Goal: Task Accomplishment & Management: Manage account settings

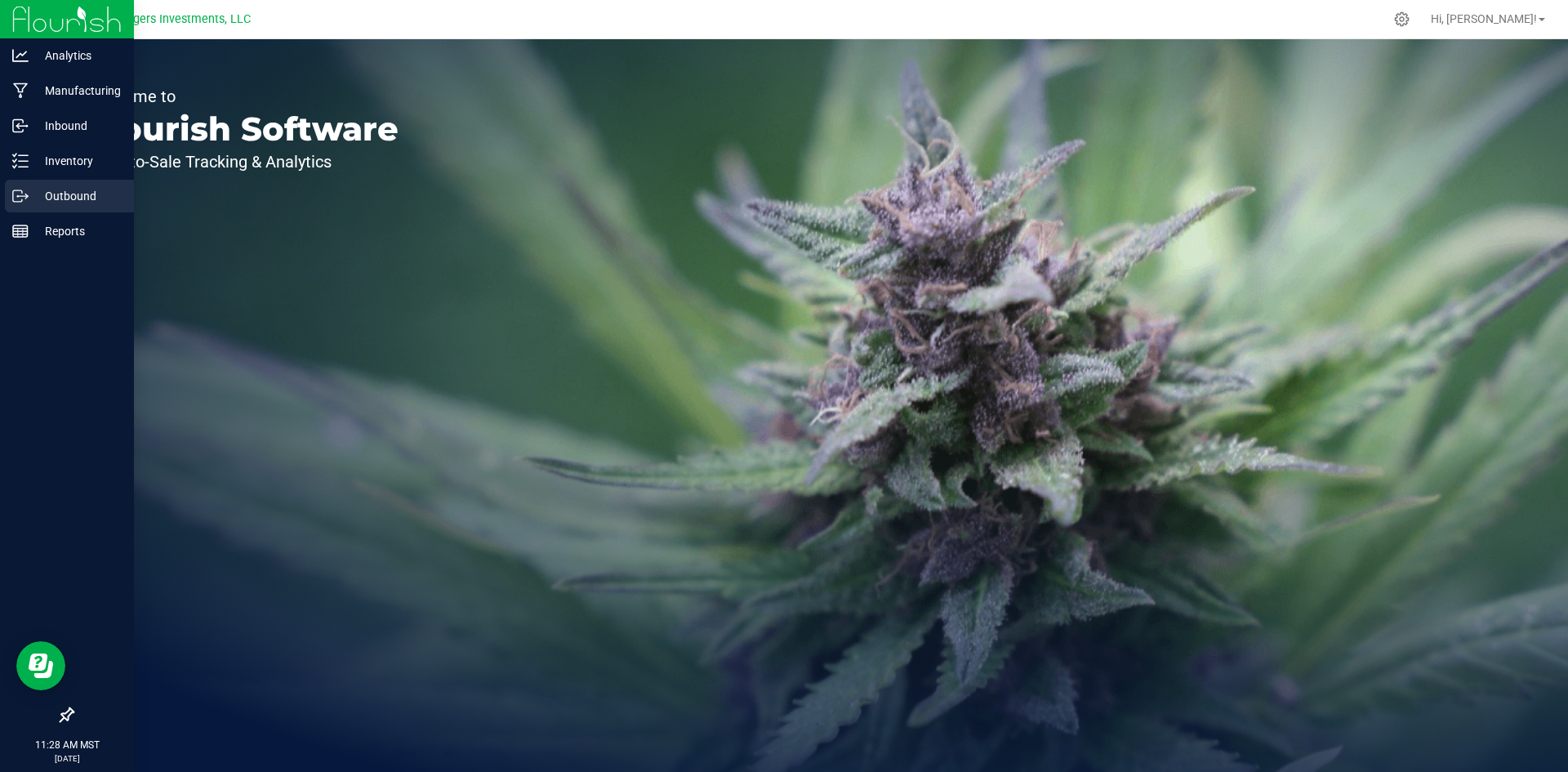
click at [67, 188] on p "Outbound" at bounding box center [77, 196] width 98 height 20
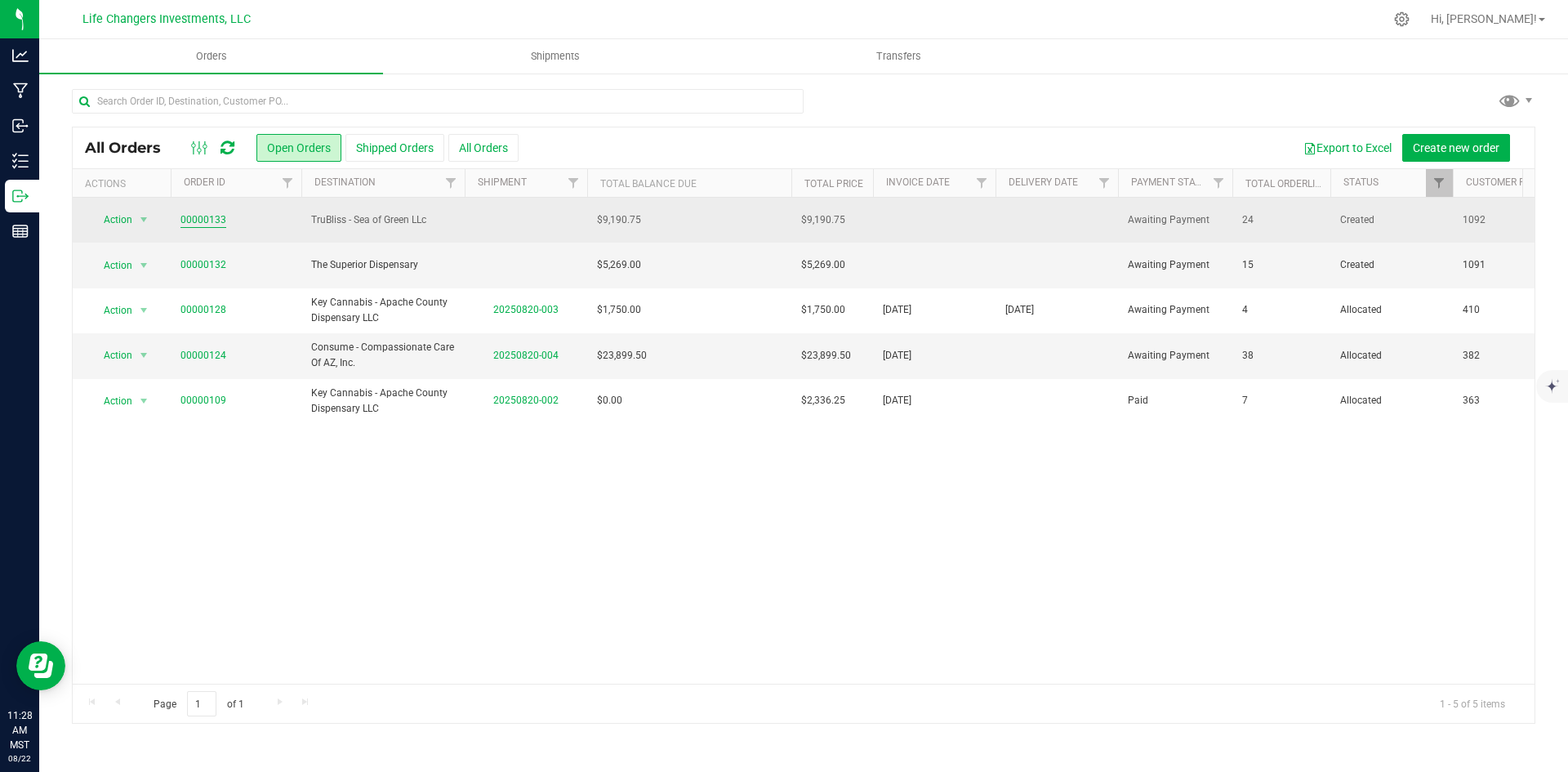
click at [186, 217] on link "00000133" at bounding box center [203, 220] width 45 height 15
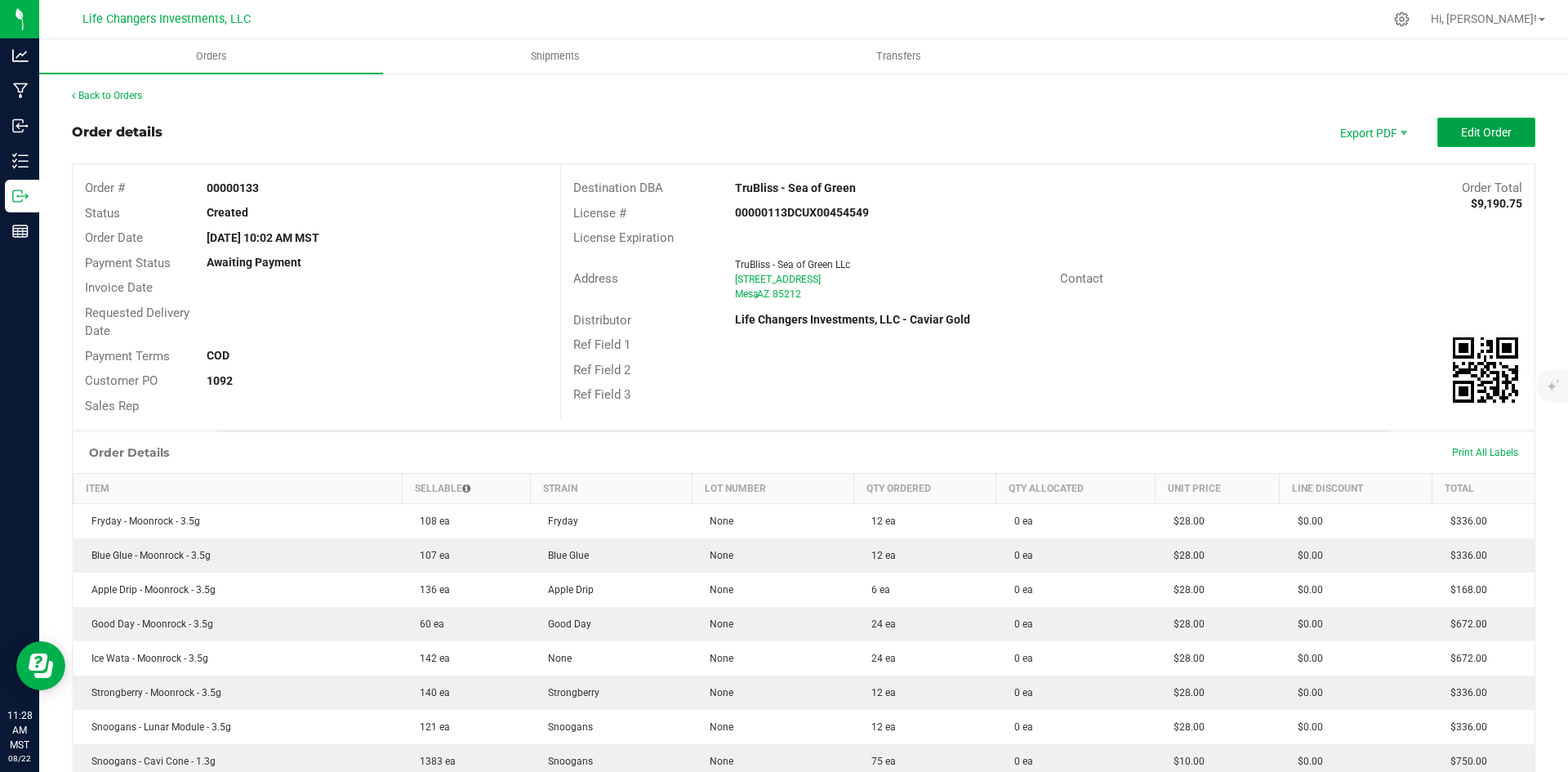
click at [1502, 128] on button "Edit Order" at bounding box center [1486, 132] width 98 height 29
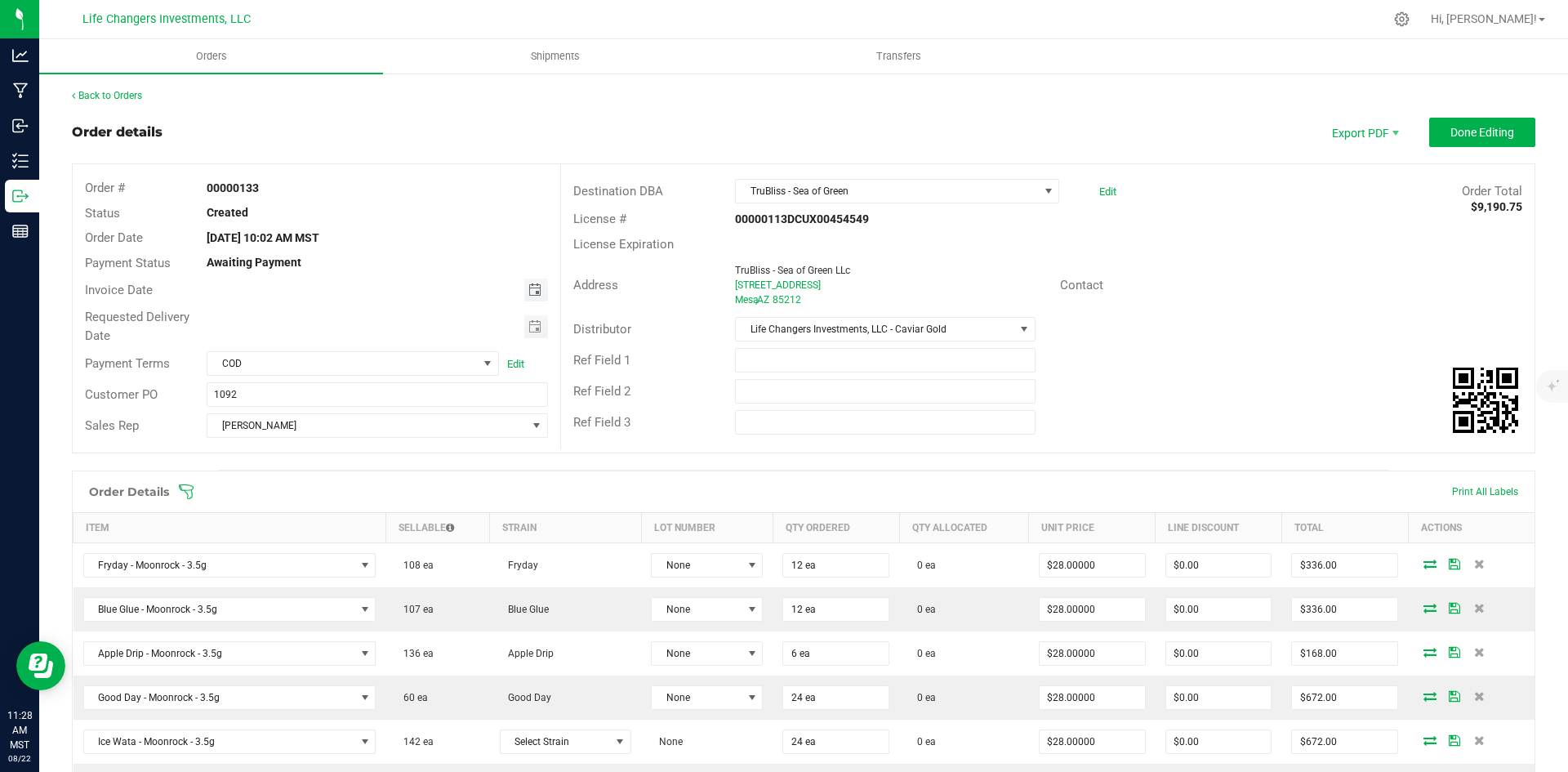
click at [529, 287] on span "Toggle calendar" at bounding box center [534, 290] width 13 height 13
click at [402, 448] on span "22" at bounding box center [399, 452] width 24 height 25
type input "[DATE]"
click at [528, 326] on span "Toggle calendar" at bounding box center [534, 326] width 13 height 13
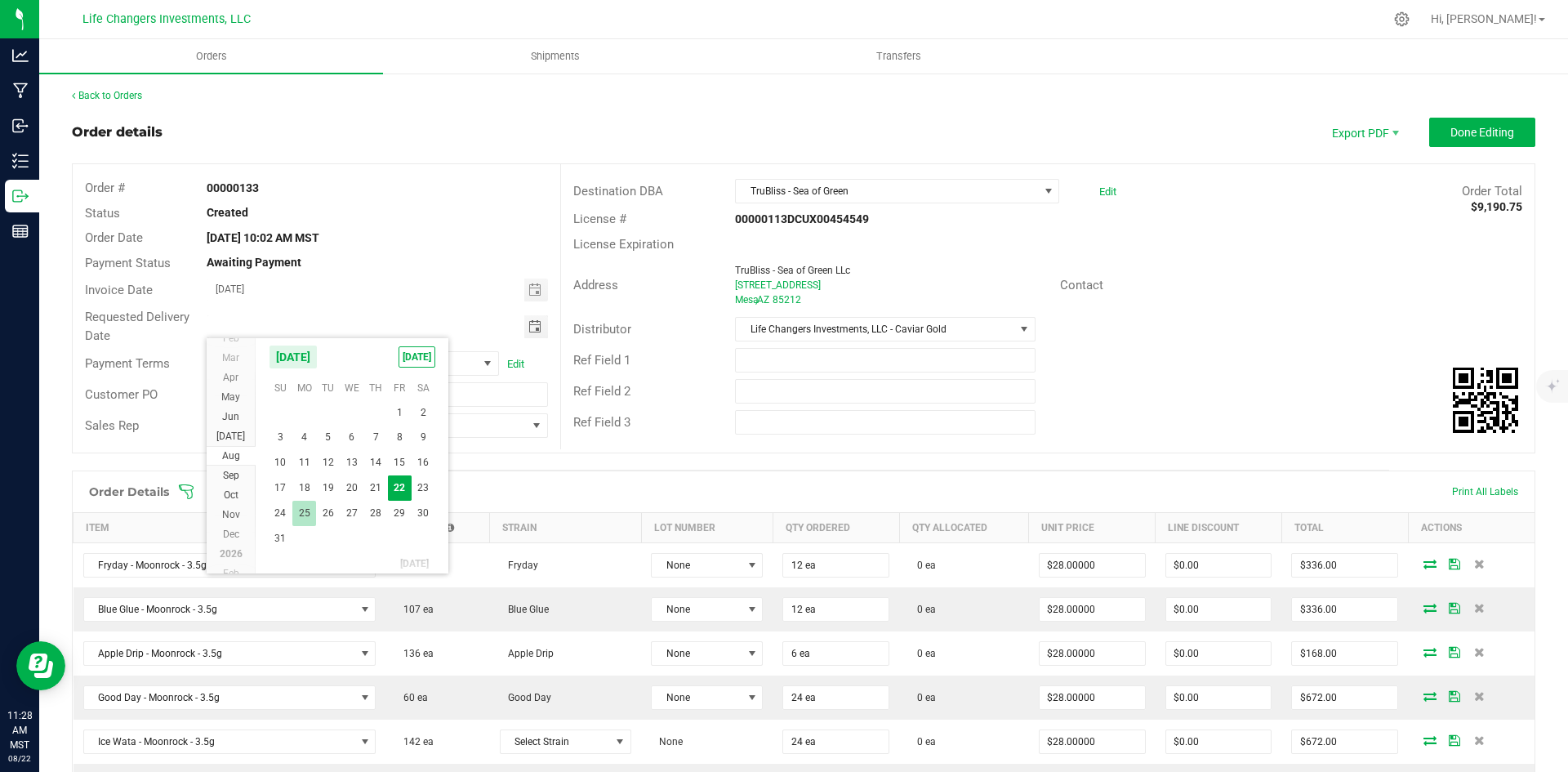
click at [299, 511] on span "25" at bounding box center [304, 513] width 24 height 25
type input "[DATE]"
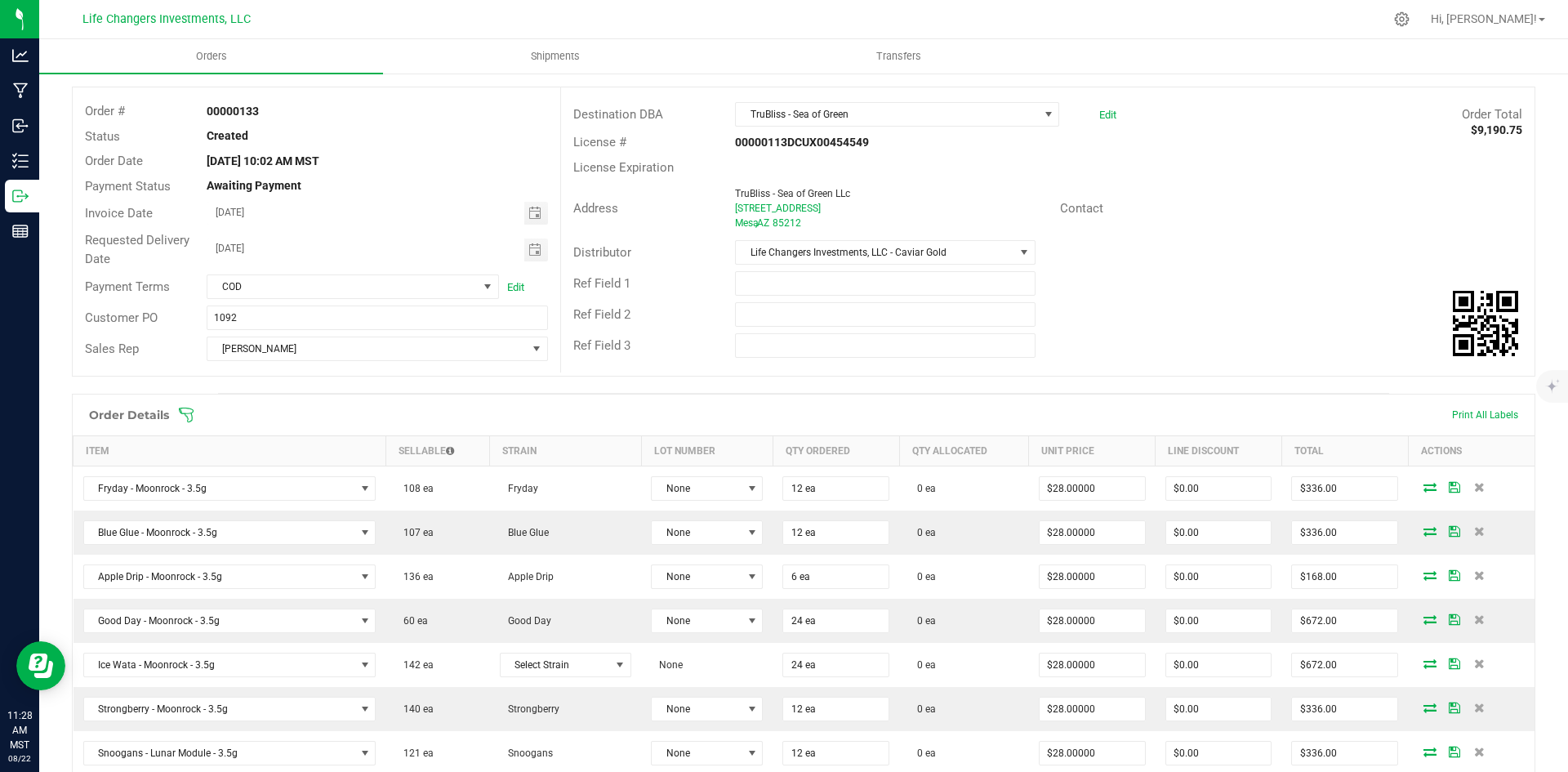
scroll to position [245, 0]
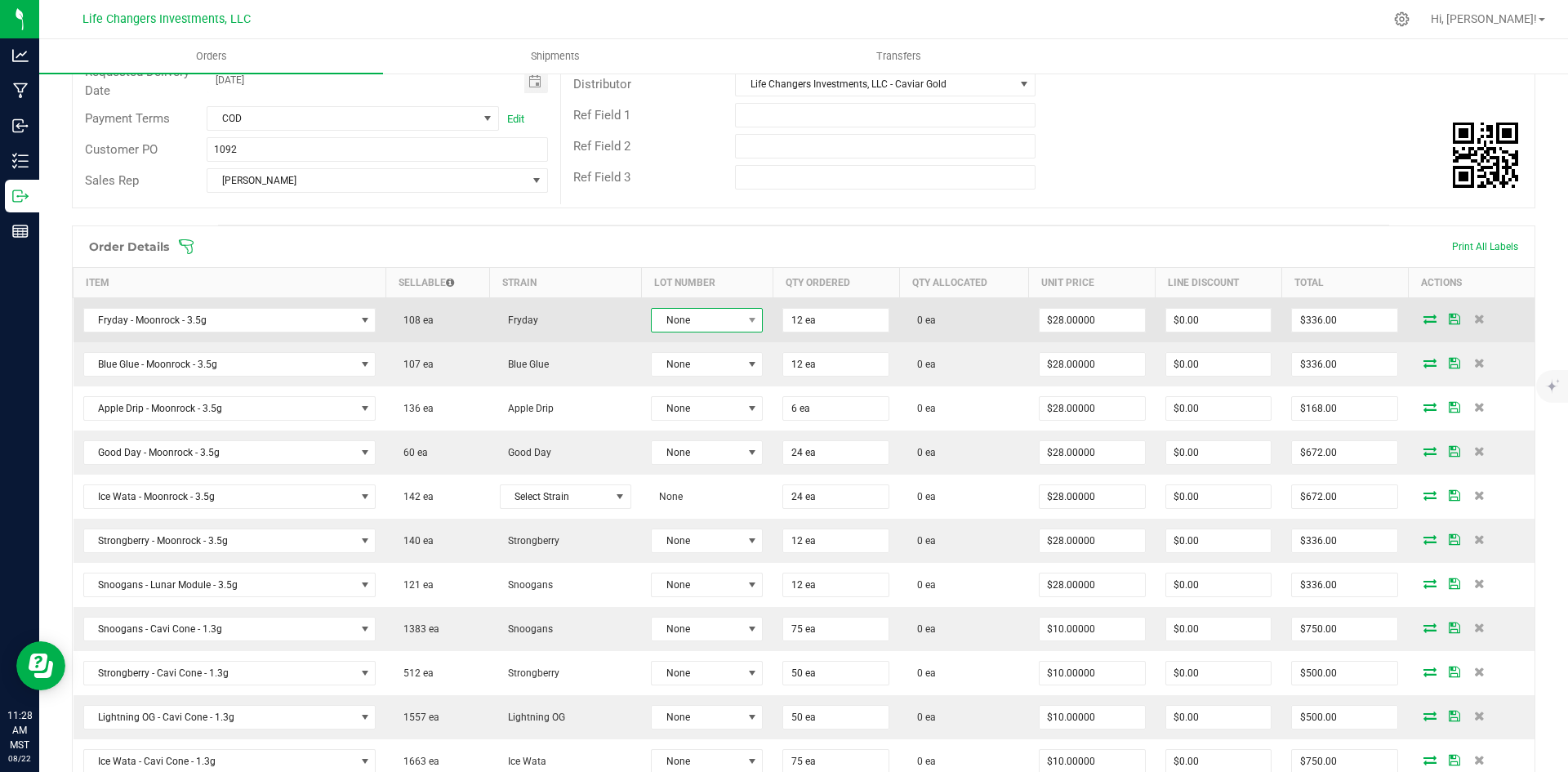
click at [685, 321] on span "None" at bounding box center [696, 320] width 90 height 23
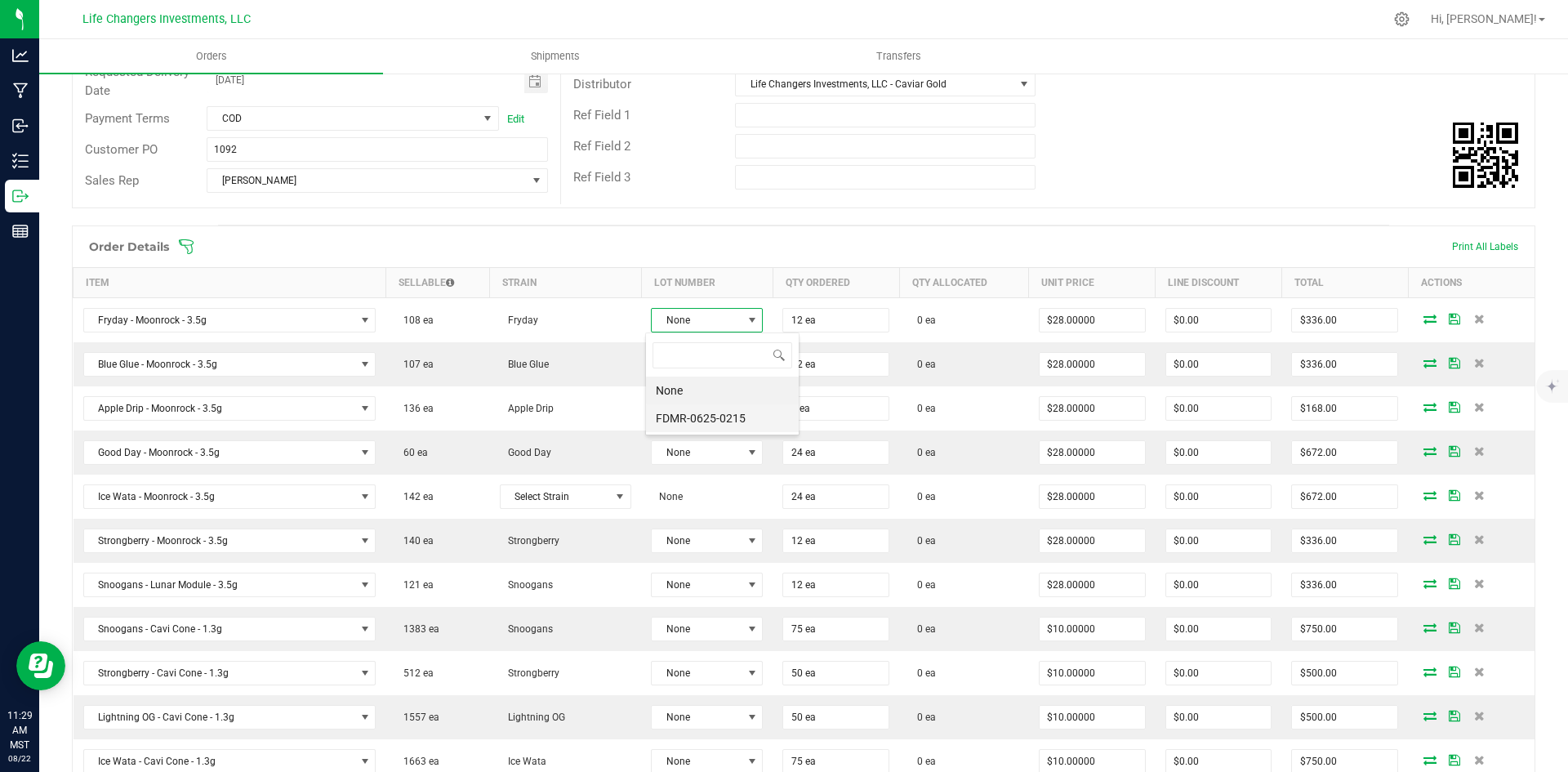
click at [700, 422] on li "FDMR-0625-0215" at bounding box center [723, 418] width 153 height 28
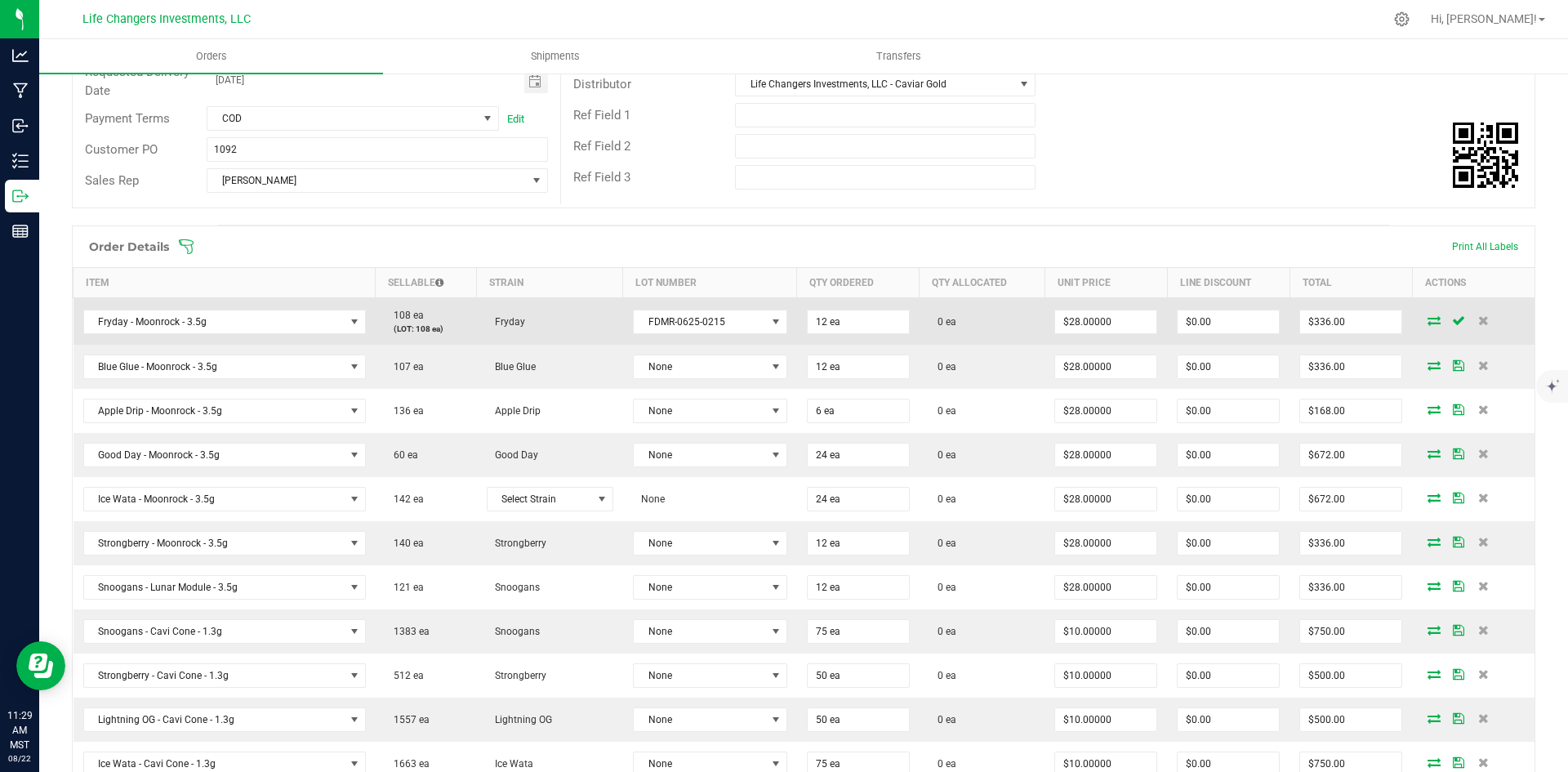
click at [1428, 318] on icon at bounding box center [1434, 320] width 13 height 10
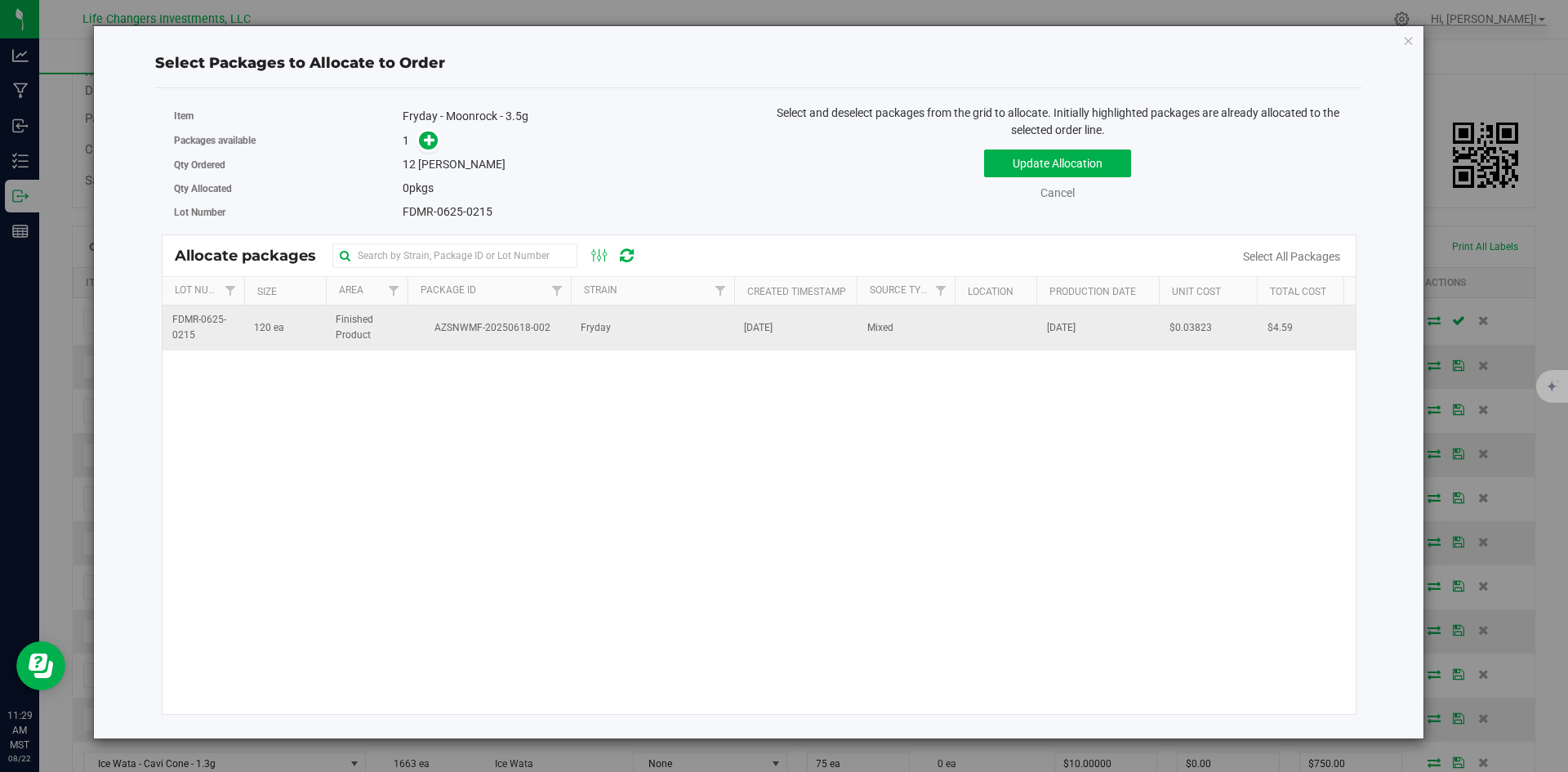
click at [417, 327] on span "AZSNWMF-20250618-002" at bounding box center [489, 327] width 144 height 15
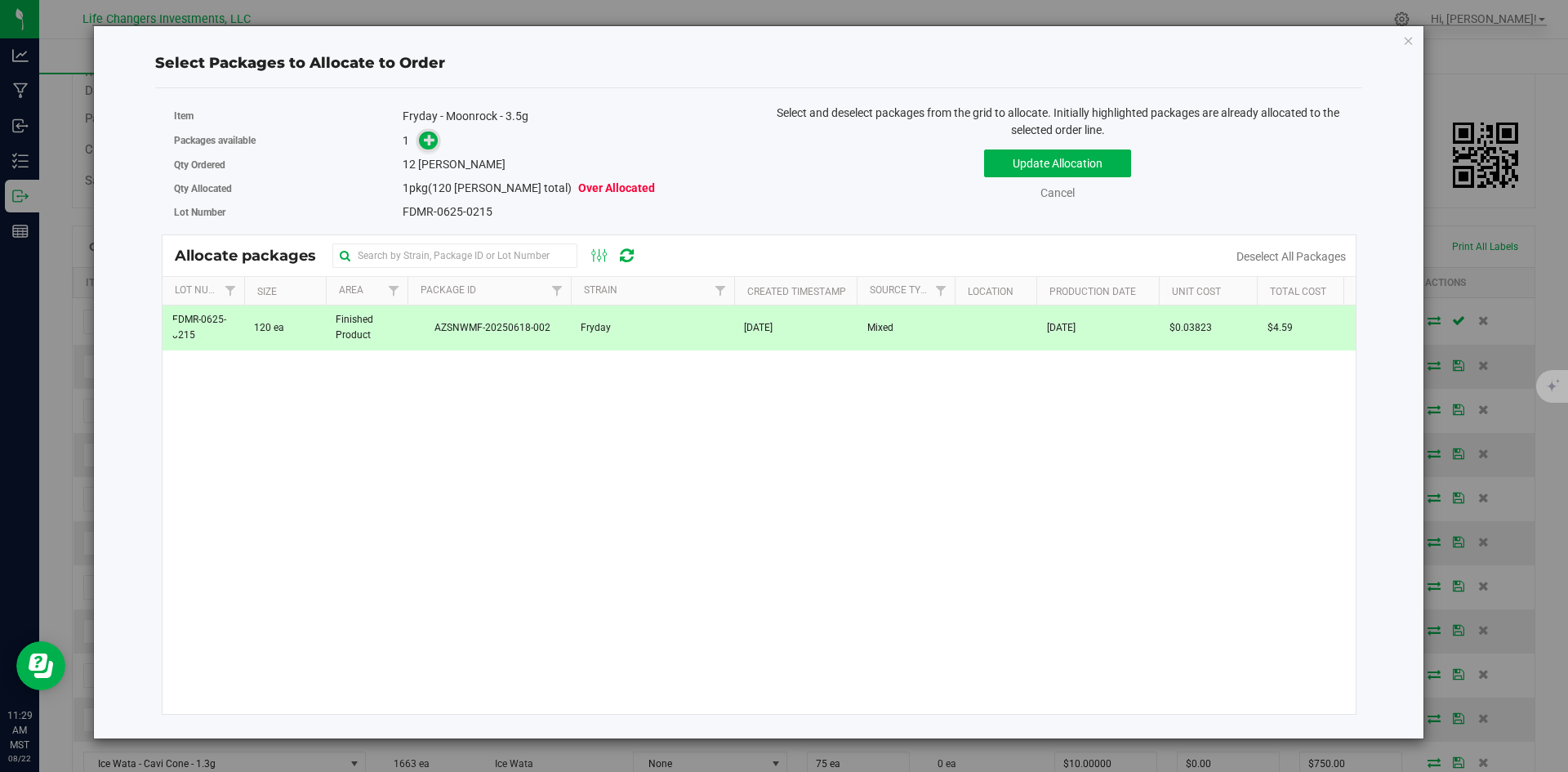
click at [427, 138] on icon at bounding box center [429, 140] width 12 height 12
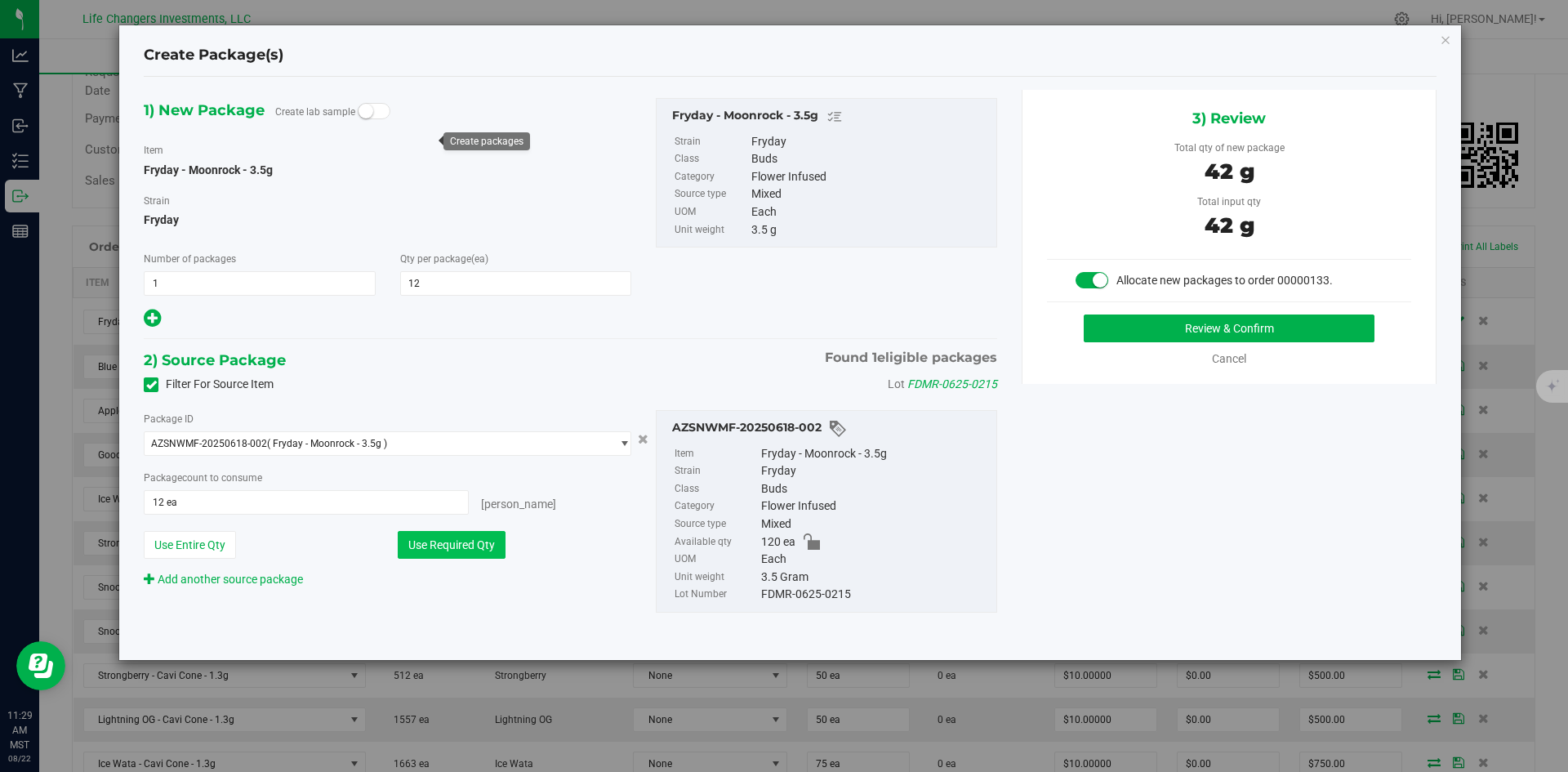
click at [456, 547] on button "Use Required Qty" at bounding box center [451, 544] width 108 height 28
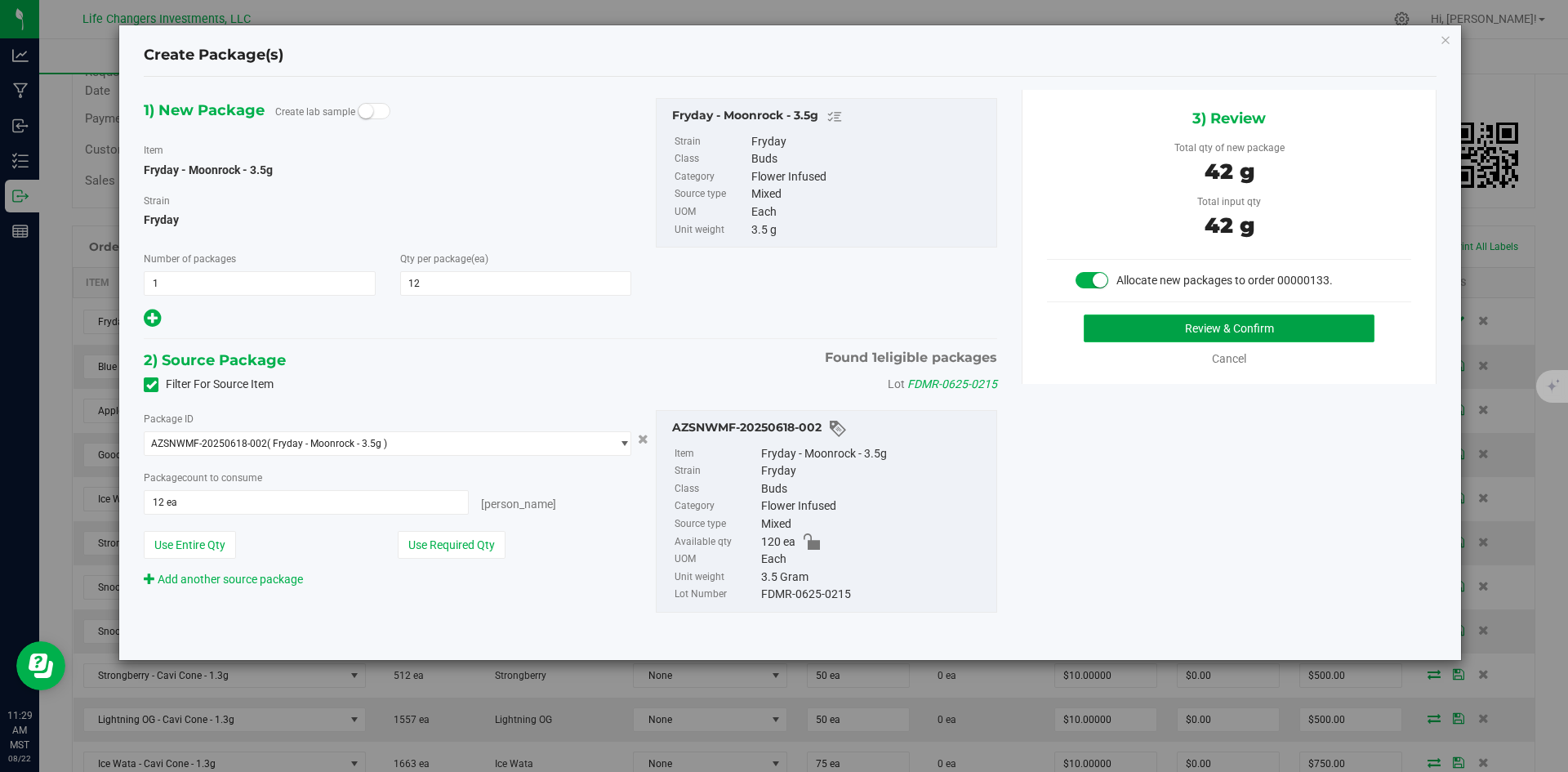
click at [1242, 329] on button "Review & Confirm" at bounding box center [1228, 328] width 291 height 28
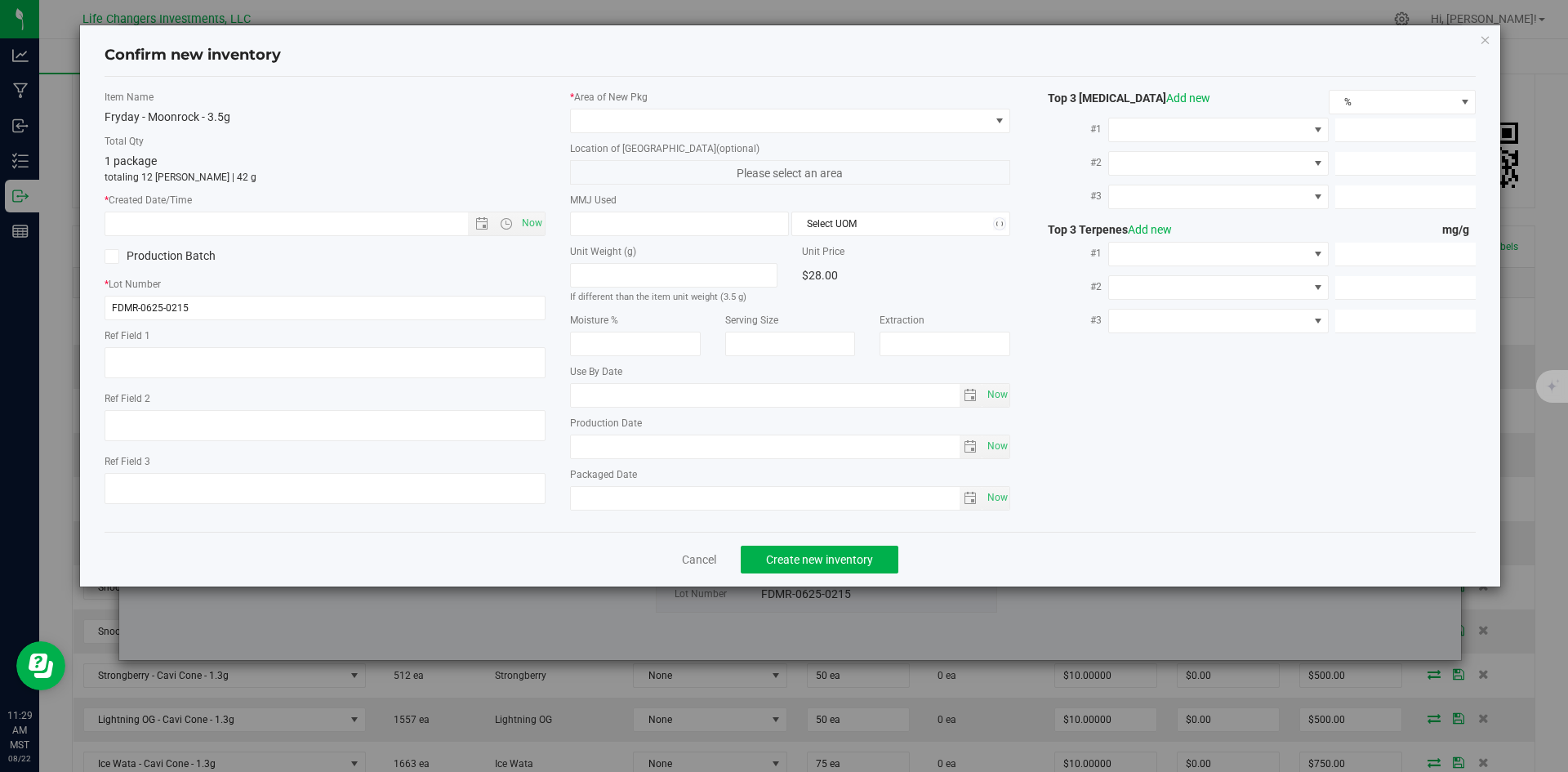
type input "[DATE]"
click at [476, 223] on span "Open the date view" at bounding box center [482, 223] width 13 height 13
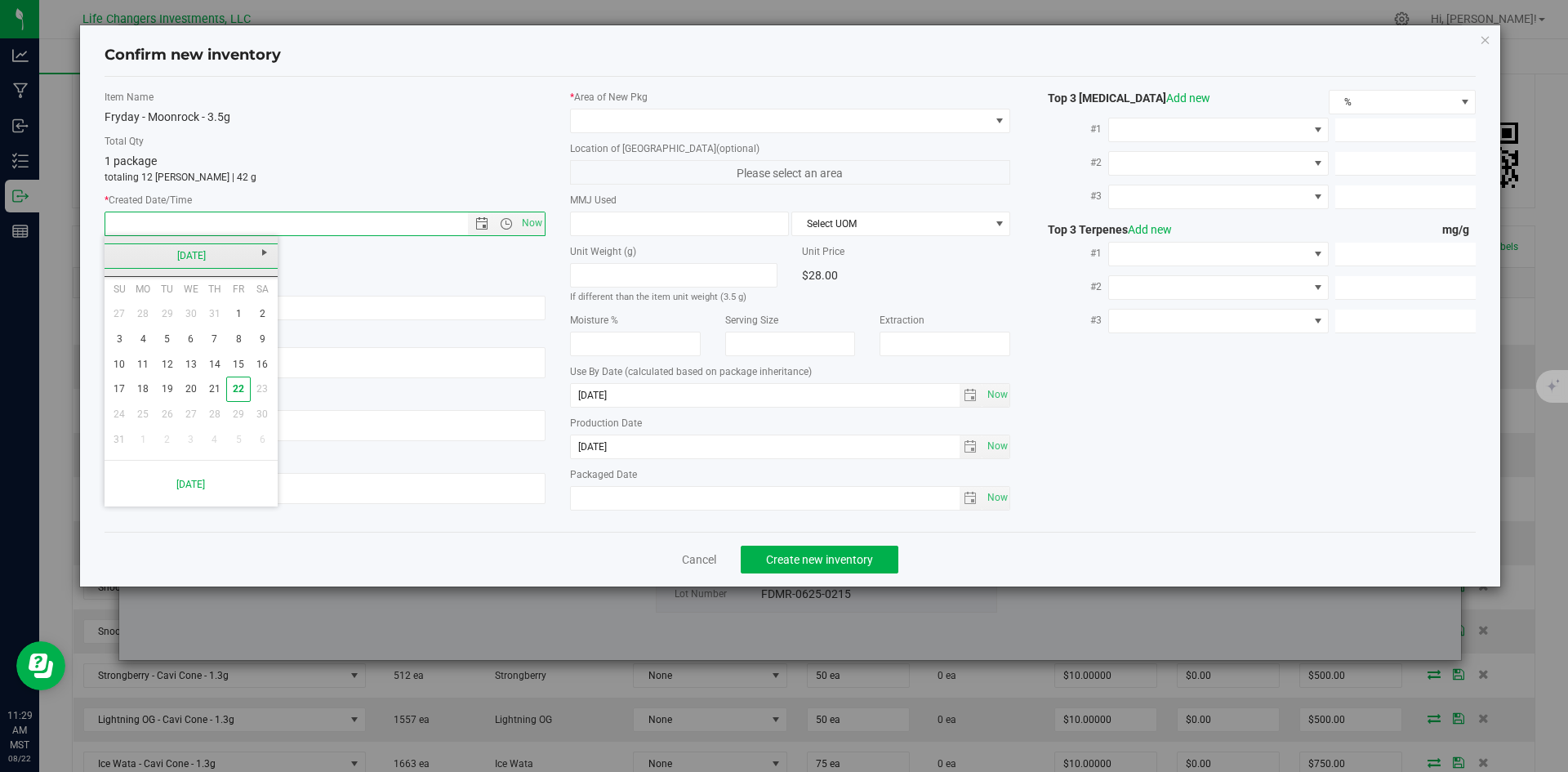
click at [117, 253] on link "[DATE]" at bounding box center [192, 256] width 176 height 25
click at [500, 259] on div "Production Batch" at bounding box center [325, 257] width 466 height 25
click at [532, 222] on span "Now" at bounding box center [531, 223] width 28 height 24
type input "[DATE] 11:29 AM"
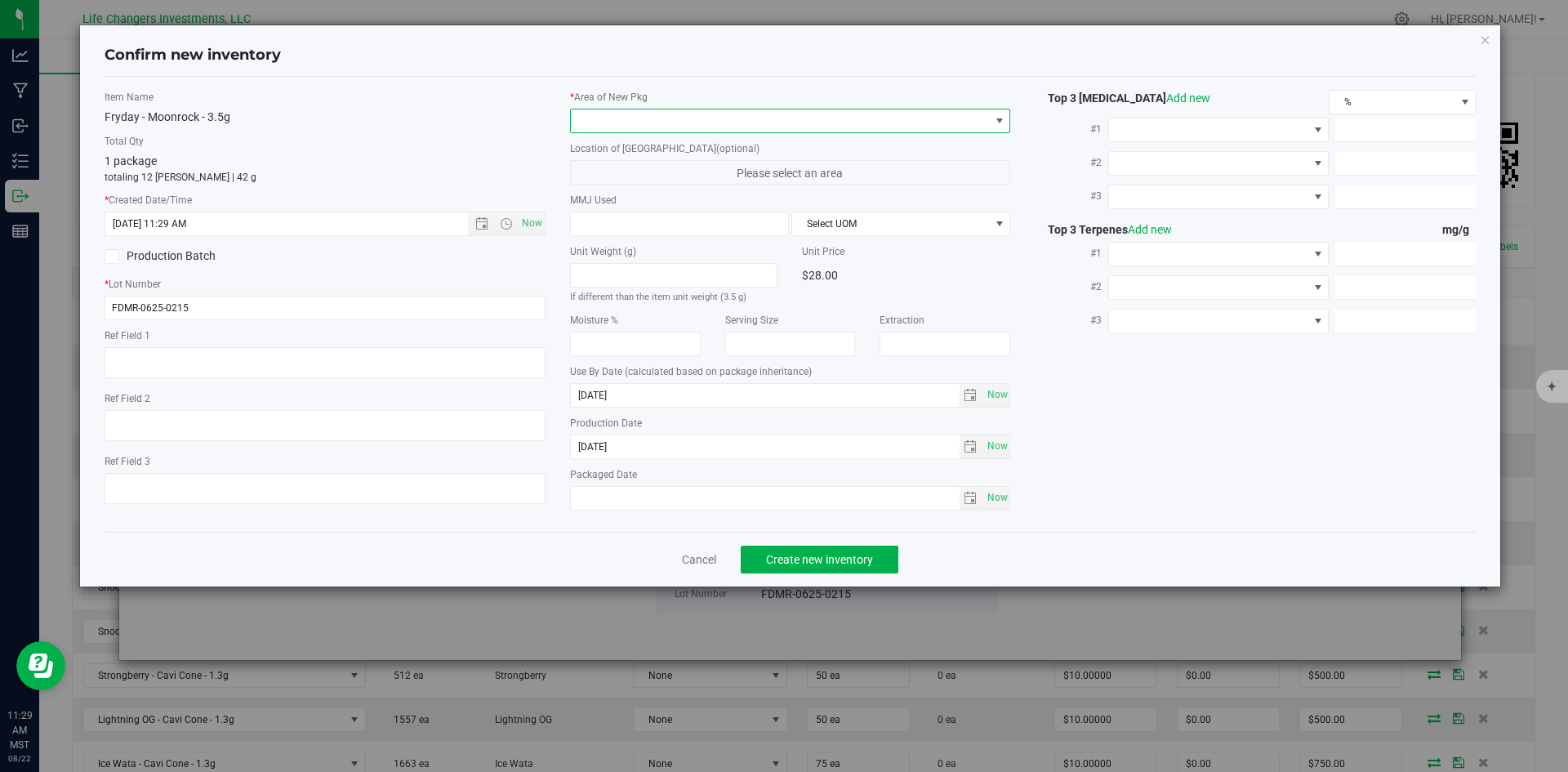
click at [699, 115] on span at bounding box center [780, 121] width 419 height 23
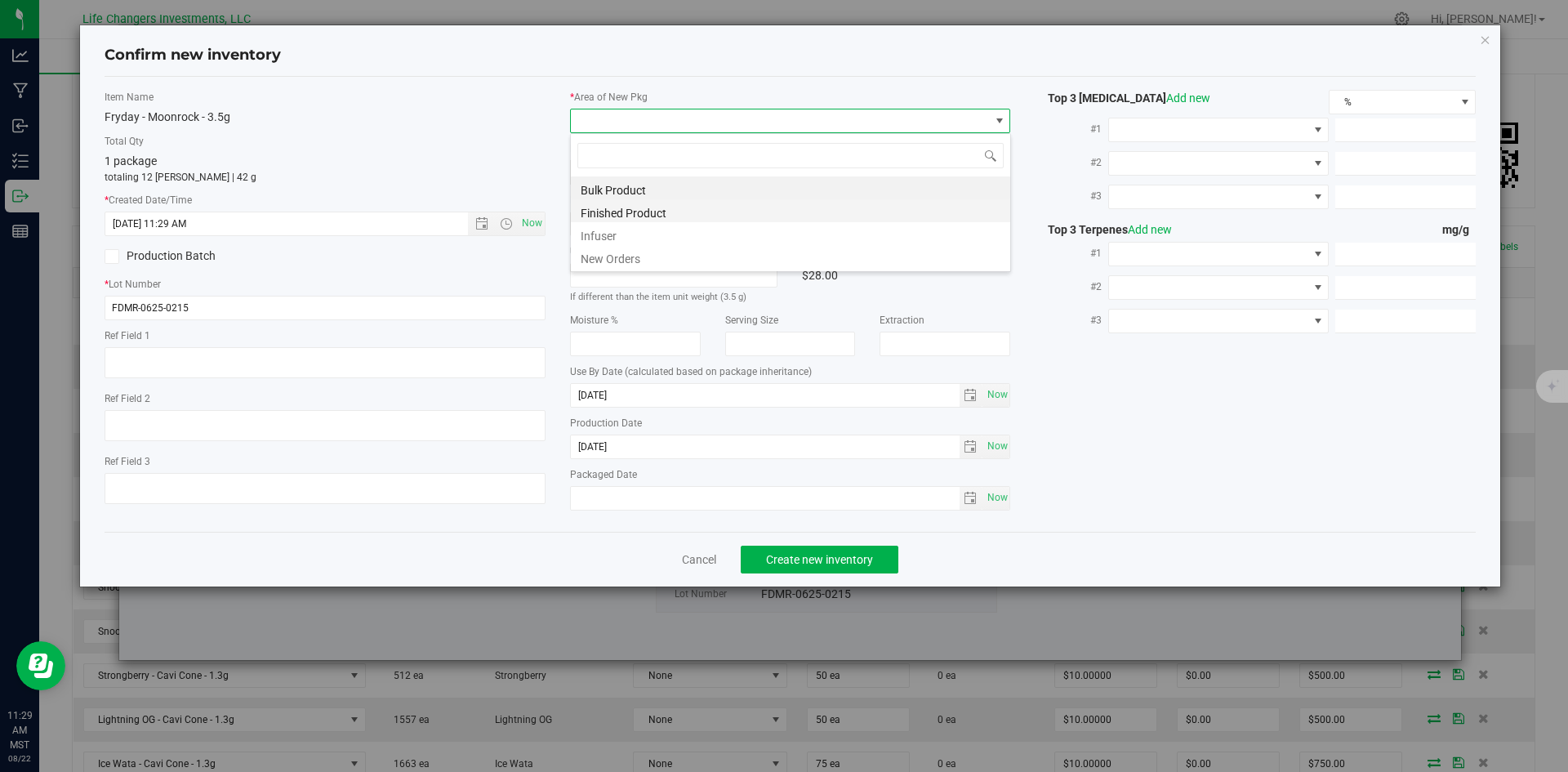
scroll to position [25, 441]
click at [615, 253] on li "New Orders" at bounding box center [790, 257] width 439 height 23
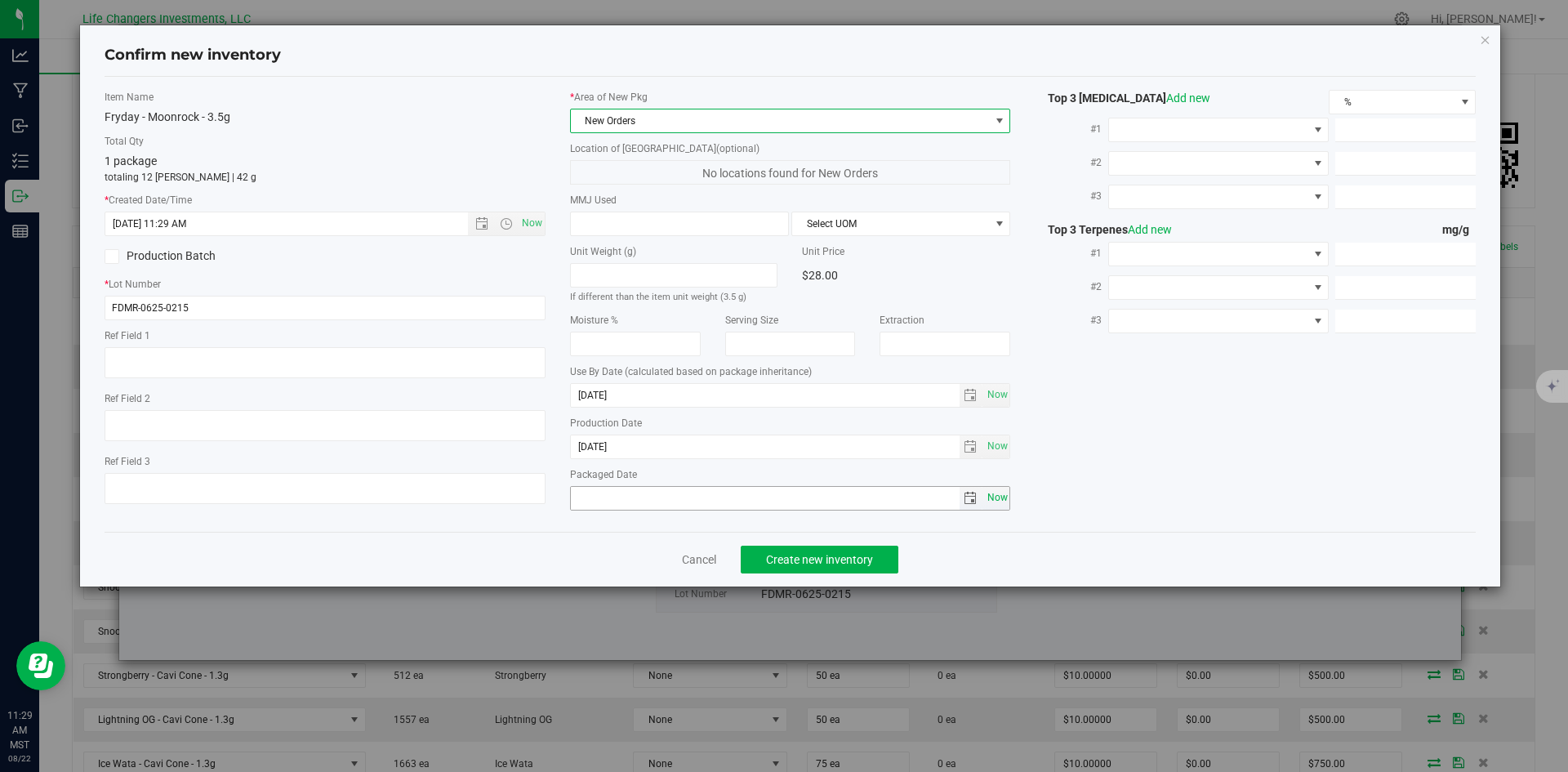
click at [997, 499] on span "Now" at bounding box center [996, 498] width 28 height 24
type input "[DATE]"
click at [808, 558] on span "Create new inventory" at bounding box center [820, 559] width 107 height 13
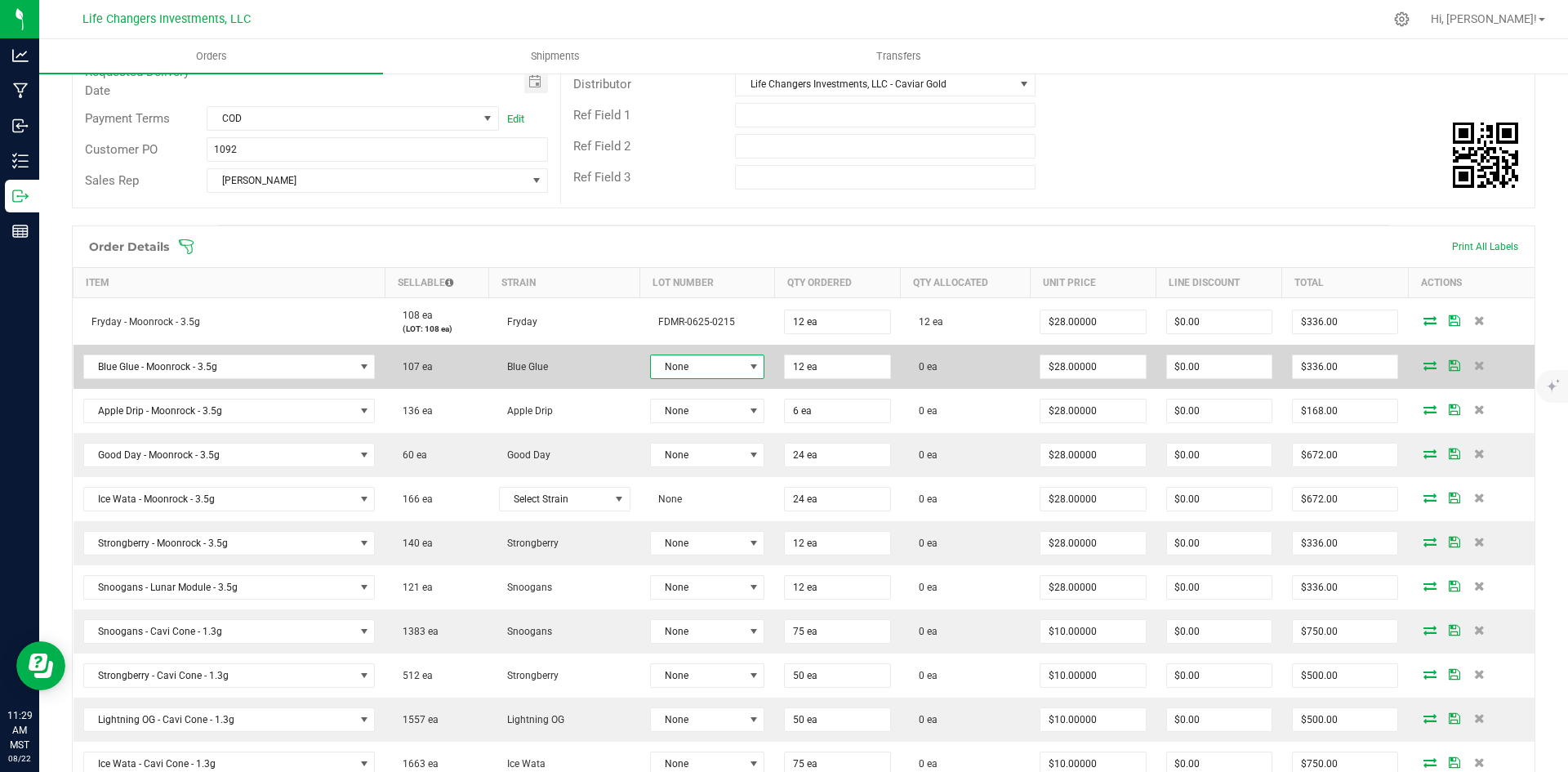
click at [675, 361] on span "None" at bounding box center [697, 367] width 93 height 23
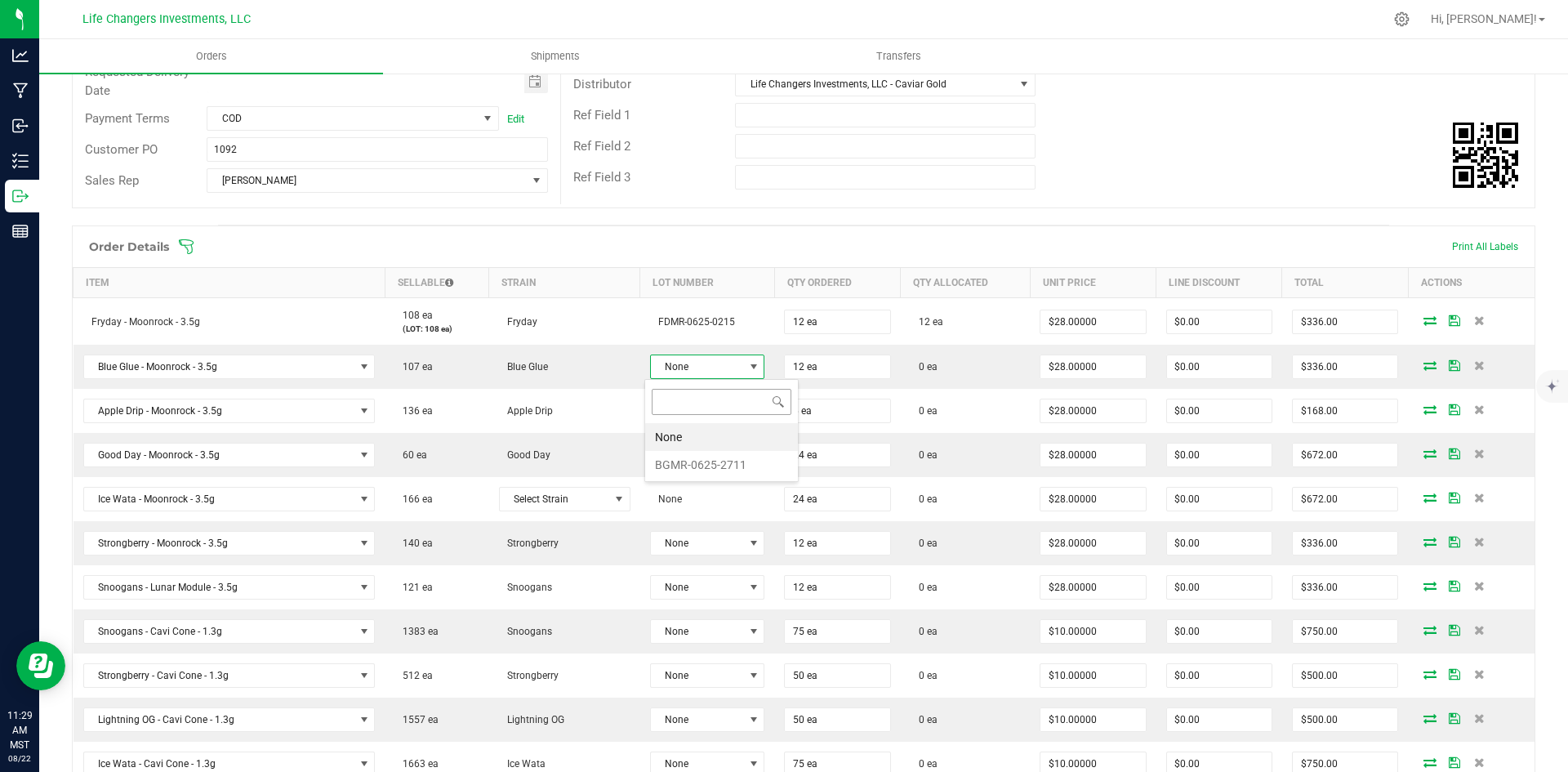
scroll to position [25, 114]
click at [719, 462] on li "BGMR-0625-2711" at bounding box center [722, 464] width 153 height 28
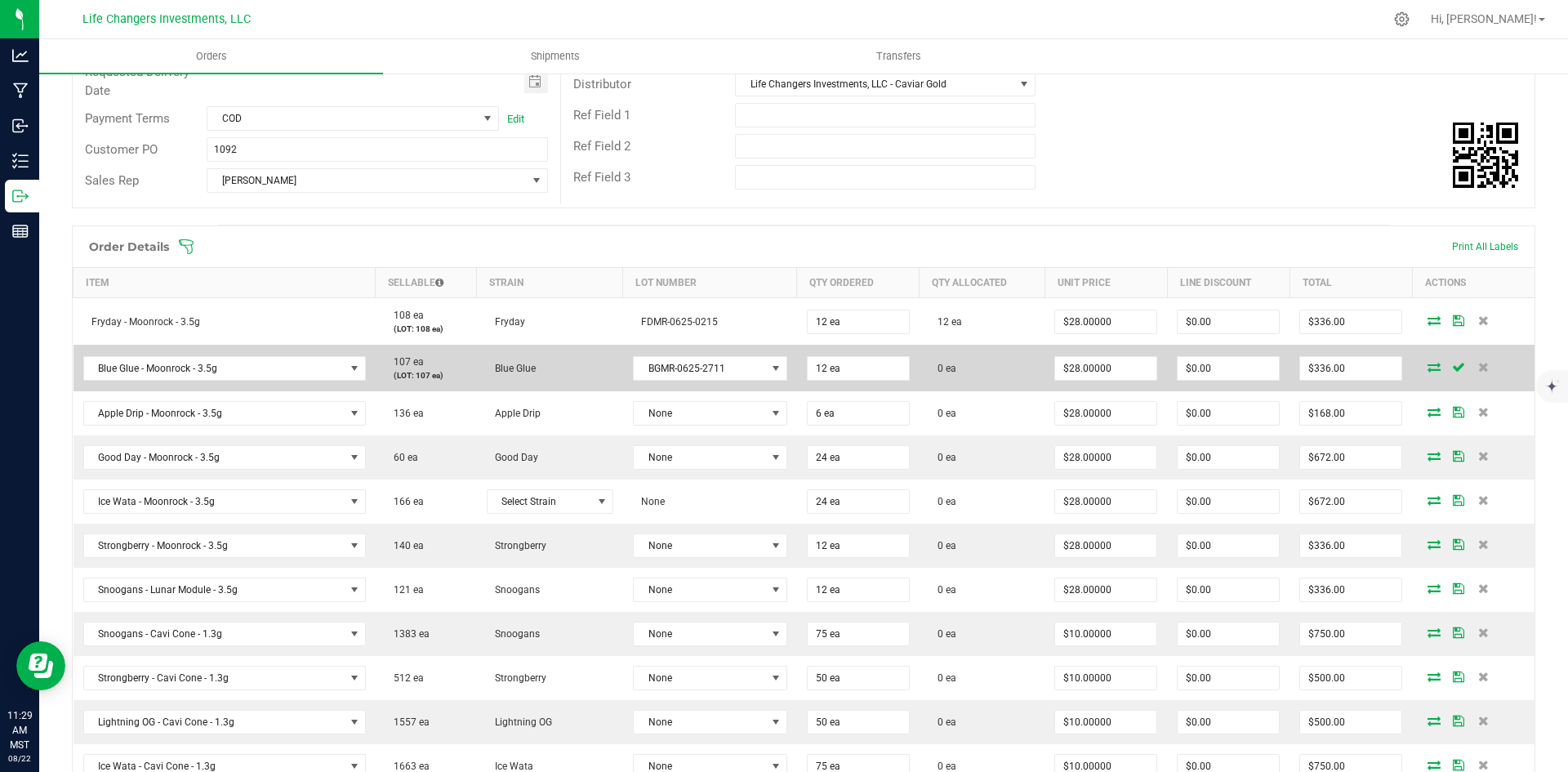
click at [1428, 369] on icon at bounding box center [1434, 366] width 13 height 10
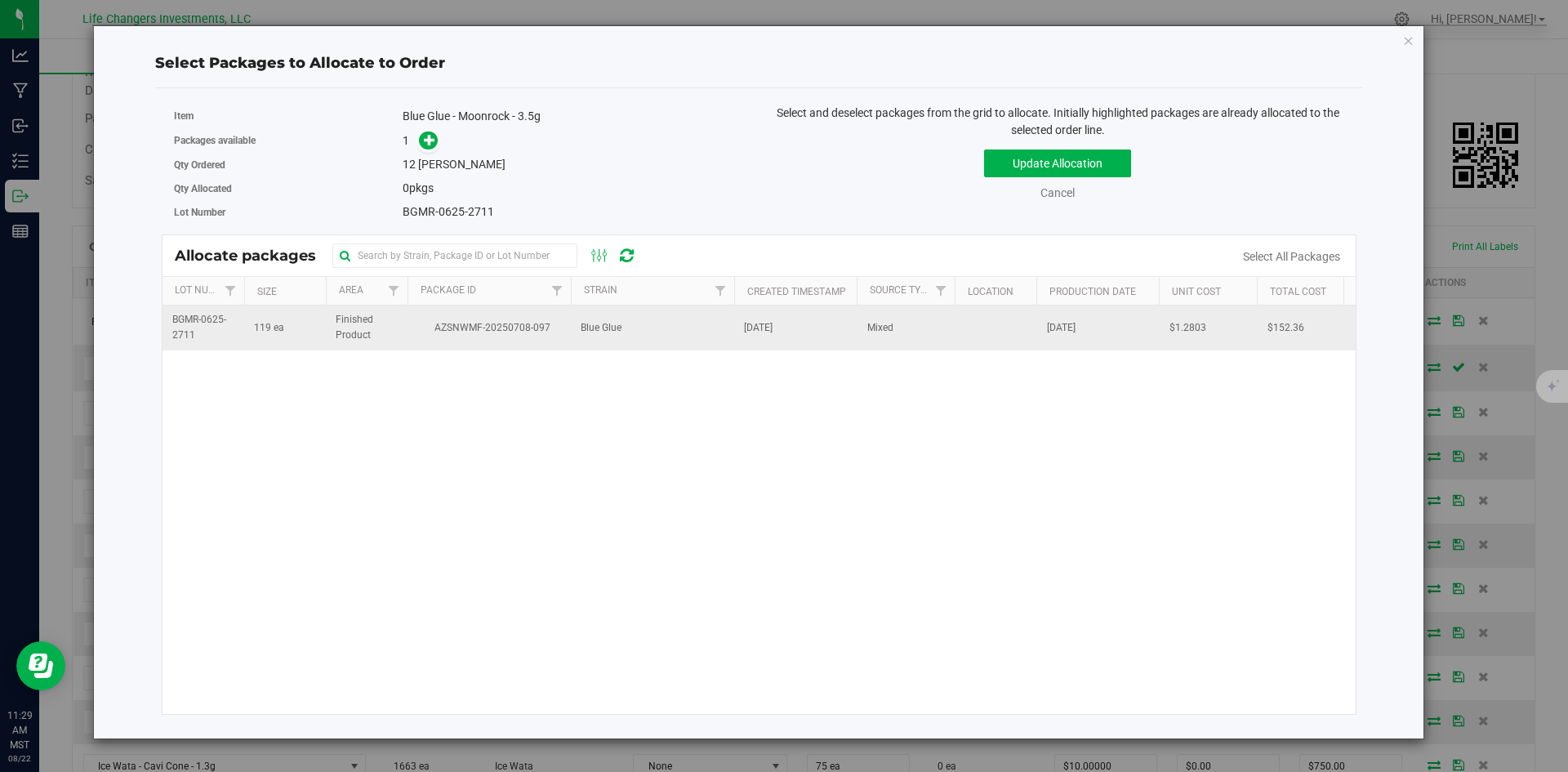
drag, startPoint x: 436, startPoint y: 330, endPoint x: 429, endPoint y: 324, distance: 9.2
click at [435, 330] on span "AZSNWMF-20250708-097" at bounding box center [489, 327] width 144 height 15
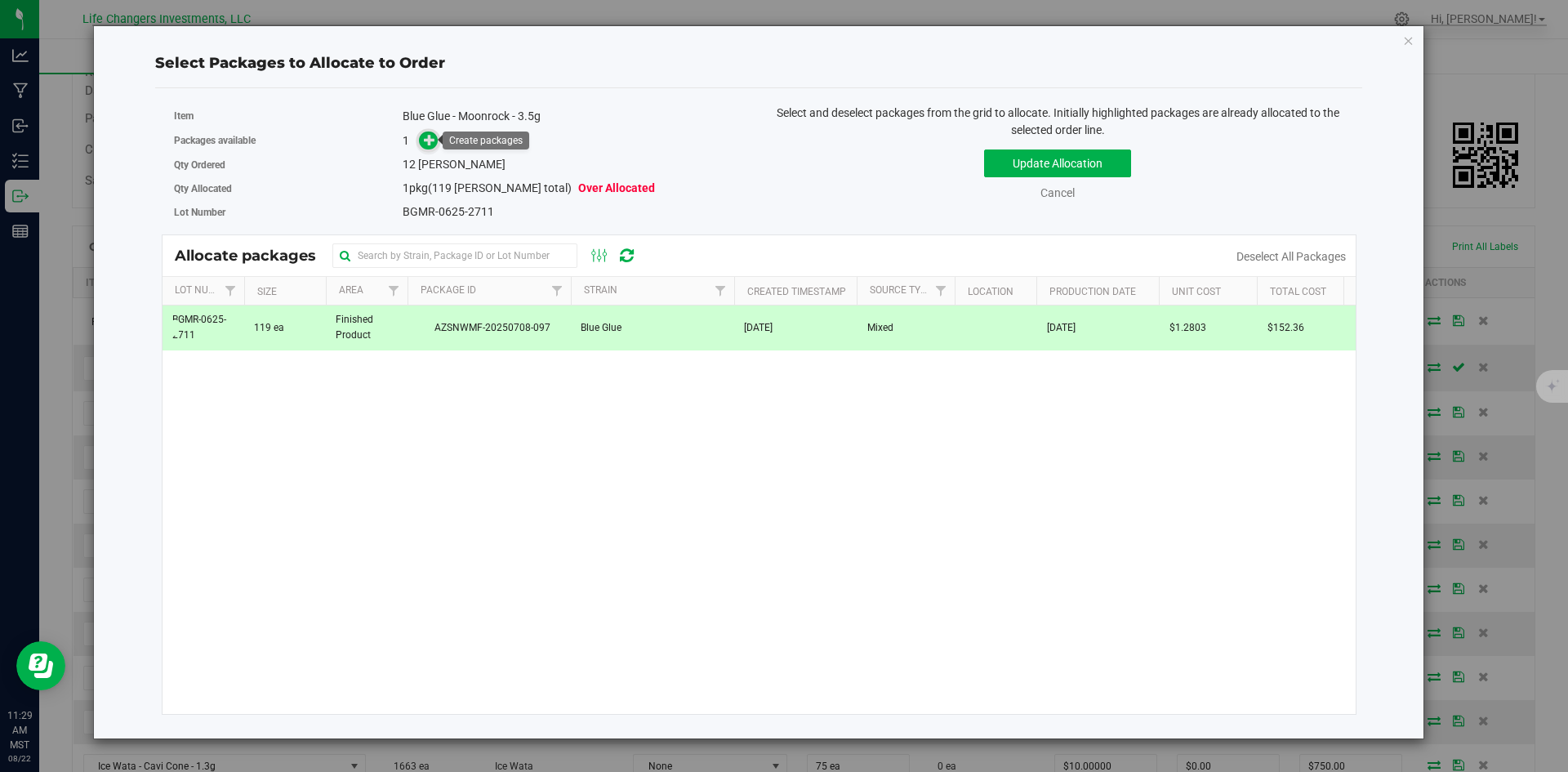
click at [428, 139] on icon at bounding box center [429, 140] width 12 height 12
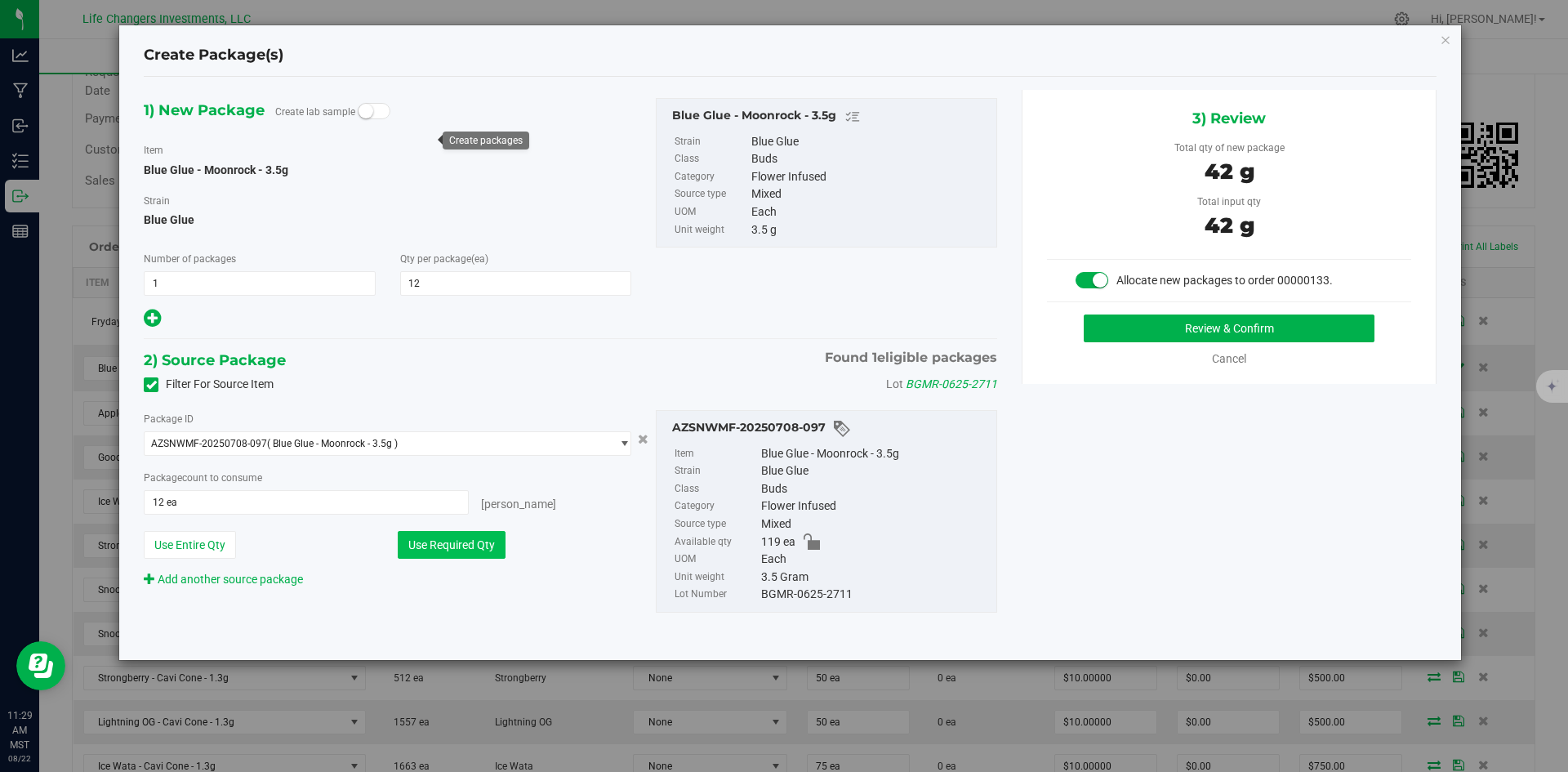
click at [469, 538] on button "Use Required Qty" at bounding box center [451, 544] width 108 height 28
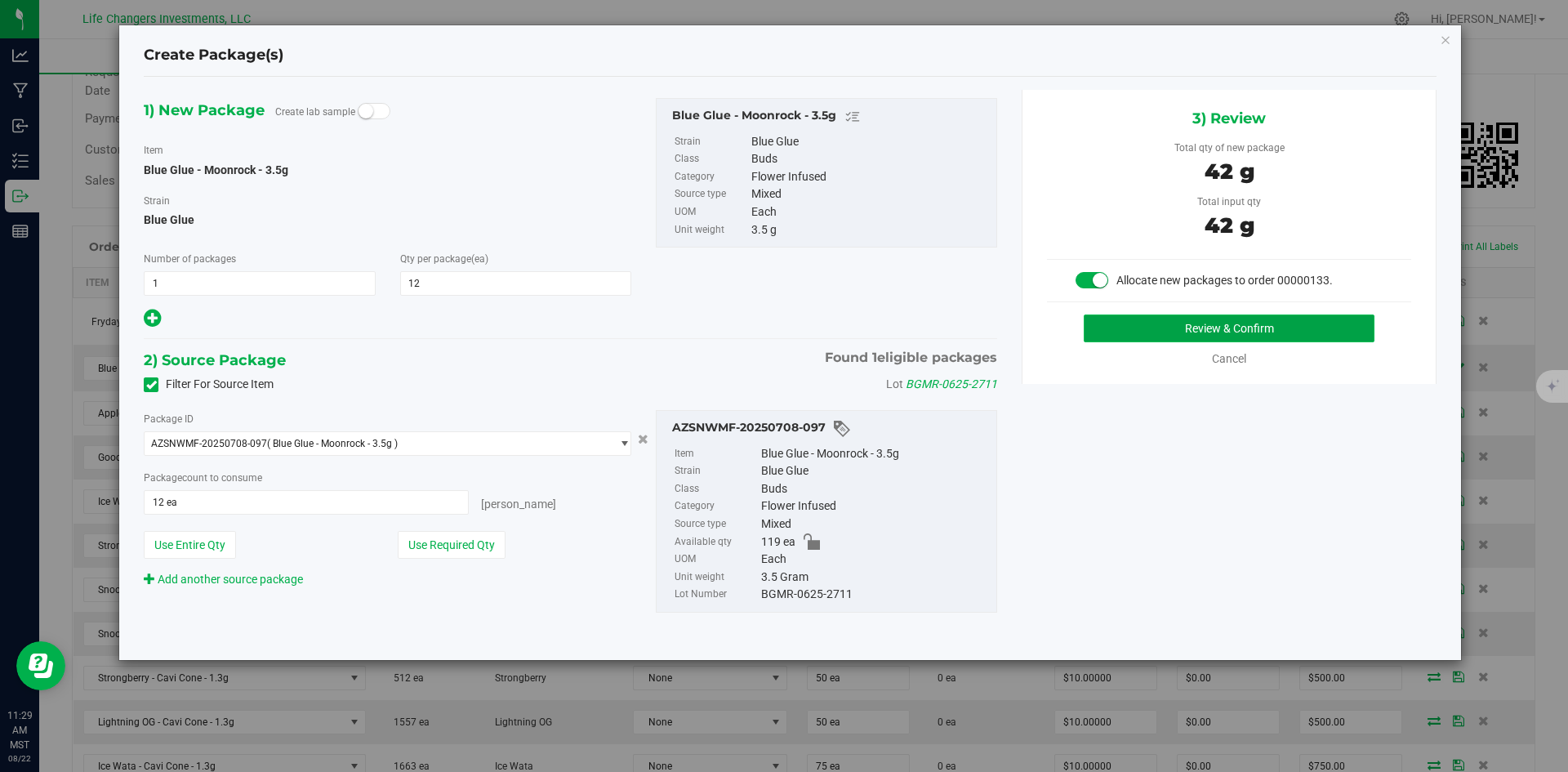
click at [1271, 327] on button "Review & Confirm" at bounding box center [1228, 328] width 291 height 28
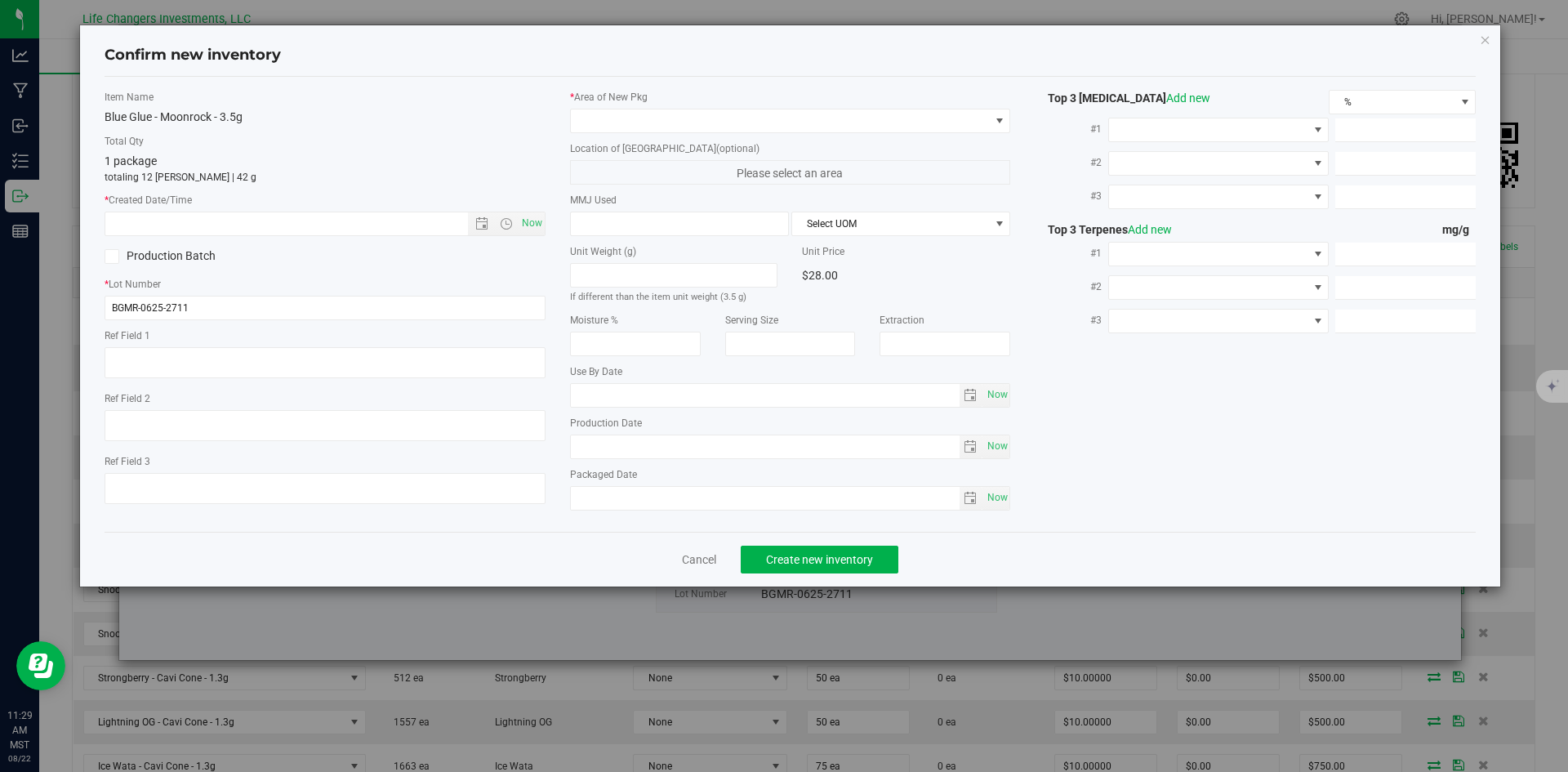
type input "[DATE]"
drag, startPoint x: 531, startPoint y: 221, endPoint x: 587, endPoint y: 172, distance: 74.4
click at [532, 220] on span "Now" at bounding box center [531, 223] width 28 height 24
type input "[DATE] 11:29 AM"
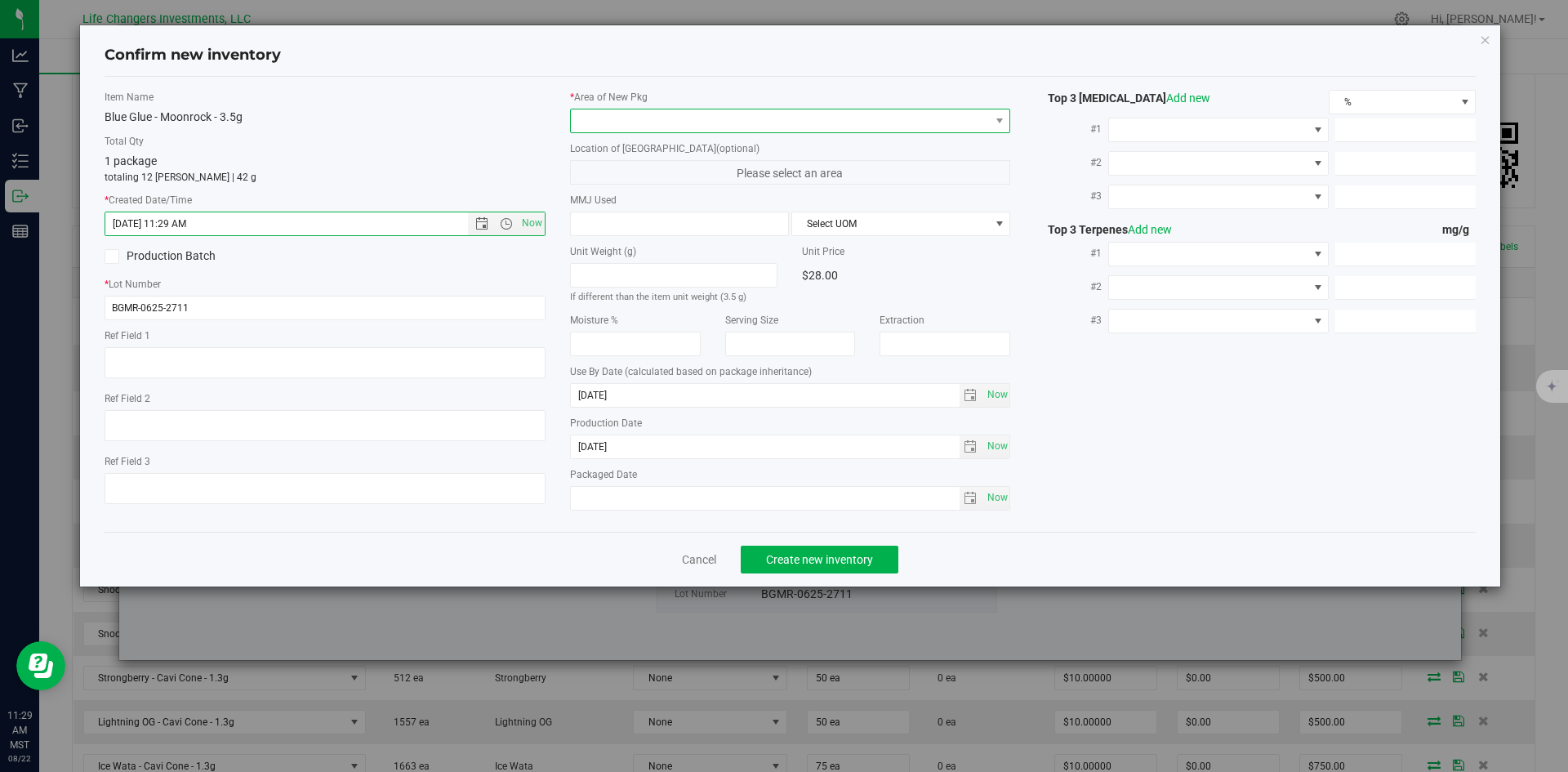
click at [628, 116] on span at bounding box center [780, 121] width 419 height 23
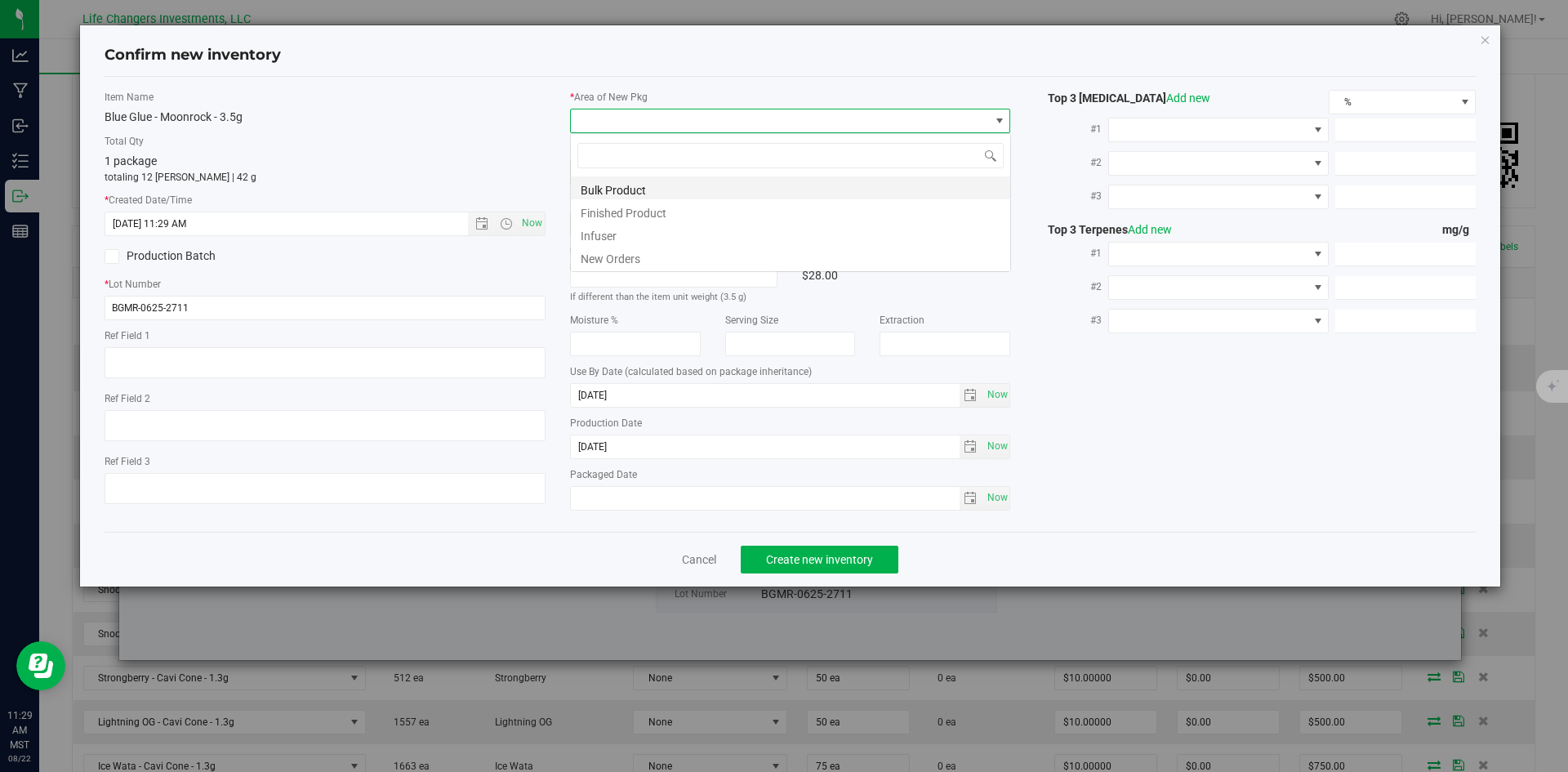
scroll to position [25, 441]
click at [664, 253] on li "New Orders" at bounding box center [790, 257] width 439 height 23
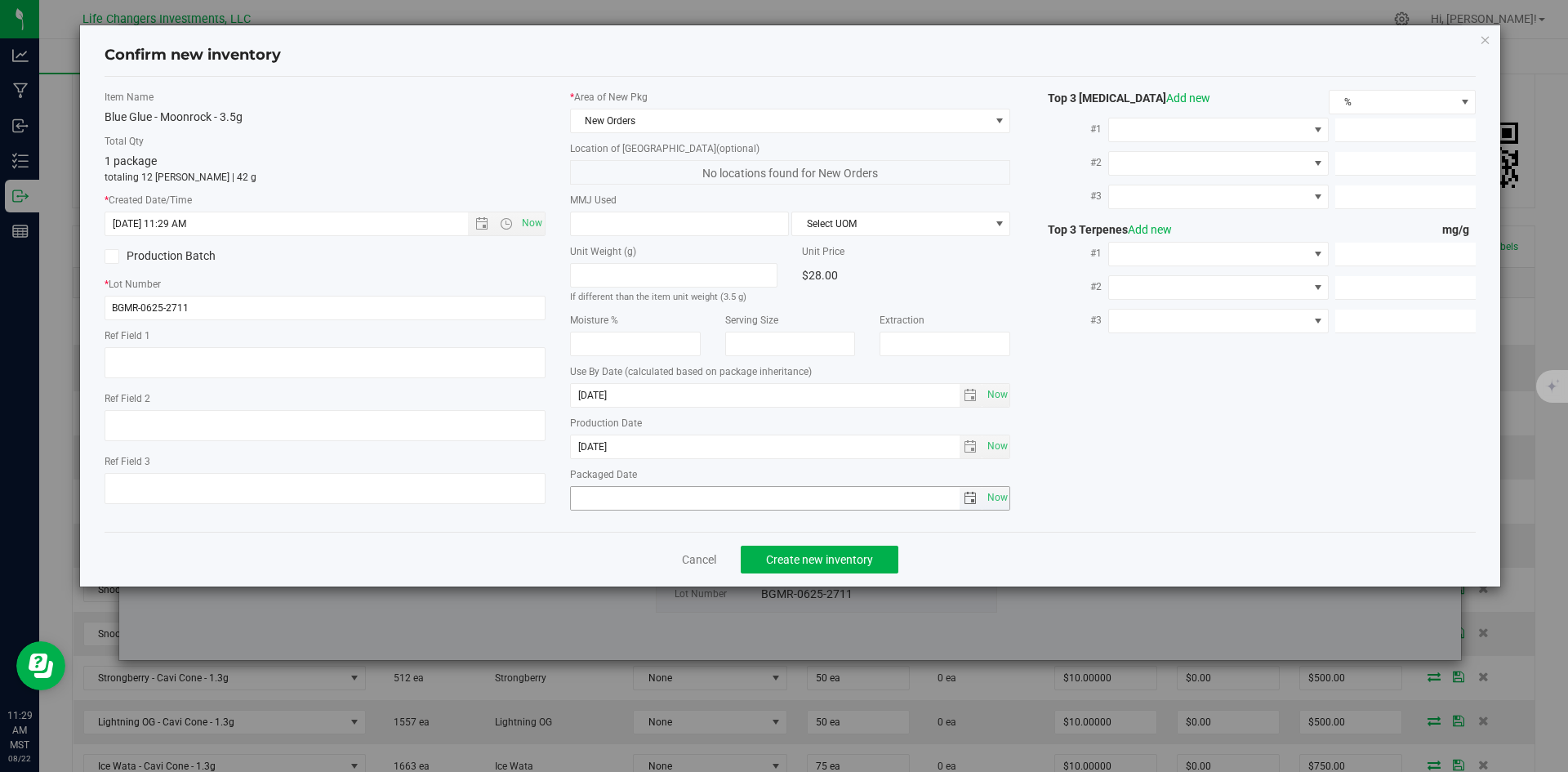
drag, startPoint x: 997, startPoint y: 501, endPoint x: 910, endPoint y: 537, distance: 94.2
click at [996, 501] on span "Now" at bounding box center [996, 498] width 28 height 24
type input "[DATE]"
click at [806, 562] on span "Create new inventory" at bounding box center [820, 559] width 107 height 13
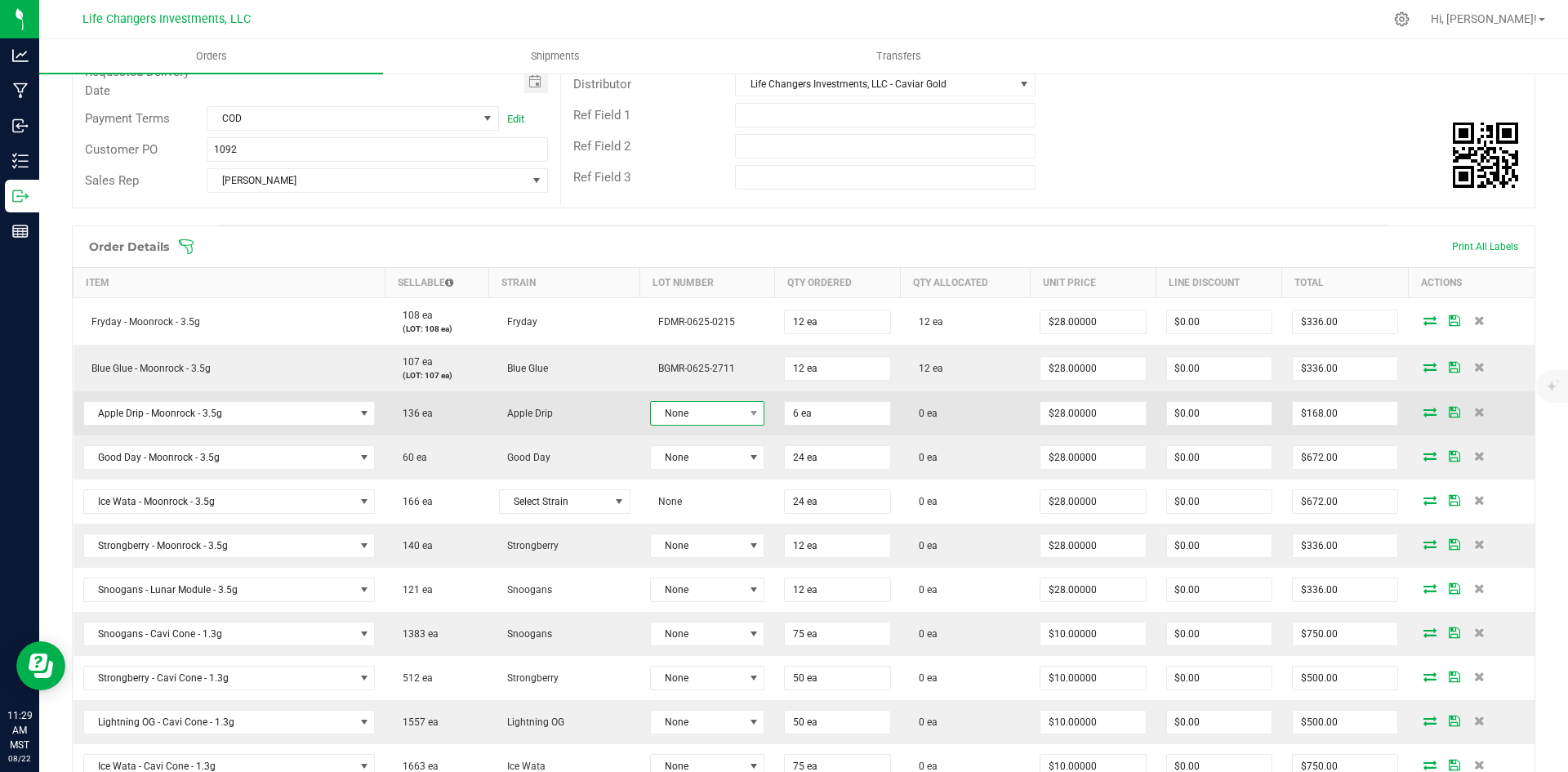
click at [707, 411] on span "None" at bounding box center [697, 414] width 93 height 23
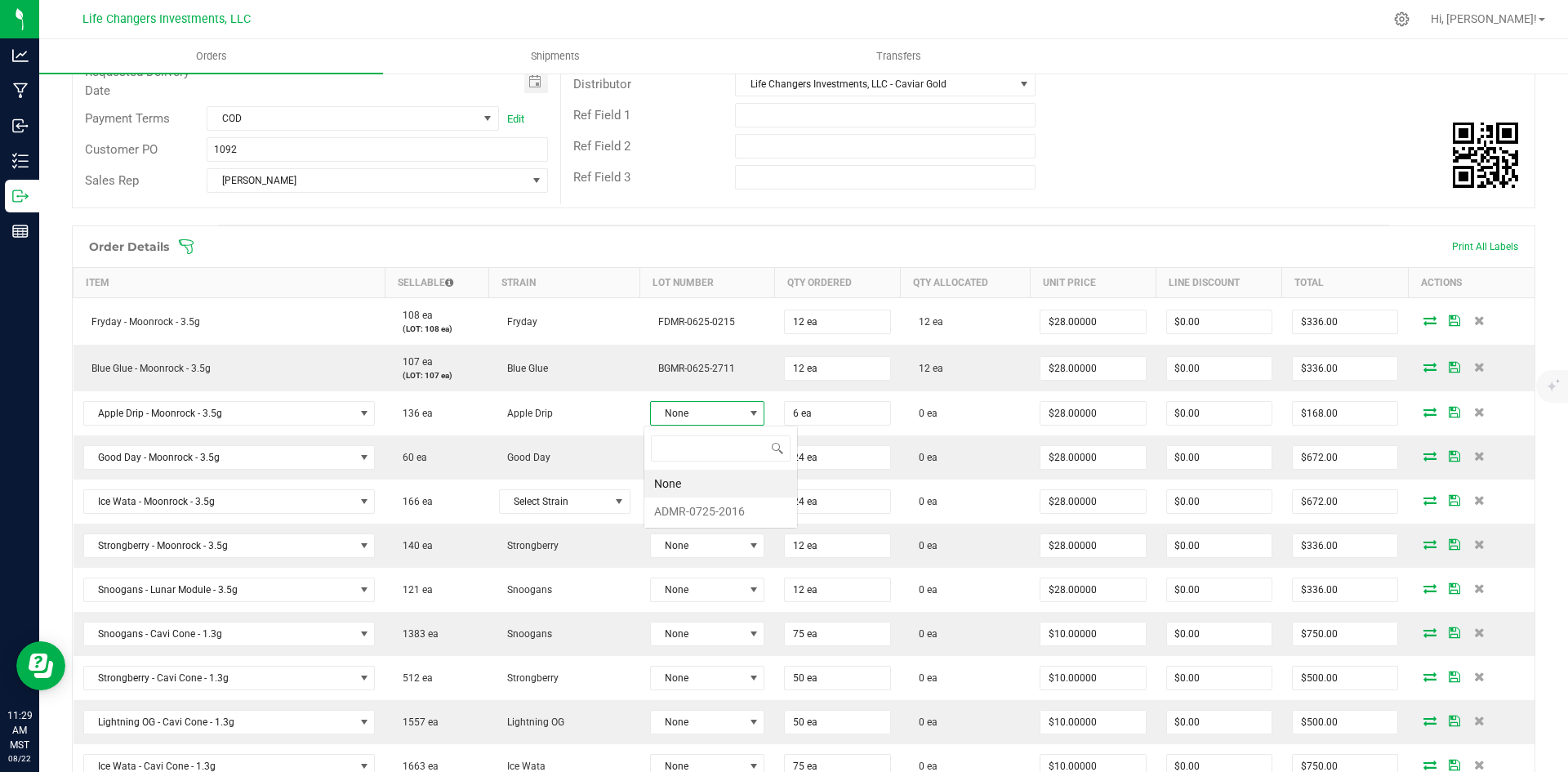
scroll to position [25, 114]
click at [708, 505] on li "ADMR-0725-2016" at bounding box center [721, 511] width 153 height 28
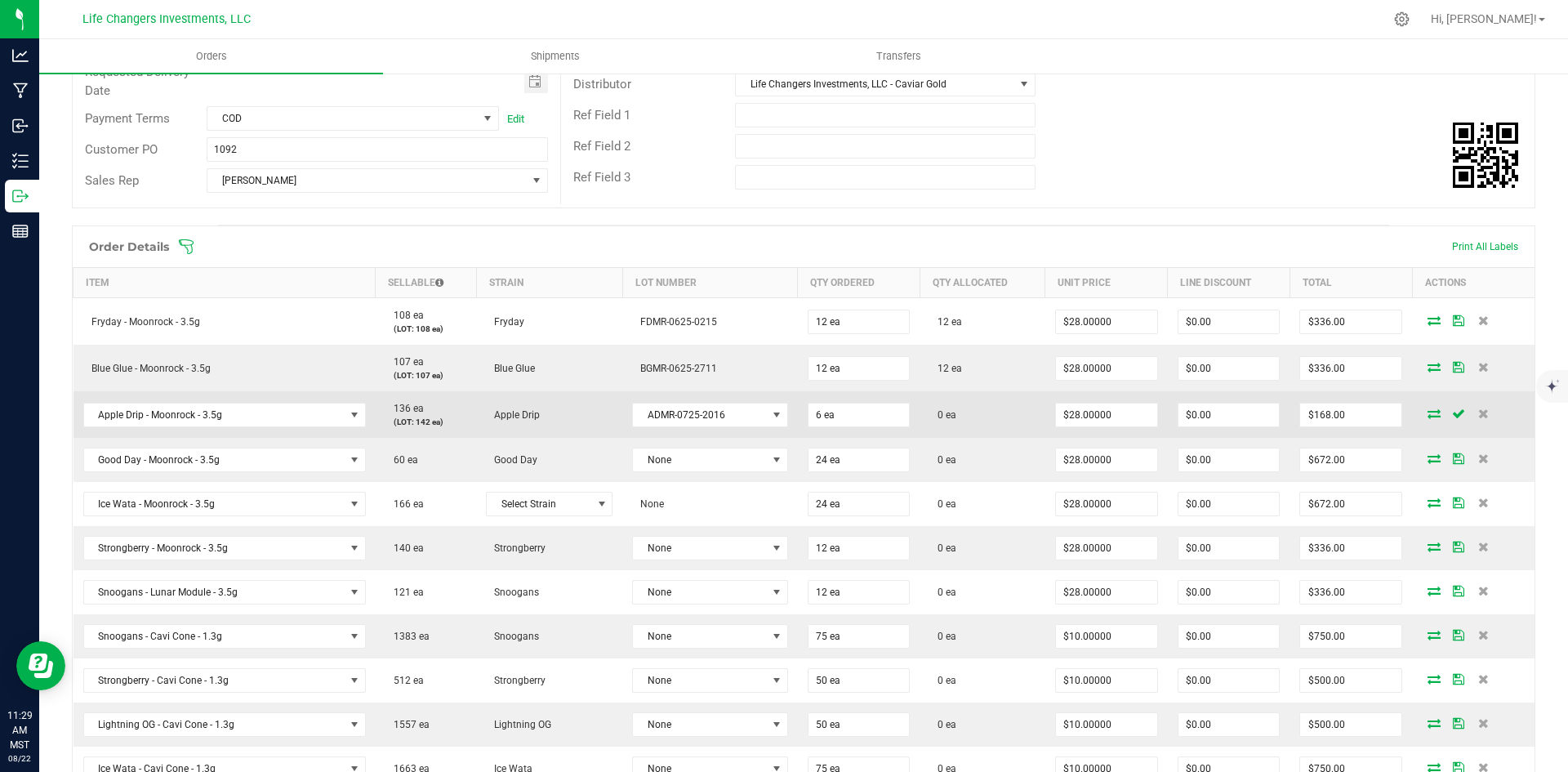
click at [1428, 412] on icon at bounding box center [1434, 413] width 13 height 10
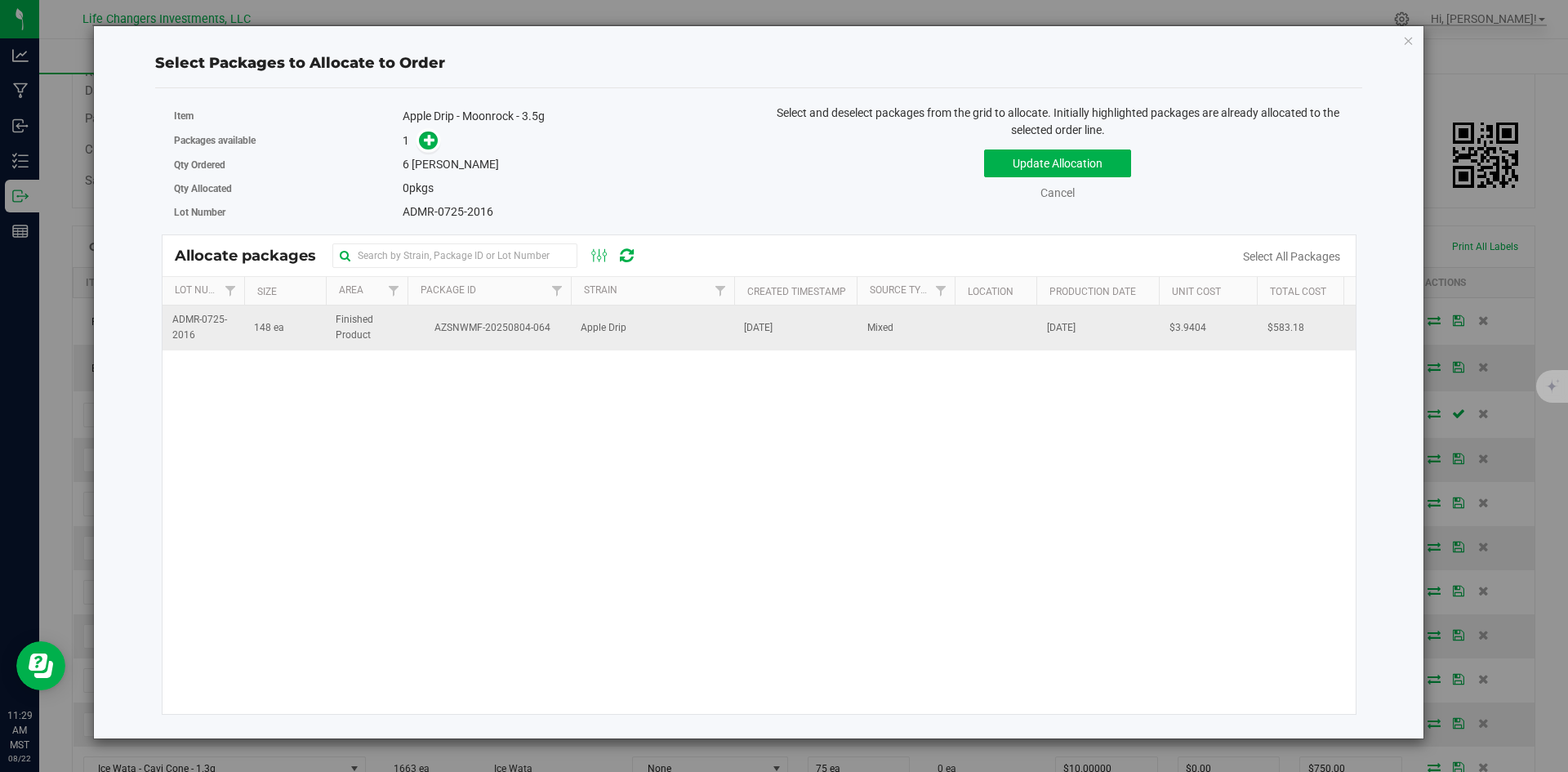
click at [473, 323] on span "AZSNWMF-20250804-064" at bounding box center [489, 327] width 144 height 15
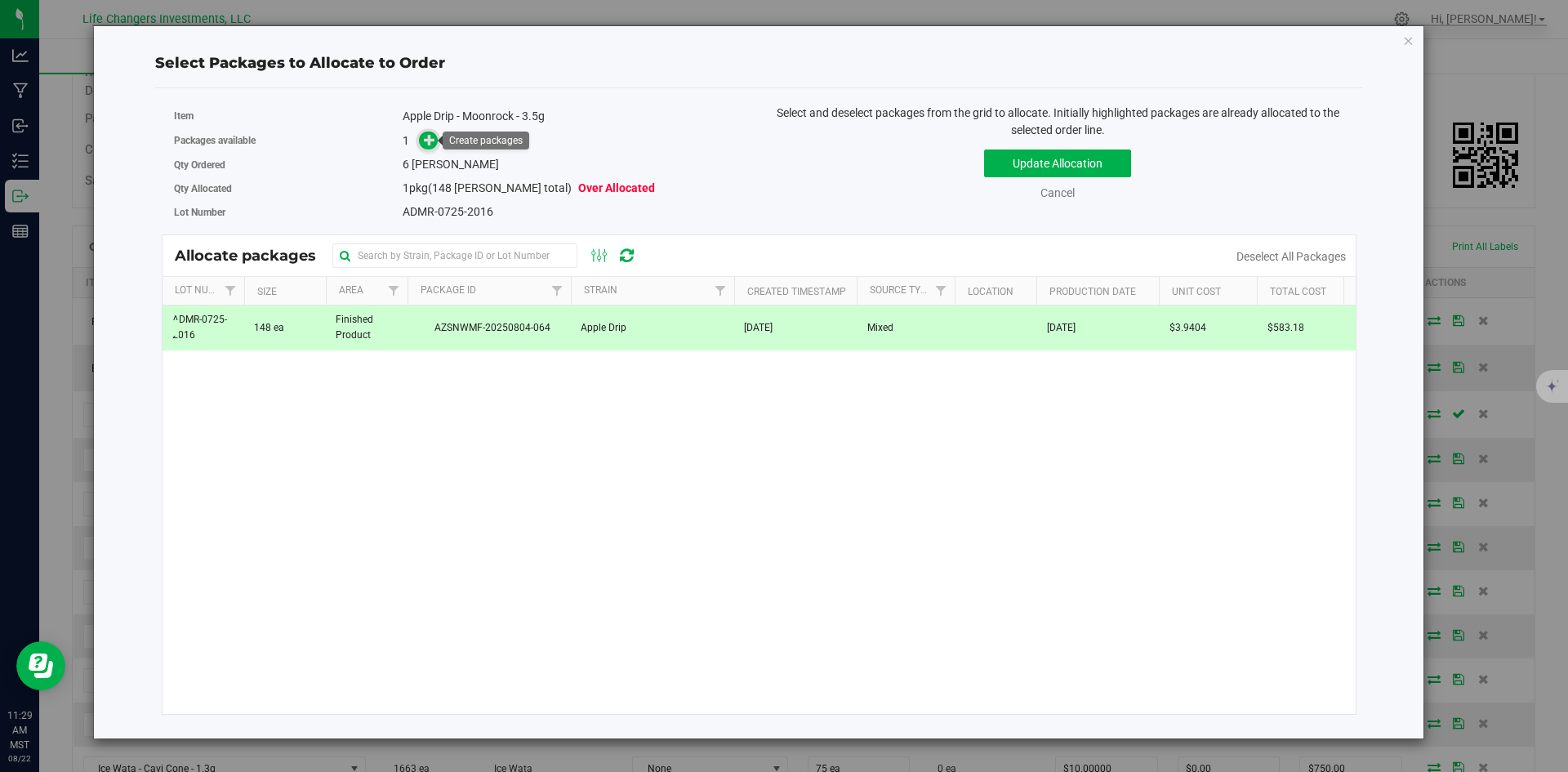
click at [426, 143] on icon at bounding box center [429, 140] width 12 height 12
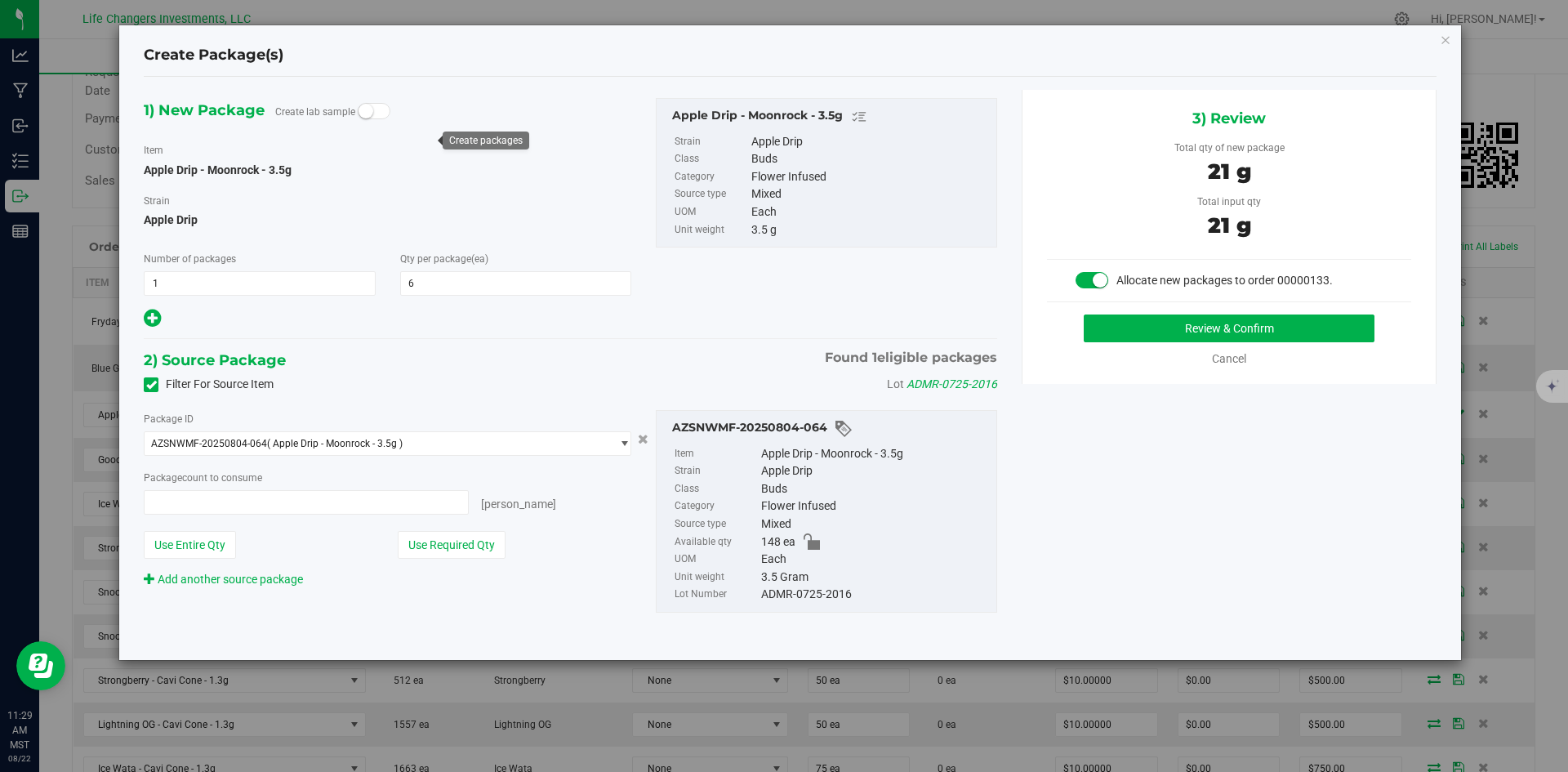
type input "6 ea"
click at [442, 543] on button "Use Required Qty" at bounding box center [451, 544] width 108 height 28
click at [1296, 326] on button "Review & Confirm" at bounding box center [1228, 328] width 291 height 28
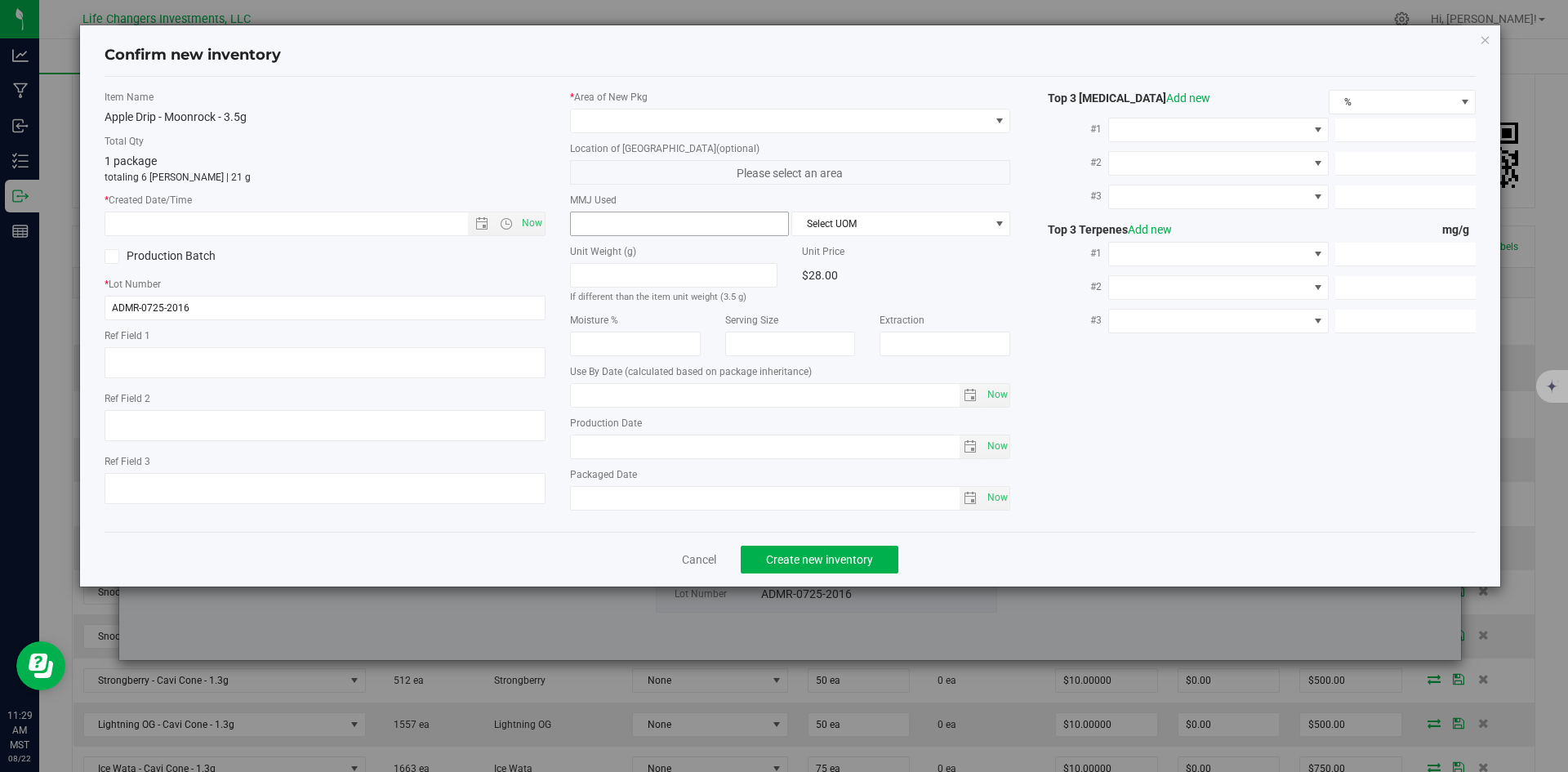
type input "[DATE]"
click at [528, 224] on span "Now" at bounding box center [531, 223] width 28 height 24
type input "[DATE] 11:29 AM"
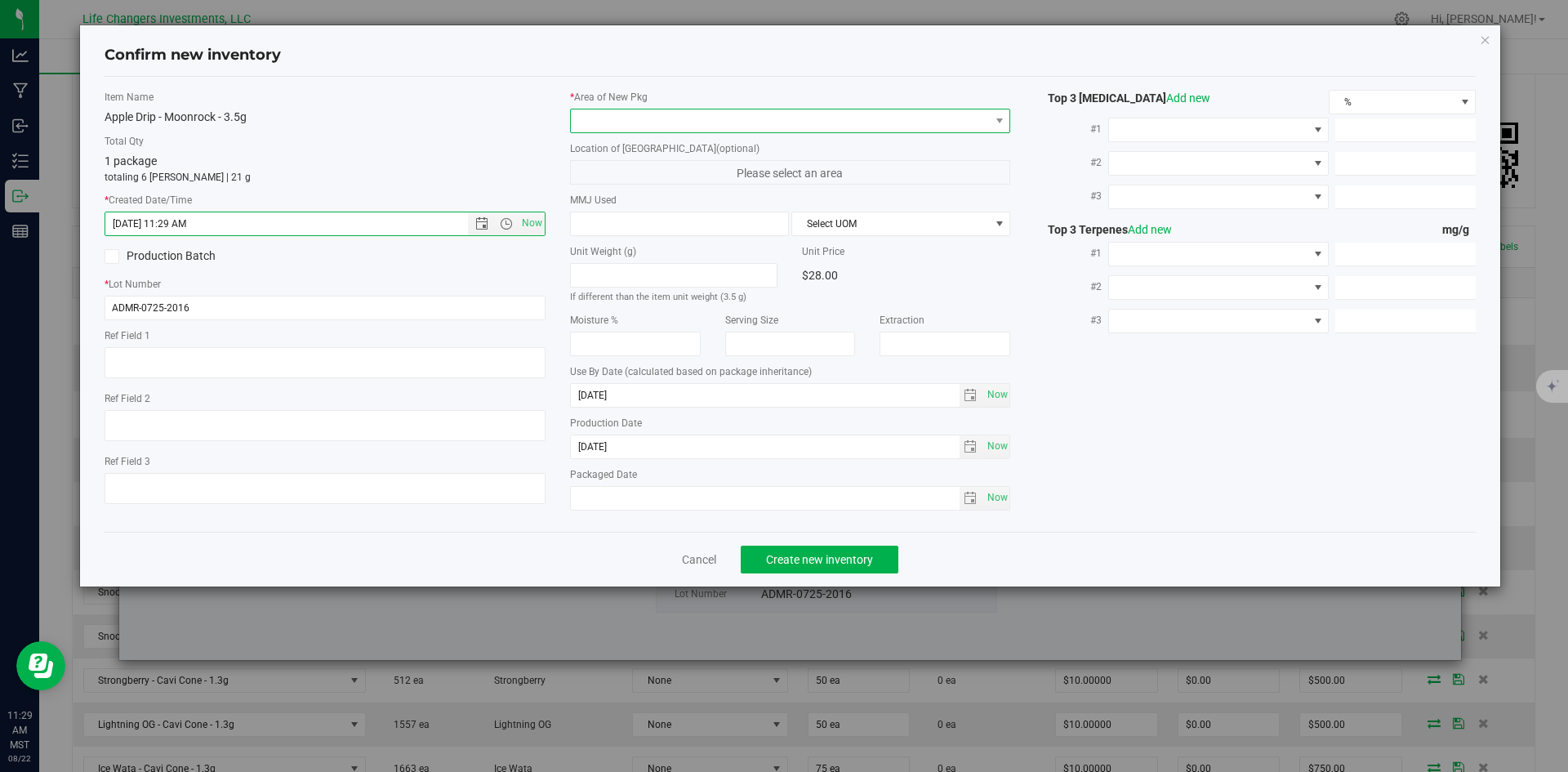
click at [635, 116] on span at bounding box center [780, 121] width 419 height 23
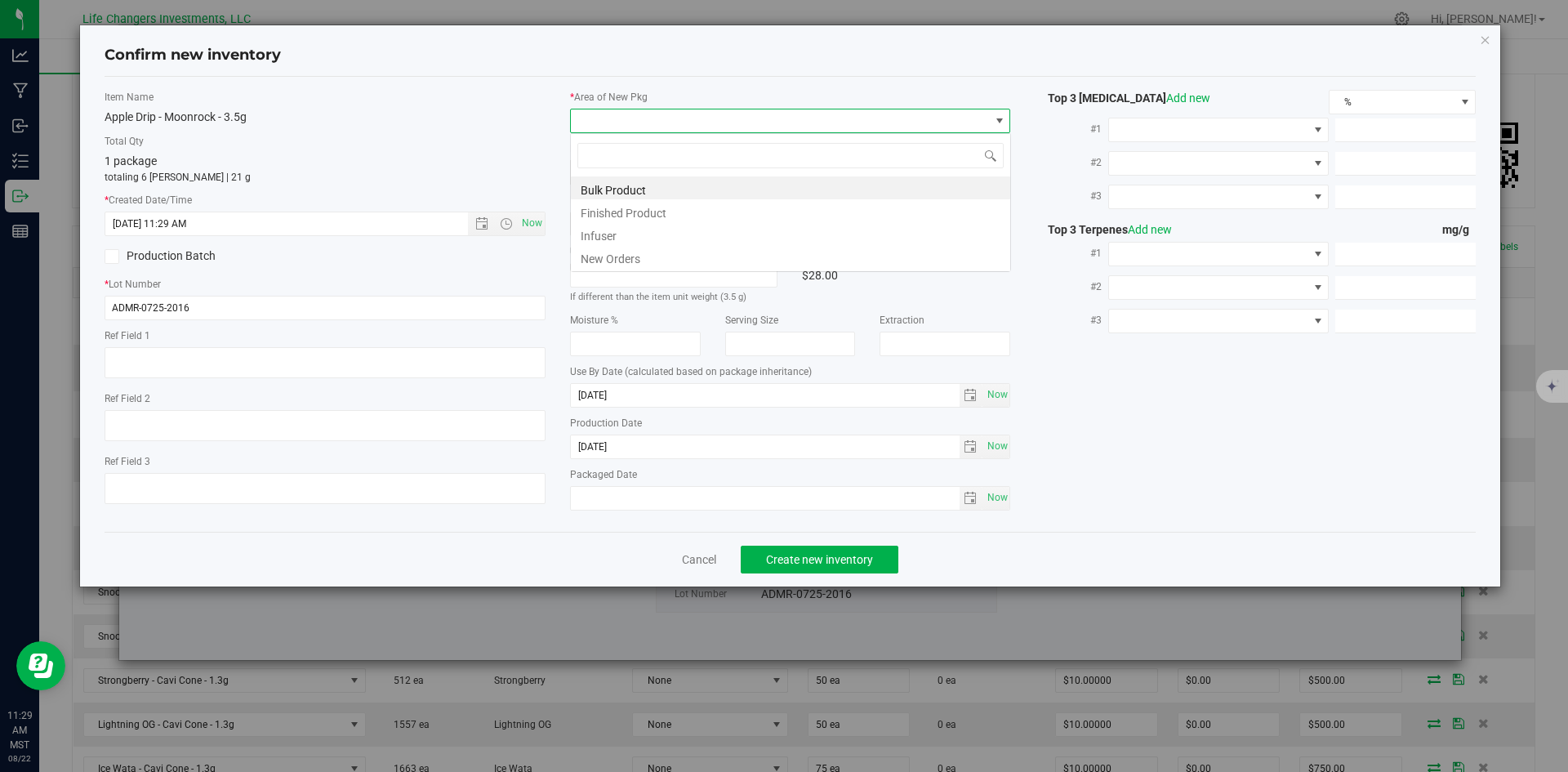
scroll to position [25, 441]
click at [630, 256] on li "New Orders" at bounding box center [790, 257] width 439 height 23
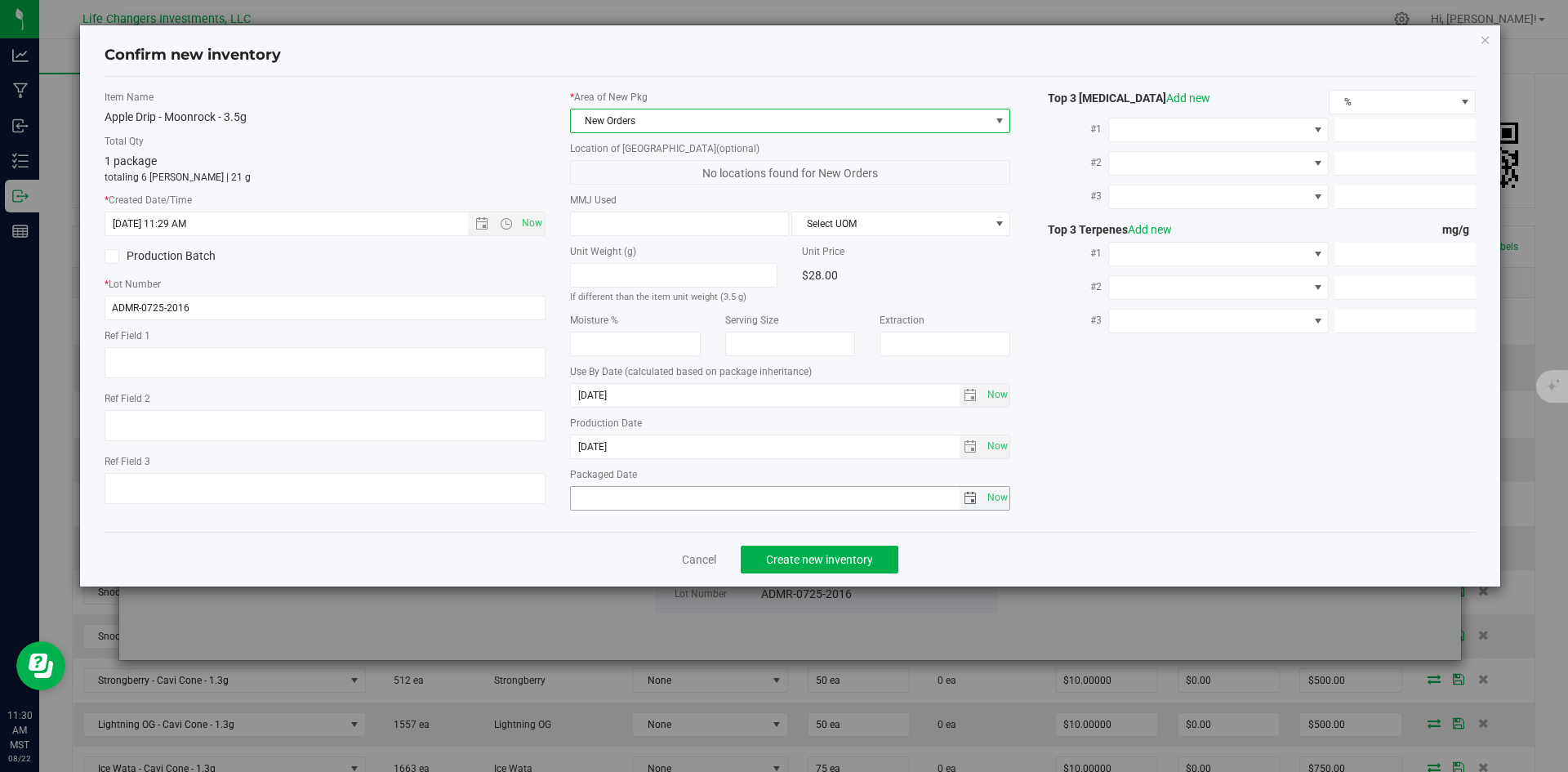
drag, startPoint x: 998, startPoint y: 497, endPoint x: 932, endPoint y: 536, distance: 76.7
click at [996, 497] on span "Now" at bounding box center [996, 498] width 28 height 24
type input "[DATE]"
click at [838, 551] on button "Create new inventory" at bounding box center [819, 559] width 157 height 28
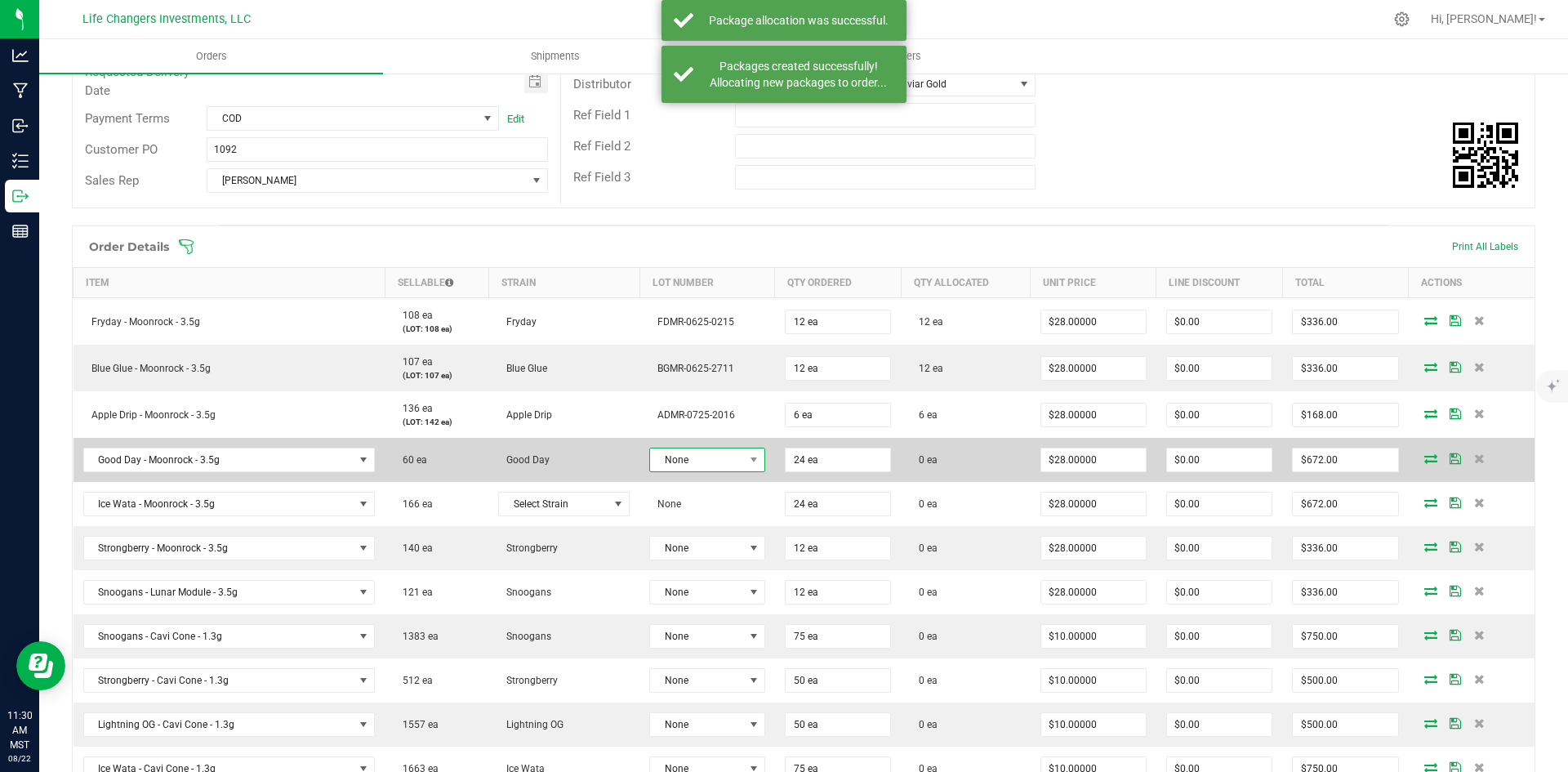
click at [707, 465] on span "None" at bounding box center [697, 460] width 94 height 23
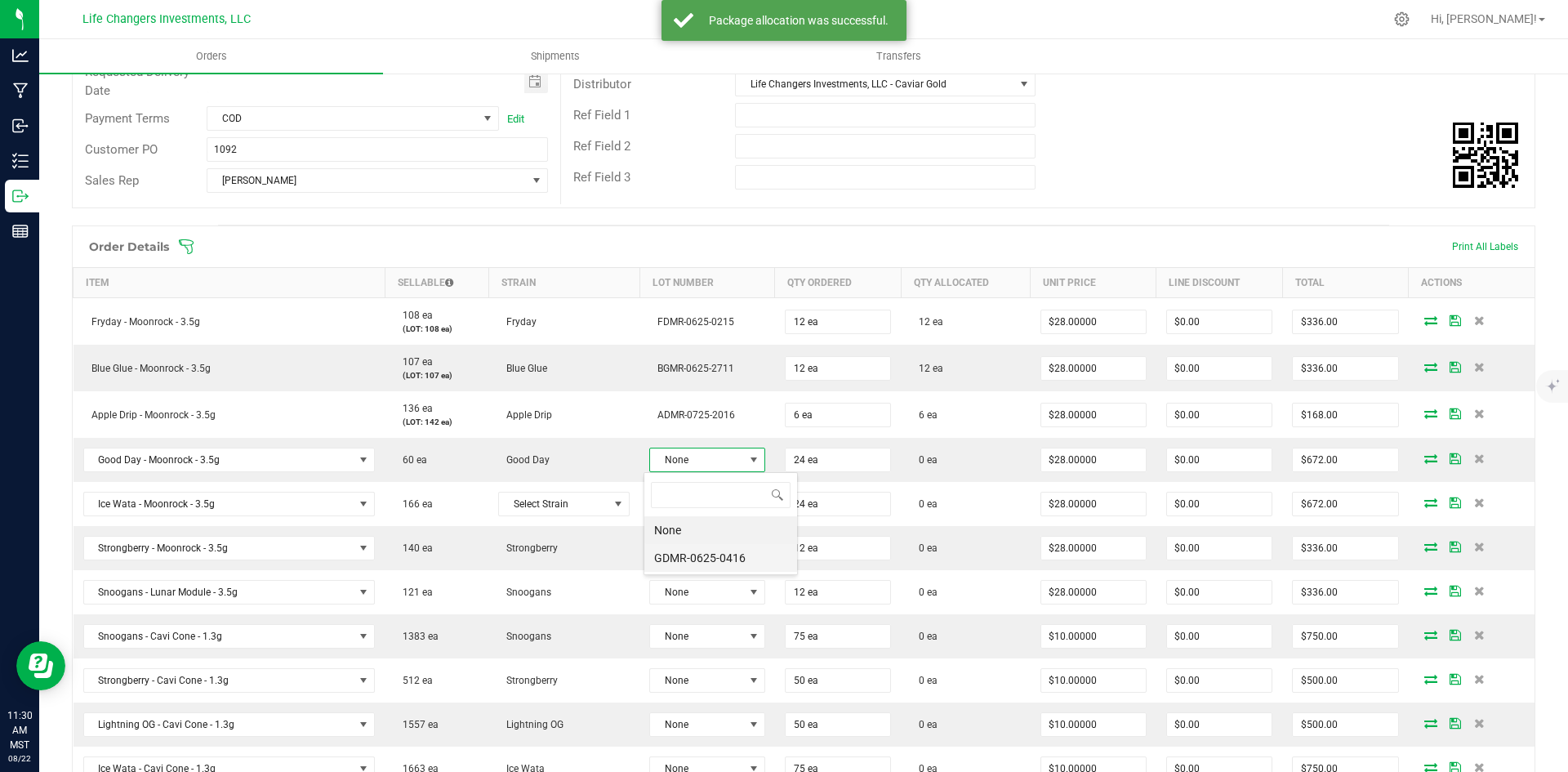
scroll to position [25, 114]
click at [701, 560] on li "GDMR-0625-0416" at bounding box center [721, 558] width 153 height 28
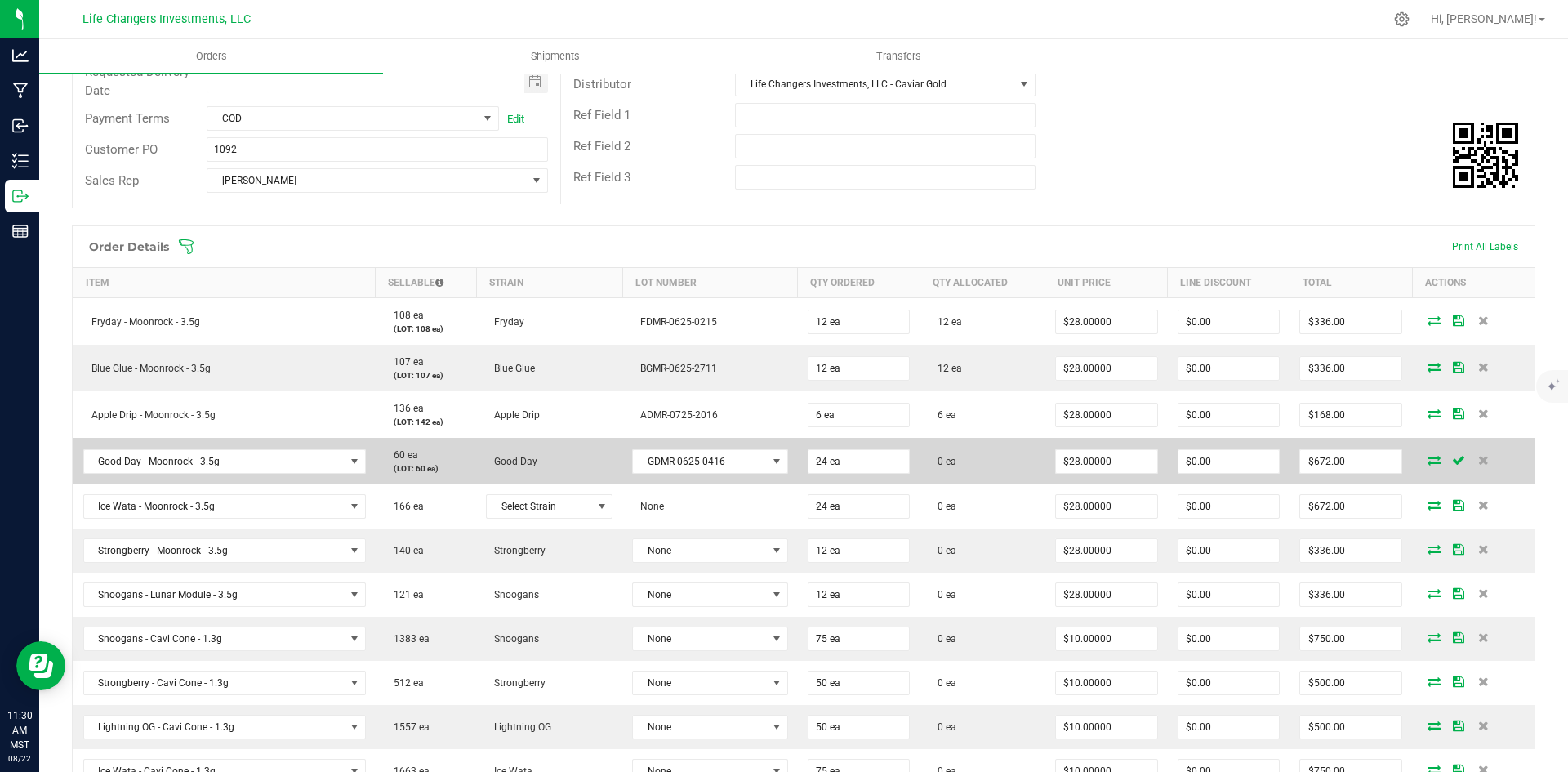
click at [1428, 457] on icon at bounding box center [1434, 460] width 13 height 10
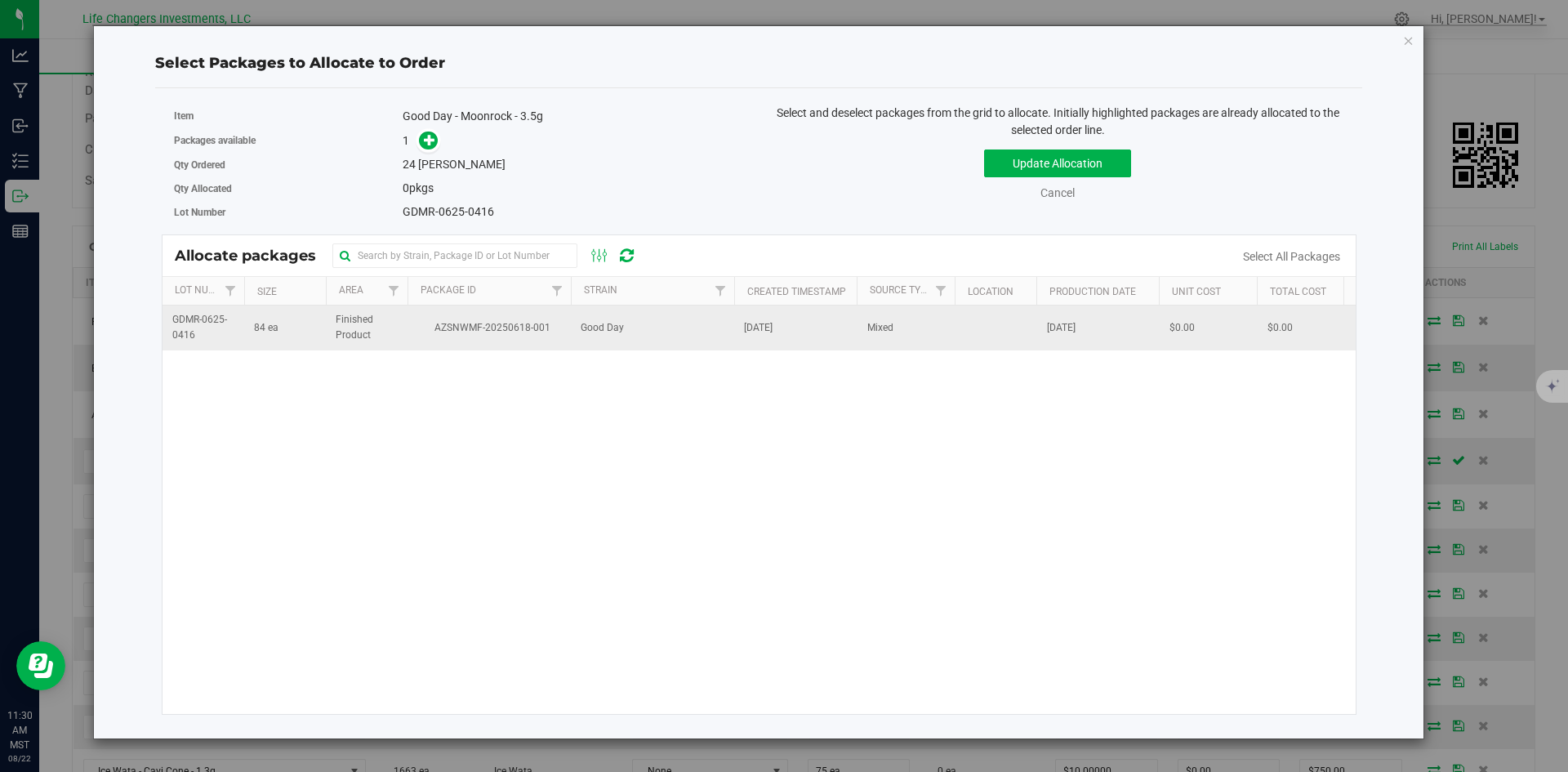
click at [466, 310] on td "AZSNWMF-20250618-001" at bounding box center [489, 328] width 164 height 44
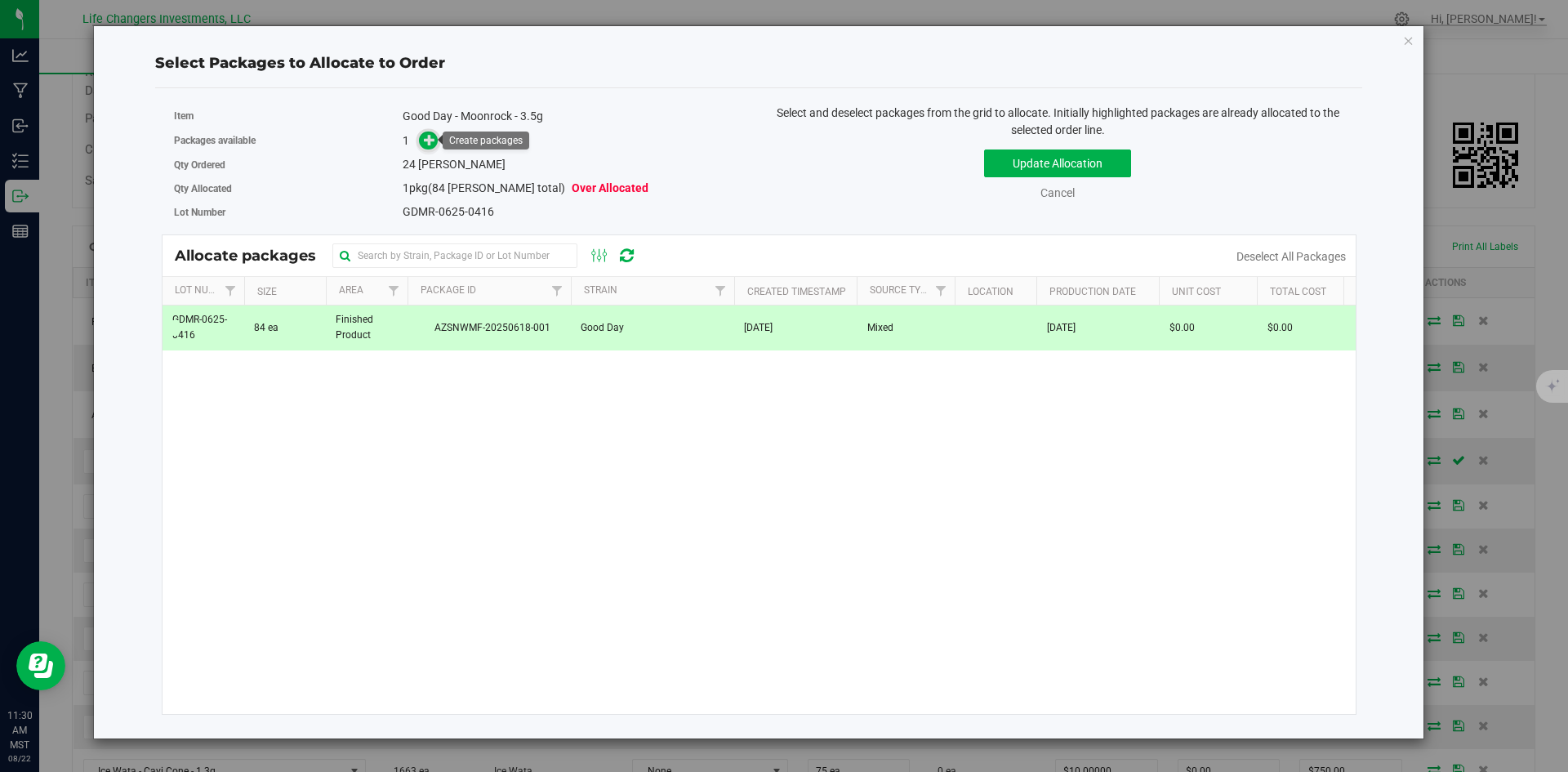
click at [421, 135] on span at bounding box center [428, 141] width 19 height 19
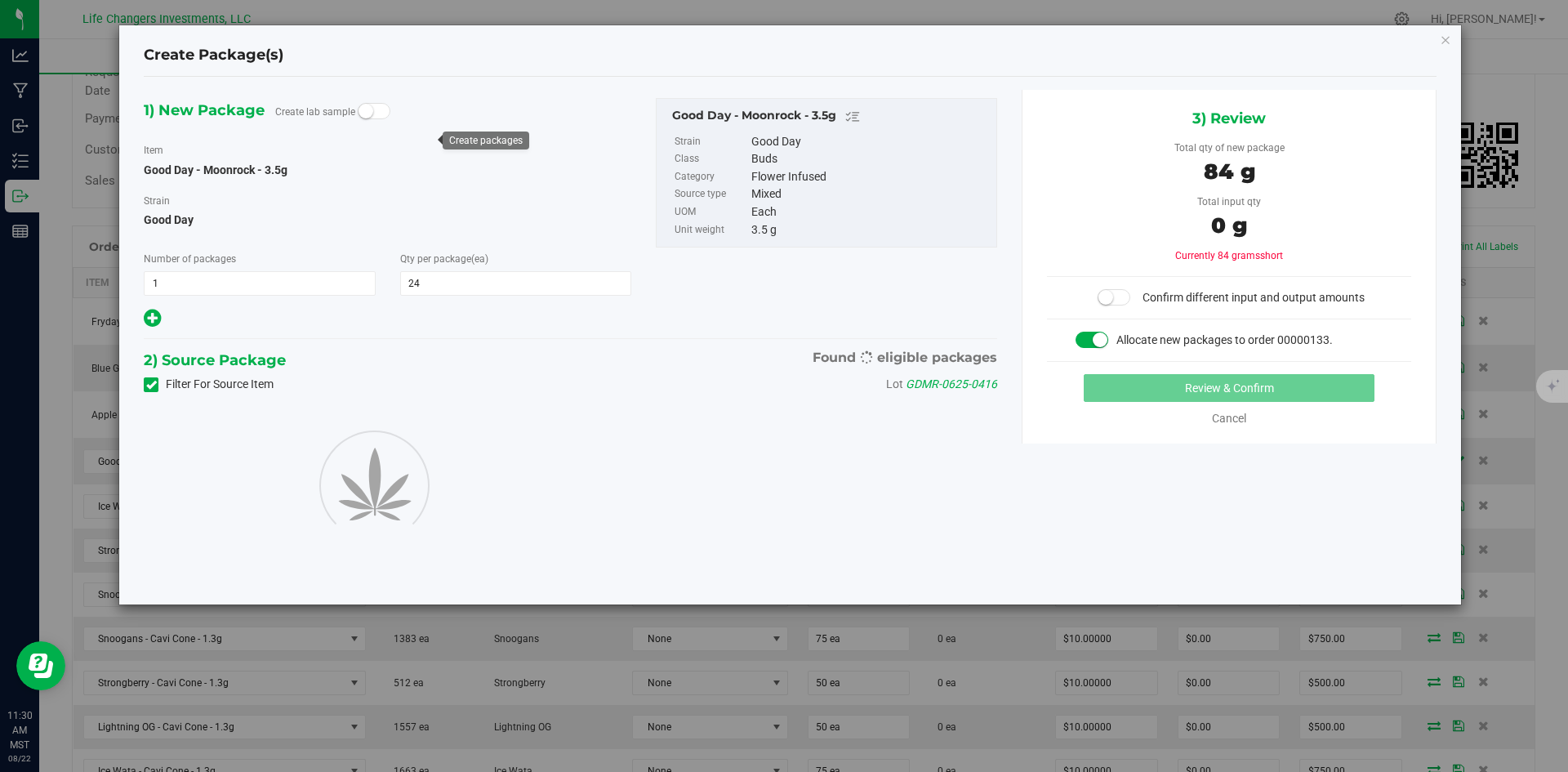
type input "24"
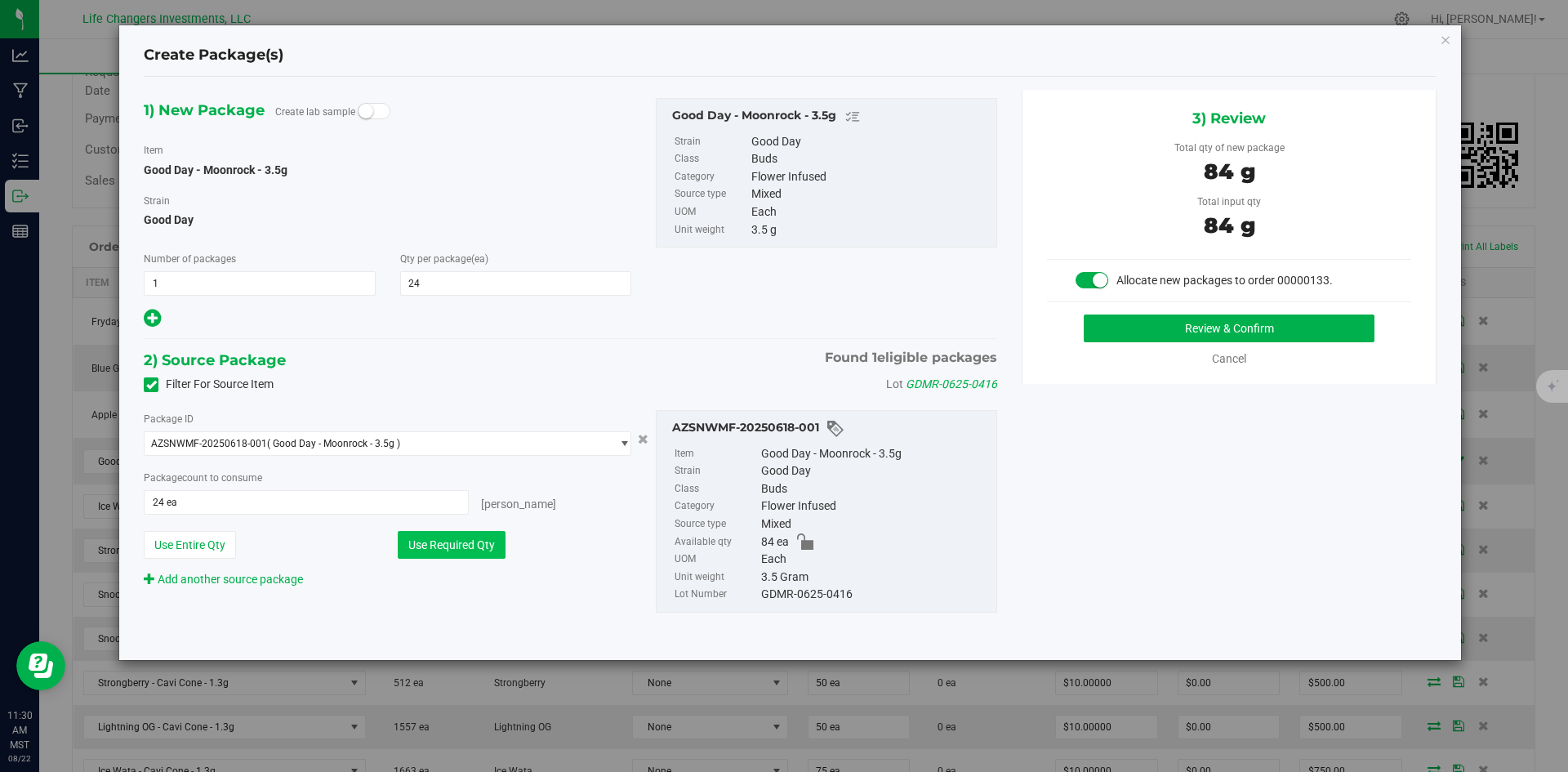
click at [476, 552] on button "Use Required Qty" at bounding box center [451, 544] width 108 height 28
click at [1300, 323] on button "Review & Confirm" at bounding box center [1228, 328] width 291 height 28
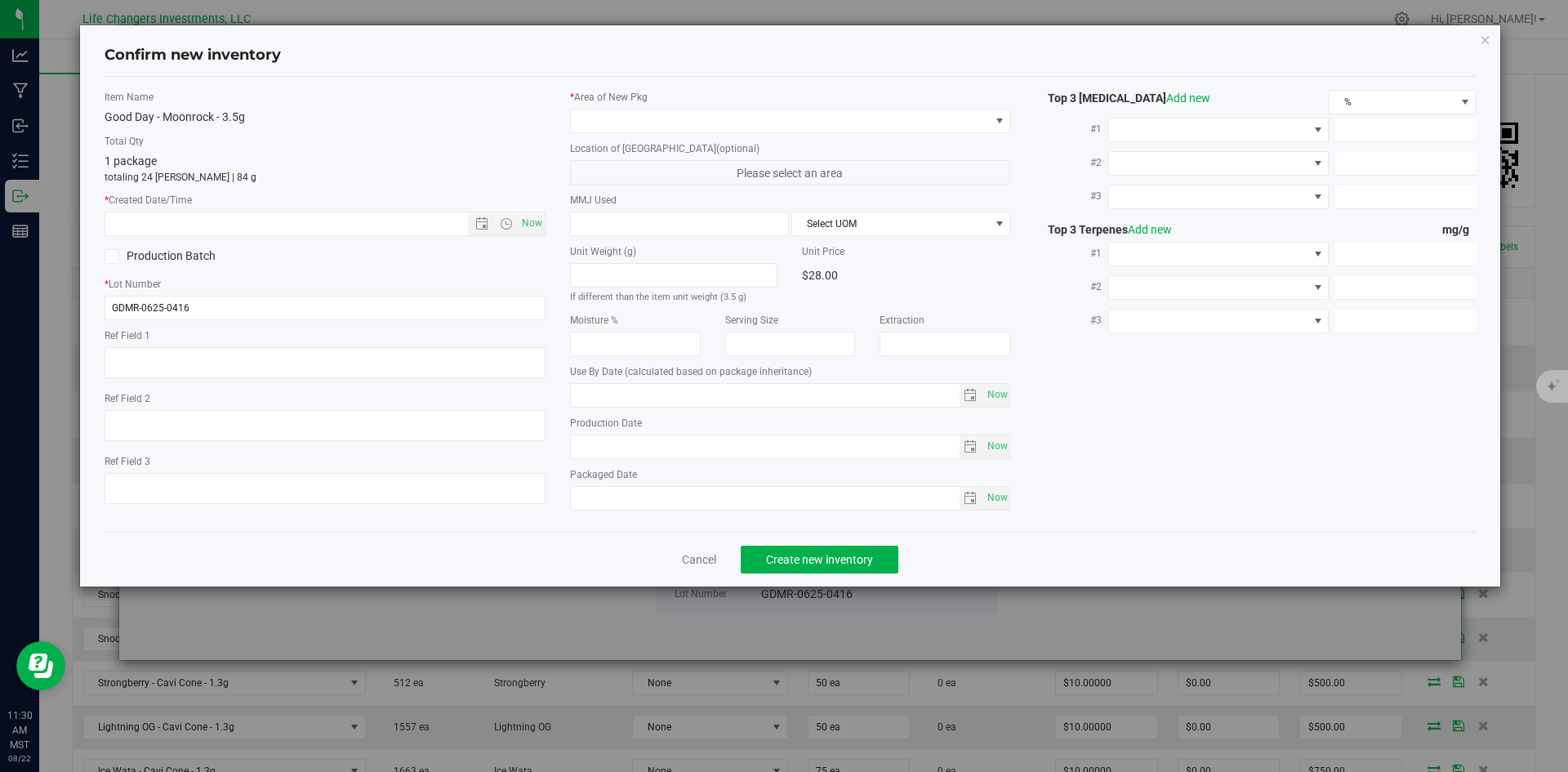
type input "[DATE]"
click at [529, 221] on span "Now" at bounding box center [531, 223] width 28 height 24
type input "[DATE] 11:30 AM"
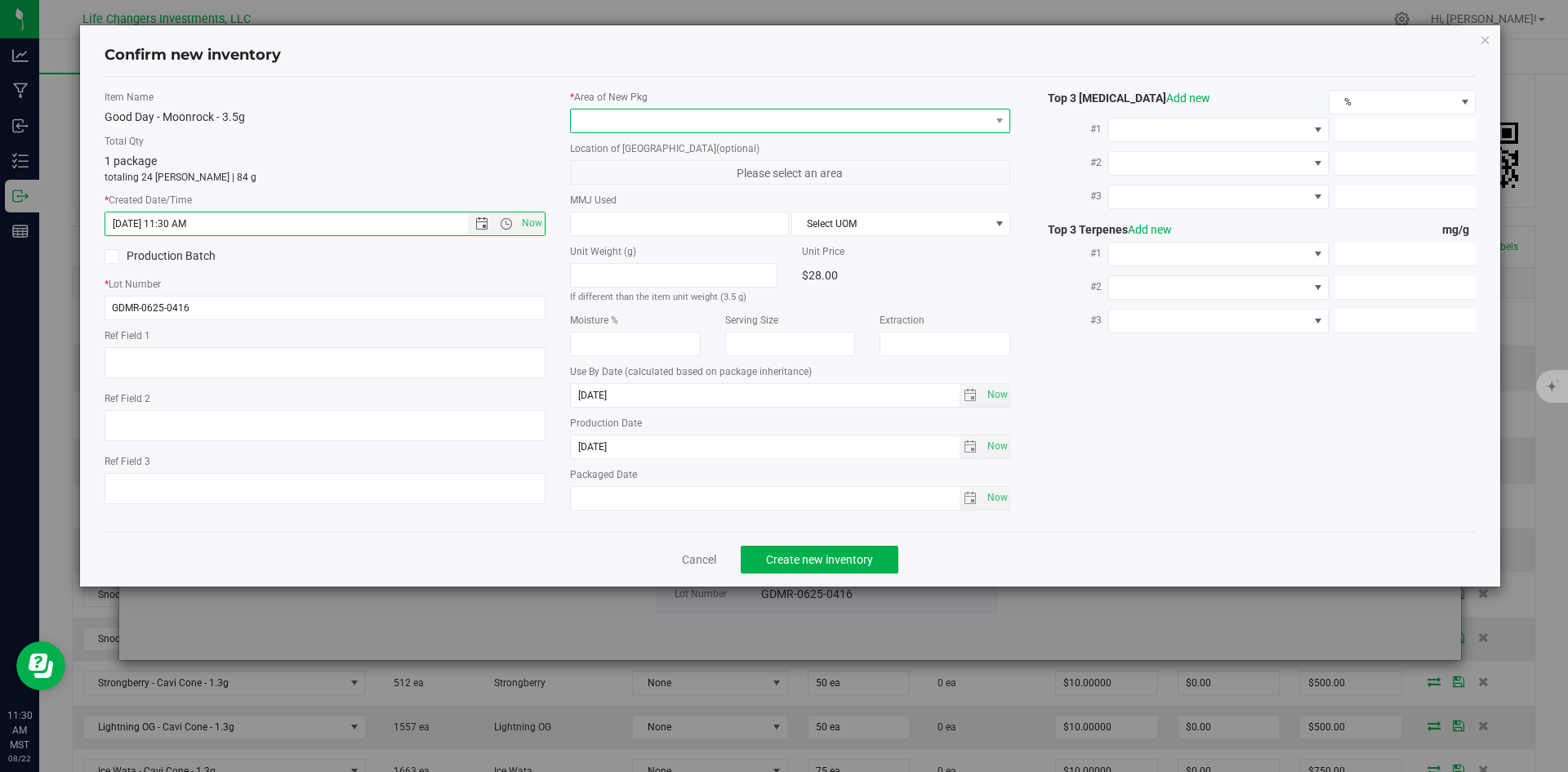
click at [604, 123] on span at bounding box center [780, 121] width 419 height 23
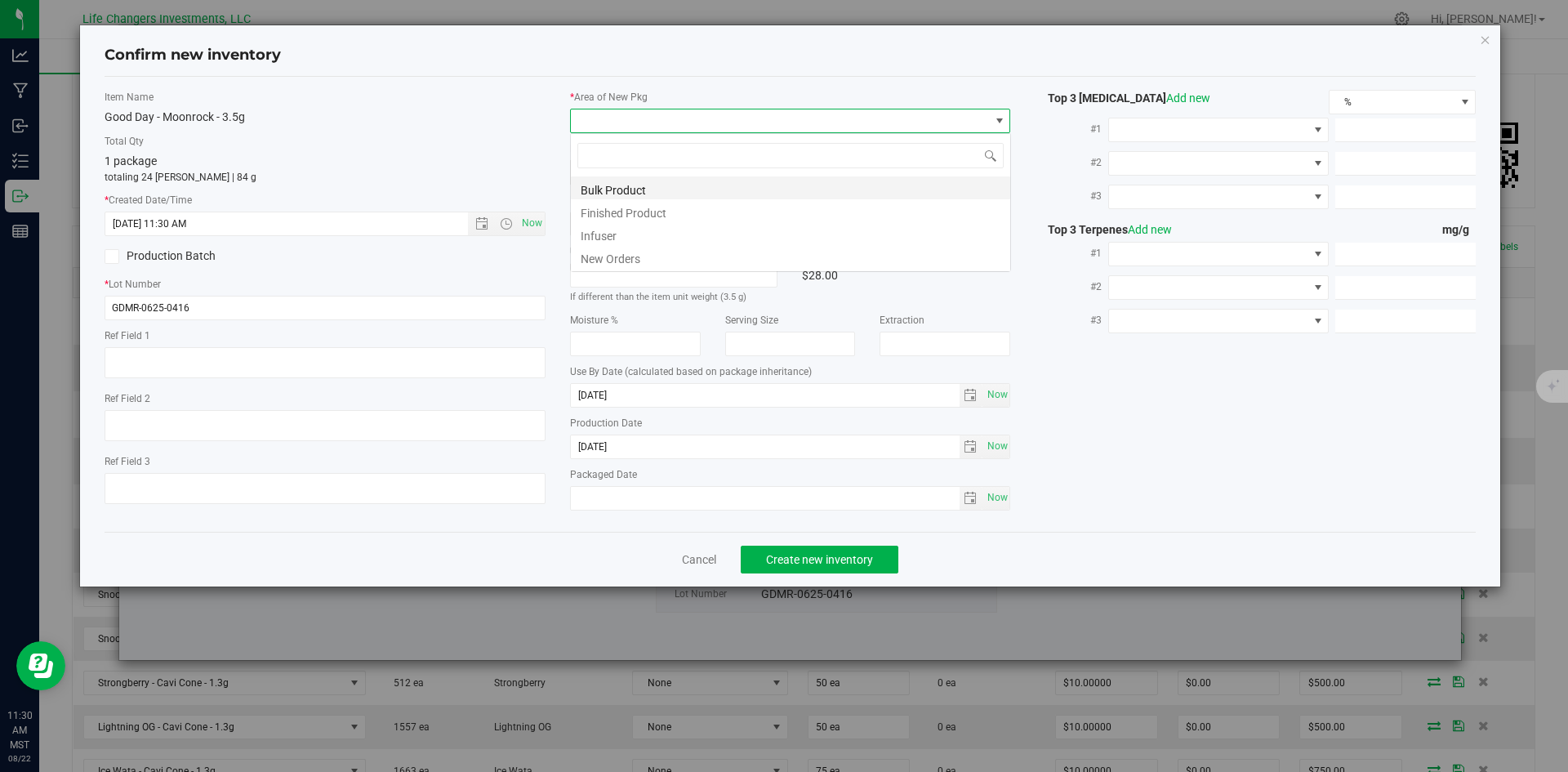
scroll to position [25, 441]
click at [617, 261] on li "New Orders" at bounding box center [790, 257] width 439 height 23
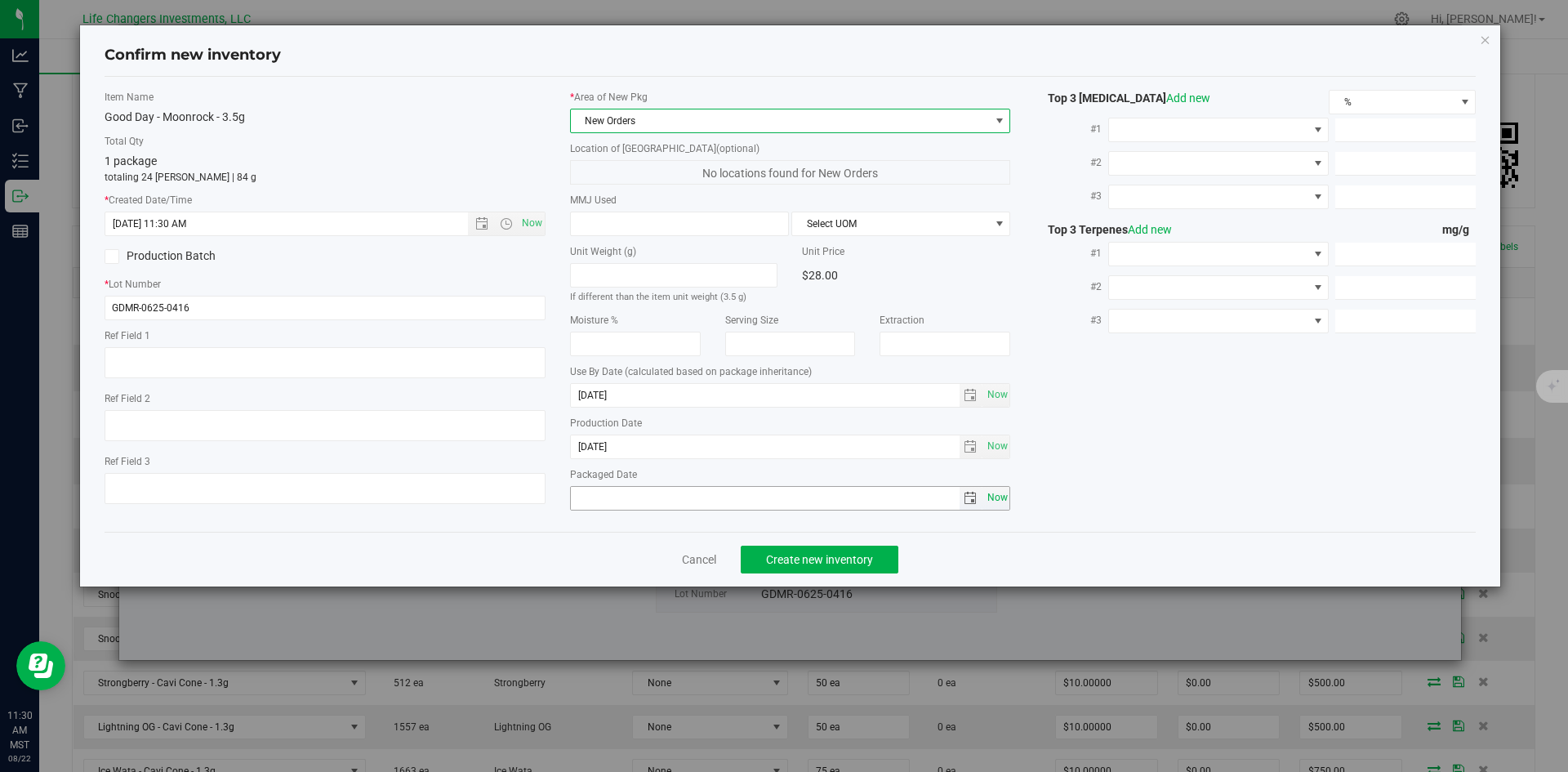
click at [991, 502] on span "Now" at bounding box center [996, 498] width 28 height 24
type input "[DATE]"
click at [818, 556] on span "Create new inventory" at bounding box center [820, 559] width 107 height 13
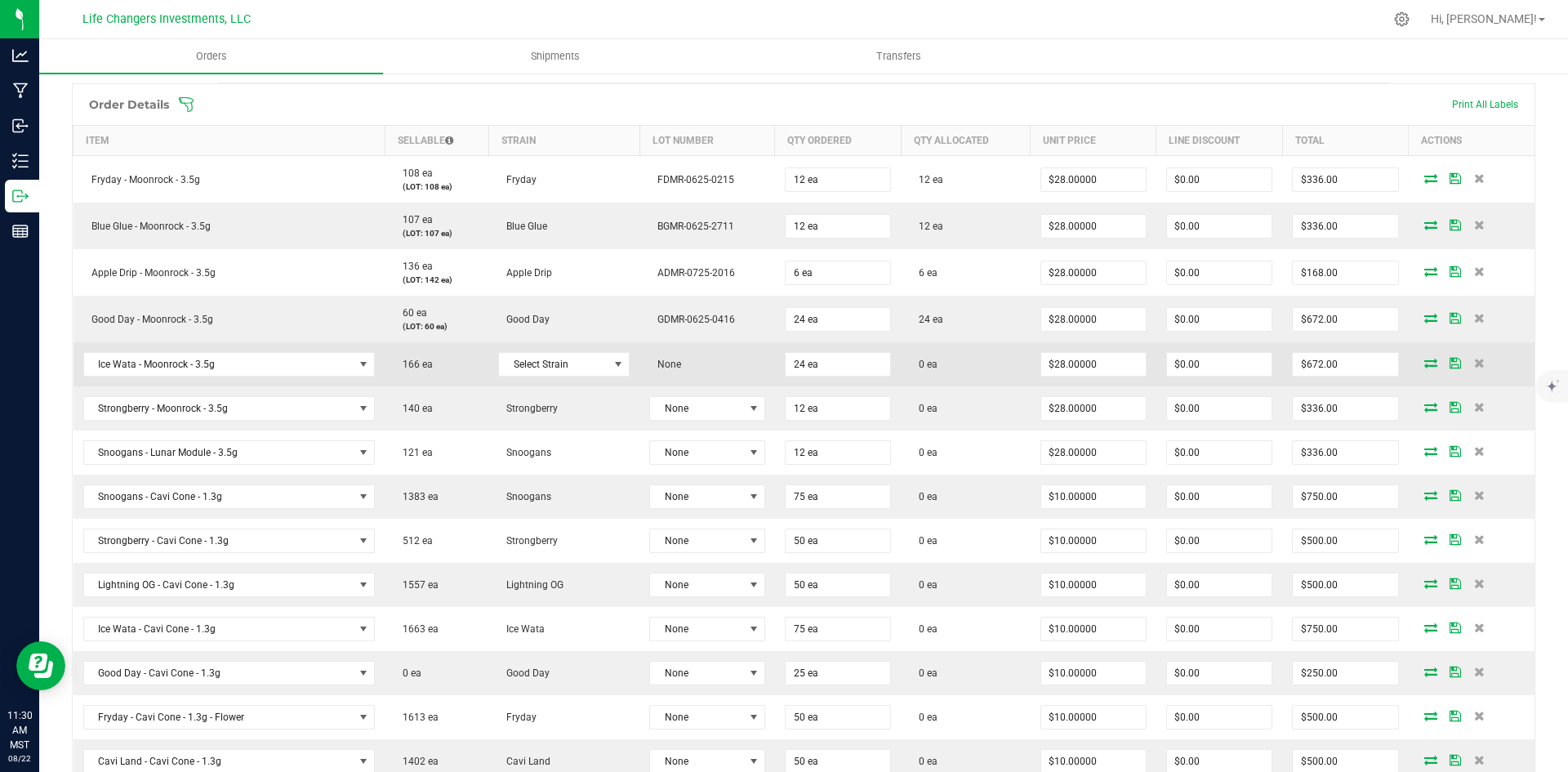
scroll to position [408, 0]
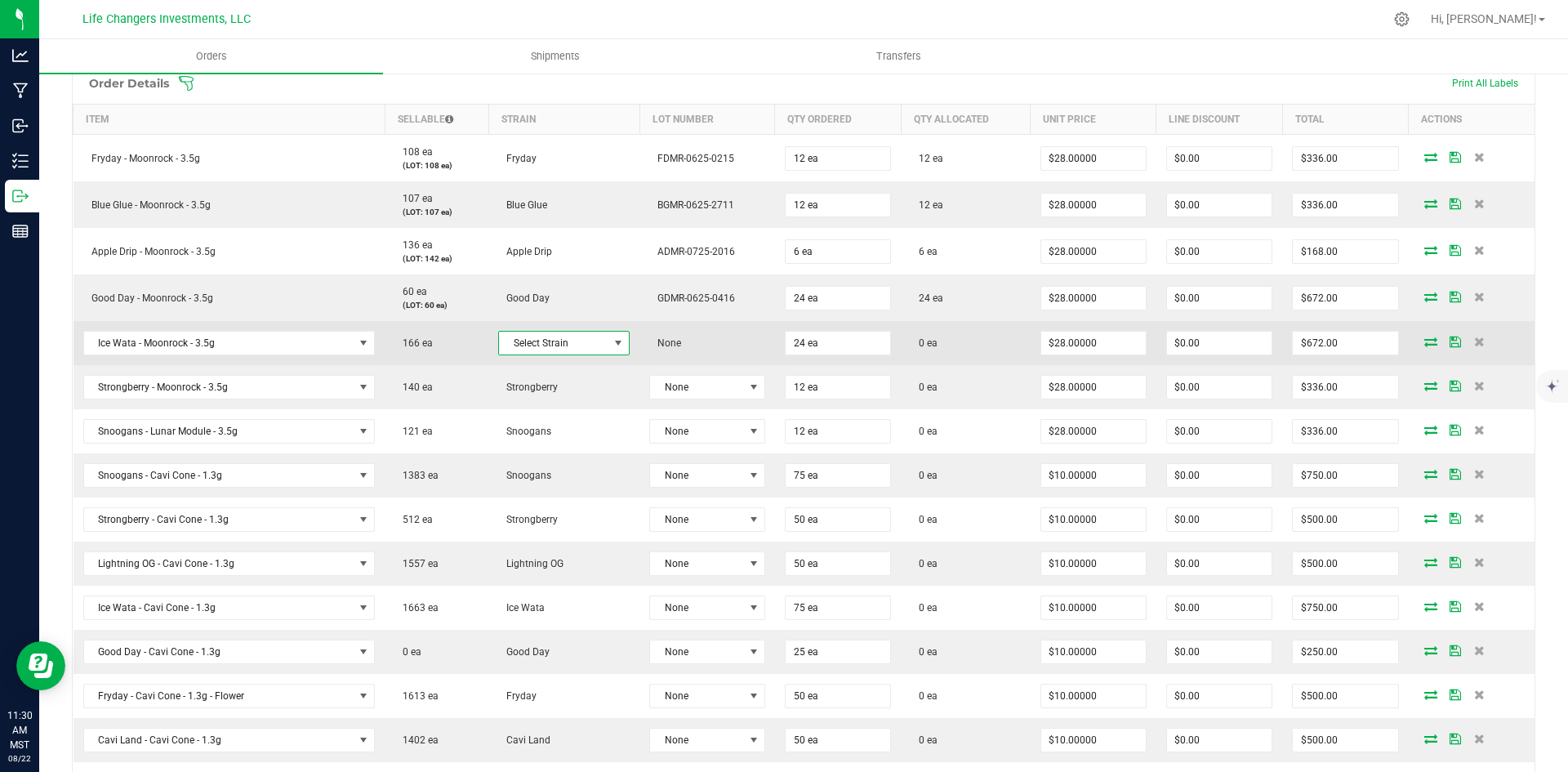
click at [532, 346] on span "Select Strain" at bounding box center [553, 343] width 109 height 23
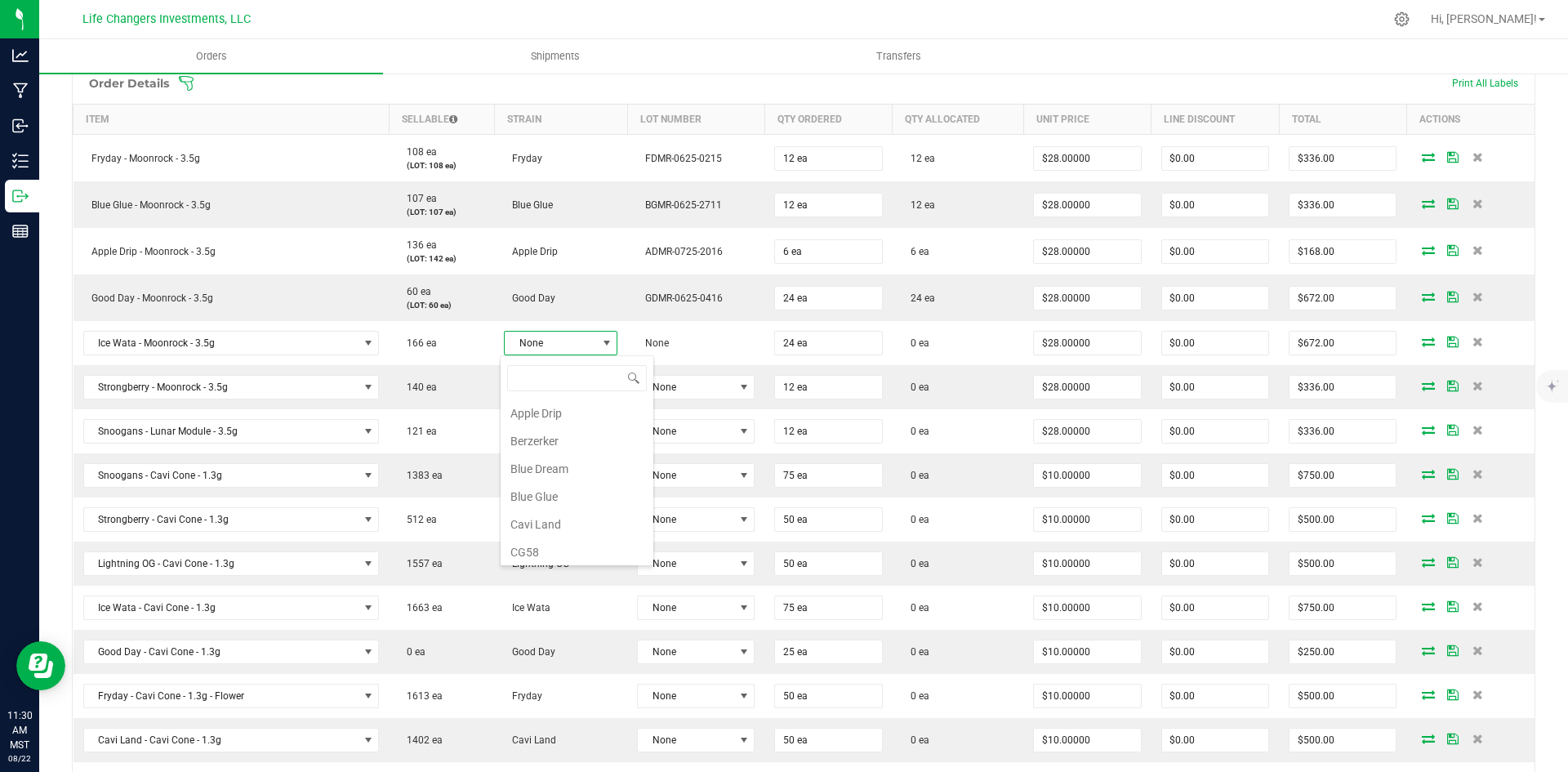
scroll to position [25, 113]
click at [532, 416] on li "Ice Wata" at bounding box center [577, 410] width 153 height 28
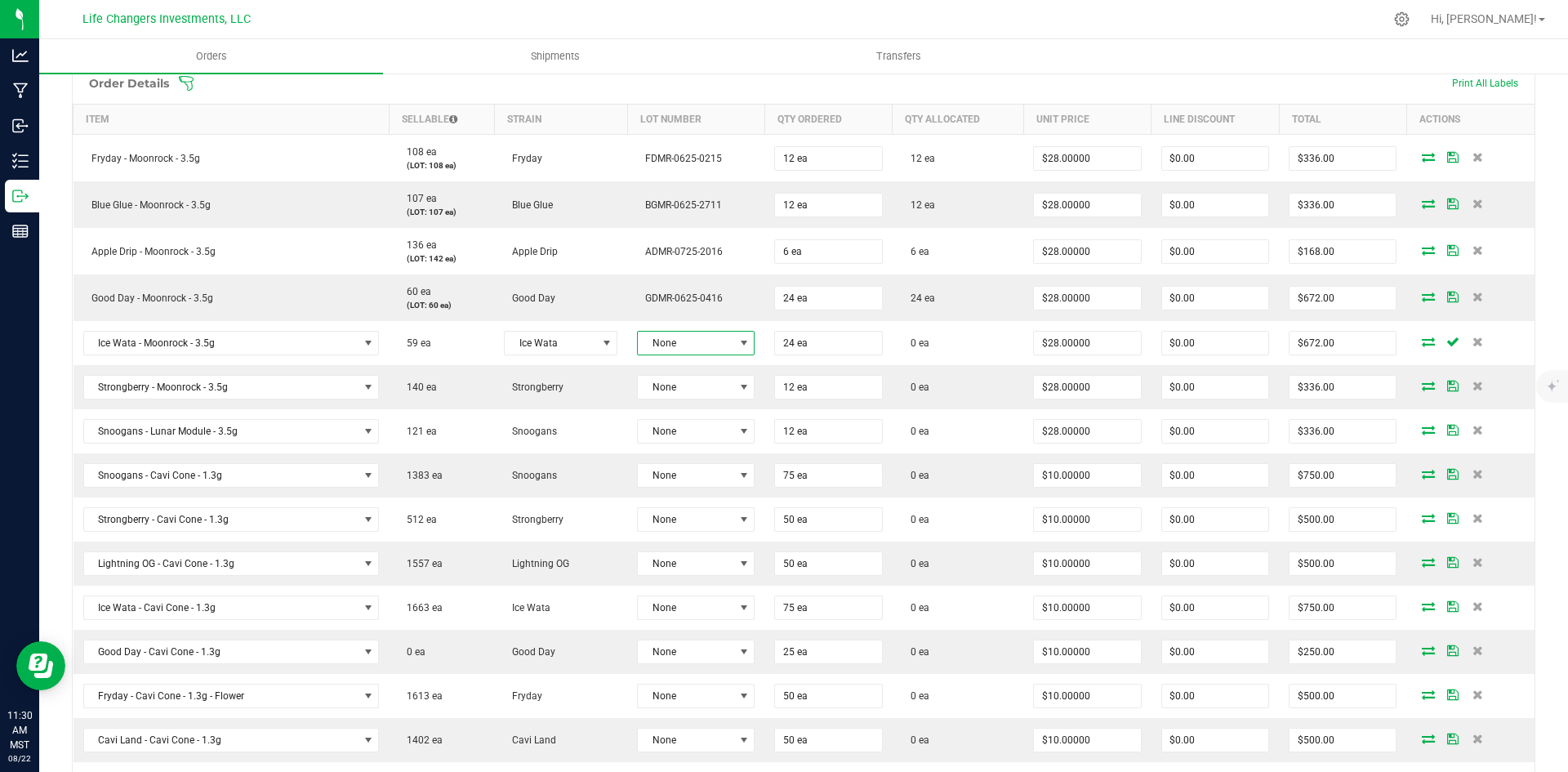
click at [699, 342] on span "None" at bounding box center [684, 343] width 95 height 23
click at [727, 446] on li "IWMR-0725-1217" at bounding box center [709, 440] width 153 height 28
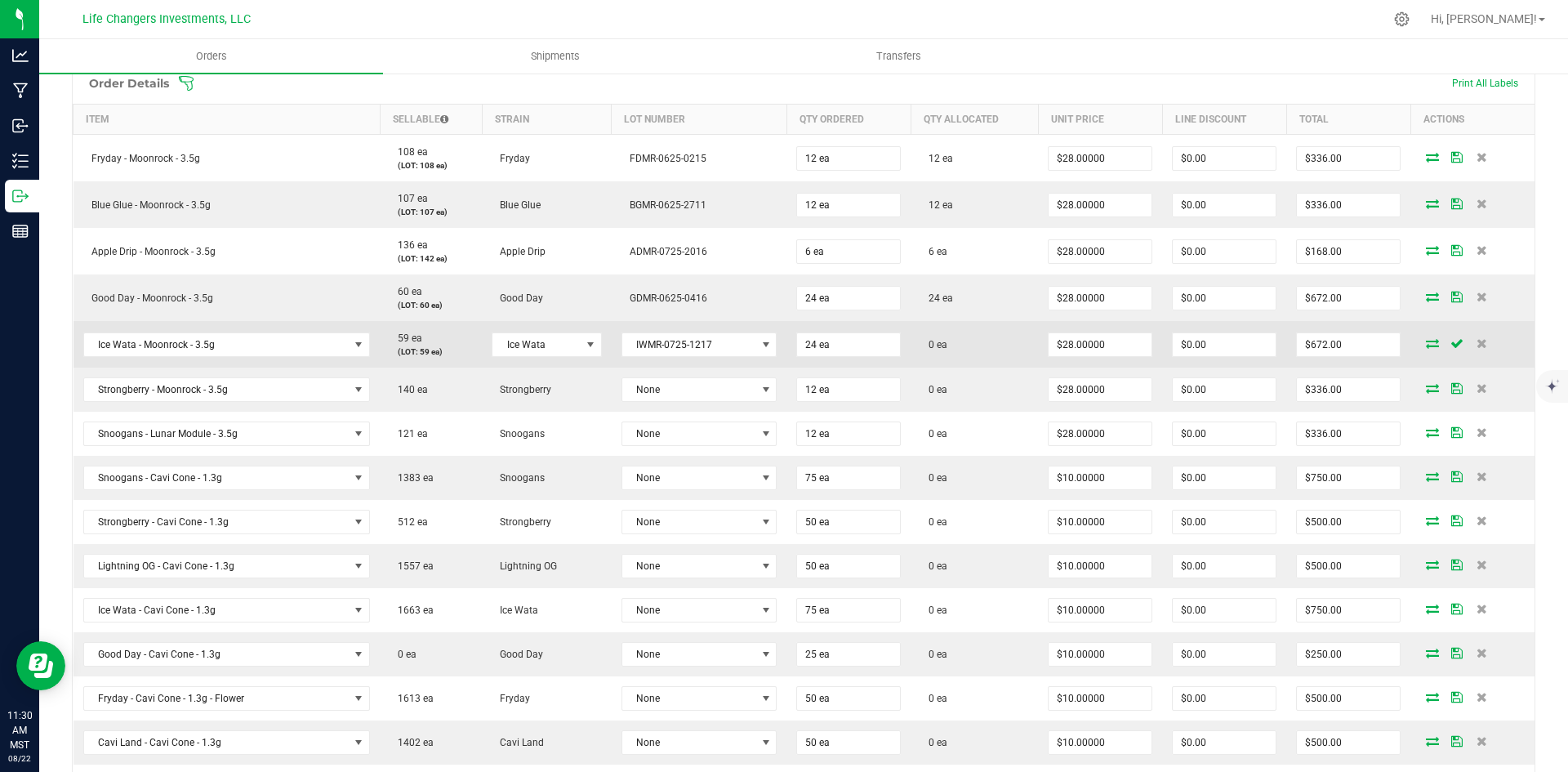
click at [1426, 346] on icon at bounding box center [1432, 342] width 13 height 10
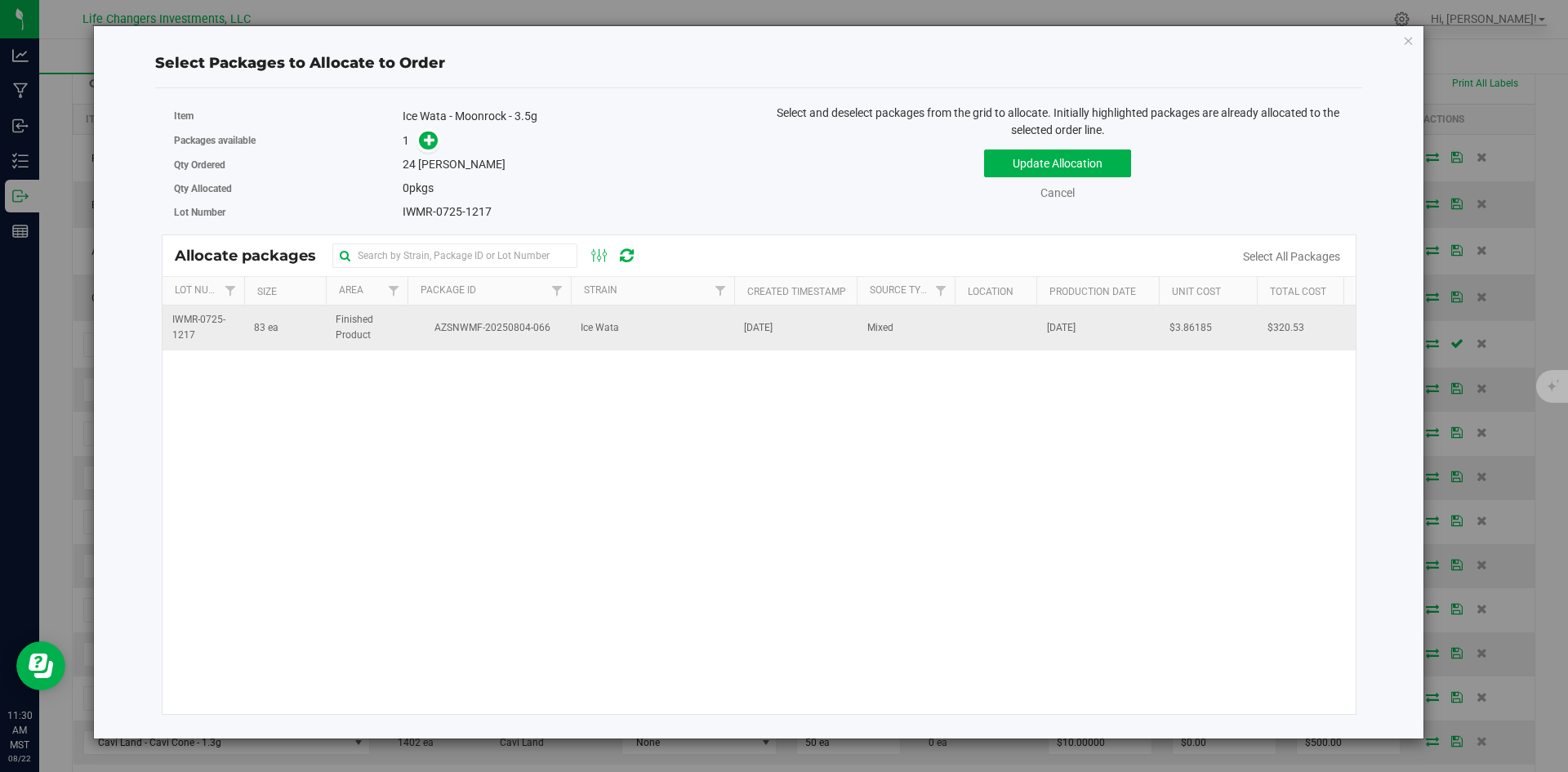
click at [406, 329] on tr "IWMR-0725-1217 83 ea Finished Product AZSNWMF-20250804-066 Ice Wata [DATE] Mixe…" at bounding box center [759, 328] width 1194 height 44
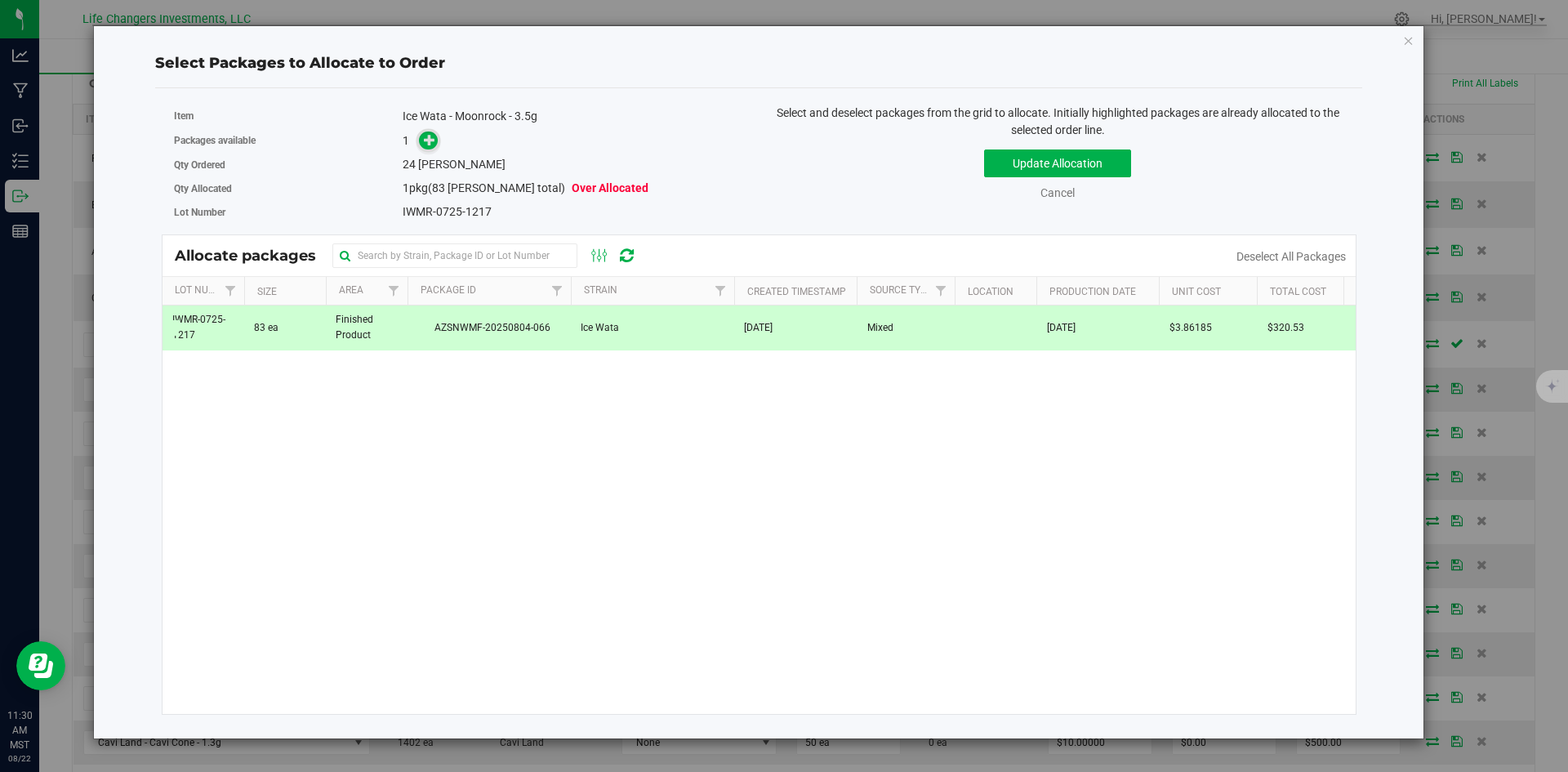
click at [426, 141] on icon at bounding box center [429, 139] width 12 height 12
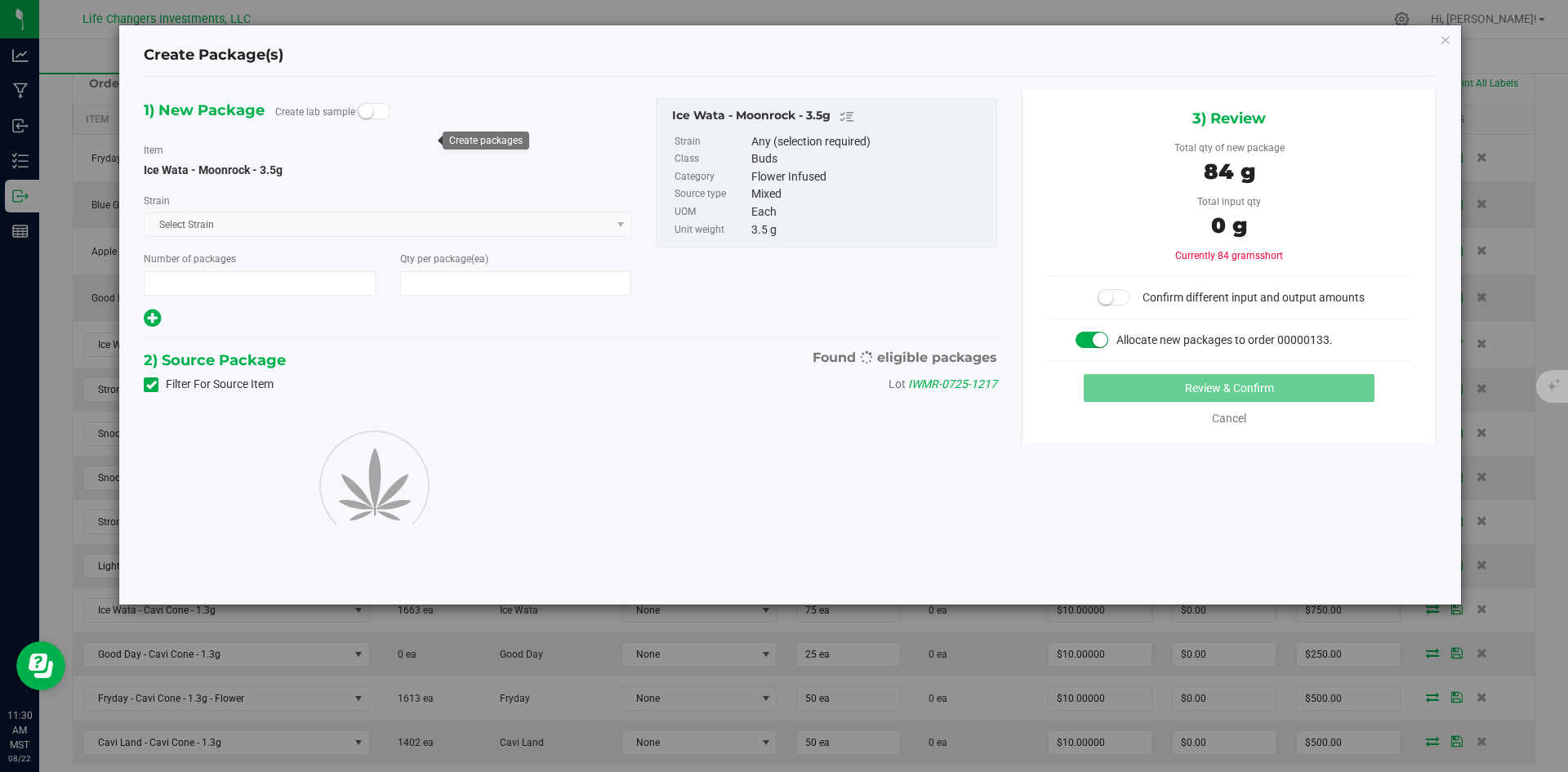
type input "1"
type input "24"
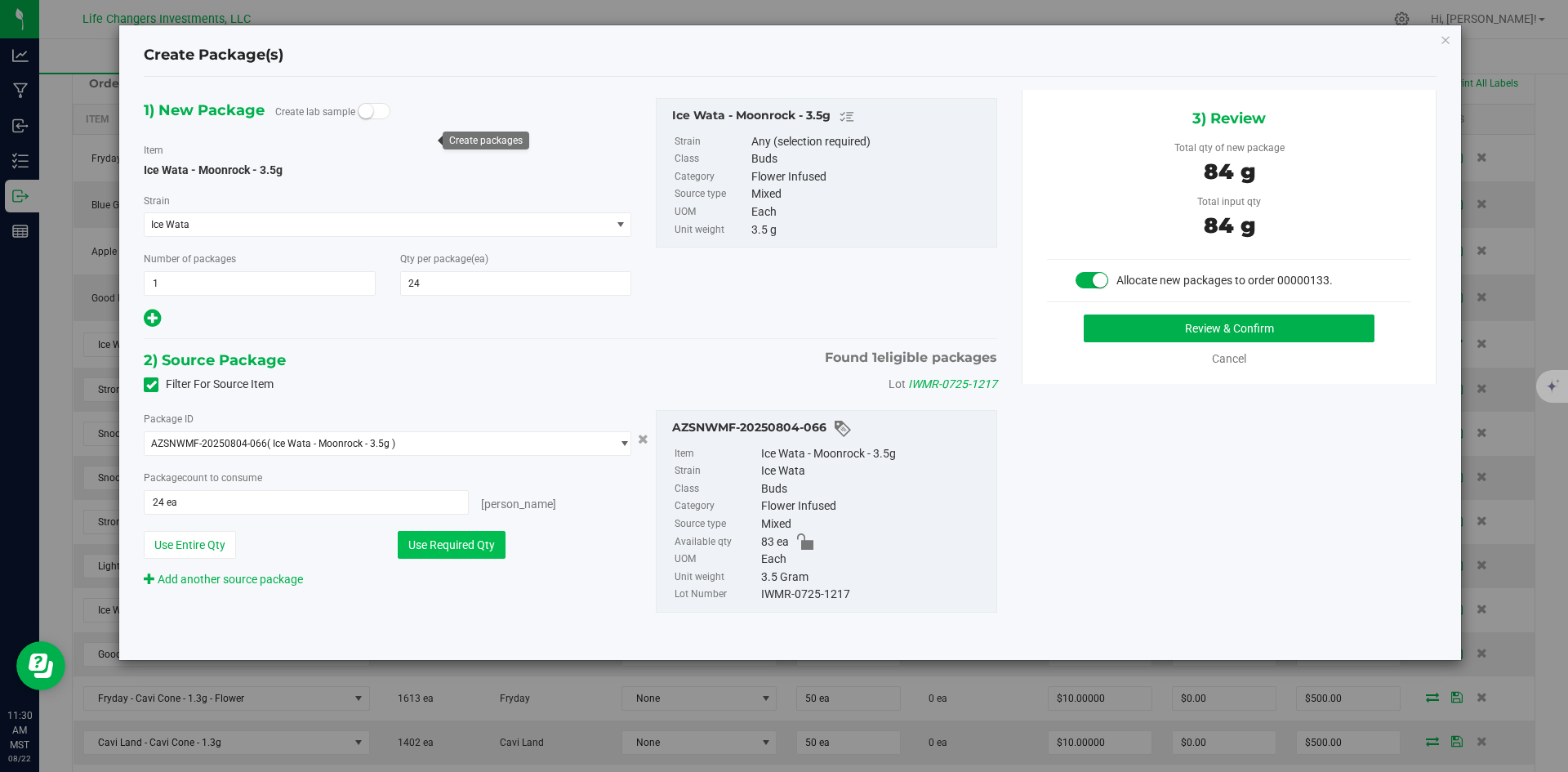
click at [446, 543] on button "Use Required Qty" at bounding box center [451, 544] width 108 height 28
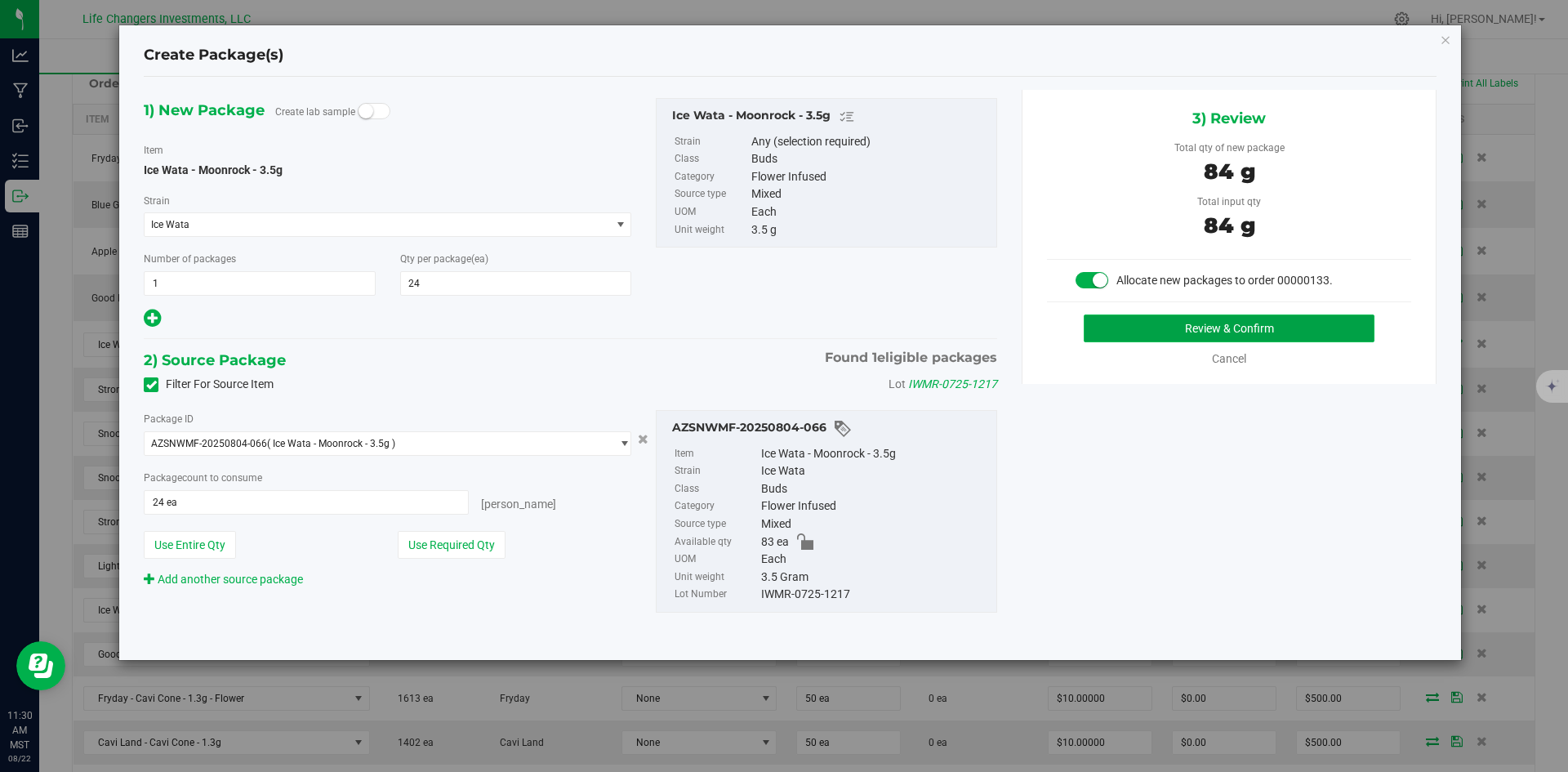
click at [1213, 328] on button "Review & Confirm" at bounding box center [1228, 328] width 291 height 28
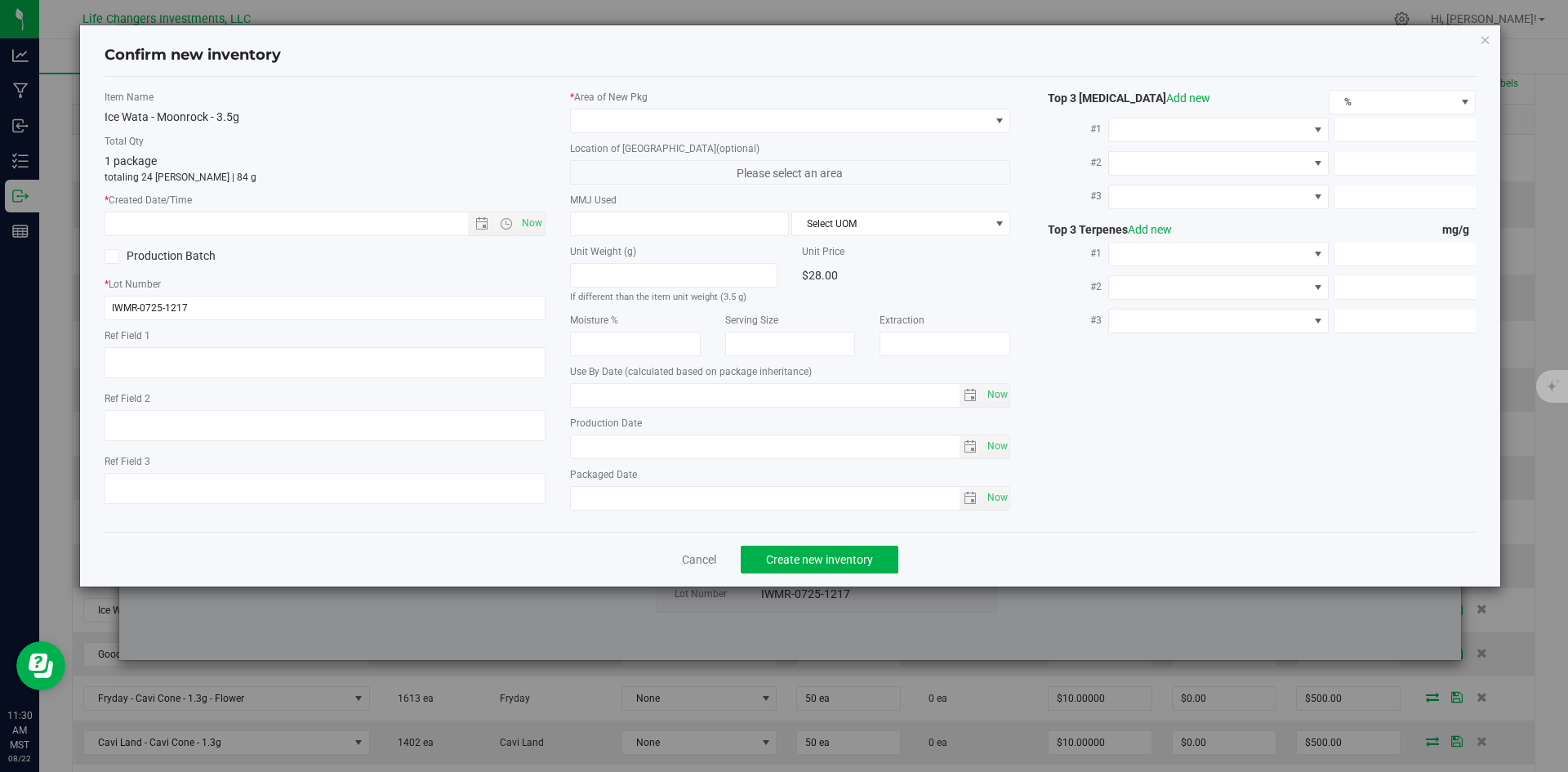
type input "[DATE]"
click at [536, 221] on span "Now" at bounding box center [531, 223] width 28 height 24
type input "[DATE] 11:30 AM"
click at [598, 116] on span at bounding box center [780, 121] width 419 height 23
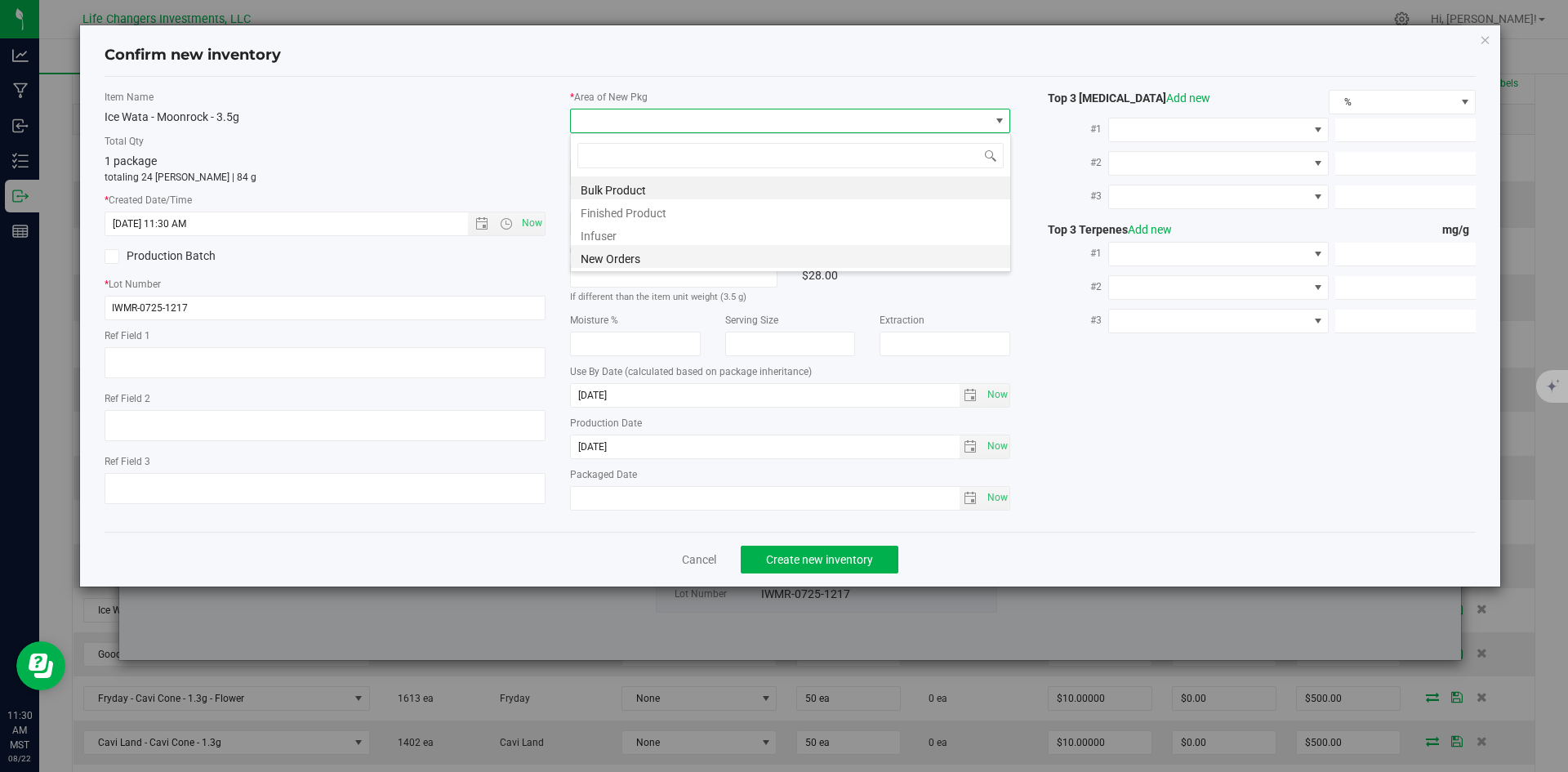
scroll to position [25, 441]
click at [615, 256] on li "New Orders" at bounding box center [790, 257] width 439 height 23
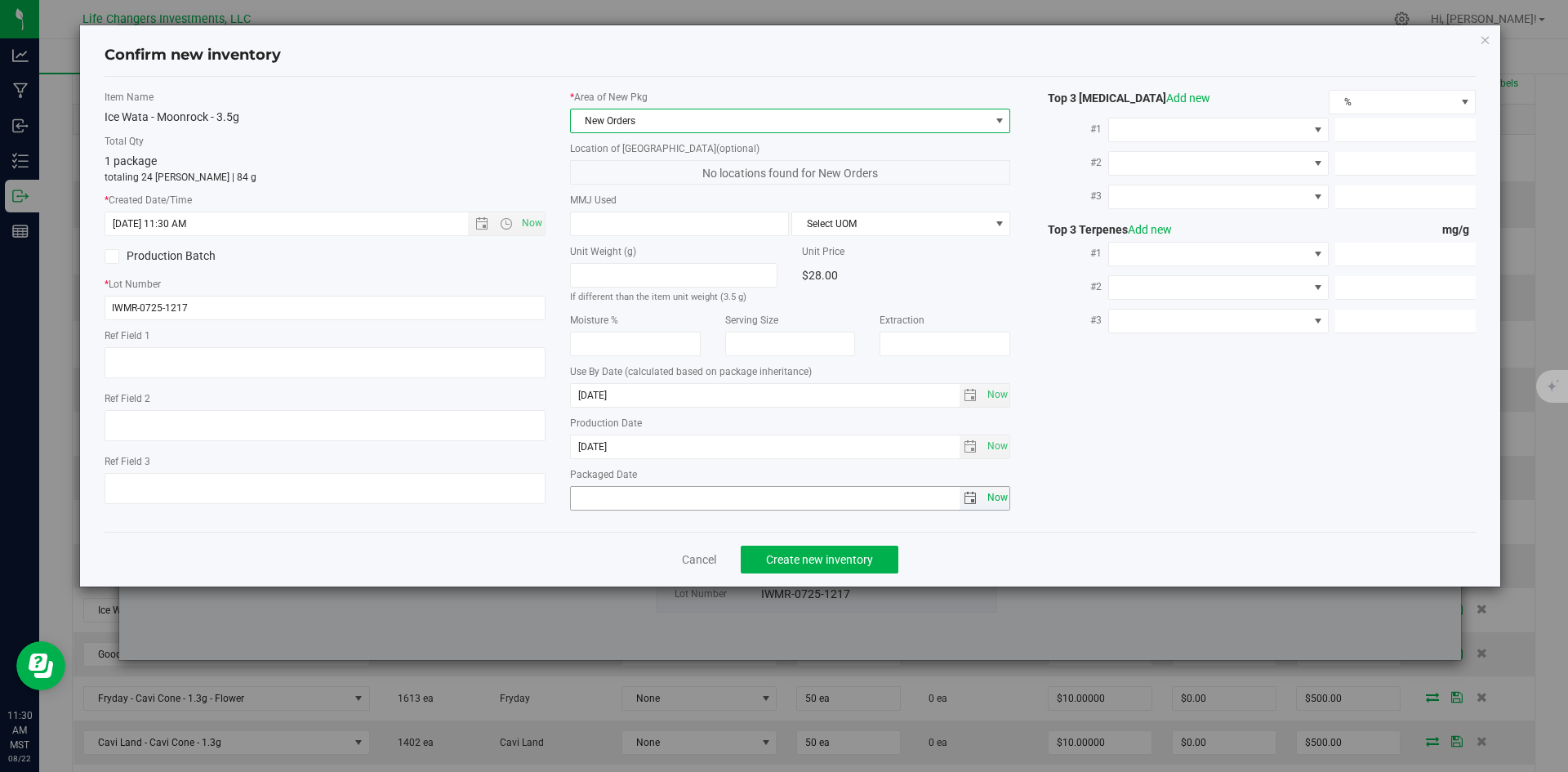
click at [999, 498] on span "Now" at bounding box center [996, 498] width 28 height 24
type input "[DATE]"
click at [813, 559] on span "Create new inventory" at bounding box center [820, 559] width 107 height 13
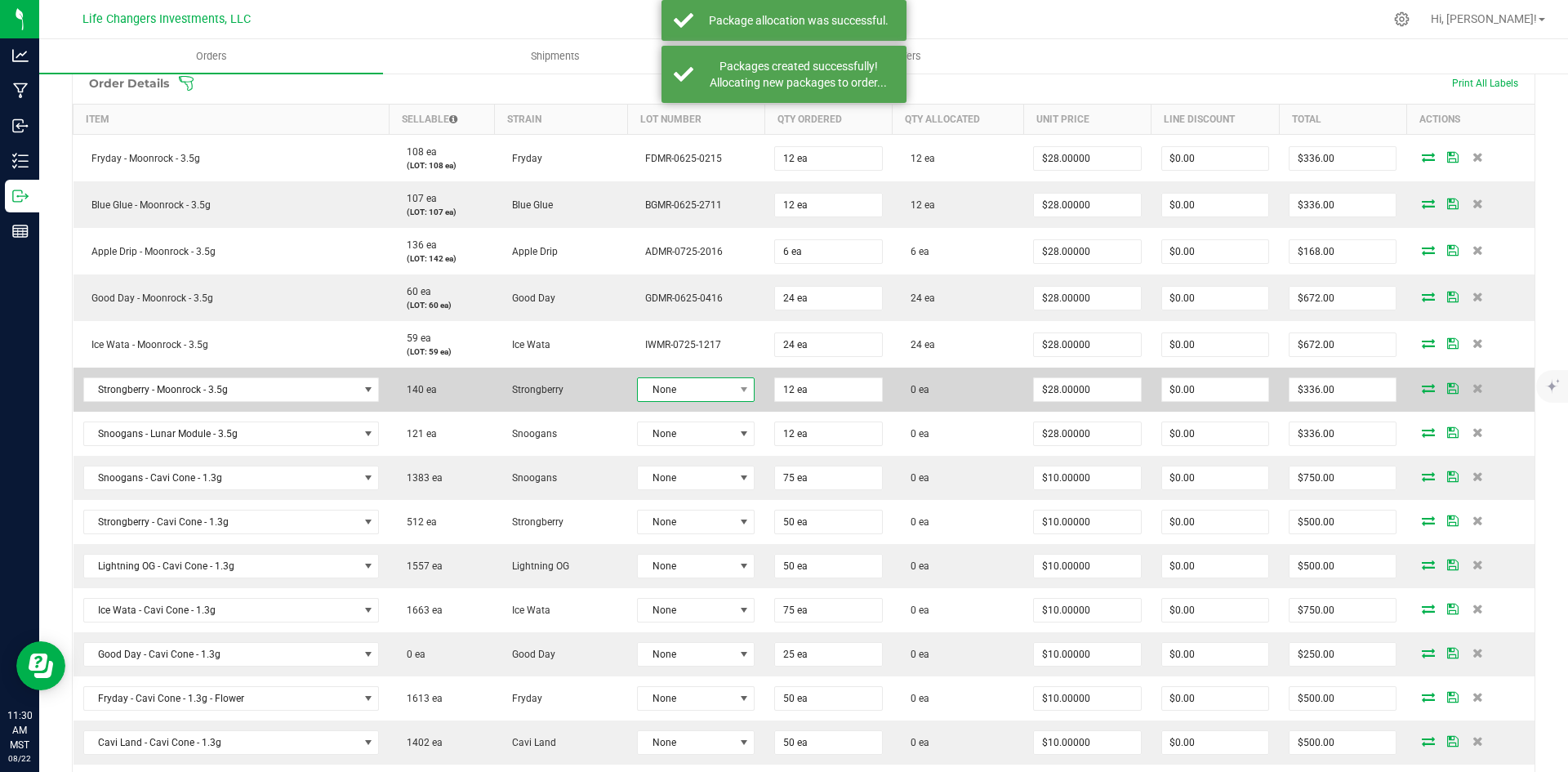
click at [722, 386] on span "None" at bounding box center [684, 390] width 95 height 23
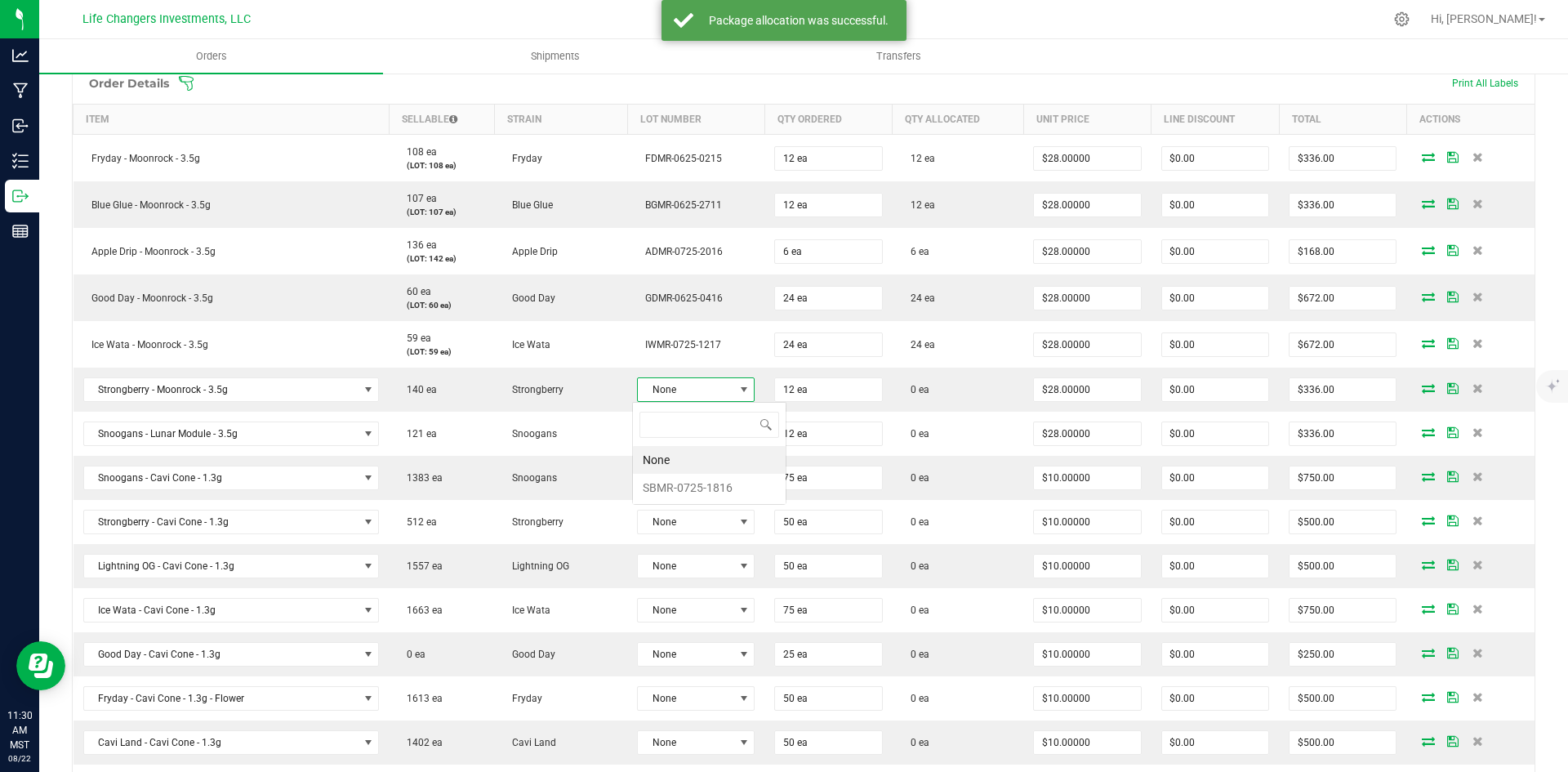
scroll to position [25, 116]
click at [727, 487] on li "SBMR-0725-1816" at bounding box center [709, 487] width 153 height 28
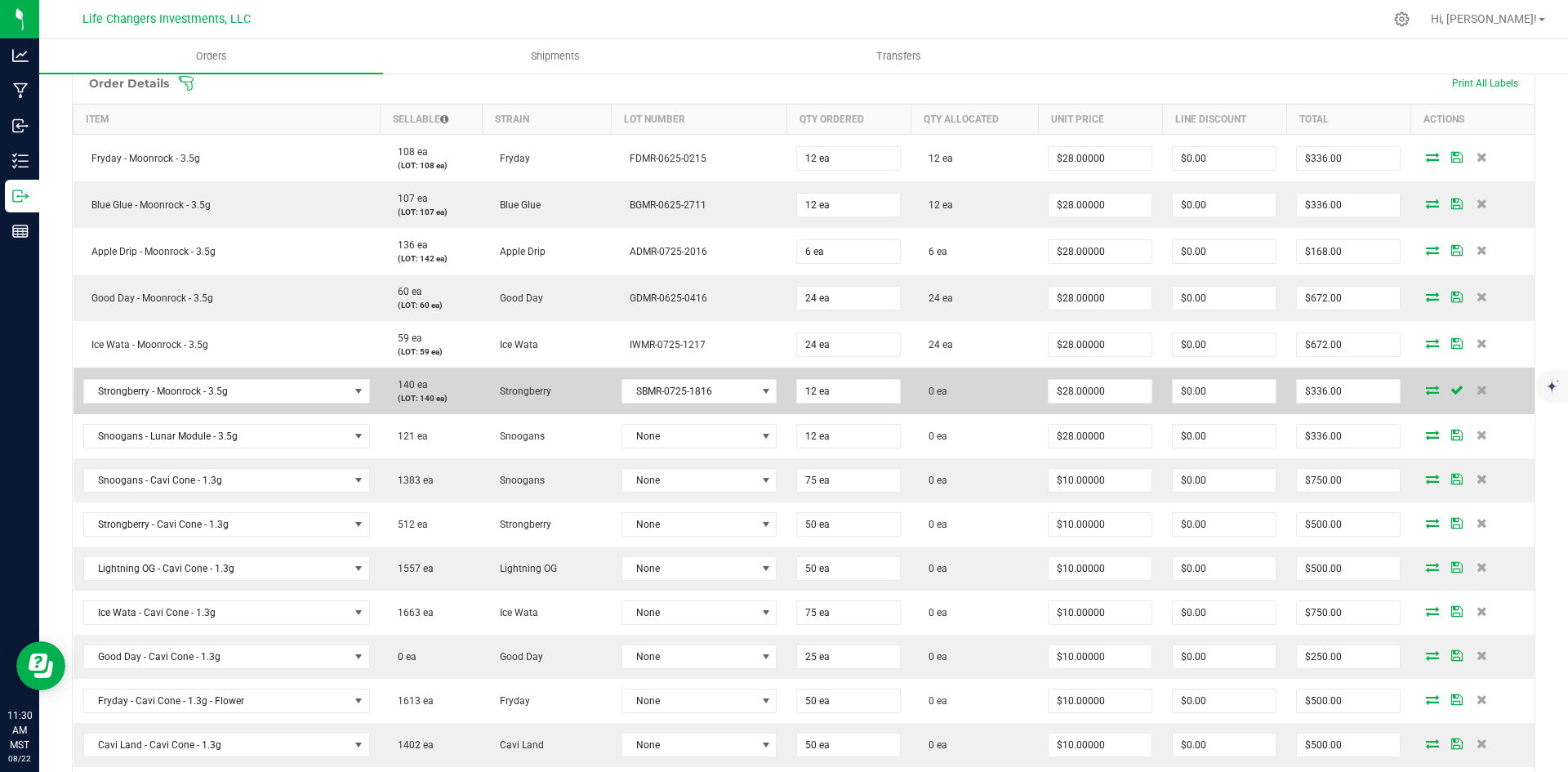
click at [1426, 391] on icon at bounding box center [1432, 390] width 13 height 10
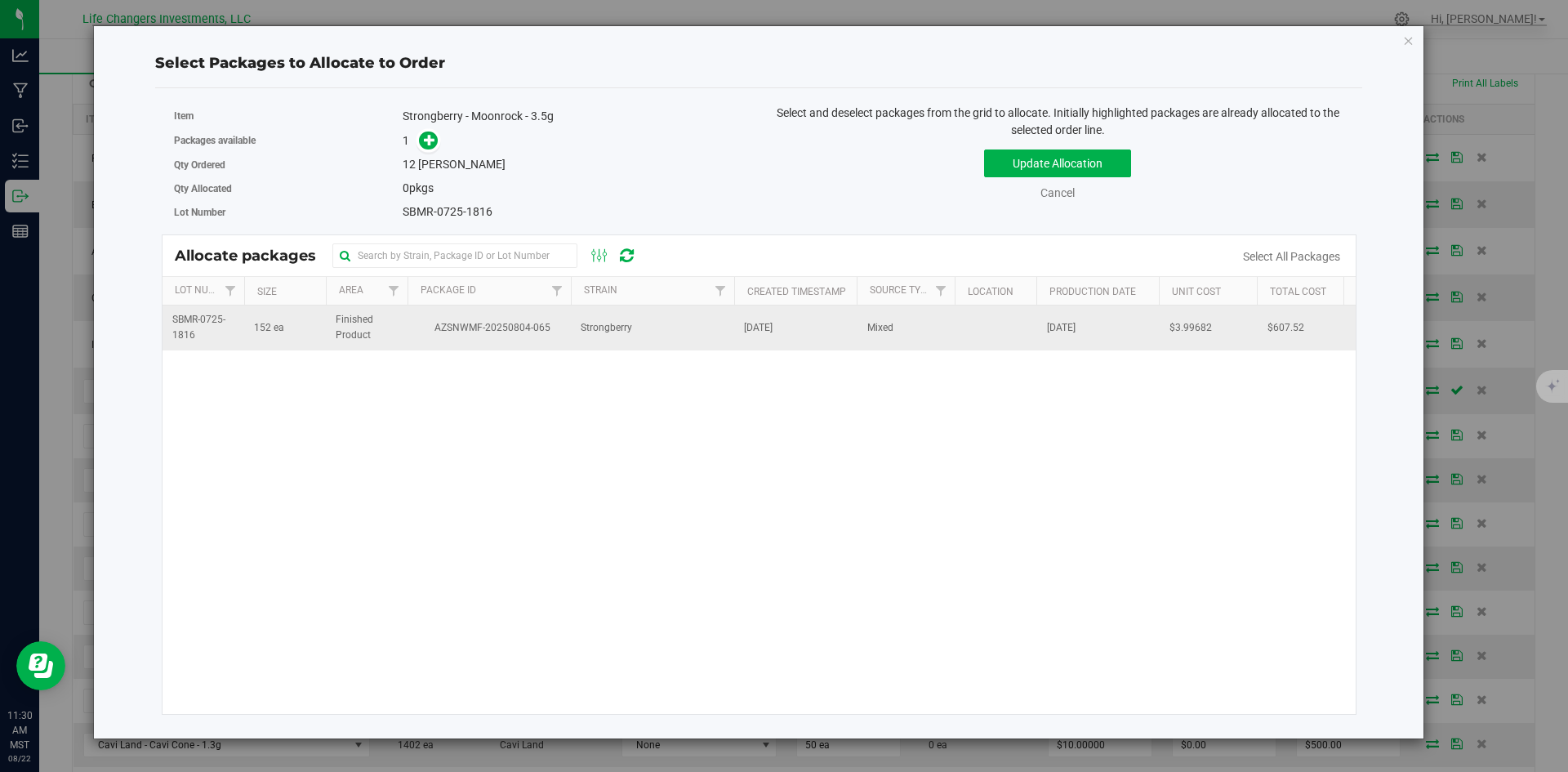
drag, startPoint x: 564, startPoint y: 326, endPoint x: 557, endPoint y: 310, distance: 17.5
click at [564, 326] on td "AZSNWMF-20250804-065" at bounding box center [489, 328] width 164 height 44
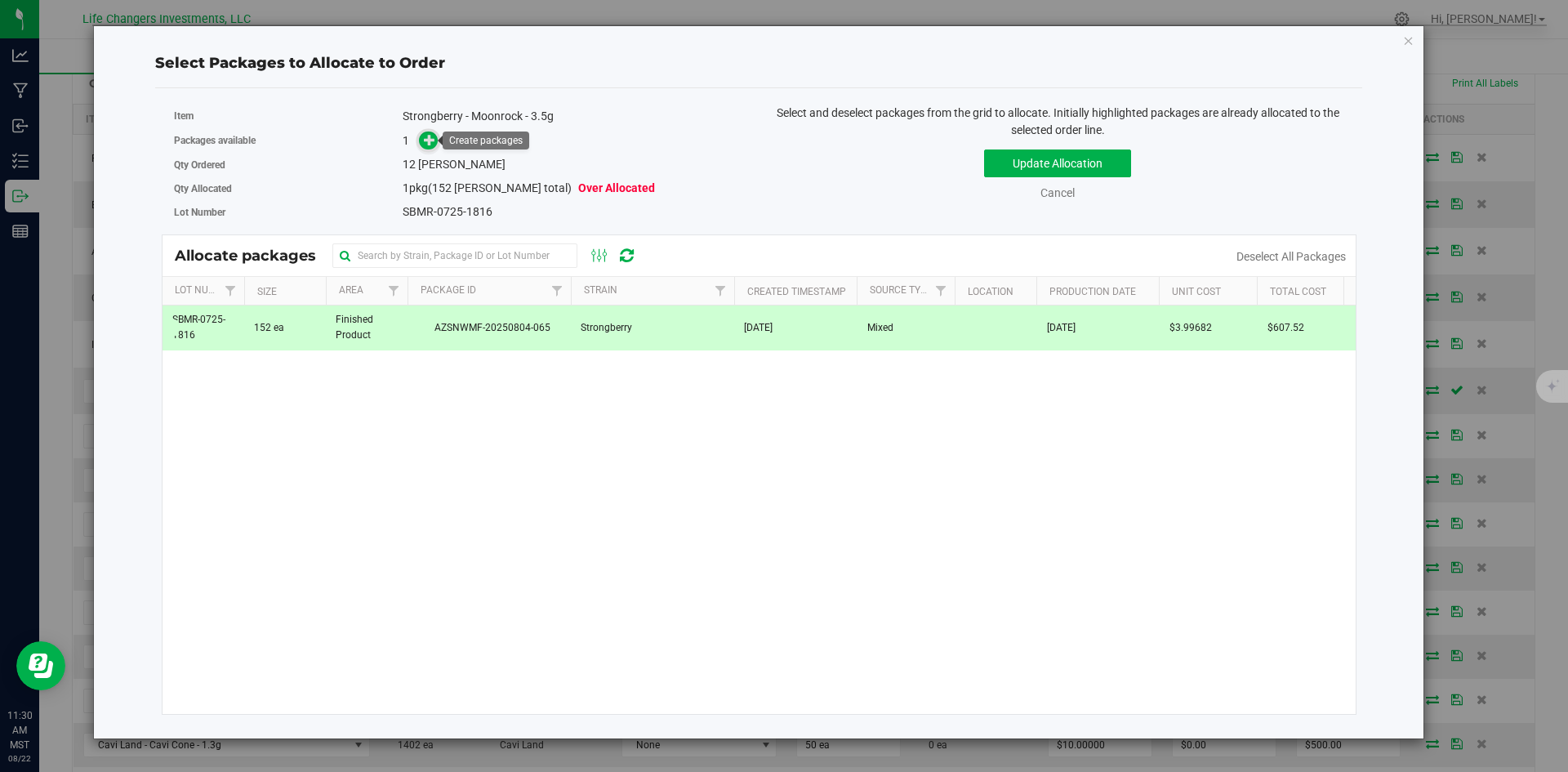
click at [428, 141] on icon at bounding box center [430, 140] width 12 height 12
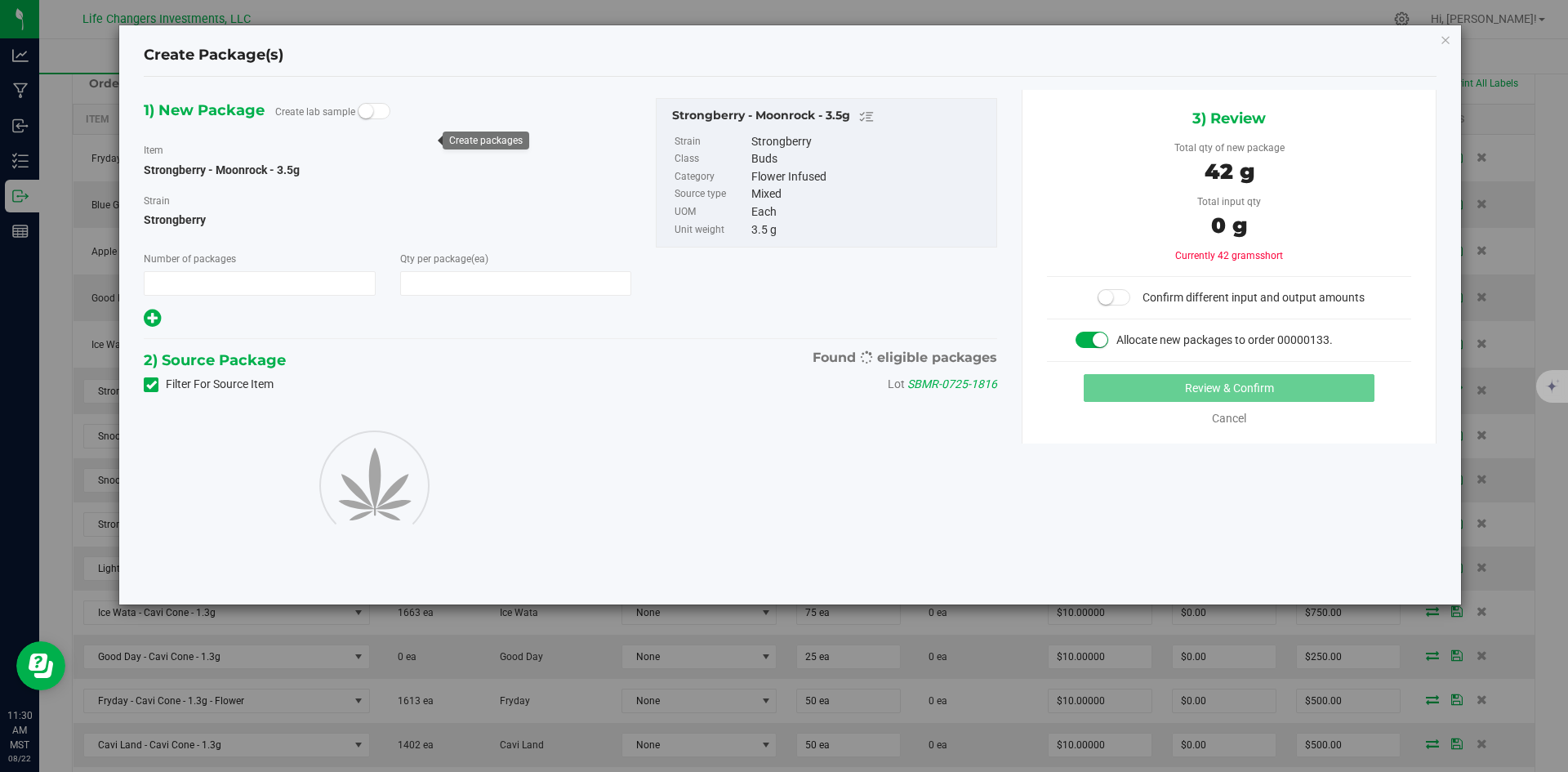
type input "1"
type input "12"
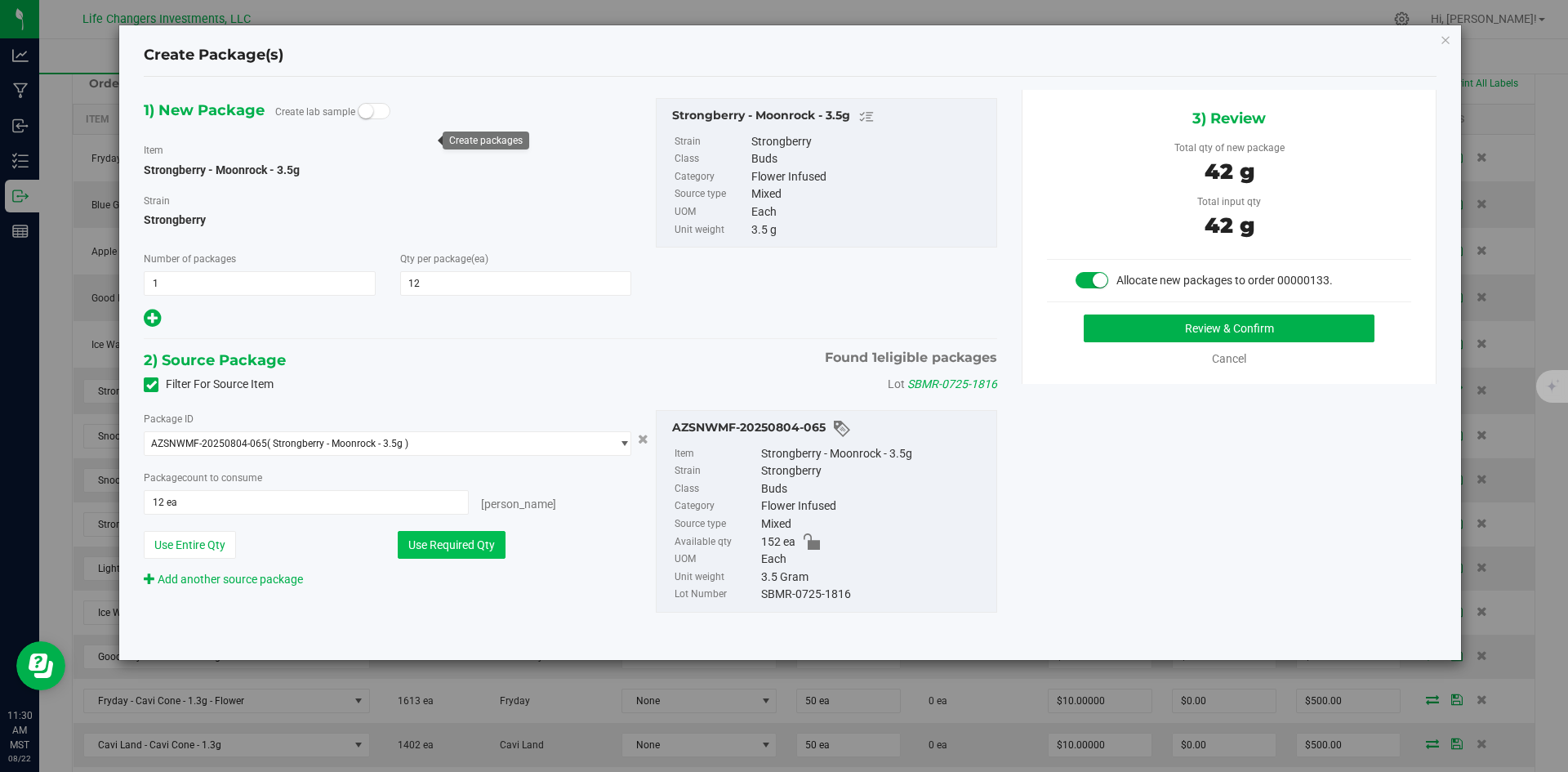
click at [427, 537] on button "Use Required Qty" at bounding box center [451, 544] width 108 height 28
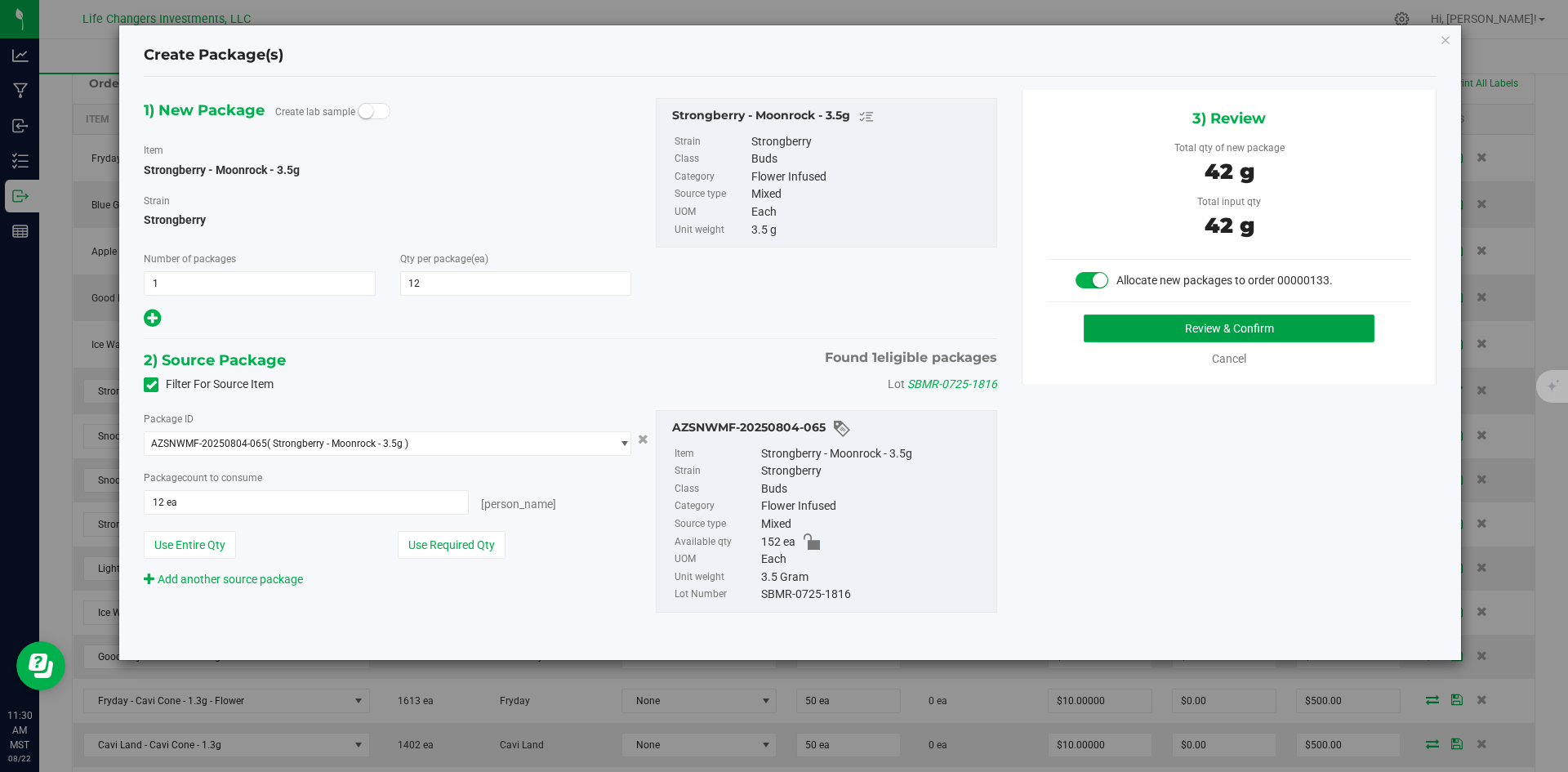
click at [1334, 333] on button "Review & Confirm" at bounding box center [1228, 328] width 291 height 28
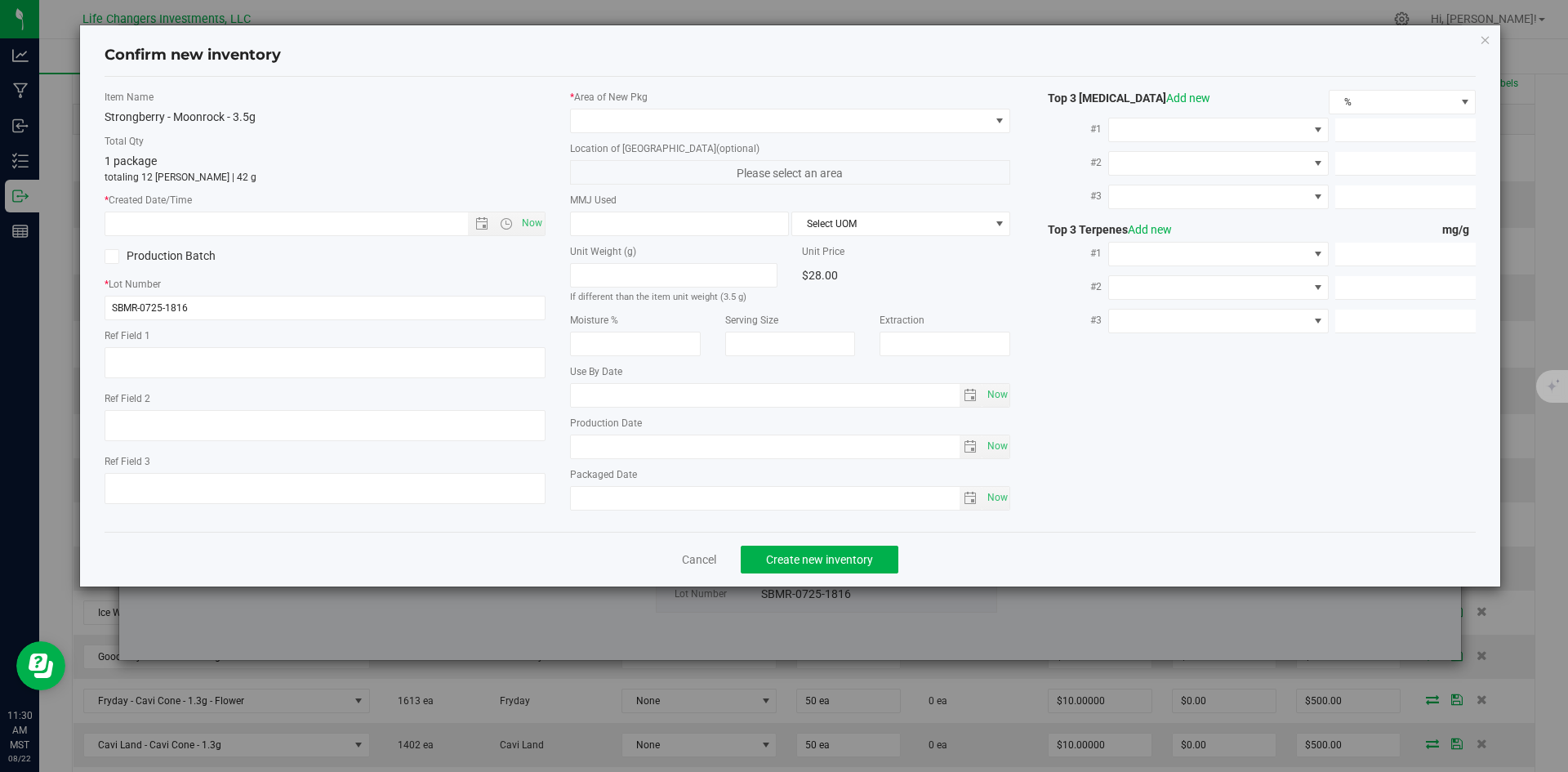
type input "[DATE]"
click at [535, 226] on span "Now" at bounding box center [531, 223] width 28 height 24
type input "[DATE] 11:30 AM"
click at [627, 122] on span at bounding box center [780, 121] width 419 height 23
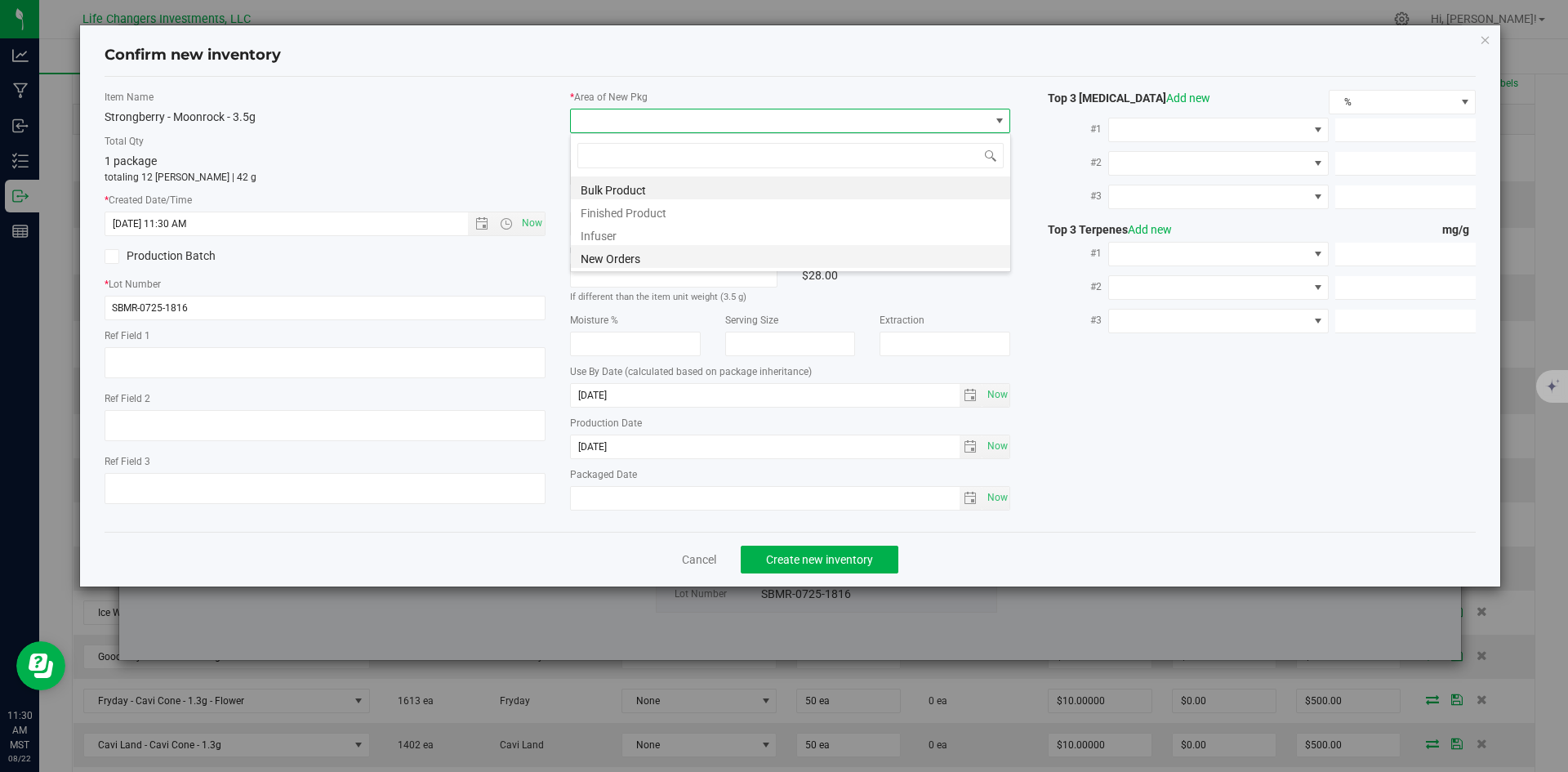
scroll to position [25, 441]
click at [620, 258] on li "New Orders" at bounding box center [790, 257] width 439 height 23
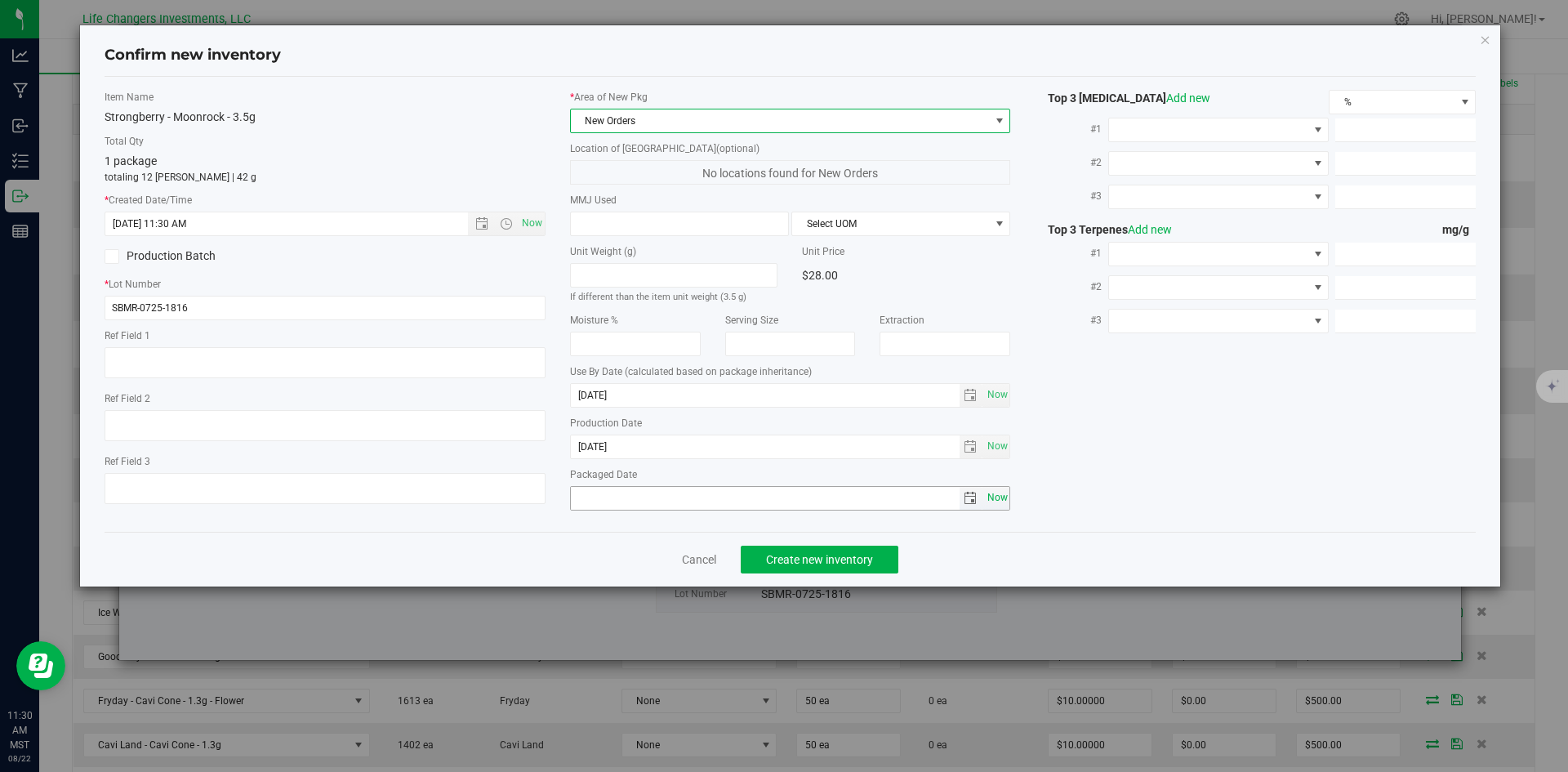
click at [996, 497] on span "Now" at bounding box center [996, 498] width 28 height 24
type input "[DATE]"
click at [812, 558] on span "Create new inventory" at bounding box center [820, 559] width 107 height 13
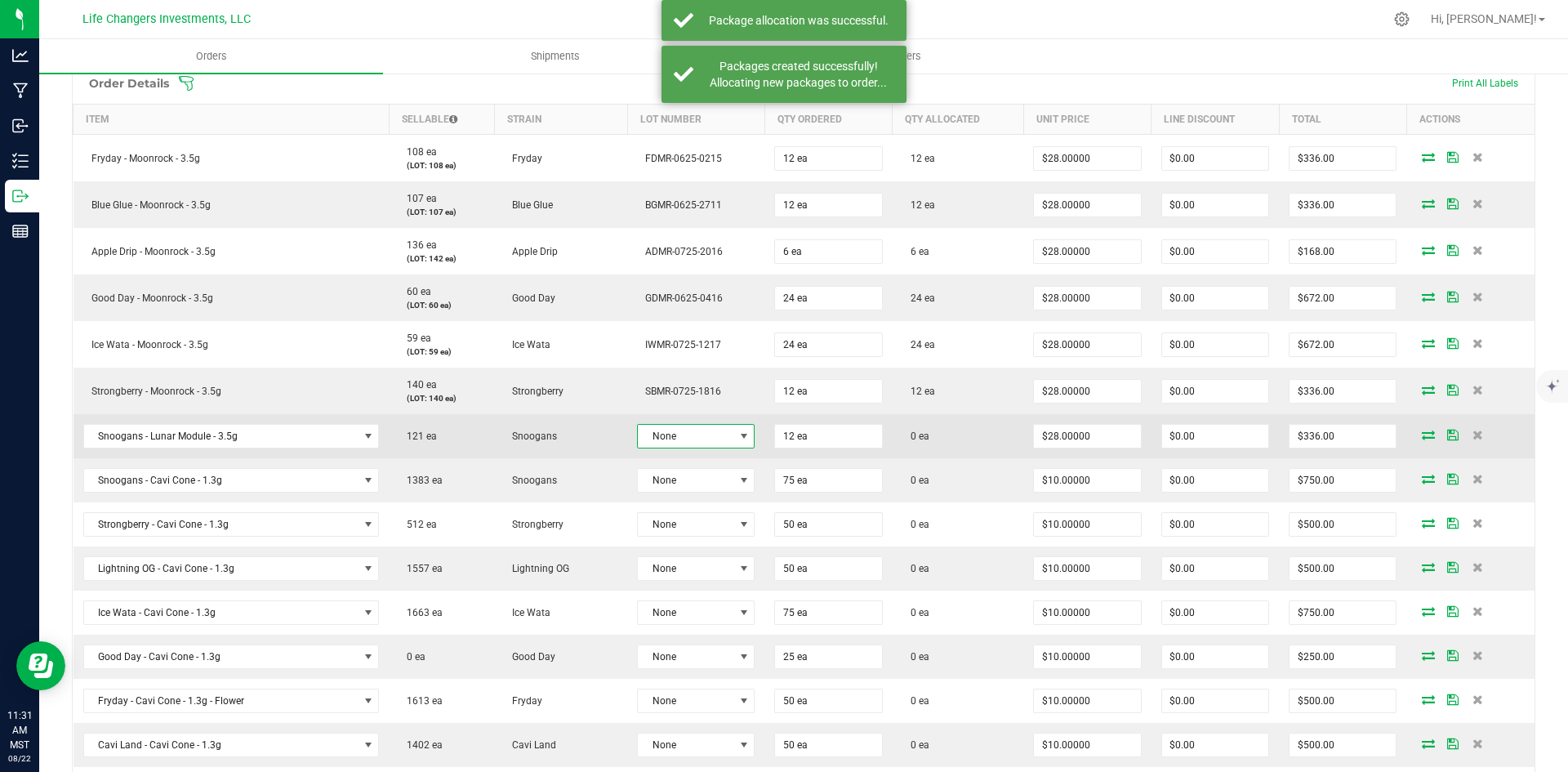
click at [738, 438] on span at bounding box center [744, 436] width 13 height 13
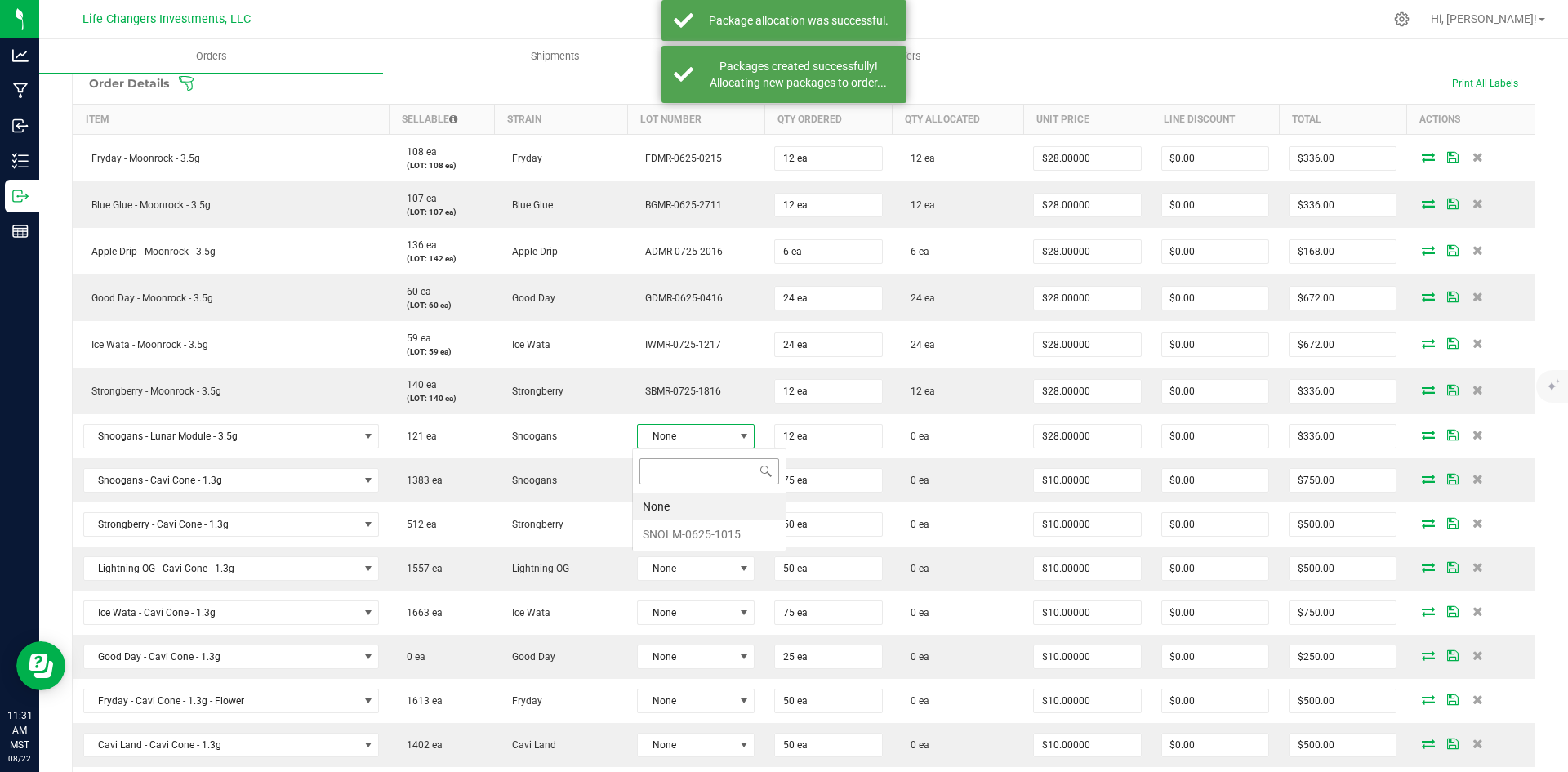
scroll to position [25, 116]
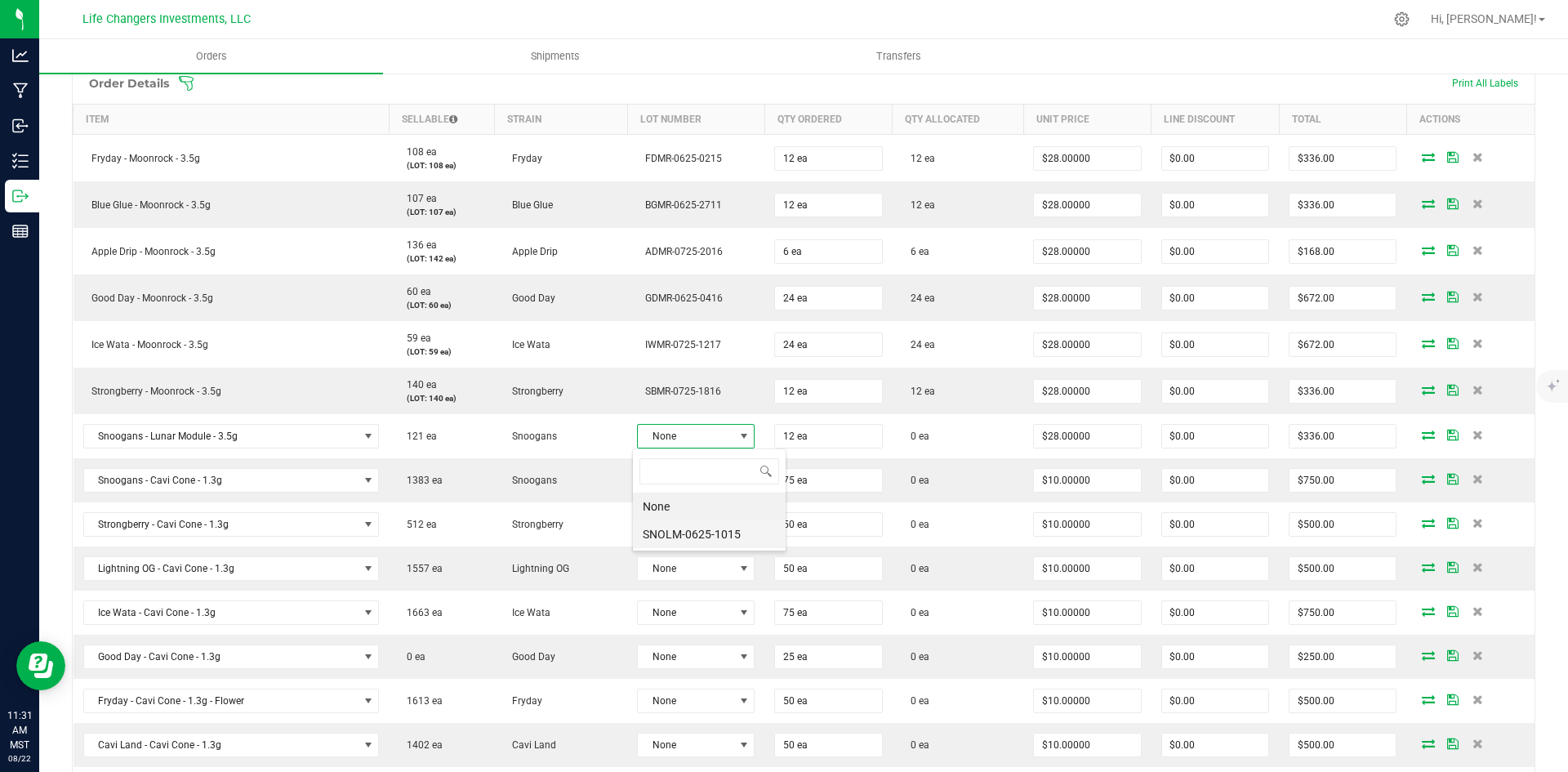
click at [692, 533] on li "SNOLM-0625-1015" at bounding box center [709, 534] width 153 height 28
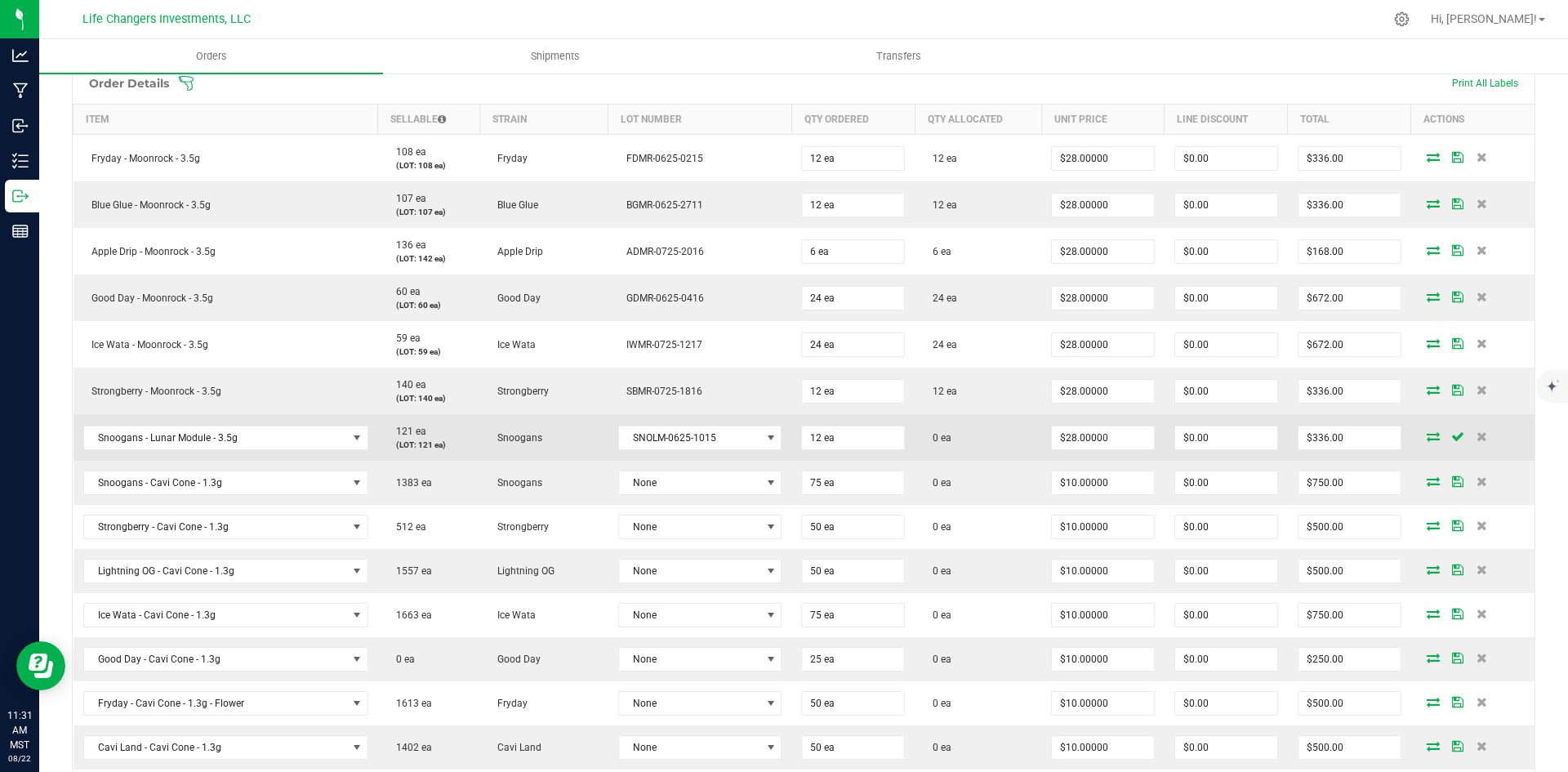
click at [1427, 431] on icon at bounding box center [1433, 436] width 13 height 10
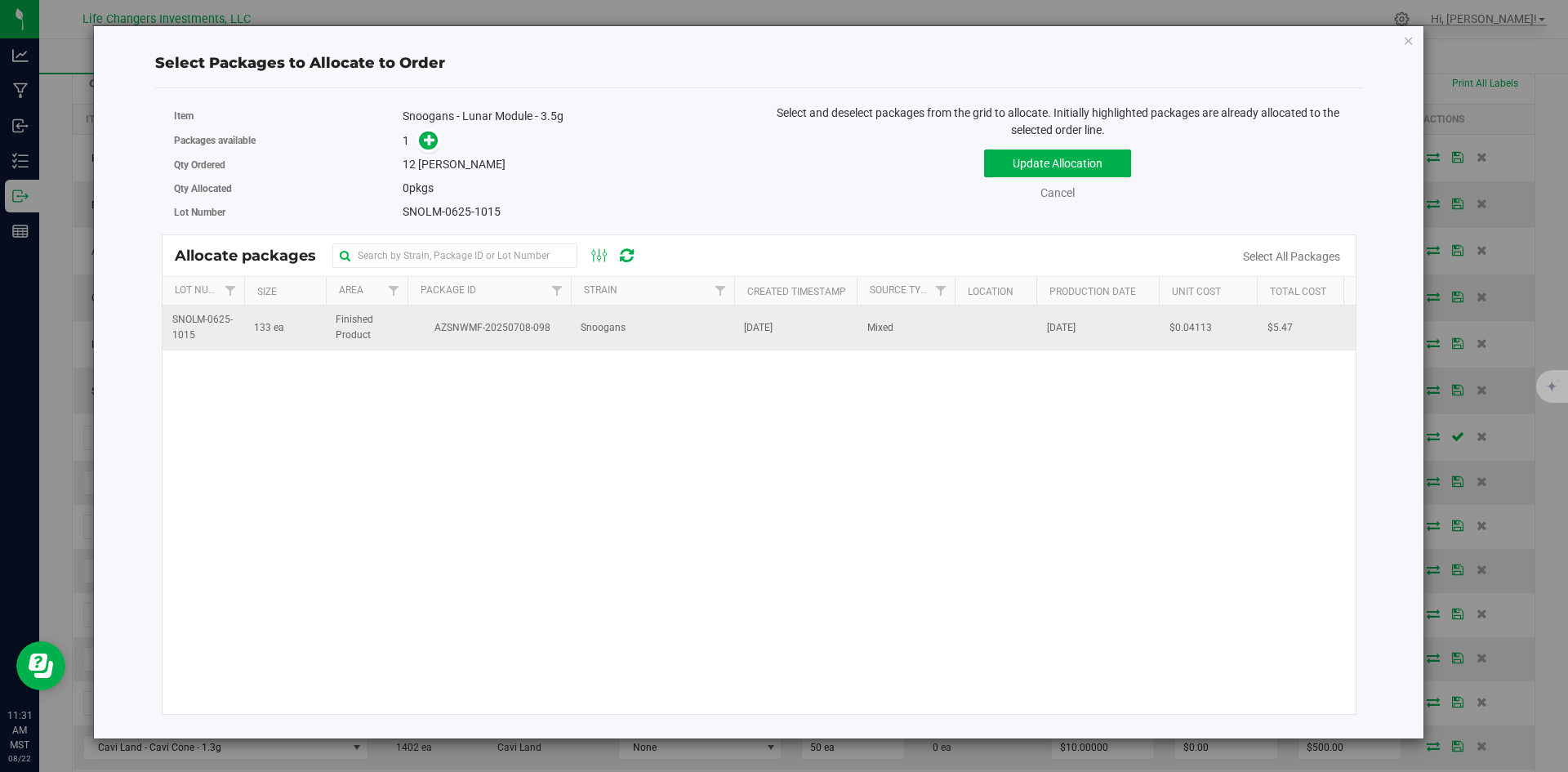
click at [667, 326] on td "Snoogans" at bounding box center [652, 328] width 164 height 44
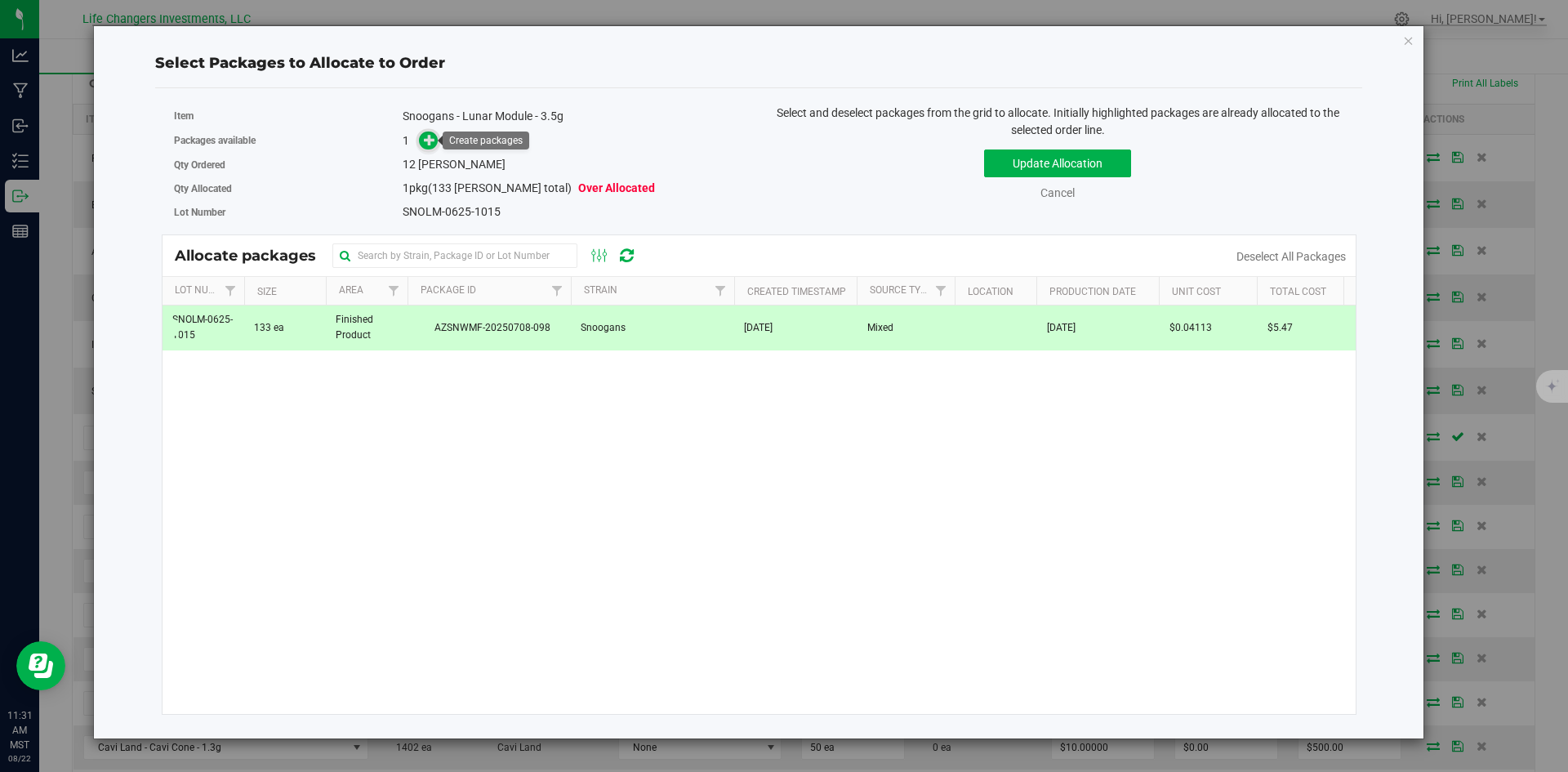
click at [427, 143] on icon at bounding box center [429, 140] width 12 height 12
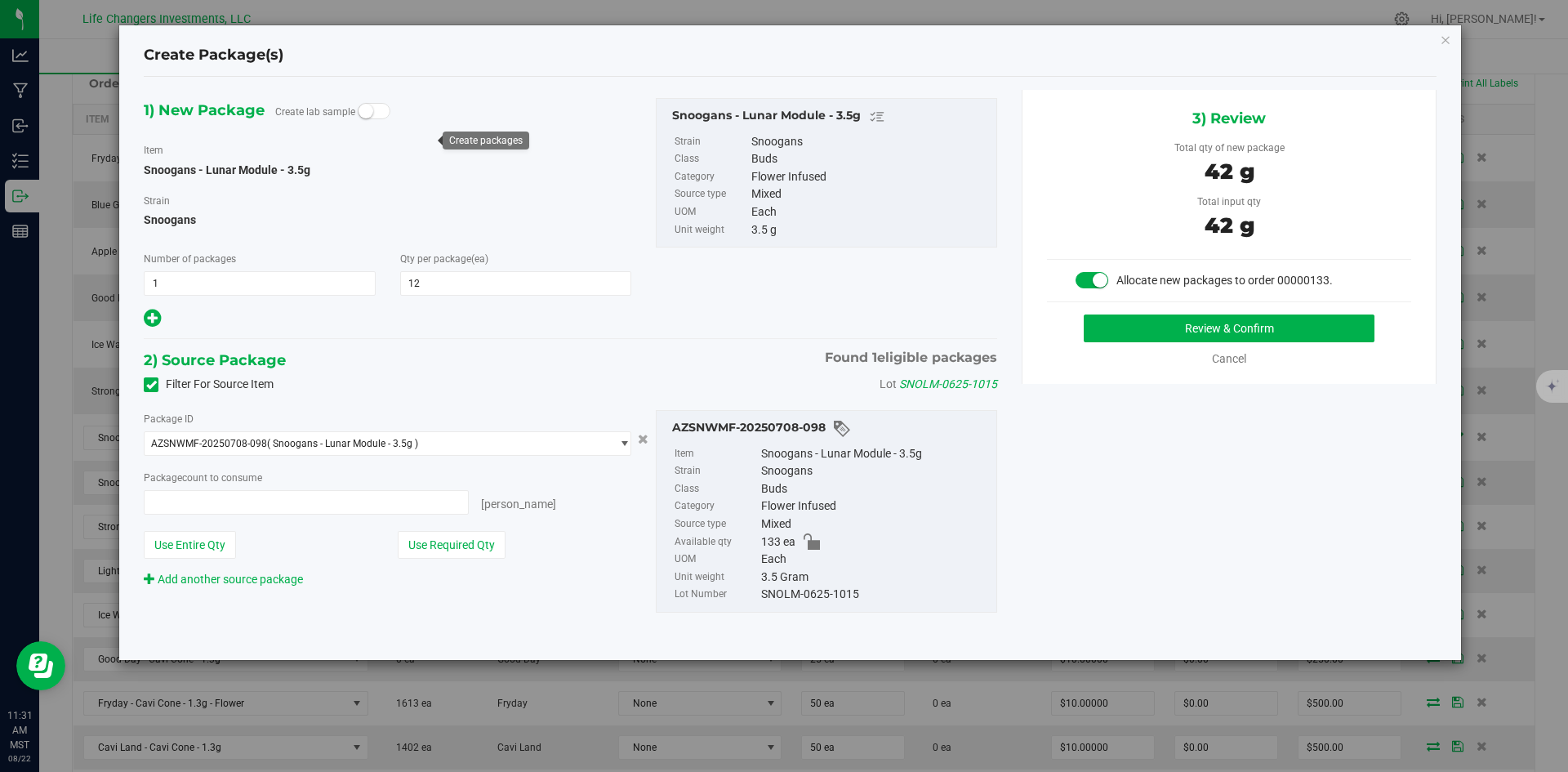
type input "12 ea"
drag, startPoint x: 482, startPoint y: 545, endPoint x: 644, endPoint y: 491, distance: 170.8
click at [486, 543] on button "Use Required Qty" at bounding box center [451, 544] width 108 height 28
click at [1176, 323] on button "Review & Confirm" at bounding box center [1228, 328] width 291 height 28
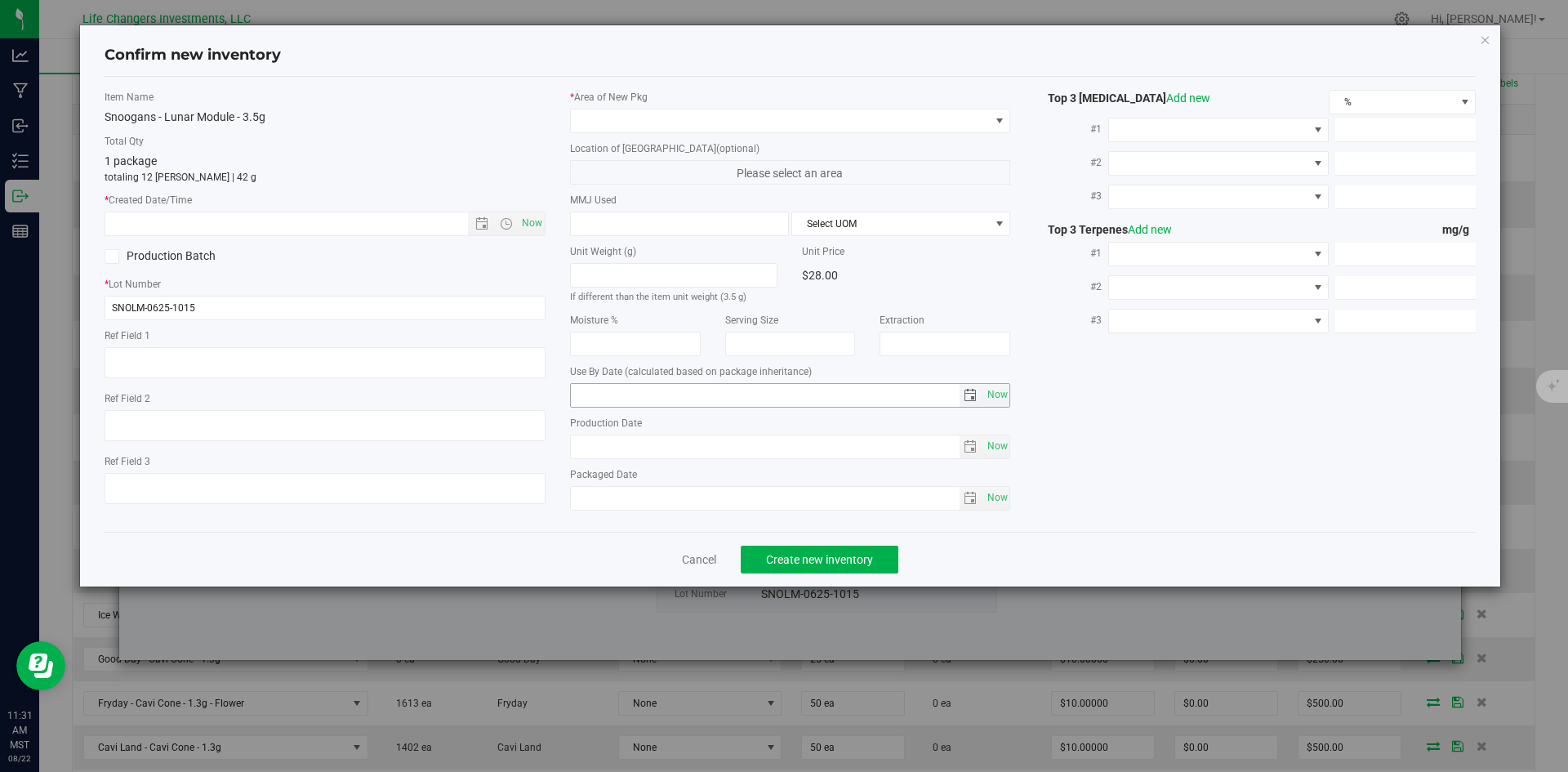
type input "[DATE]"
click at [533, 229] on span "Now" at bounding box center [531, 223] width 28 height 24
type input "[DATE] 11:31 AM"
click at [616, 119] on span at bounding box center [780, 121] width 419 height 23
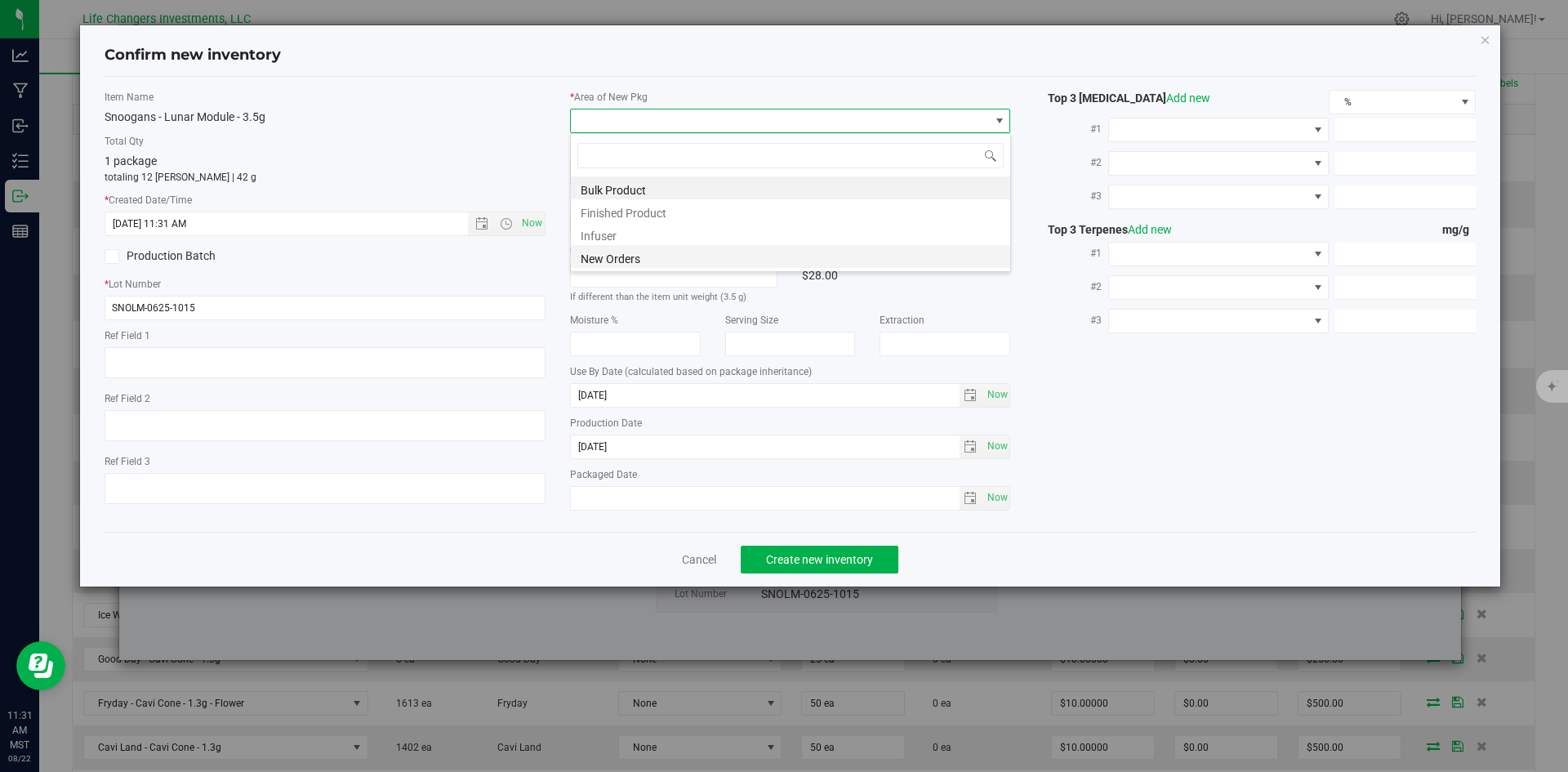
scroll to position [25, 441]
click at [647, 257] on li "New Orders" at bounding box center [790, 257] width 439 height 23
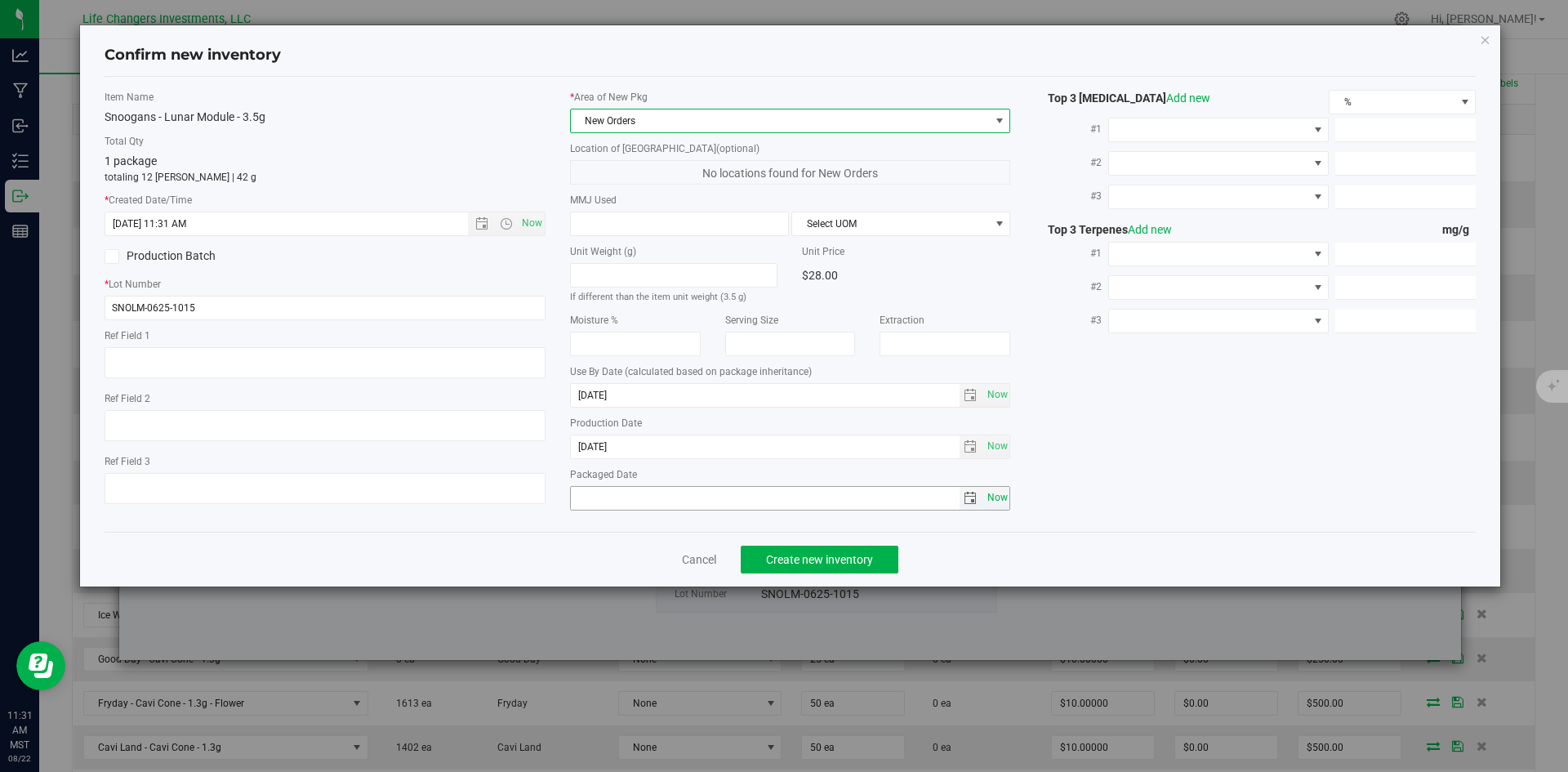
click at [986, 505] on span "Now" at bounding box center [996, 498] width 28 height 24
type input "[DATE]"
click at [783, 566] on span "Create new inventory" at bounding box center [820, 559] width 107 height 13
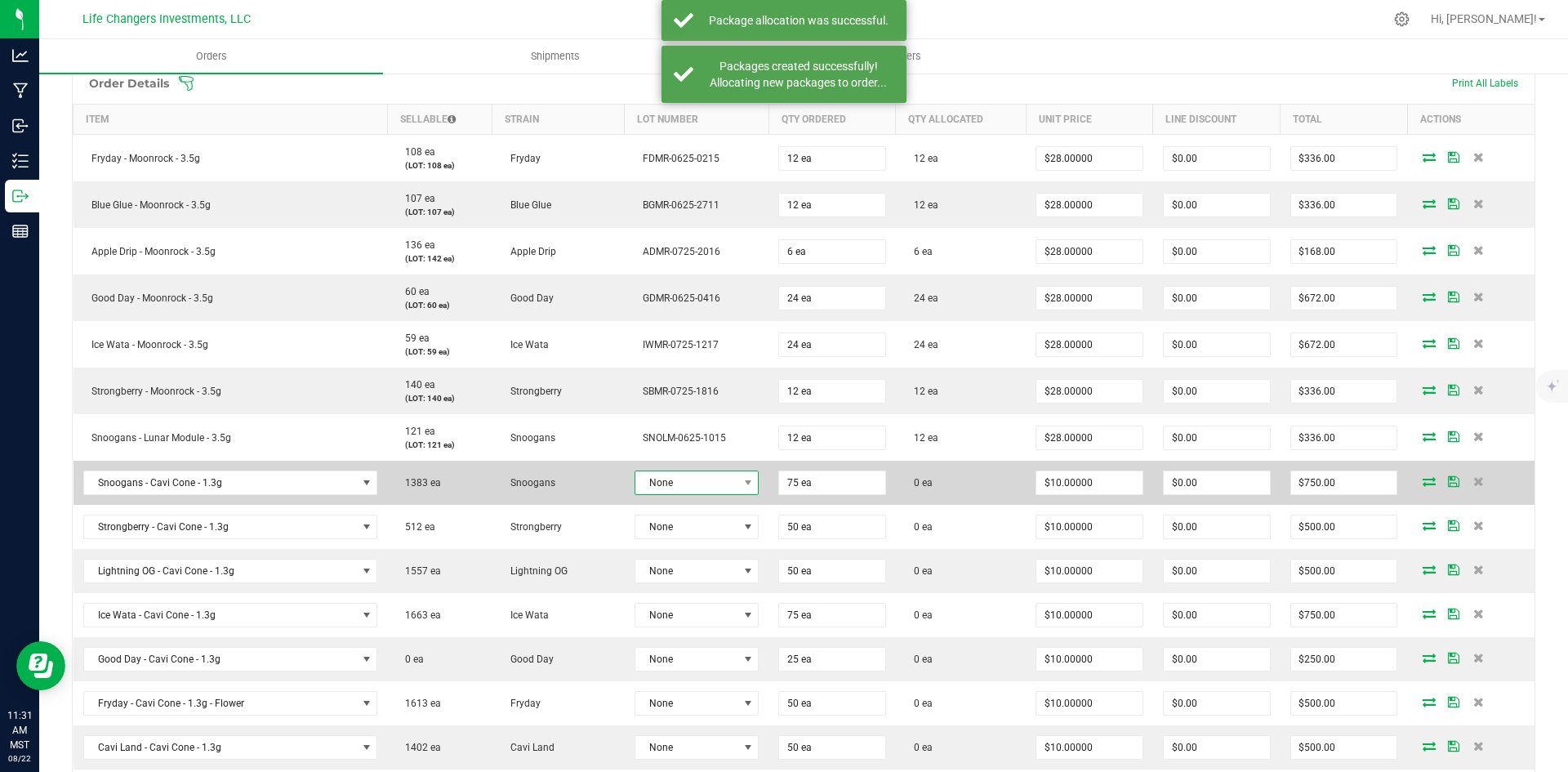
click at [687, 478] on span "None" at bounding box center [686, 483] width 102 height 23
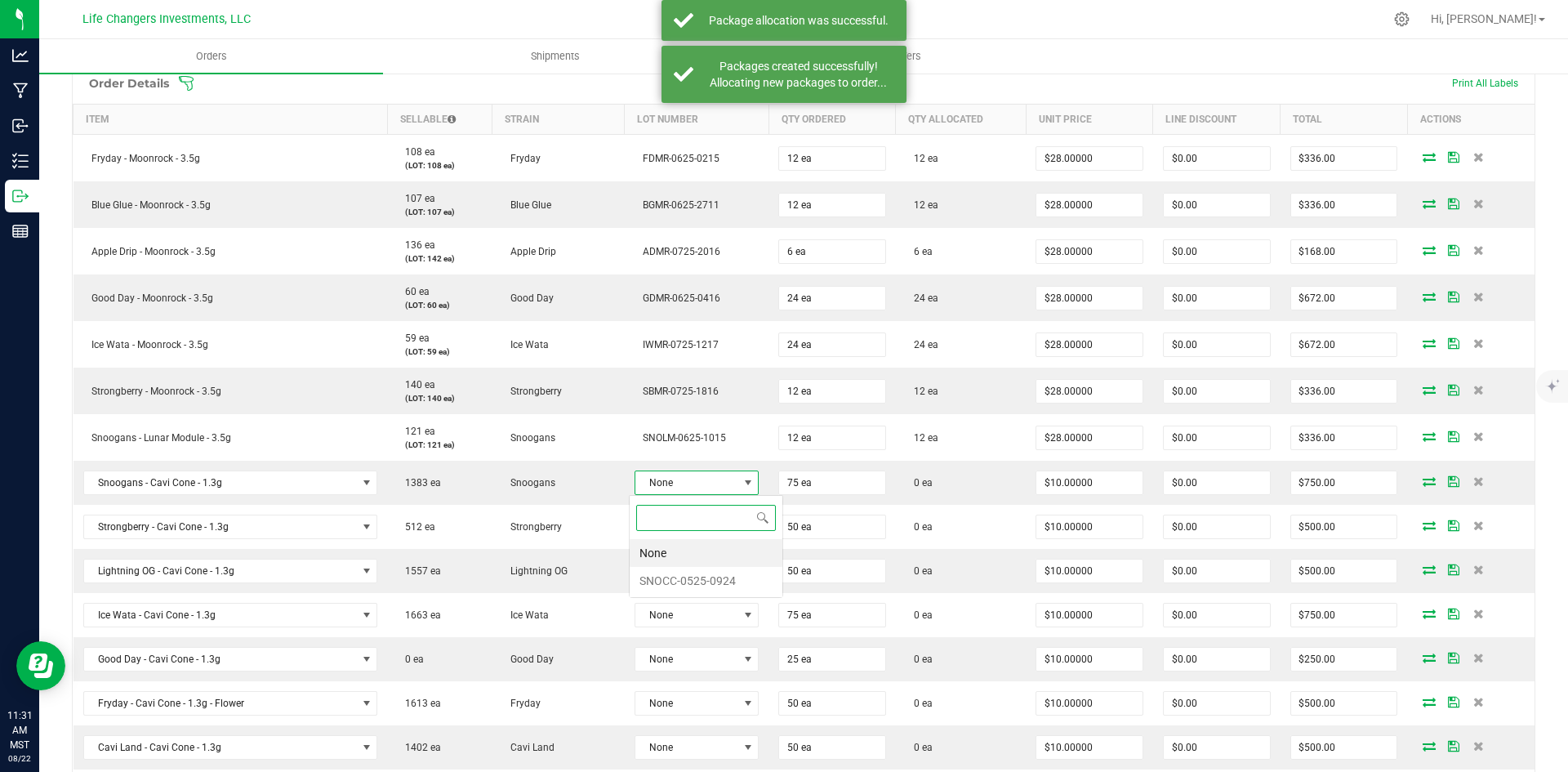
scroll to position [25, 124]
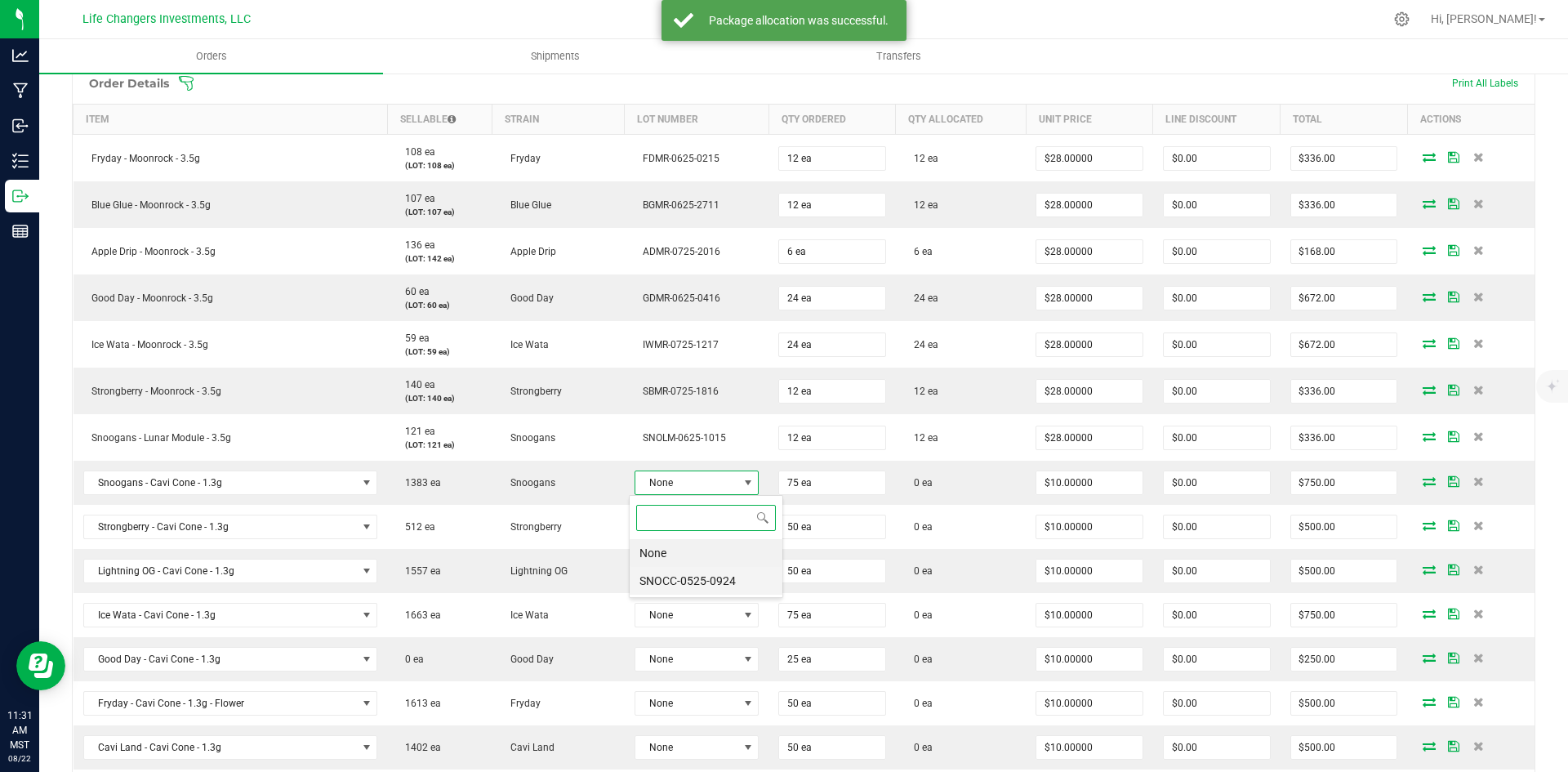
click at [703, 581] on li "SNOCC-0525-0924" at bounding box center [706, 581] width 153 height 28
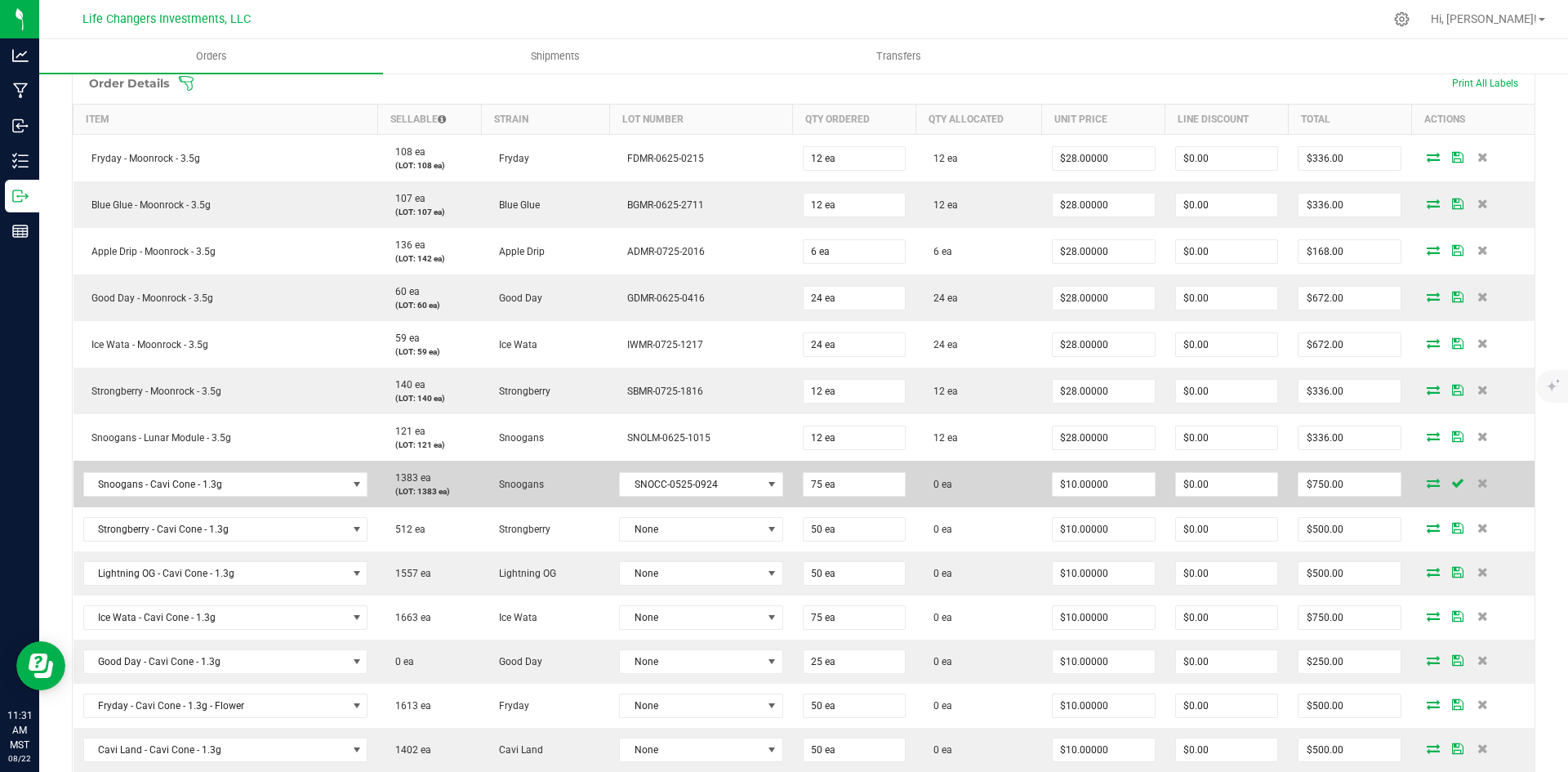
click at [1419, 476] on td at bounding box center [1472, 484] width 124 height 46
click at [1427, 481] on icon at bounding box center [1433, 482] width 13 height 10
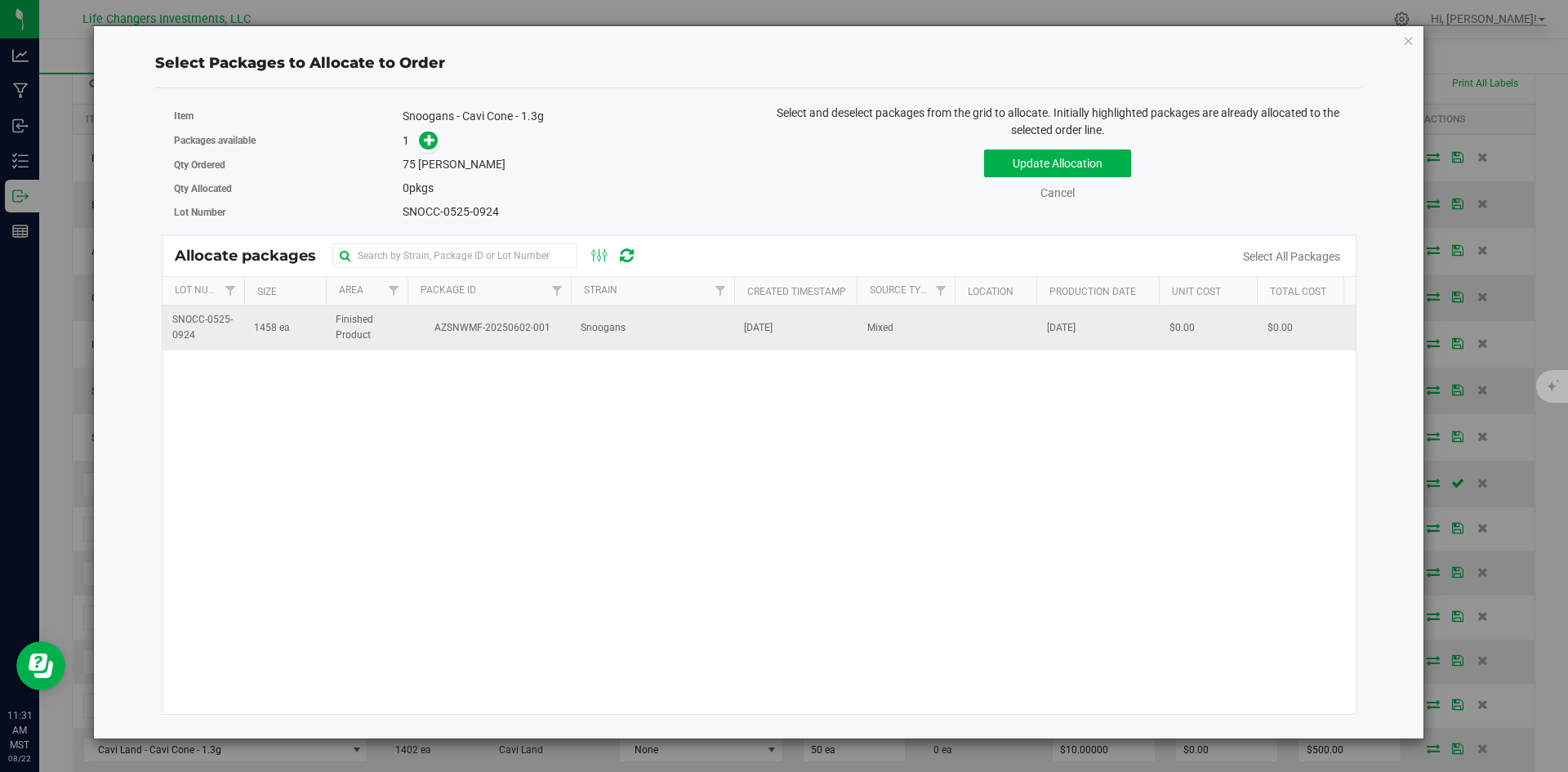
click at [596, 324] on span "Snoogans" at bounding box center [603, 327] width 45 height 15
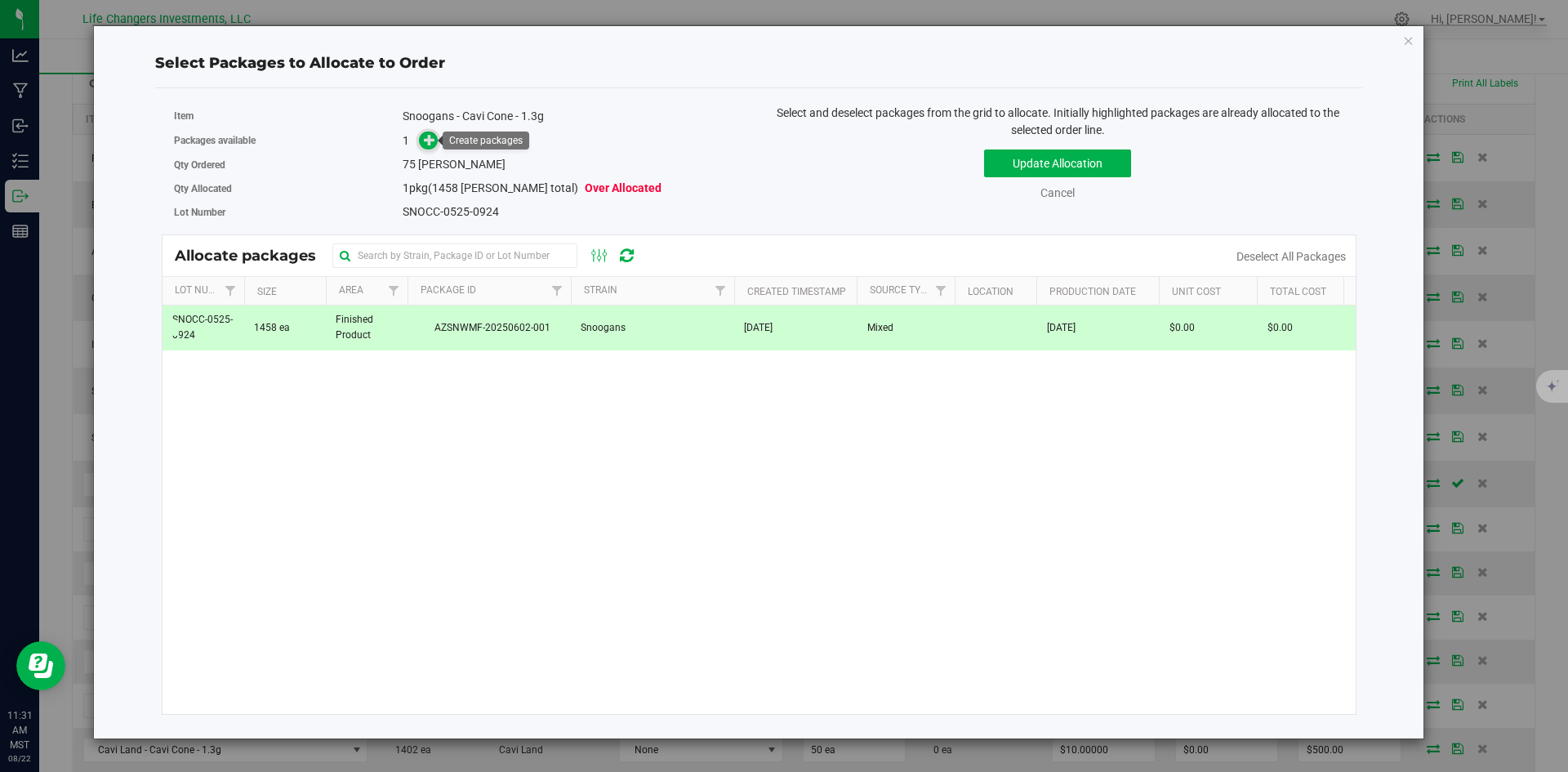
click at [432, 139] on icon at bounding box center [430, 140] width 12 height 12
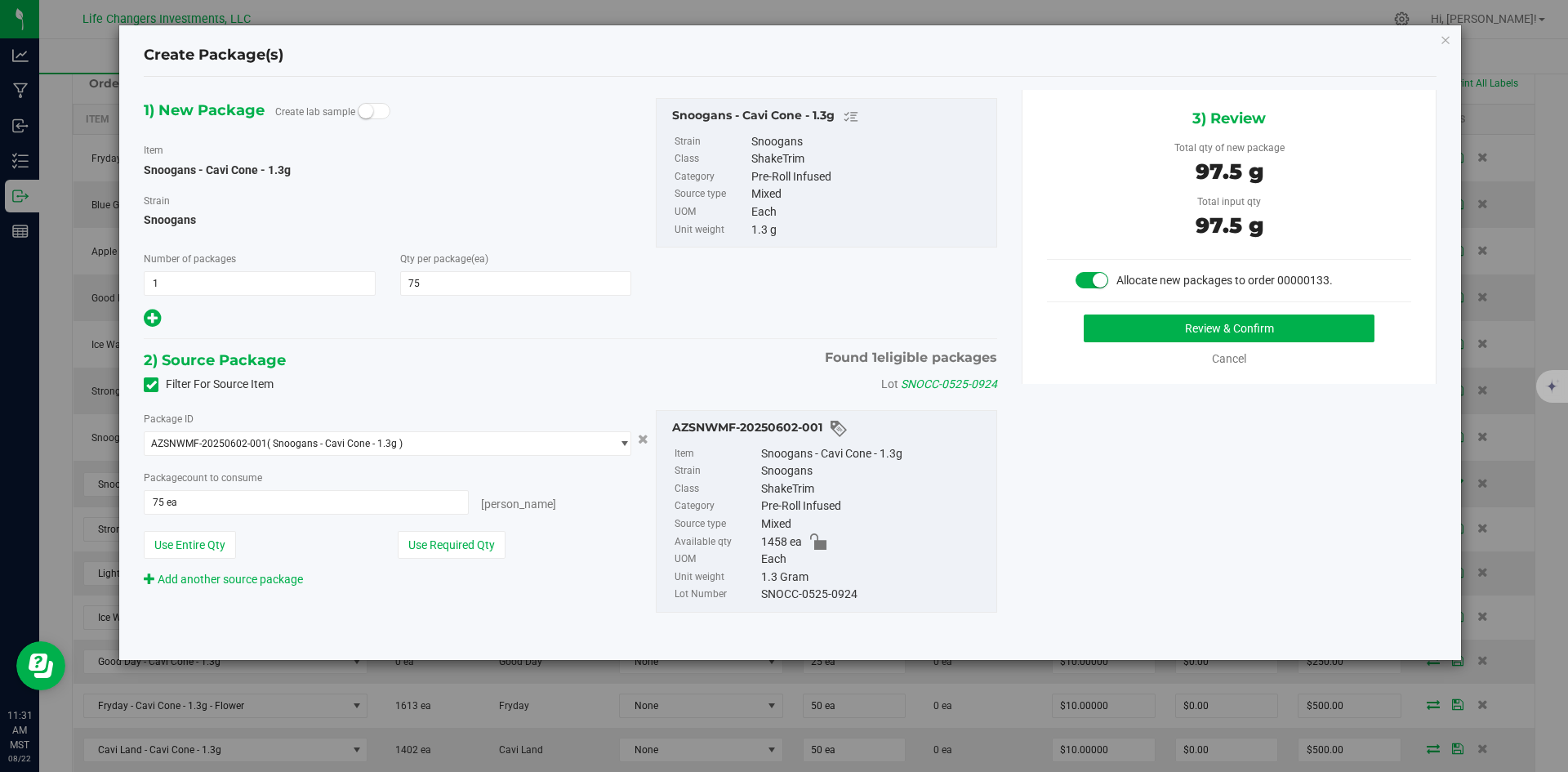
drag, startPoint x: 471, startPoint y: 548, endPoint x: 539, endPoint y: 531, distance: 70.1
click at [472, 547] on button "Use Required Qty" at bounding box center [451, 544] width 108 height 28
click at [1324, 326] on button "Review & Confirm" at bounding box center [1228, 328] width 291 height 28
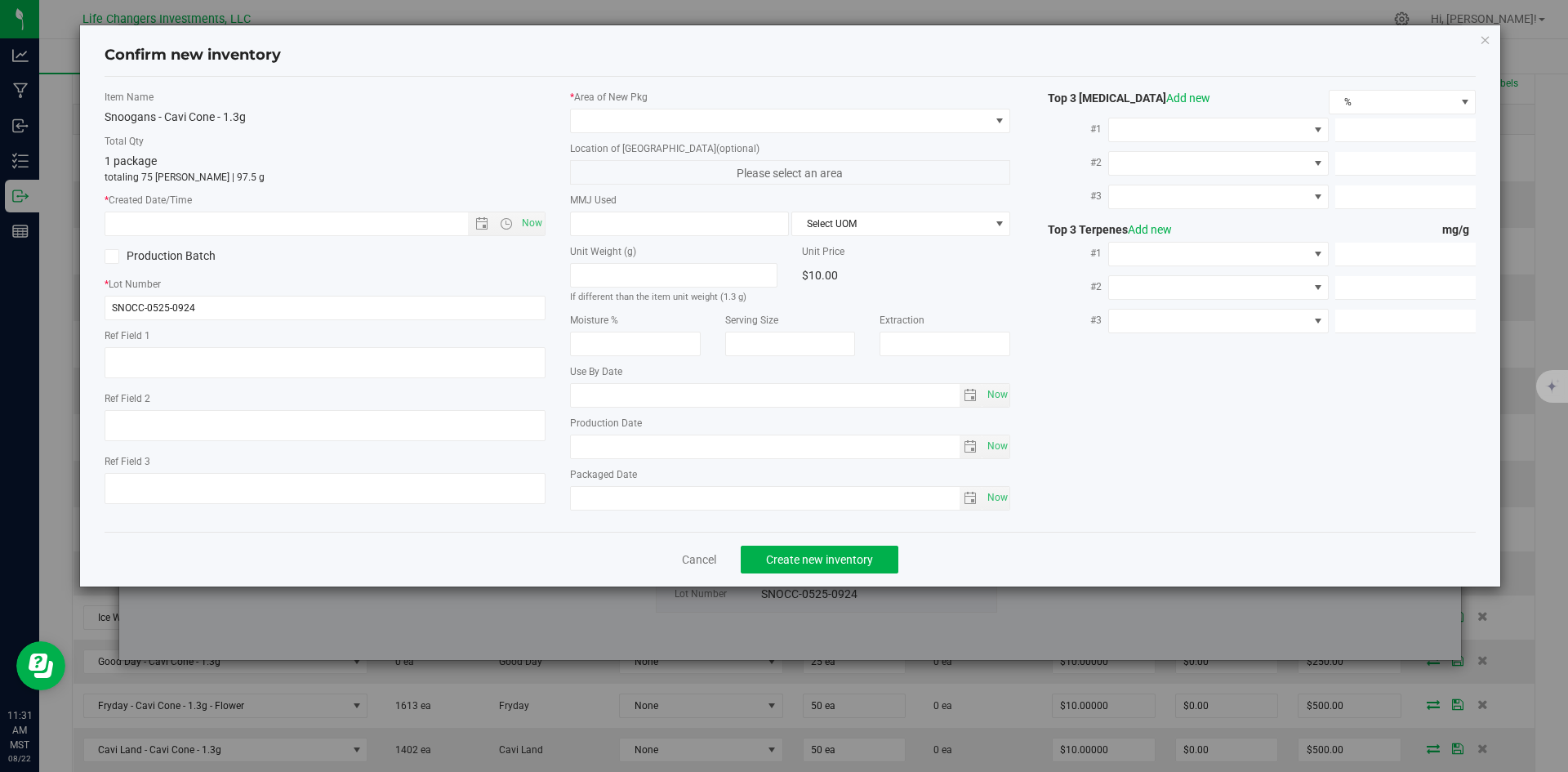
type input "[DATE]"
drag, startPoint x: 525, startPoint y: 224, endPoint x: 559, endPoint y: 183, distance: 53.3
click at [525, 223] on span "Now" at bounding box center [531, 223] width 28 height 24
type input "[DATE] 11:31 AM"
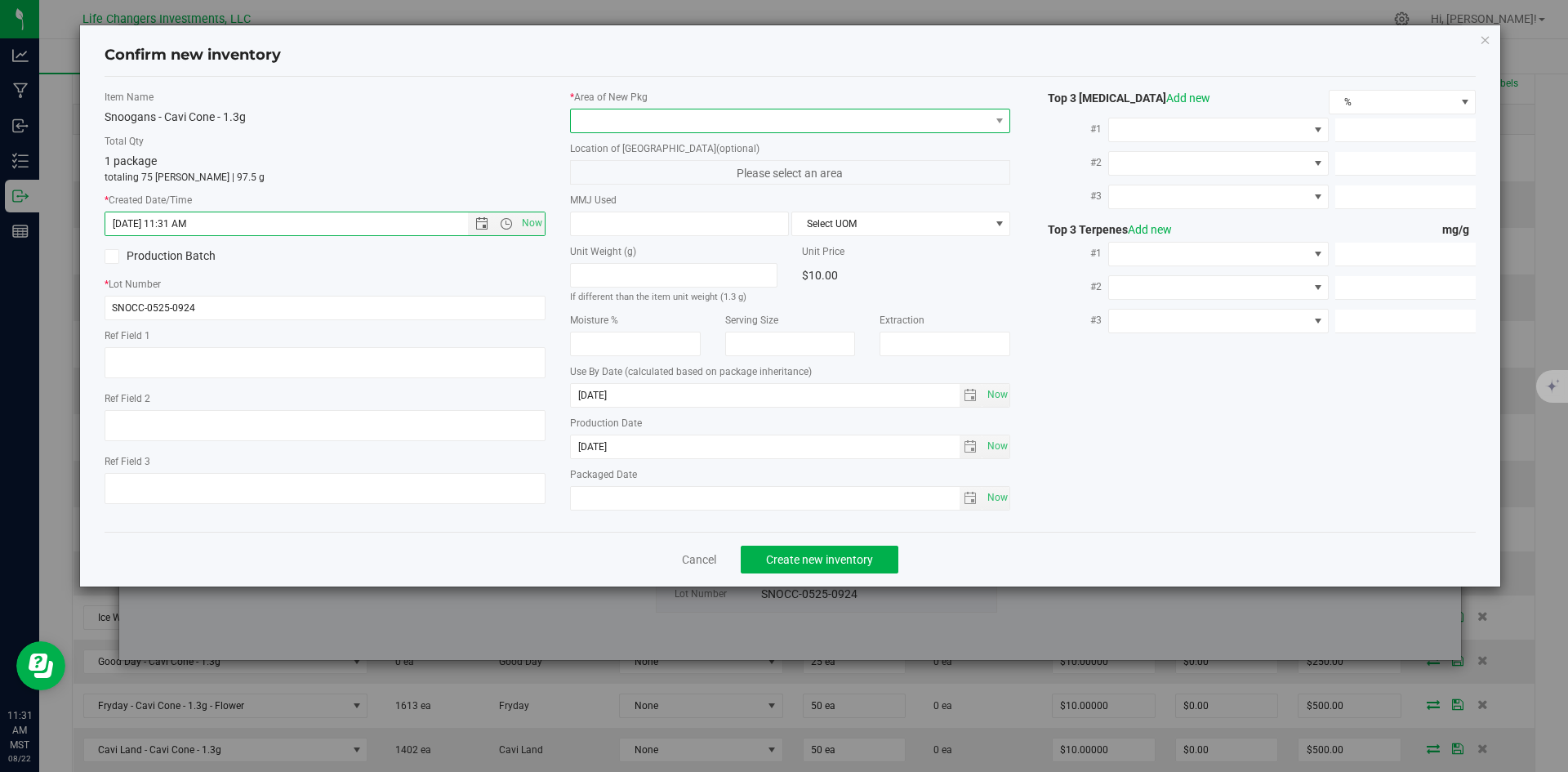
click at [584, 124] on span at bounding box center [780, 121] width 419 height 23
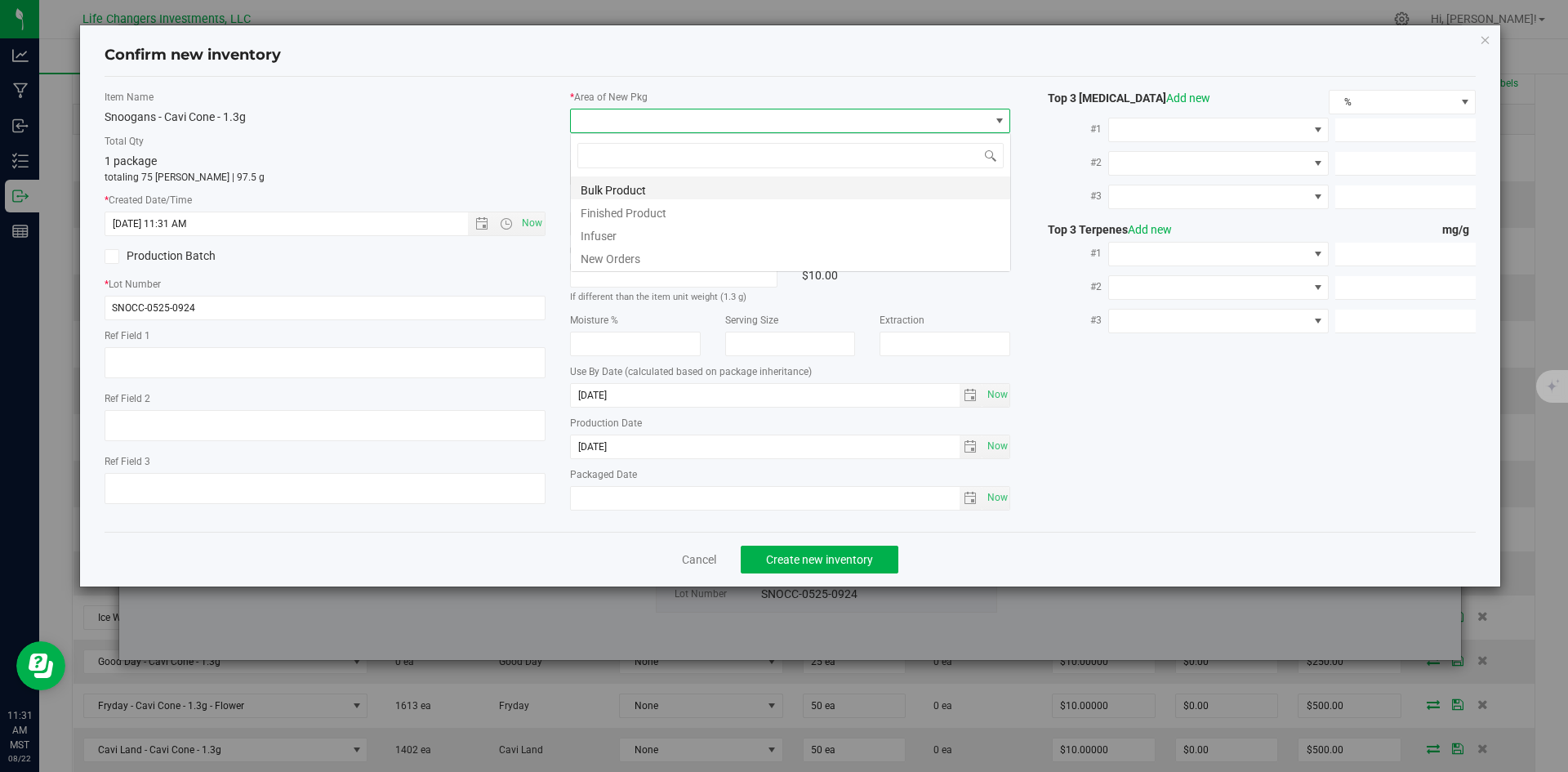
scroll to position [25, 441]
click at [585, 245] on li "Infuser" at bounding box center [790, 234] width 439 height 23
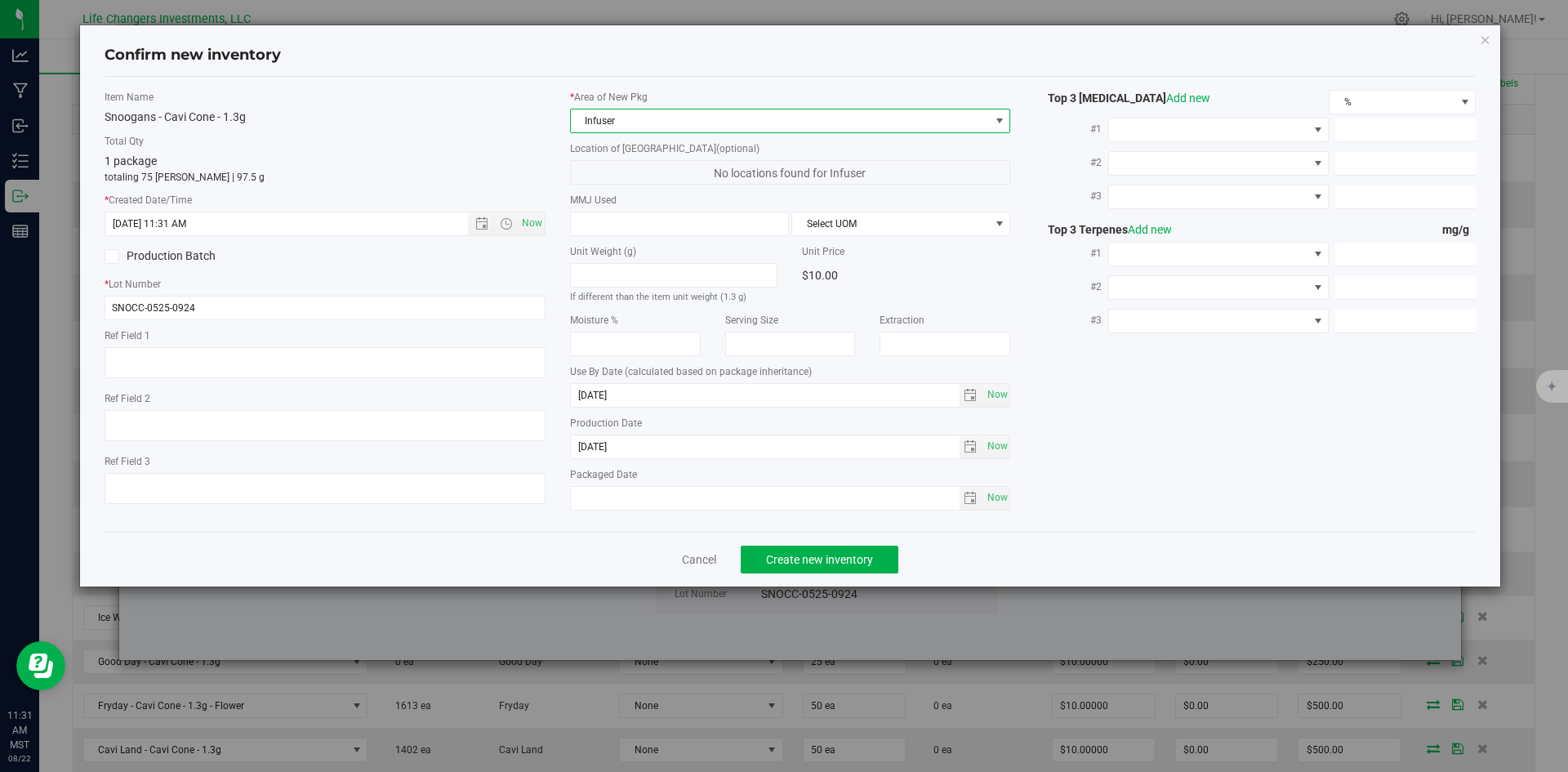
click at [601, 119] on span "Infuser" at bounding box center [780, 121] width 419 height 23
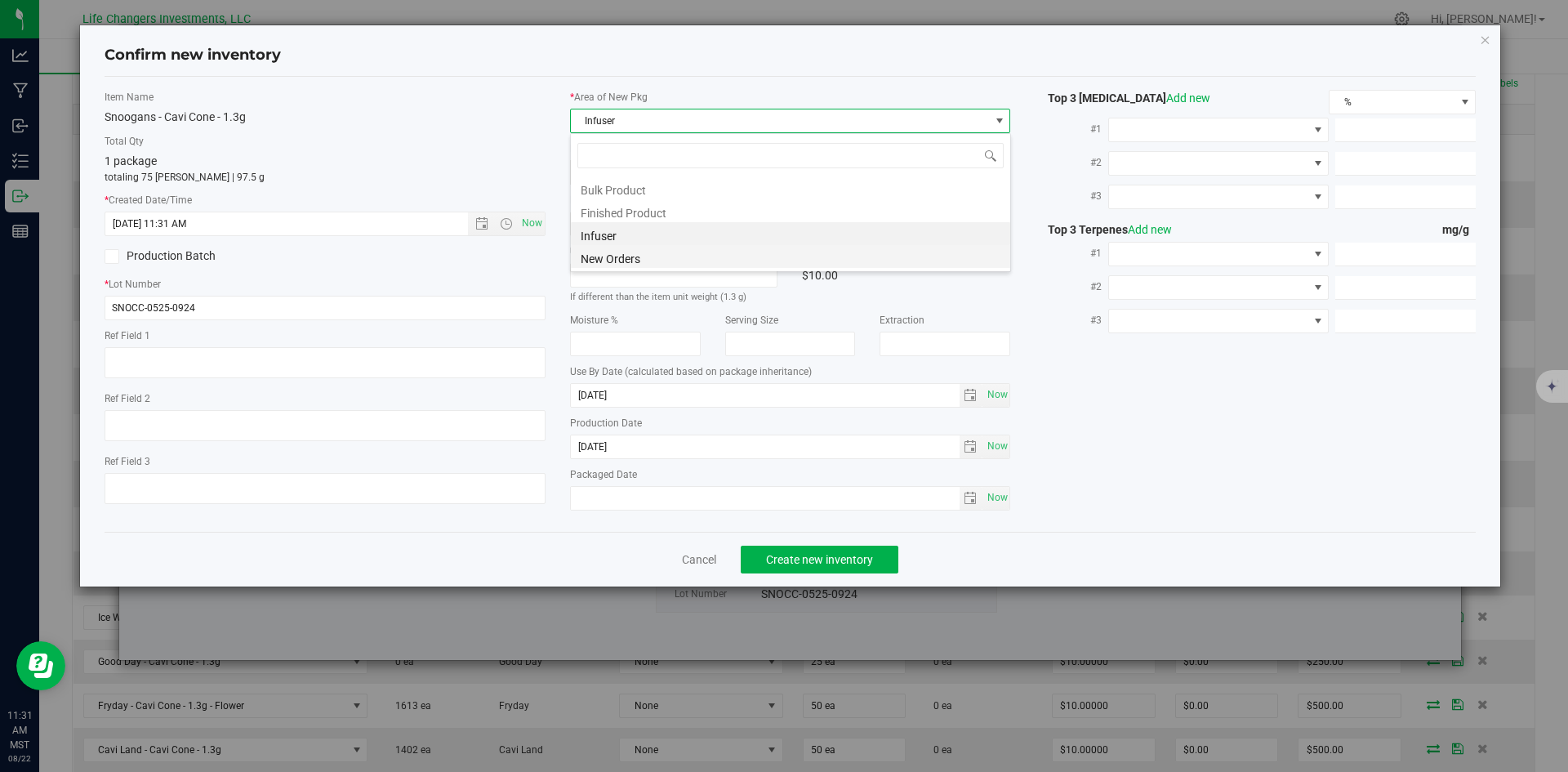
click at [601, 252] on li "New Orders" at bounding box center [790, 257] width 439 height 23
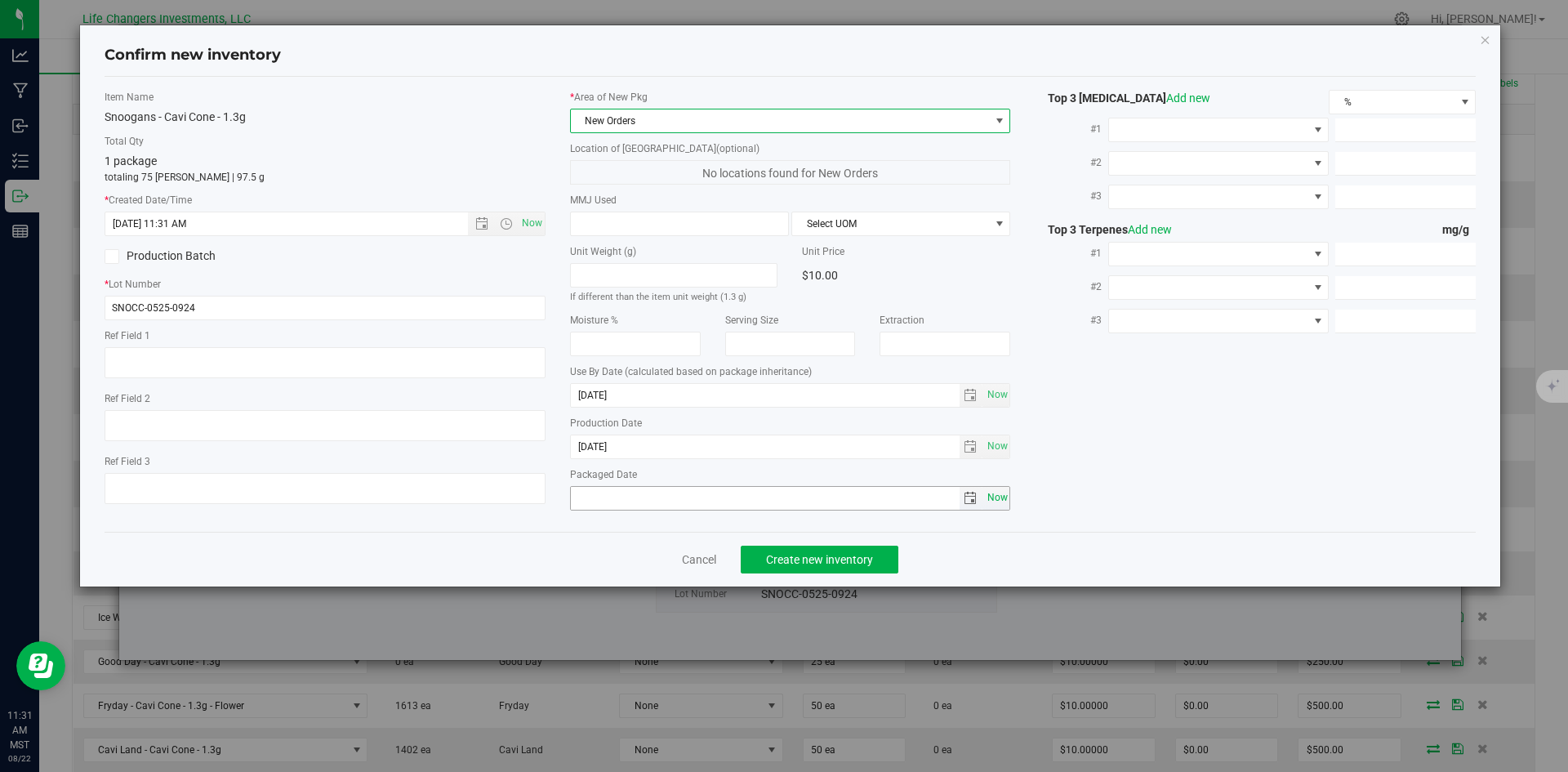
click at [988, 501] on span "Now" at bounding box center [996, 498] width 28 height 24
type input "[DATE]"
click at [812, 558] on span "Create new inventory" at bounding box center [820, 559] width 107 height 13
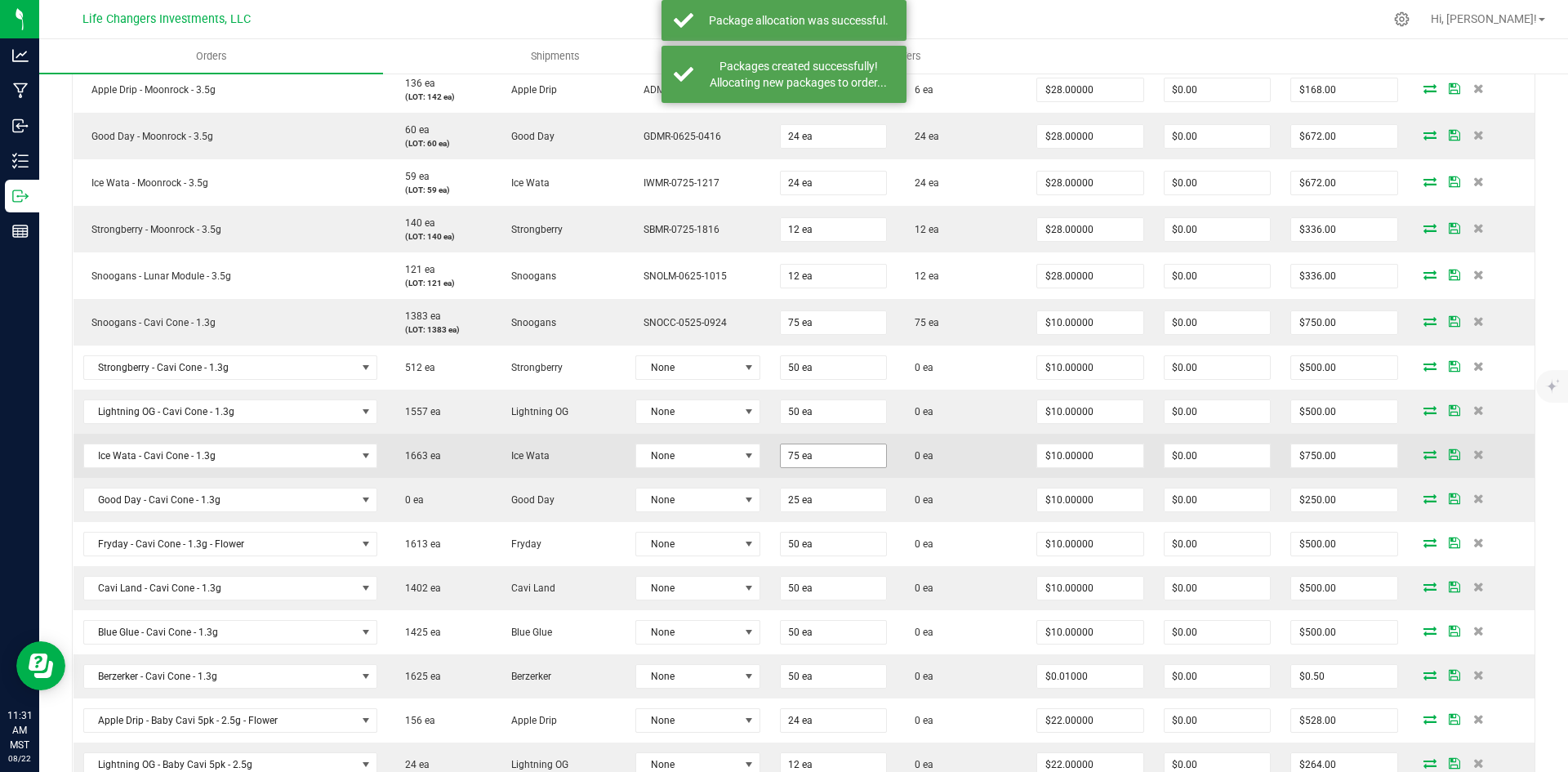
scroll to position [572, 0]
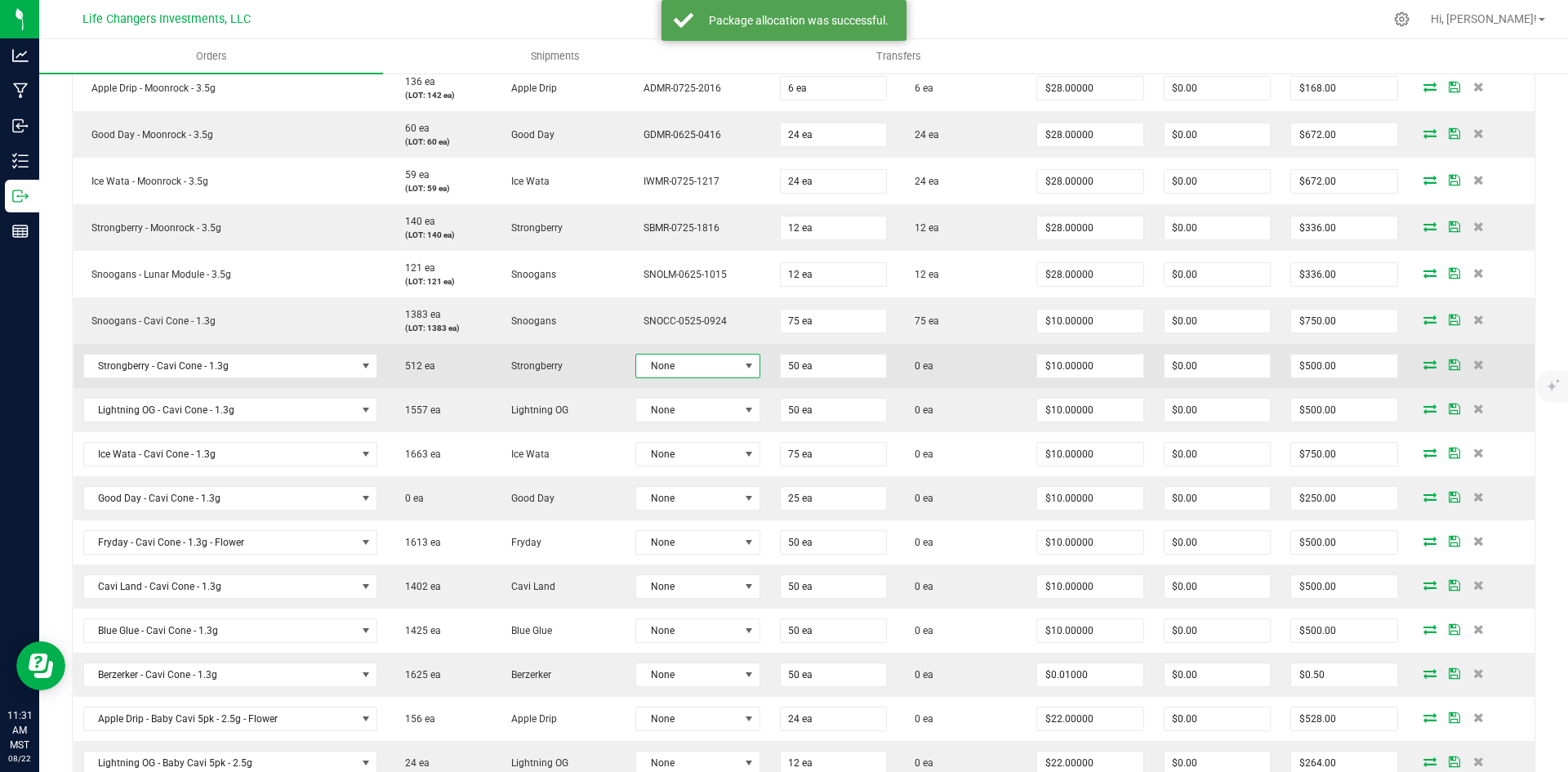
click at [742, 368] on span at bounding box center [748, 366] width 13 height 13
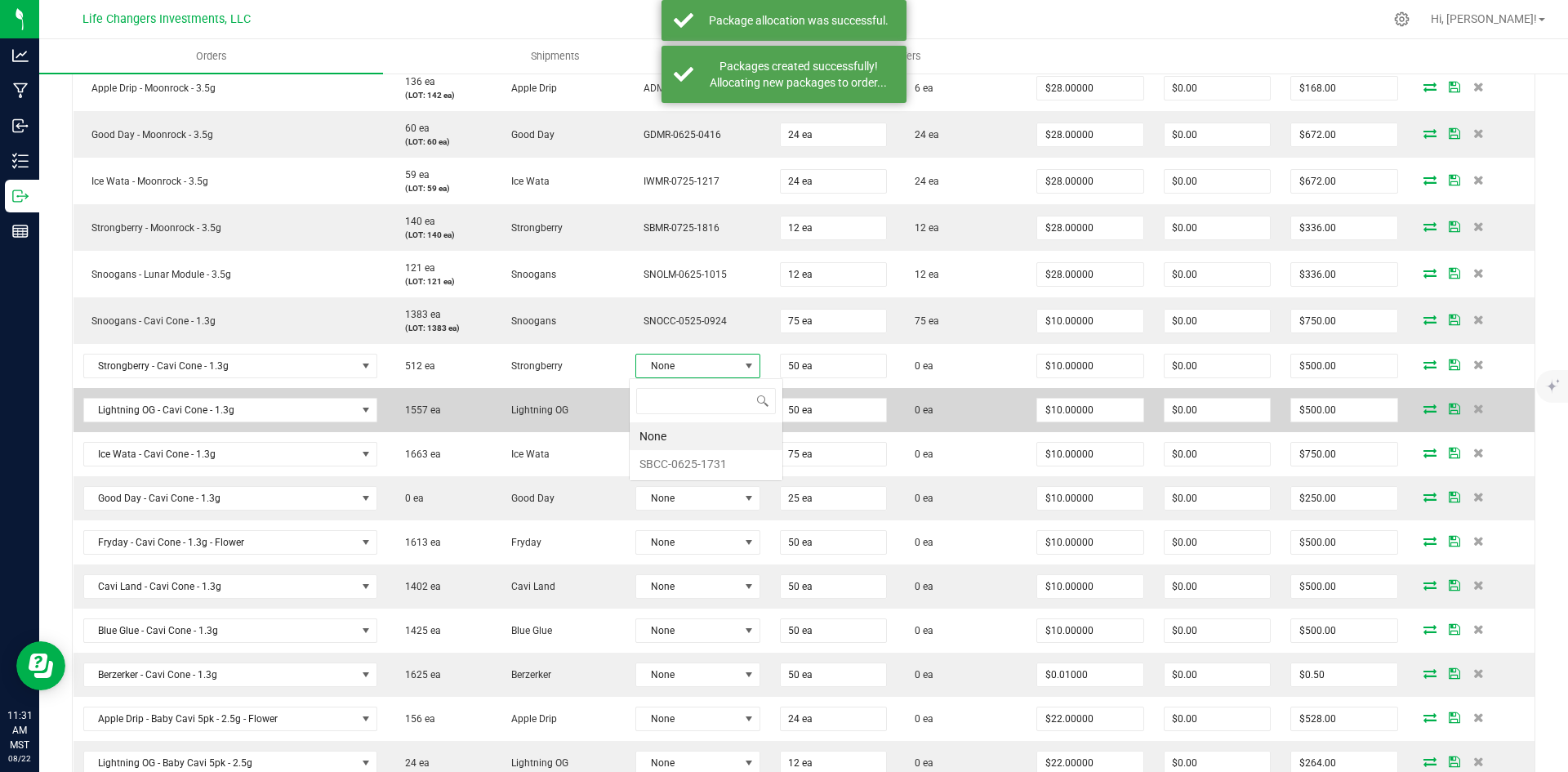
scroll to position [25, 124]
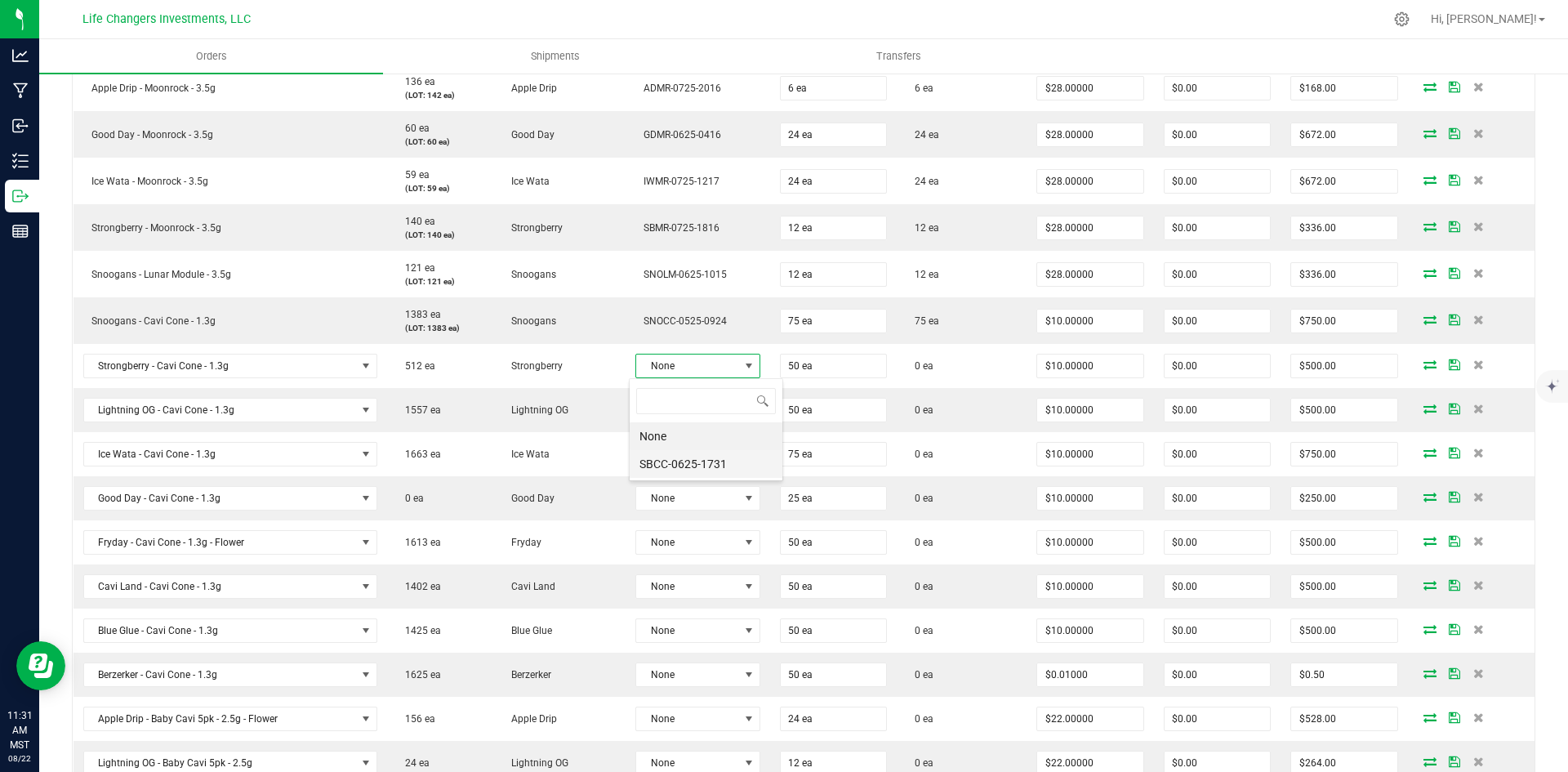
click at [660, 457] on li "SBCC-0625-1731" at bounding box center [706, 463] width 153 height 28
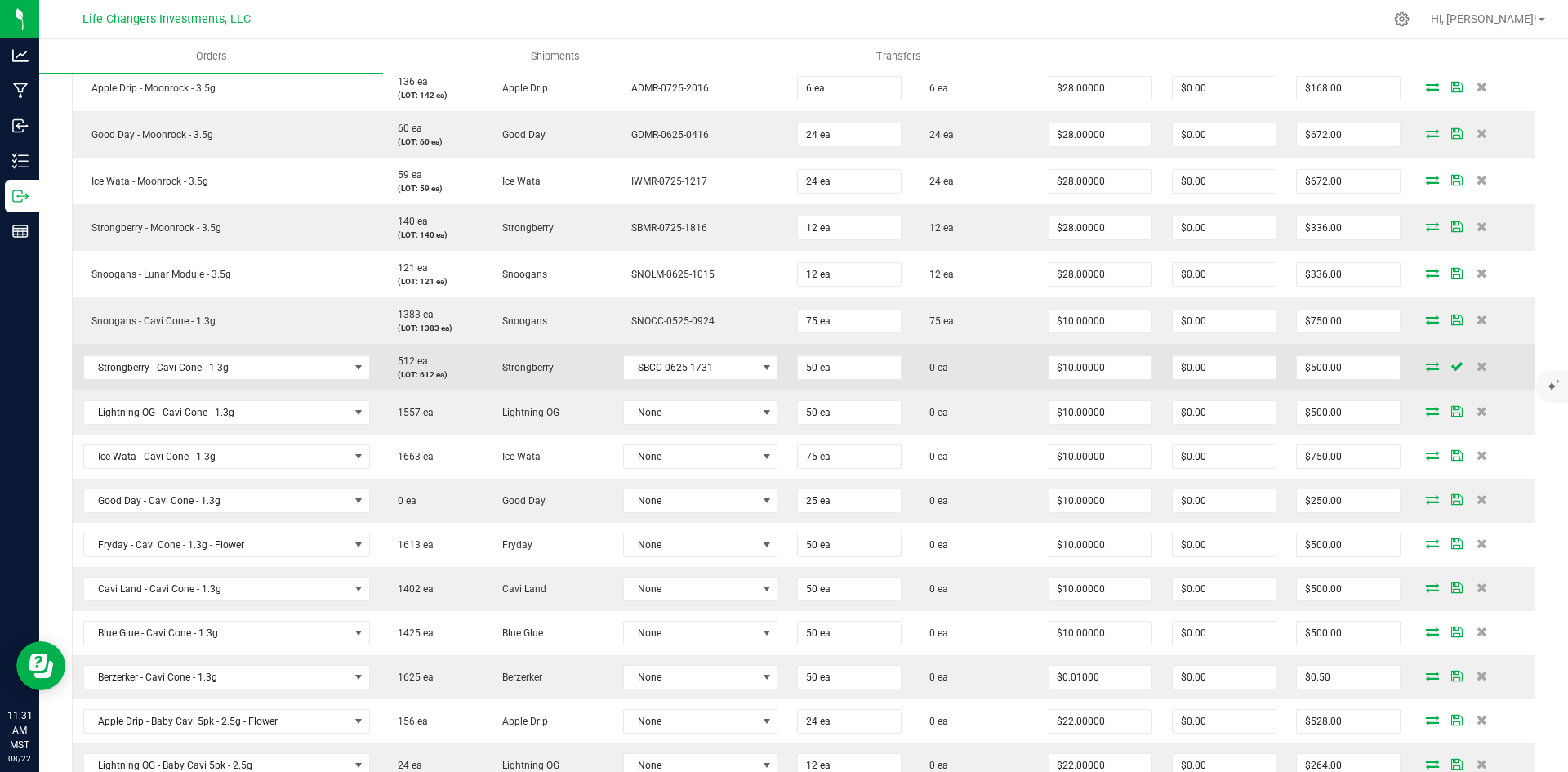
click at [1426, 366] on icon at bounding box center [1432, 366] width 13 height 10
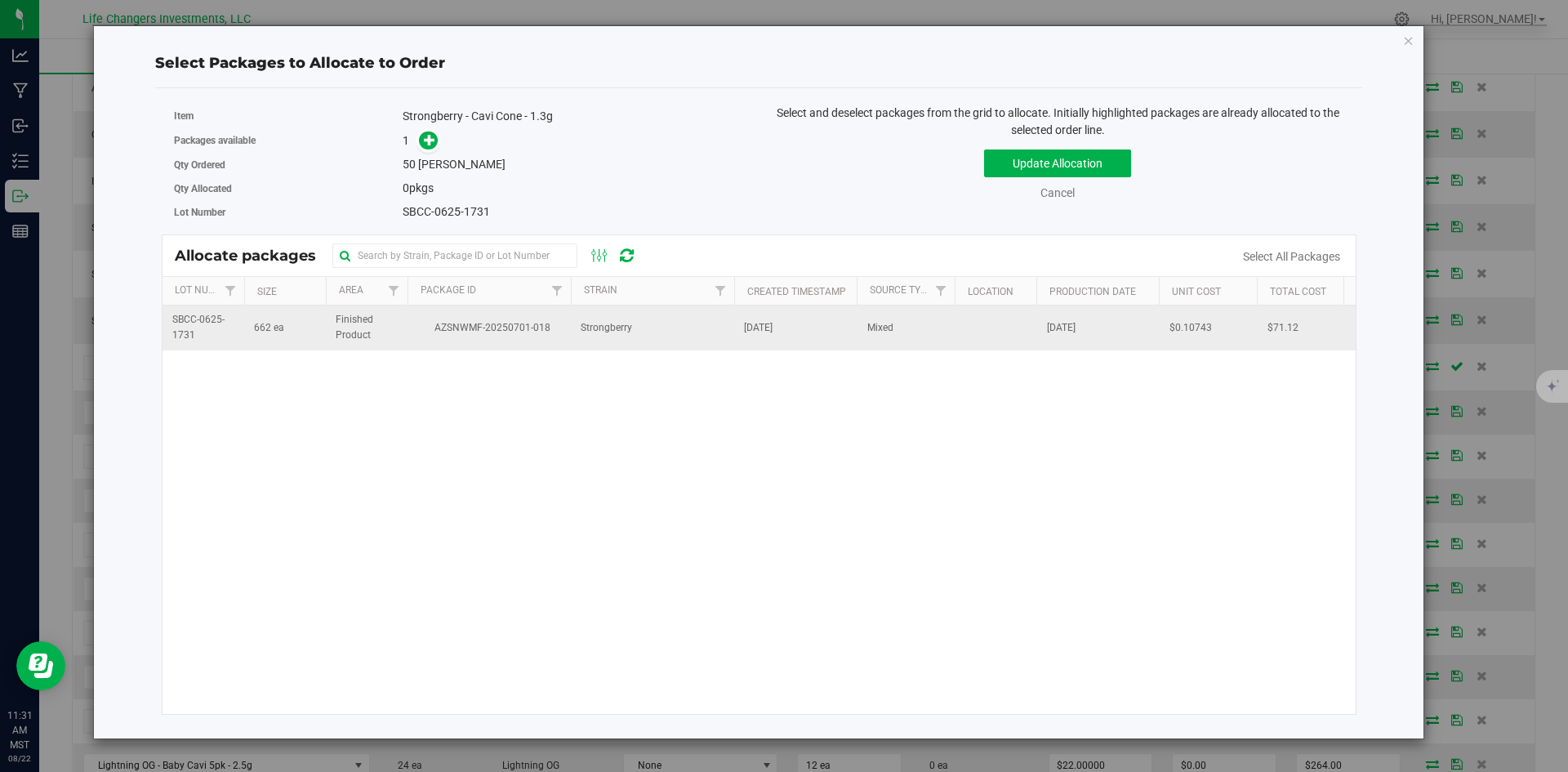
drag, startPoint x: 491, startPoint y: 334, endPoint x: 484, endPoint y: 319, distance: 16.6
click at [491, 334] on span "AZSNWMF-20250701-018" at bounding box center [489, 327] width 144 height 15
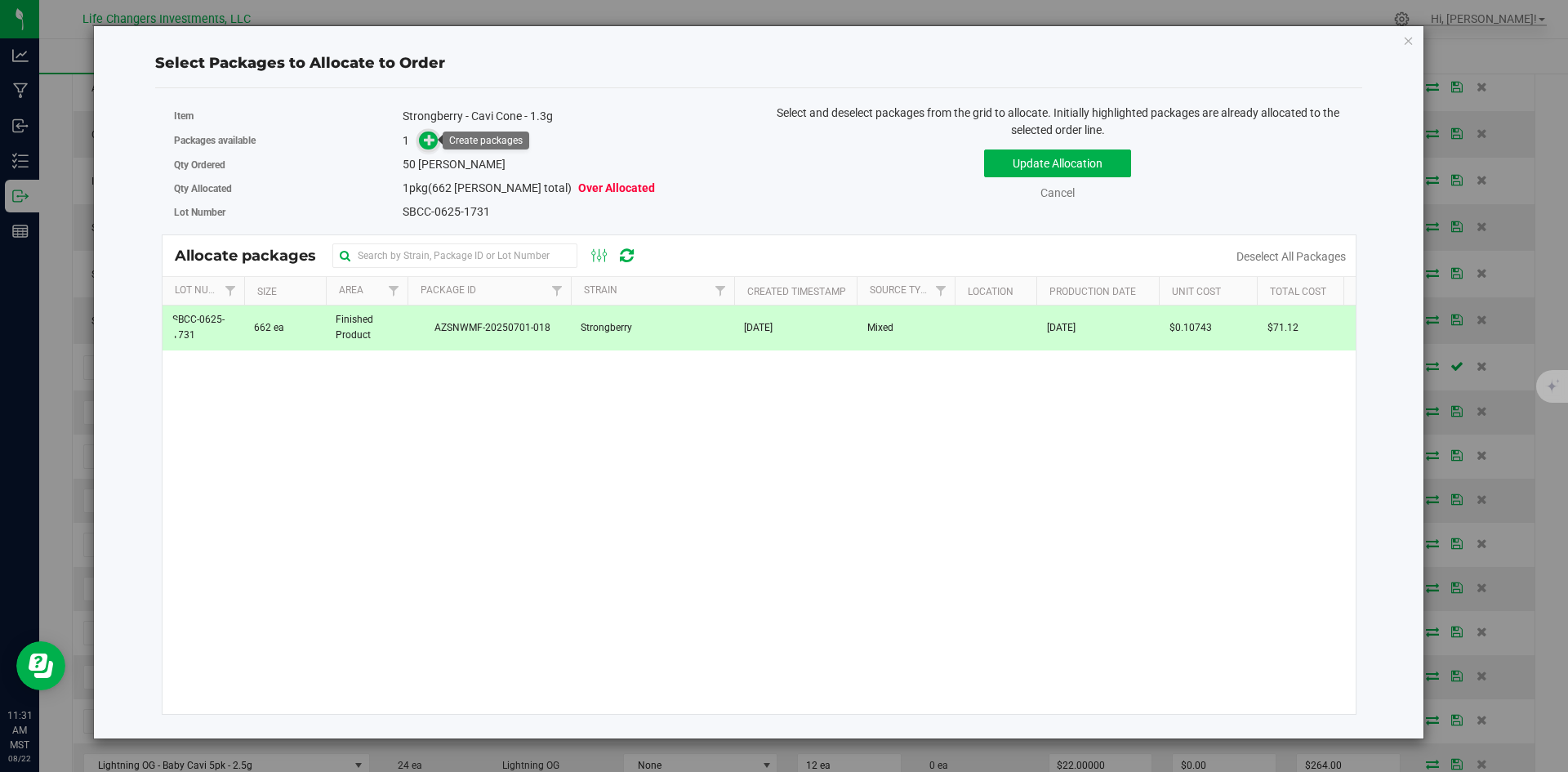
click at [430, 140] on icon at bounding box center [429, 139] width 12 height 12
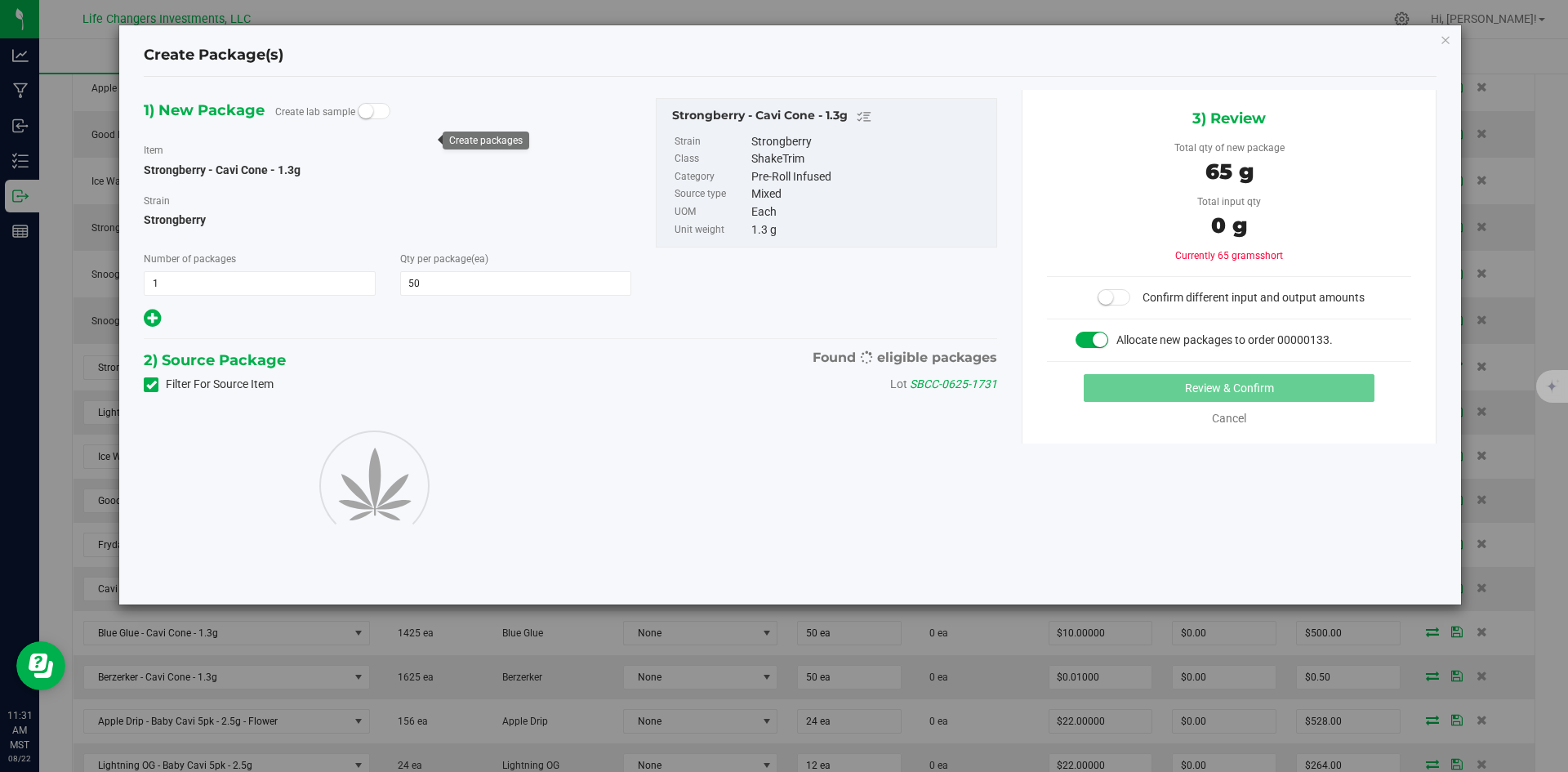
type input "50"
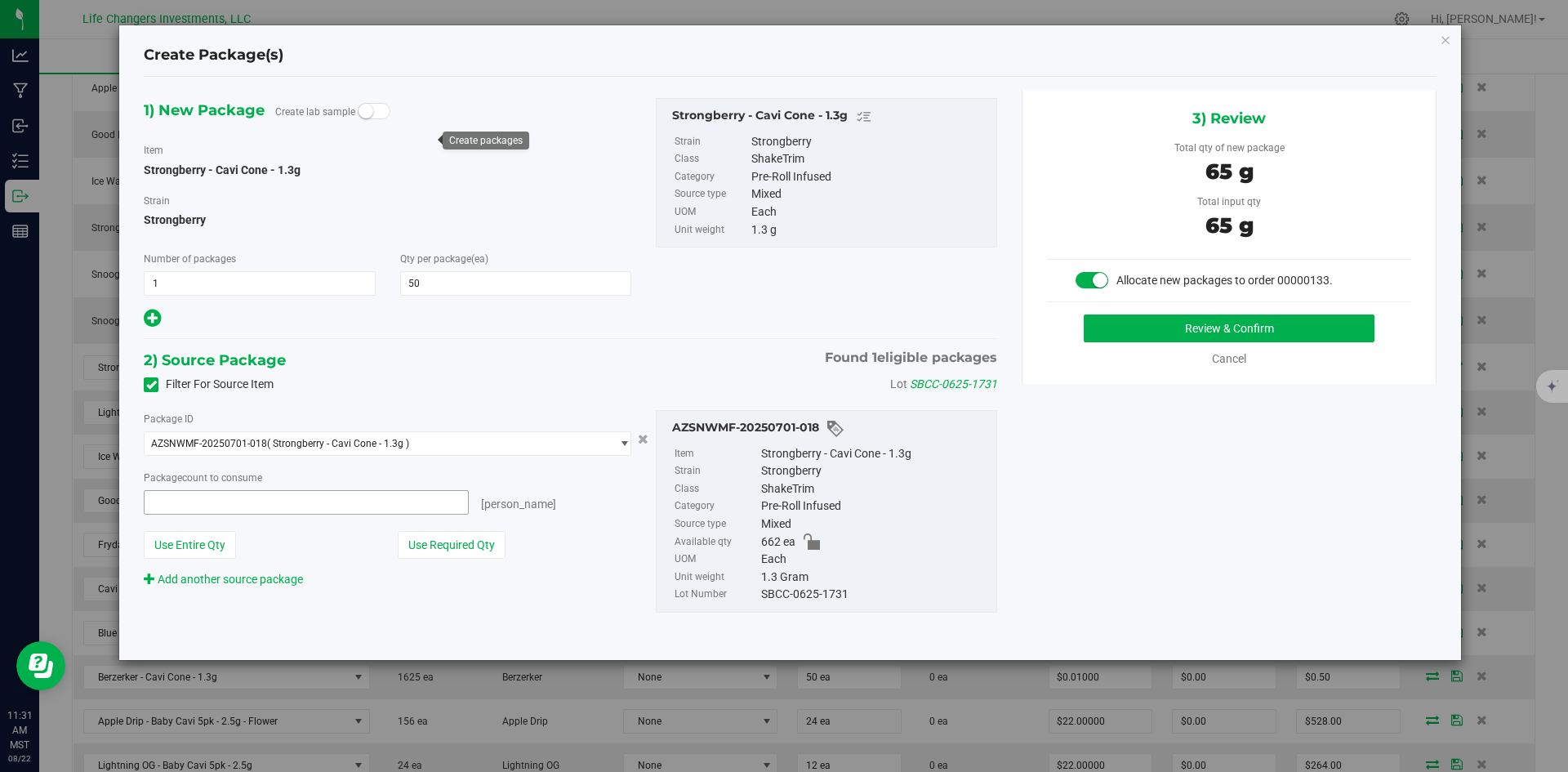
type input "50 ea"
click at [460, 539] on button "Use Required Qty" at bounding box center [451, 544] width 108 height 28
click at [1199, 330] on button "Review & Confirm" at bounding box center [1228, 328] width 291 height 28
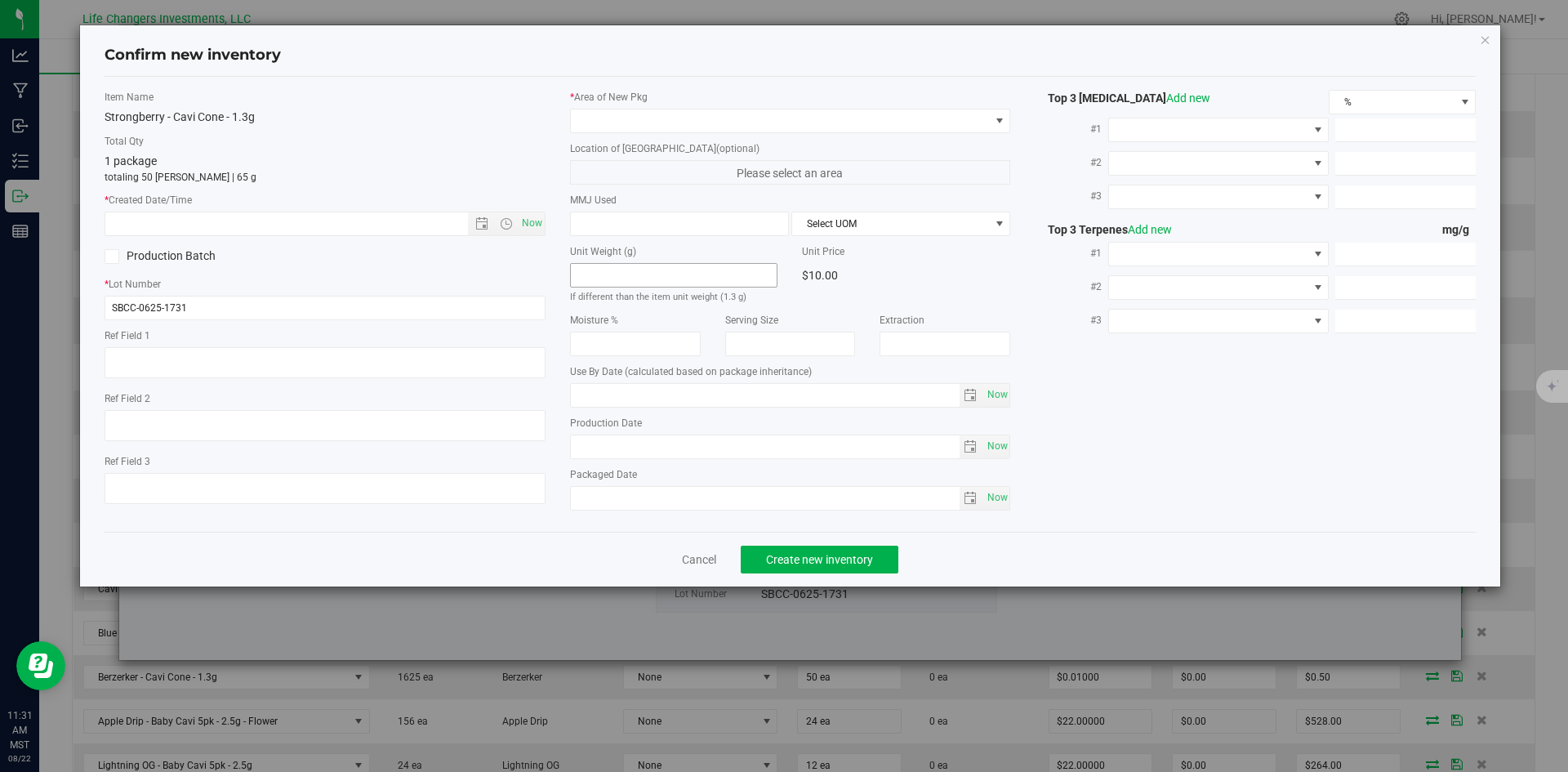
type input "[DATE]"
click at [535, 220] on span "Now" at bounding box center [531, 223] width 28 height 24
type input "[DATE] 11:31 AM"
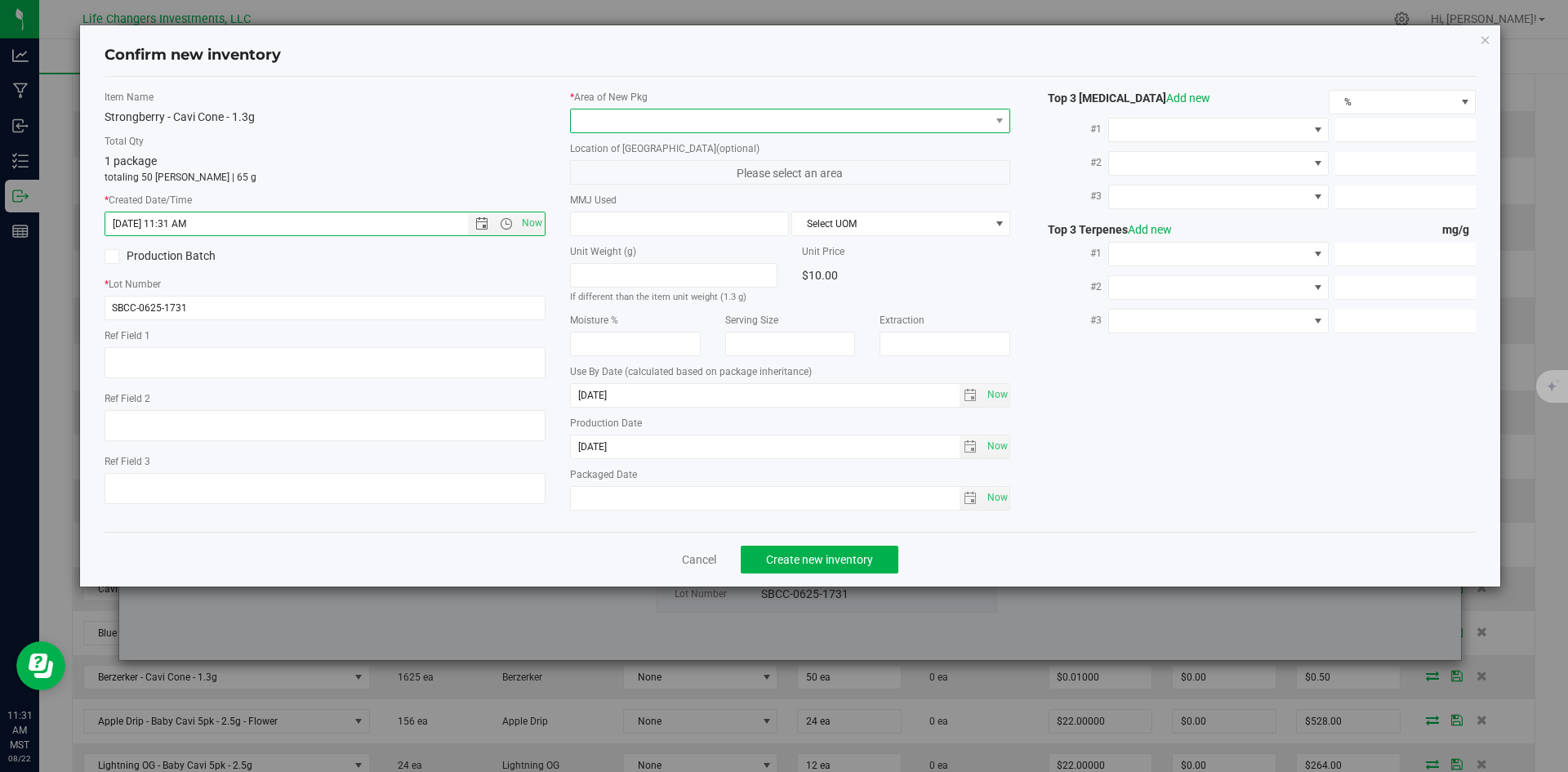
click at [618, 120] on span at bounding box center [780, 121] width 419 height 23
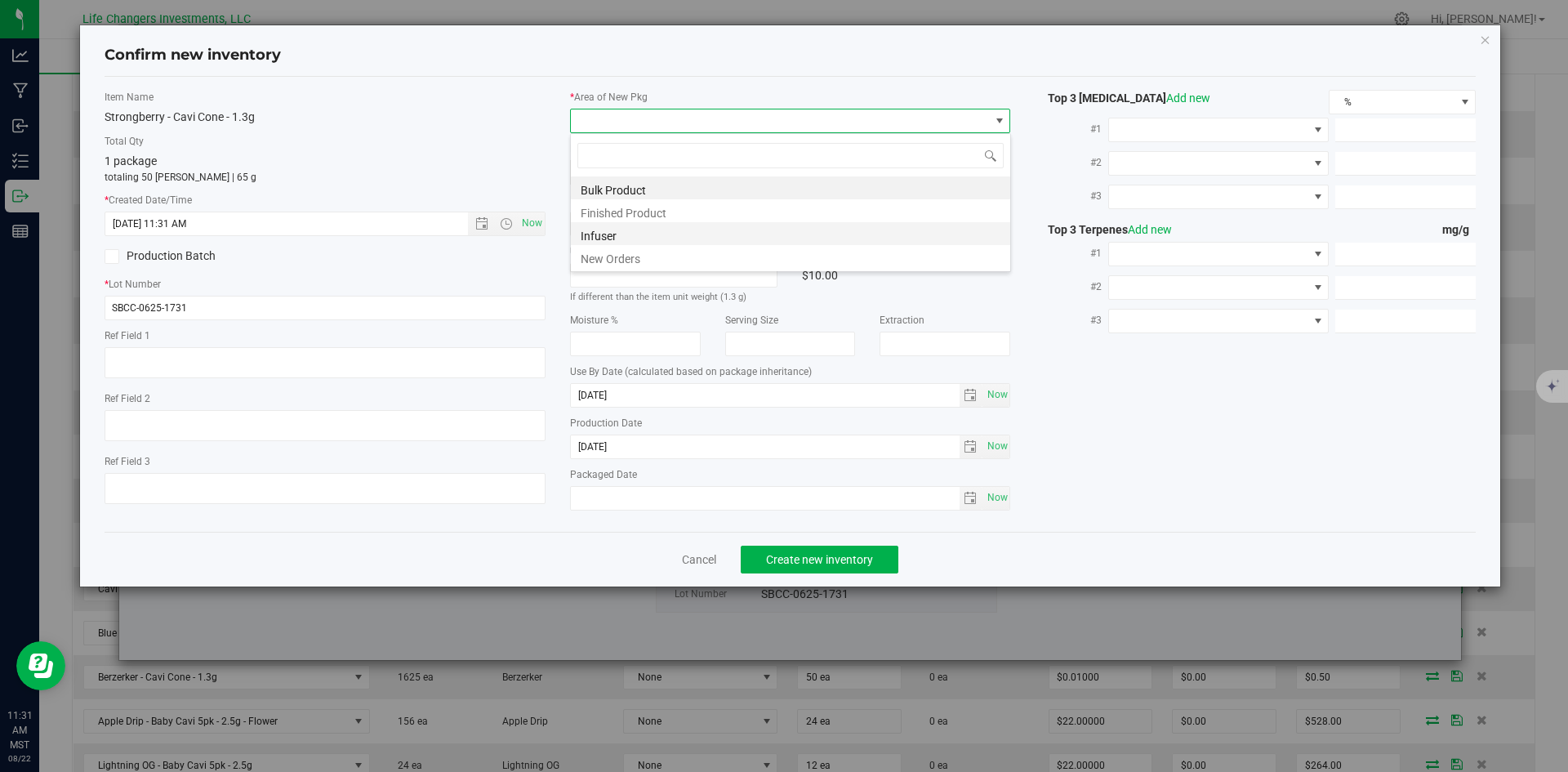
scroll to position [25, 441]
click at [618, 256] on li "New Orders" at bounding box center [790, 257] width 439 height 23
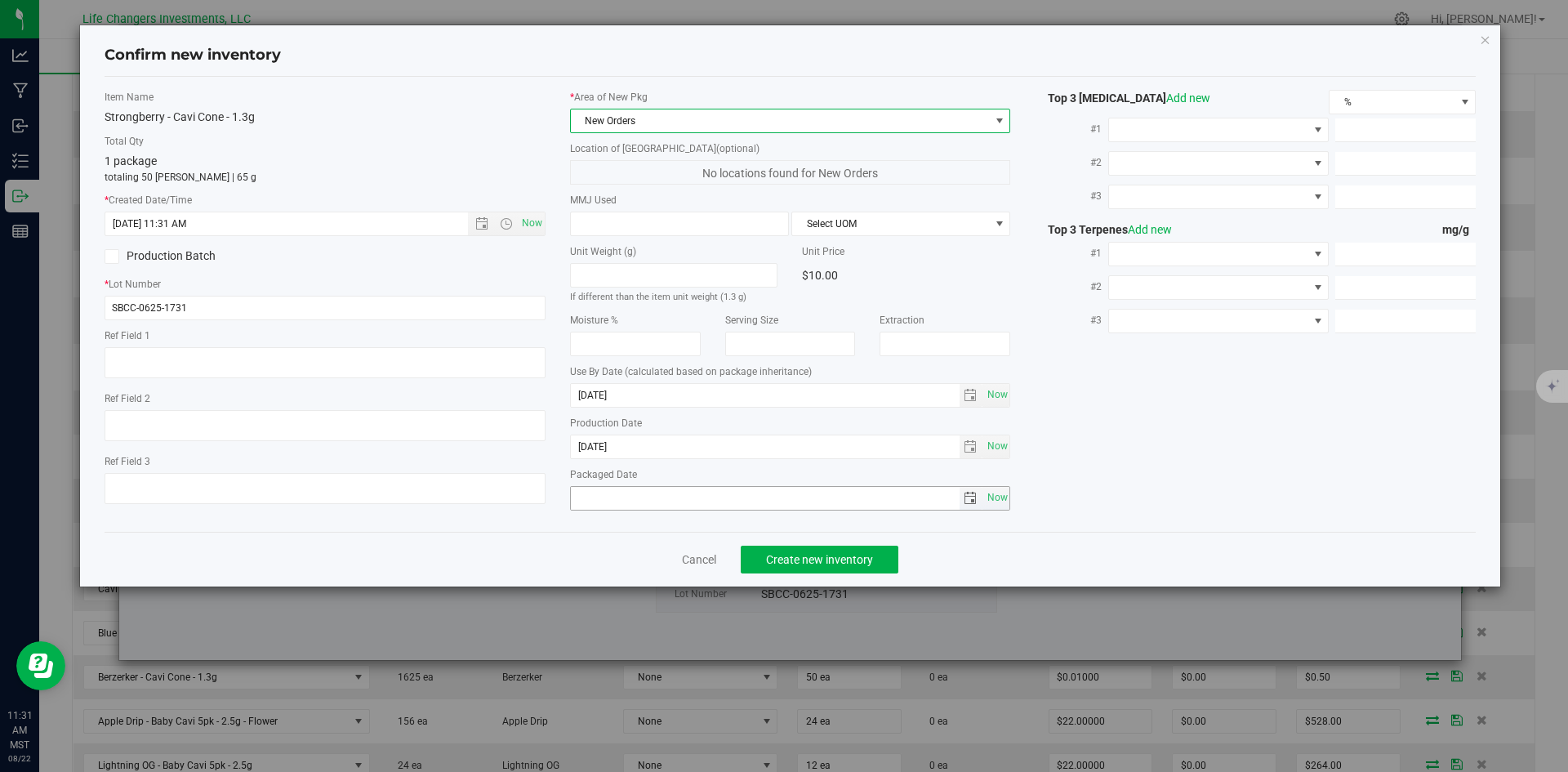
drag, startPoint x: 996, startPoint y: 497, endPoint x: 923, endPoint y: 525, distance: 78.2
click at [993, 500] on span "Now" at bounding box center [996, 498] width 28 height 24
type input "[DATE]"
click at [819, 558] on span "Create new inventory" at bounding box center [820, 559] width 107 height 13
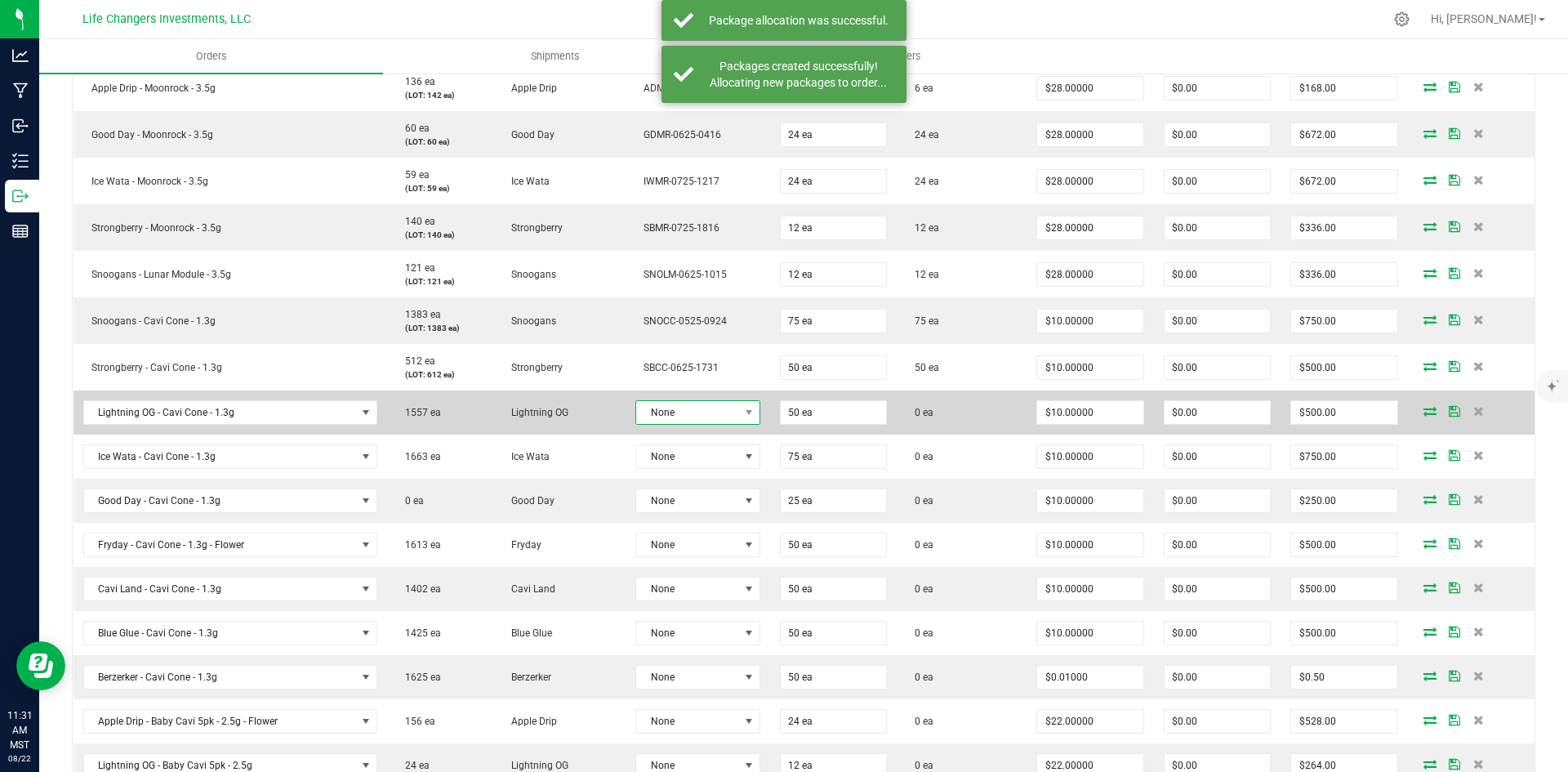
click at [726, 411] on span "None" at bounding box center [687, 413] width 102 height 23
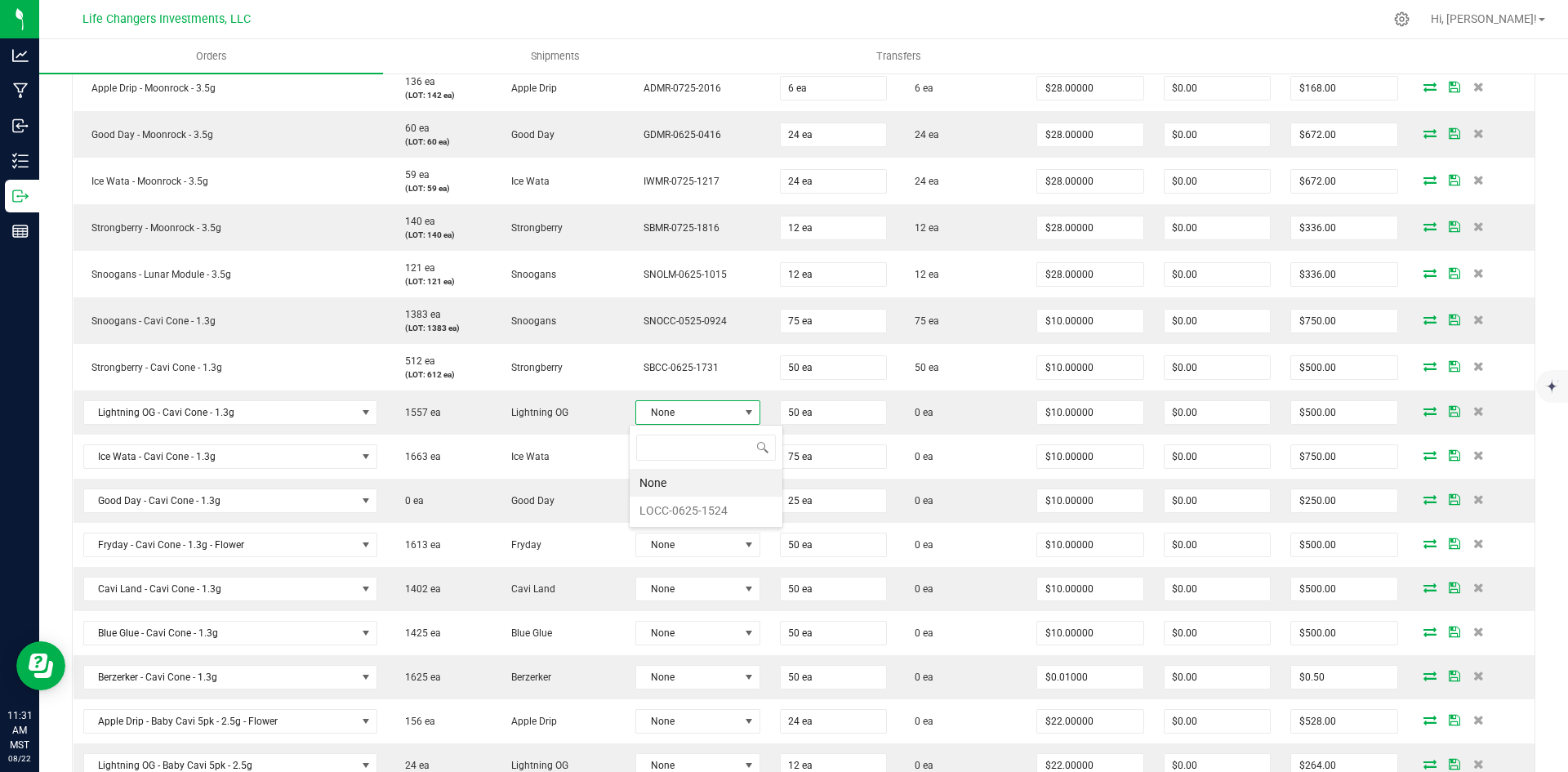
scroll to position [25, 124]
click at [722, 517] on li "LOCC-0625-1524" at bounding box center [706, 511] width 153 height 28
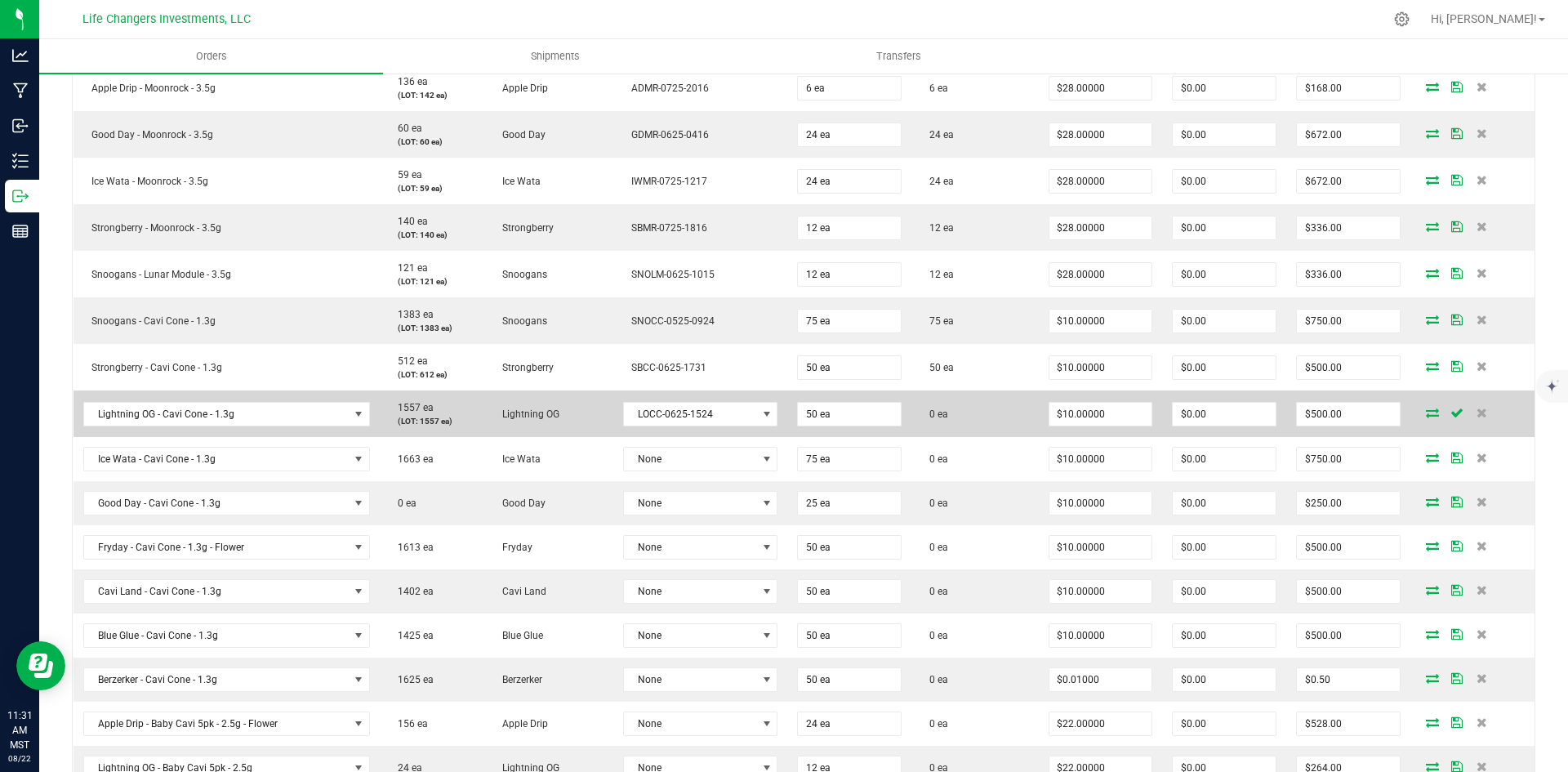
click at [1426, 417] on icon at bounding box center [1432, 412] width 13 height 10
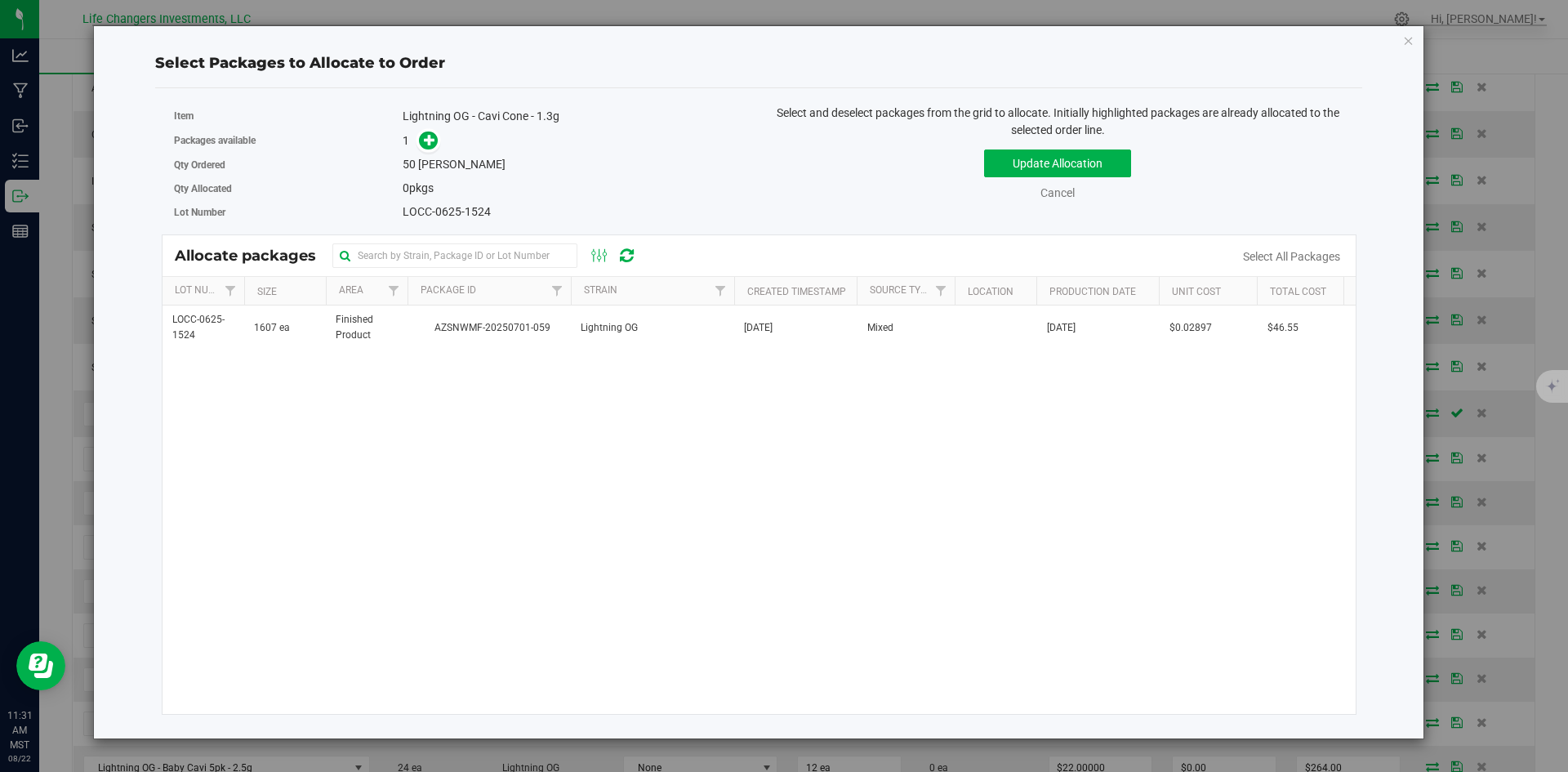
drag, startPoint x: 515, startPoint y: 326, endPoint x: 472, endPoint y: 276, distance: 65.9
click at [510, 320] on span "AZSNWMF-20250701-059" at bounding box center [489, 327] width 144 height 15
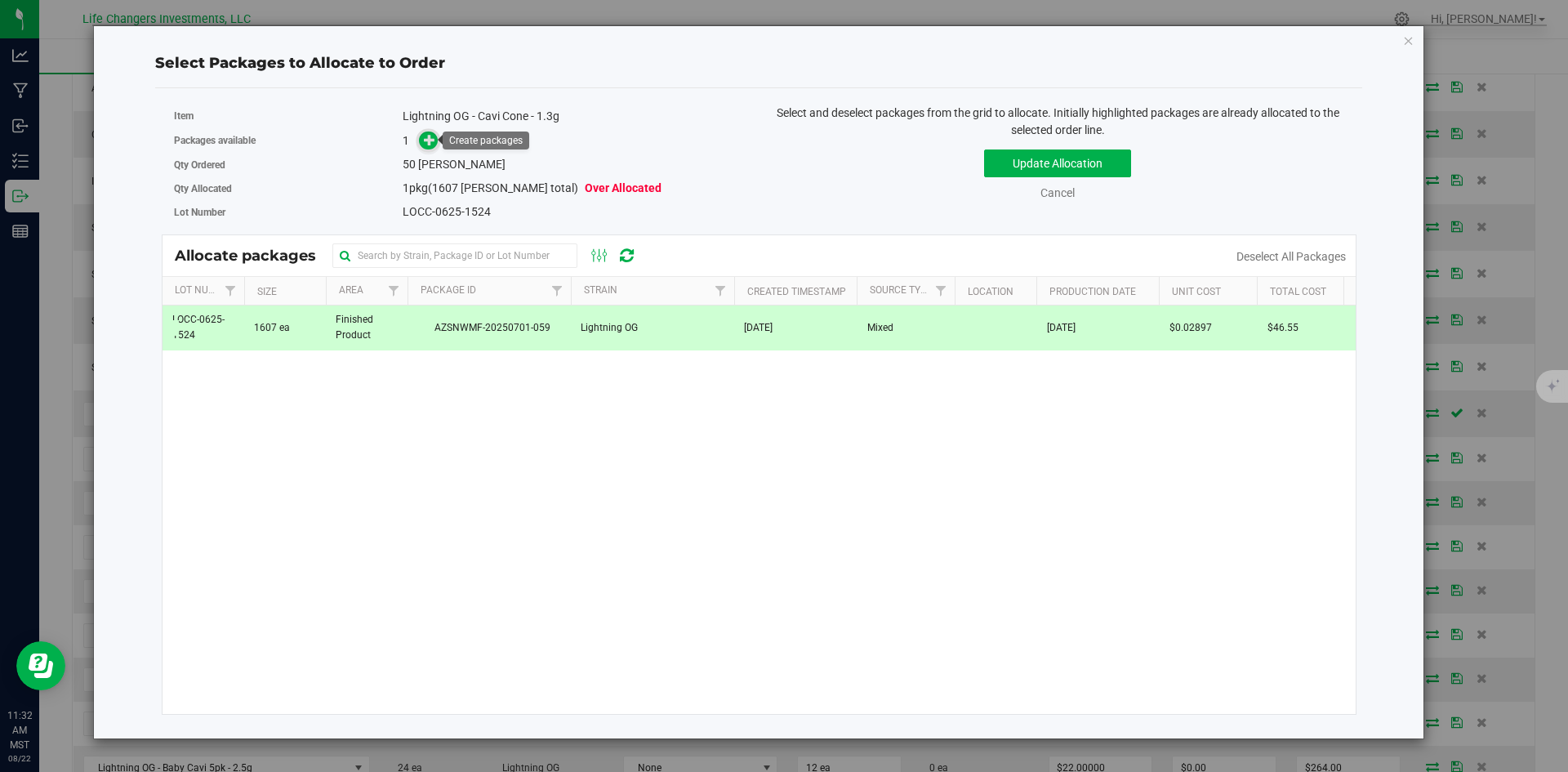
click at [436, 141] on icon at bounding box center [429, 140] width 12 height 12
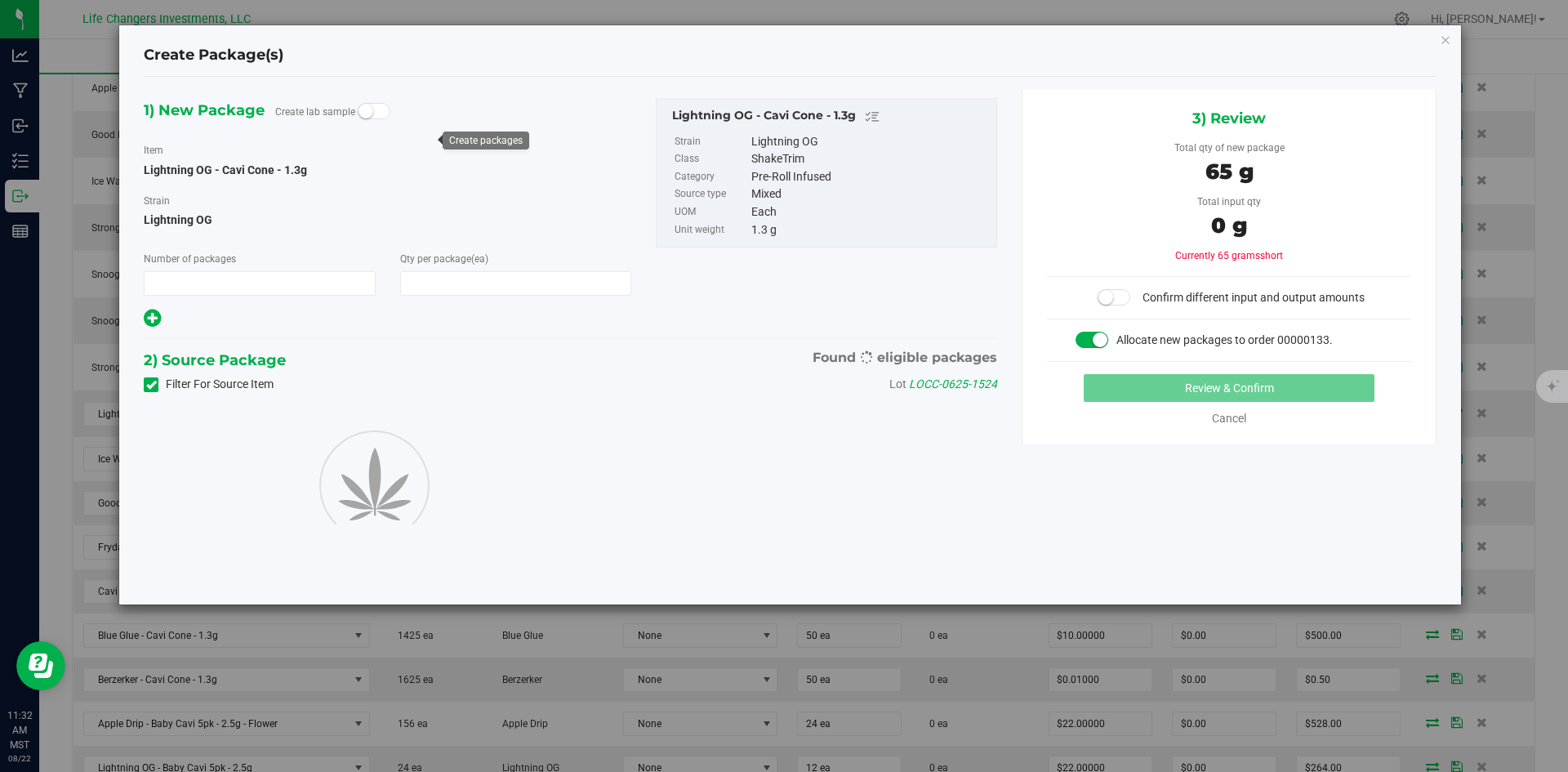
type input "1"
type input "50"
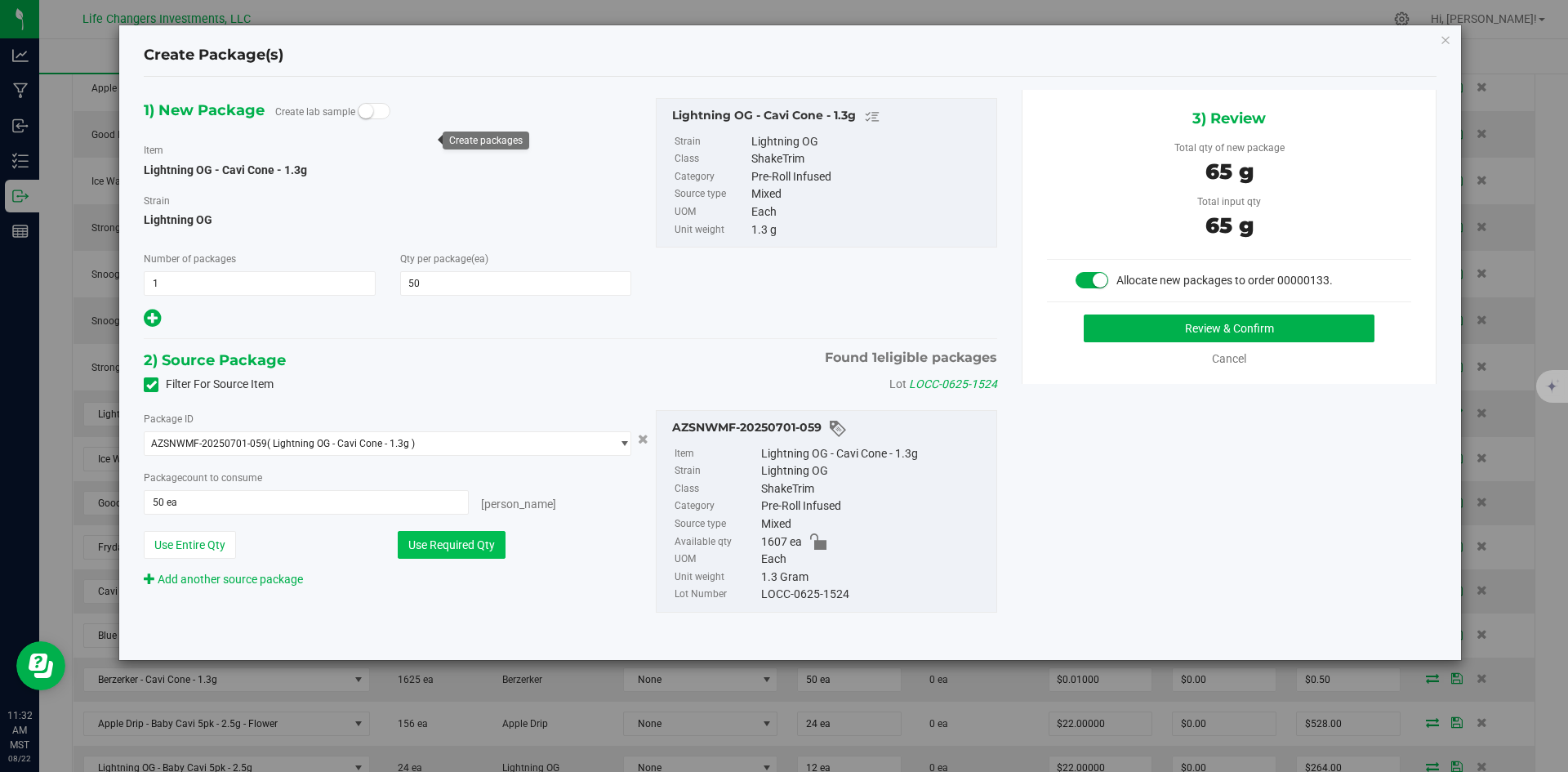
click at [458, 540] on button "Use Required Qty" at bounding box center [451, 544] width 108 height 28
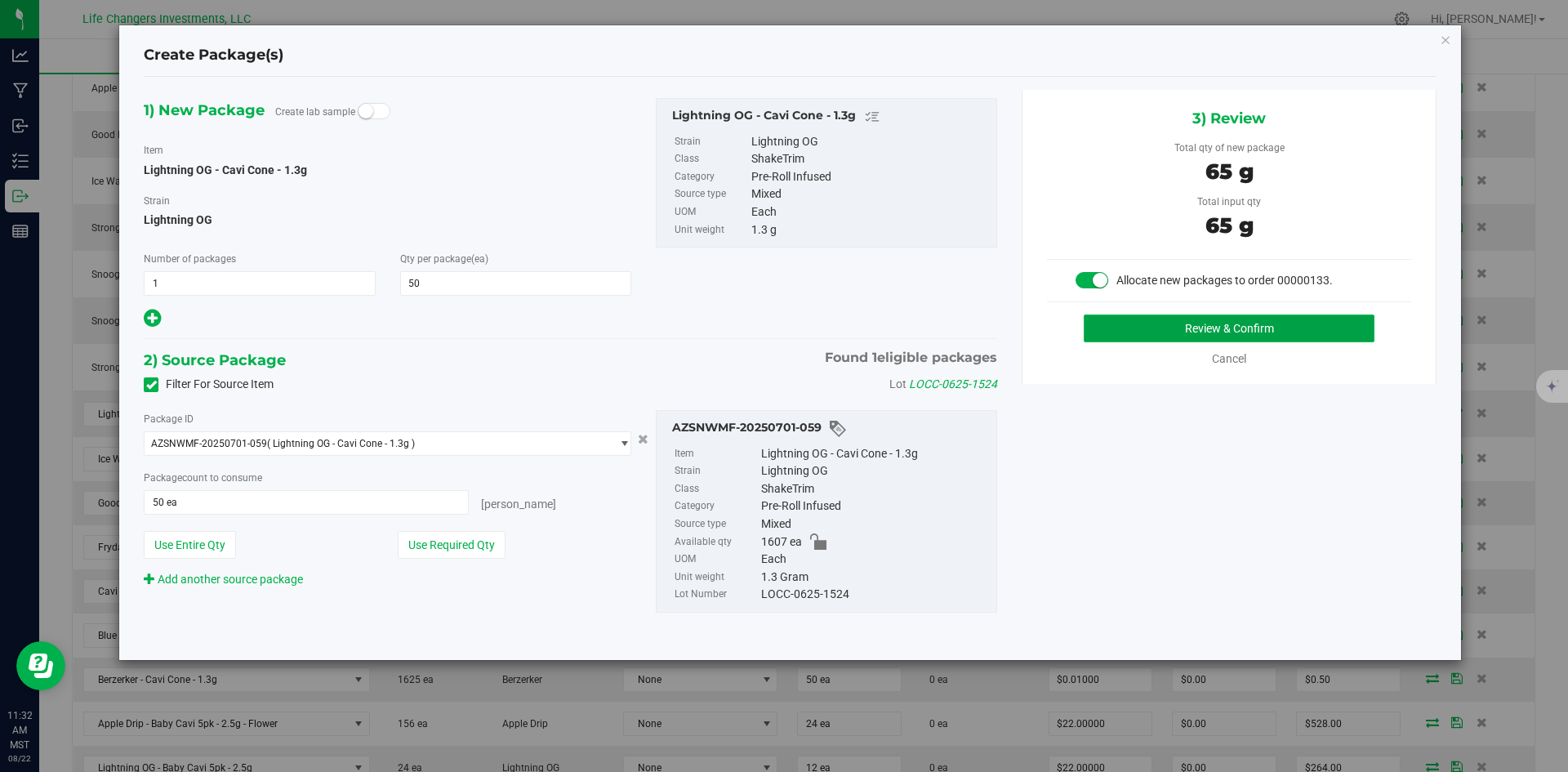
click at [1330, 327] on button "Review & Confirm" at bounding box center [1228, 328] width 291 height 28
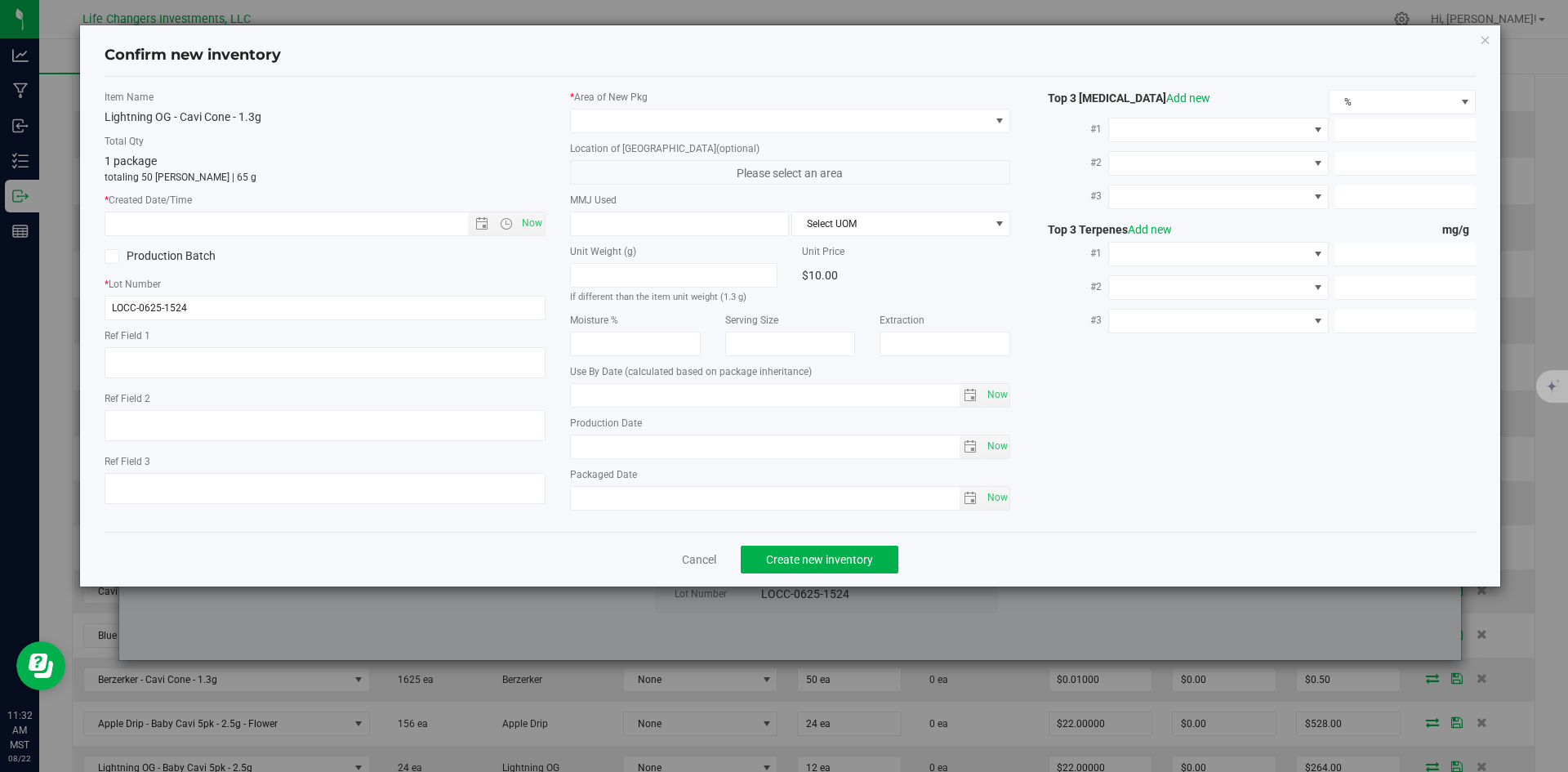
type input "[DATE]"
click at [543, 226] on span "Now" at bounding box center [531, 223] width 28 height 24
type input "[DATE] 11:32 AM"
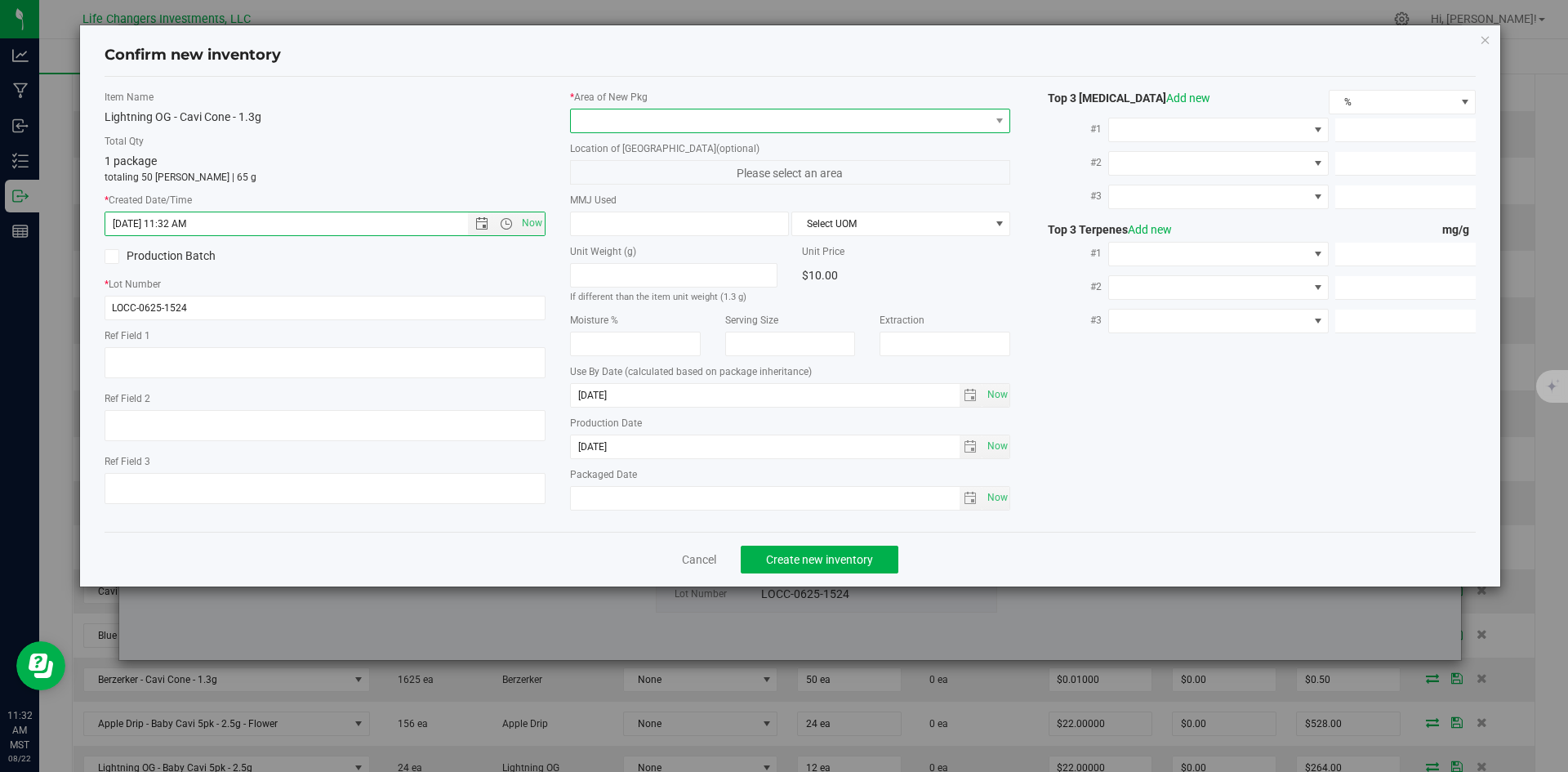
click at [591, 126] on span at bounding box center [780, 121] width 419 height 23
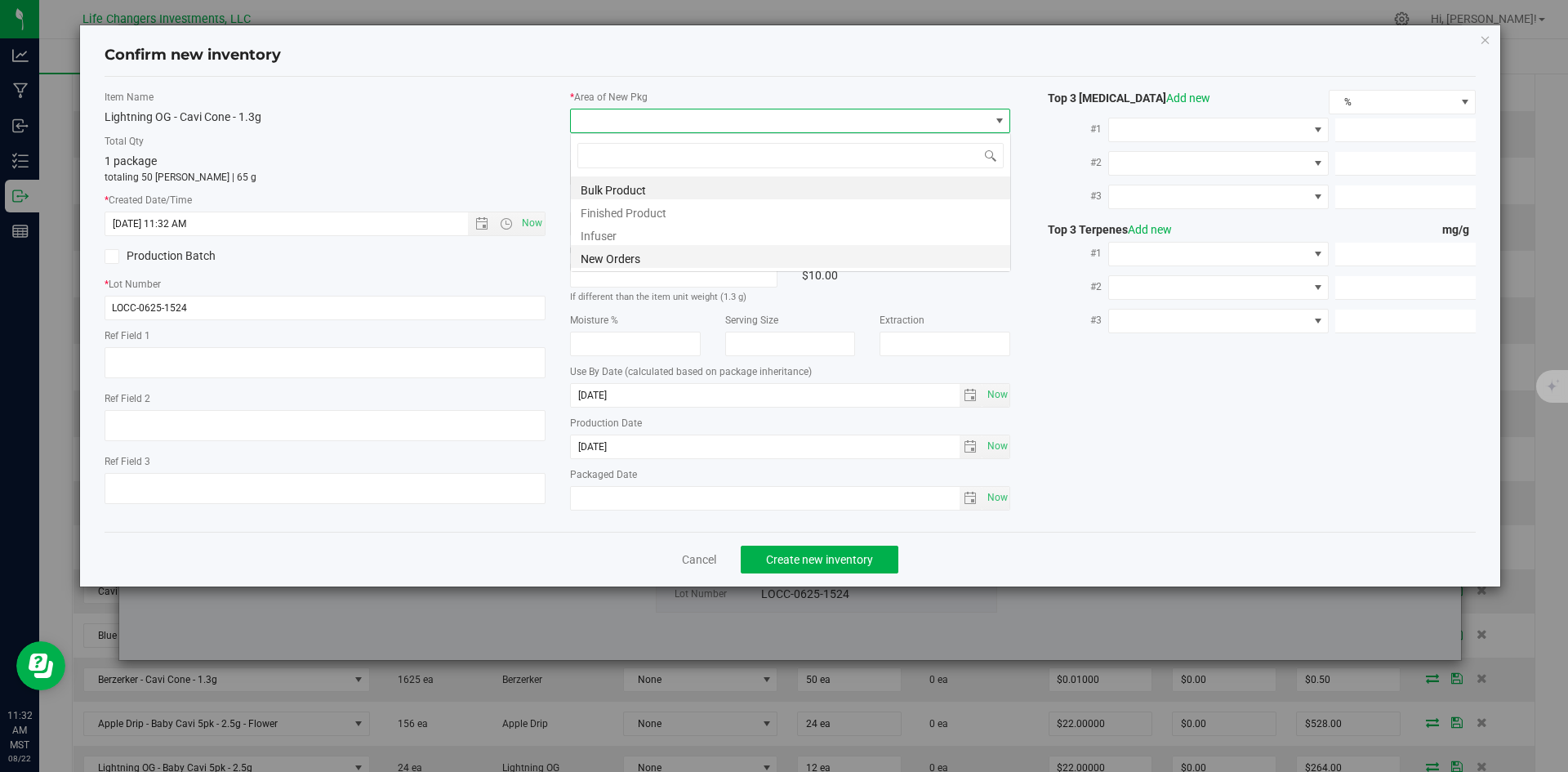
scroll to position [25, 441]
click at [600, 257] on li "New Orders" at bounding box center [790, 257] width 439 height 23
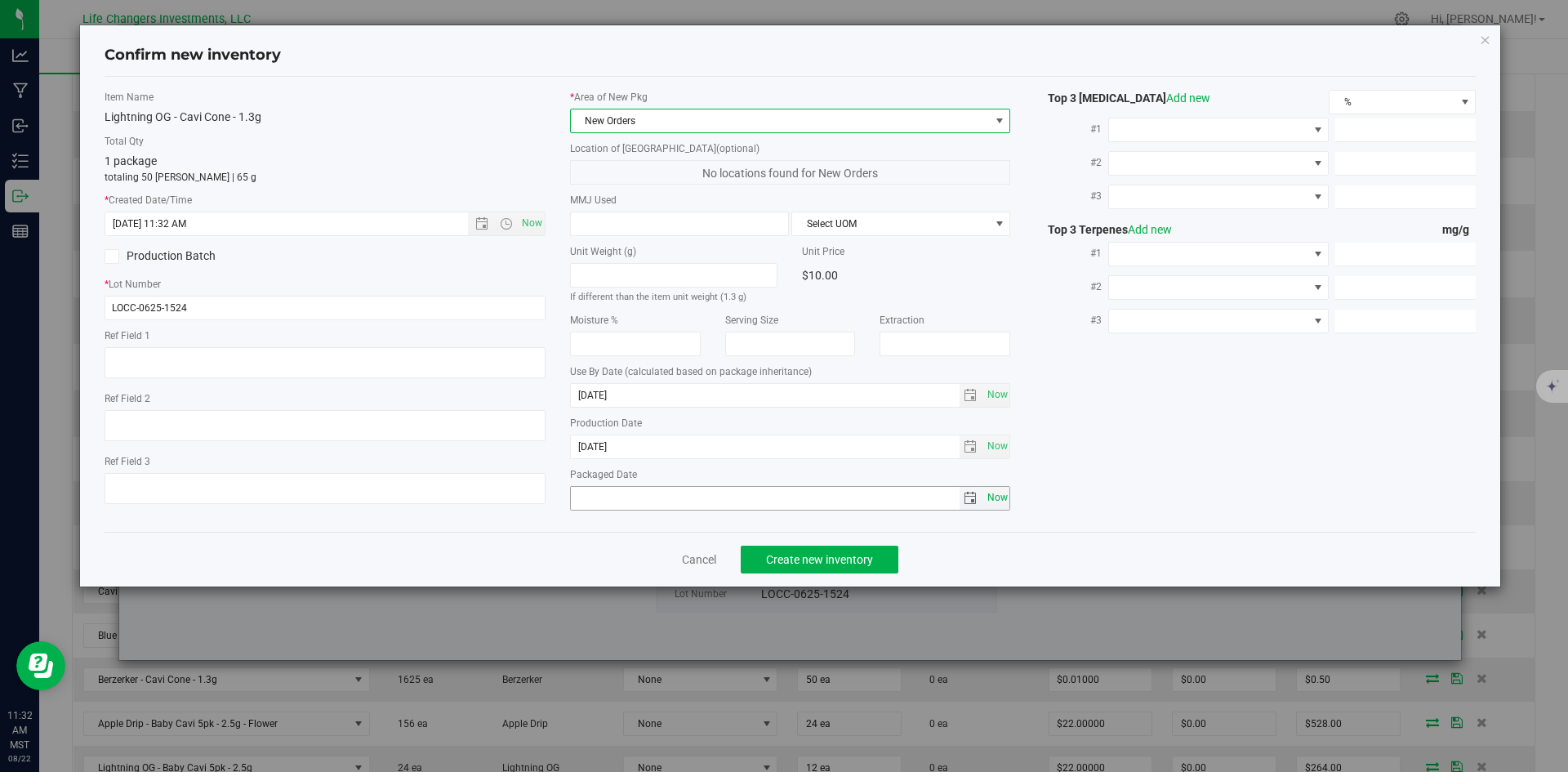
click at [1005, 497] on span "Now" at bounding box center [996, 498] width 28 height 24
type input "[DATE]"
click at [812, 558] on span "Create new inventory" at bounding box center [820, 559] width 107 height 13
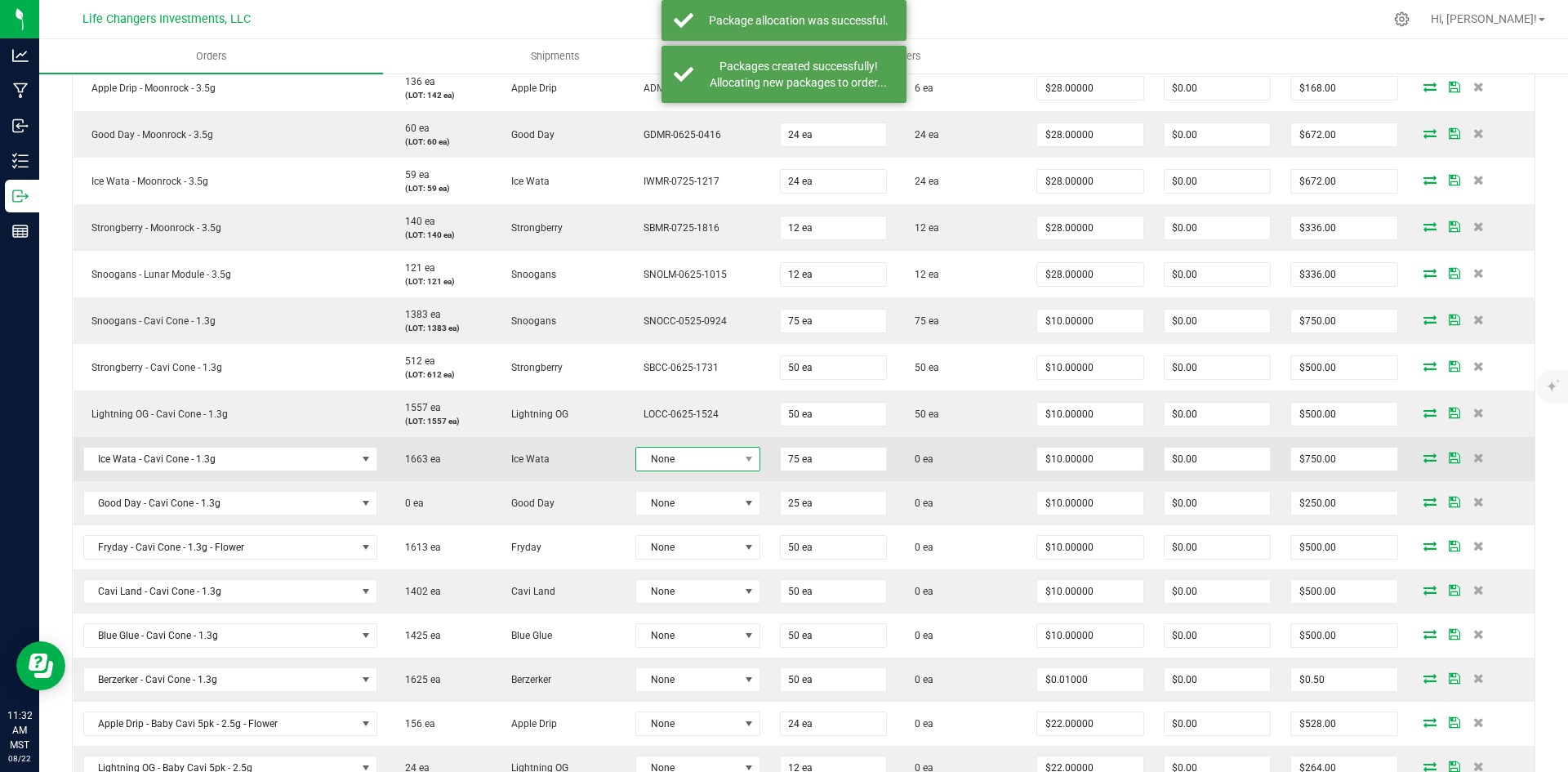
click at [699, 455] on span "None" at bounding box center [687, 459] width 102 height 23
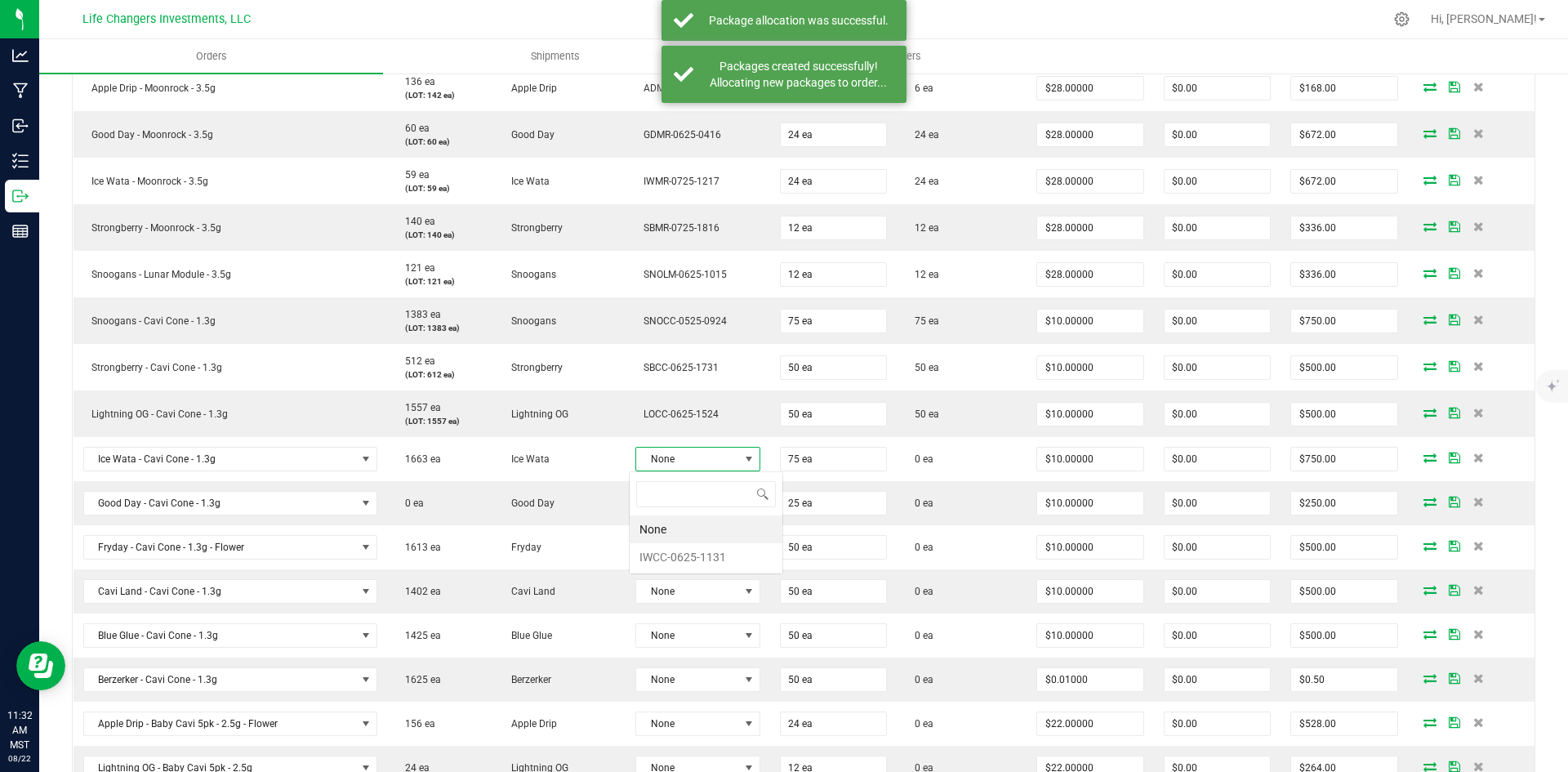
scroll to position [25, 124]
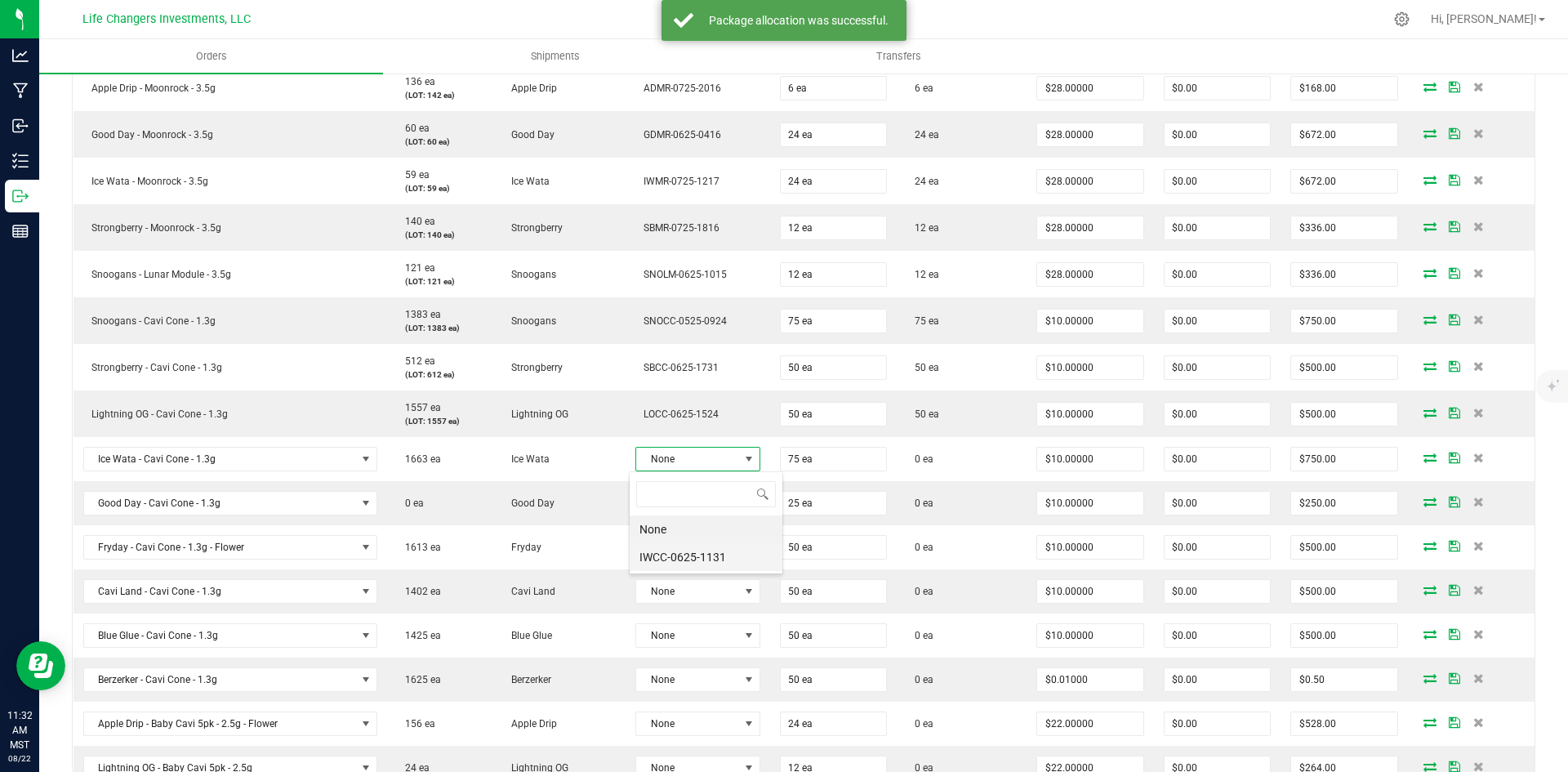
click at [713, 560] on li "IWCC-0625-1131" at bounding box center [706, 557] width 153 height 28
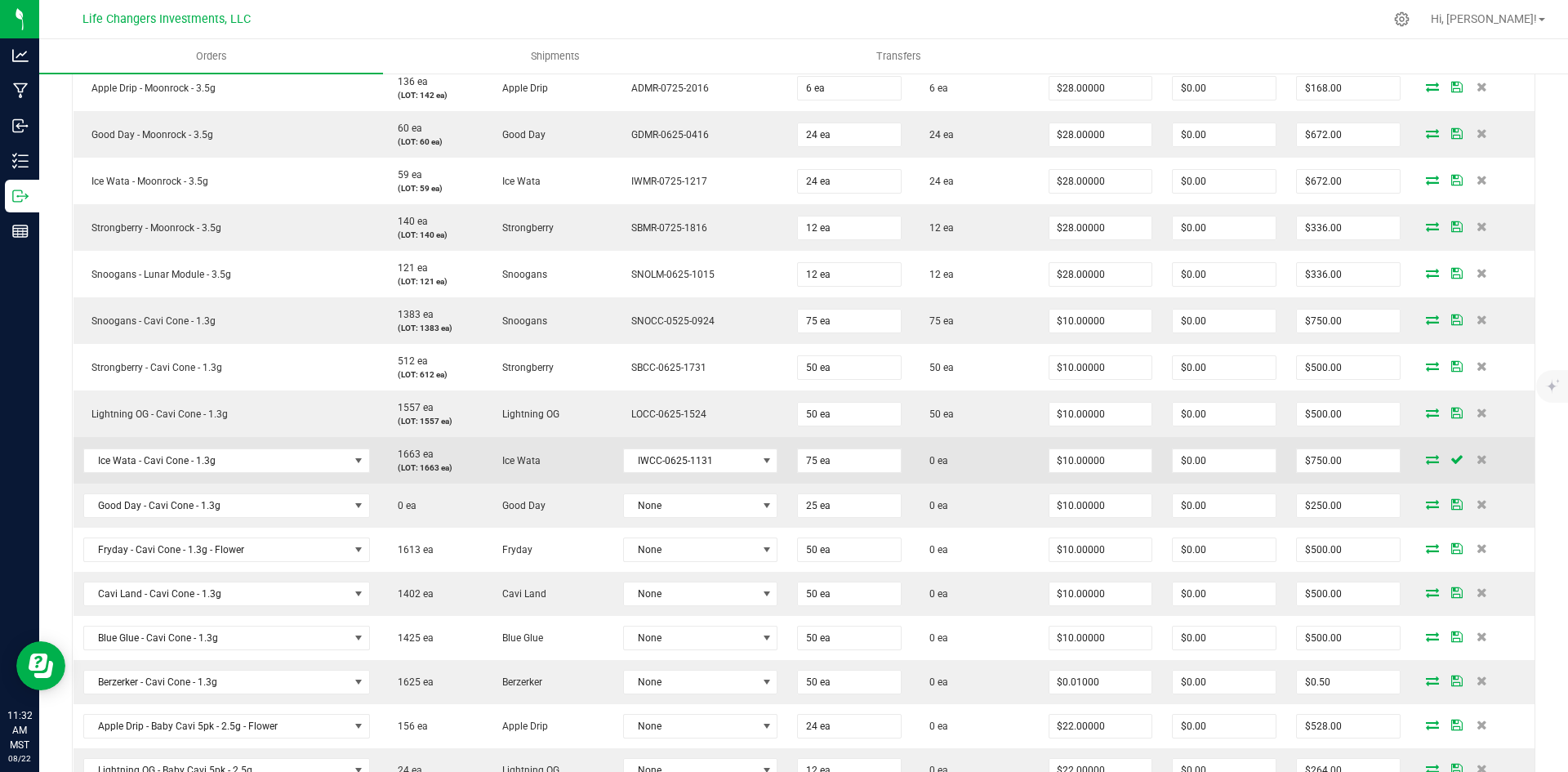
click at [1426, 461] on icon at bounding box center [1432, 459] width 13 height 10
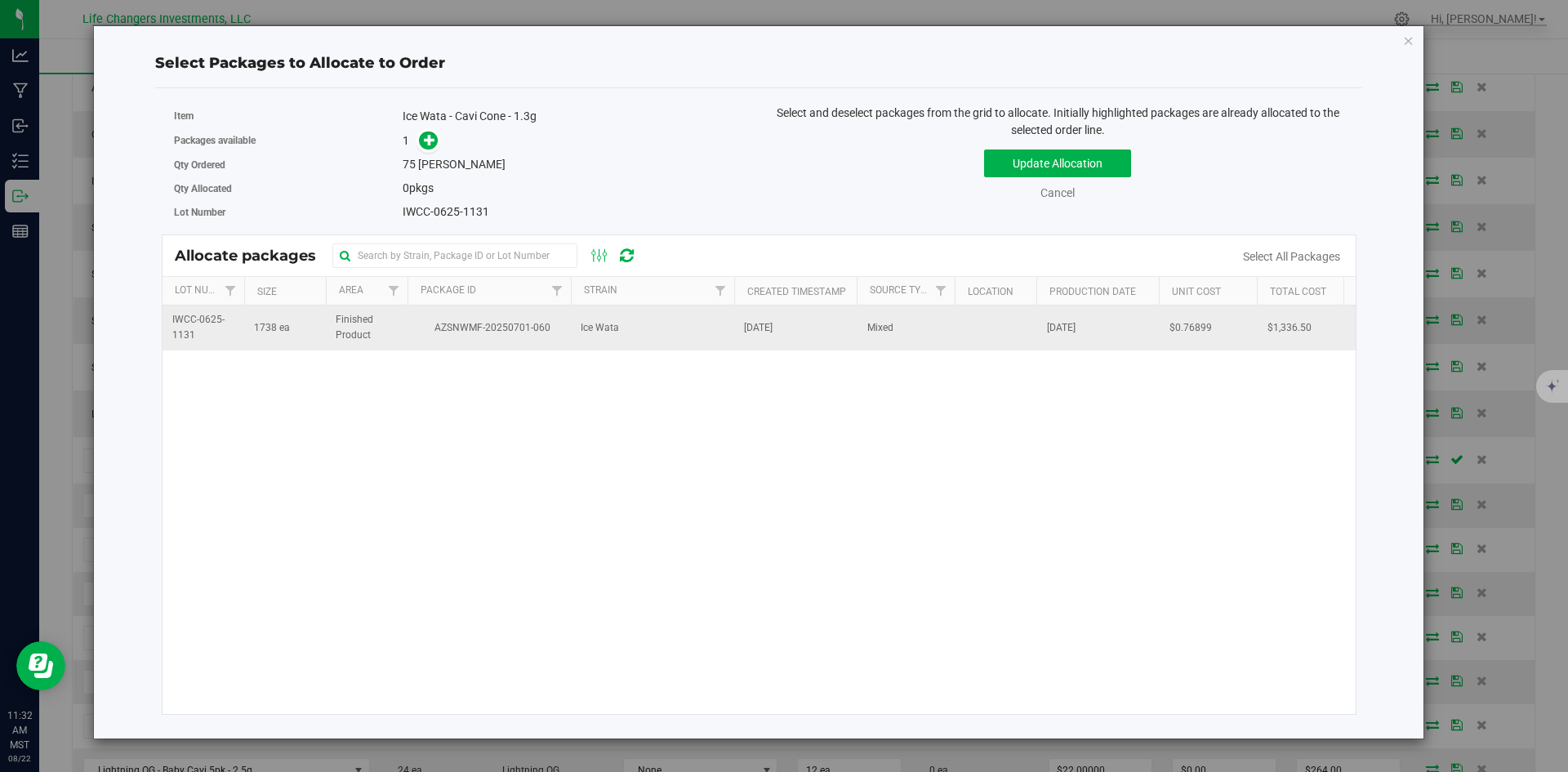
click at [706, 320] on td "Ice Wata" at bounding box center [652, 328] width 164 height 44
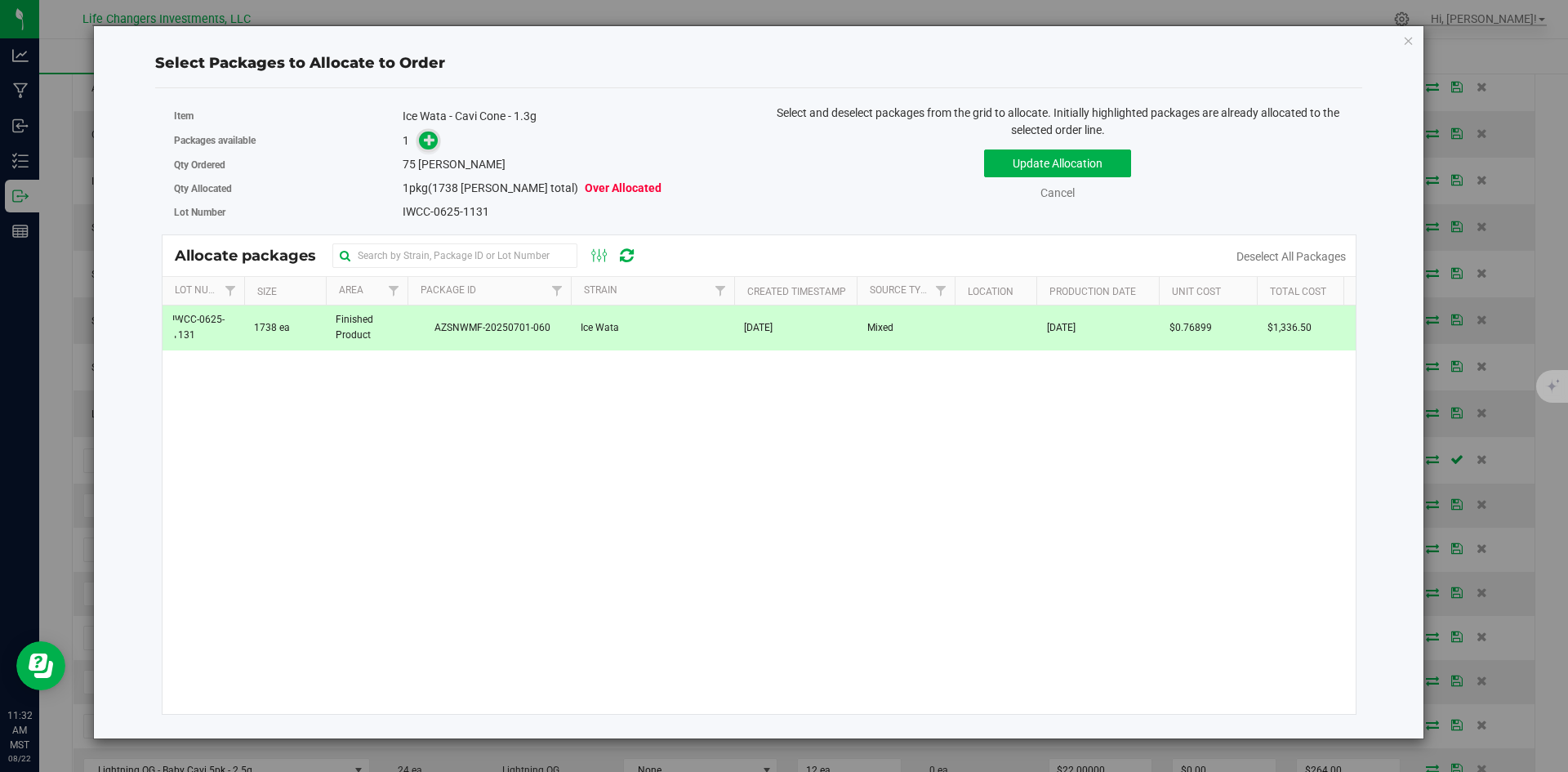
click at [428, 141] on icon at bounding box center [429, 140] width 12 height 12
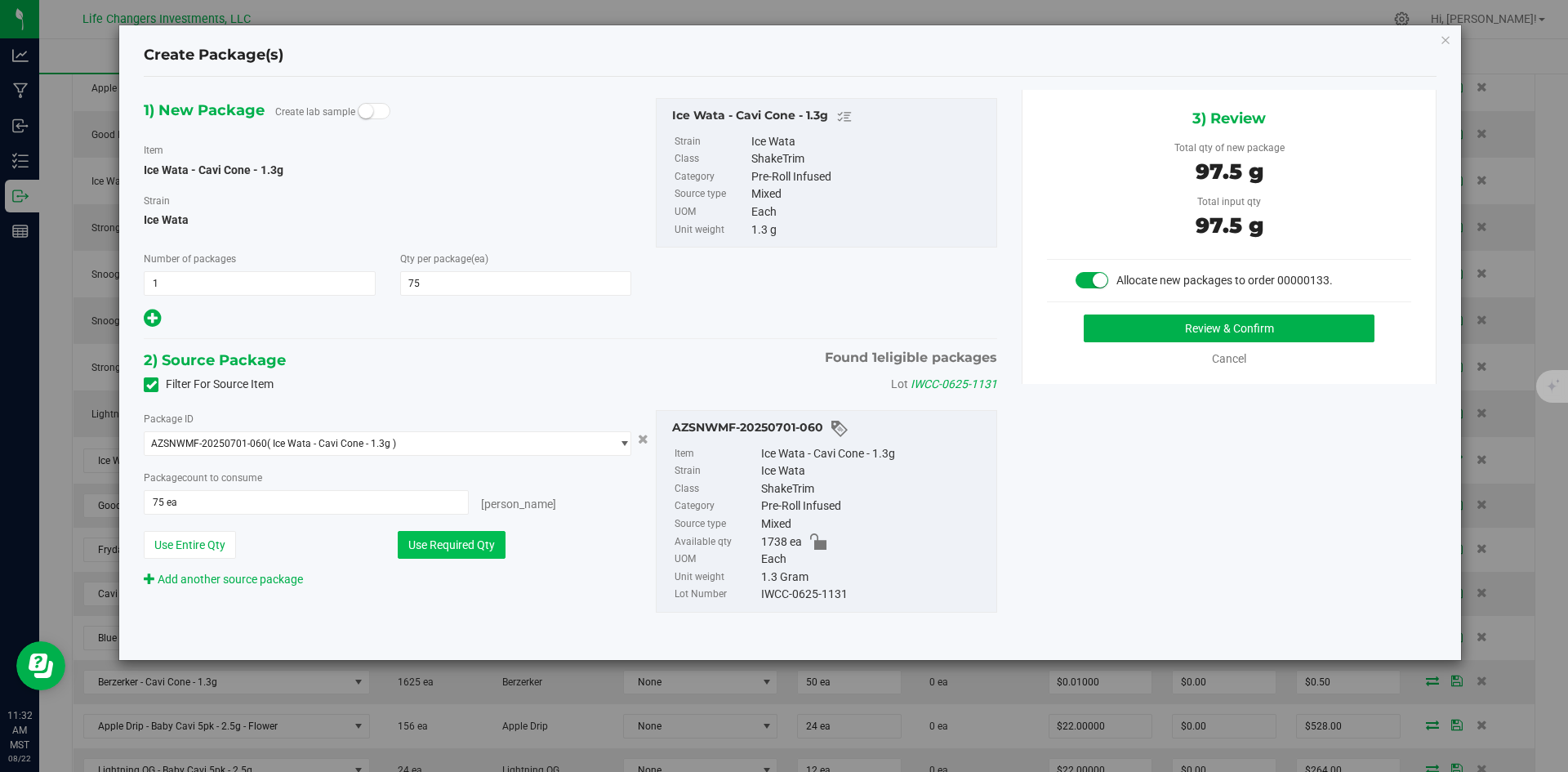
click at [466, 538] on button "Use Required Qty" at bounding box center [451, 544] width 108 height 28
click at [1273, 326] on button "Review & Confirm" at bounding box center [1228, 328] width 291 height 28
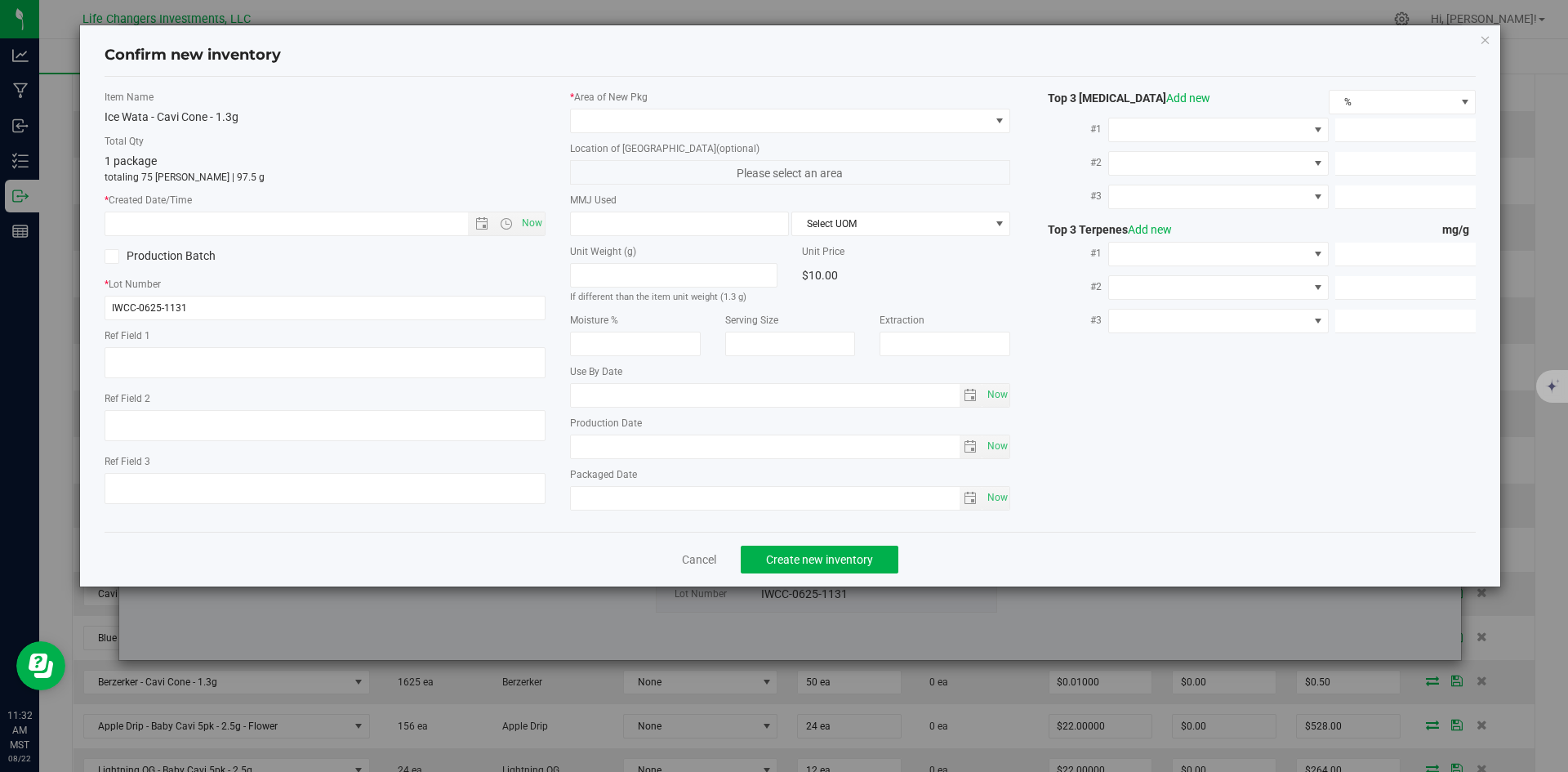
type input "[DATE]"
drag, startPoint x: 540, startPoint y: 223, endPoint x: 572, endPoint y: 160, distance: 70.7
click at [540, 221] on span "Now" at bounding box center [531, 223] width 28 height 24
type input "[DATE] 11:32 AM"
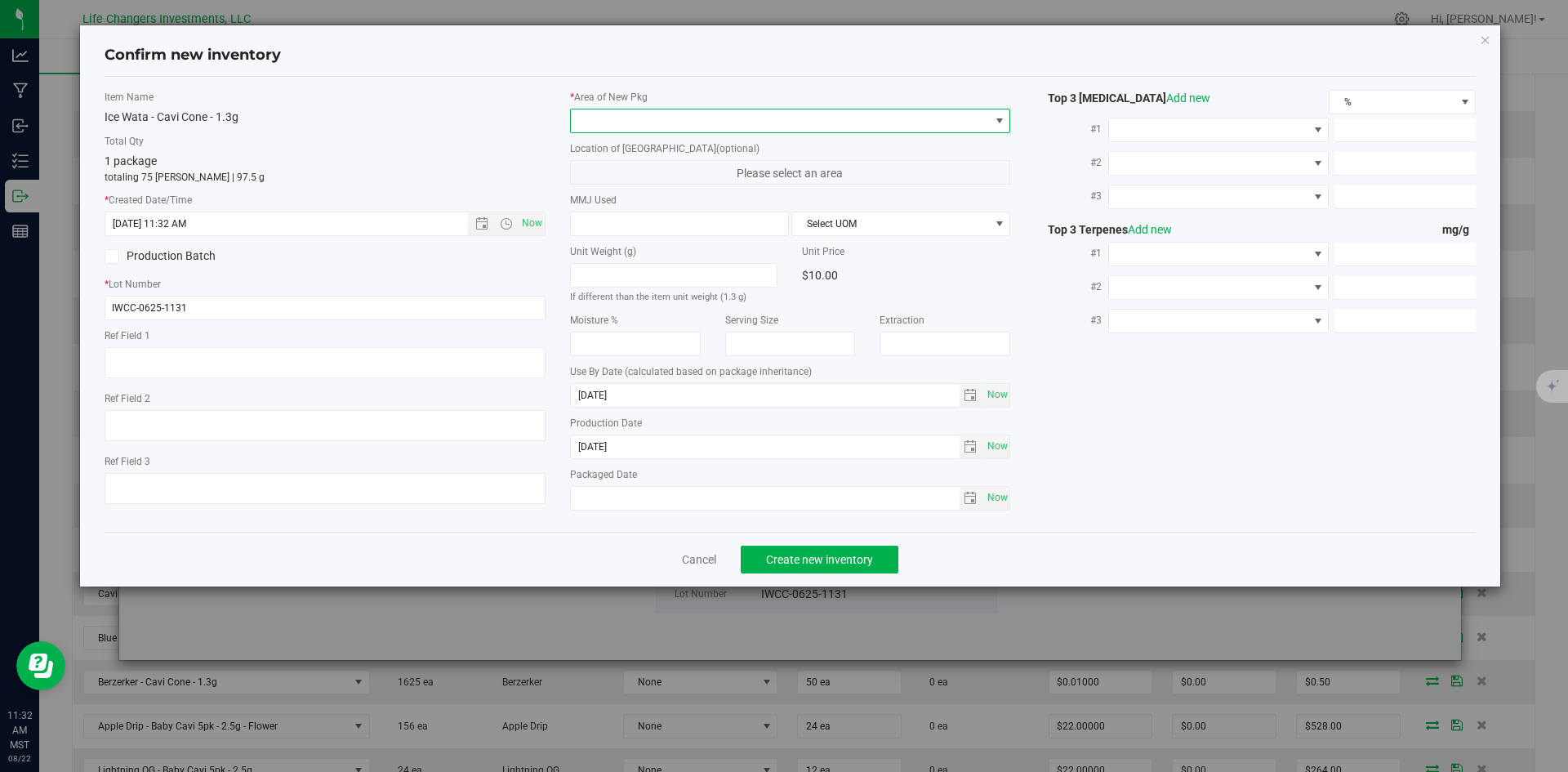
click at [604, 118] on span at bounding box center [780, 121] width 419 height 23
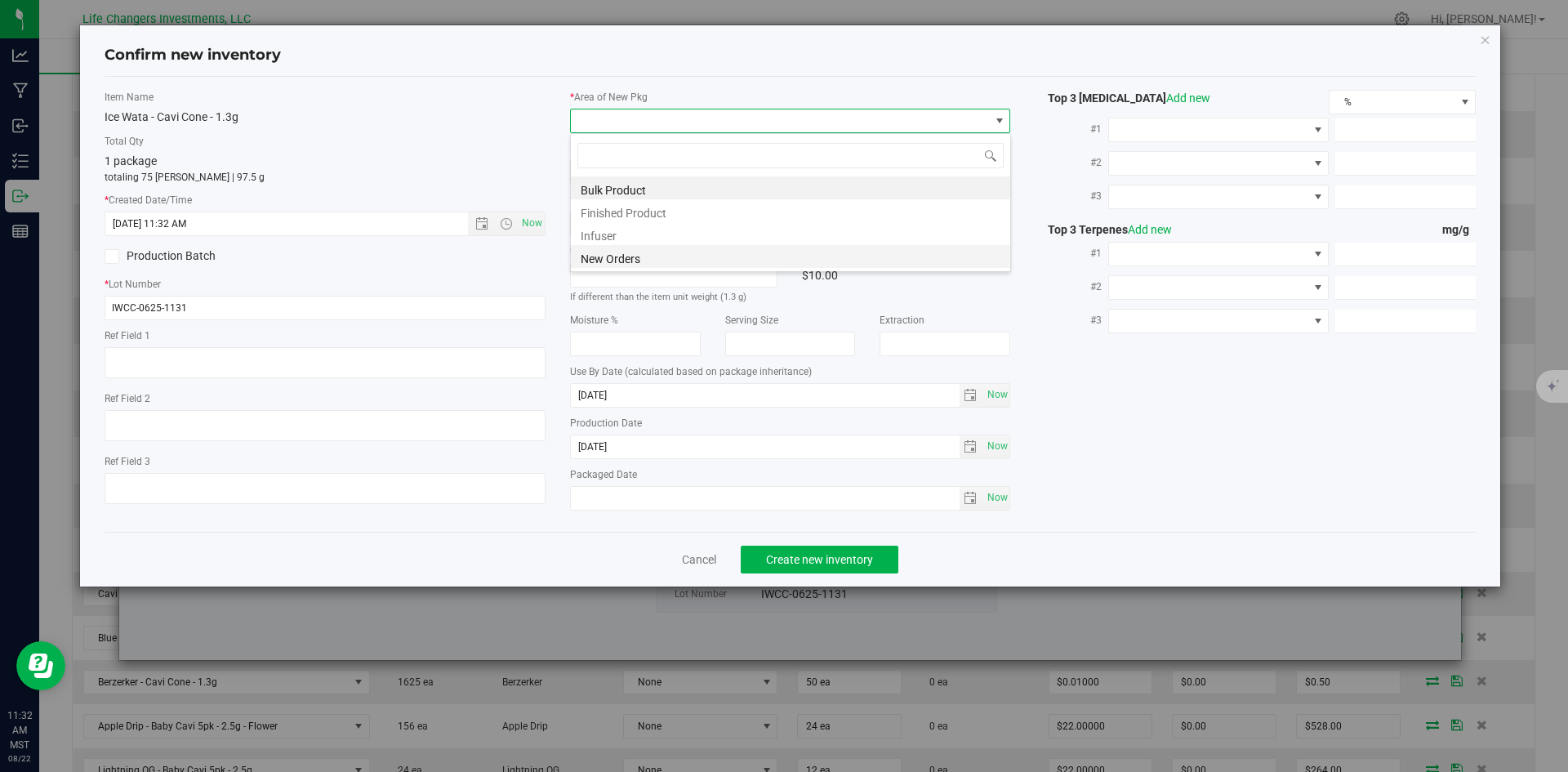
scroll to position [25, 441]
click at [623, 259] on li "New Orders" at bounding box center [790, 257] width 439 height 23
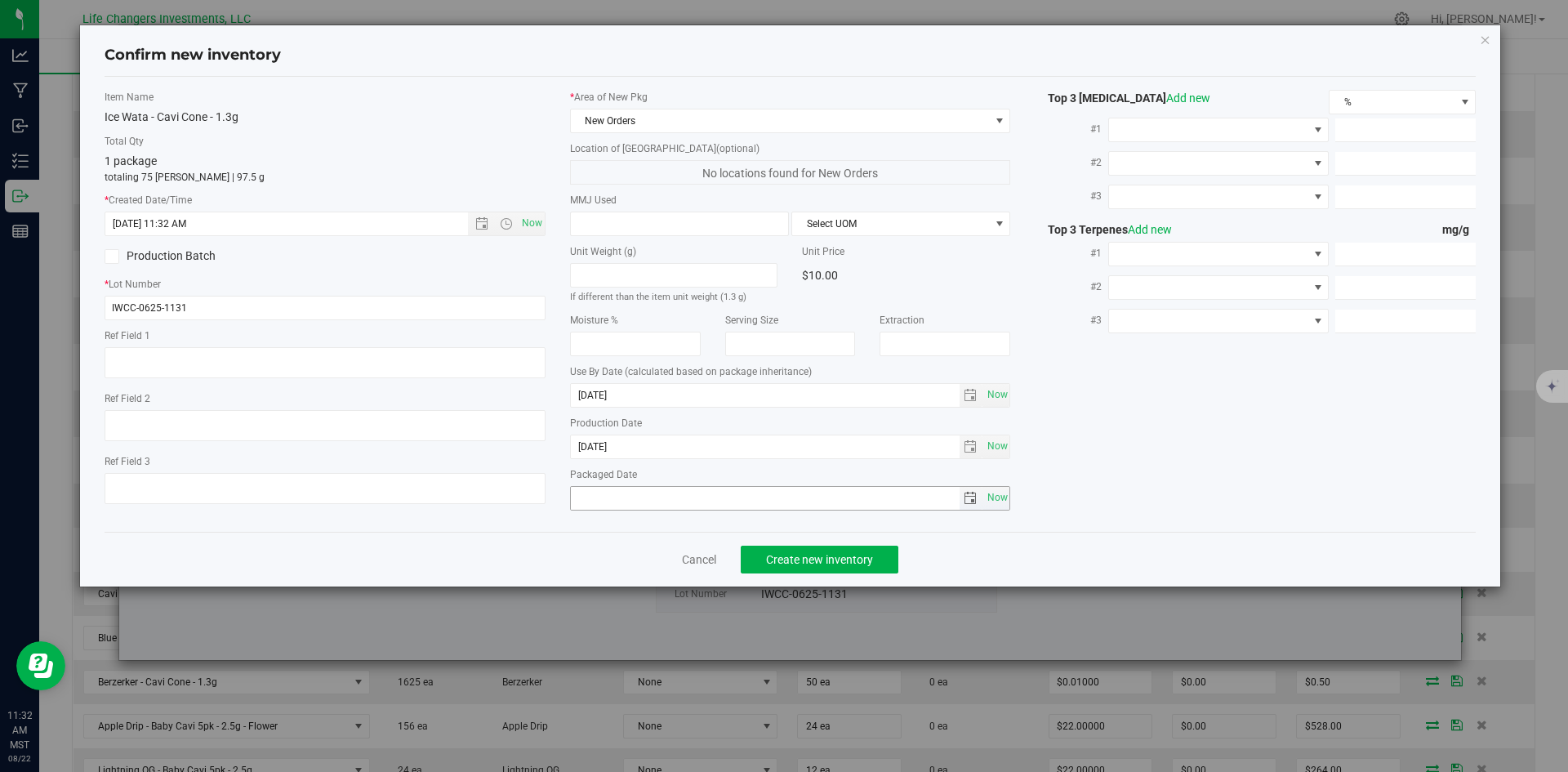
drag, startPoint x: 996, startPoint y: 499, endPoint x: 870, endPoint y: 533, distance: 130.5
click at [996, 500] on span "Now" at bounding box center [996, 498] width 28 height 24
type input "[DATE]"
click at [793, 559] on span "Create new inventory" at bounding box center [820, 559] width 107 height 13
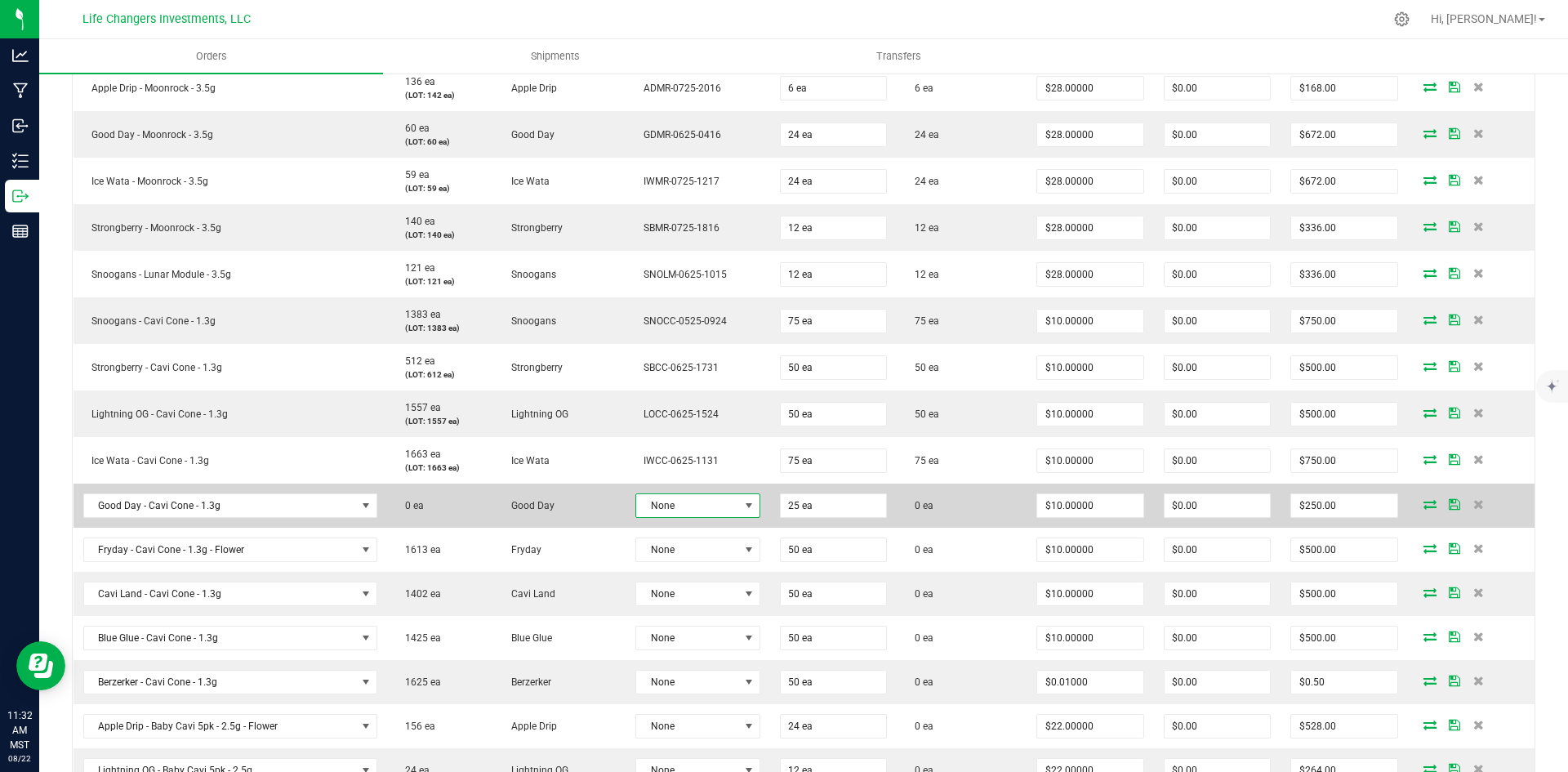
click at [742, 504] on span at bounding box center [748, 505] width 13 height 13
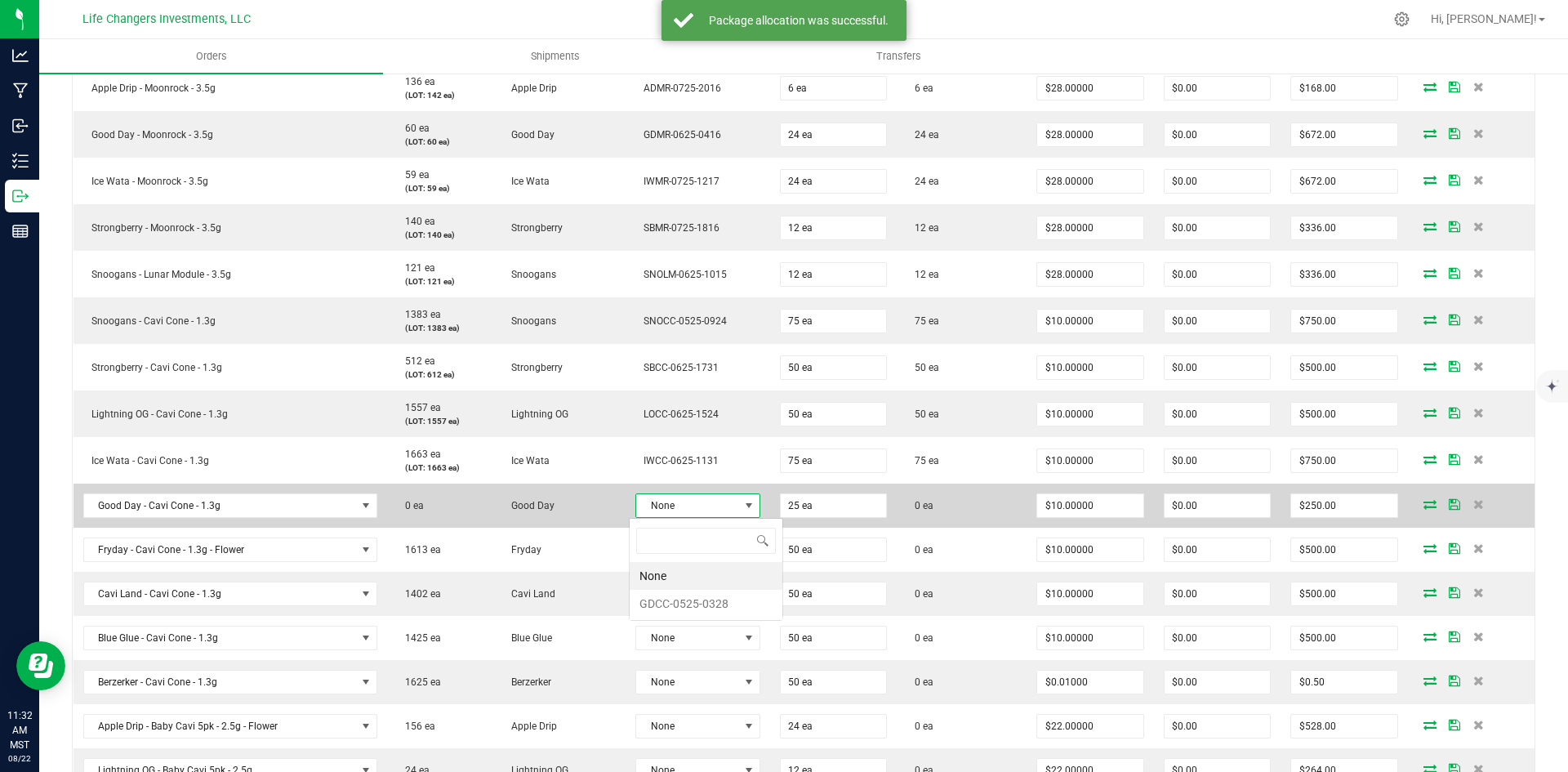
scroll to position [25, 124]
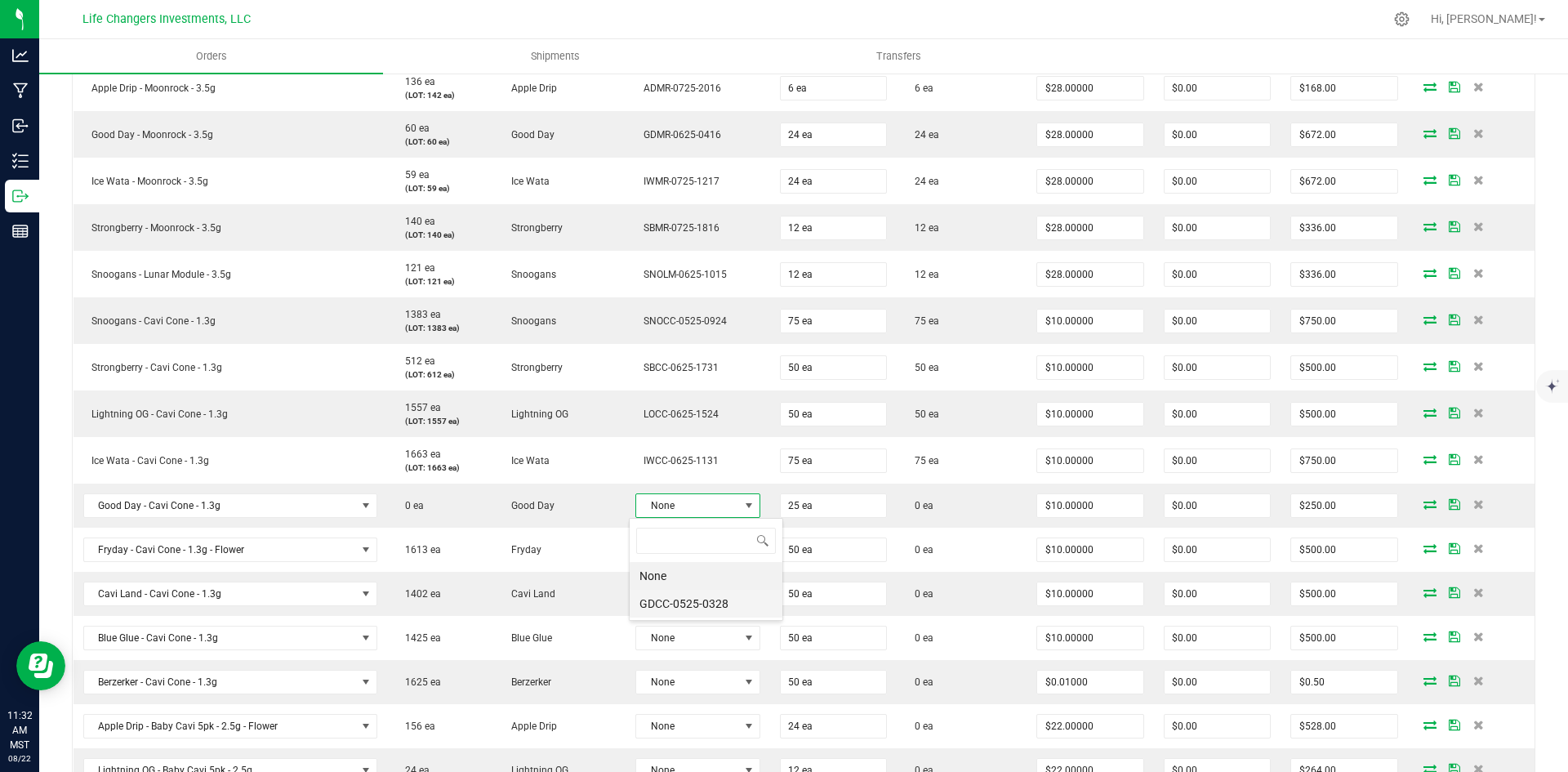
click at [737, 598] on li "GDCC-0525-0328" at bounding box center [706, 603] width 153 height 28
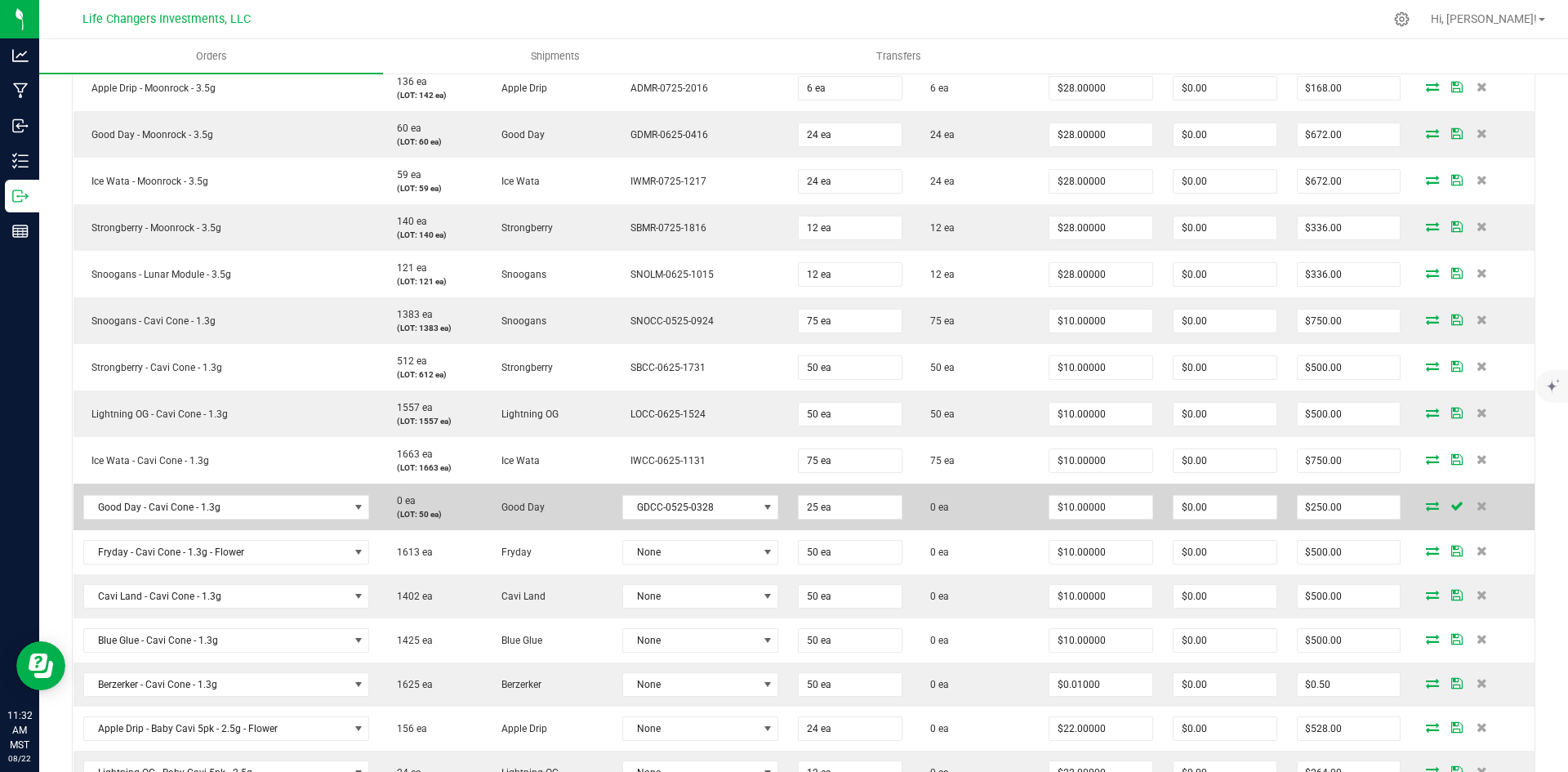
click at [1426, 507] on icon at bounding box center [1432, 505] width 13 height 10
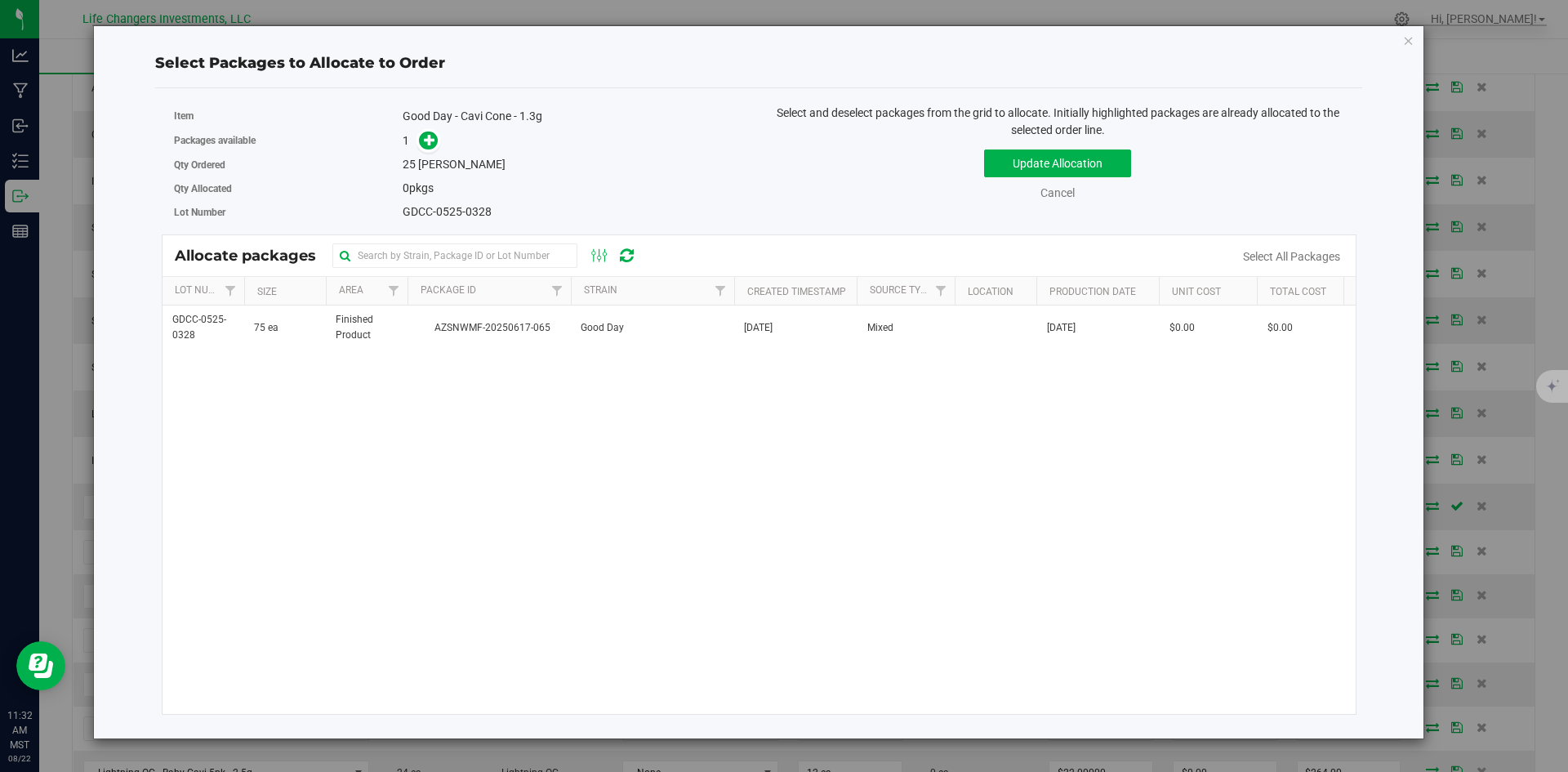
drag, startPoint x: 516, startPoint y: 317, endPoint x: 468, endPoint y: 280, distance: 60.6
click at [515, 317] on td "AZSNWMF-20250617-065" at bounding box center [489, 328] width 164 height 44
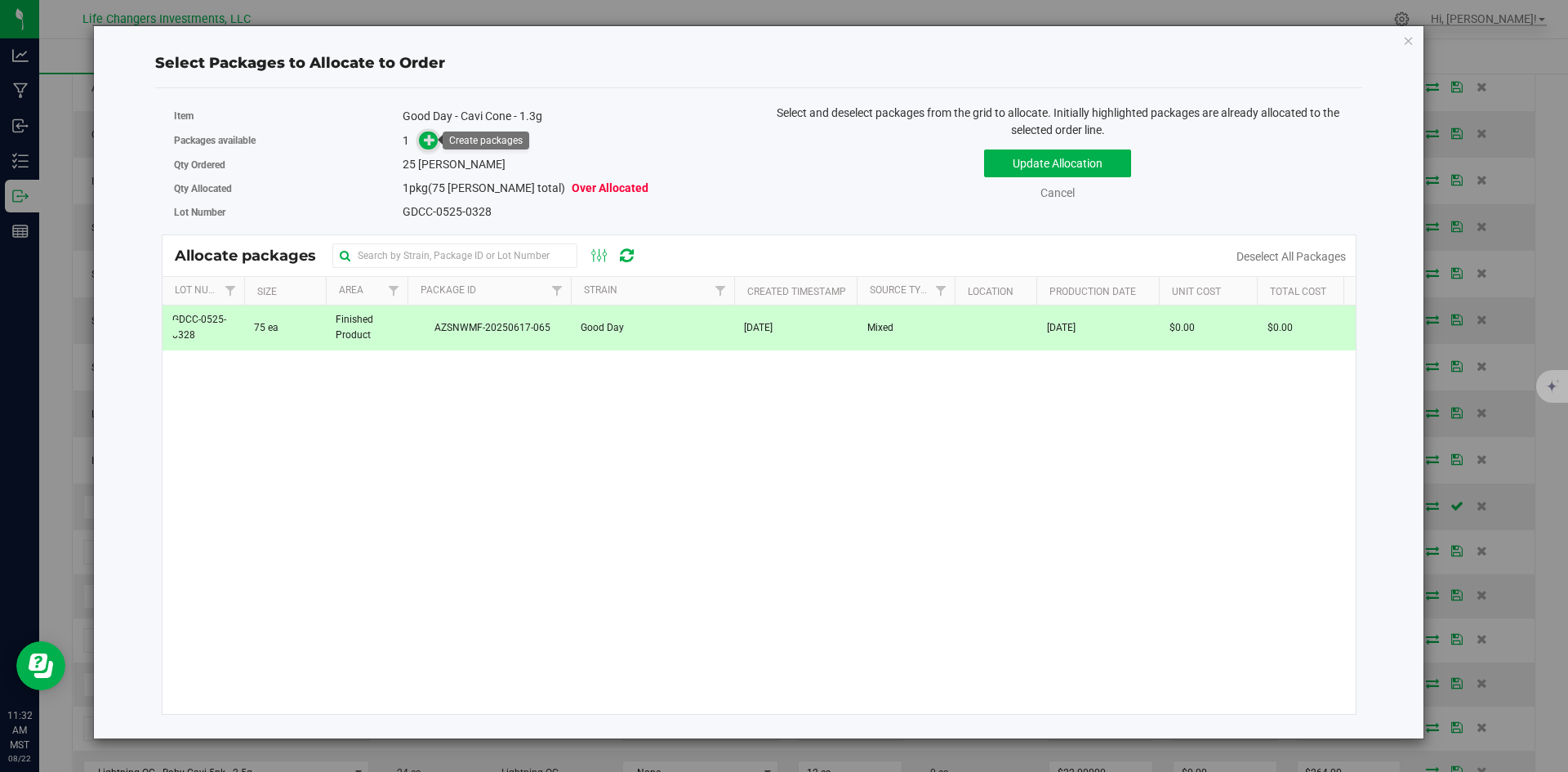
click at [432, 144] on icon at bounding box center [429, 140] width 12 height 12
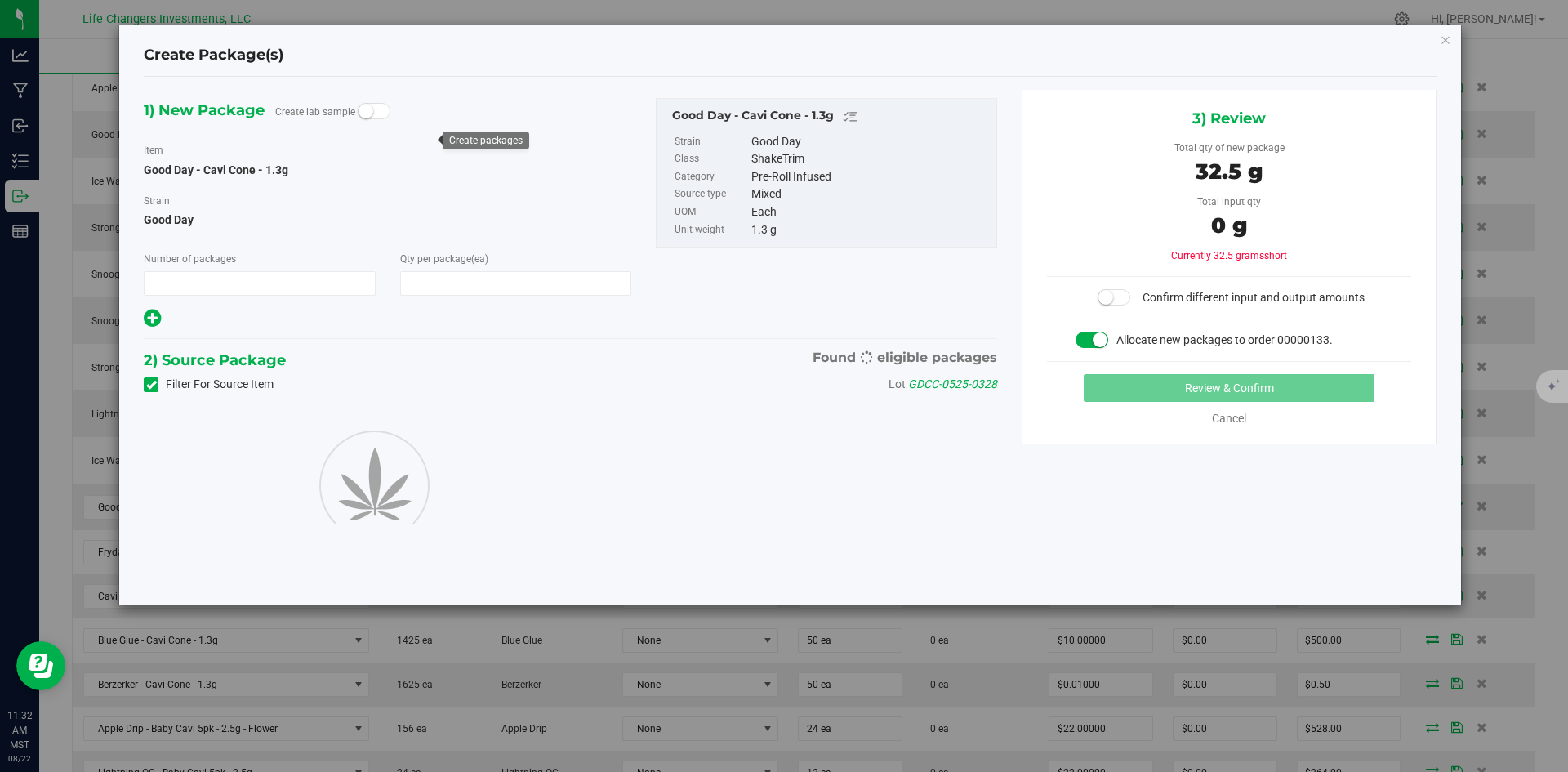
type input "1"
type input "25"
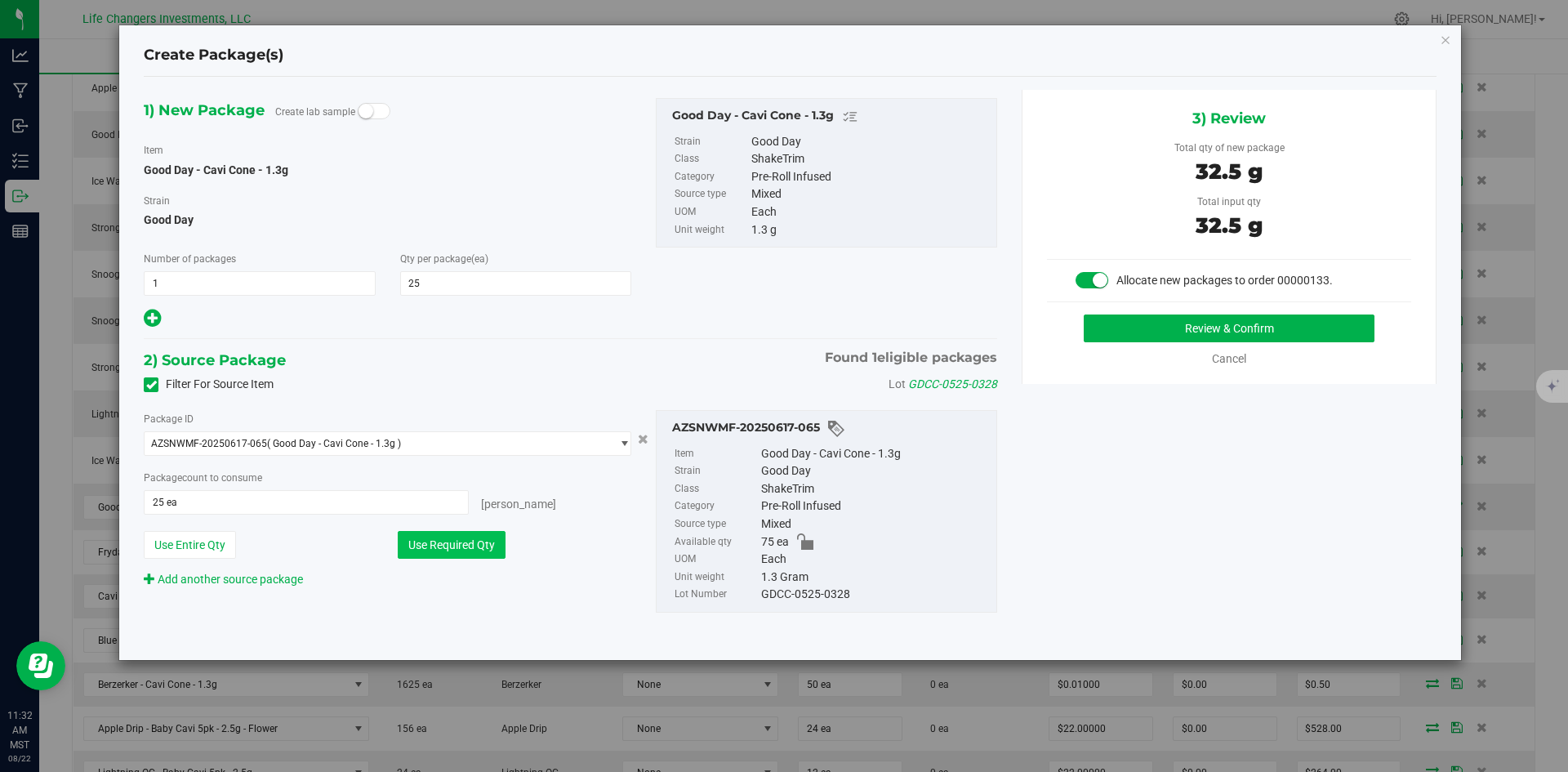
click at [459, 538] on button "Use Required Qty" at bounding box center [451, 544] width 108 height 28
click at [1290, 331] on button "Review & Confirm" at bounding box center [1228, 328] width 291 height 28
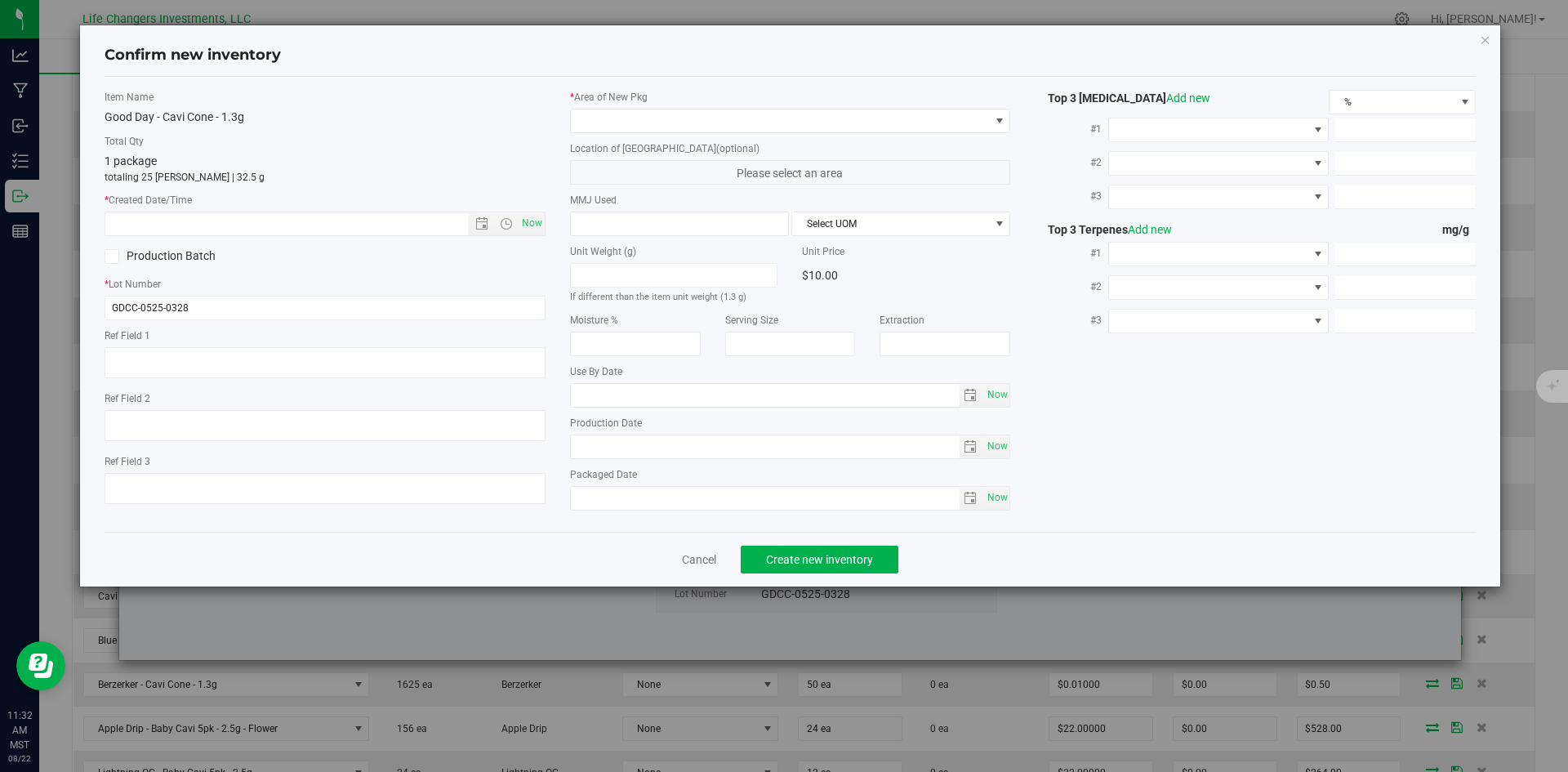
type input "[DATE]"
click at [536, 224] on span "Now" at bounding box center [531, 223] width 28 height 24
type input "[DATE] 11:32 AM"
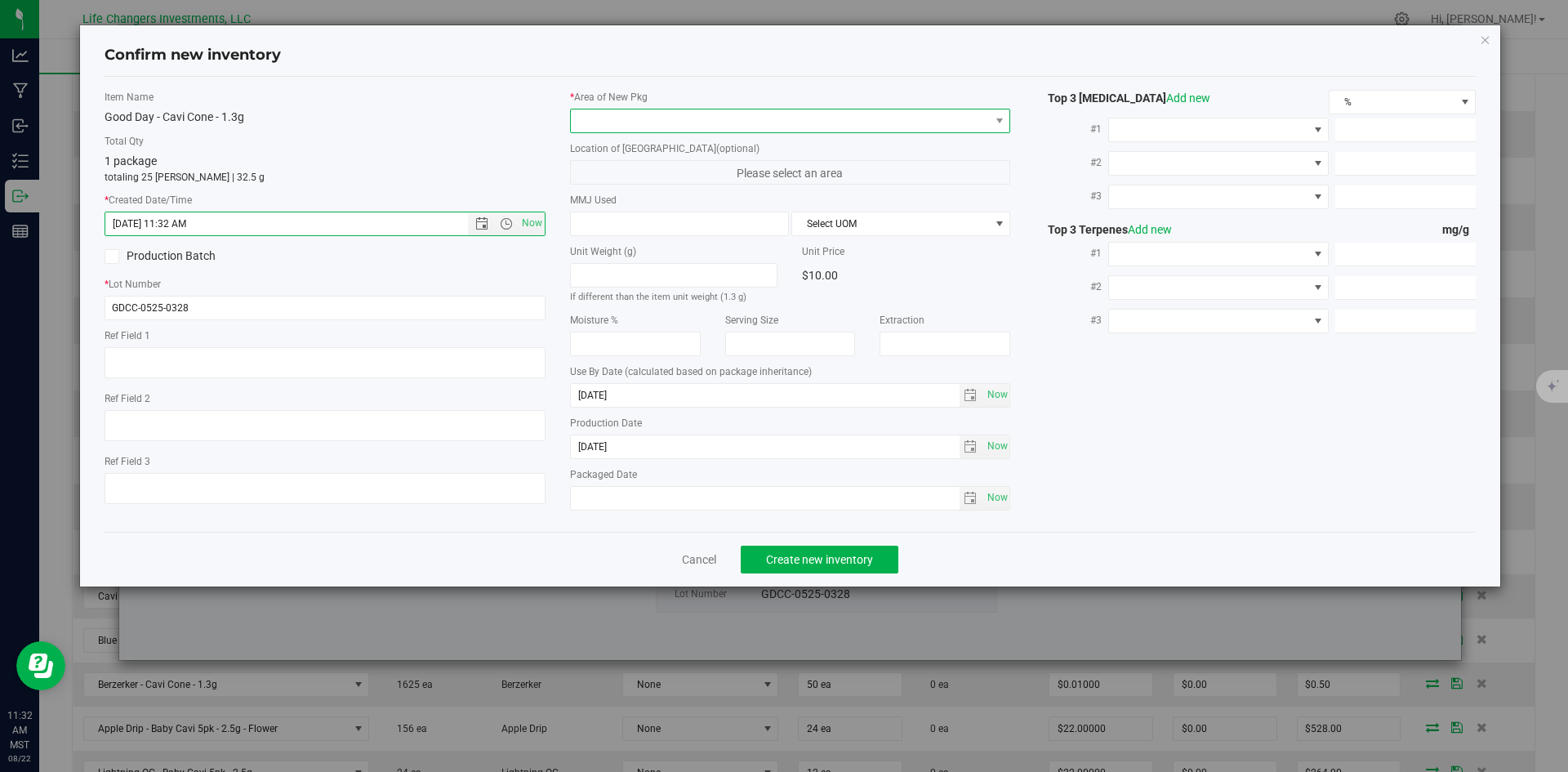
click at [595, 125] on span at bounding box center [780, 121] width 419 height 23
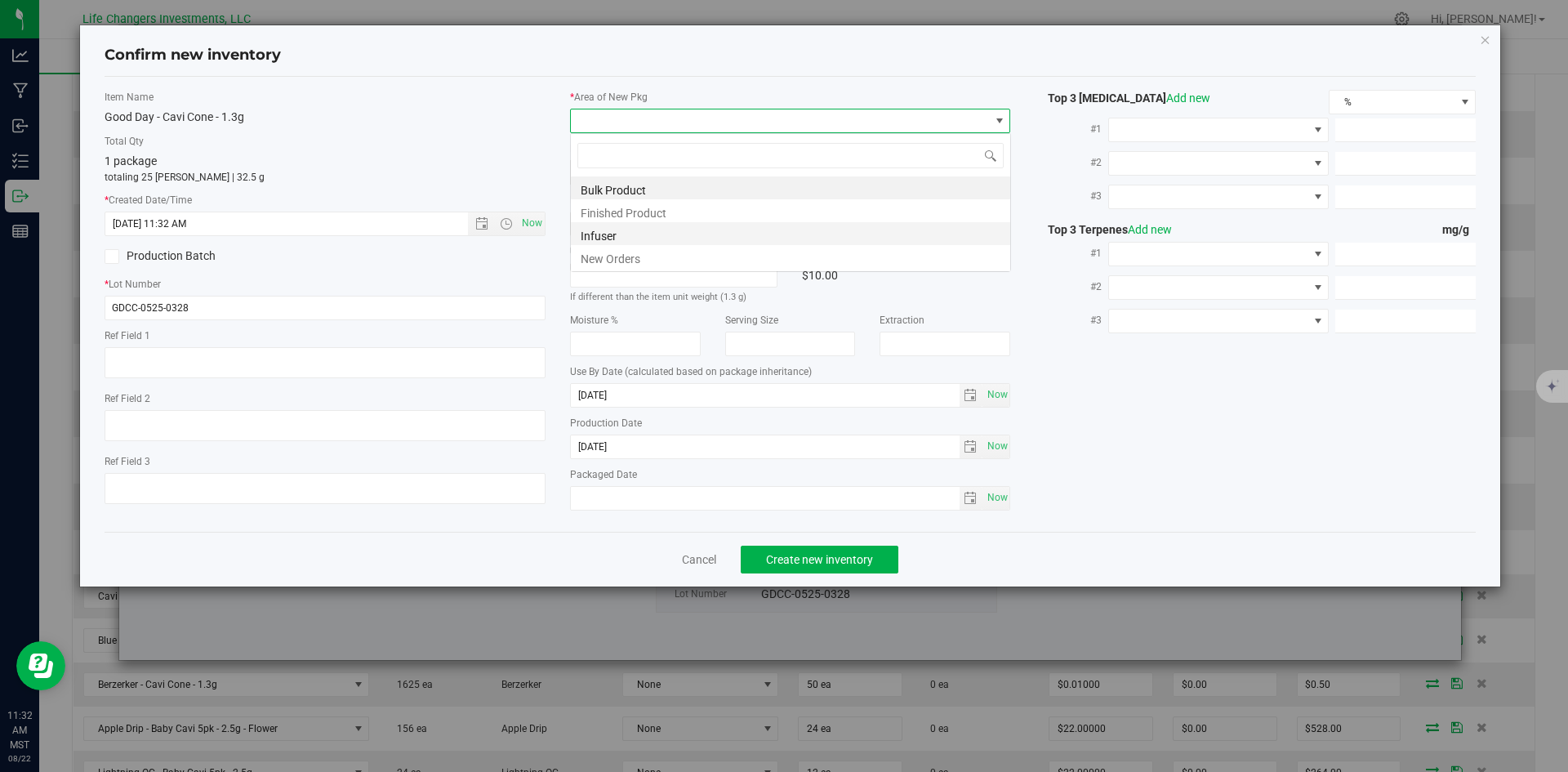
scroll to position [25, 441]
click at [599, 252] on li "New Orders" at bounding box center [790, 257] width 439 height 23
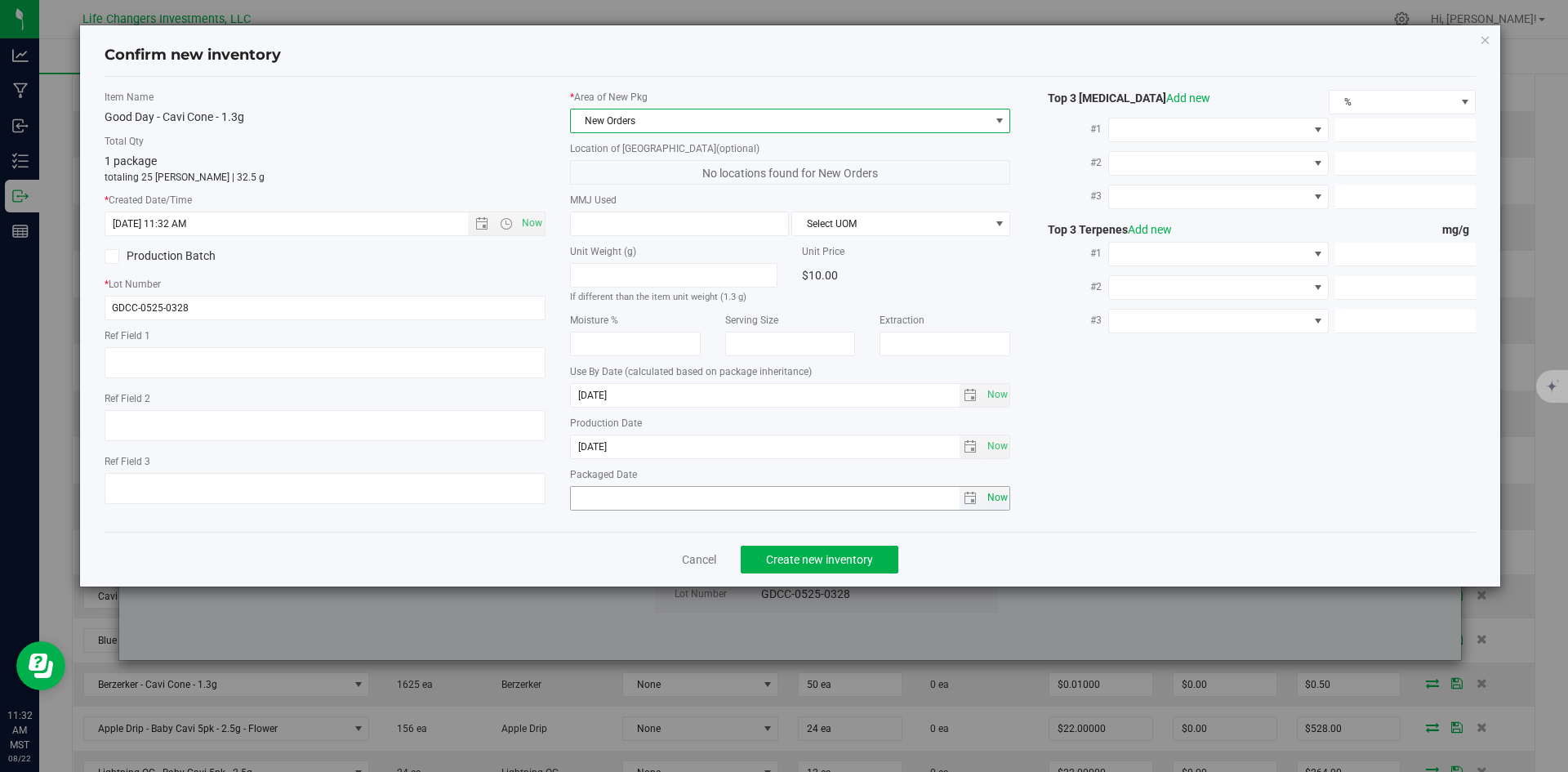
click at [1008, 495] on span "Now" at bounding box center [996, 498] width 28 height 24
type input "[DATE]"
click at [836, 562] on span "Create new inventory" at bounding box center [820, 559] width 107 height 13
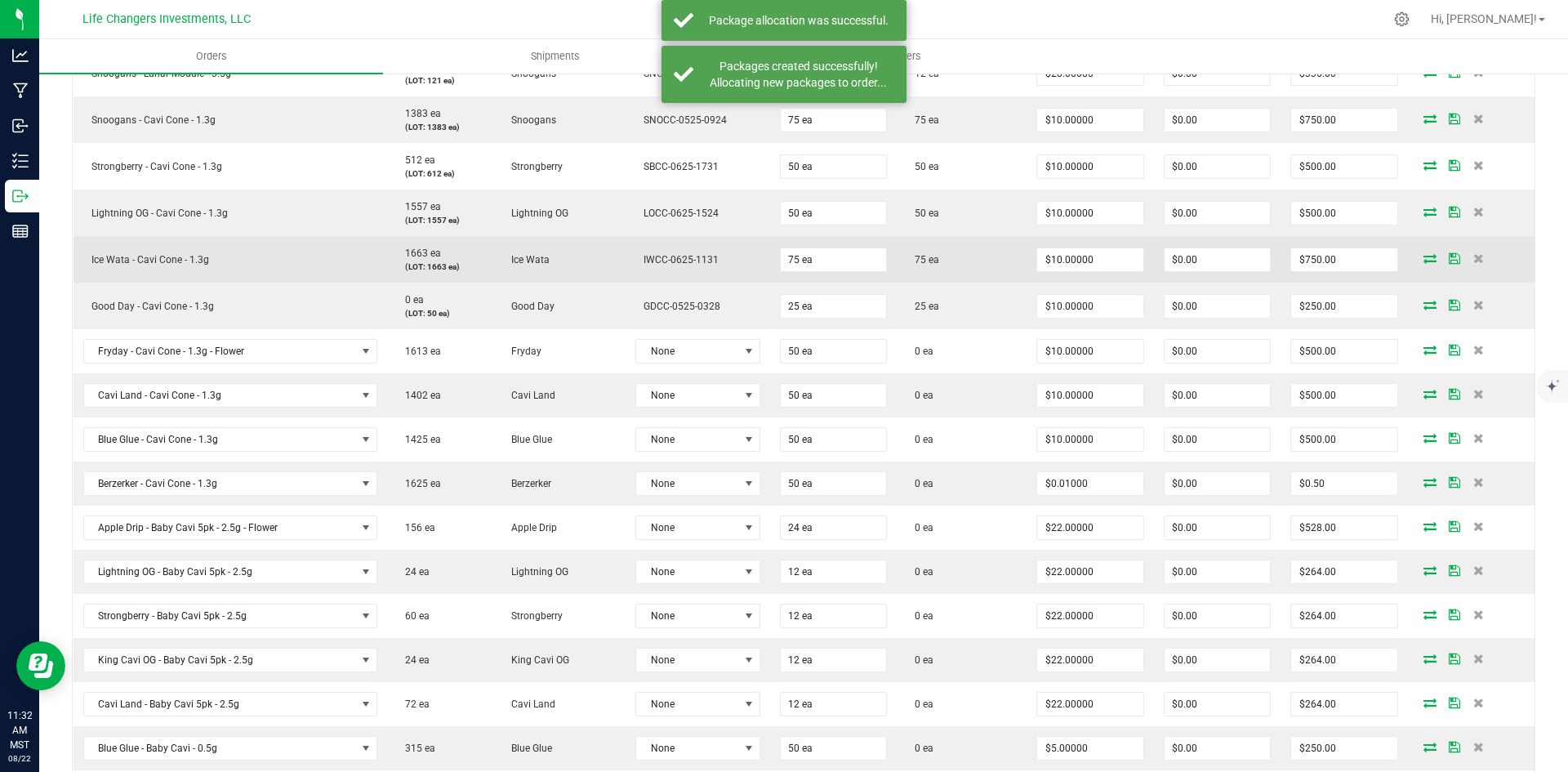
scroll to position [817, 0]
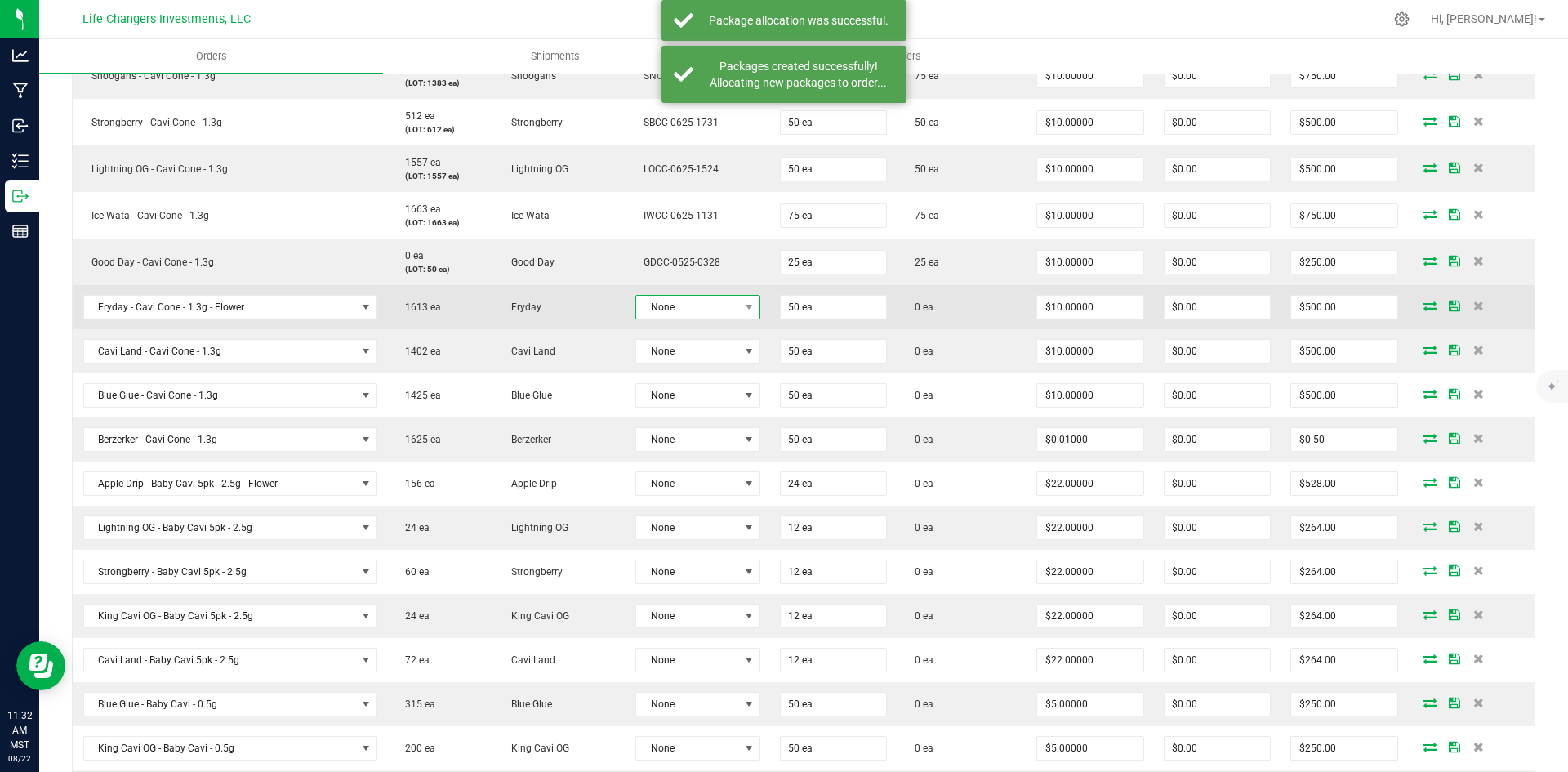
click at [693, 310] on span "None" at bounding box center [687, 308] width 102 height 23
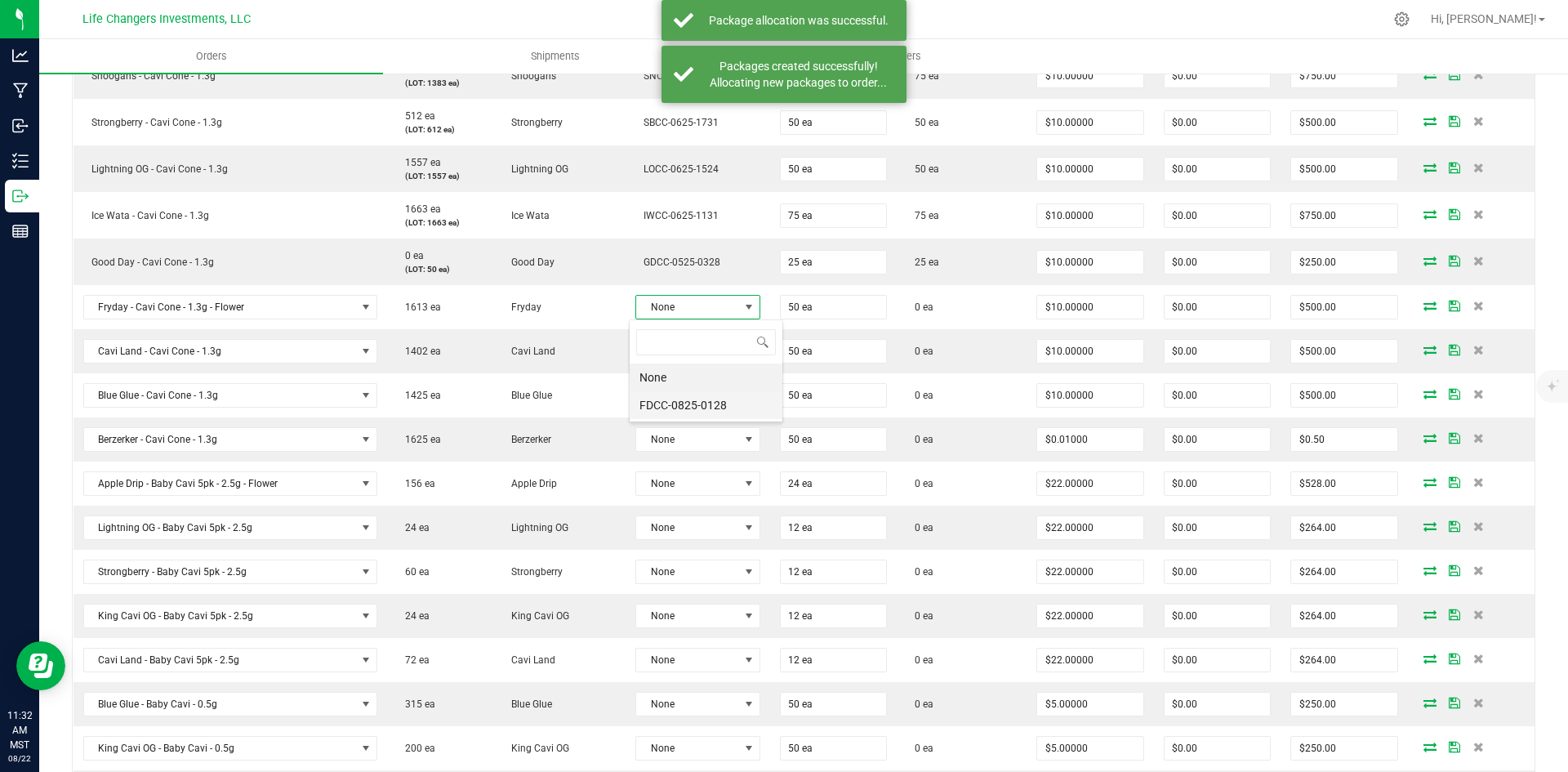
scroll to position [25, 124]
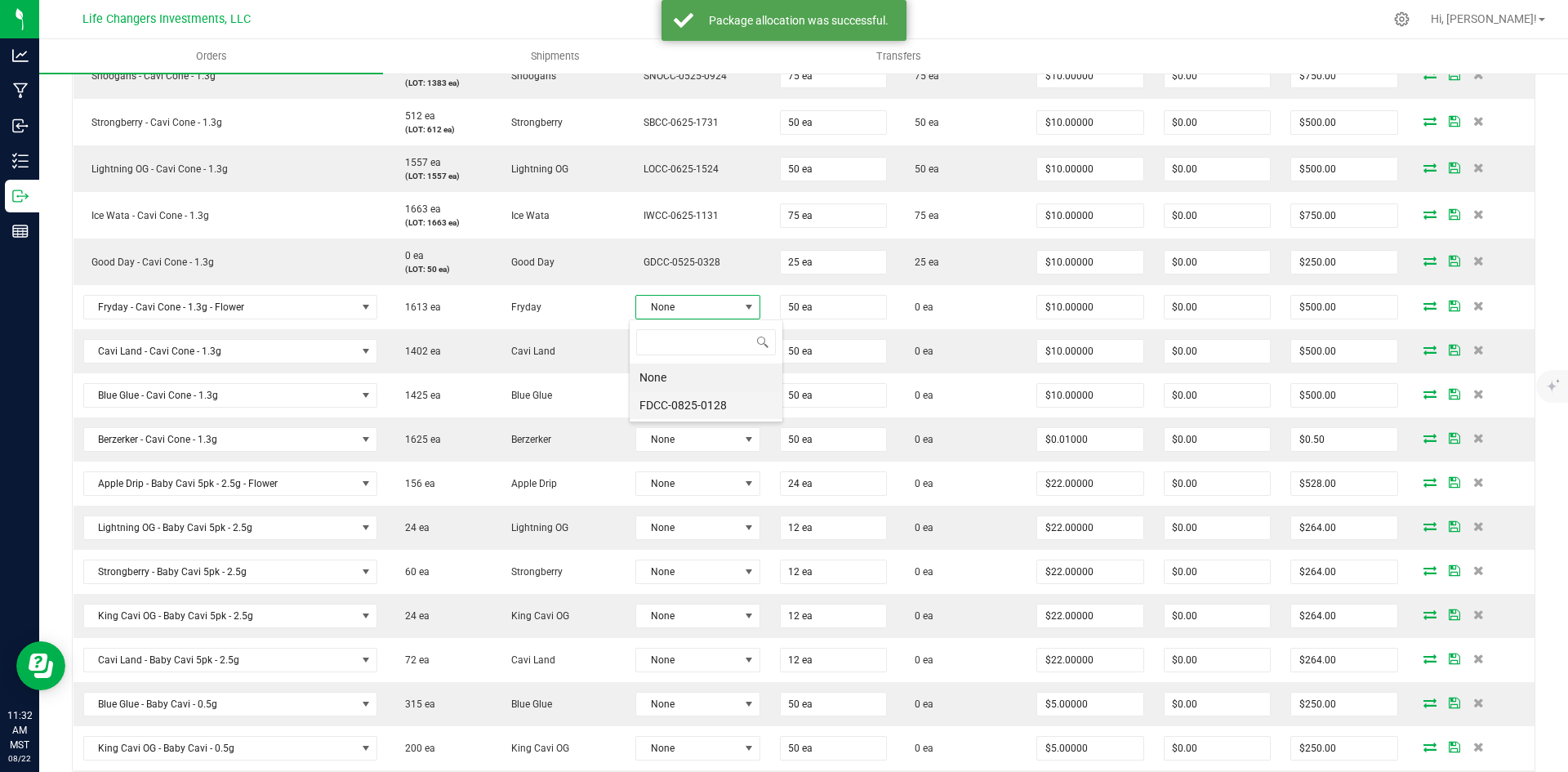
click at [687, 404] on li "FDCC-0825-0128" at bounding box center [706, 405] width 153 height 28
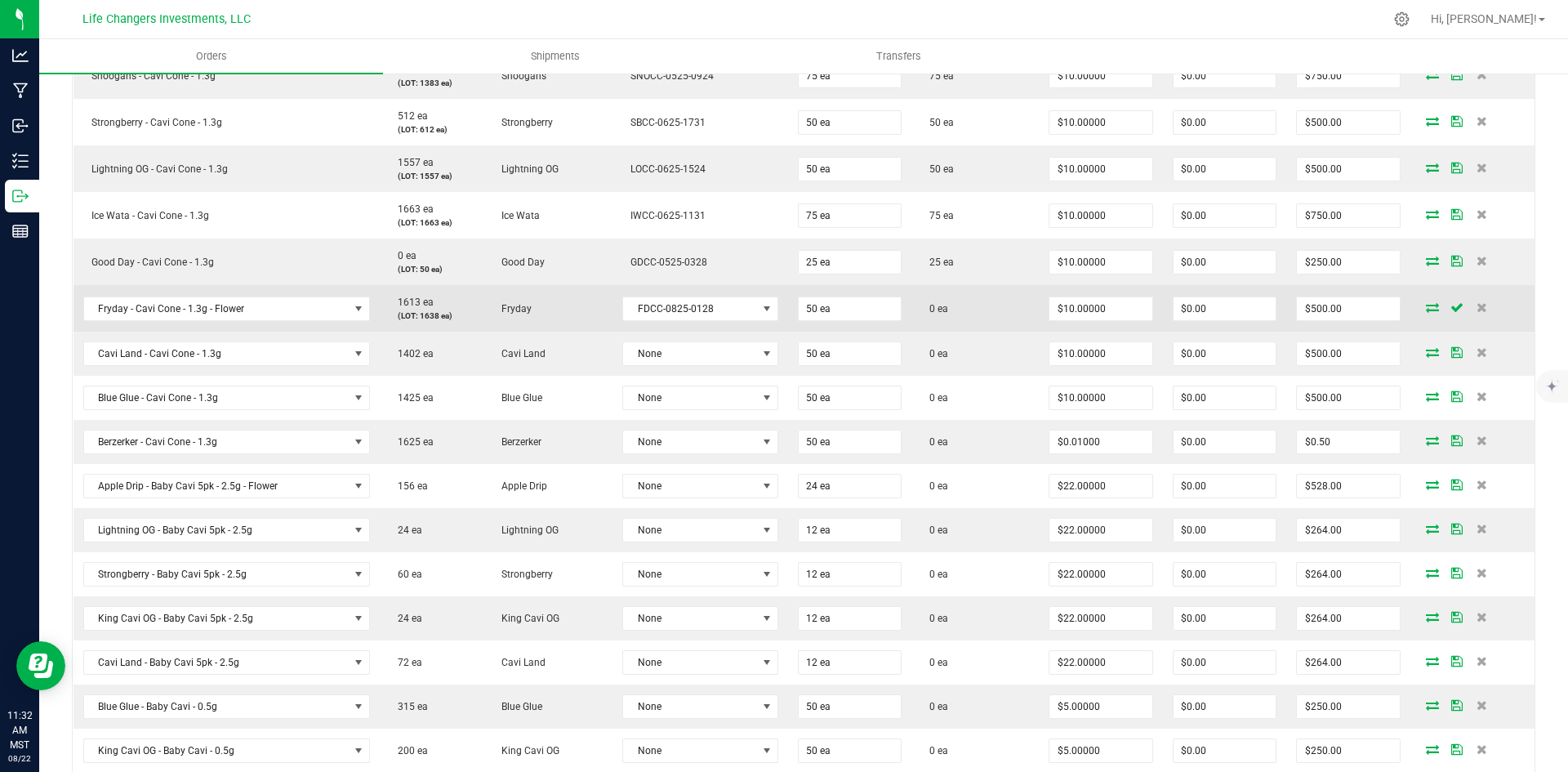
click at [1426, 310] on icon at bounding box center [1432, 307] width 13 height 10
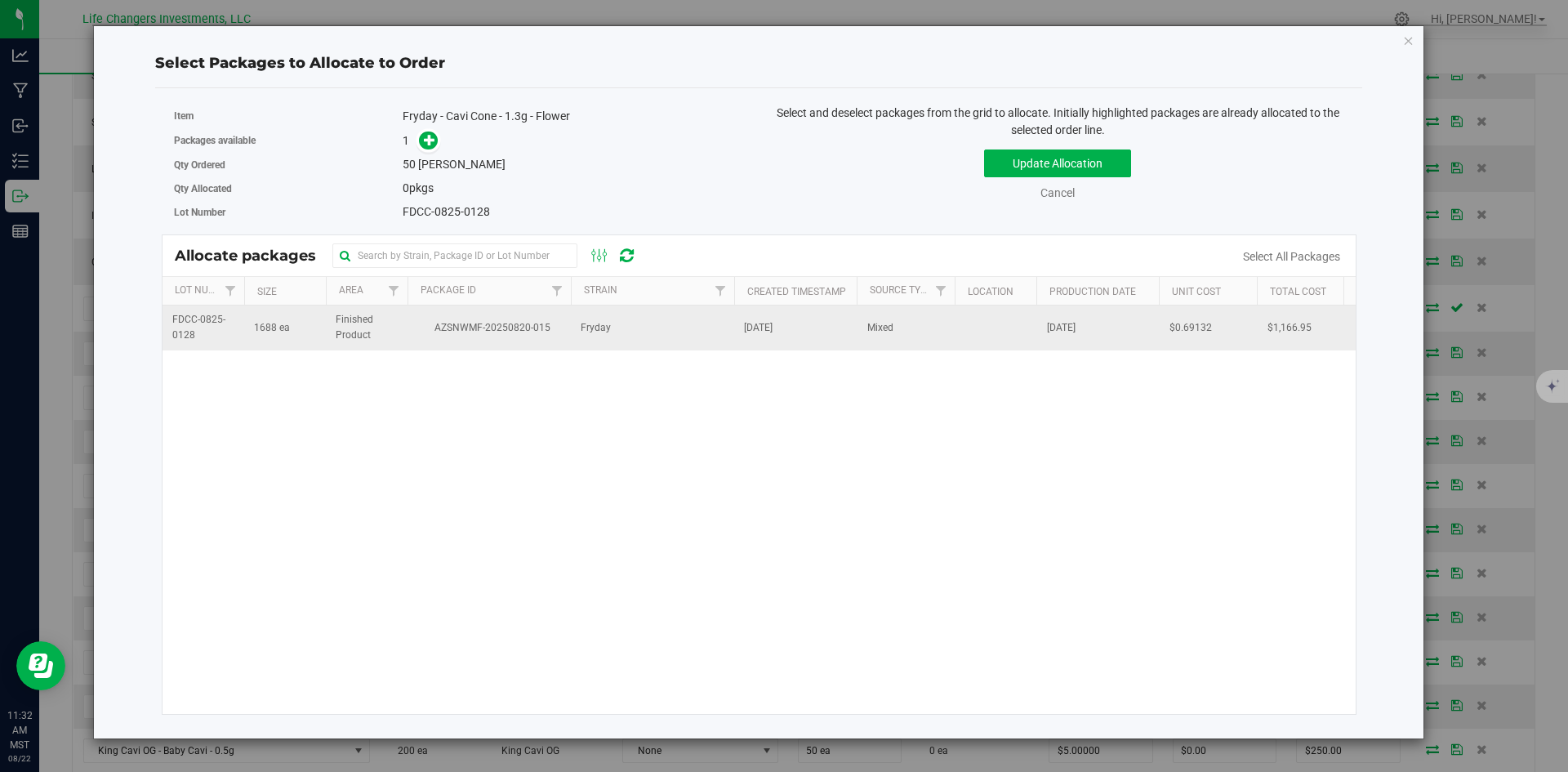
click at [477, 320] on span "AZSNWMF-20250820-015" at bounding box center [489, 327] width 144 height 15
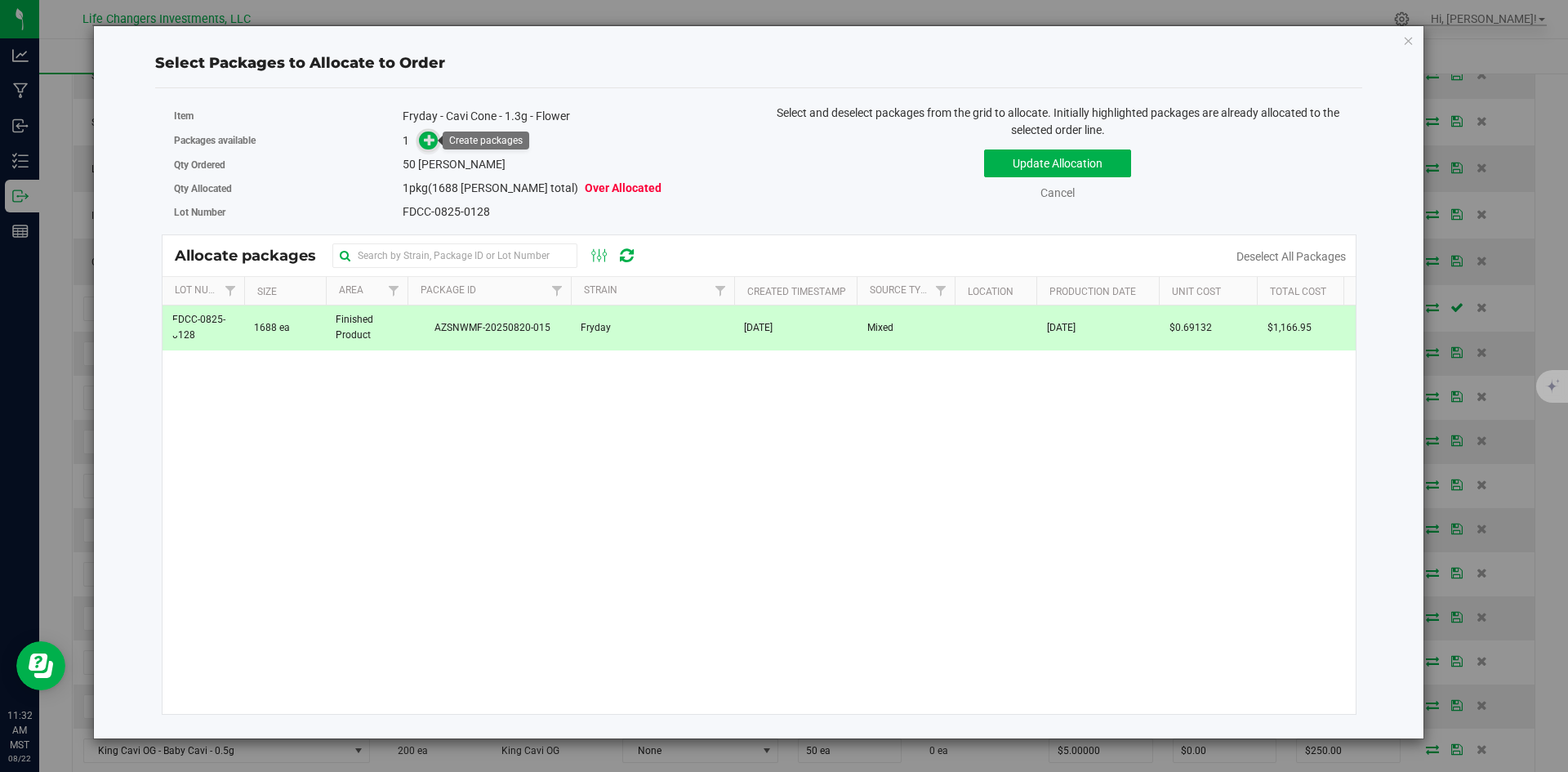
click at [425, 138] on icon at bounding box center [429, 140] width 12 height 12
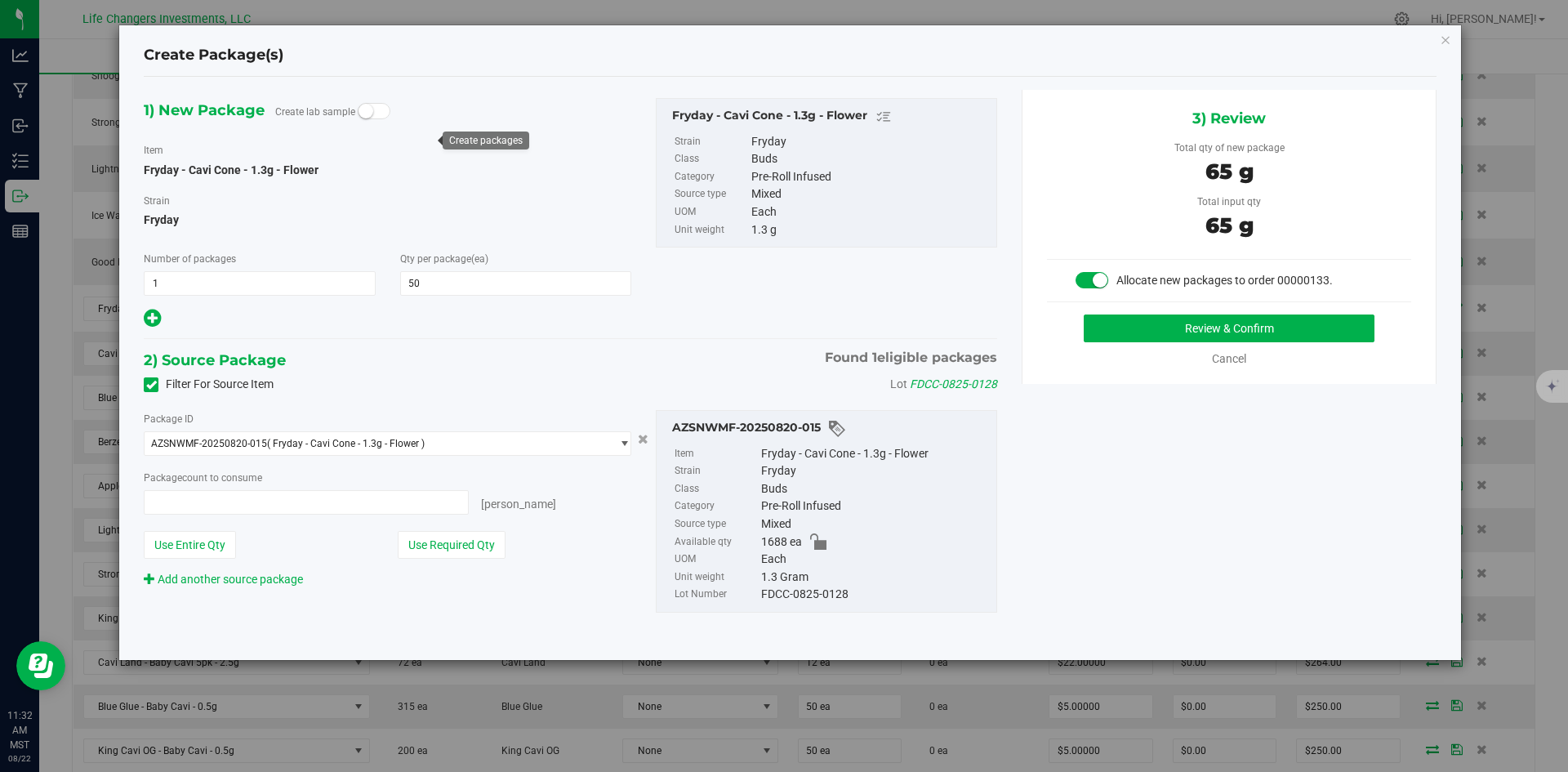
type input "50 ea"
click at [446, 542] on button "Use Required Qty" at bounding box center [451, 544] width 108 height 28
click at [1240, 322] on button "Review & Confirm" at bounding box center [1228, 328] width 291 height 28
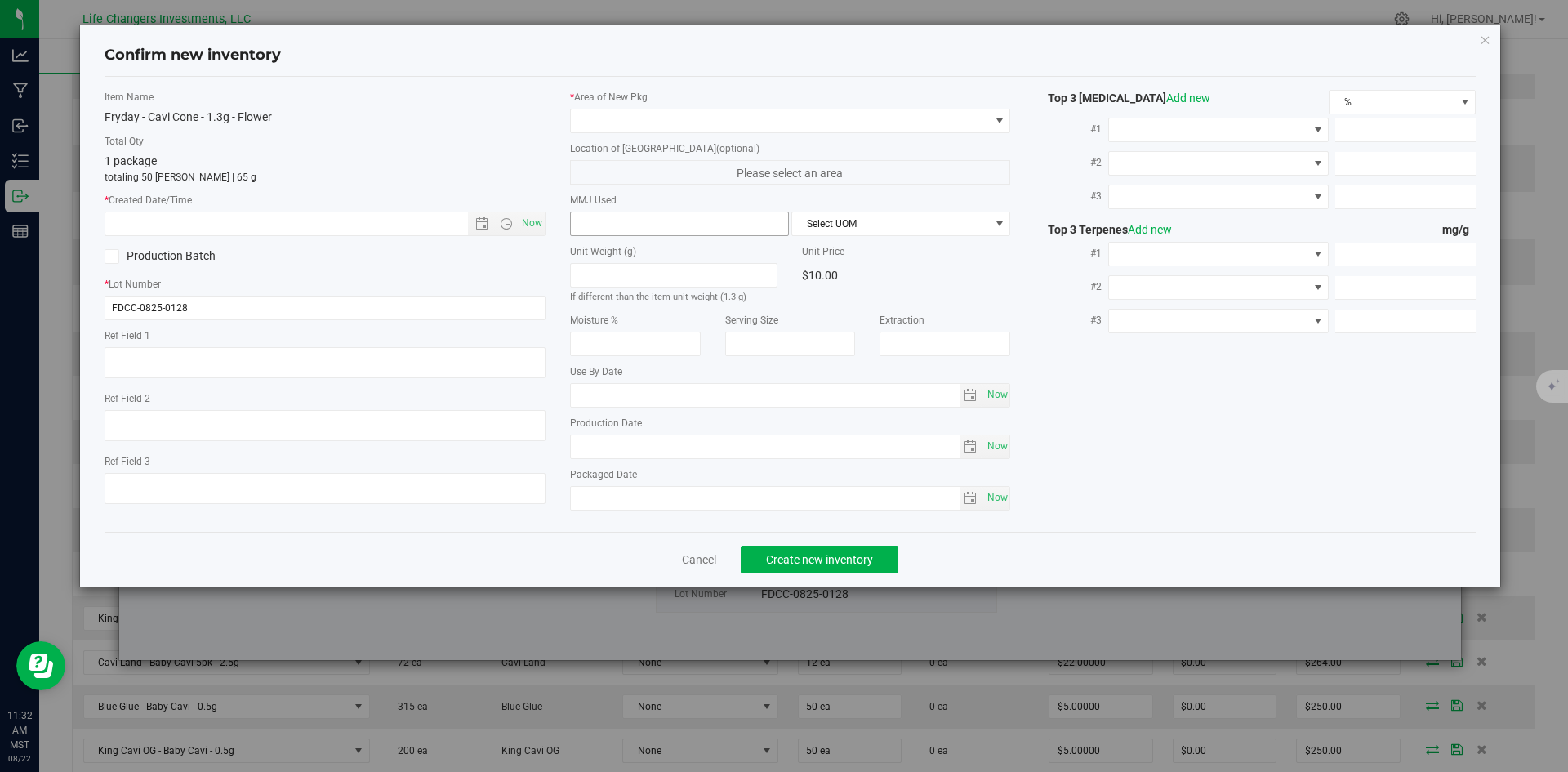
type input "[DATE]"
drag, startPoint x: 531, startPoint y: 230, endPoint x: 535, endPoint y: 214, distance: 16.5
click at [531, 229] on span "Now" at bounding box center [531, 223] width 28 height 24
type input "[DATE] 11:32 AM"
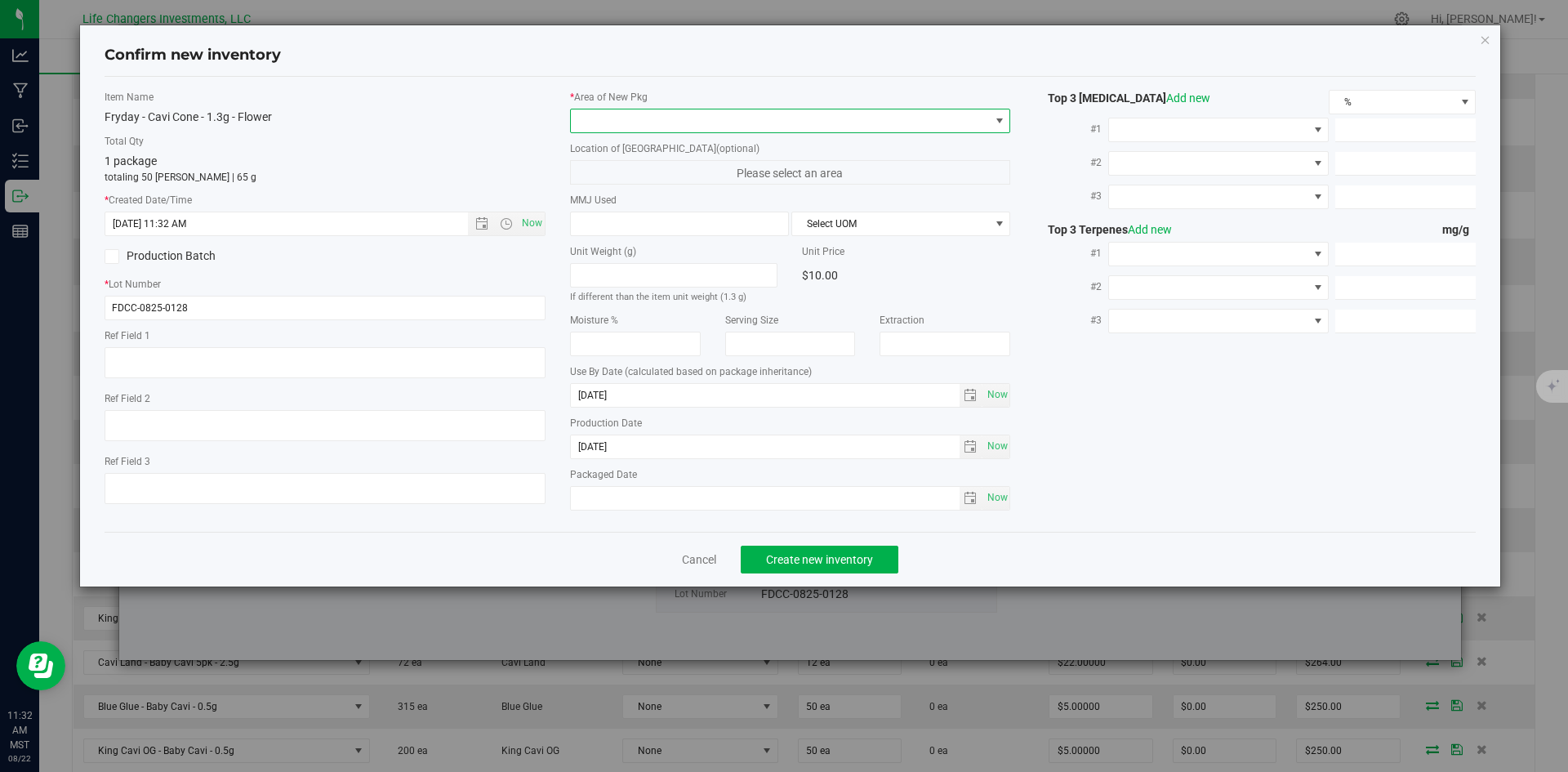
click at [647, 120] on span at bounding box center [780, 121] width 419 height 23
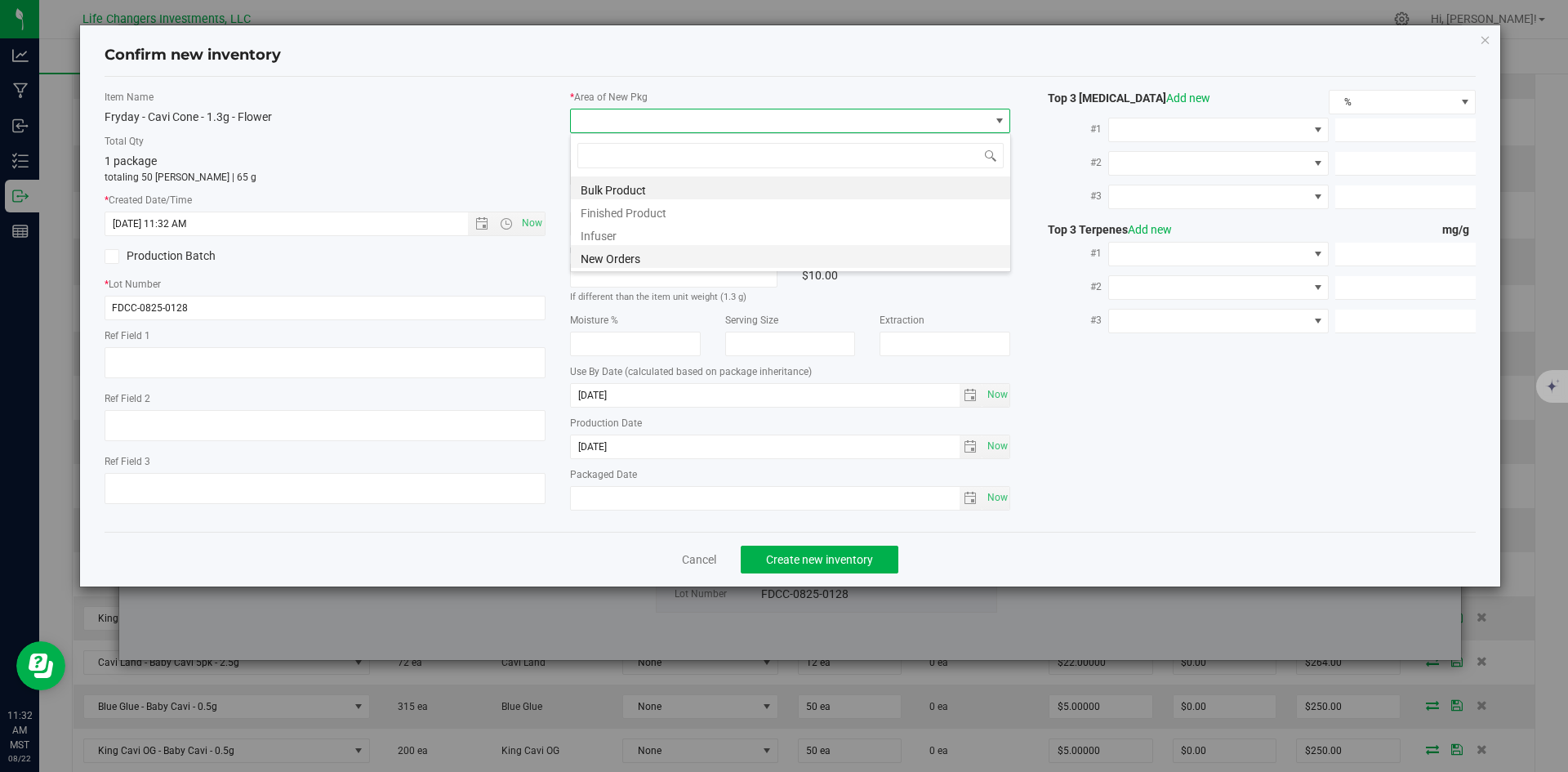
click at [641, 253] on li "New Orders" at bounding box center [790, 257] width 439 height 23
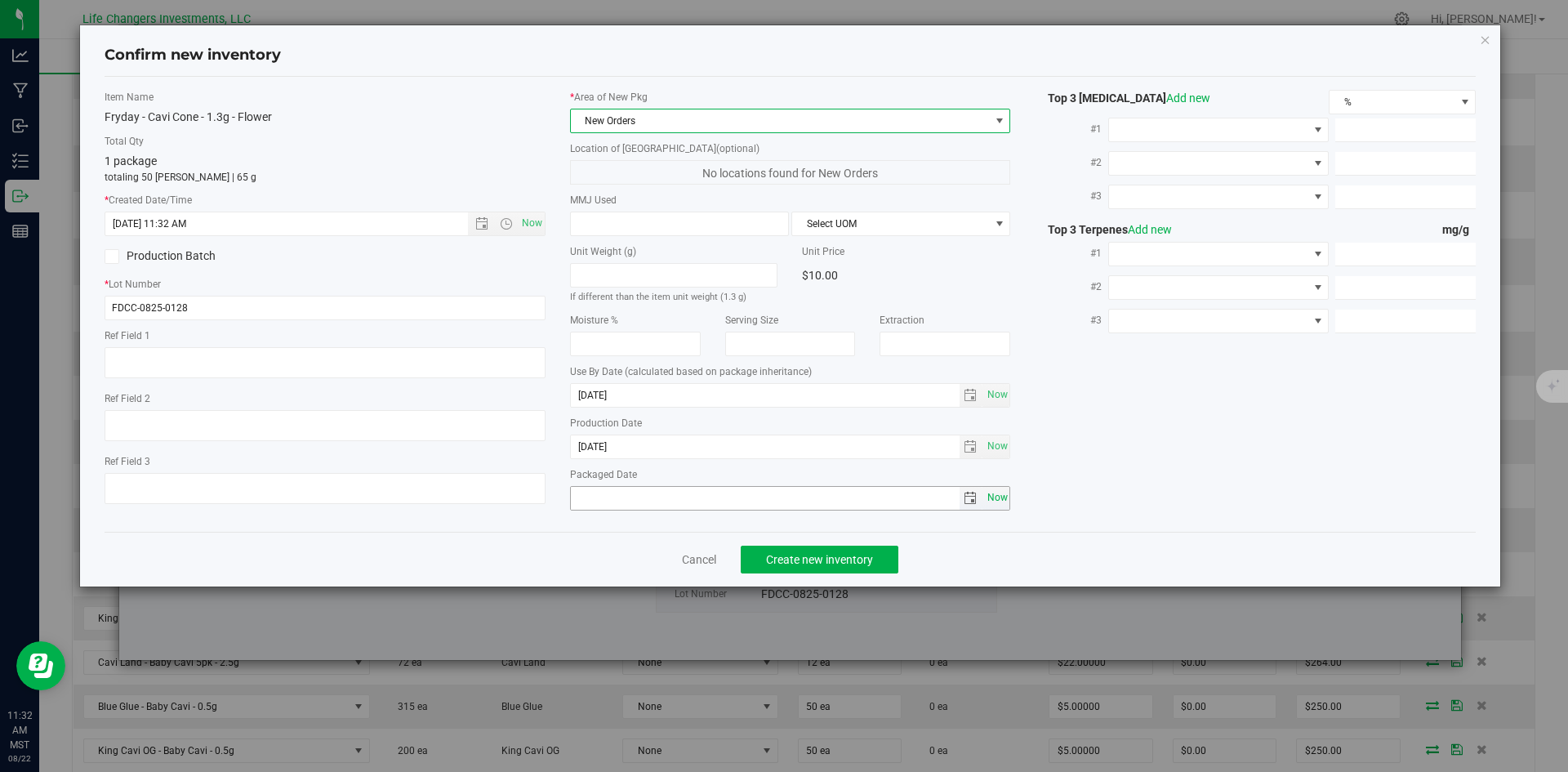
drag, startPoint x: 1000, startPoint y: 495, endPoint x: 989, endPoint y: 501, distance: 12.5
click at [998, 495] on span "Now" at bounding box center [996, 498] width 28 height 24
type input "[DATE]"
click at [835, 553] on span "Create new inventory" at bounding box center [820, 559] width 107 height 13
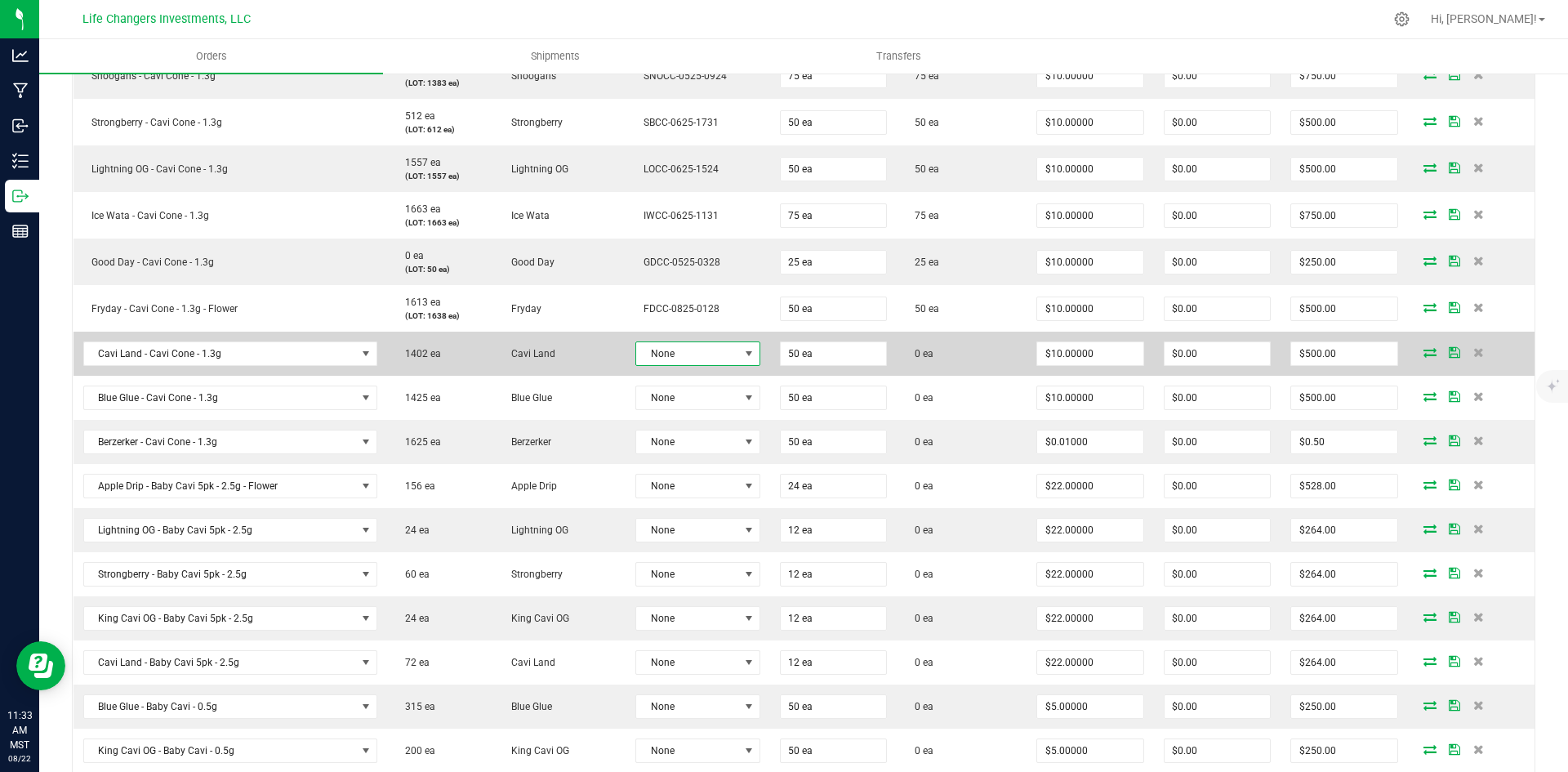
click at [716, 357] on span "None" at bounding box center [687, 354] width 102 height 23
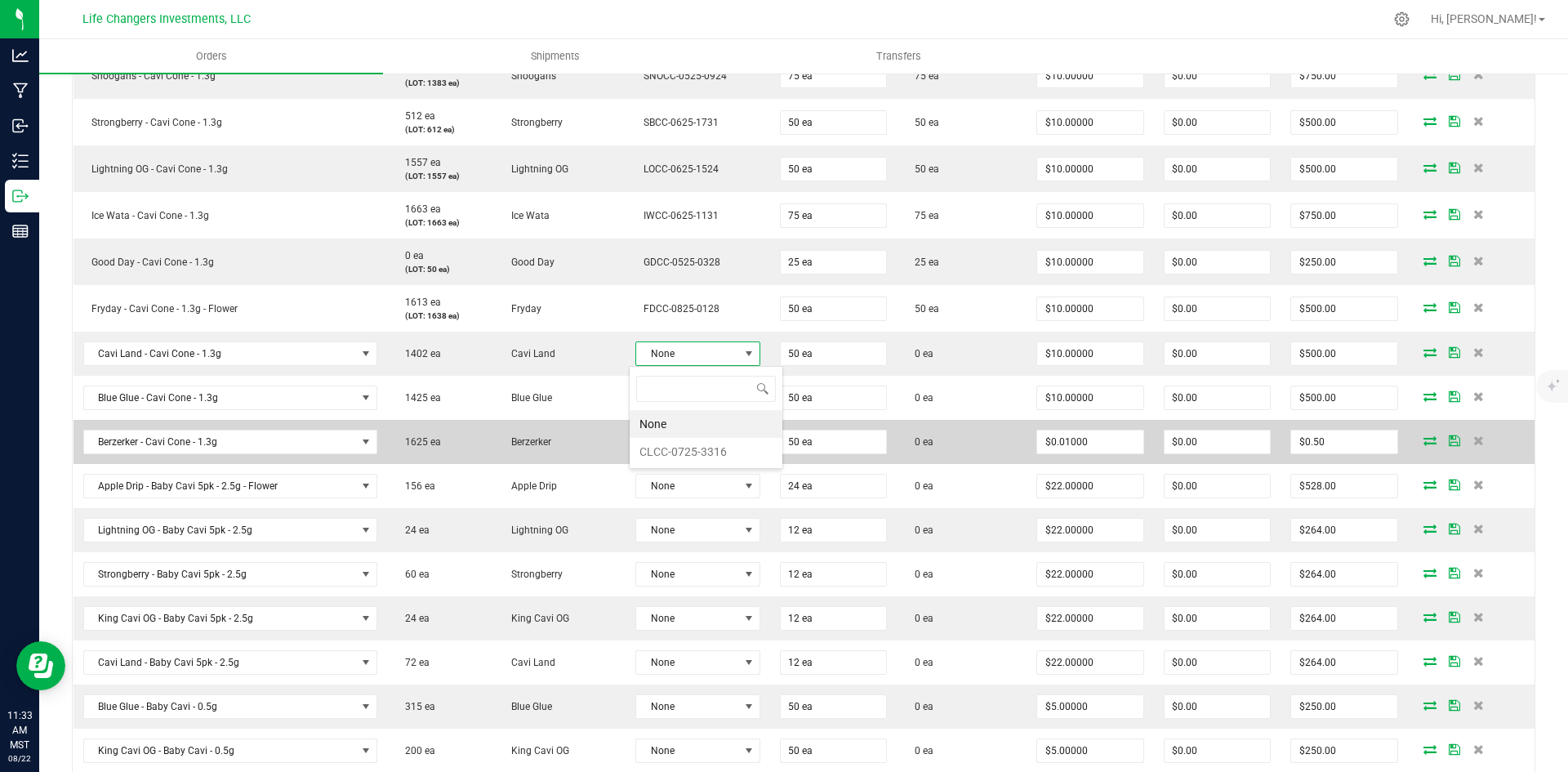
click at [708, 450] on li "CLCC-0725-3316" at bounding box center [706, 451] width 153 height 28
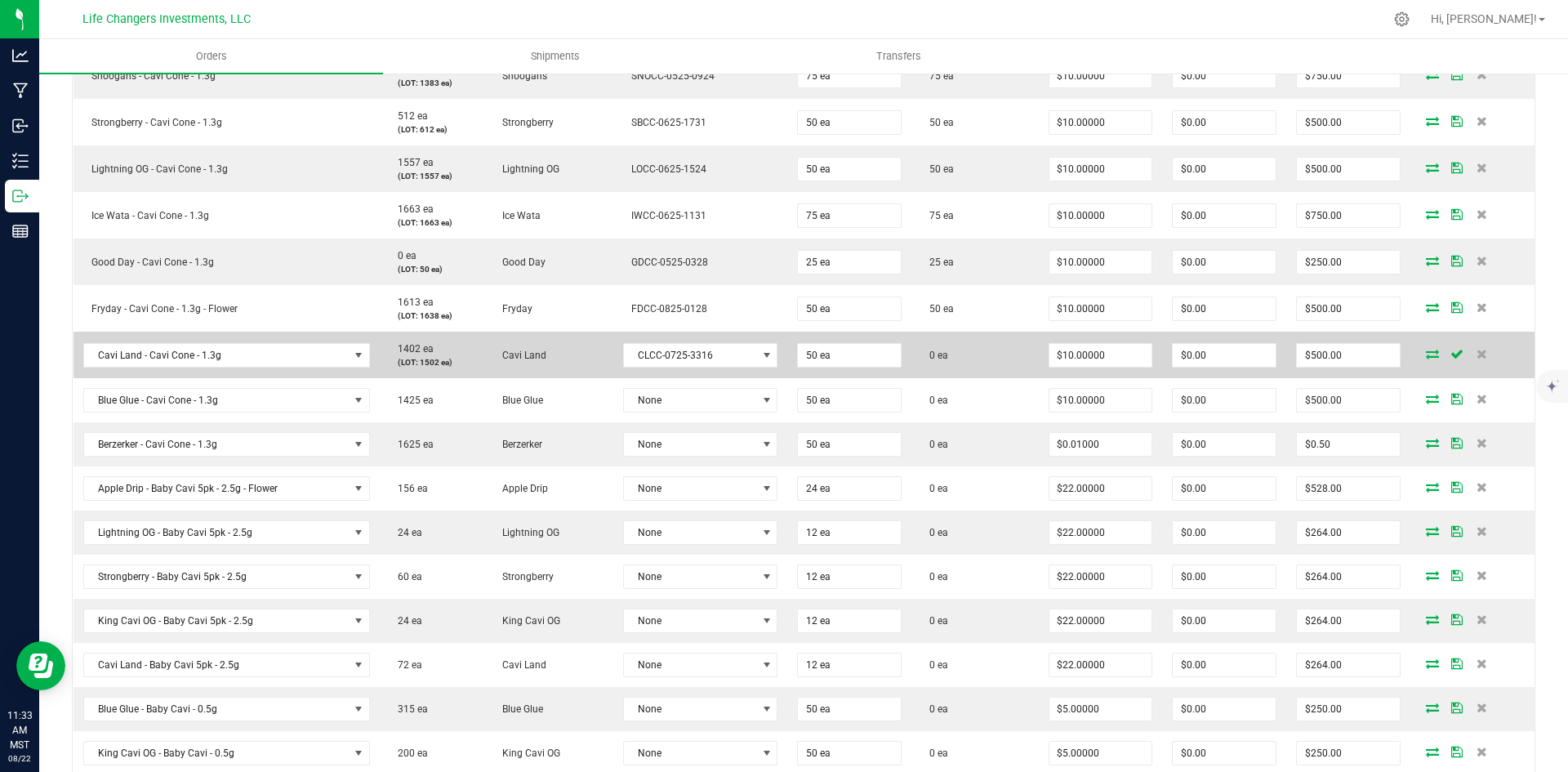
click at [1426, 350] on icon at bounding box center [1432, 353] width 13 height 10
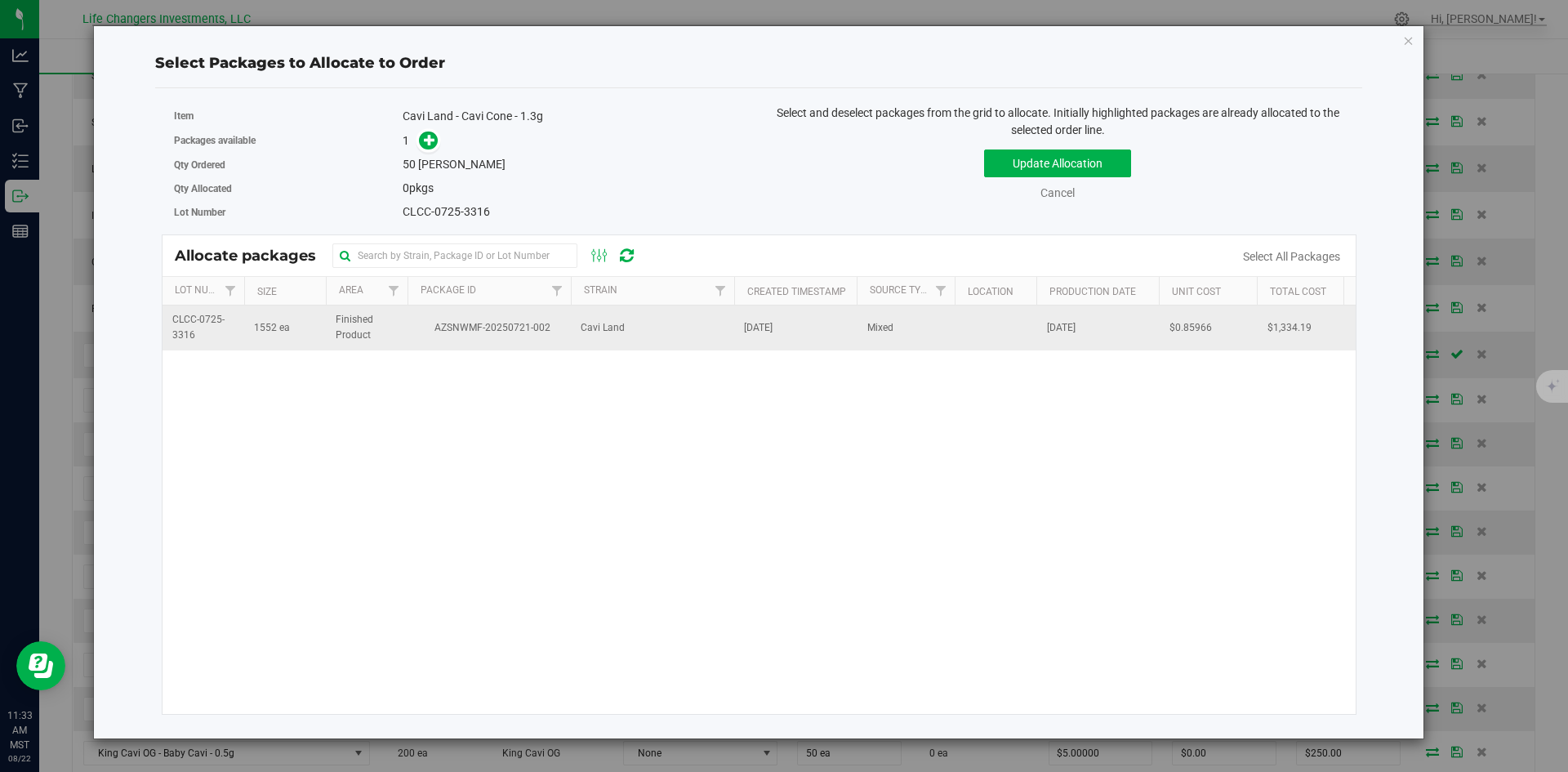
click at [572, 336] on td "Cavi Land" at bounding box center [652, 328] width 164 height 44
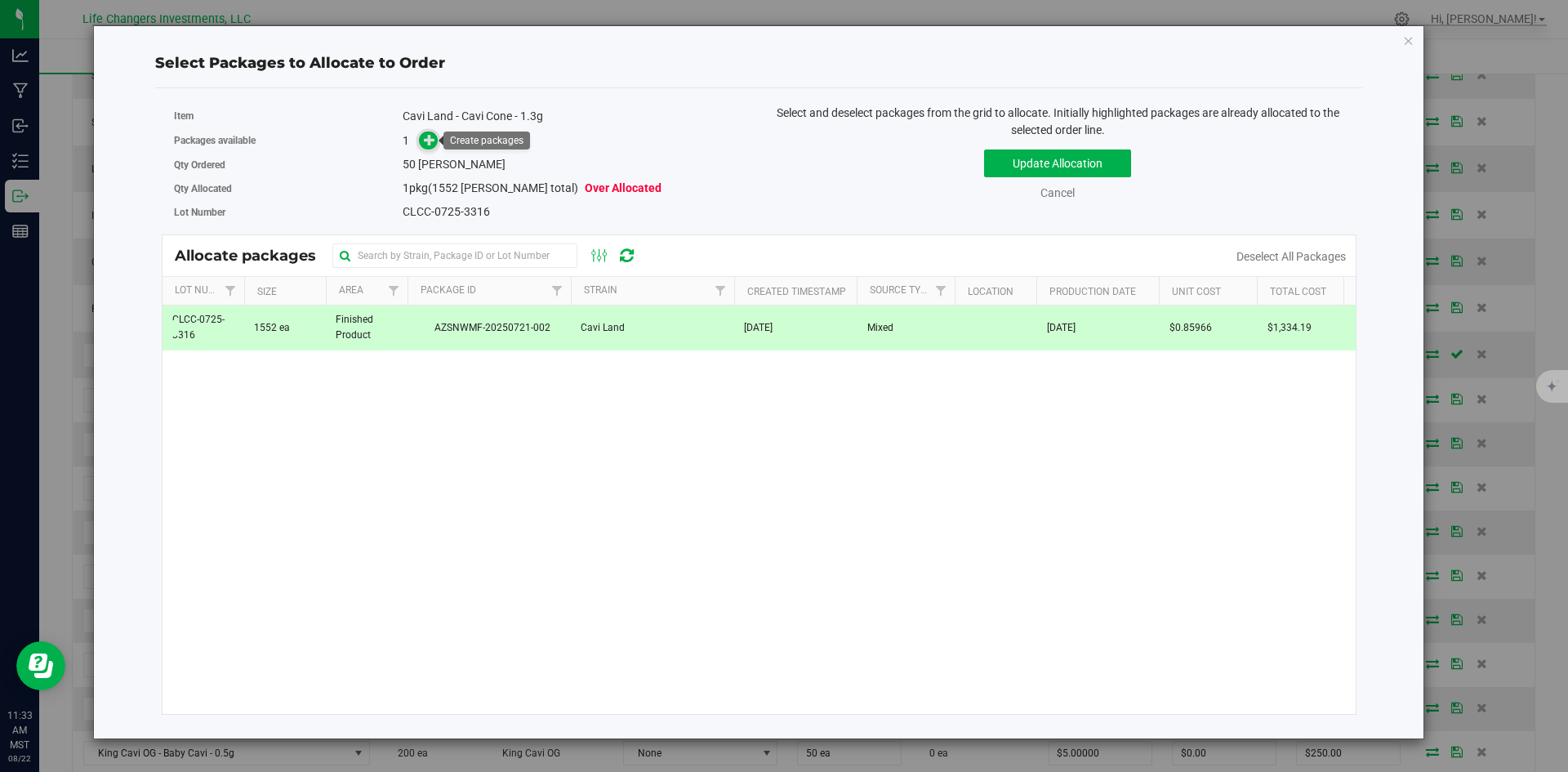
click at [427, 142] on icon at bounding box center [429, 140] width 12 height 12
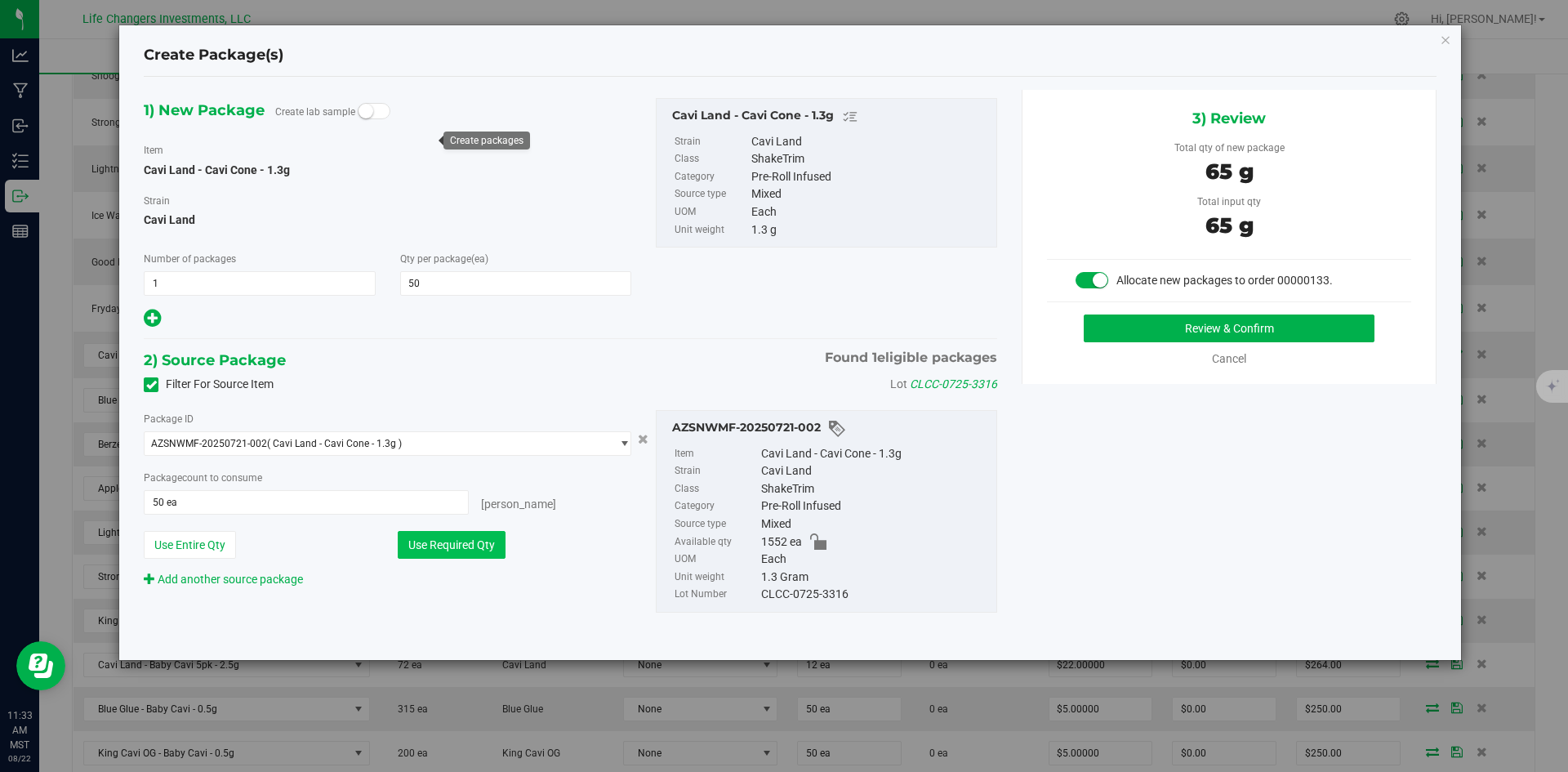
click at [442, 541] on button "Use Required Qty" at bounding box center [451, 544] width 108 height 28
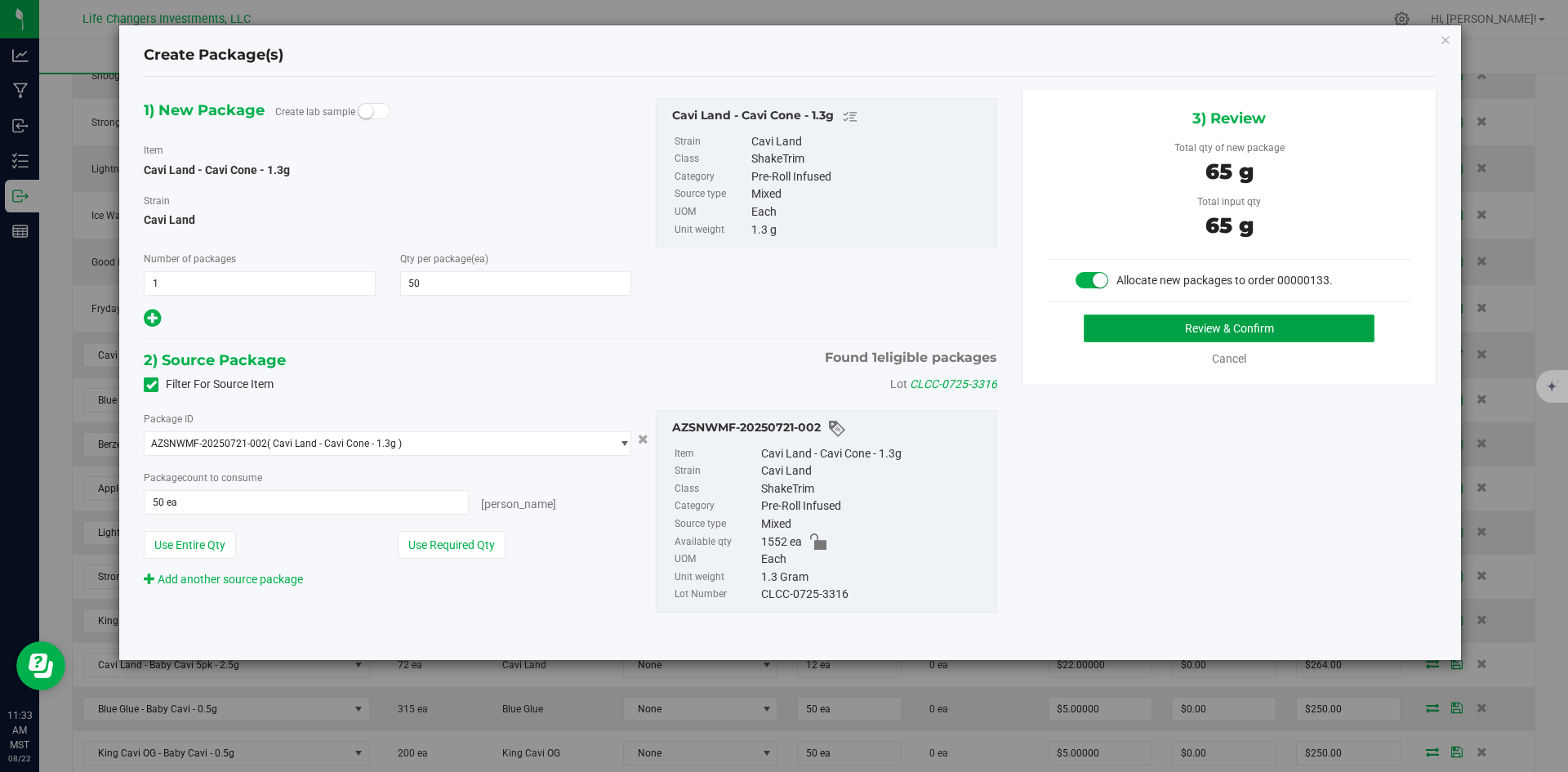
click at [1359, 333] on button "Review & Confirm" at bounding box center [1228, 328] width 291 height 28
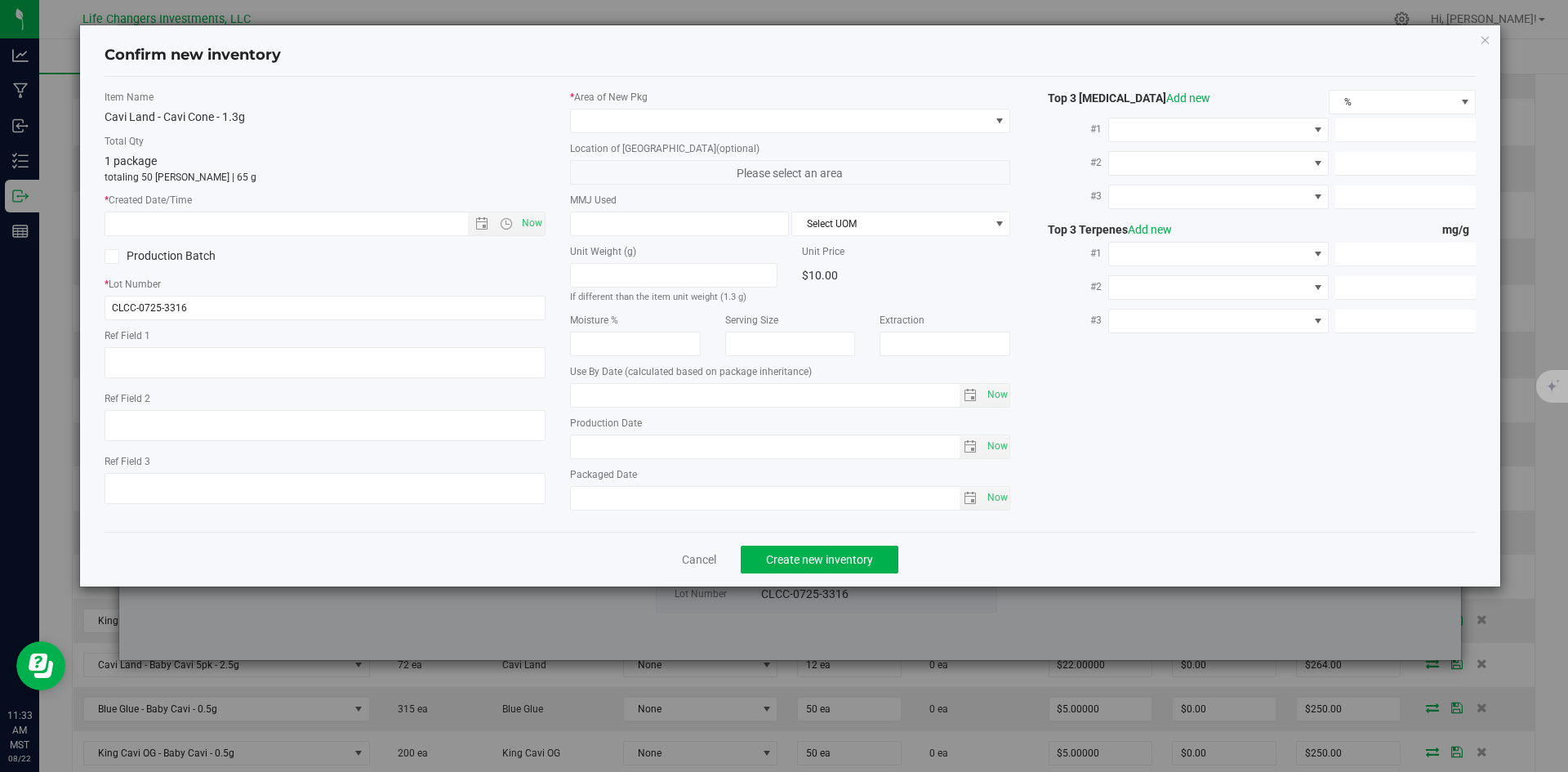
type input "[DATE]"
drag, startPoint x: 521, startPoint y: 221, endPoint x: 545, endPoint y: 173, distance: 53.7
click at [522, 221] on span "Now" at bounding box center [531, 223] width 28 height 24
type input "[DATE] 11:33 AM"
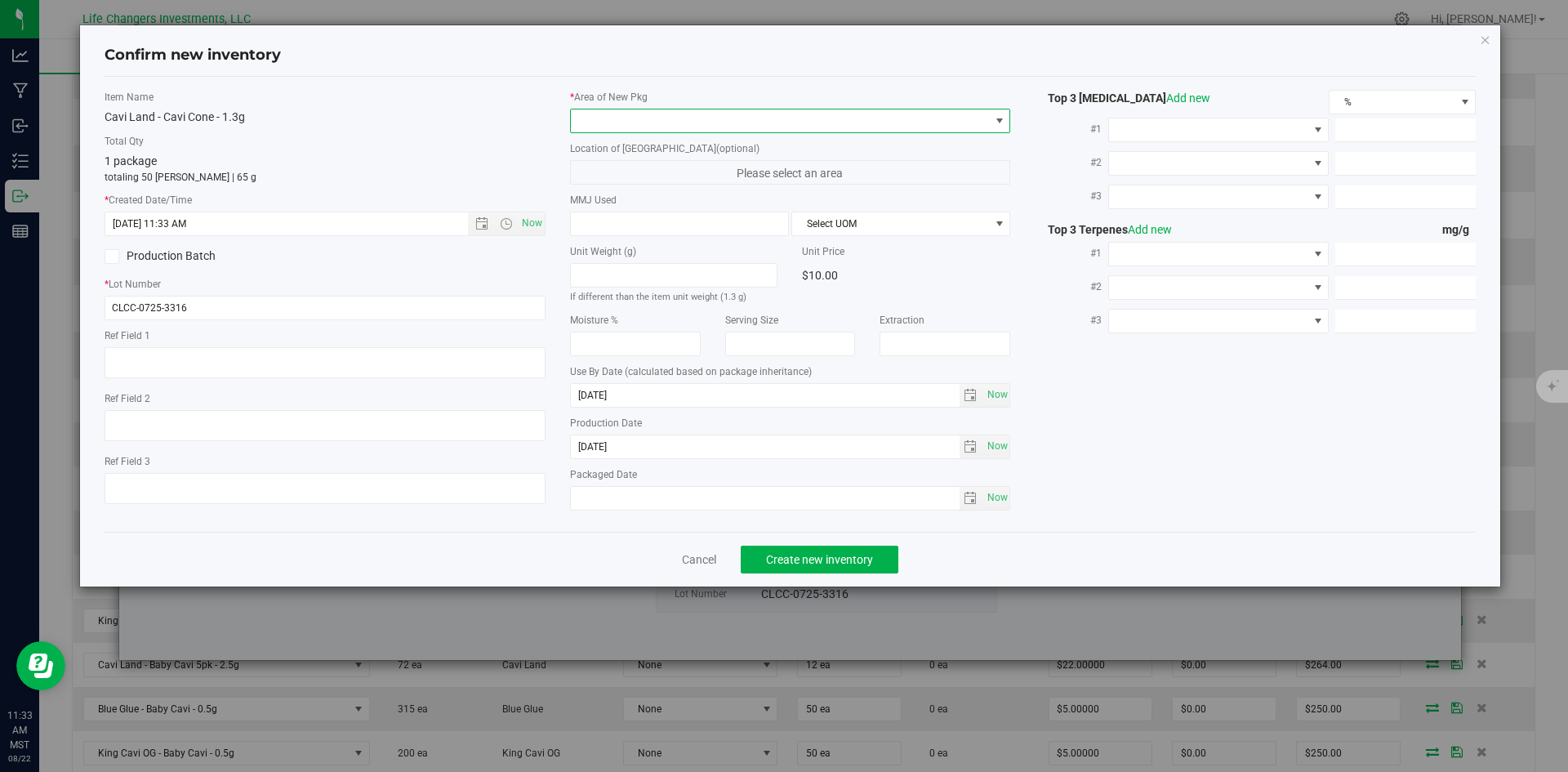
click at [591, 122] on span at bounding box center [780, 121] width 419 height 23
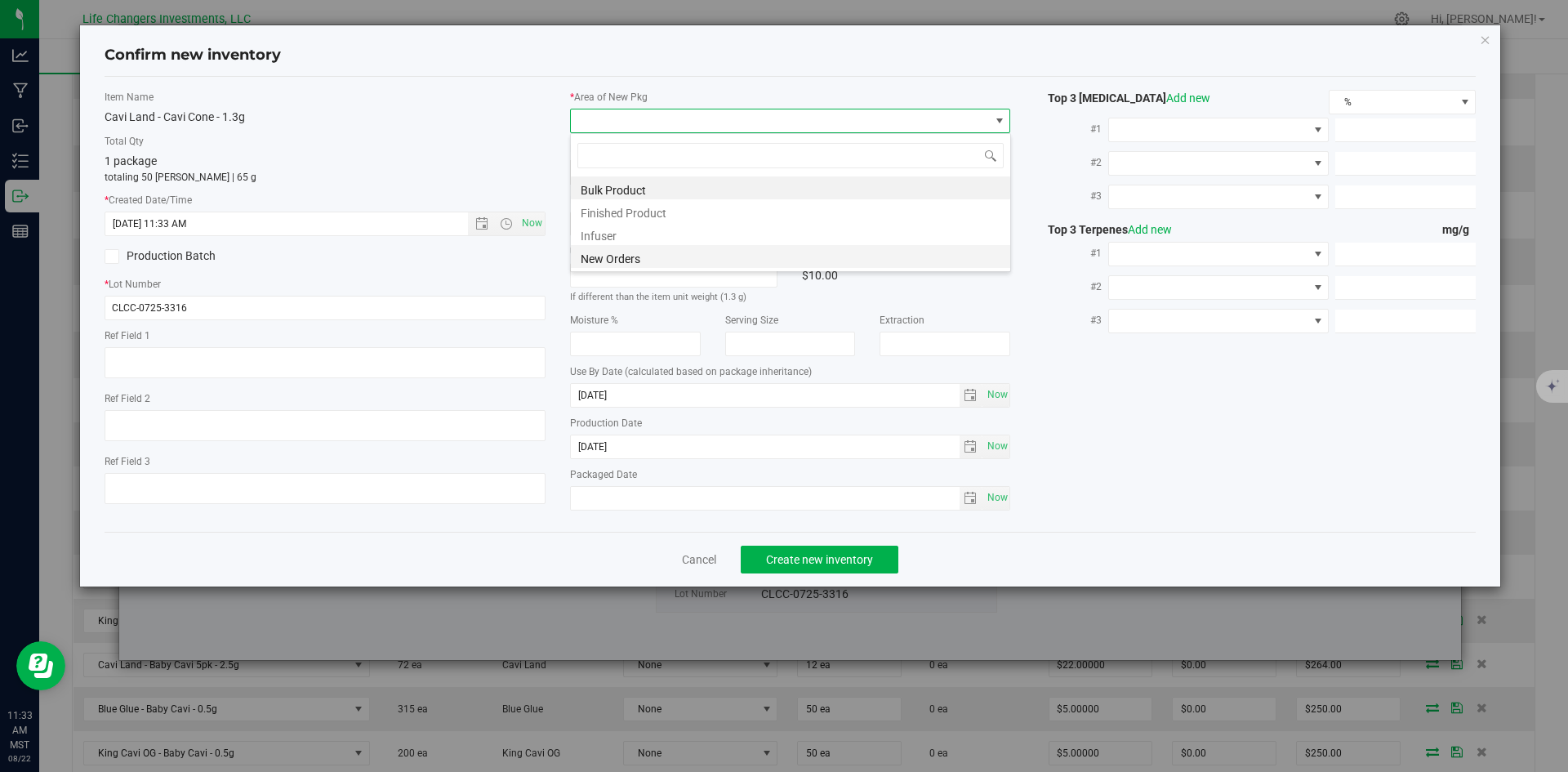
click at [587, 257] on li "New Orders" at bounding box center [790, 257] width 439 height 23
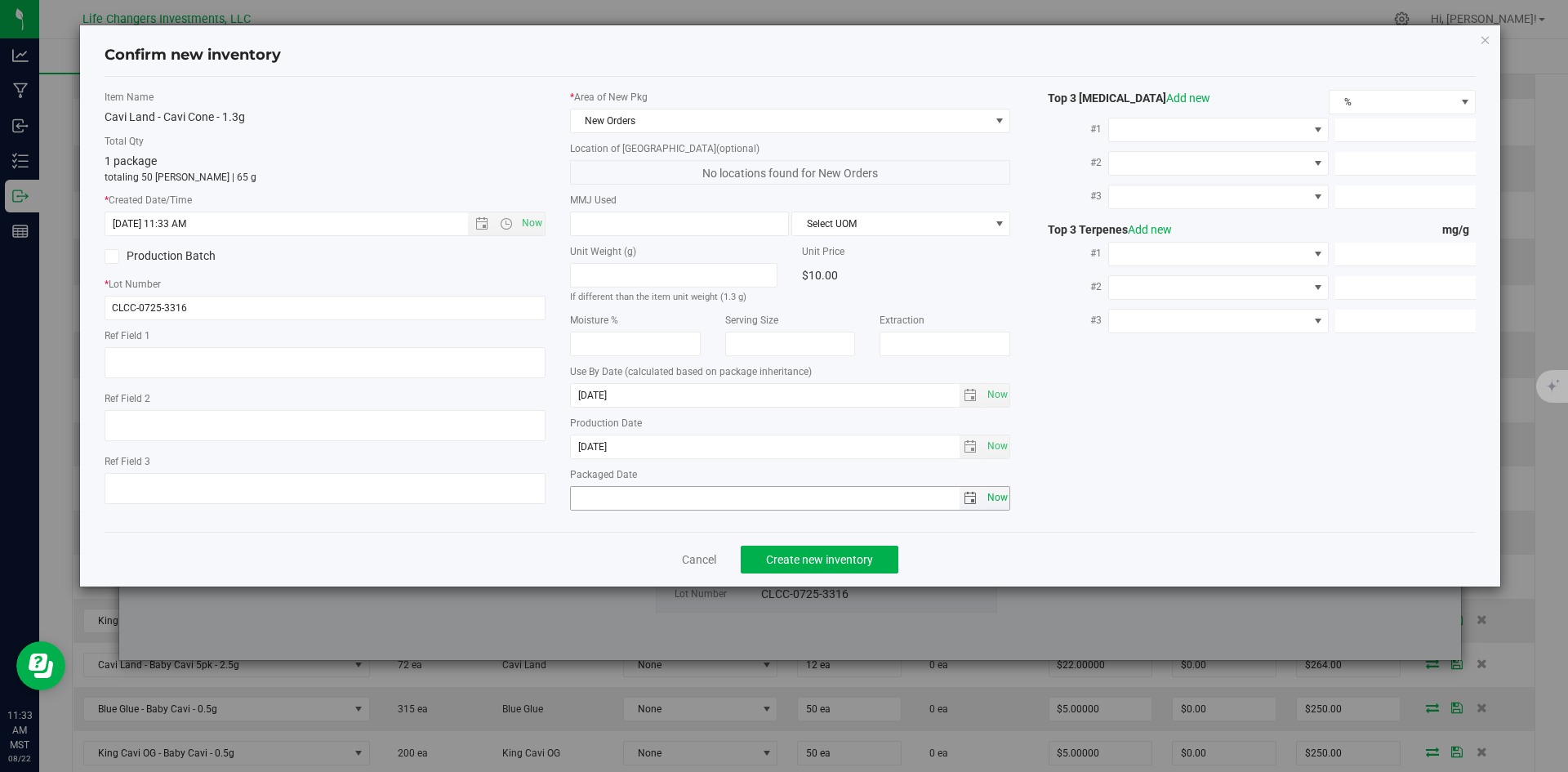
click at [992, 495] on span "Now" at bounding box center [996, 498] width 28 height 24
type input "[DATE]"
click at [828, 558] on span "Create new inventory" at bounding box center [820, 559] width 107 height 13
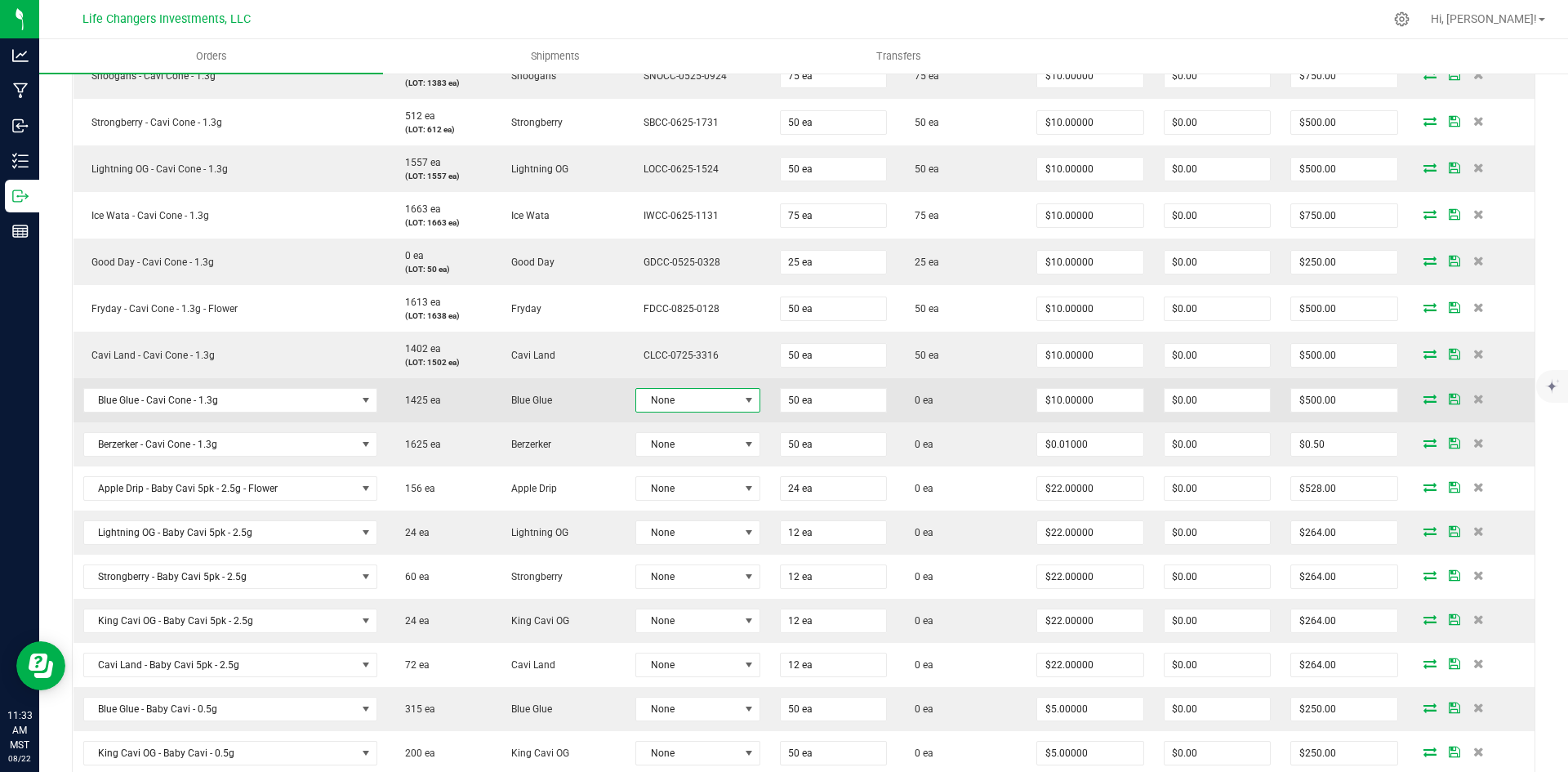
click at [742, 398] on span at bounding box center [748, 400] width 13 height 13
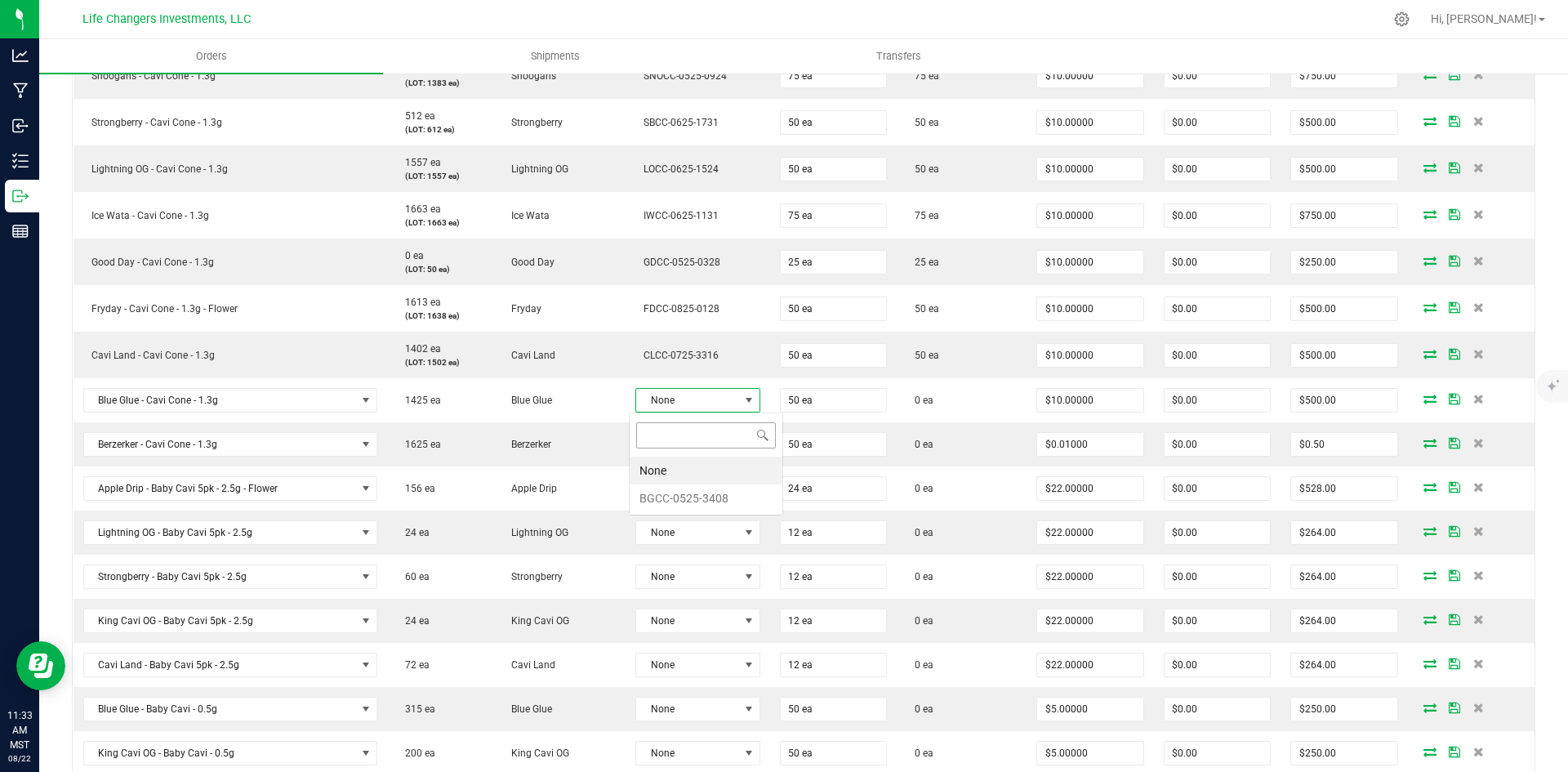
scroll to position [25, 124]
click at [708, 495] on li "BGCC-0525-3408" at bounding box center [706, 498] width 153 height 28
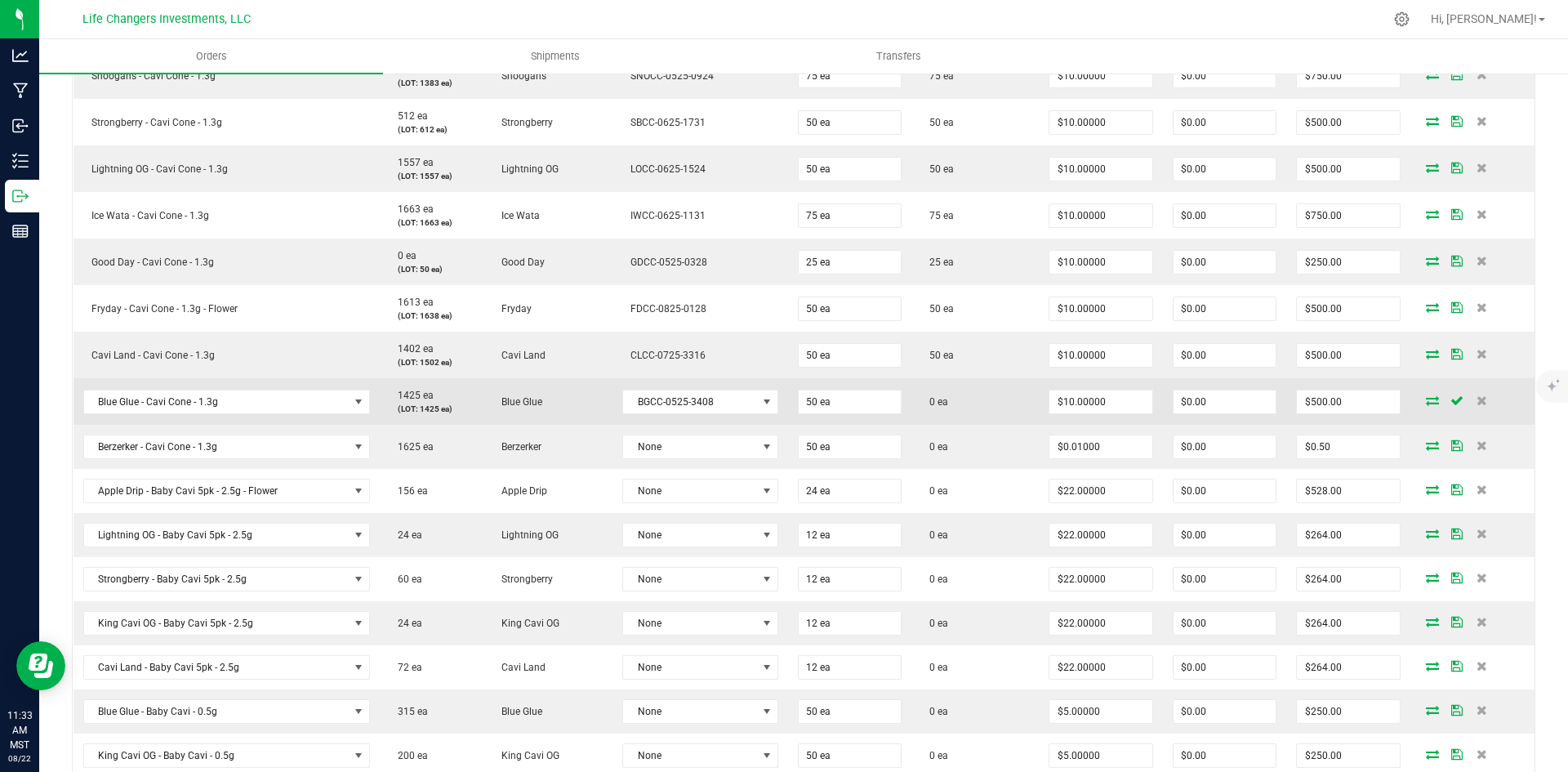
click at [1426, 400] on icon at bounding box center [1432, 400] width 13 height 10
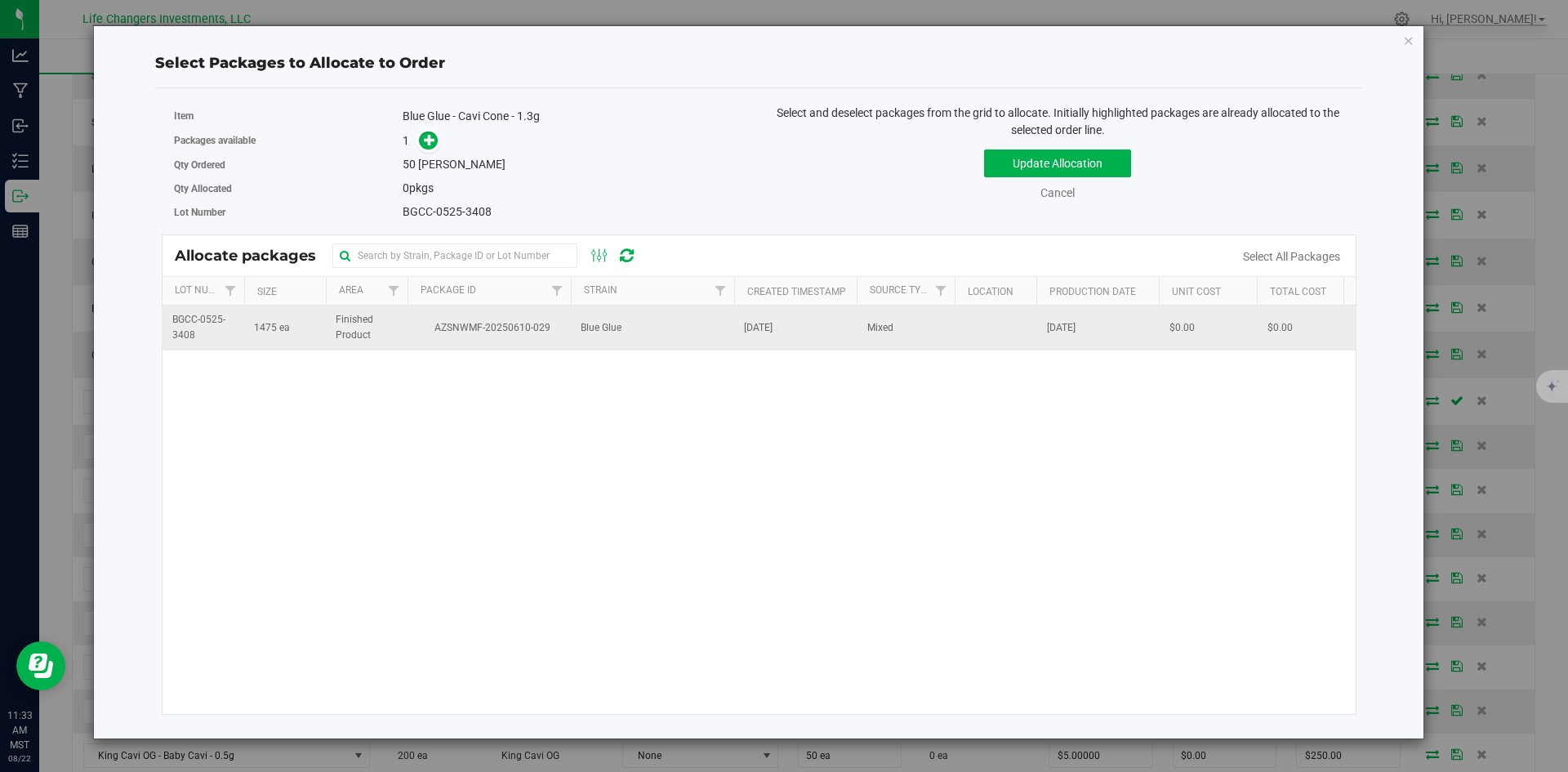
click at [450, 322] on span "AZSNWMF-20250610-029" at bounding box center [489, 327] width 144 height 15
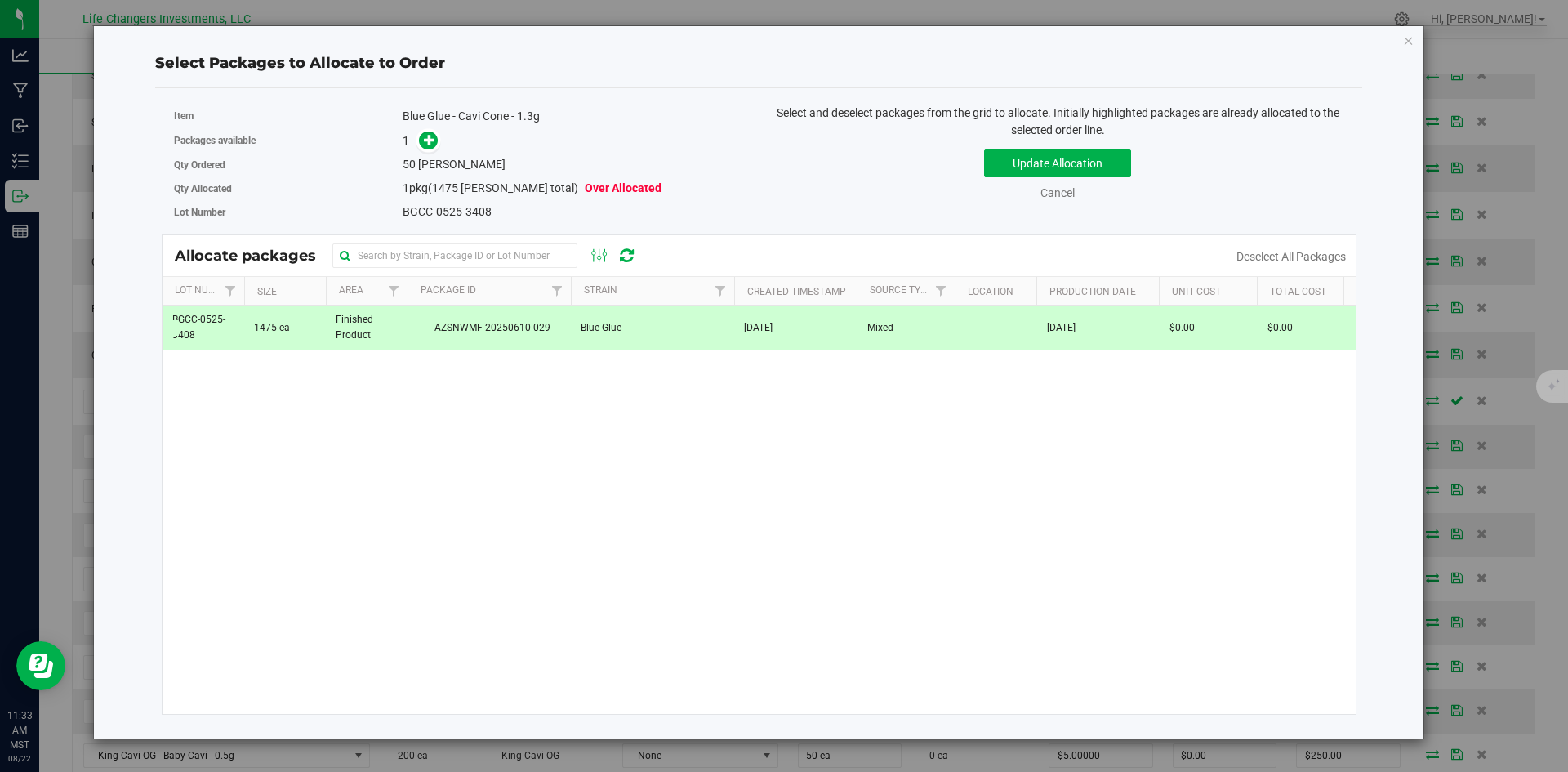
click at [417, 137] on span at bounding box center [424, 141] width 26 height 19
click at [424, 132] on span at bounding box center [424, 141] width 26 height 19
click at [434, 137] on icon at bounding box center [429, 140] width 12 height 12
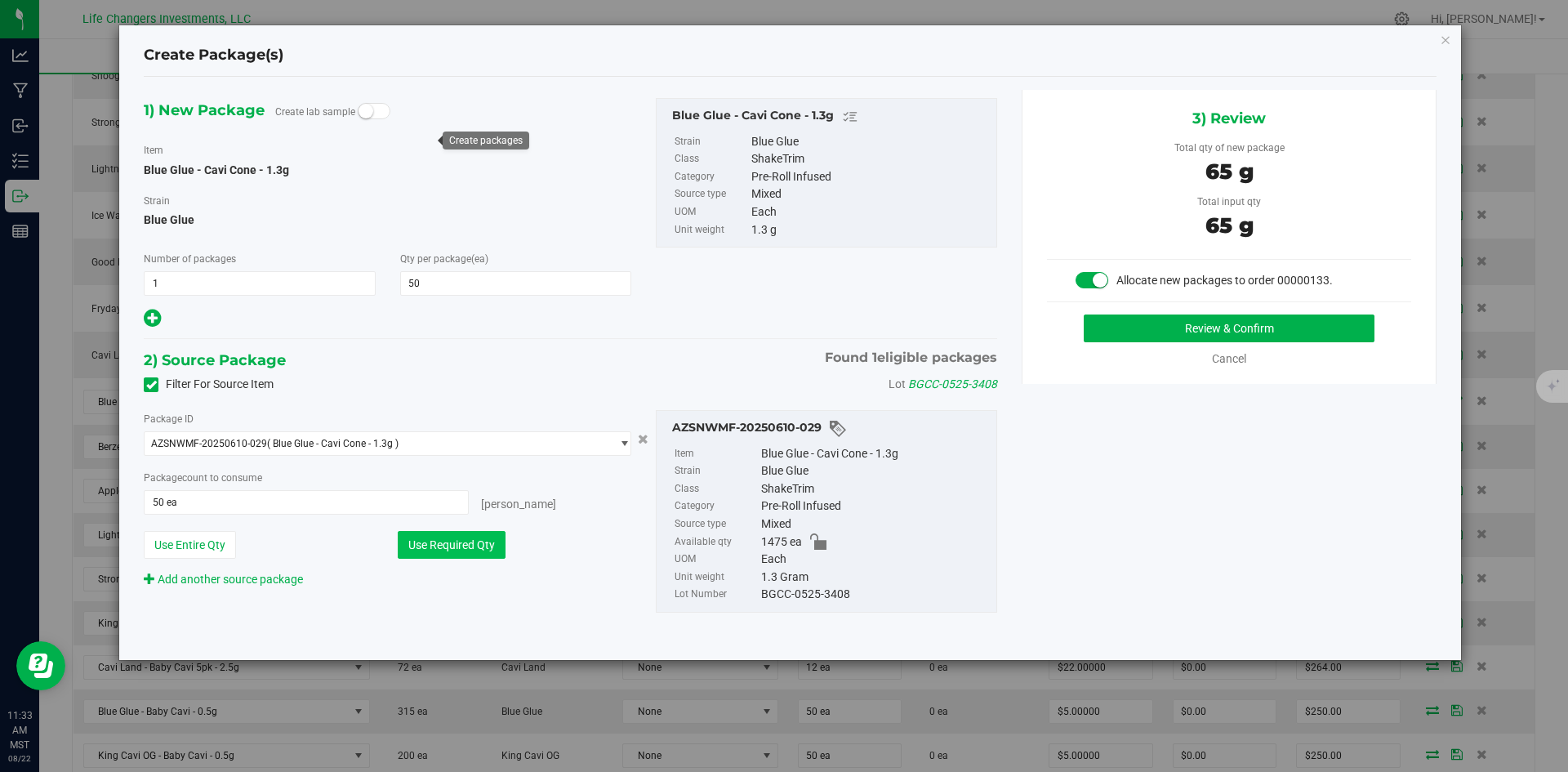
click at [478, 537] on button "Use Required Qty" at bounding box center [451, 544] width 108 height 28
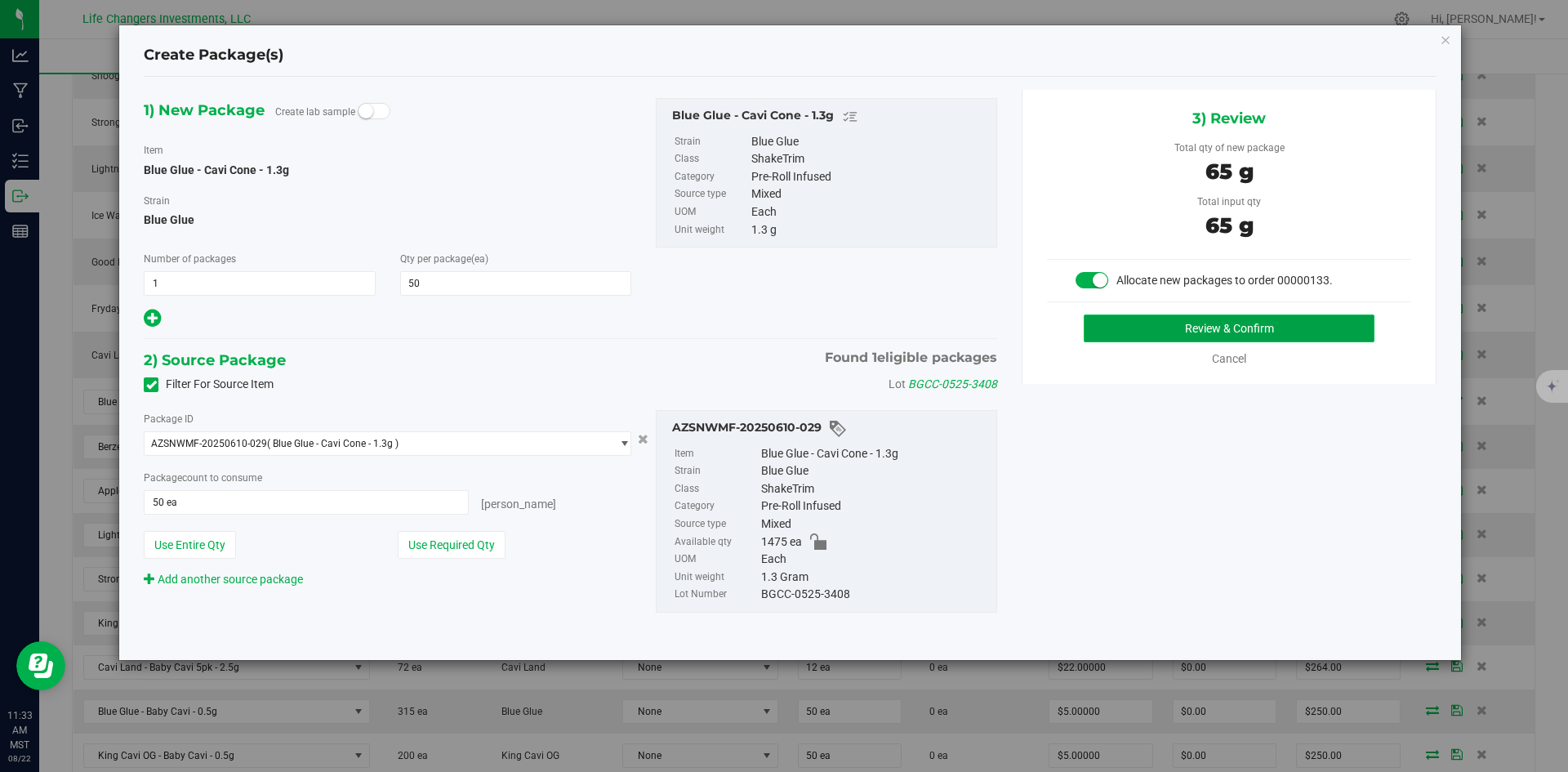
click at [1276, 328] on button "Review & Confirm" at bounding box center [1228, 328] width 291 height 28
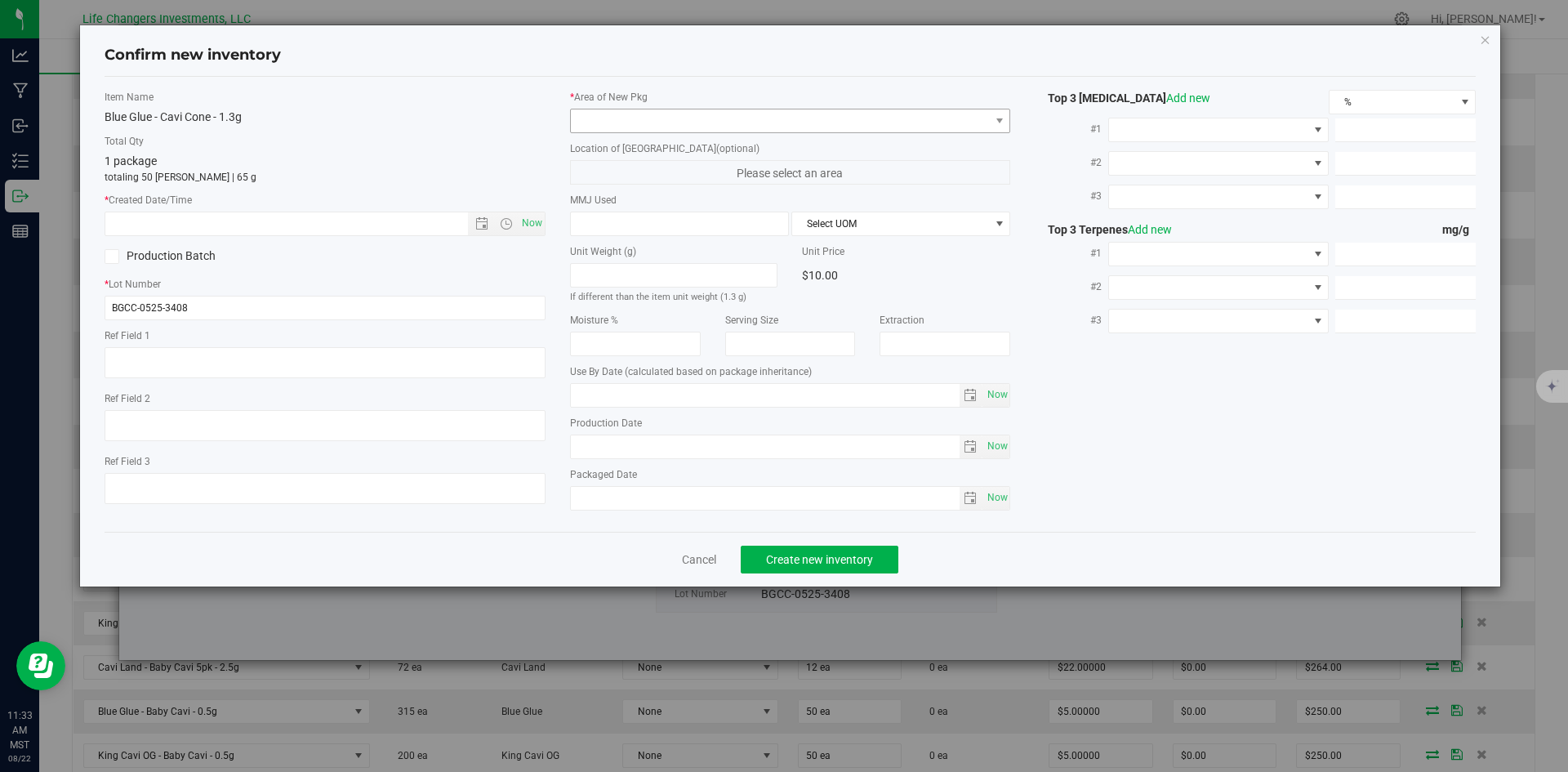
type input "[DATE]"
click at [533, 224] on span "Now" at bounding box center [531, 223] width 28 height 24
type input "[DATE] 11:33 AM"
click at [650, 125] on span at bounding box center [780, 121] width 419 height 23
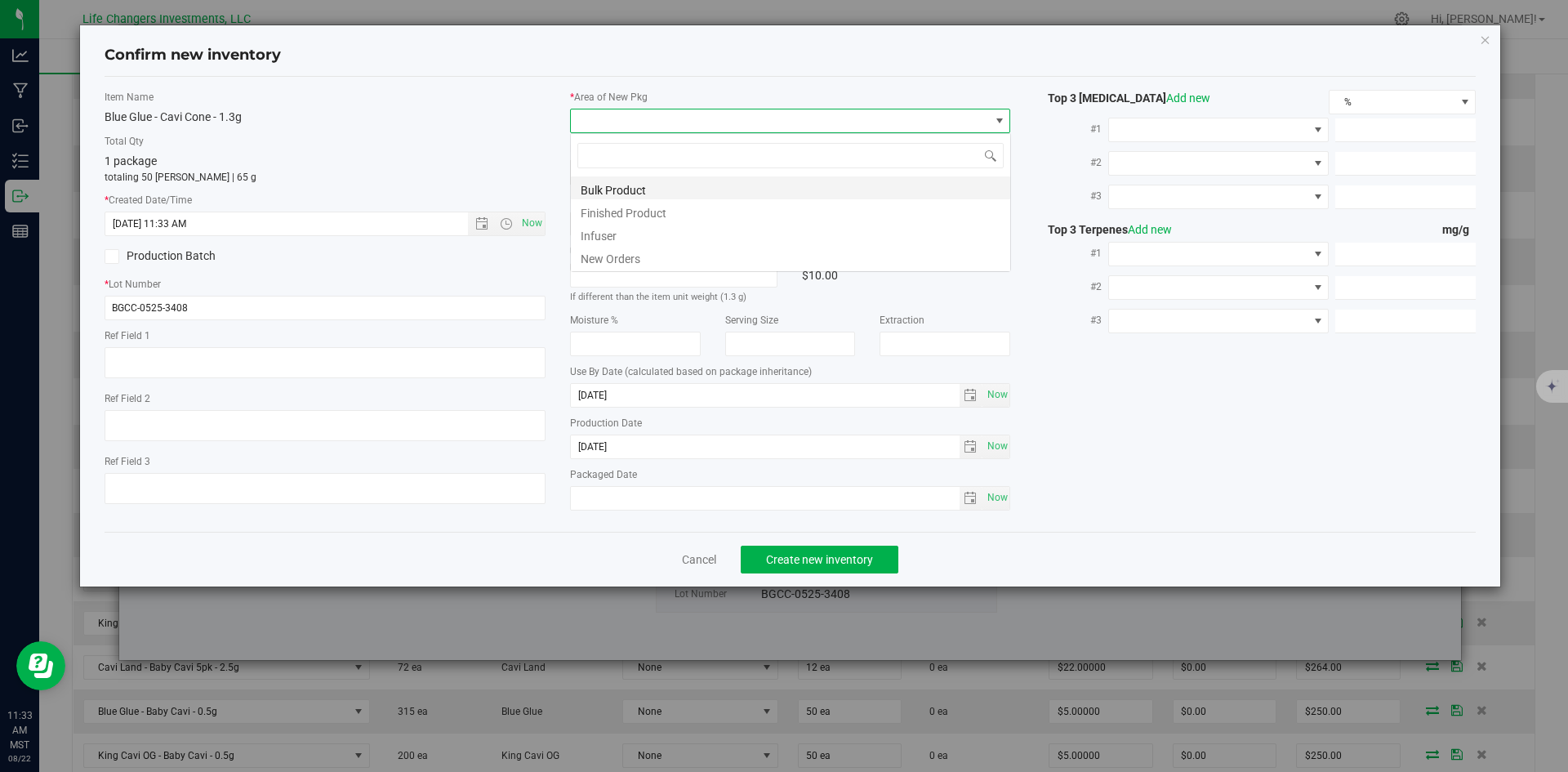
scroll to position [25, 441]
click at [623, 262] on li "New Orders" at bounding box center [790, 257] width 439 height 23
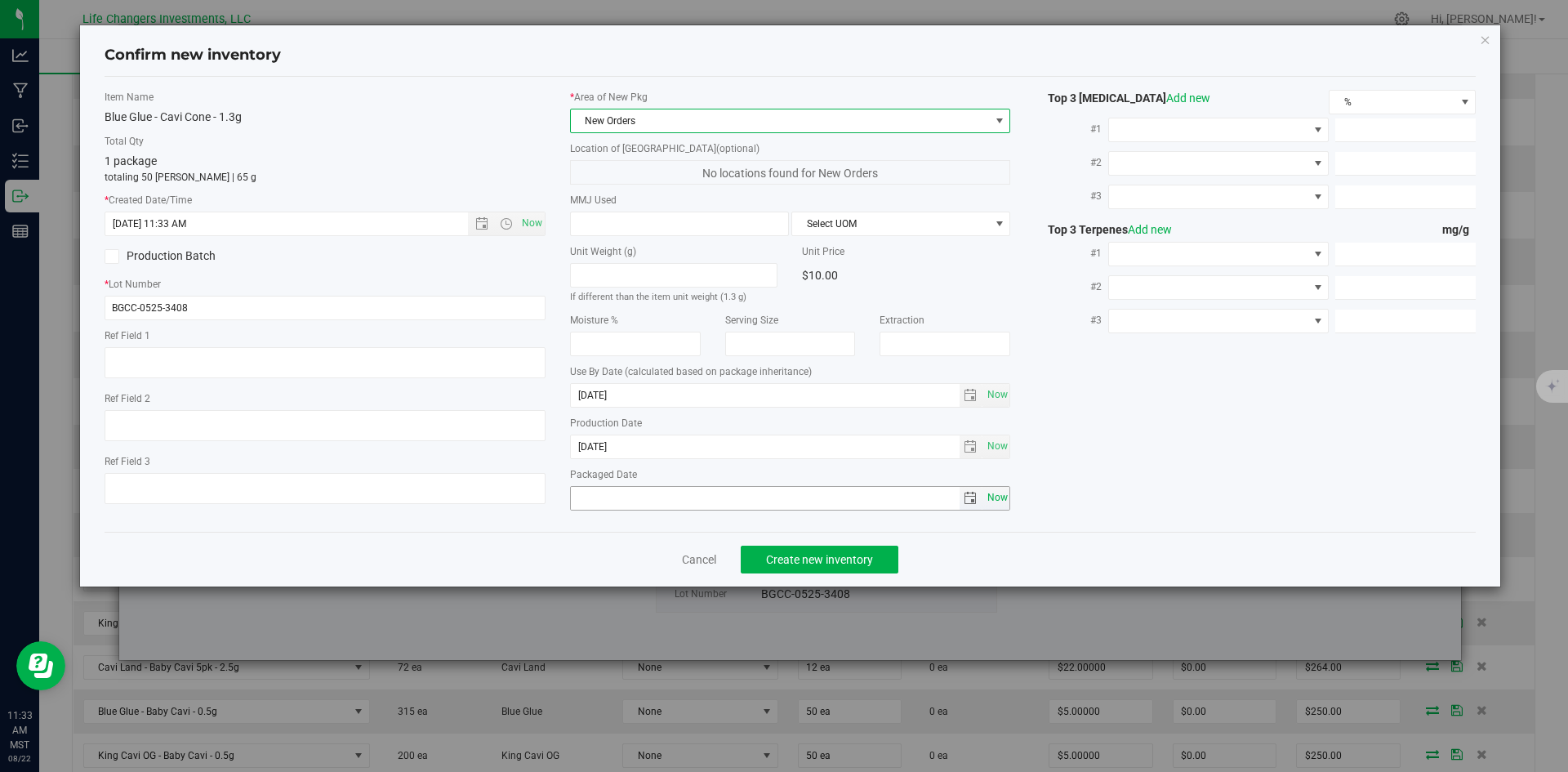
click at [996, 502] on span "Now" at bounding box center [996, 498] width 28 height 24
type input "[DATE]"
click at [844, 559] on span "Create new inventory" at bounding box center [820, 559] width 107 height 13
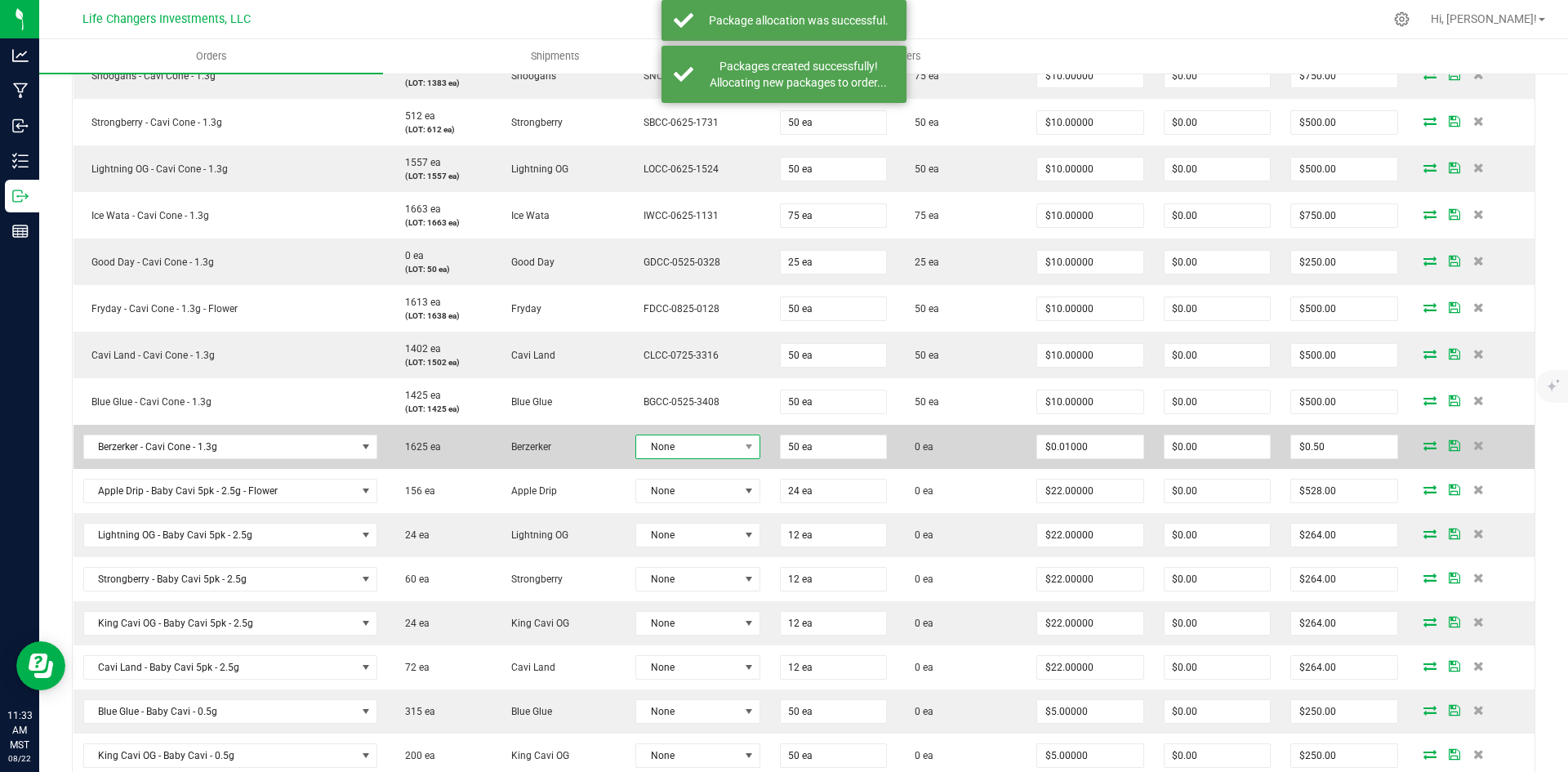
click at [738, 446] on span at bounding box center [748, 447] width 20 height 23
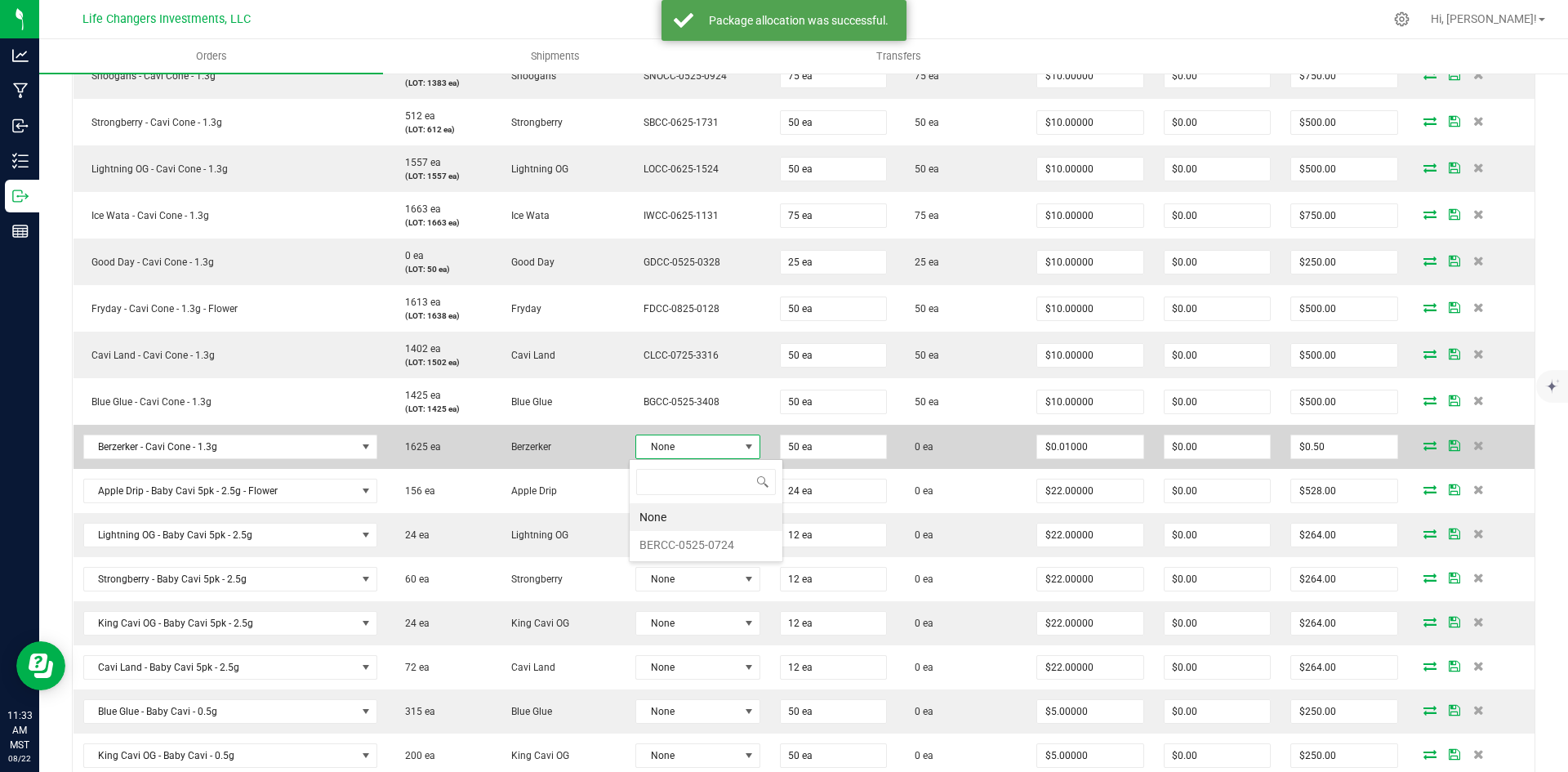
scroll to position [25, 124]
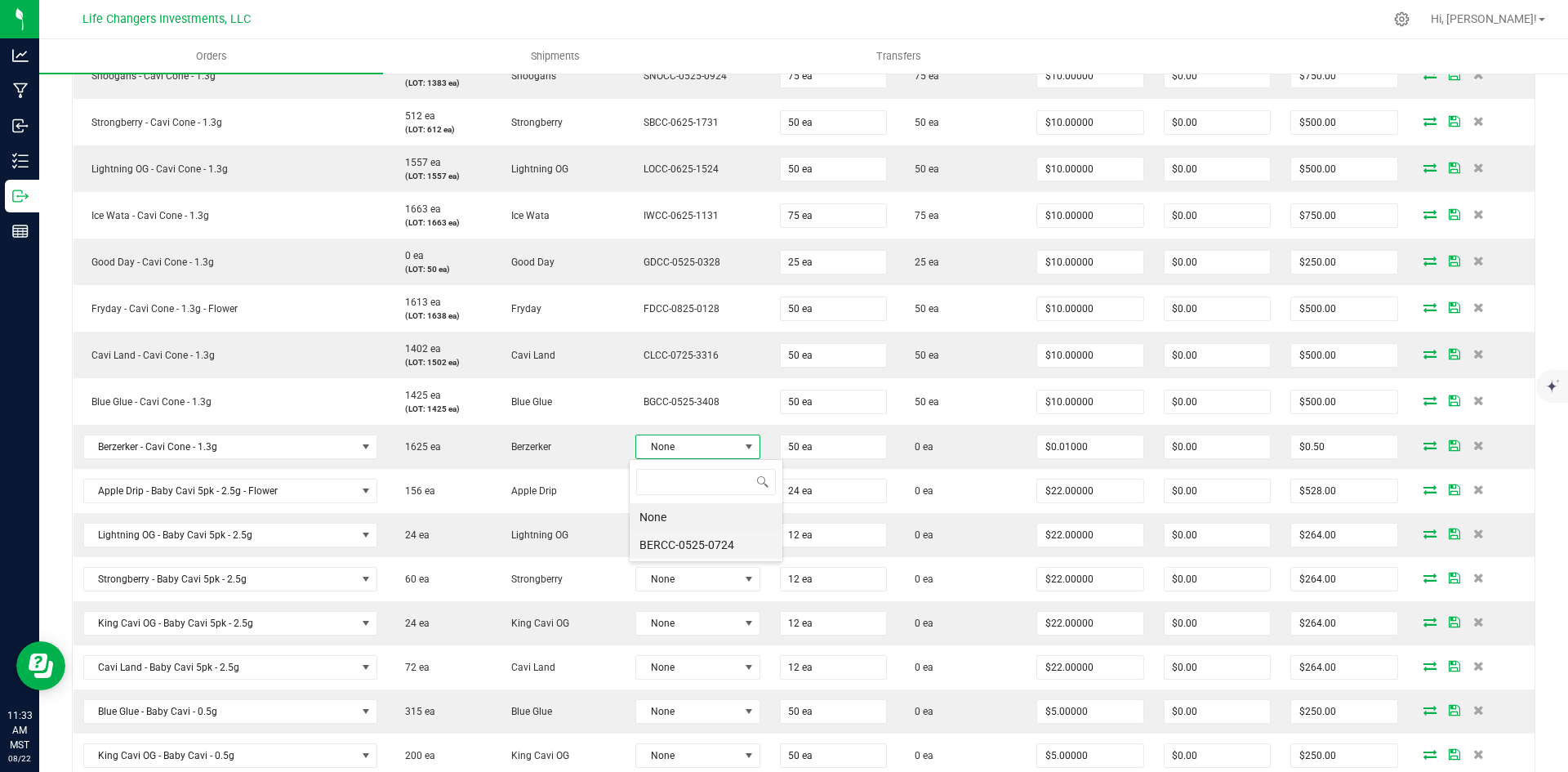
click at [732, 545] on li "BERCC-0525-0724" at bounding box center [706, 544] width 153 height 28
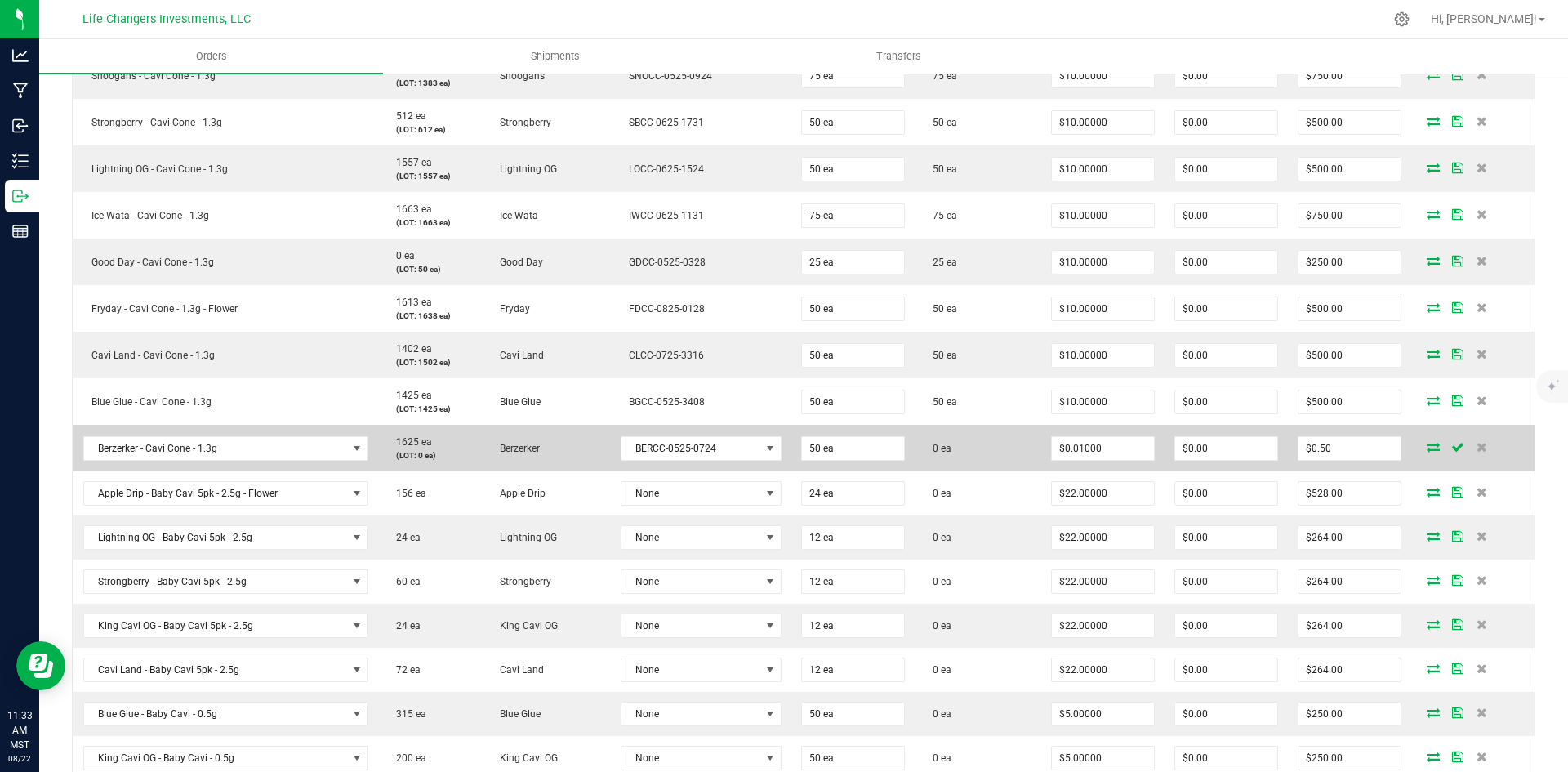
click at [1427, 449] on icon at bounding box center [1433, 446] width 13 height 10
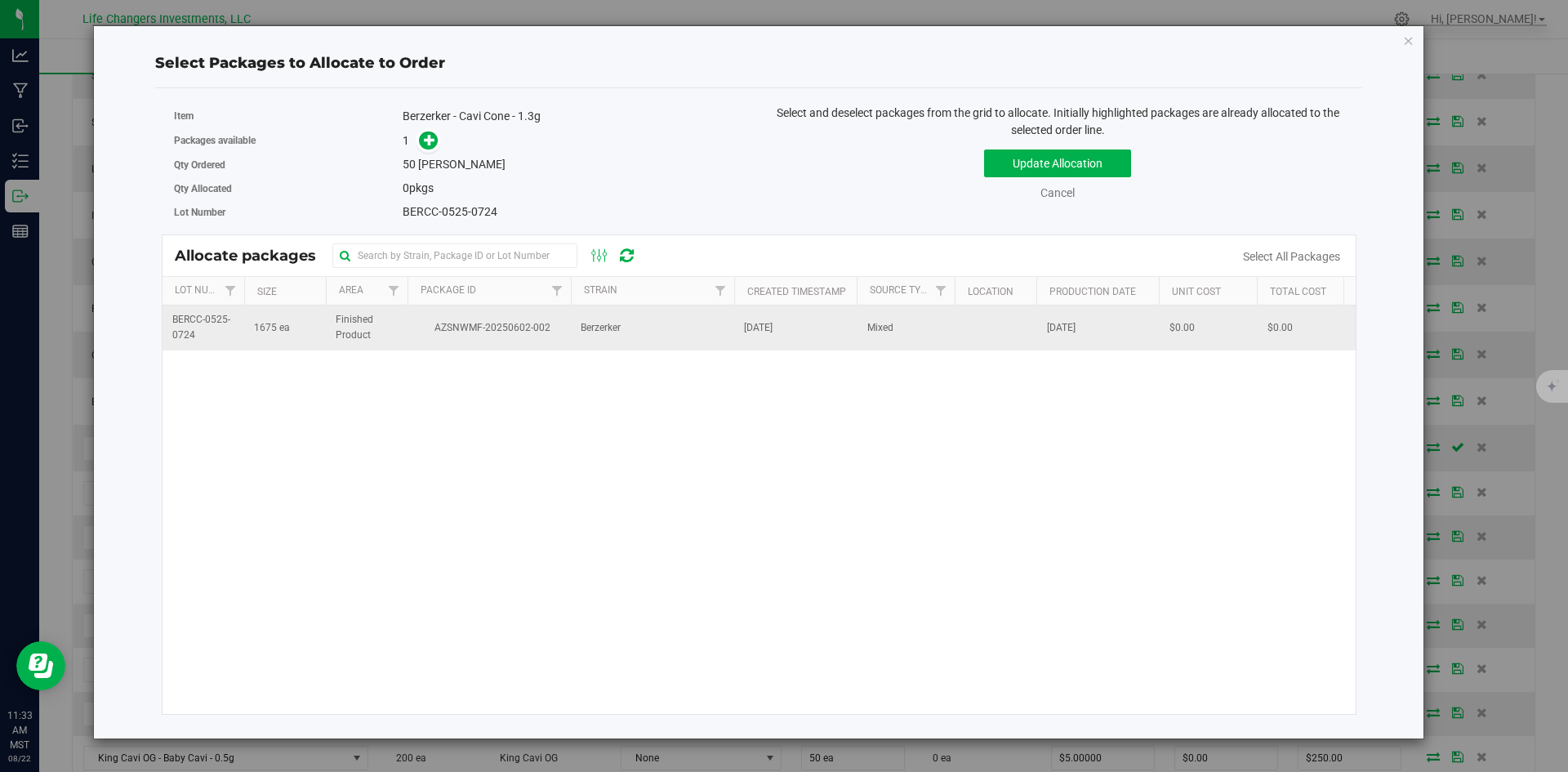
click at [612, 328] on span "Berzerker" at bounding box center [600, 327] width 40 height 15
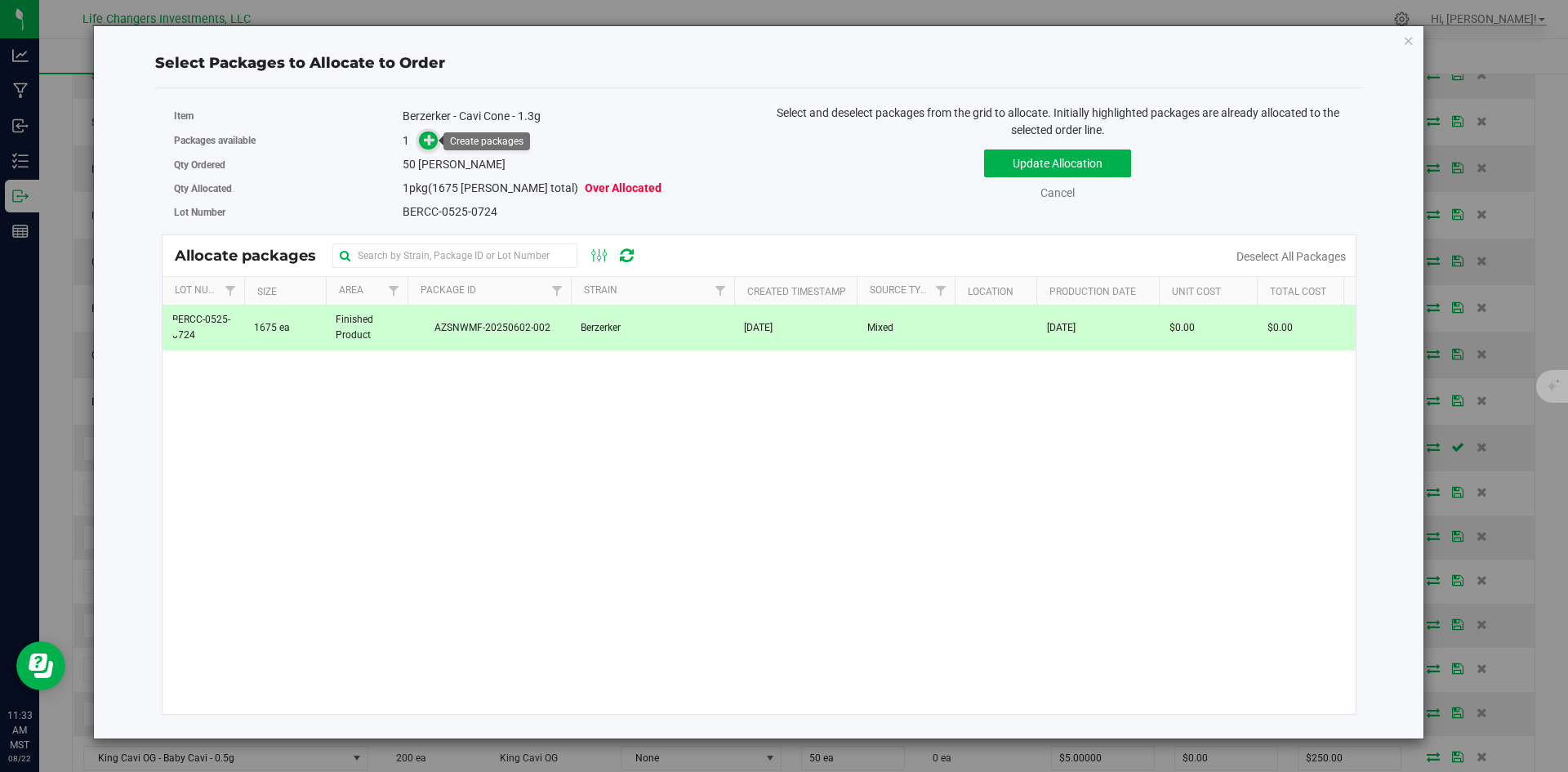
click at [436, 142] on icon at bounding box center [429, 140] width 12 height 12
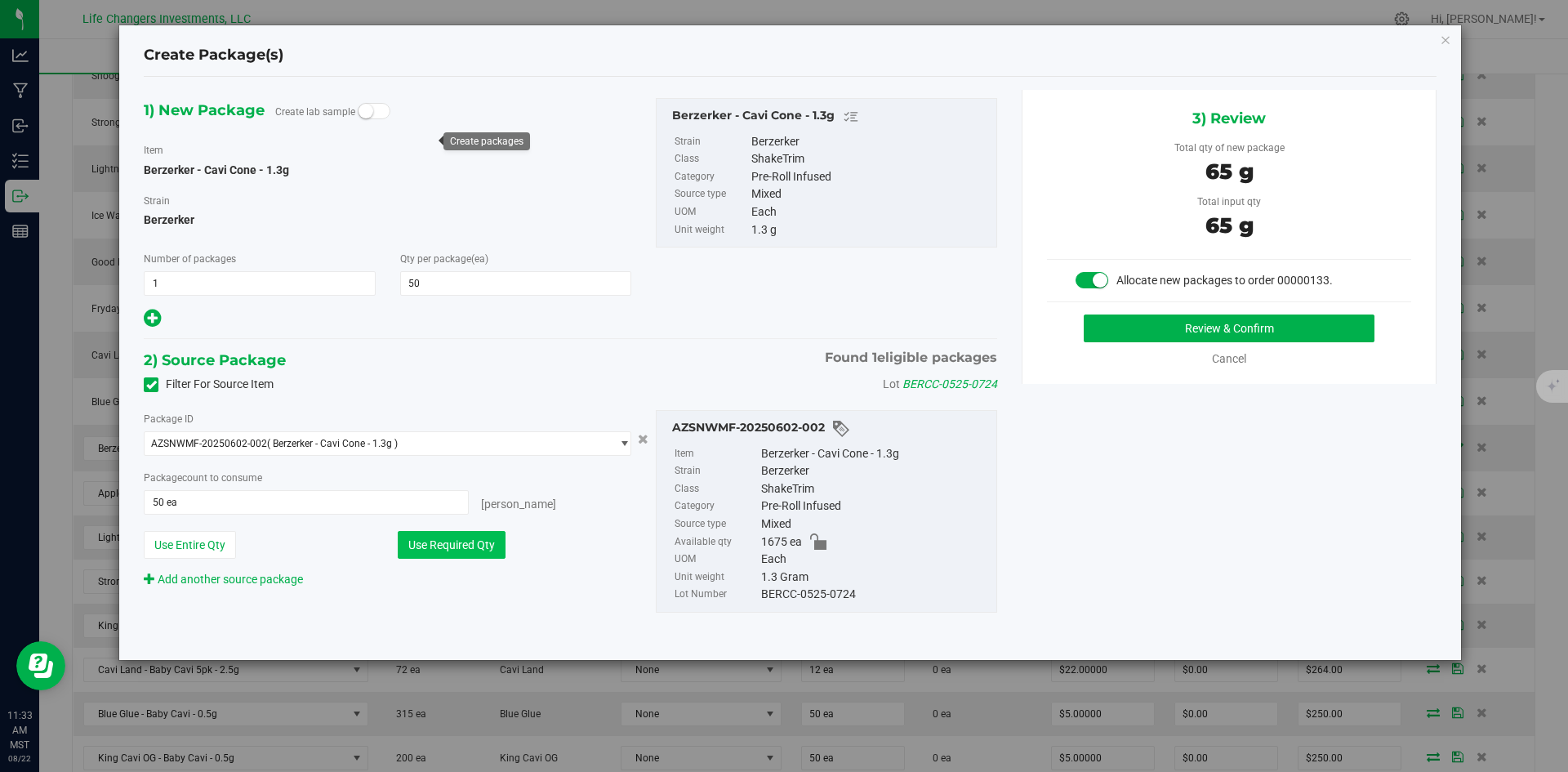
click at [483, 543] on button "Use Required Qty" at bounding box center [451, 544] width 108 height 28
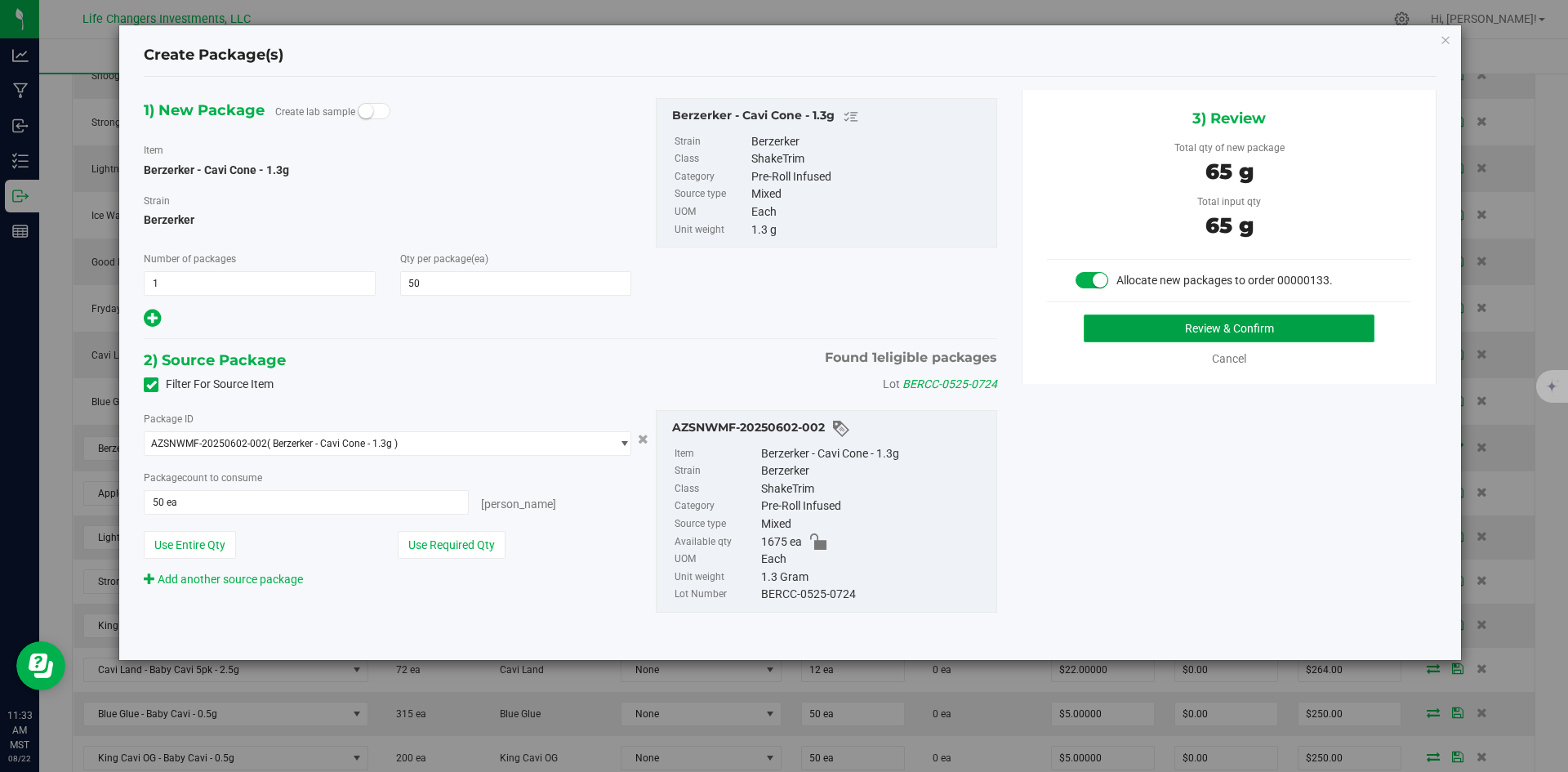
click at [1239, 327] on button "Review & Confirm" at bounding box center [1228, 328] width 291 height 28
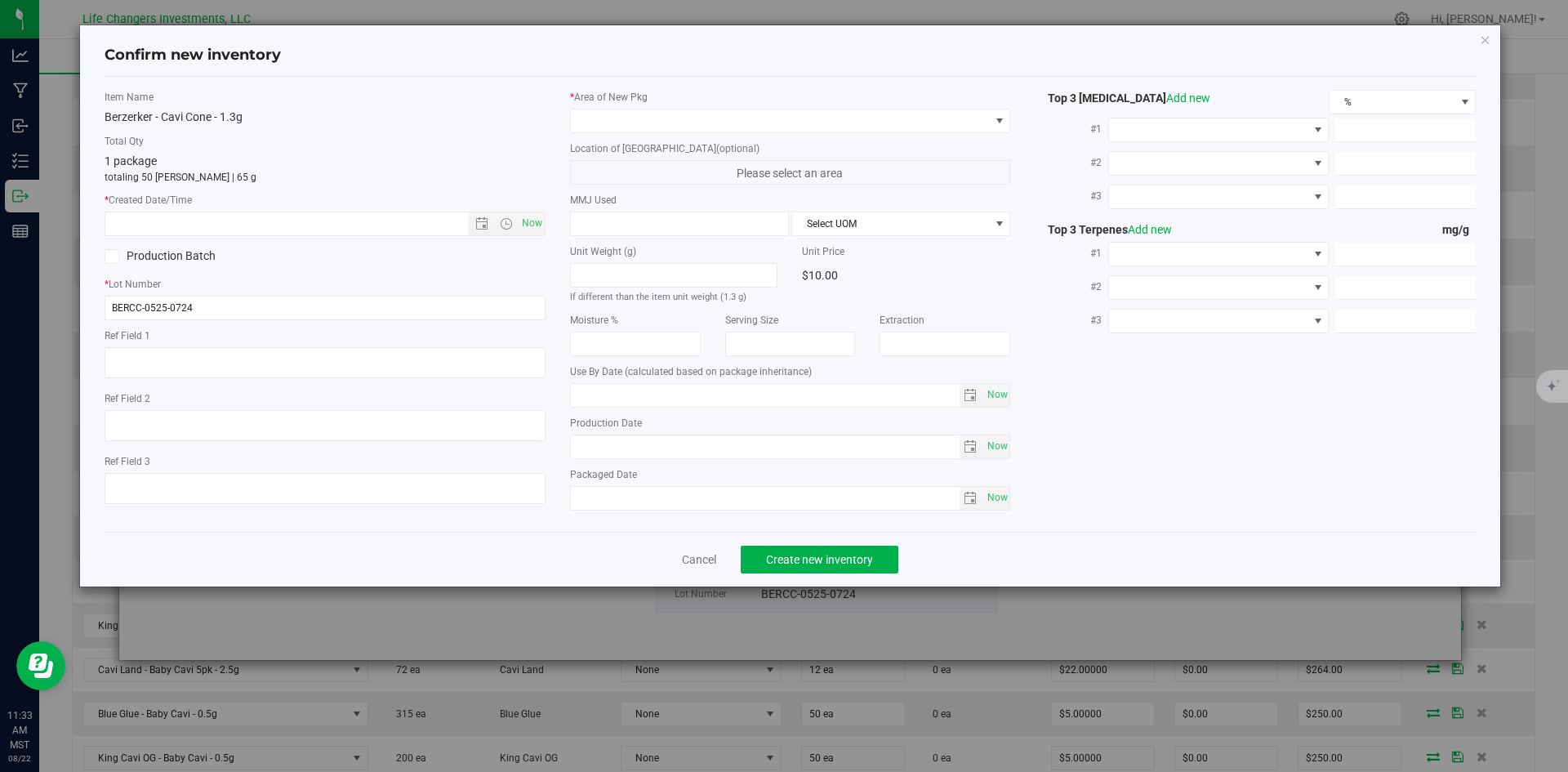
type input "[DATE]"
drag, startPoint x: 539, startPoint y: 229, endPoint x: 562, endPoint y: 190, distance: 45.3
click at [539, 228] on span "Now" at bounding box center [531, 223] width 28 height 24
type input "[DATE] 11:33 AM"
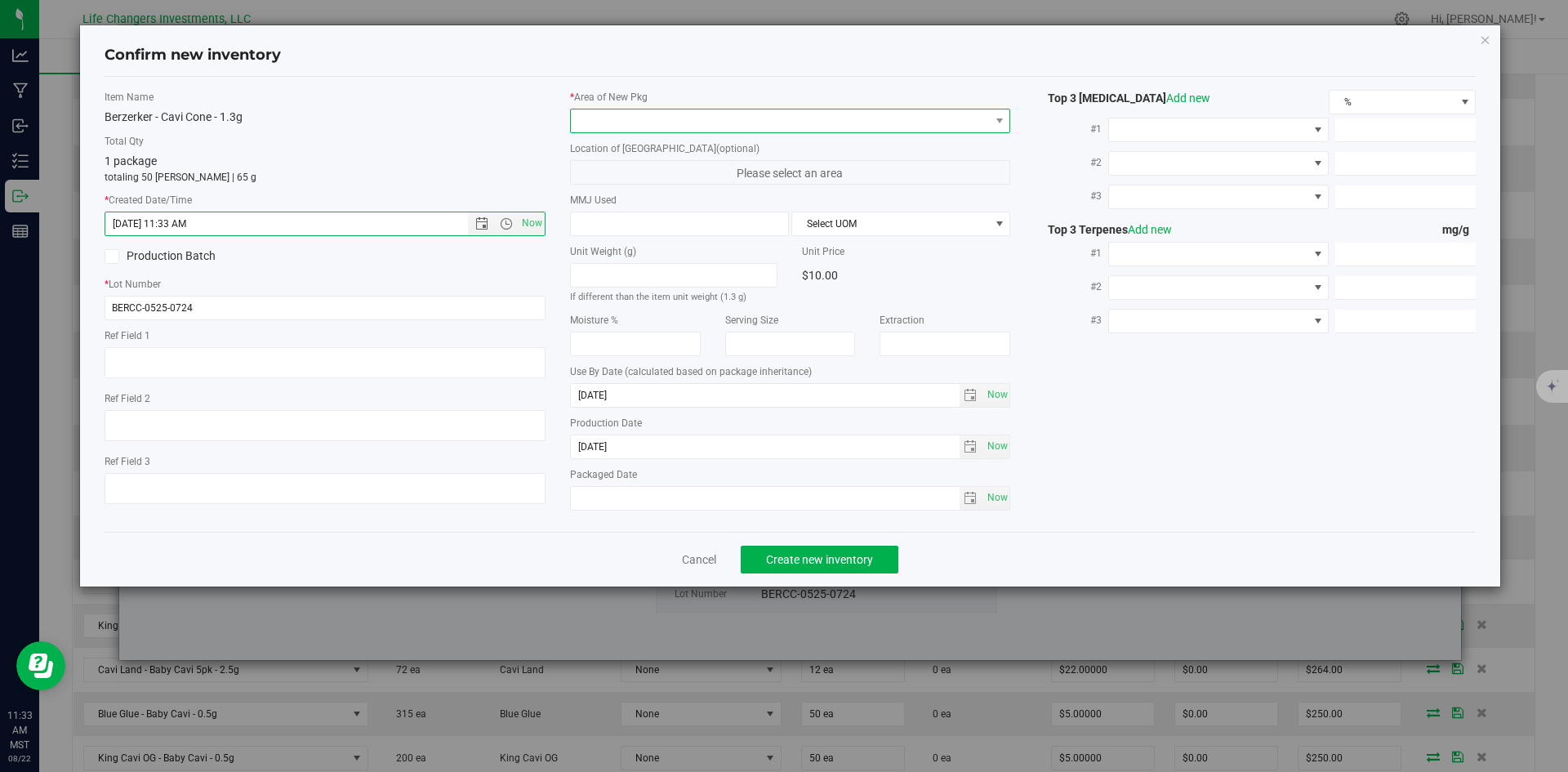
click at [633, 120] on span at bounding box center [780, 121] width 419 height 23
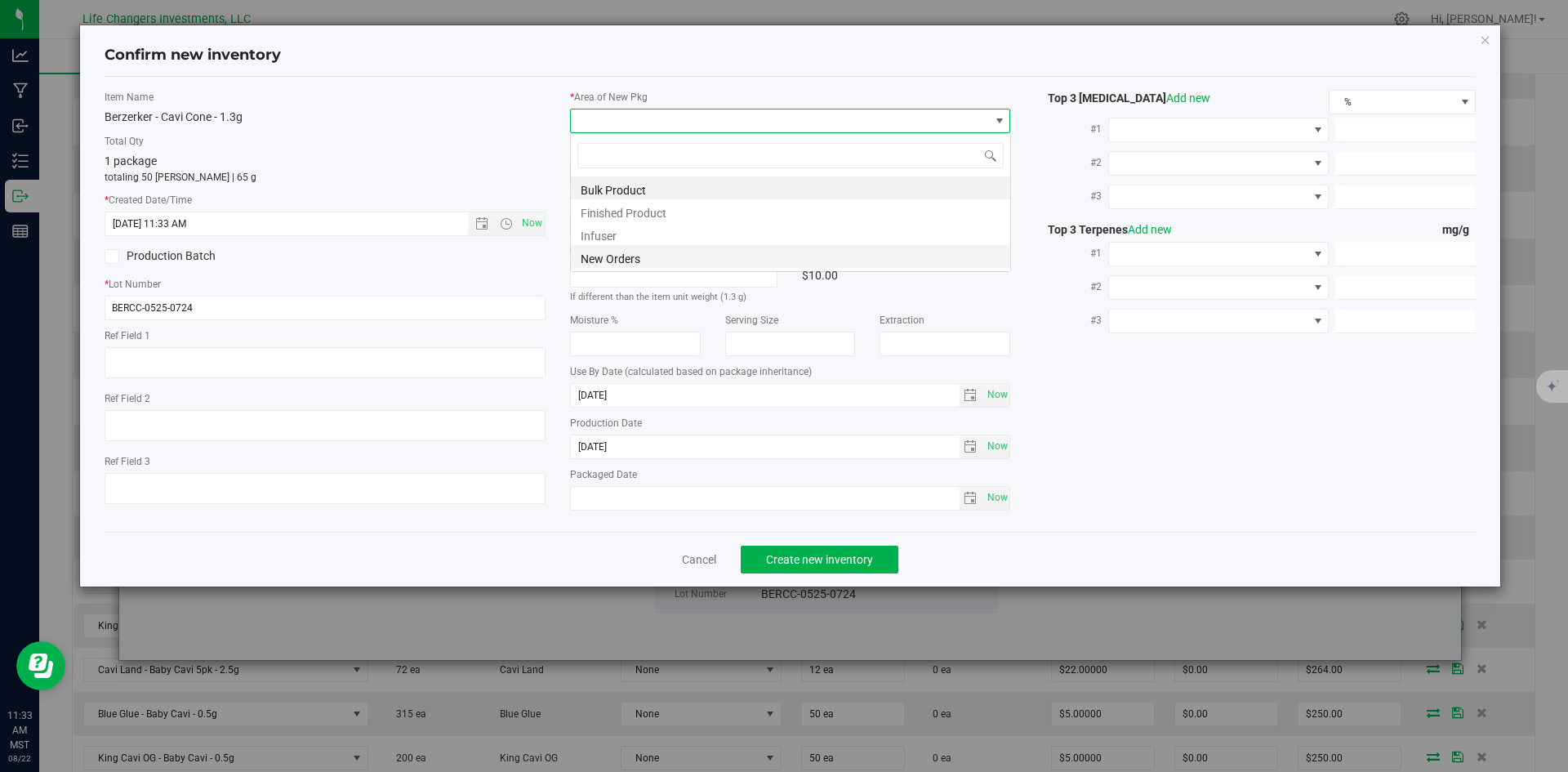
scroll to position [25, 441]
click at [646, 261] on li "New Orders" at bounding box center [790, 257] width 439 height 23
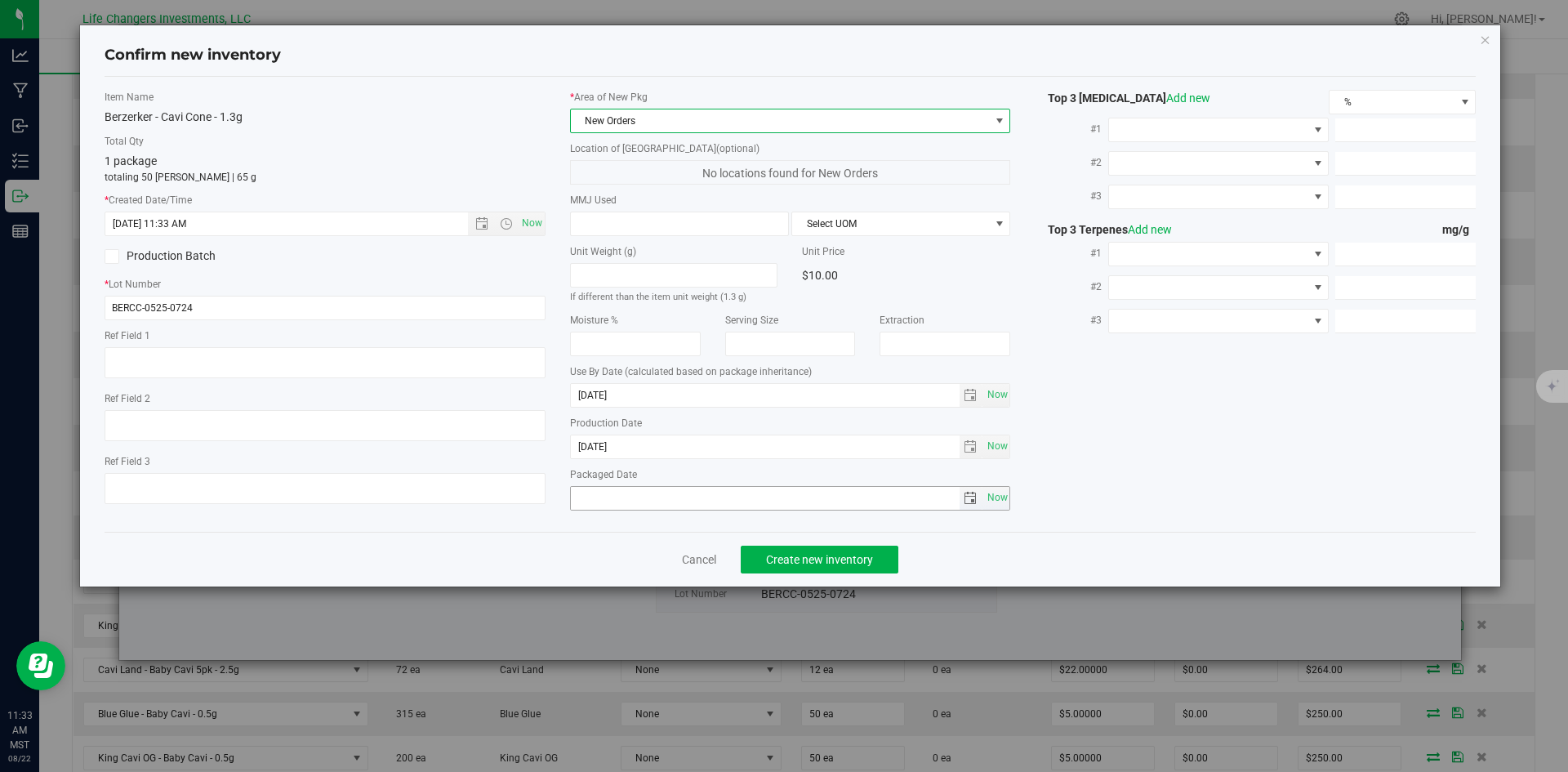
drag, startPoint x: 993, startPoint y: 494, endPoint x: 894, endPoint y: 534, distance: 106.8
click at [990, 494] on span "Now" at bounding box center [996, 498] width 28 height 24
type input "[DATE]"
click at [824, 556] on span "Create new inventory" at bounding box center [820, 559] width 107 height 13
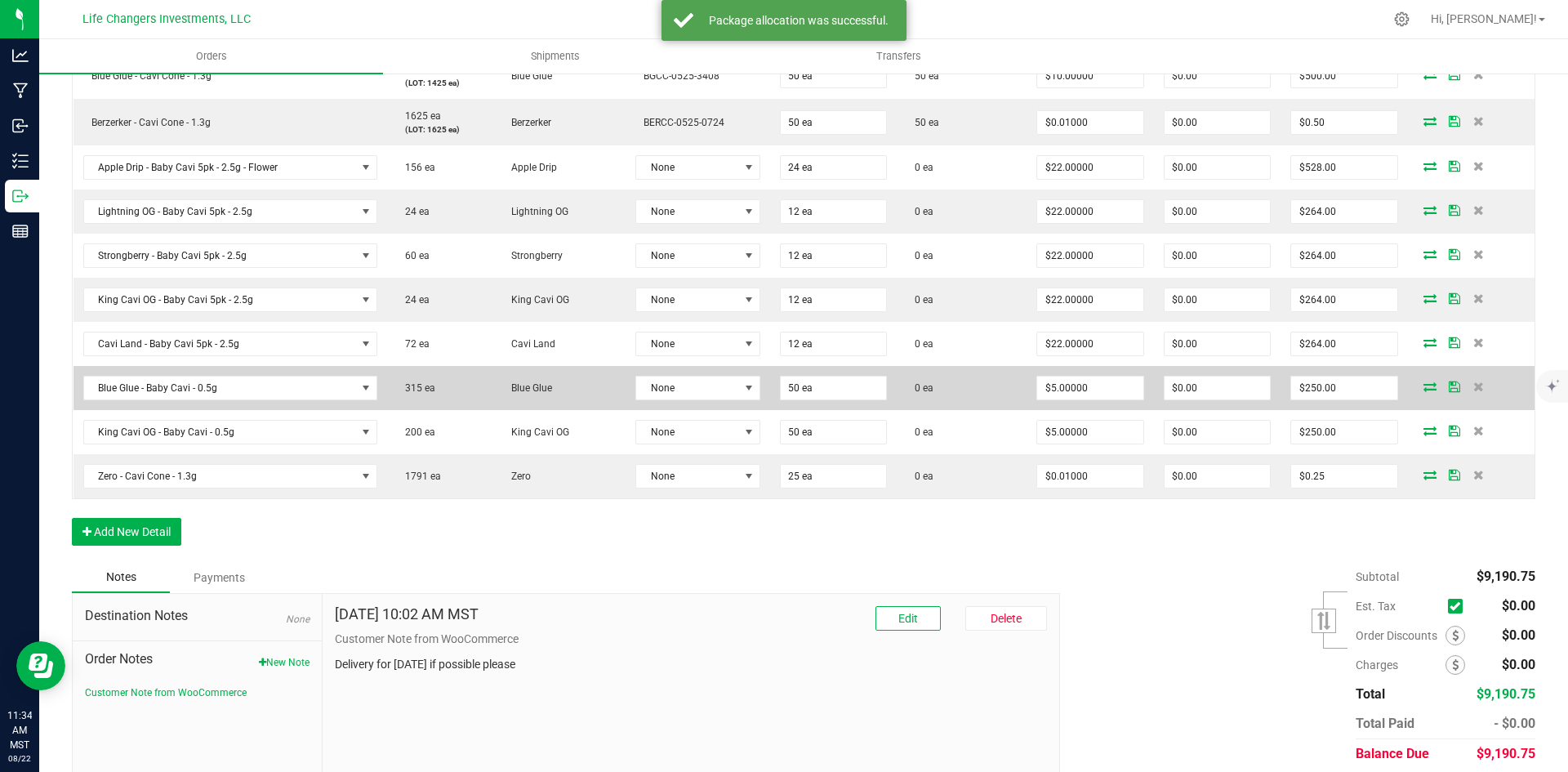
scroll to position [1144, 0]
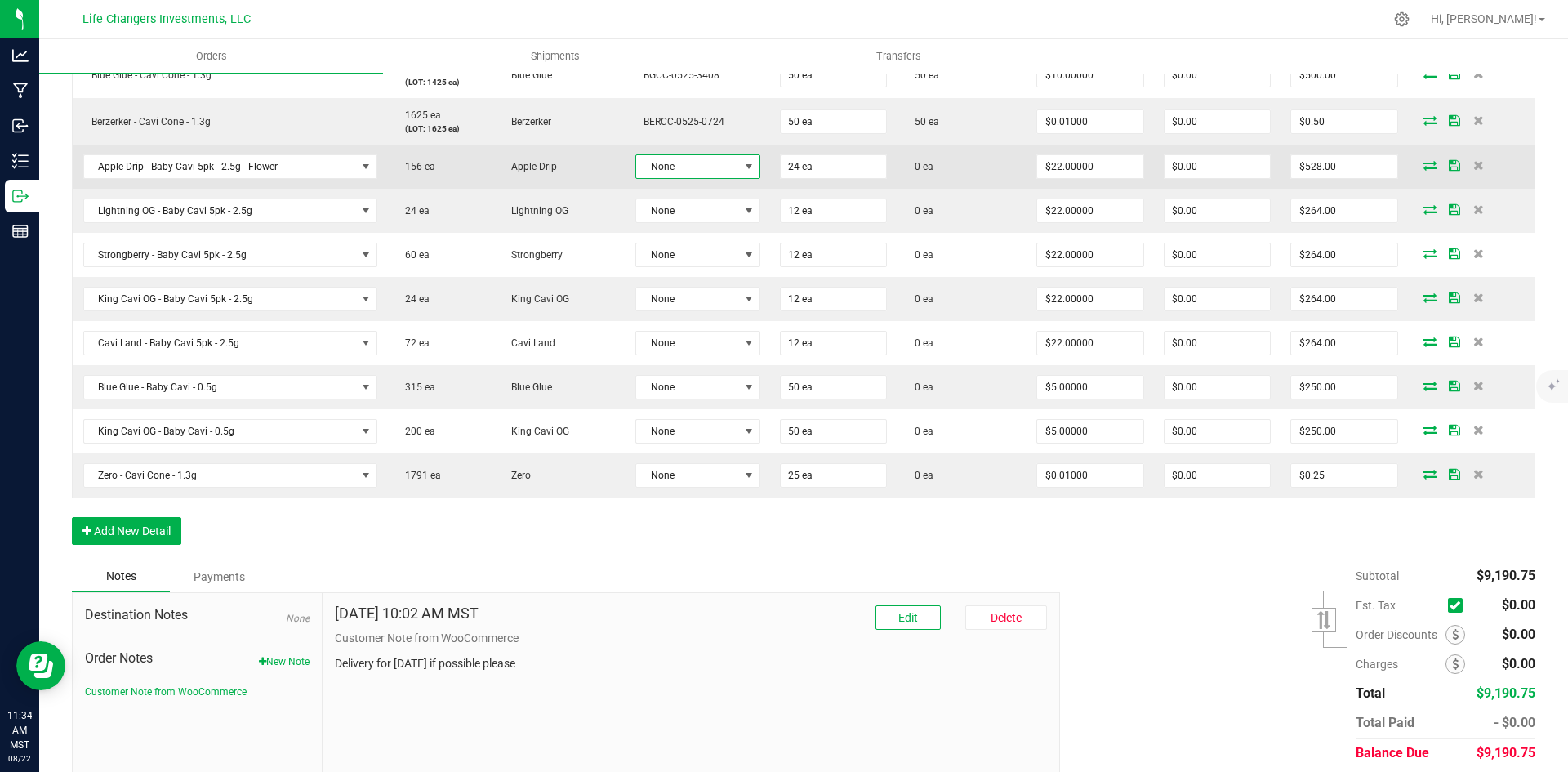
click at [742, 165] on span at bounding box center [748, 166] width 13 height 13
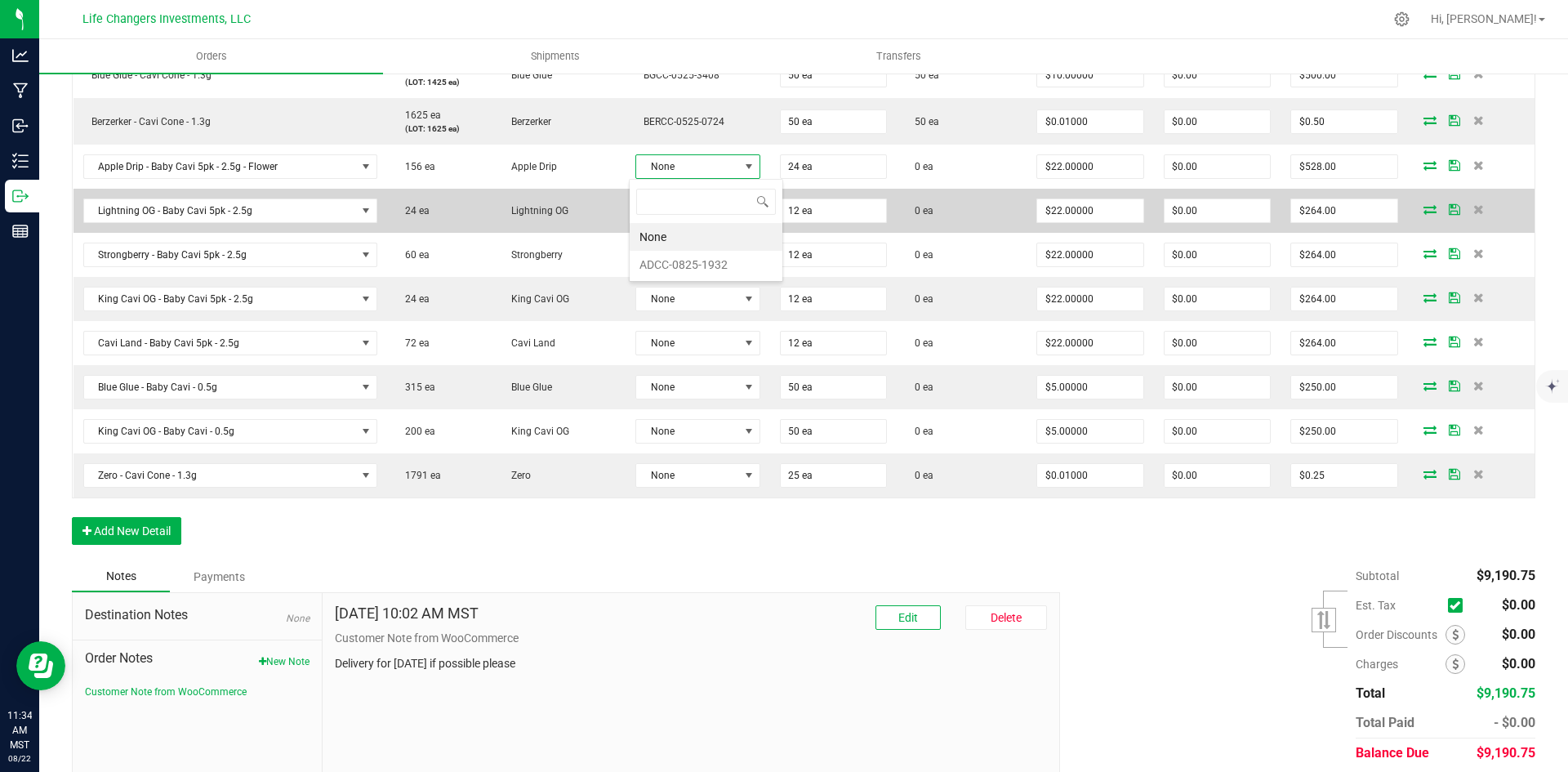
scroll to position [25, 124]
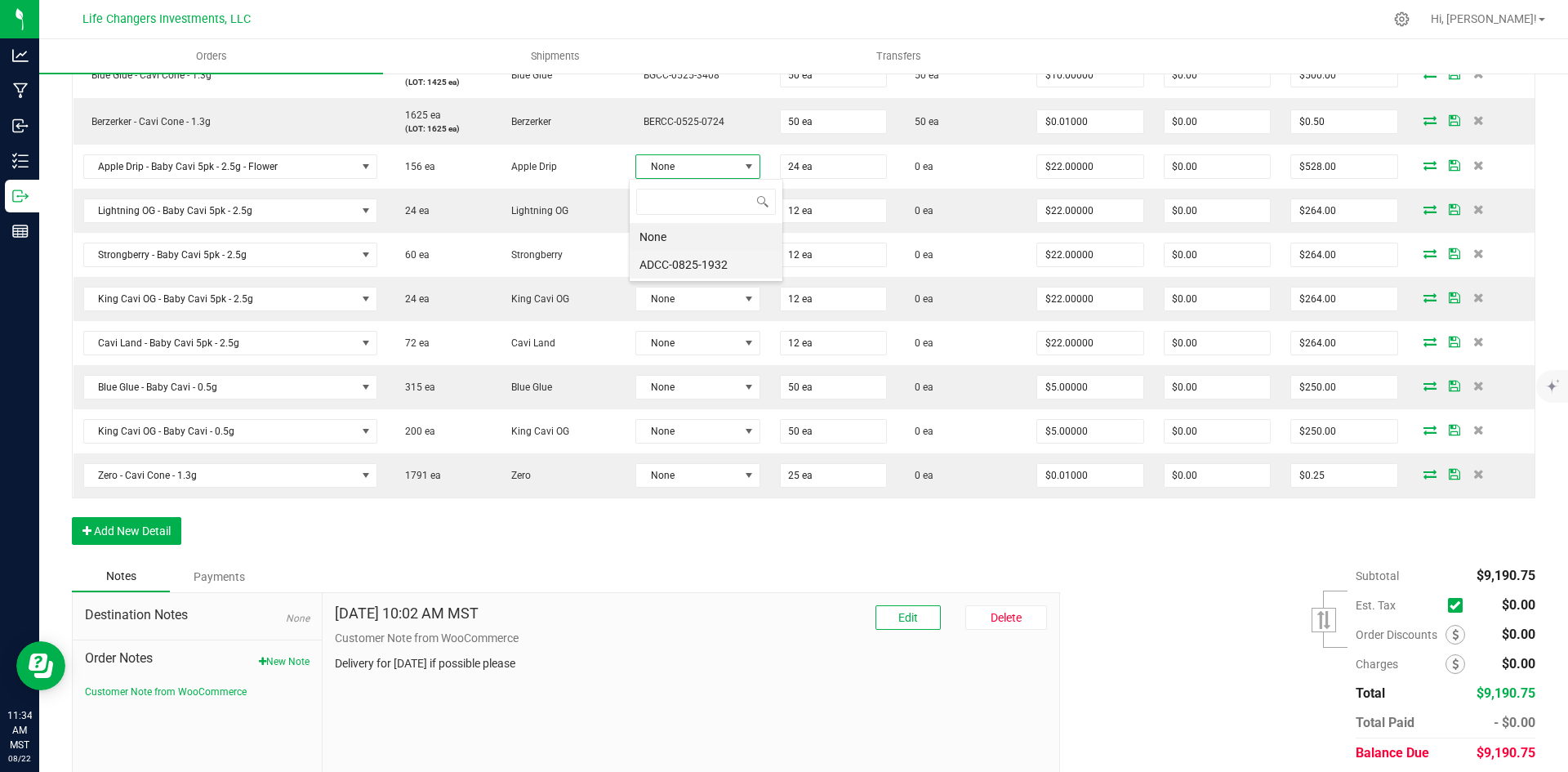
click at [692, 257] on li "ADCC-0825-1932" at bounding box center [706, 264] width 153 height 28
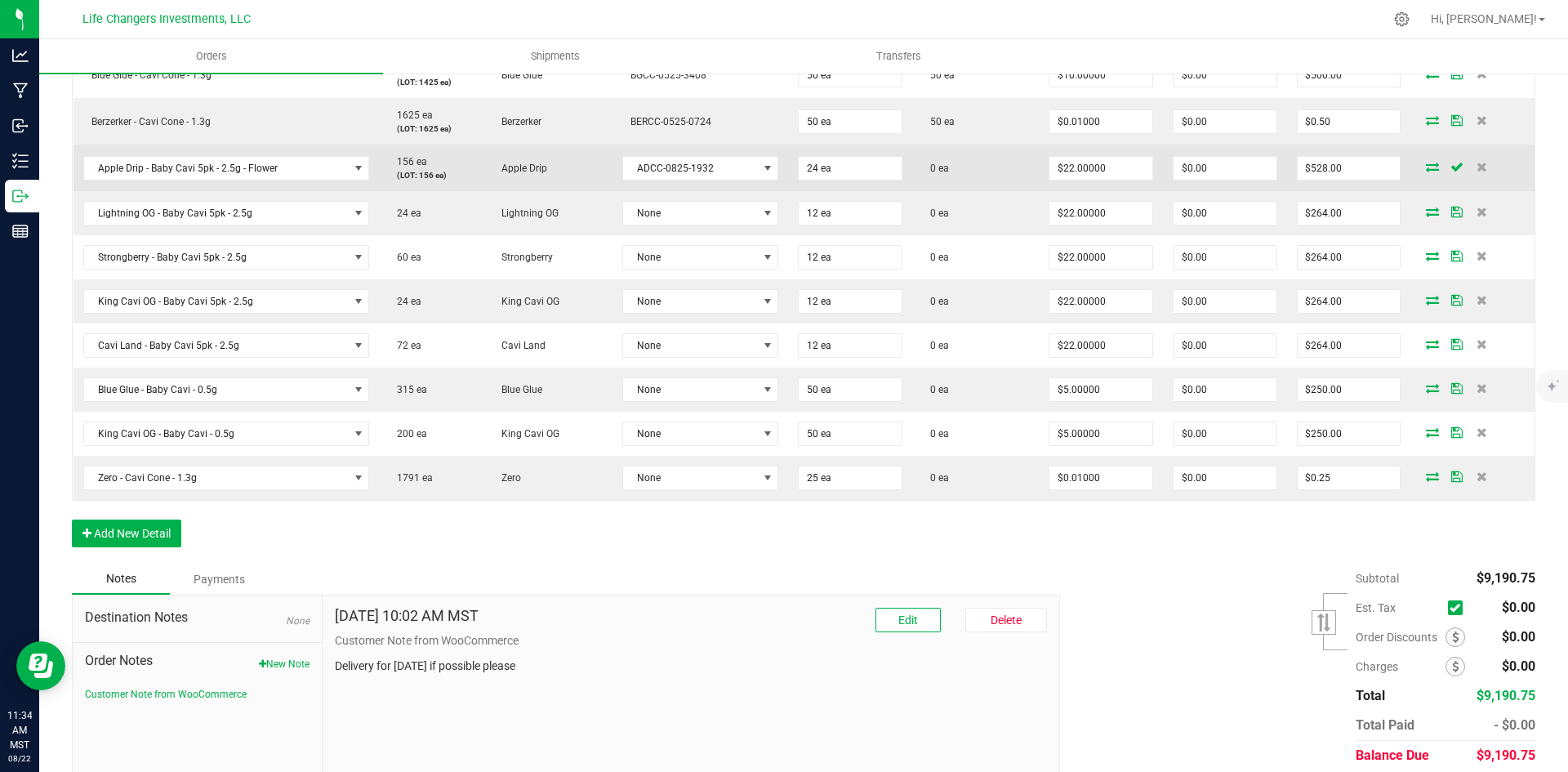
click at [1426, 165] on icon at bounding box center [1432, 166] width 13 height 10
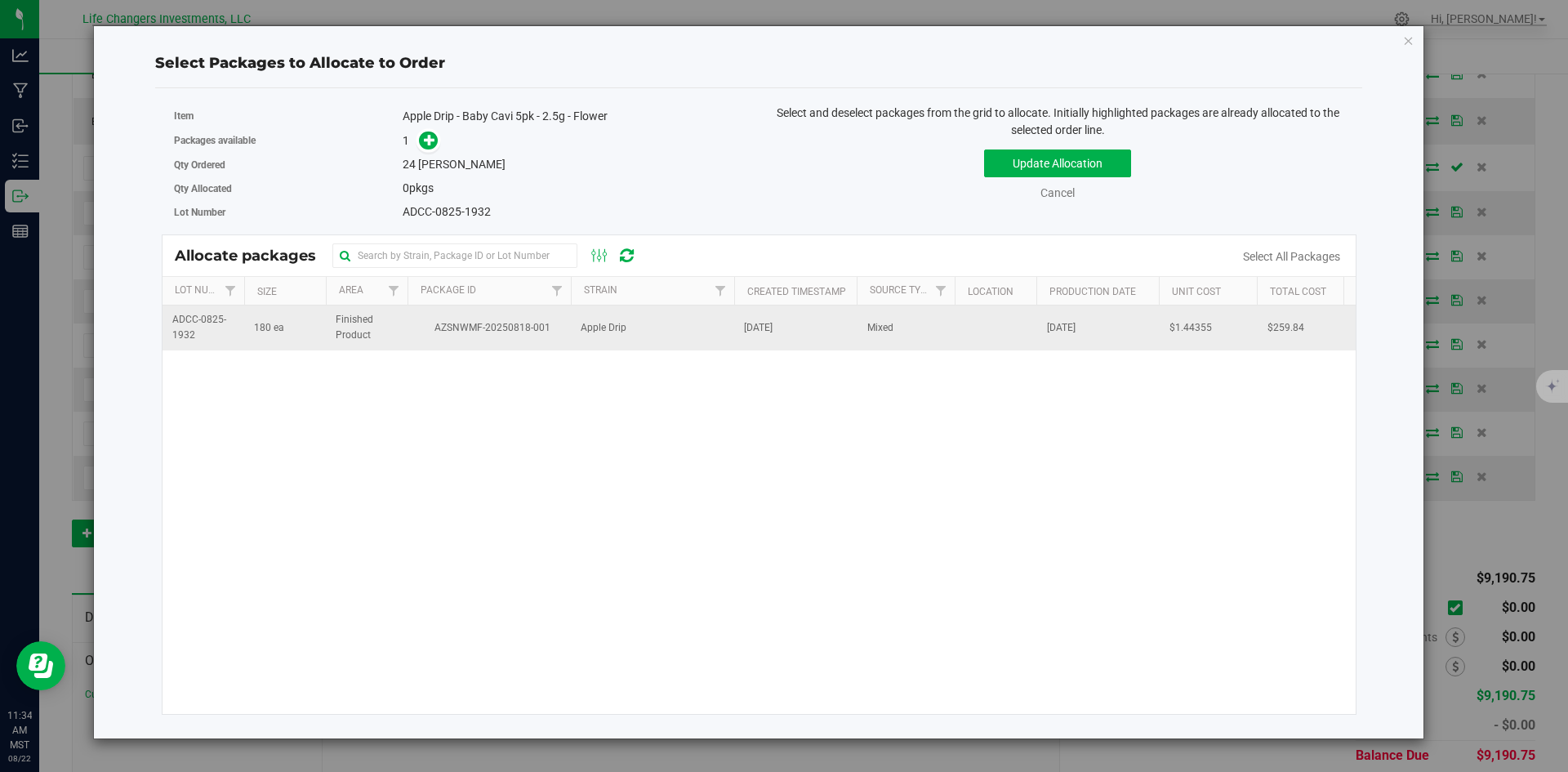
click at [552, 318] on td "AZSNWMF-20250818-001" at bounding box center [489, 328] width 164 height 44
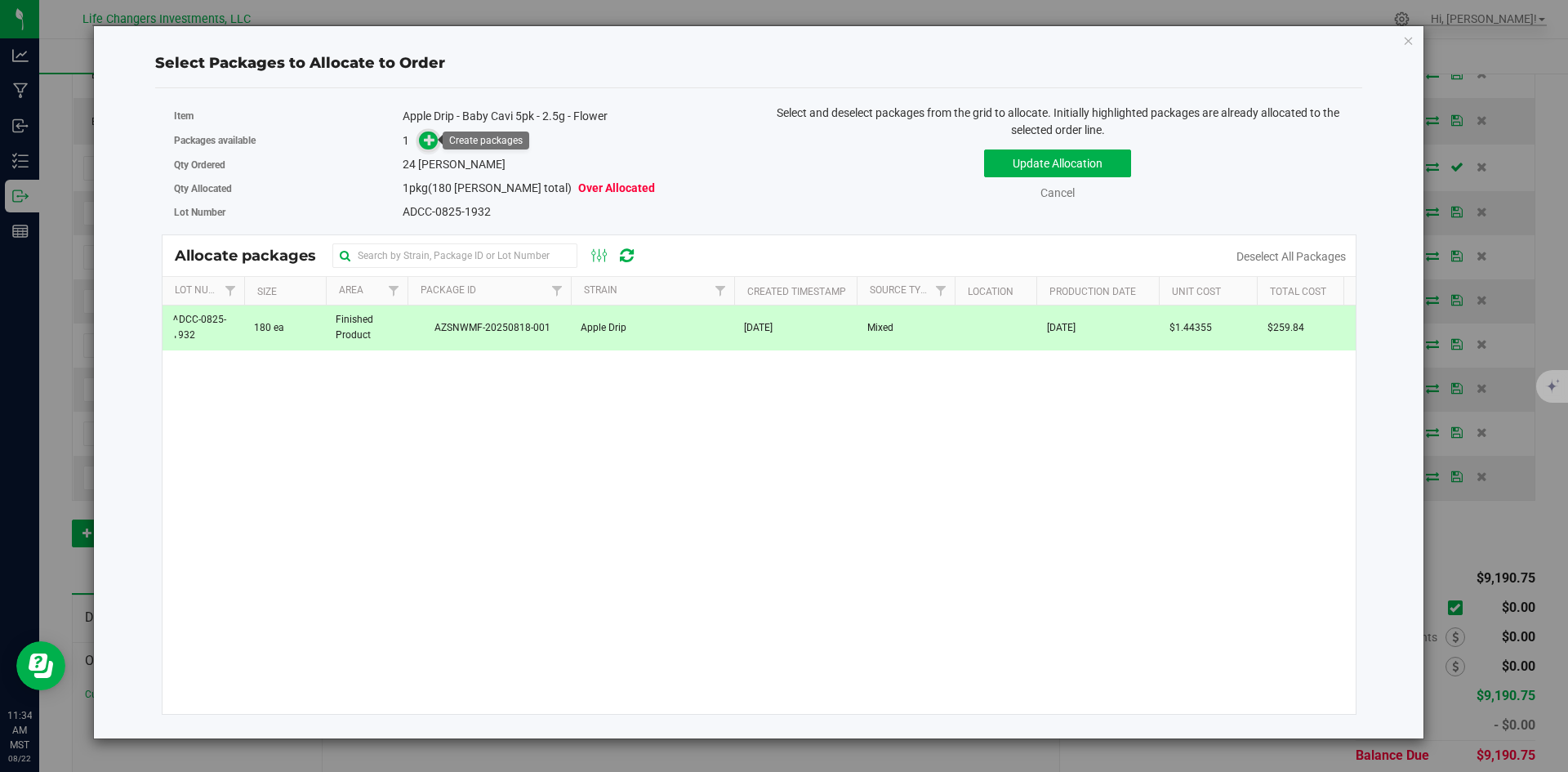
click at [433, 141] on icon at bounding box center [429, 140] width 12 height 12
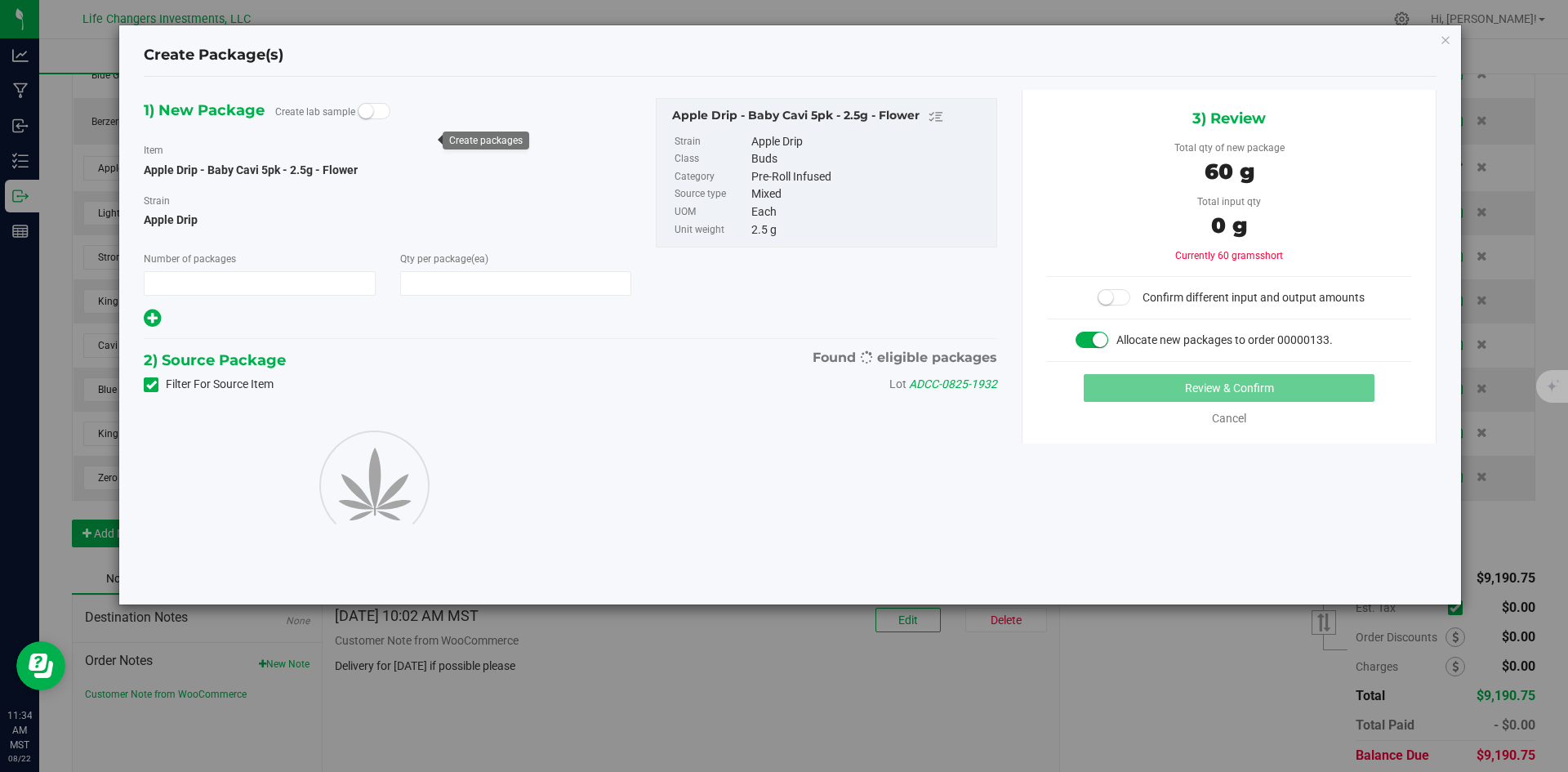
type input "1"
type input "24"
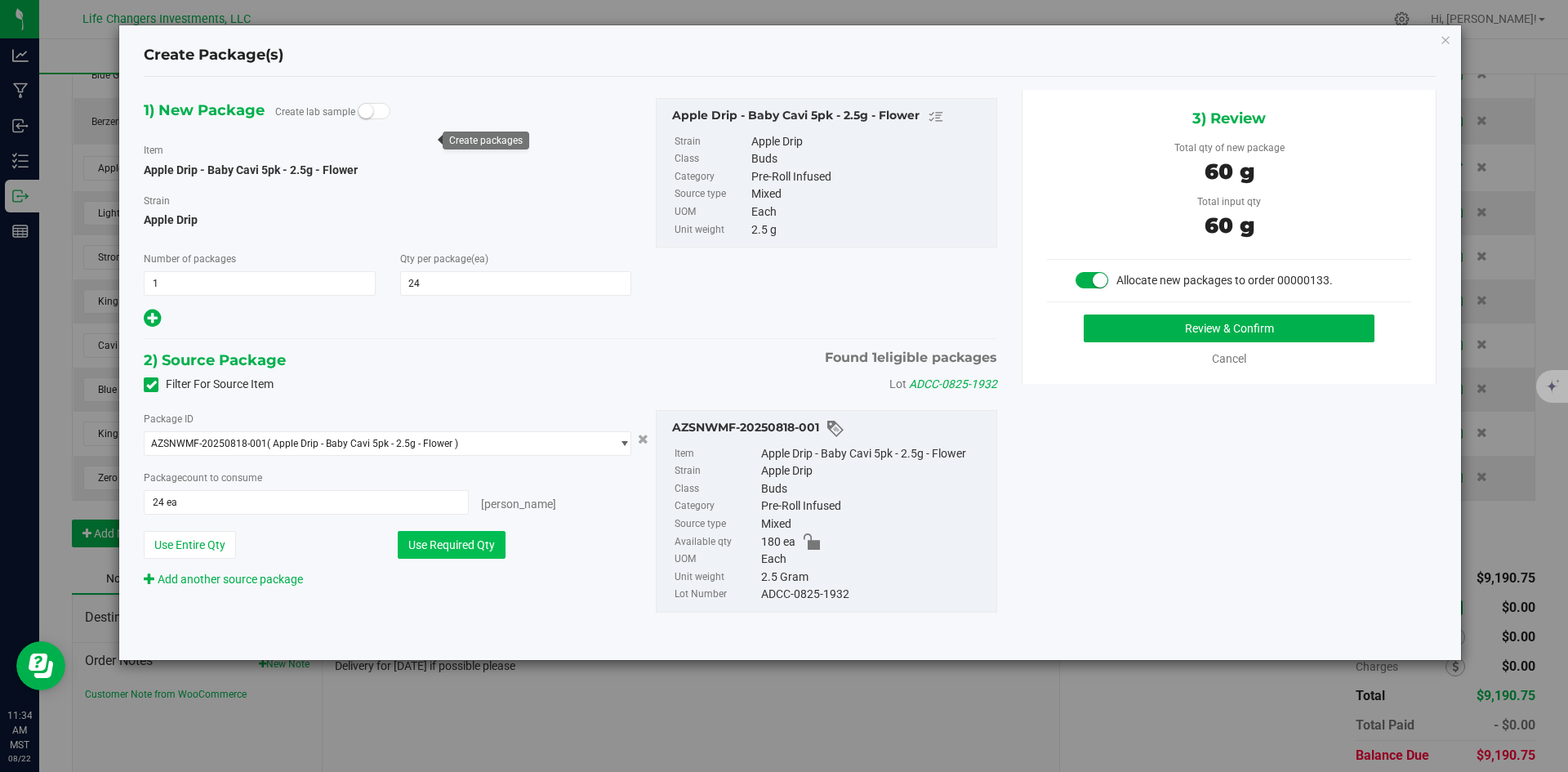
click at [457, 541] on button "Use Required Qty" at bounding box center [451, 544] width 108 height 28
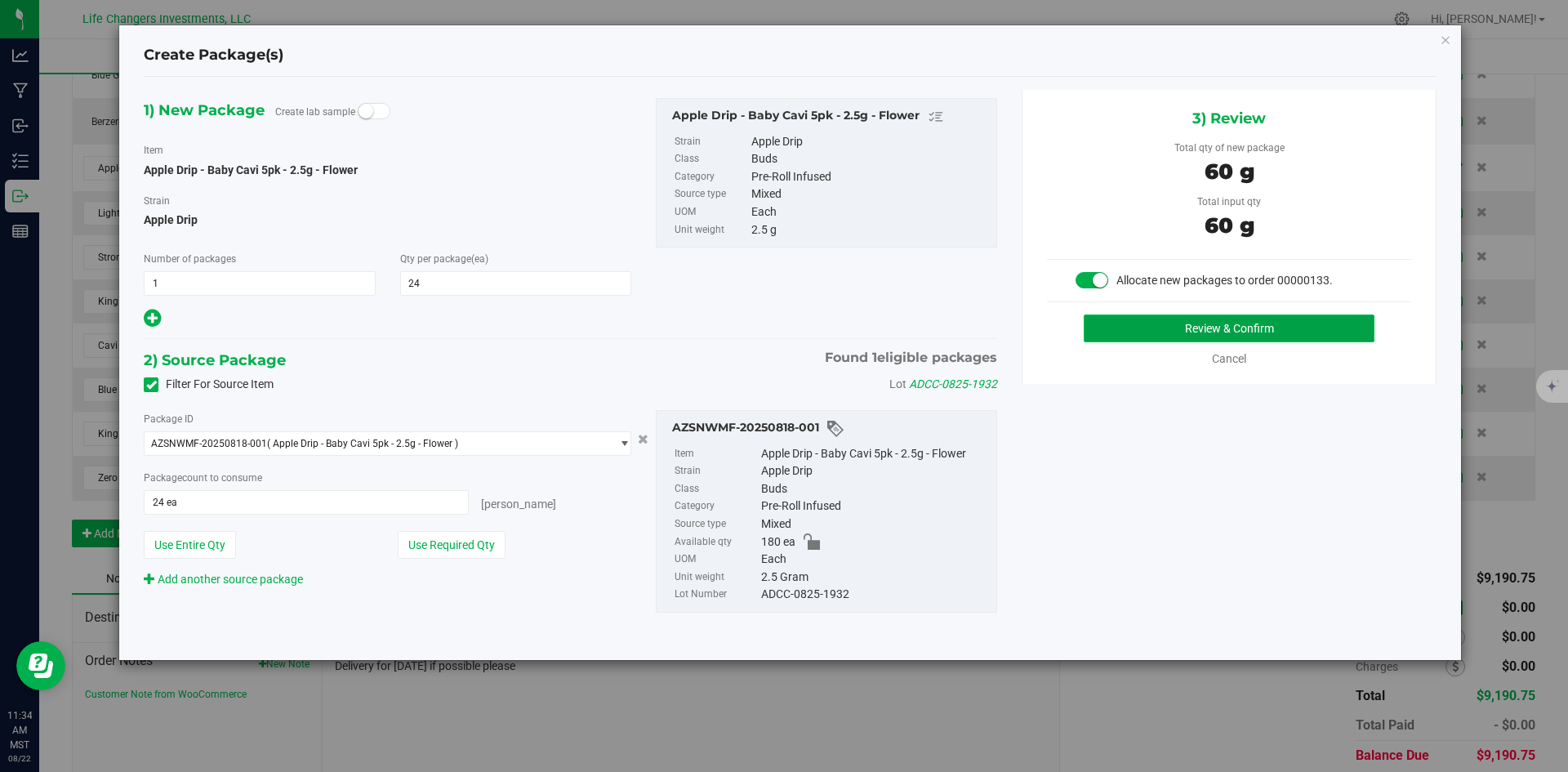
click at [1239, 326] on button "Review & Confirm" at bounding box center [1228, 328] width 291 height 28
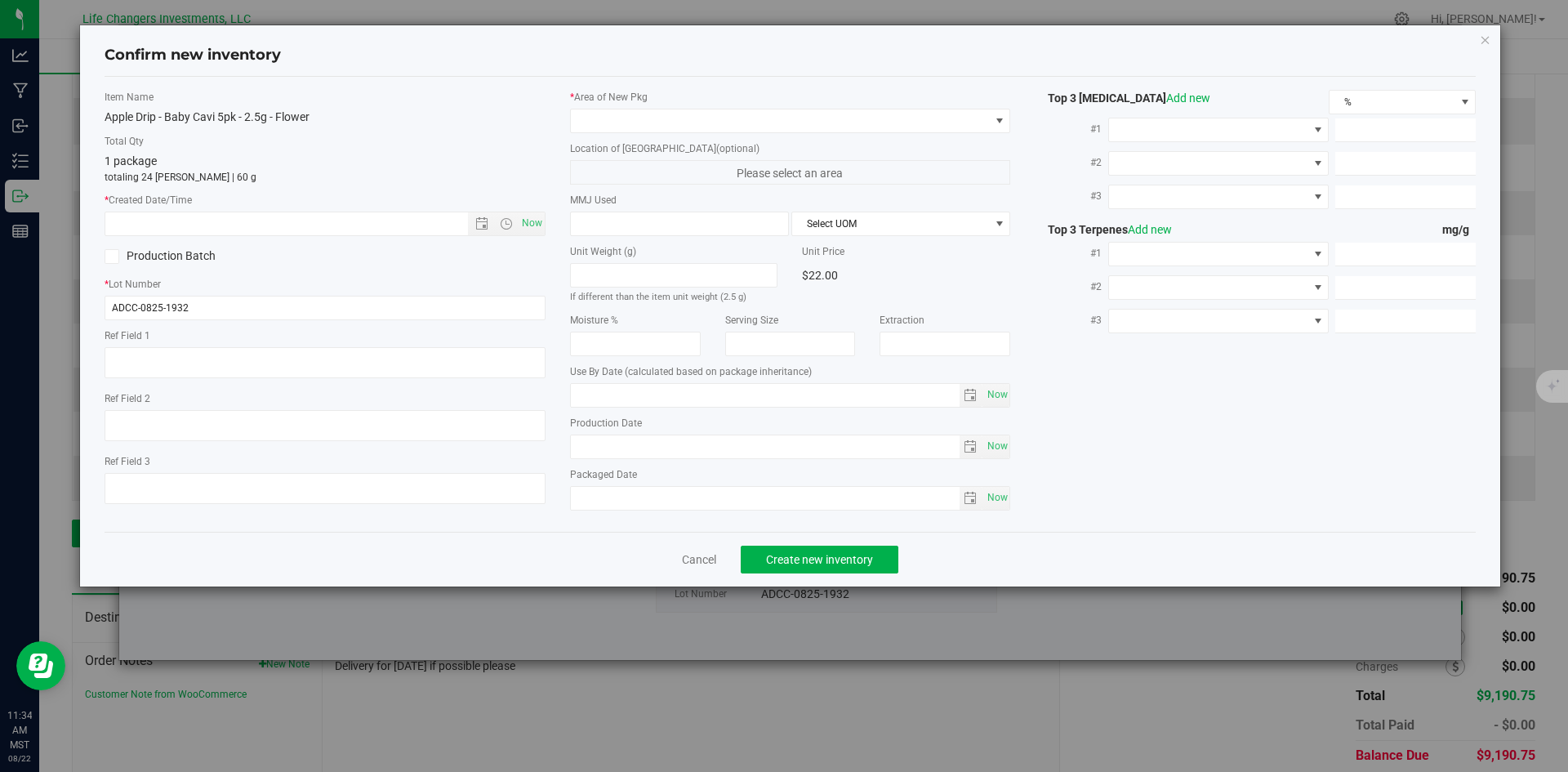
type input "[DATE]"
click at [533, 218] on span "Now" at bounding box center [531, 223] width 28 height 24
type input "[DATE] 11:34 AM"
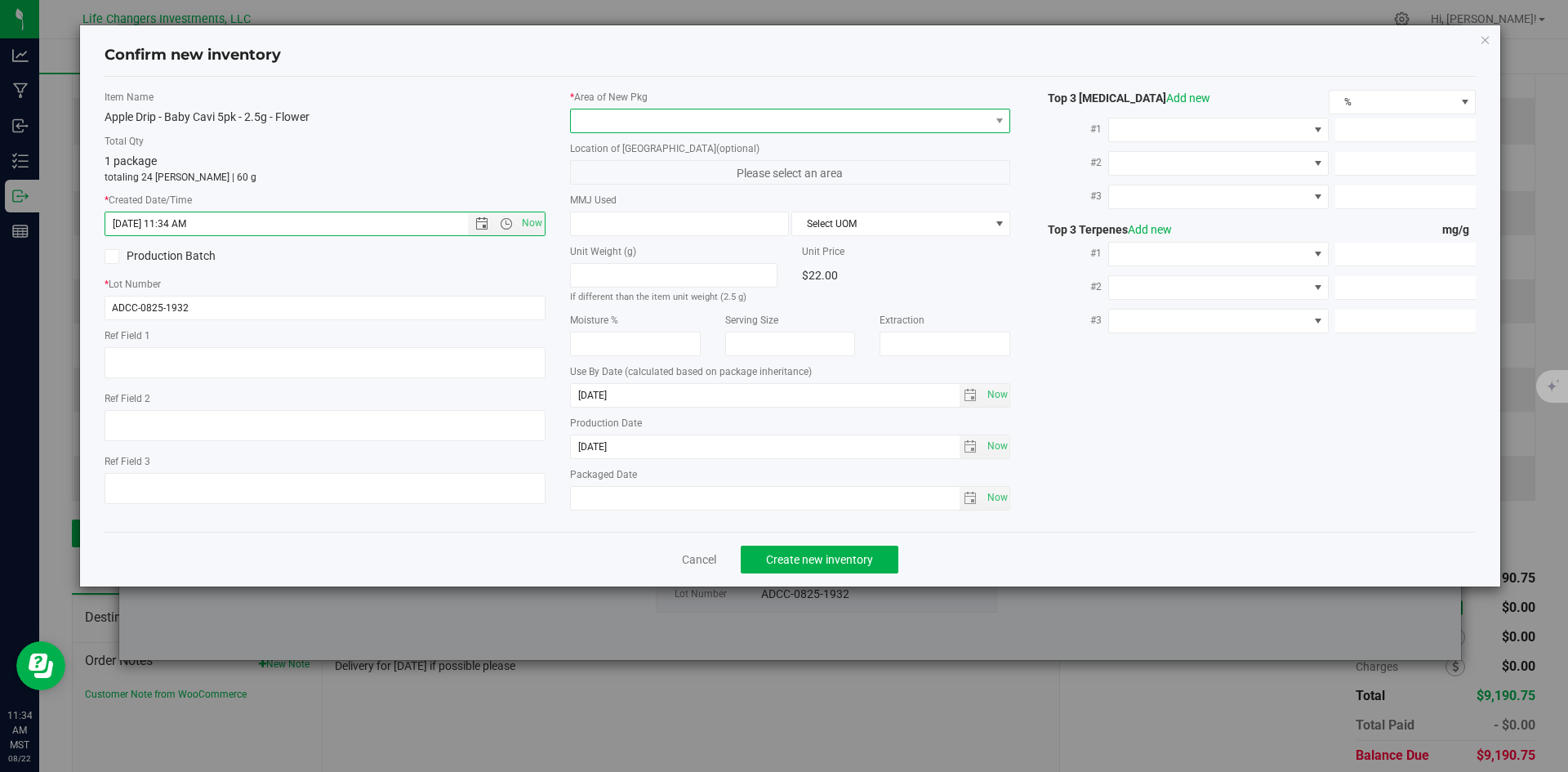
click at [612, 117] on span at bounding box center [780, 121] width 419 height 23
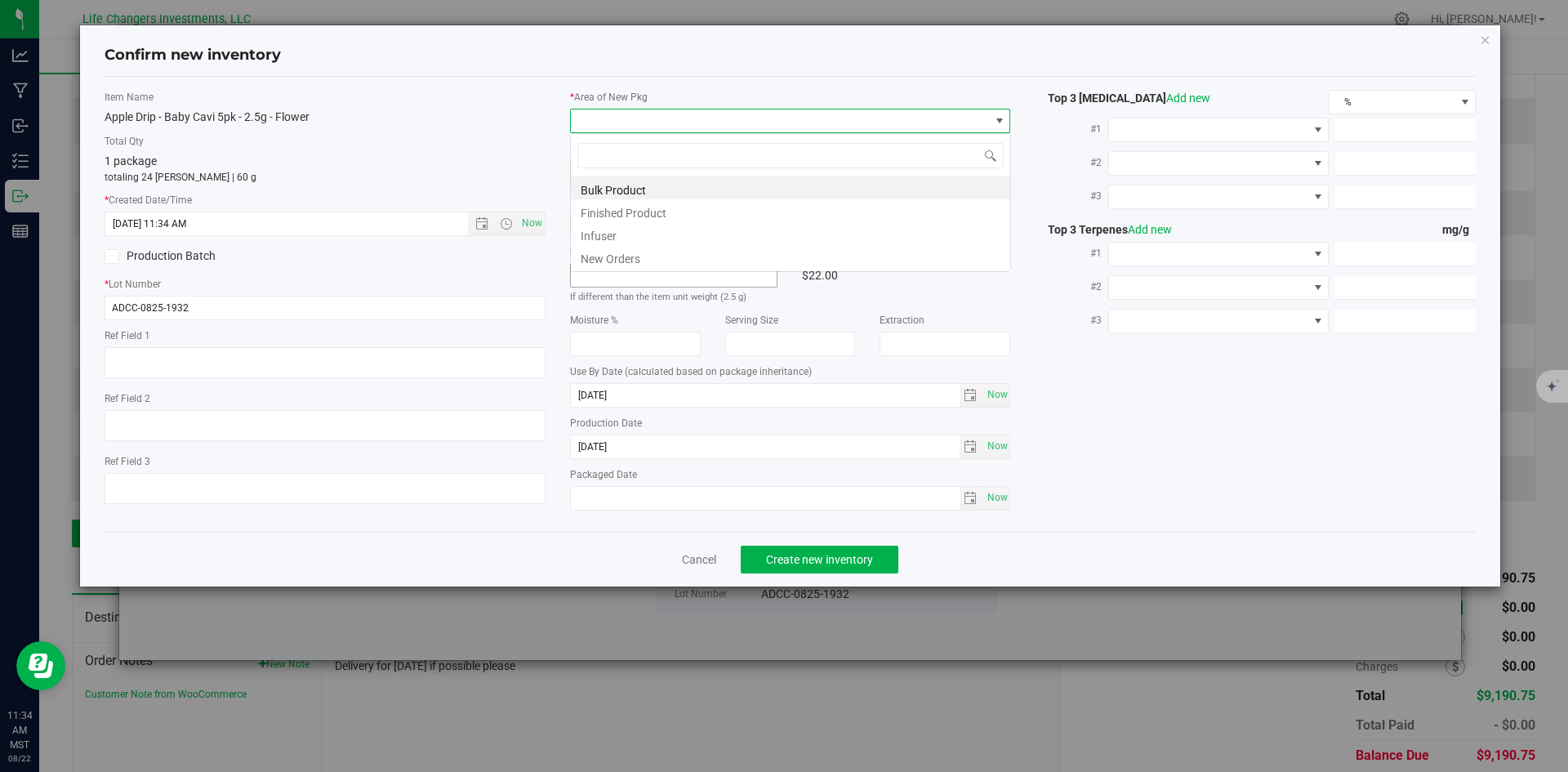
scroll to position [25, 441]
click at [628, 256] on li "New Orders" at bounding box center [790, 257] width 439 height 23
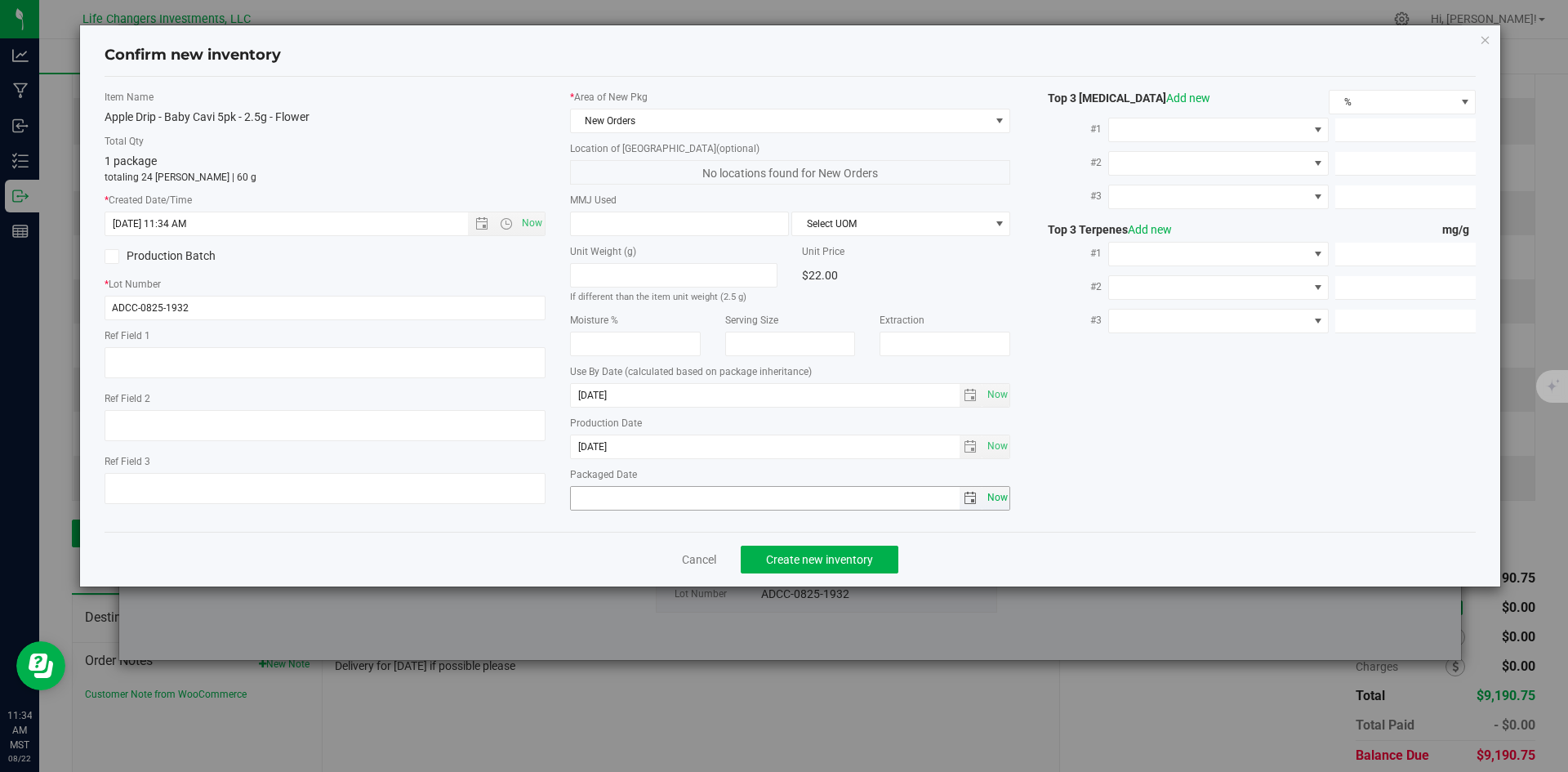
click at [989, 503] on span "Now" at bounding box center [996, 498] width 28 height 24
type input "[DATE]"
click at [840, 549] on button "Create new inventory" at bounding box center [819, 559] width 157 height 28
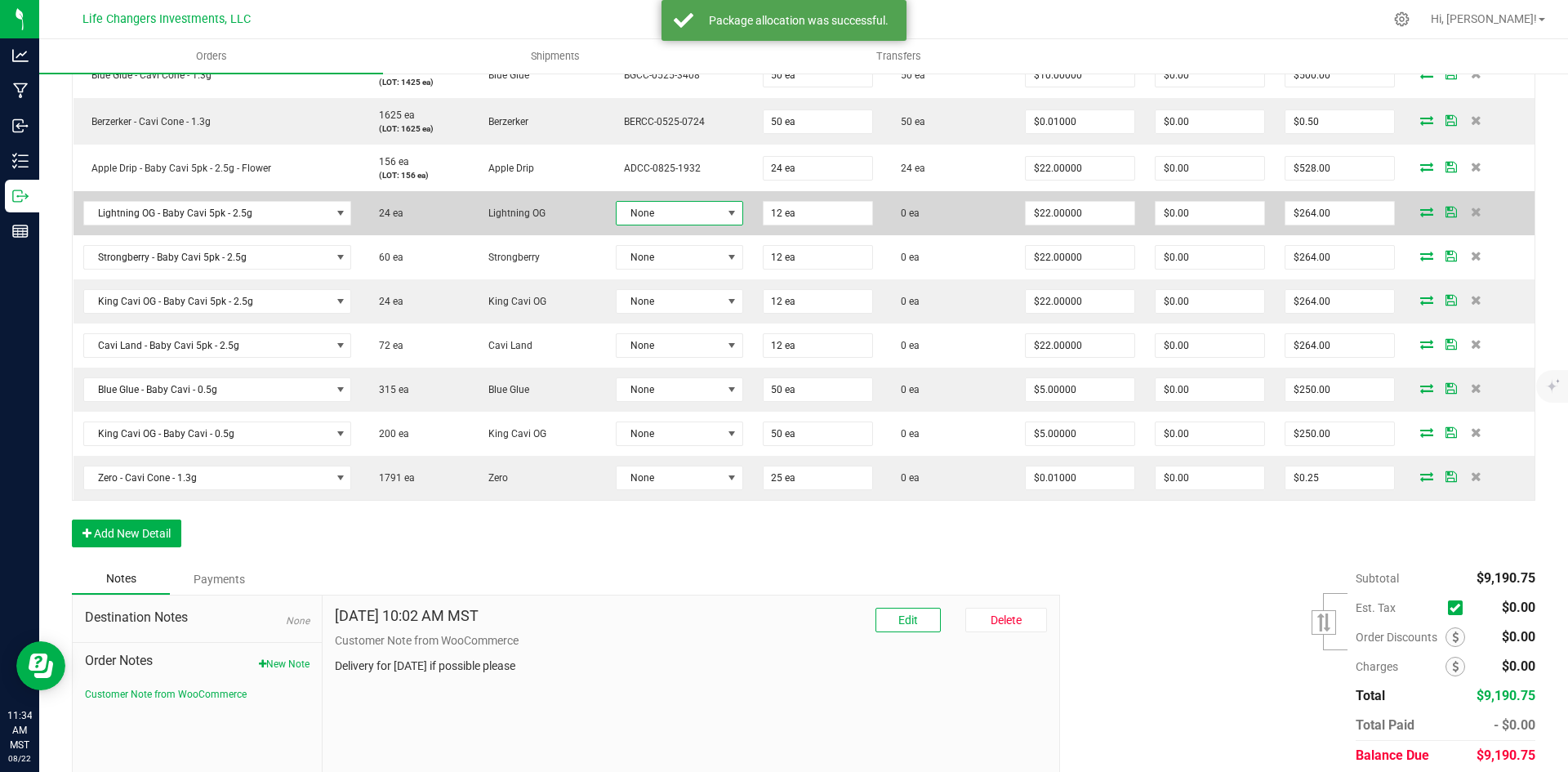
click at [725, 209] on span at bounding box center [732, 213] width 13 height 13
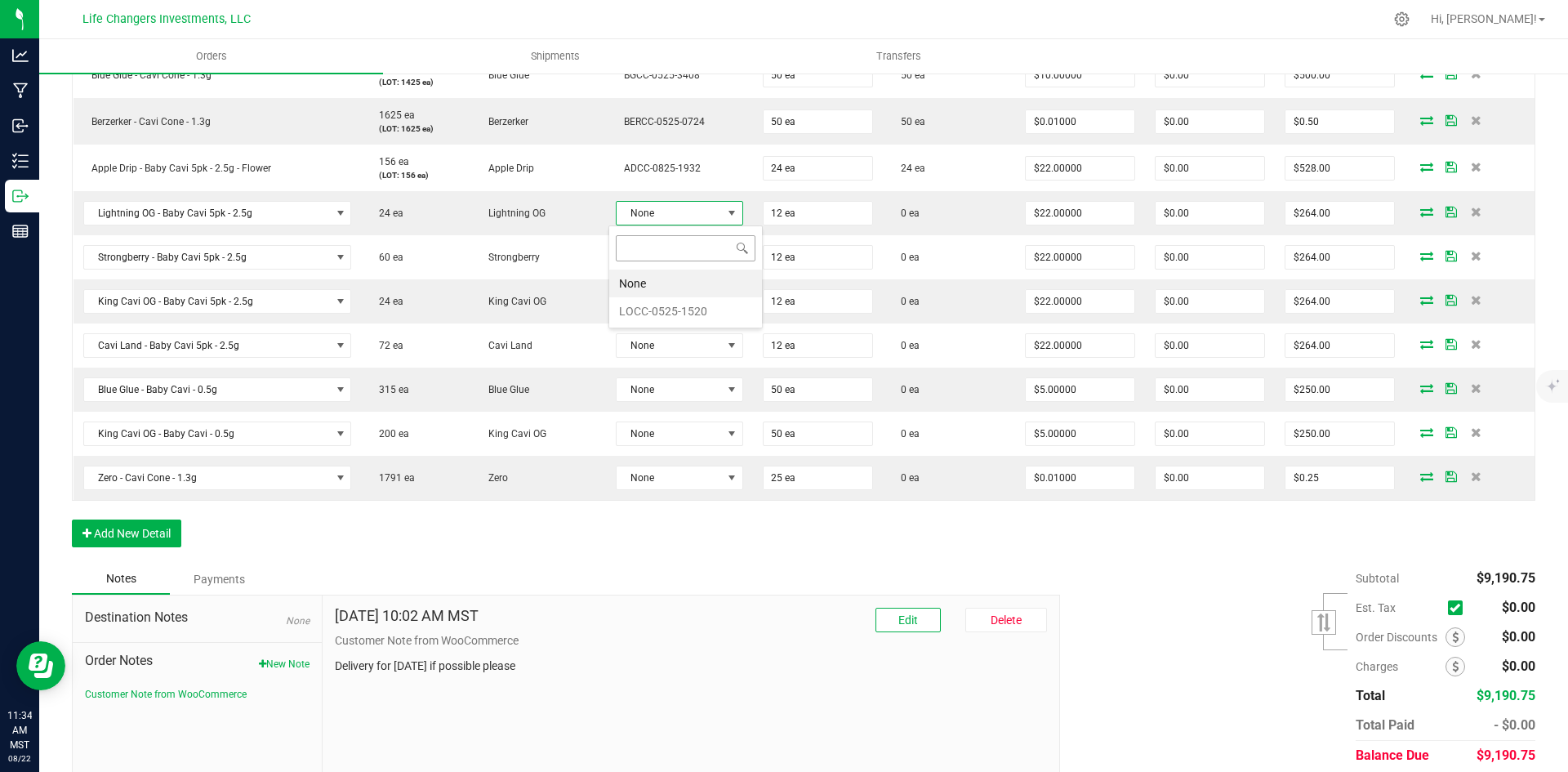
scroll to position [25, 125]
click at [707, 311] on li "LOCC-0525-1520" at bounding box center [685, 310] width 153 height 28
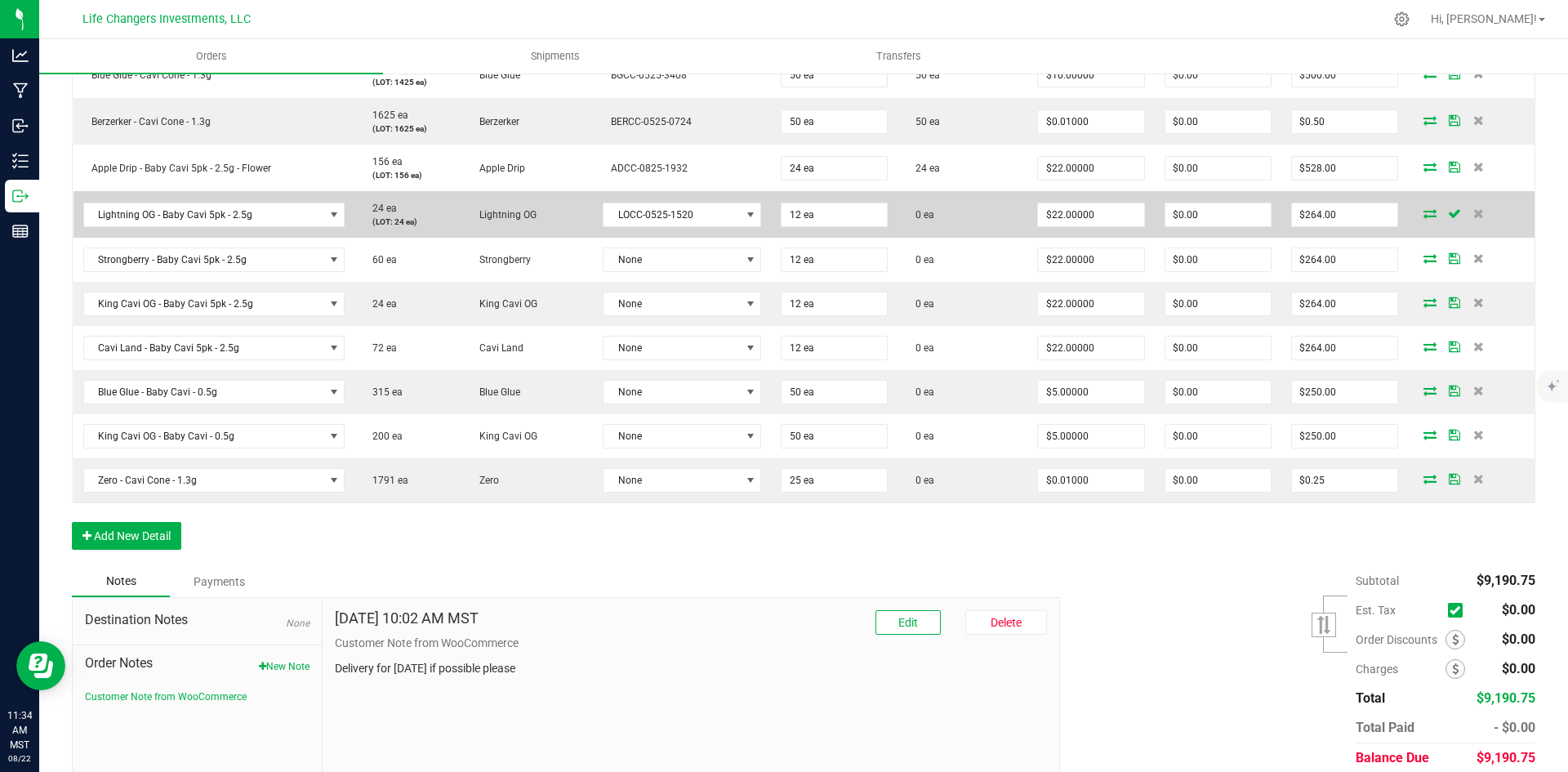
click at [1423, 211] on icon at bounding box center [1429, 213] width 13 height 10
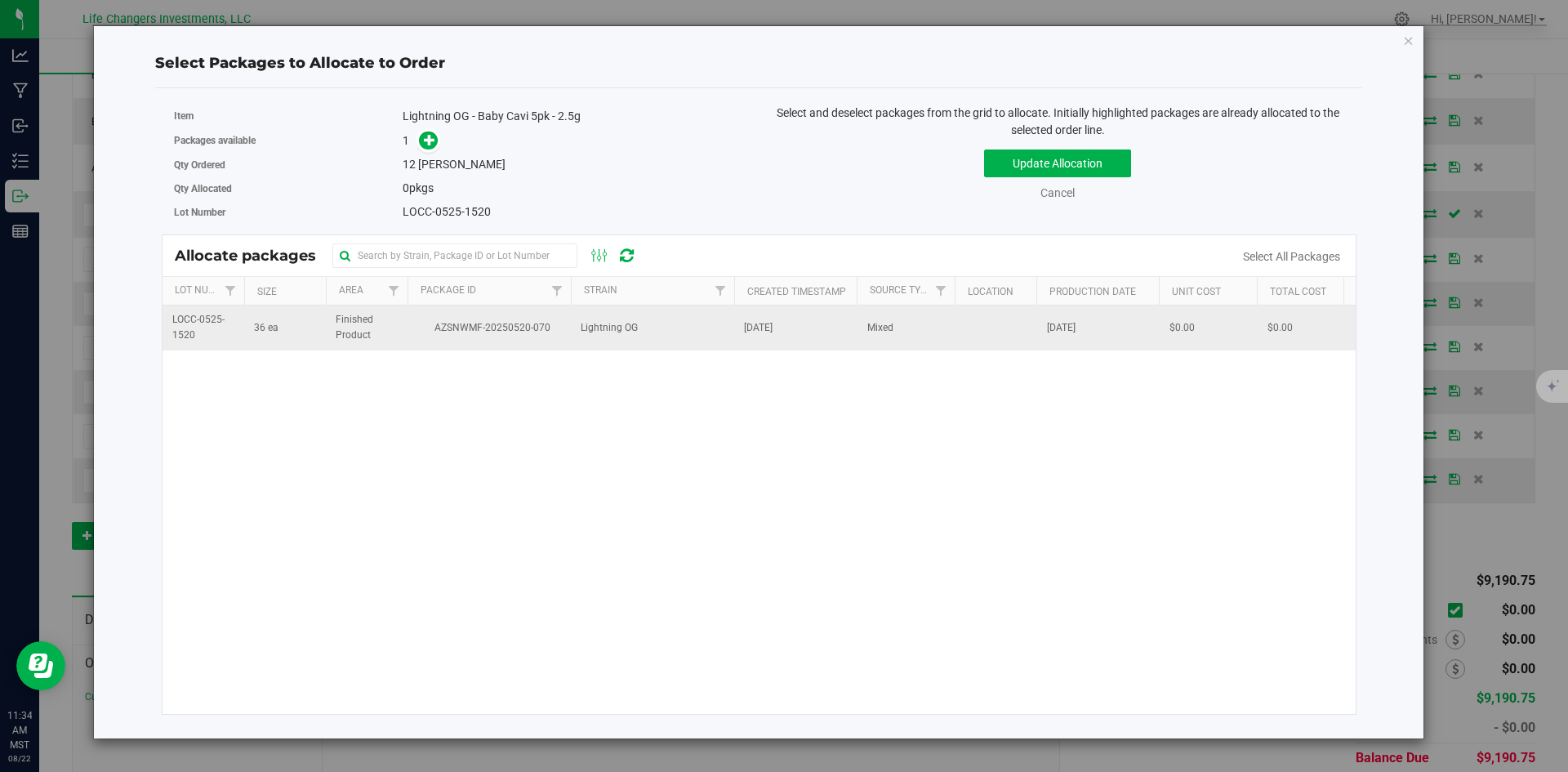
click at [628, 328] on span "Lightning OG" at bounding box center [609, 327] width 57 height 15
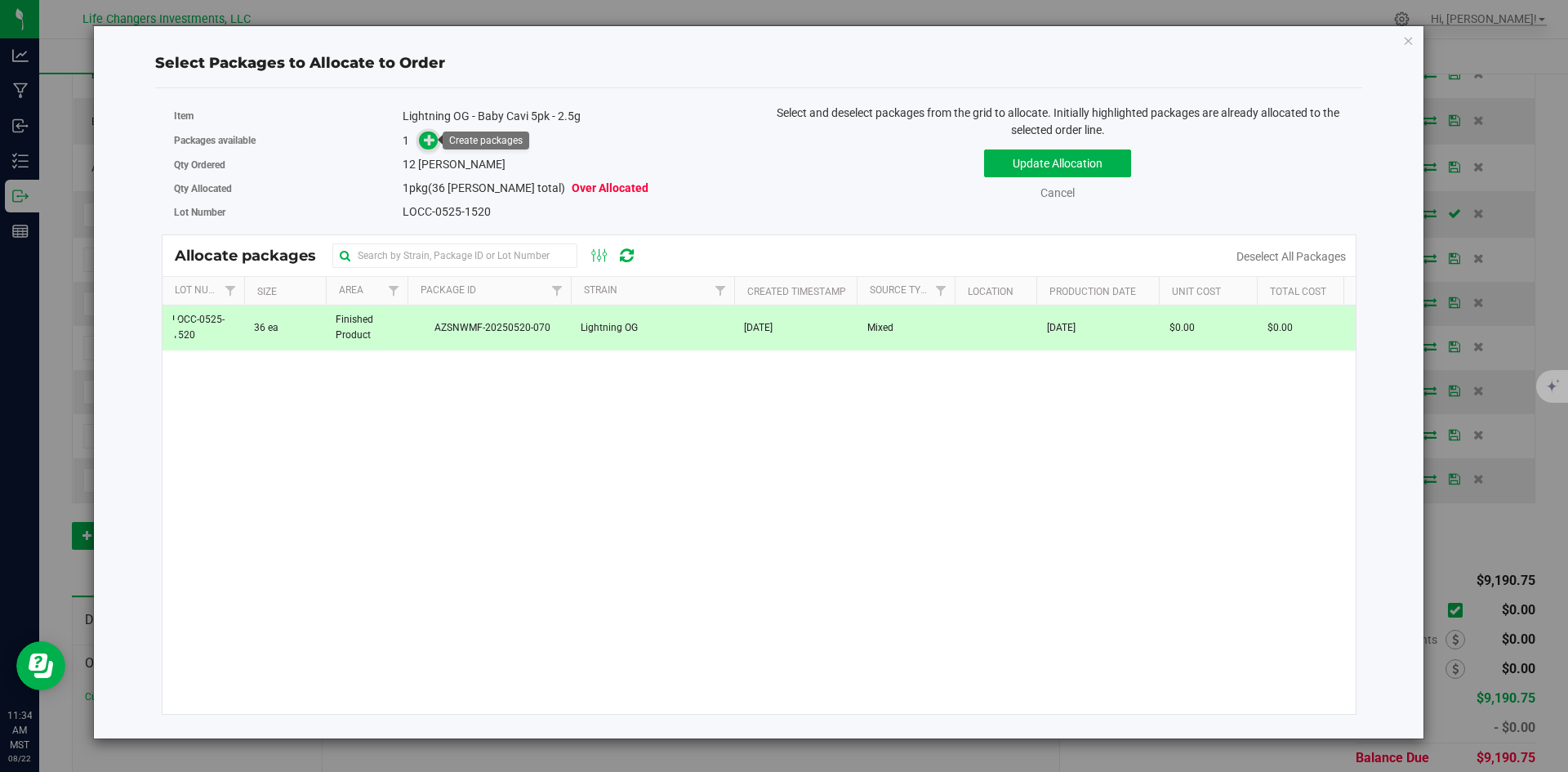
drag, startPoint x: 427, startPoint y: 144, endPoint x: 421, endPoint y: 135, distance: 10.8
click at [427, 144] on icon at bounding box center [429, 140] width 12 height 12
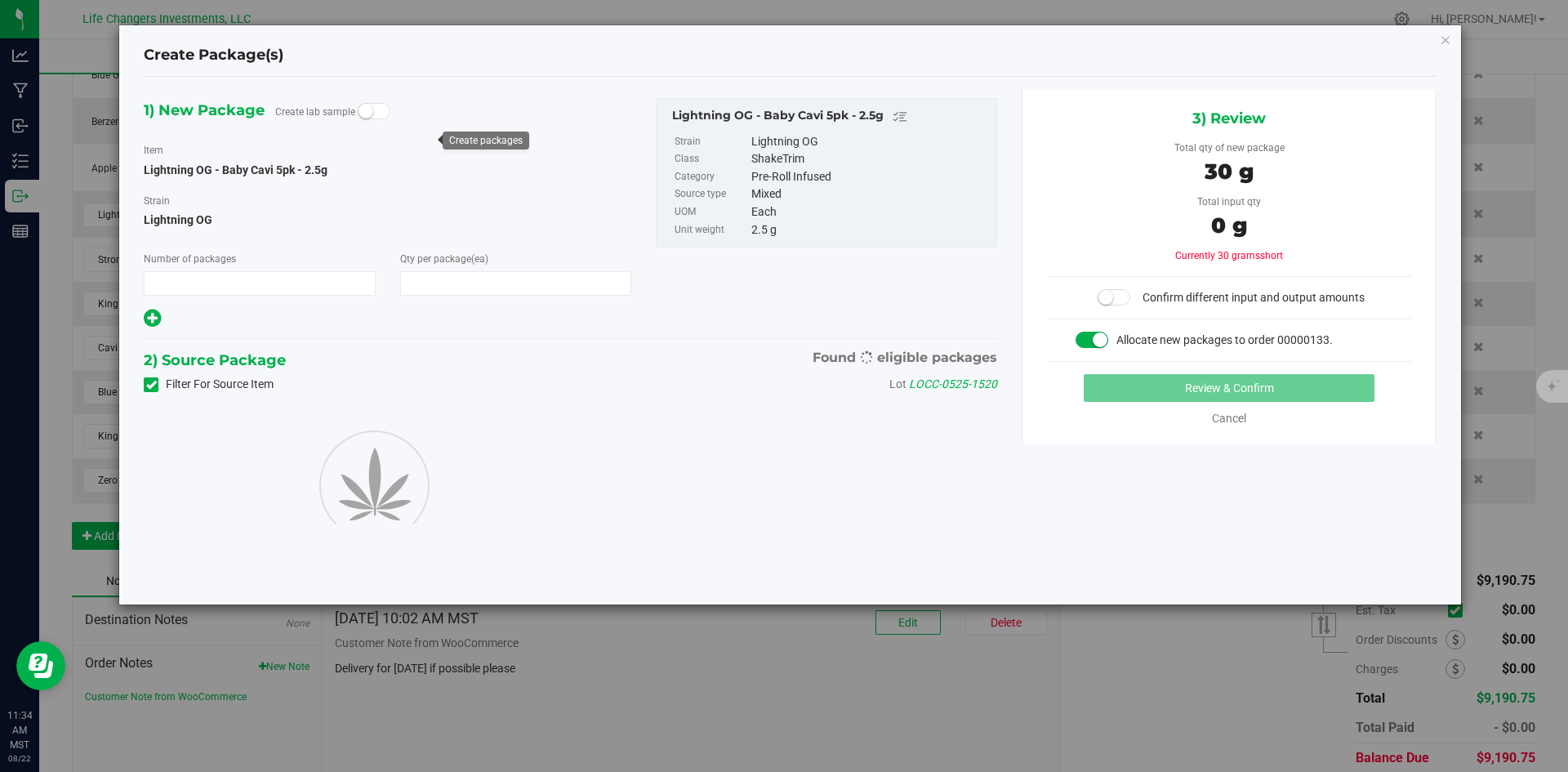
type input "1"
type input "12"
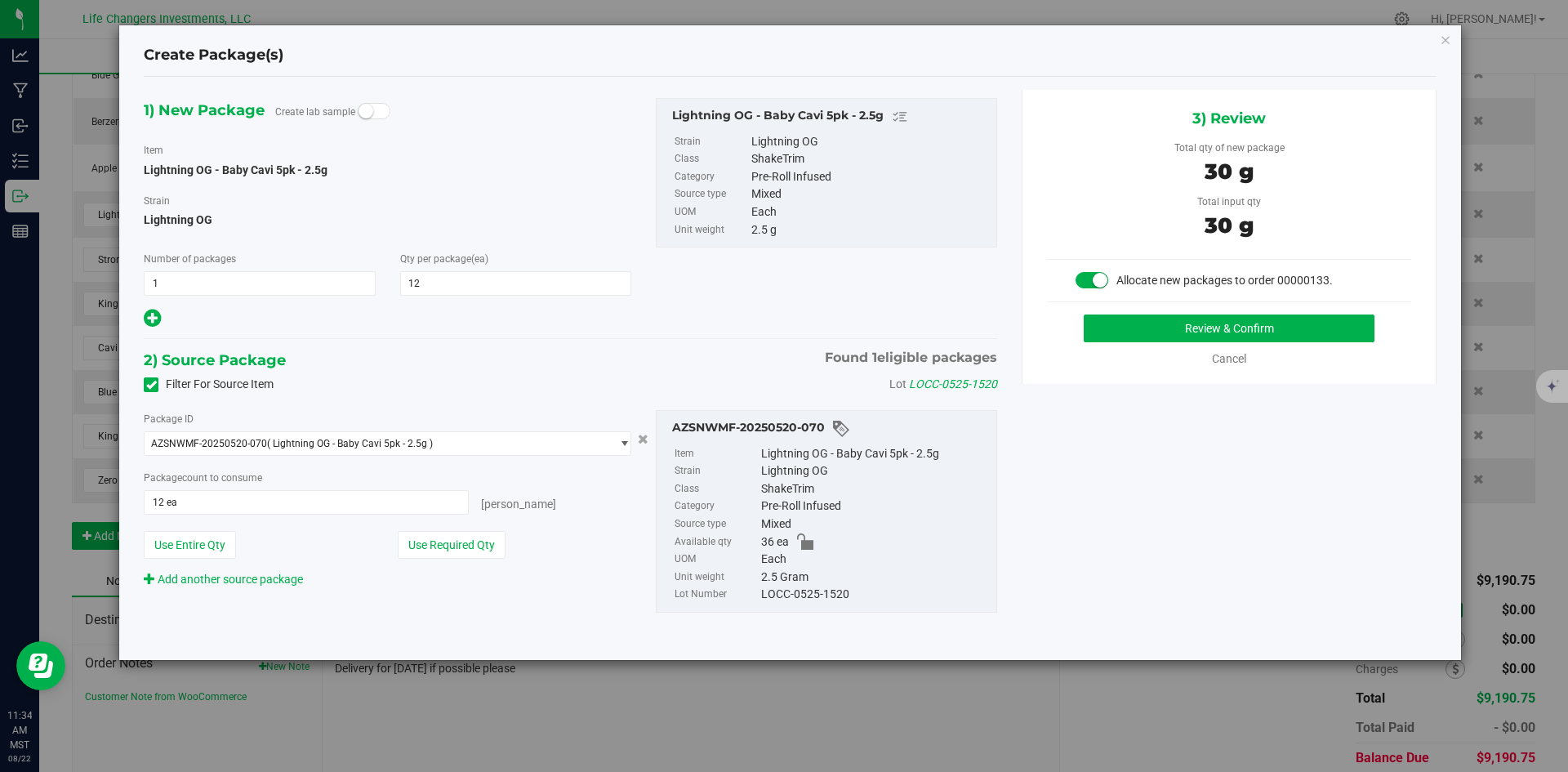
drag, startPoint x: 467, startPoint y: 536, endPoint x: 694, endPoint y: 507, distance: 228.8
click at [467, 536] on button "Use Required Qty" at bounding box center [451, 544] width 108 height 28
click at [1336, 315] on div "3) Review Total qty of new package 30 g Total input qty 30 g Allocate new packa…" at bounding box center [1228, 237] width 415 height 294
click at [1329, 326] on button "Review & Confirm" at bounding box center [1228, 328] width 291 height 28
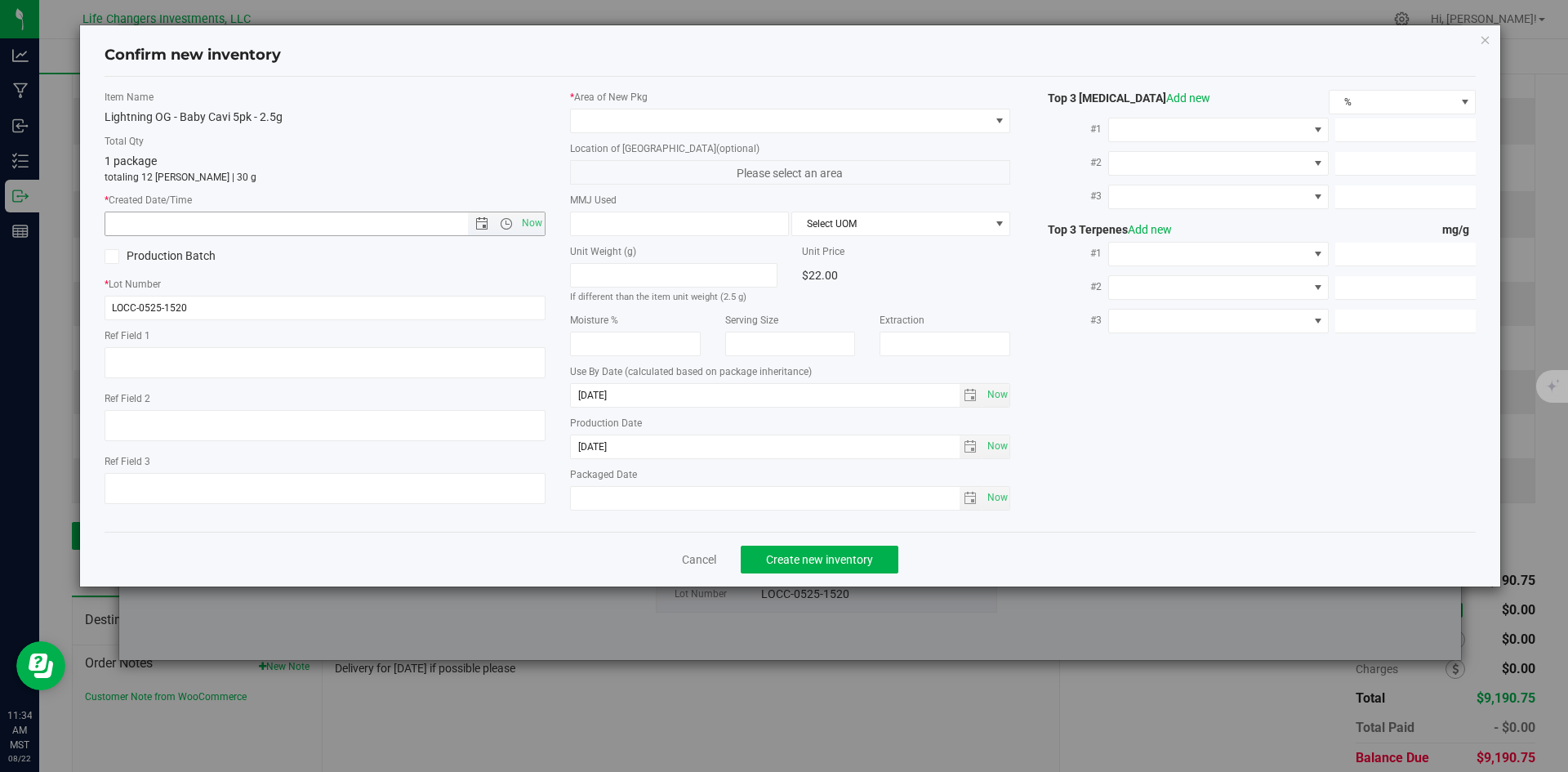
drag, startPoint x: 539, startPoint y: 221, endPoint x: 556, endPoint y: 167, distance: 56.6
click at [538, 221] on span "Now" at bounding box center [531, 223] width 28 height 24
type input "[DATE] 11:34 AM"
click at [594, 121] on span at bounding box center [780, 121] width 419 height 23
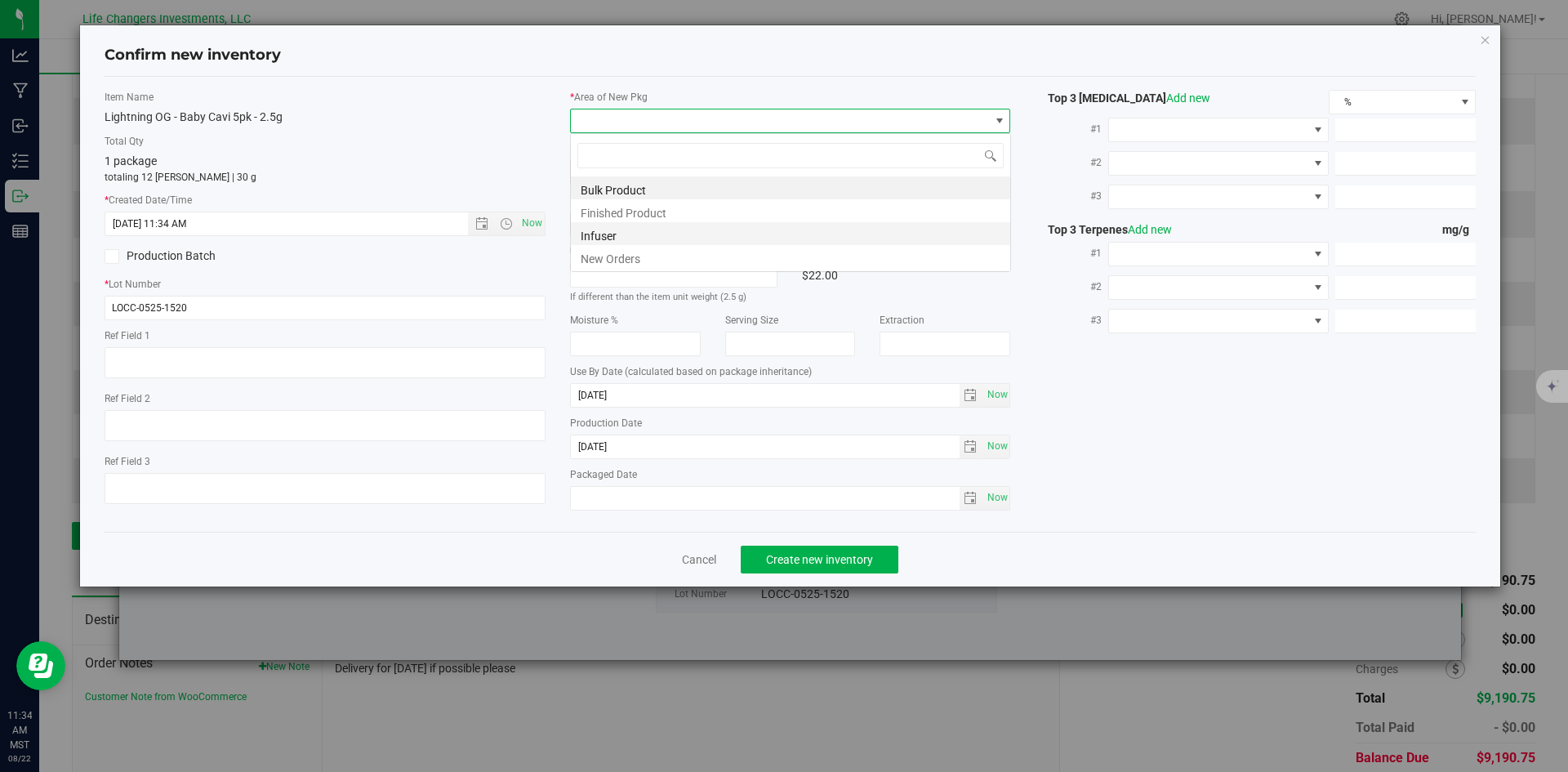
scroll to position [25, 441]
click at [600, 251] on li "New Orders" at bounding box center [790, 257] width 439 height 23
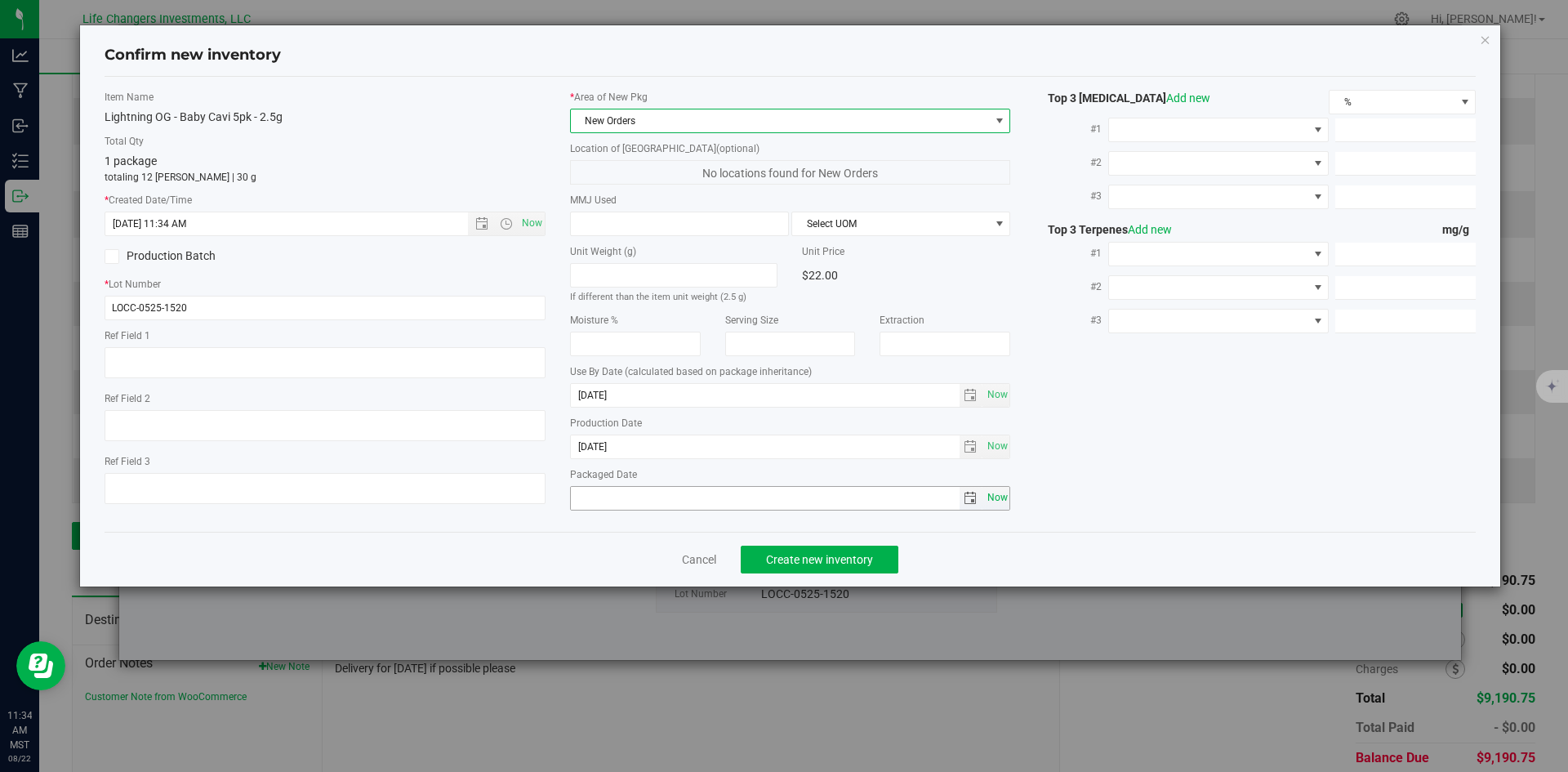
click at [997, 503] on span "Now" at bounding box center [996, 498] width 28 height 24
type input "[DATE]"
click at [807, 560] on span "Create new inventory" at bounding box center [820, 559] width 107 height 13
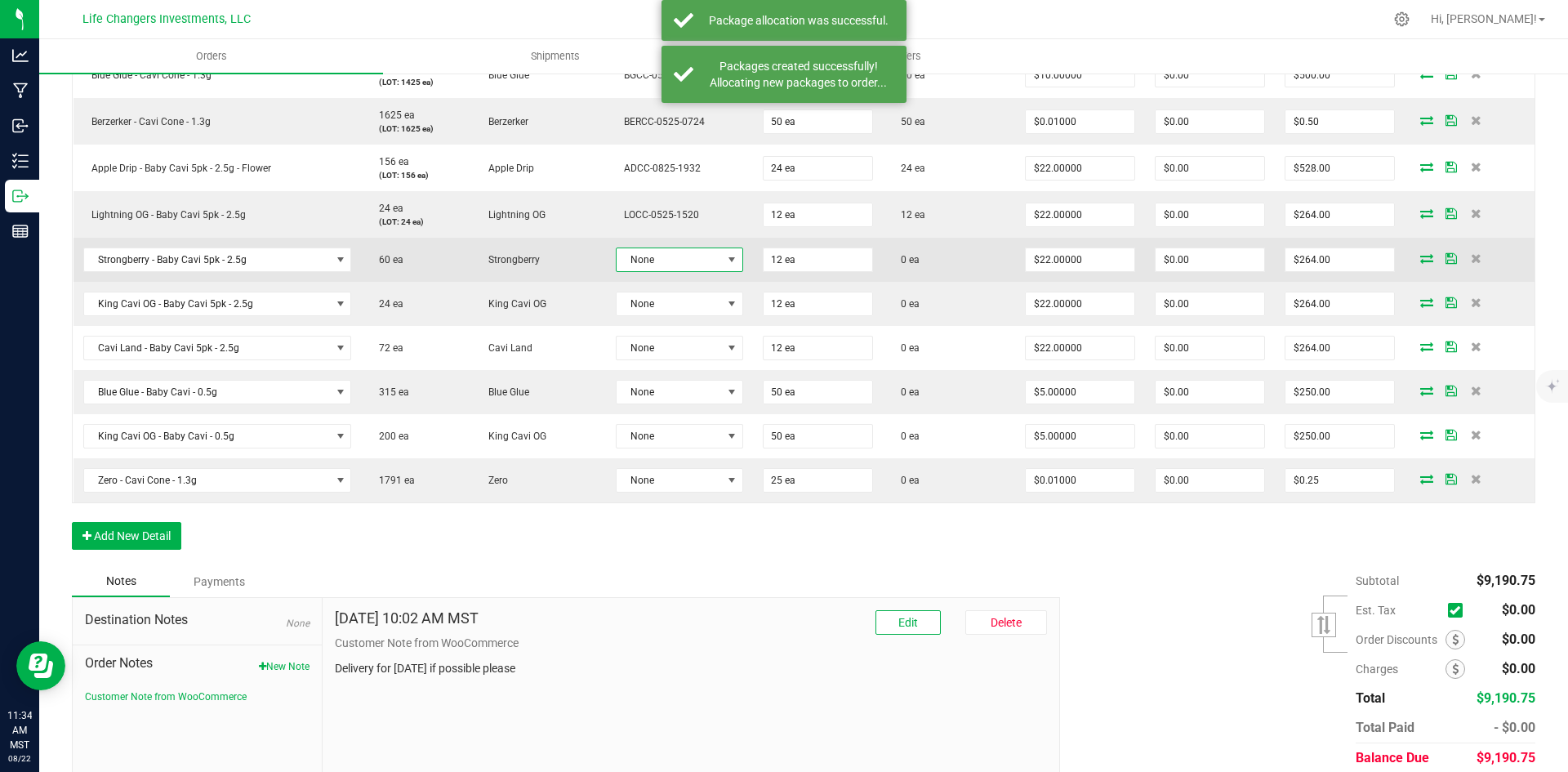
click at [727, 258] on span at bounding box center [732, 260] width 13 height 13
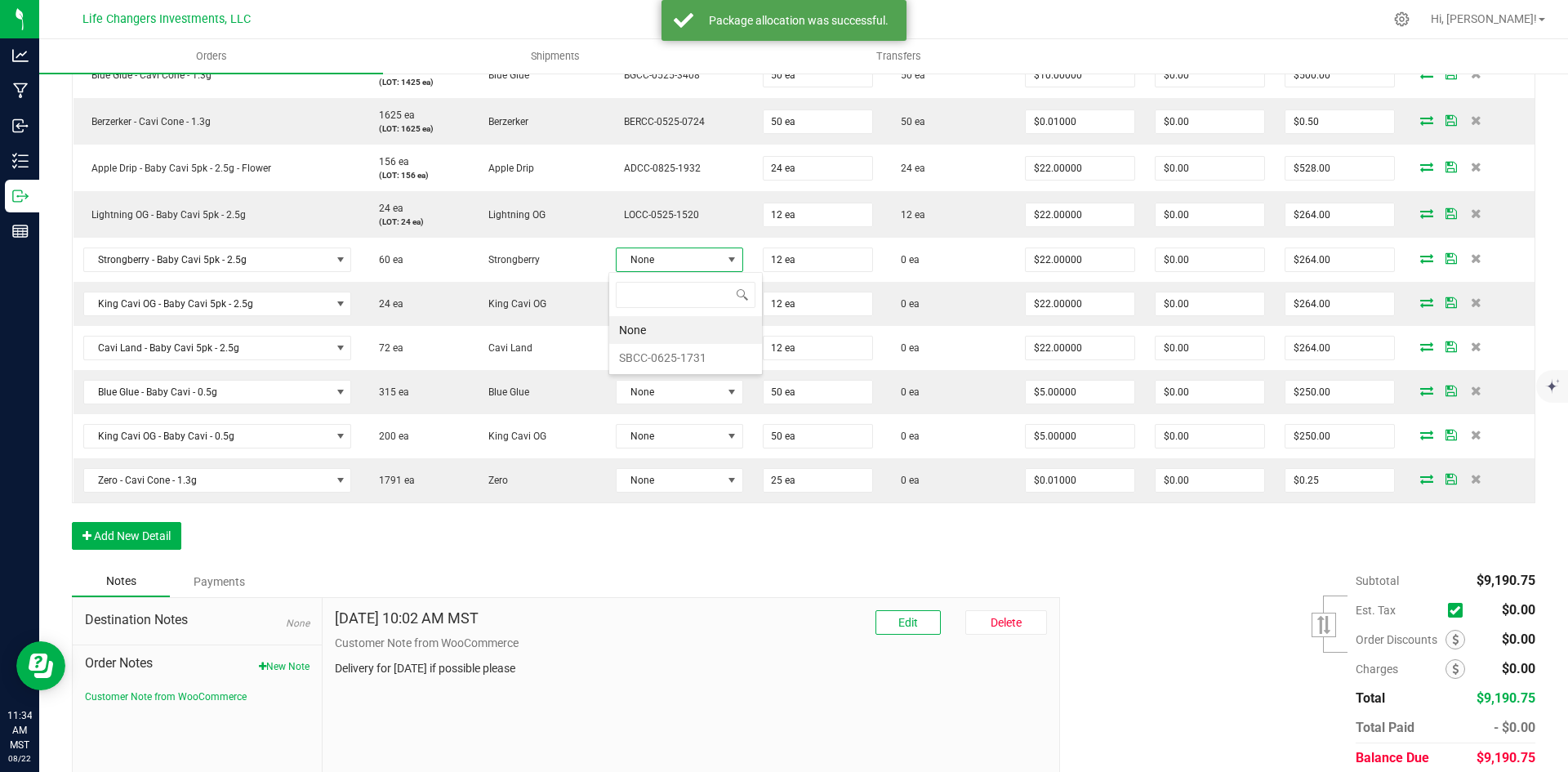
scroll to position [25, 125]
click at [677, 345] on li "SBCC-0625-1731" at bounding box center [685, 358] width 153 height 28
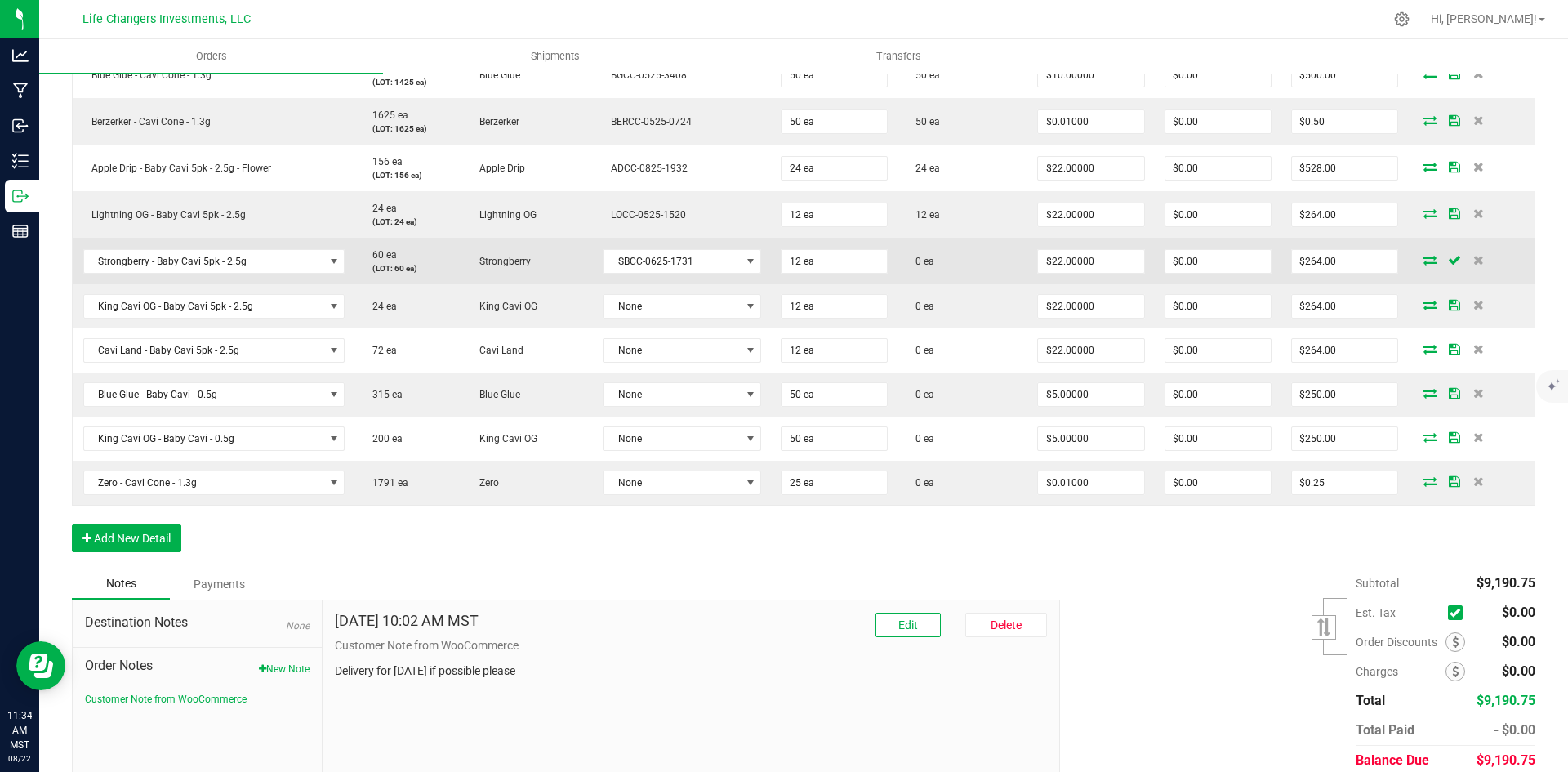
click at [1423, 259] on icon at bounding box center [1429, 260] width 13 height 10
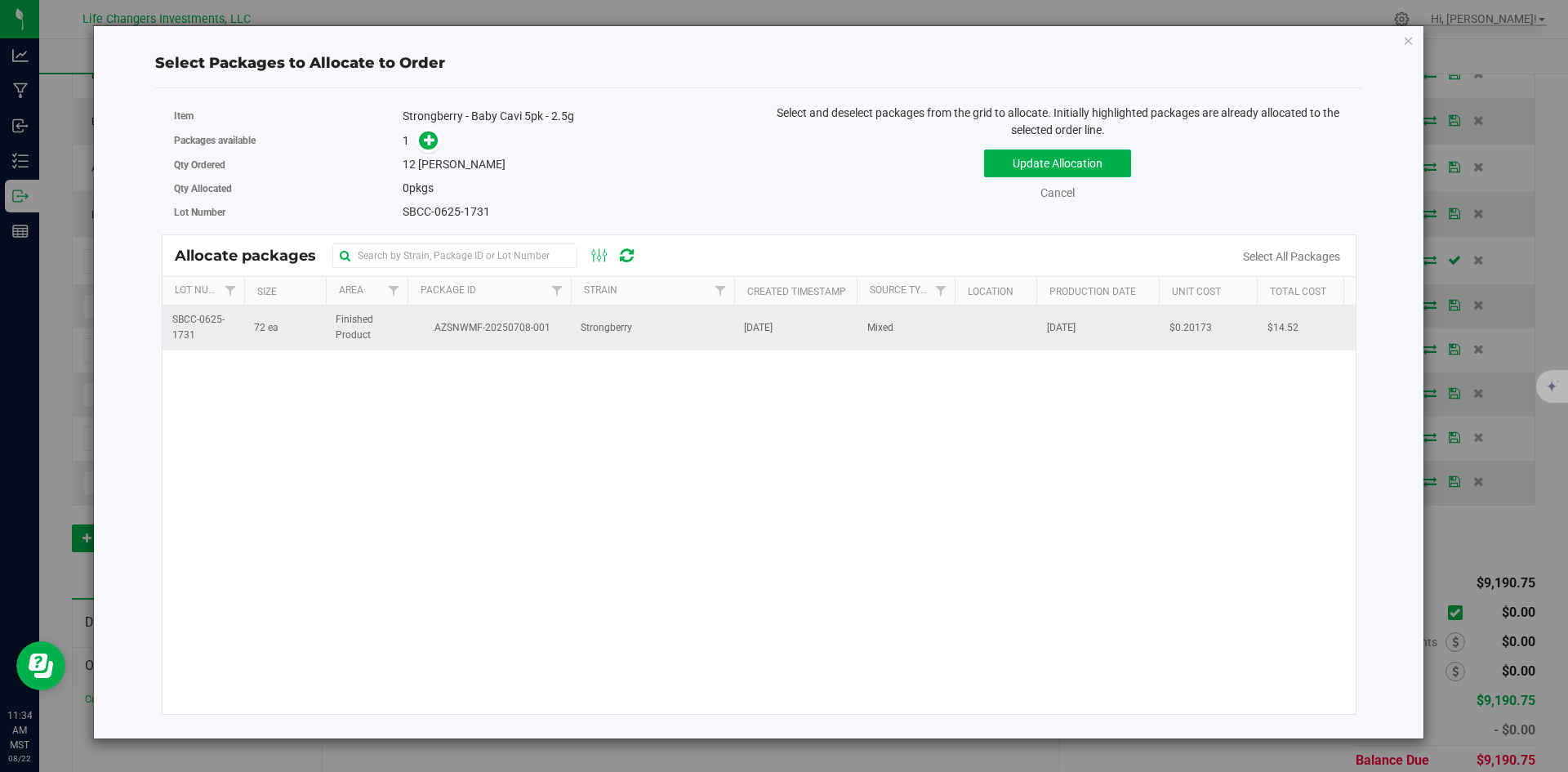
click at [508, 339] on td "AZSNWMF-20250708-001" at bounding box center [489, 328] width 164 height 44
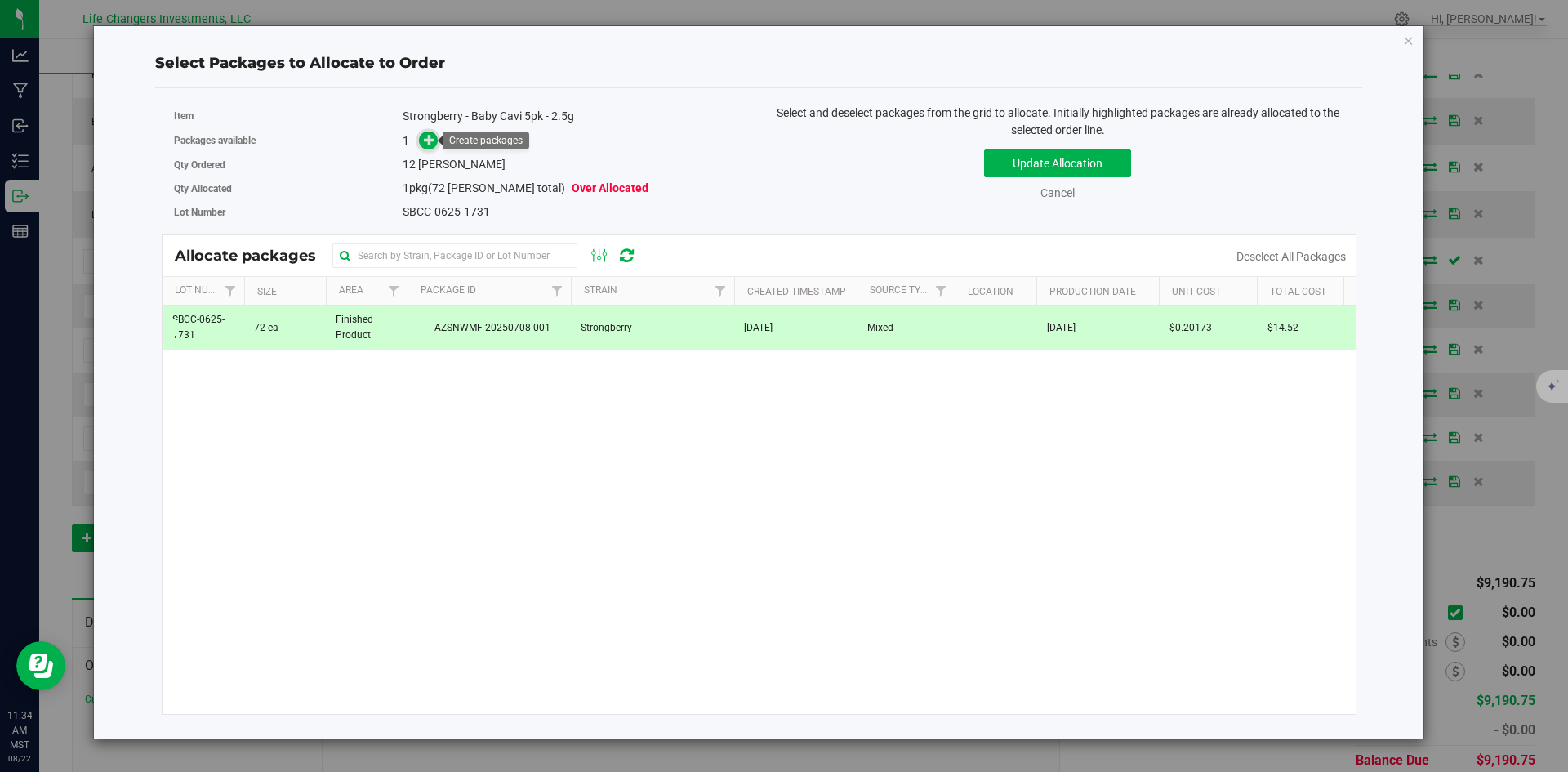
click at [426, 150] on div "Packages available 1" at bounding box center [460, 141] width 573 height 25
click at [436, 136] on icon at bounding box center [429, 140] width 12 height 12
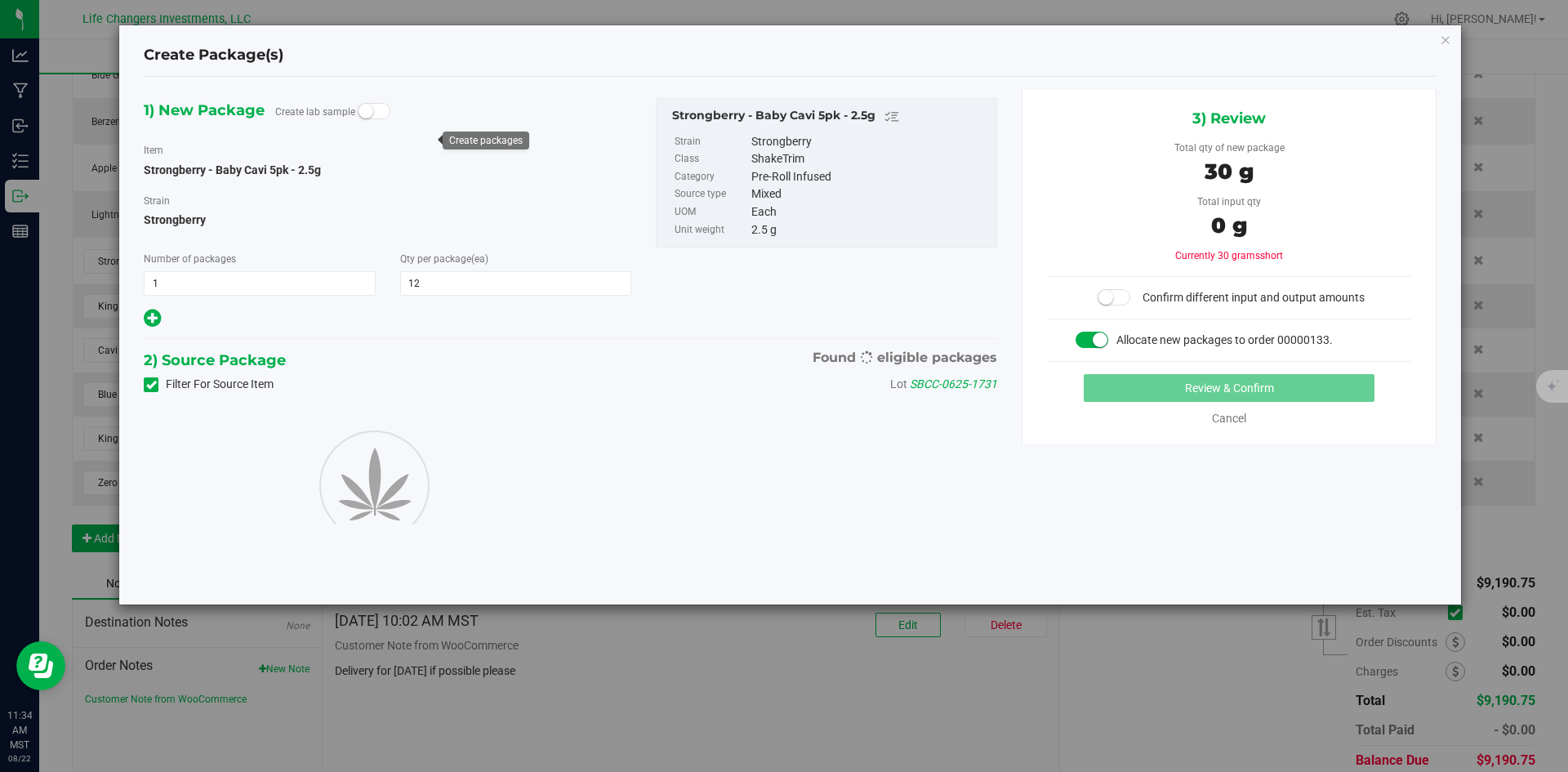
type input "12"
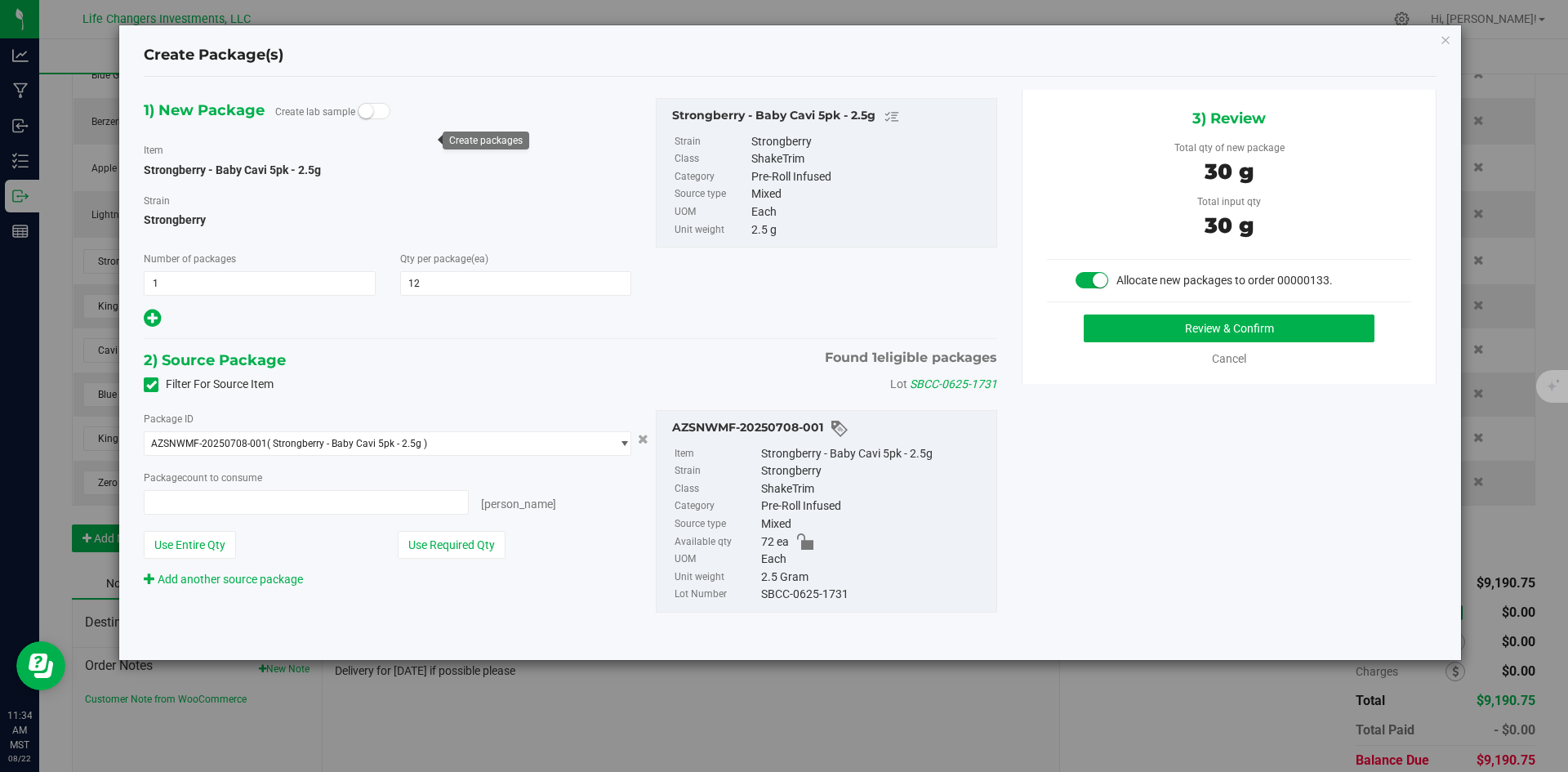
type input "12 ea"
click at [458, 540] on button "Use Required Qty" at bounding box center [451, 544] width 108 height 28
click at [1292, 328] on button "Review & Confirm" at bounding box center [1228, 328] width 291 height 28
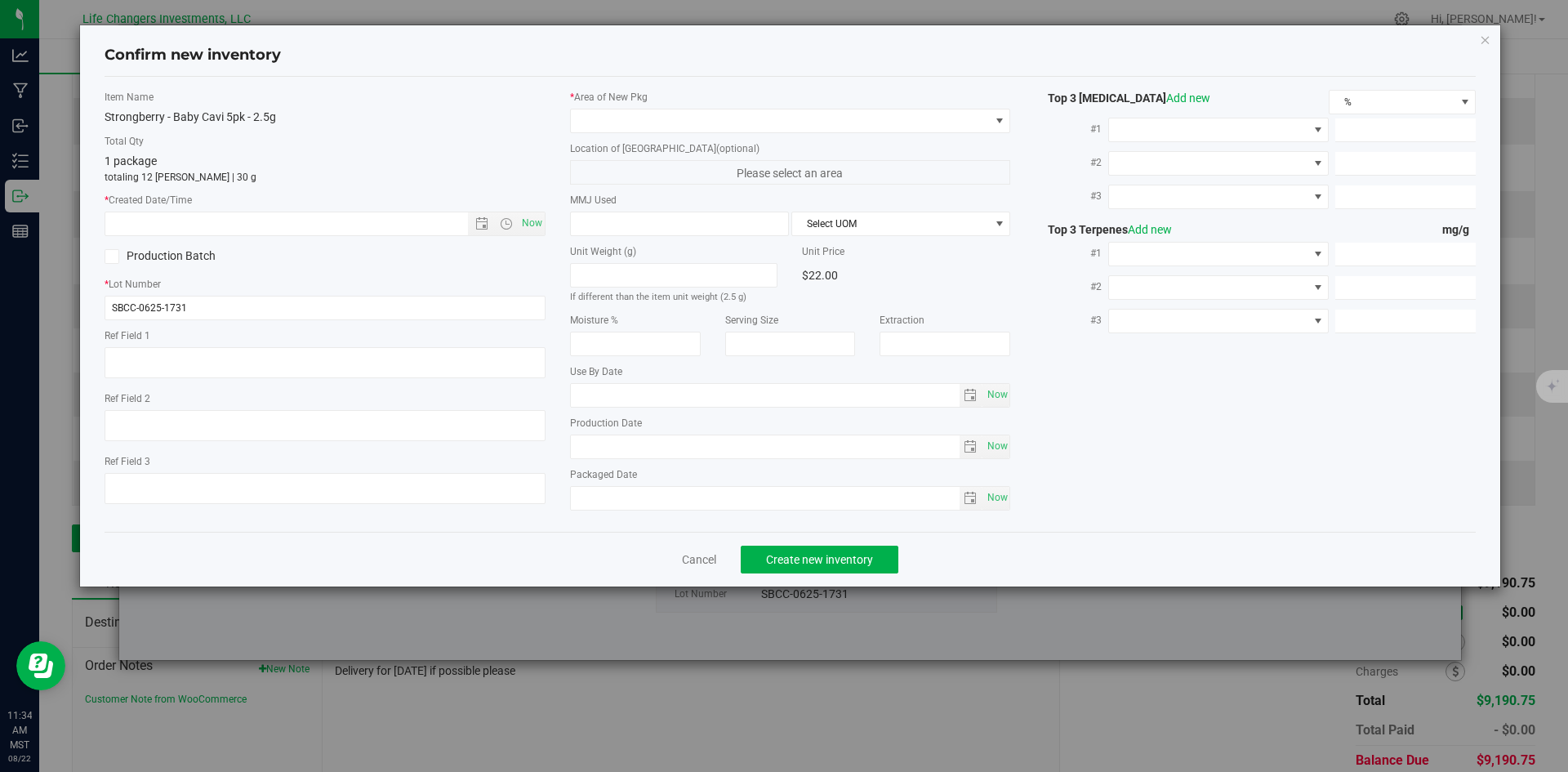
type input "[DATE]"
click at [531, 222] on span "Now" at bounding box center [531, 223] width 28 height 24
type input "[DATE] 11:34 AM"
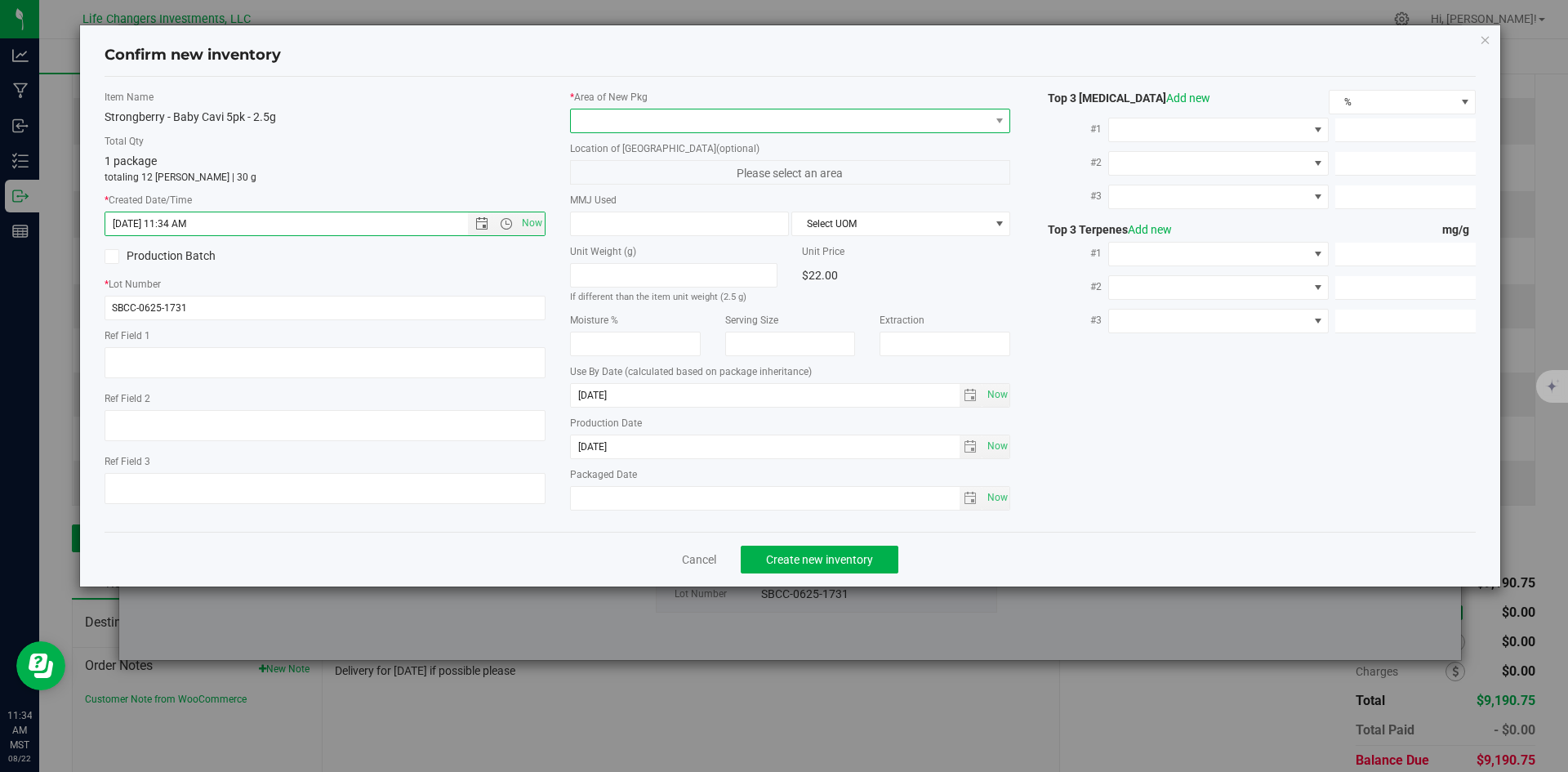
click at [614, 117] on span at bounding box center [780, 121] width 419 height 23
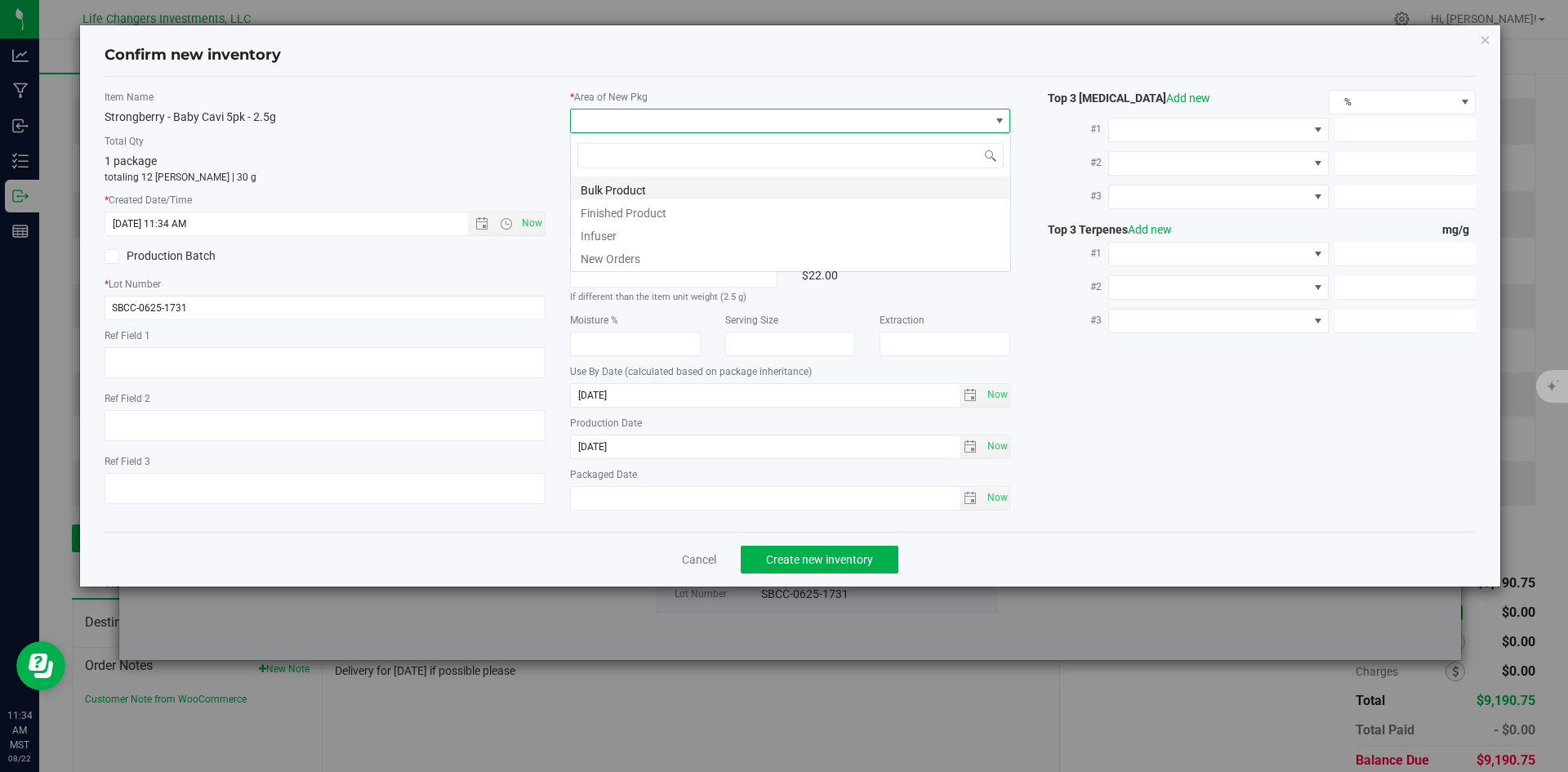
scroll to position [25, 441]
click at [620, 250] on li "New Orders" at bounding box center [790, 257] width 439 height 23
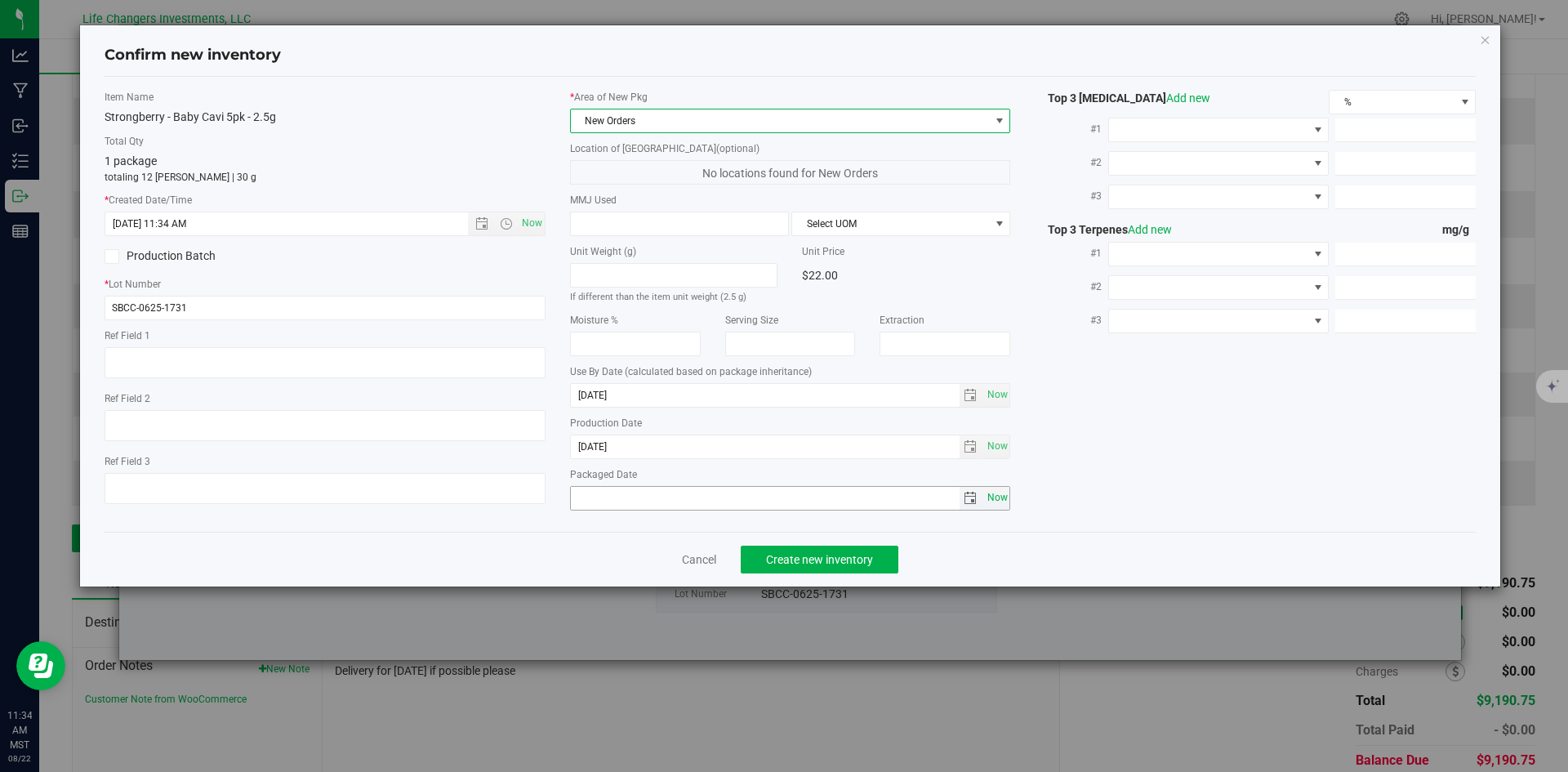
click at [996, 496] on span "Now" at bounding box center [996, 498] width 28 height 24
type input "[DATE]"
click at [818, 560] on span "Create new inventory" at bounding box center [820, 559] width 107 height 13
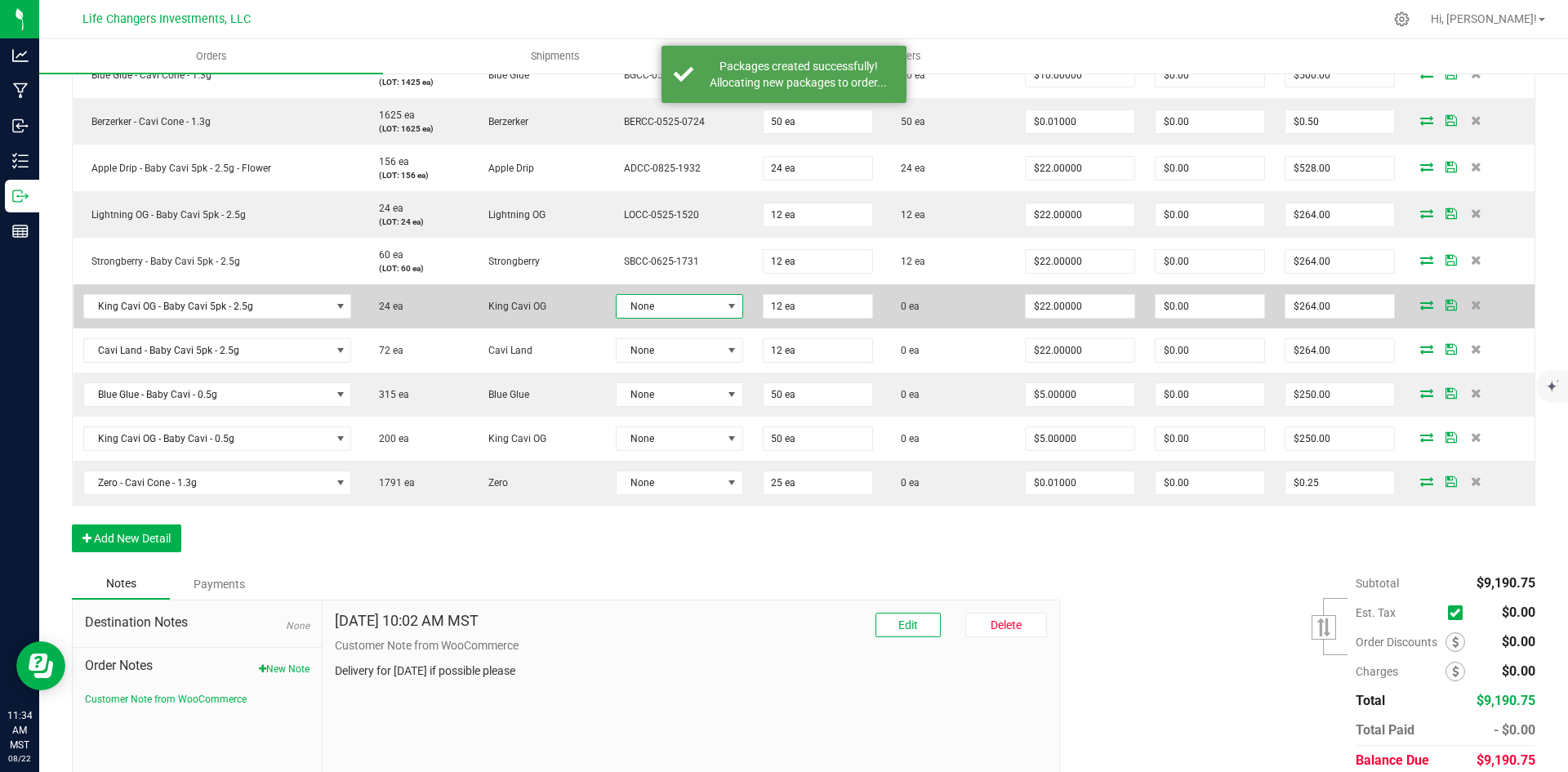
click at [725, 304] on span at bounding box center [732, 306] width 13 height 13
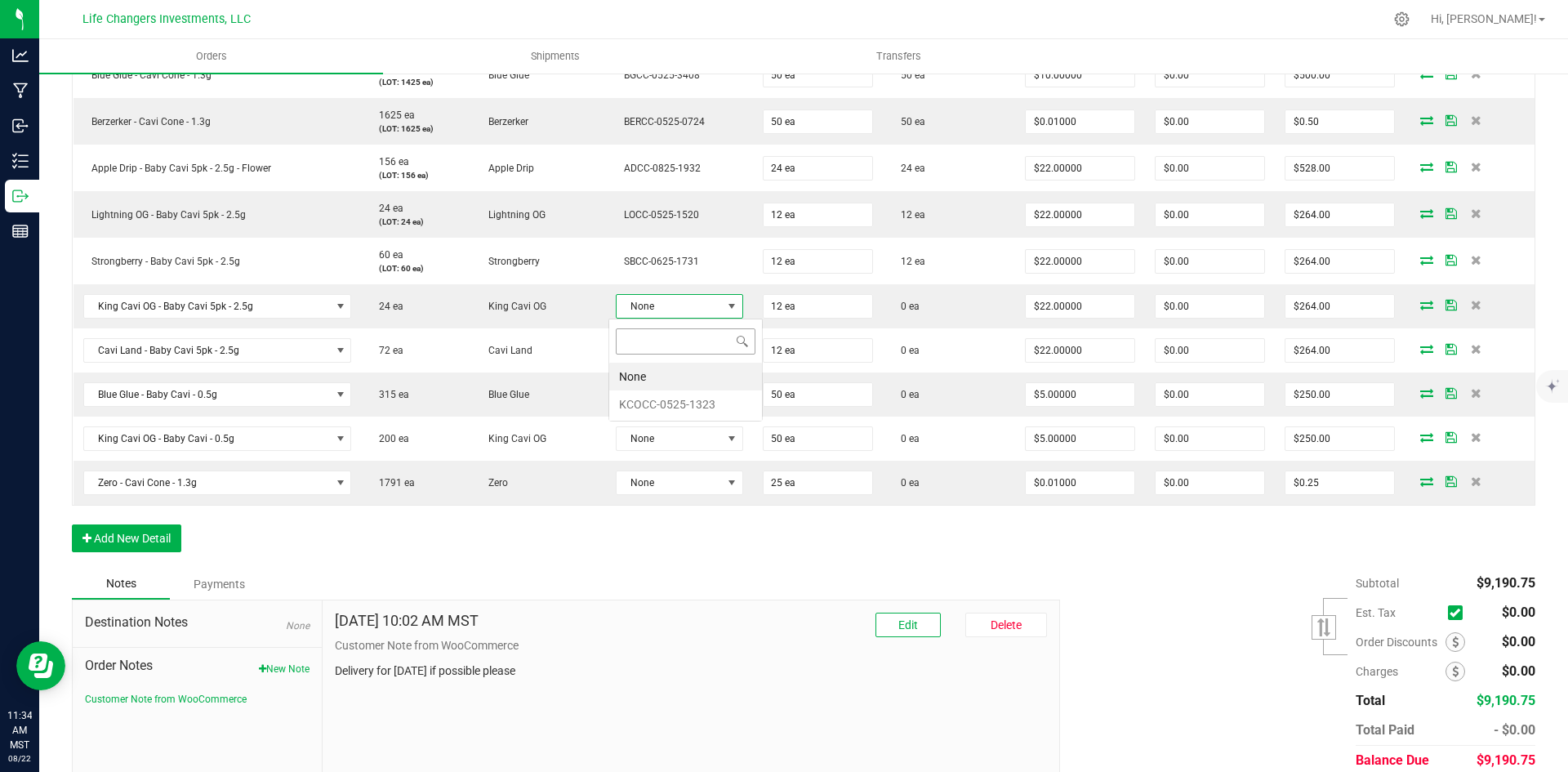
scroll to position [25, 125]
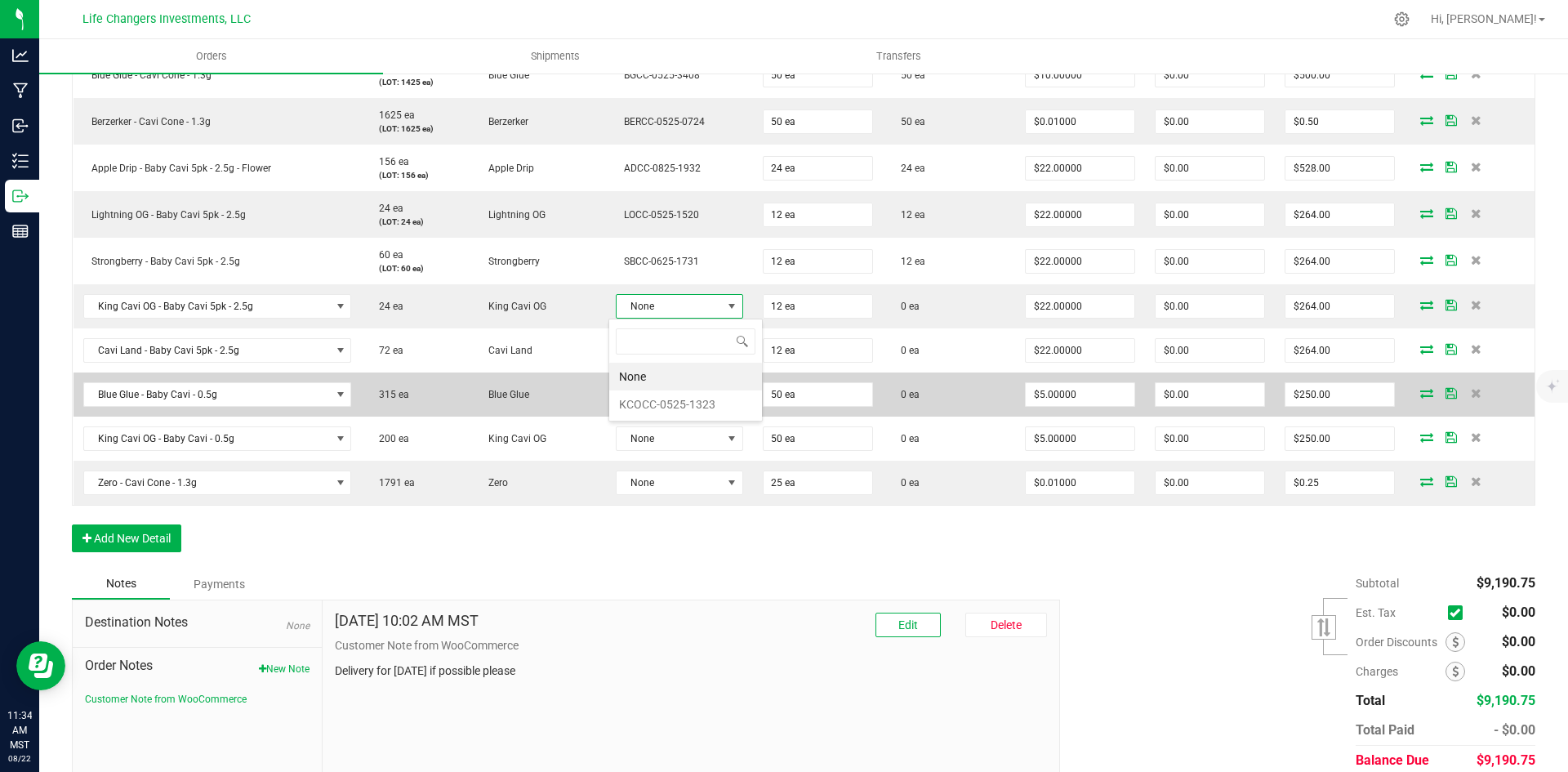
click at [672, 414] on li "KCOCC-0525-1323" at bounding box center [685, 404] width 153 height 28
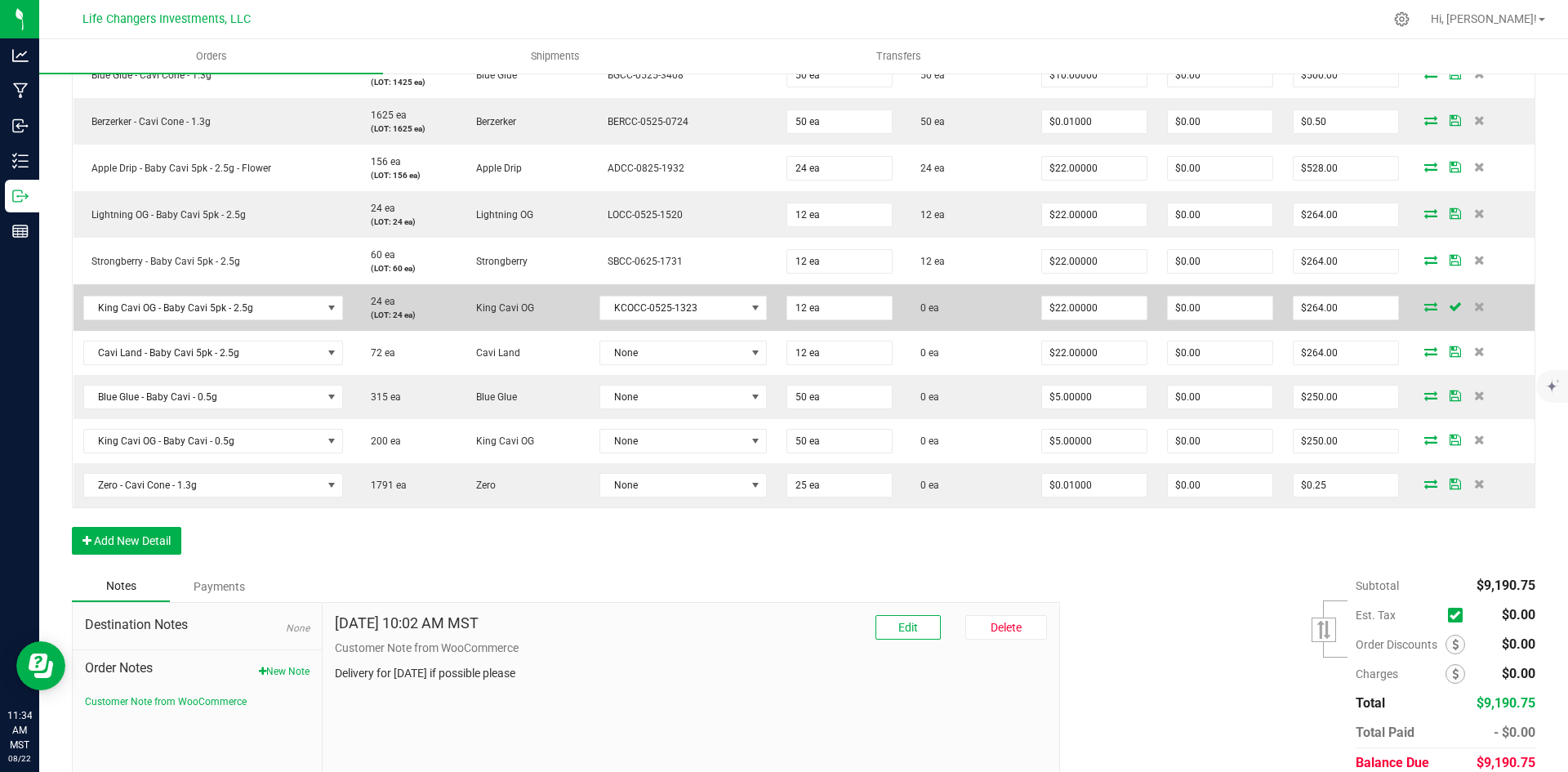
click at [1424, 309] on icon at bounding box center [1430, 306] width 13 height 10
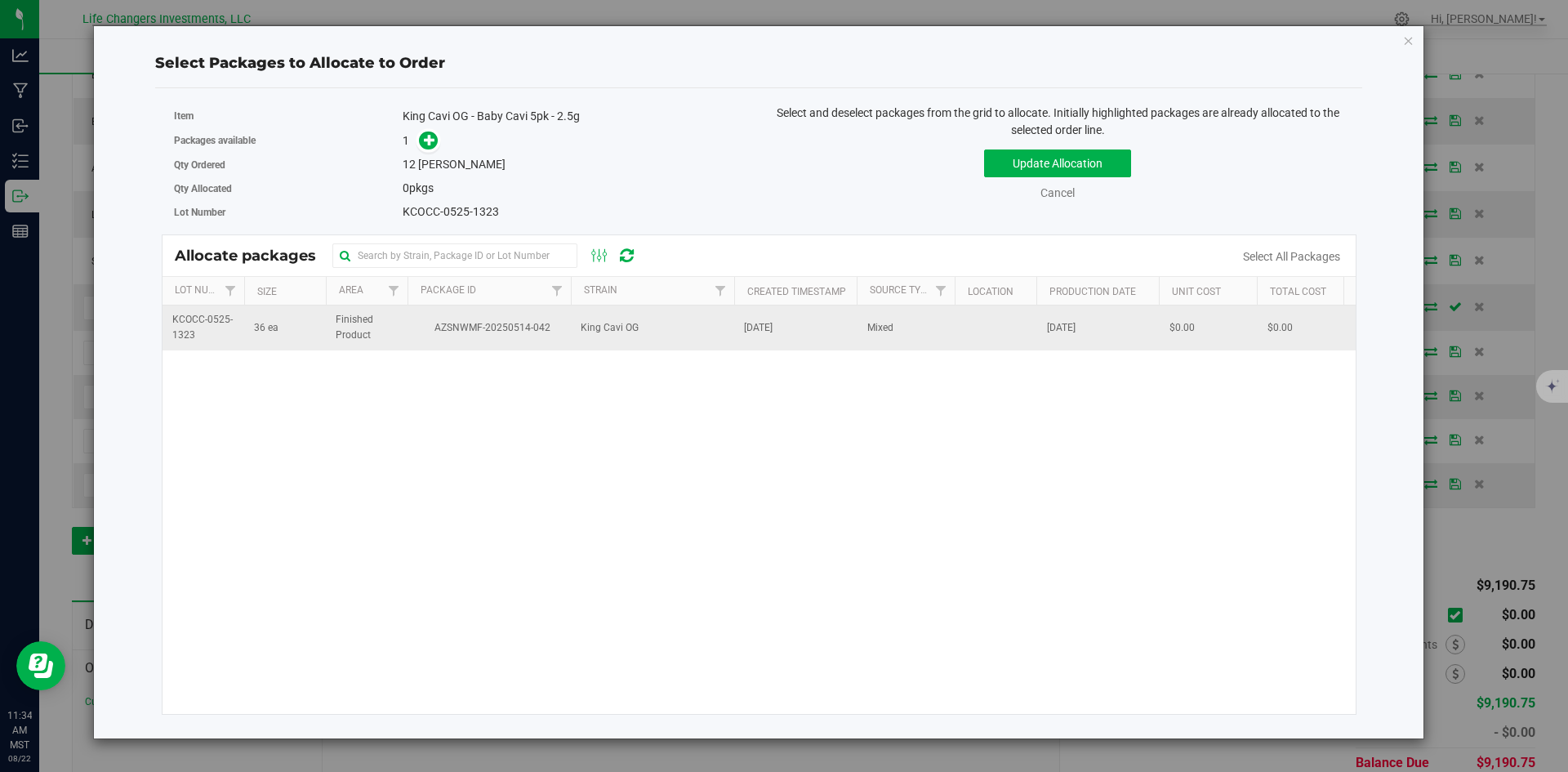
drag, startPoint x: 470, startPoint y: 336, endPoint x: 452, endPoint y: 306, distance: 35.0
click at [468, 333] on td "AZSNWMF-20250514-042" at bounding box center [489, 328] width 164 height 44
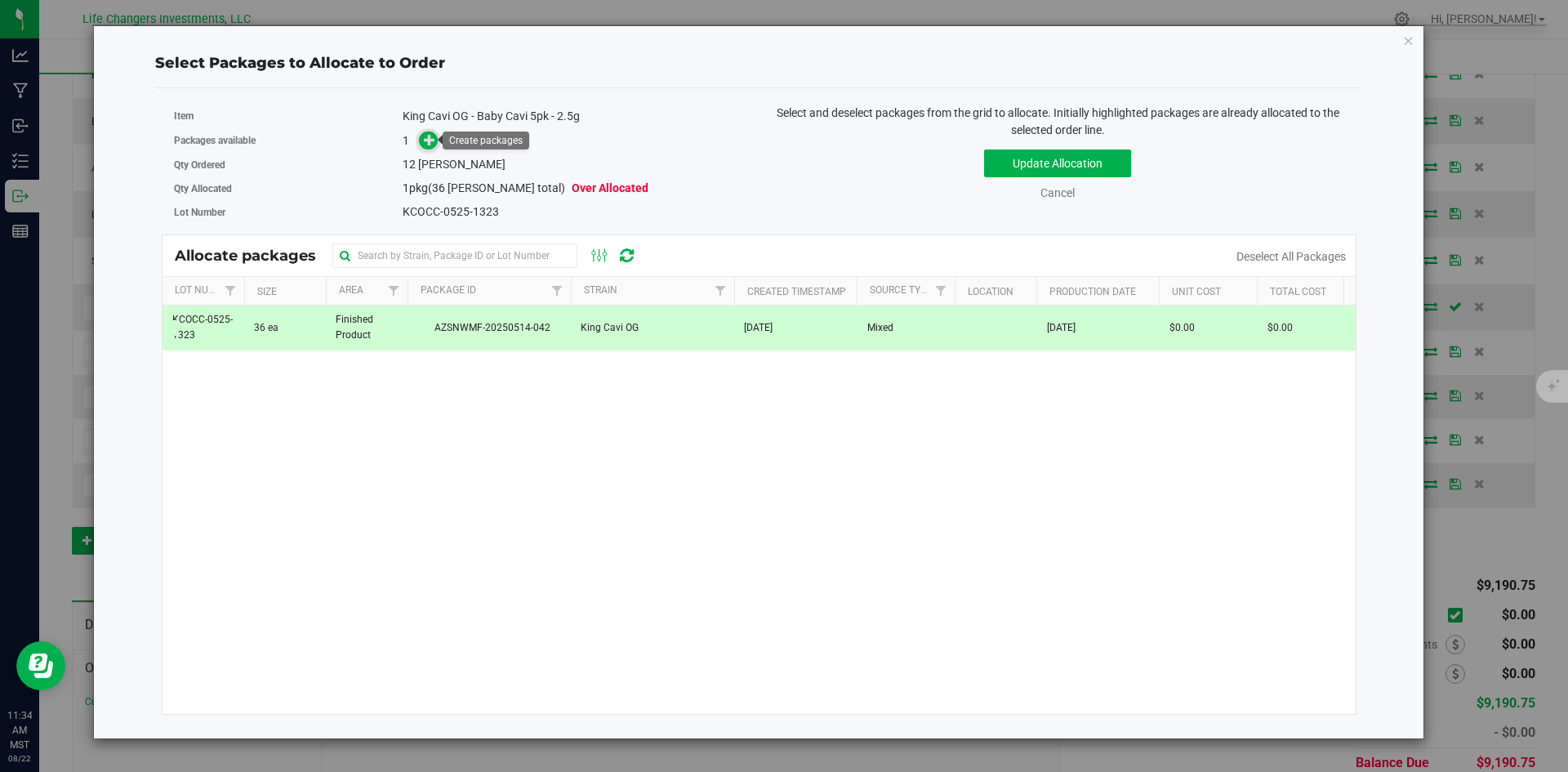
click at [434, 142] on icon at bounding box center [429, 140] width 12 height 12
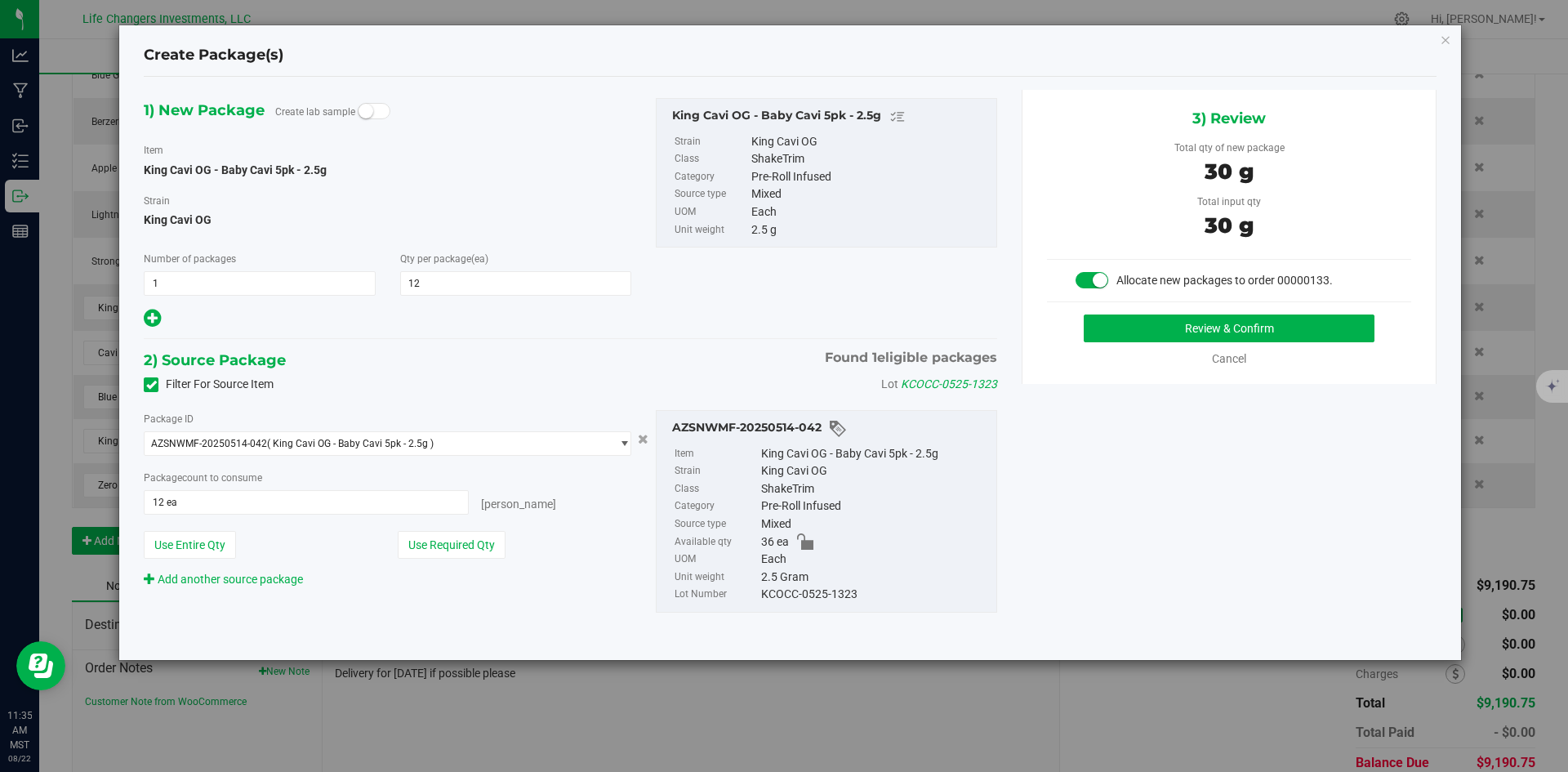
drag, startPoint x: 462, startPoint y: 537, endPoint x: 703, endPoint y: 487, distance: 246.1
click at [465, 537] on button "Use Required Qty" at bounding box center [451, 544] width 108 height 28
click at [1268, 334] on button "Review & Confirm" at bounding box center [1228, 328] width 291 height 28
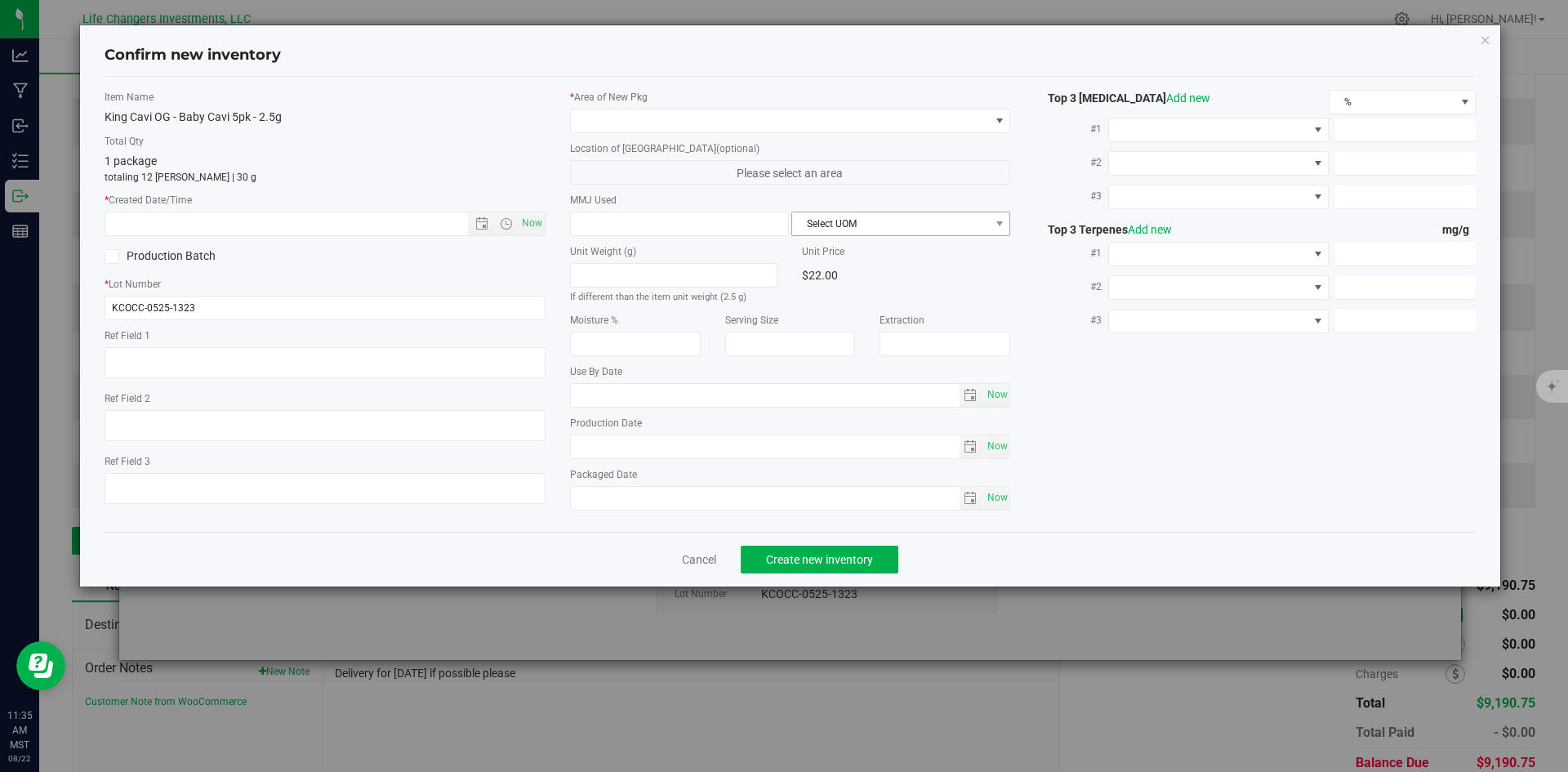
type input "[DATE]"
drag, startPoint x: 536, startPoint y: 221, endPoint x: 557, endPoint y: 179, distance: 47.0
click at [536, 221] on span "Now" at bounding box center [531, 223] width 28 height 24
type input "[DATE] 11:35 AM"
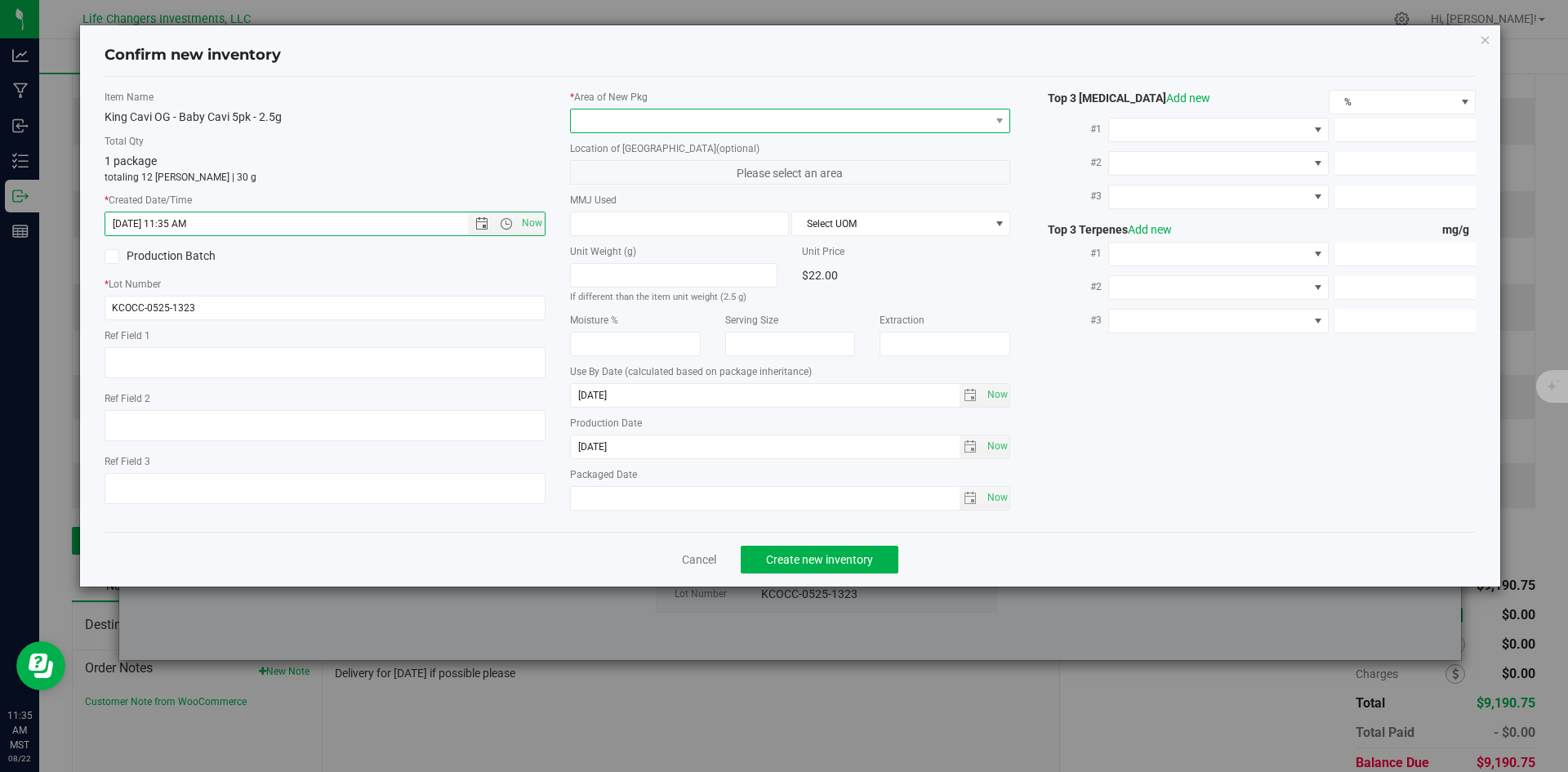
click at [612, 123] on span at bounding box center [780, 121] width 419 height 23
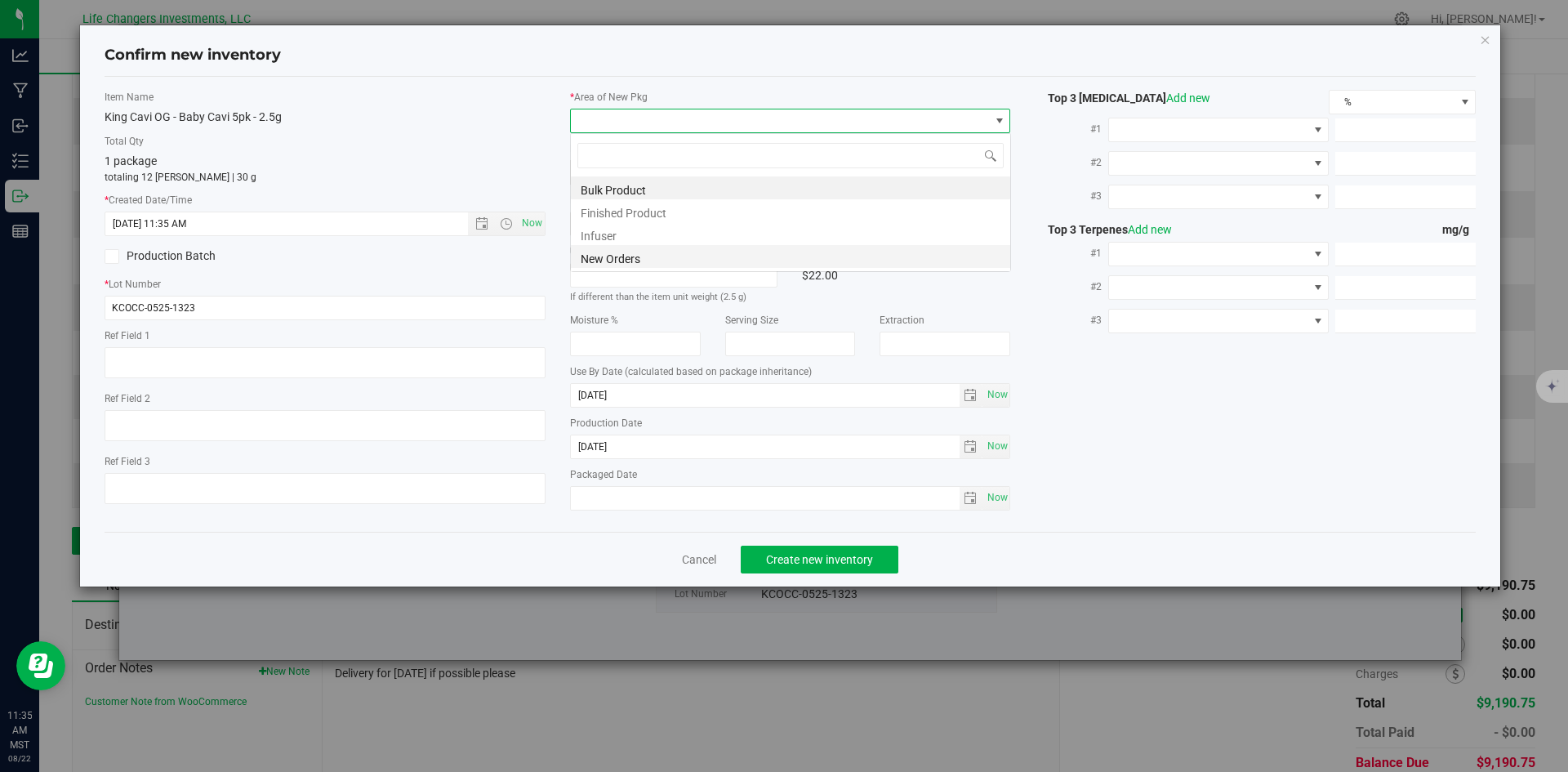
scroll to position [25, 441]
click at [632, 248] on li "New Orders" at bounding box center [790, 257] width 439 height 23
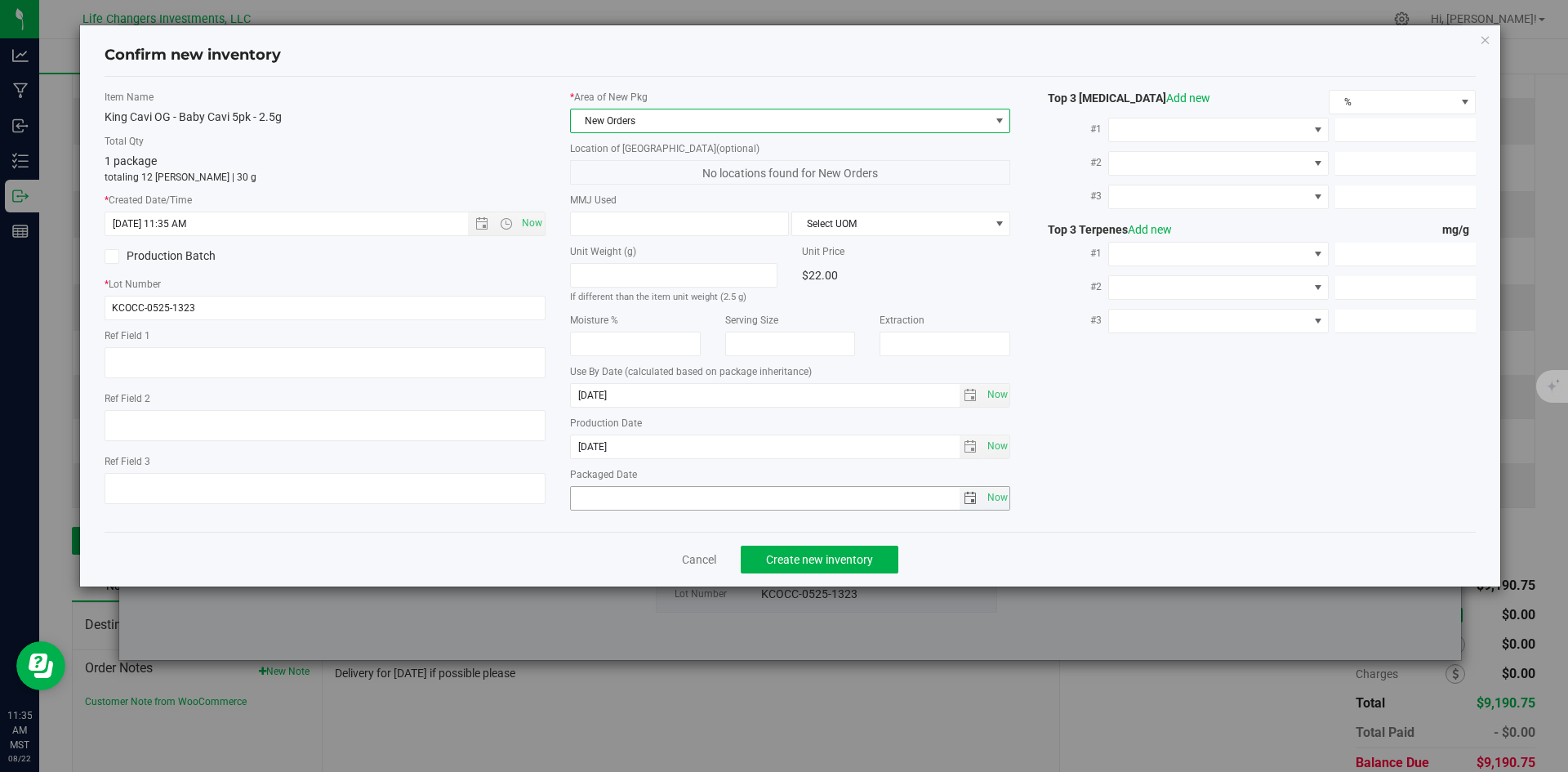
drag, startPoint x: 996, startPoint y: 493, endPoint x: 868, endPoint y: 527, distance: 132.4
click at [996, 494] on span "Now" at bounding box center [996, 498] width 28 height 24
type input "[DATE]"
click at [830, 558] on span "Create new inventory" at bounding box center [820, 559] width 107 height 13
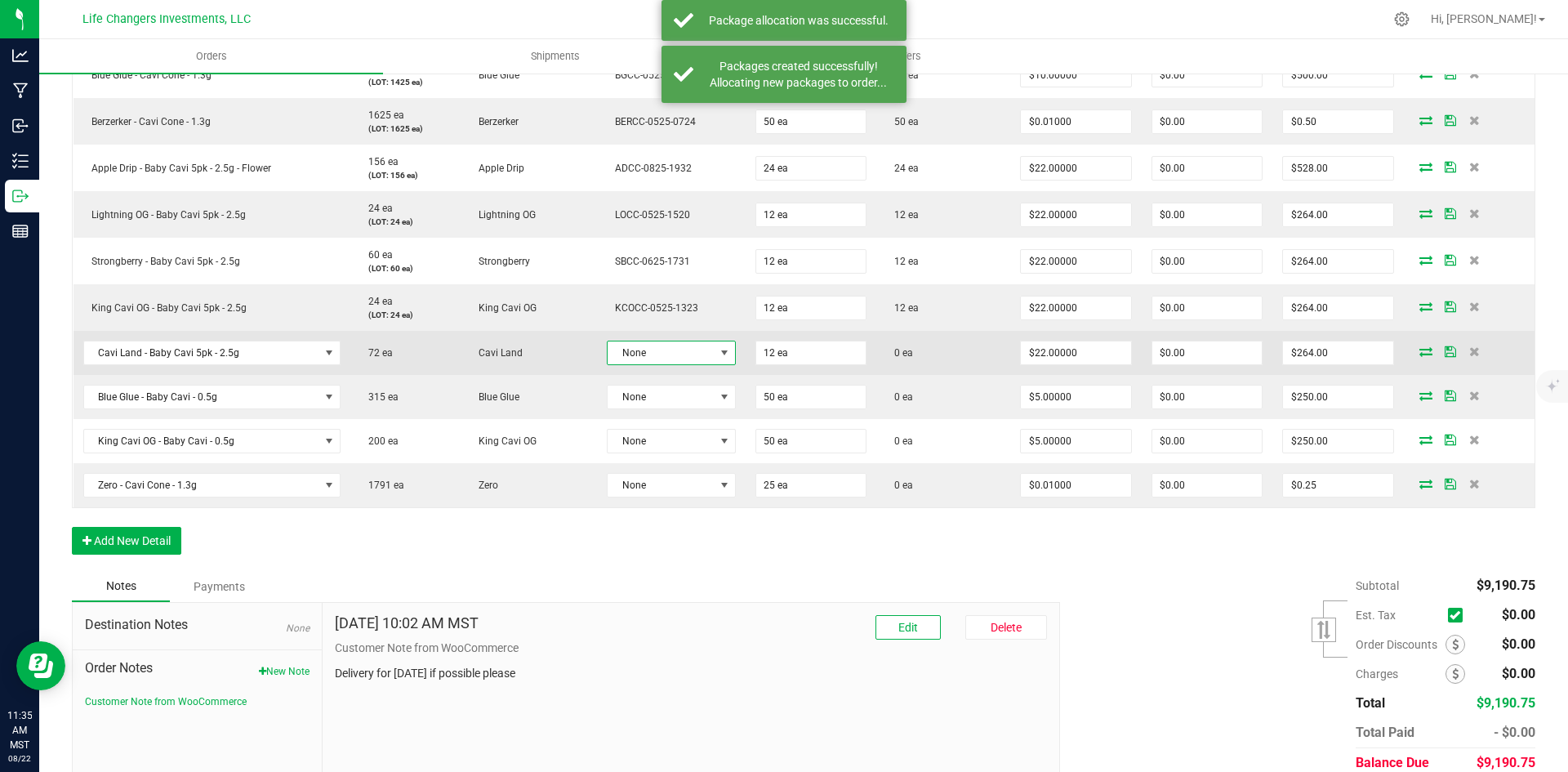
click at [717, 357] on span at bounding box center [724, 352] width 13 height 13
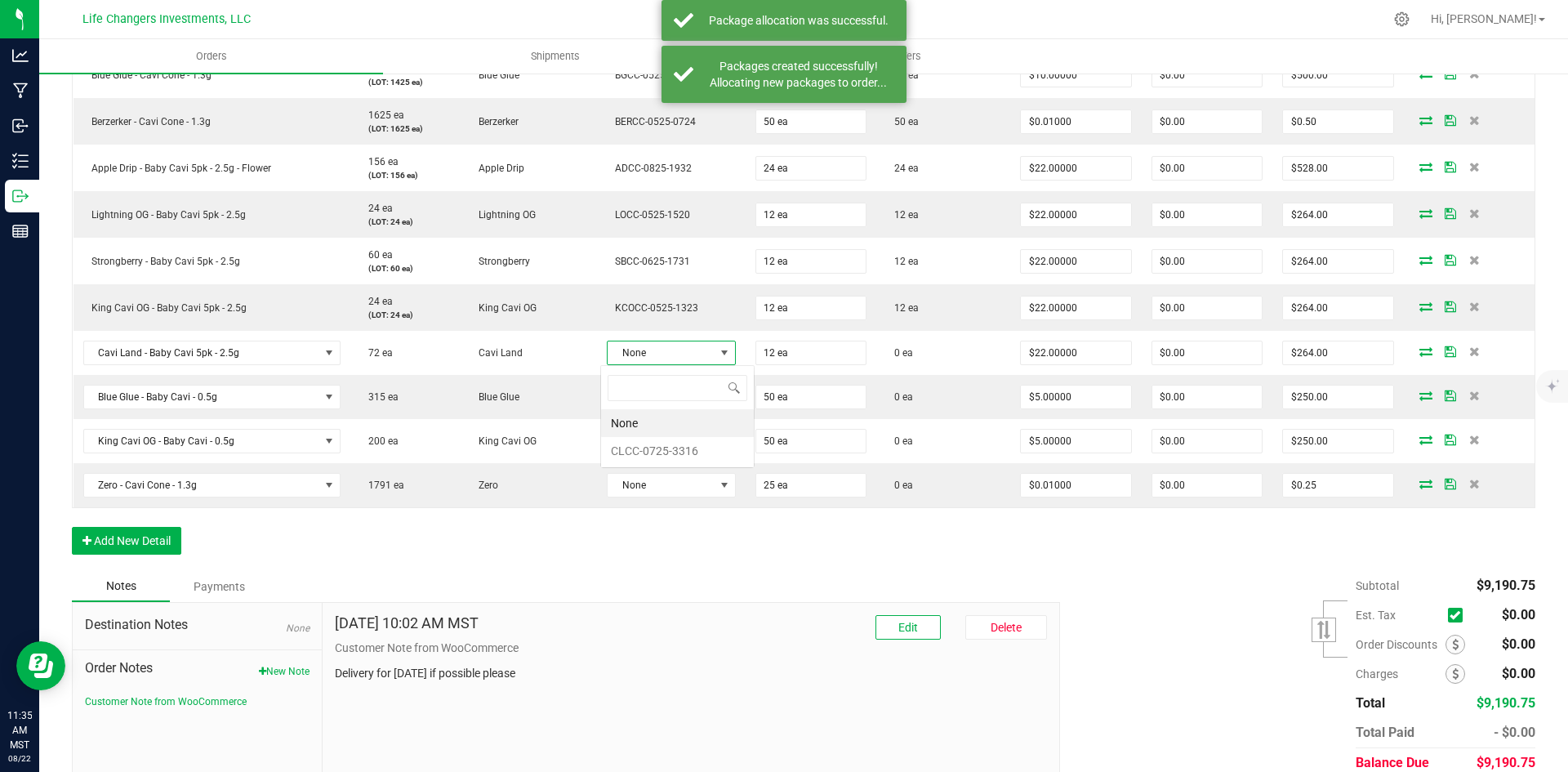
scroll to position [25, 127]
click at [669, 454] on li "CLCC-0725-3316" at bounding box center [677, 450] width 153 height 28
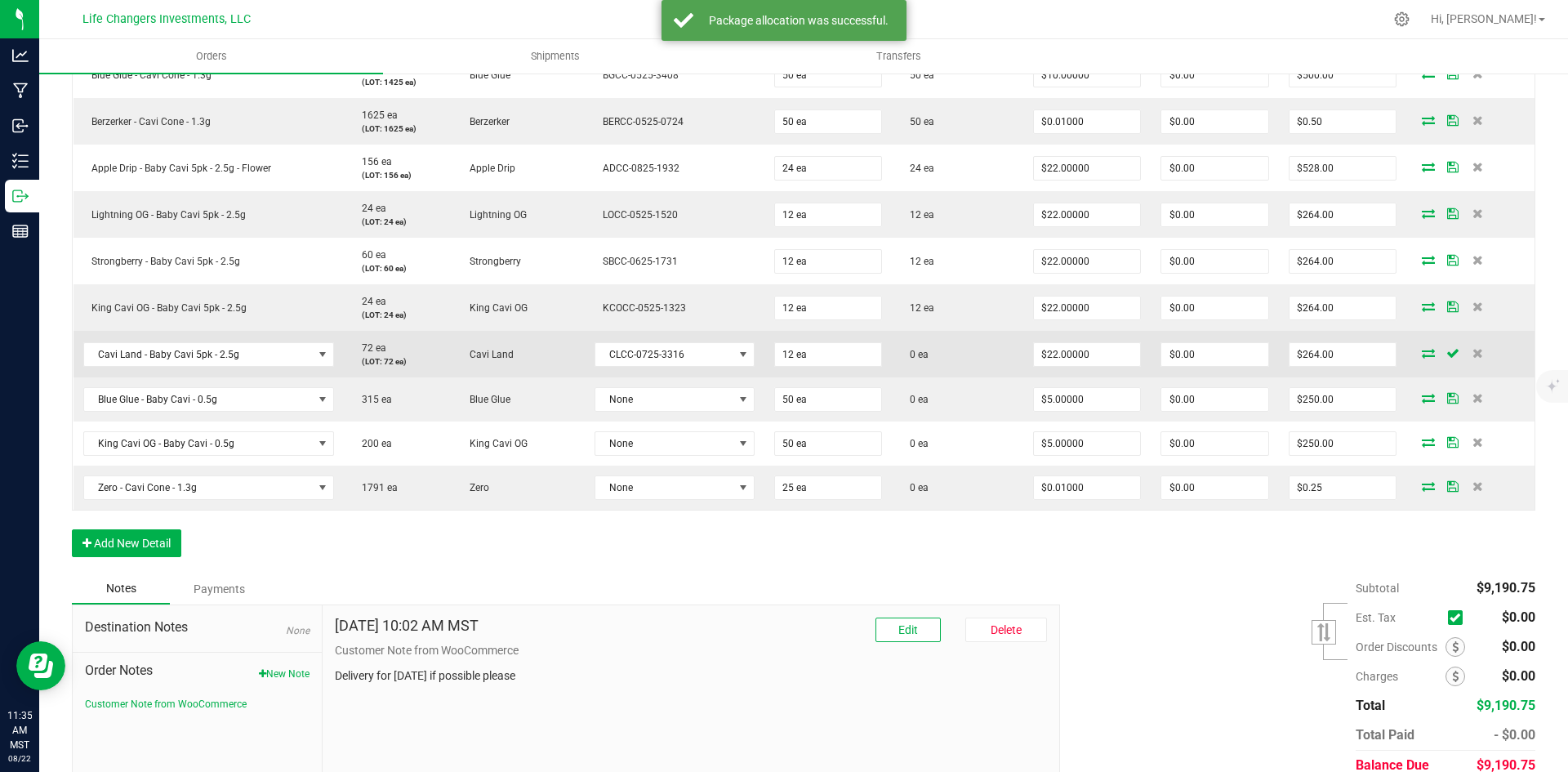
click at [1421, 352] on icon at bounding box center [1428, 352] width 13 height 10
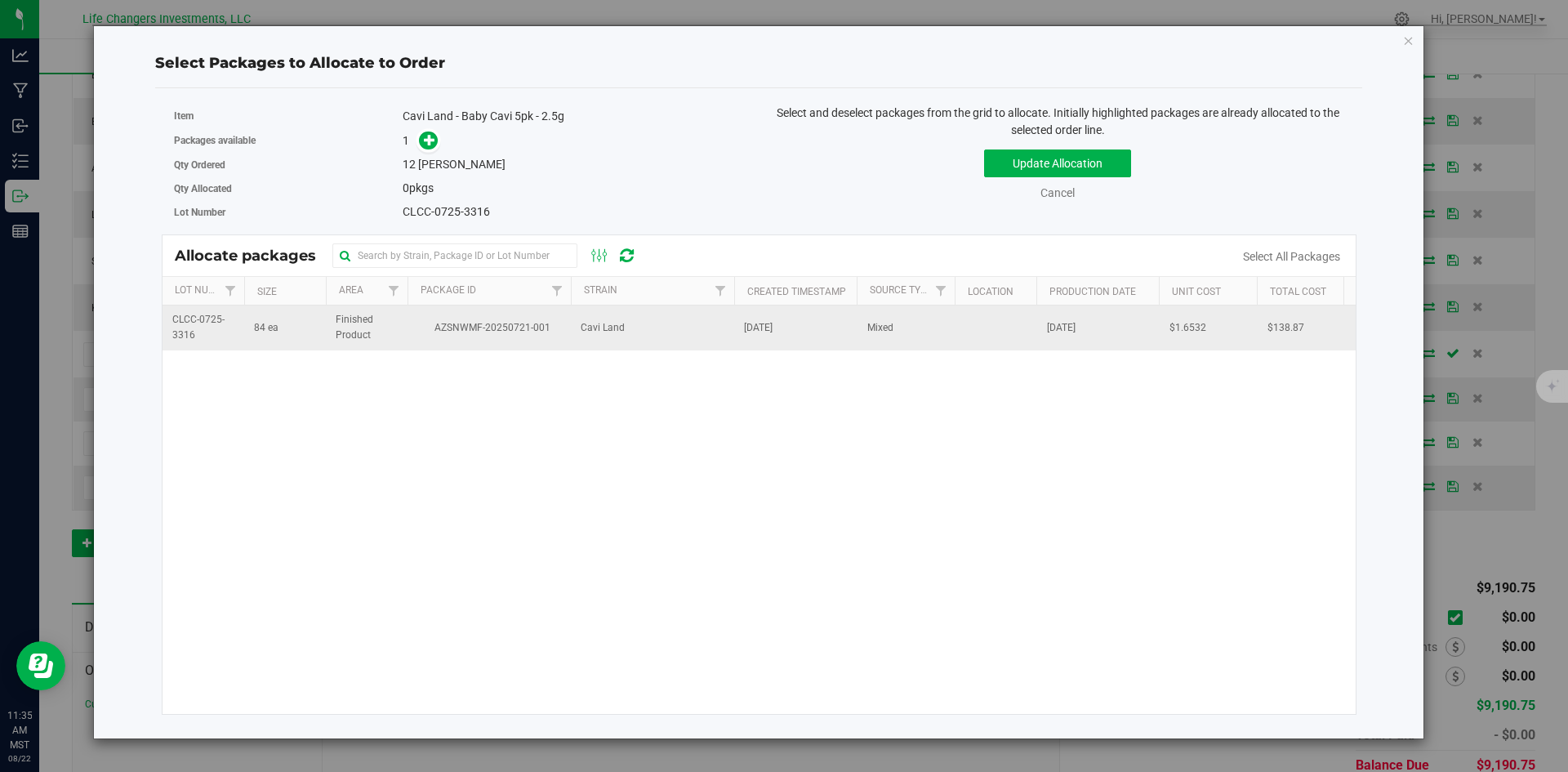
click at [496, 318] on td "AZSNWMF-20250721-001" at bounding box center [489, 328] width 164 height 44
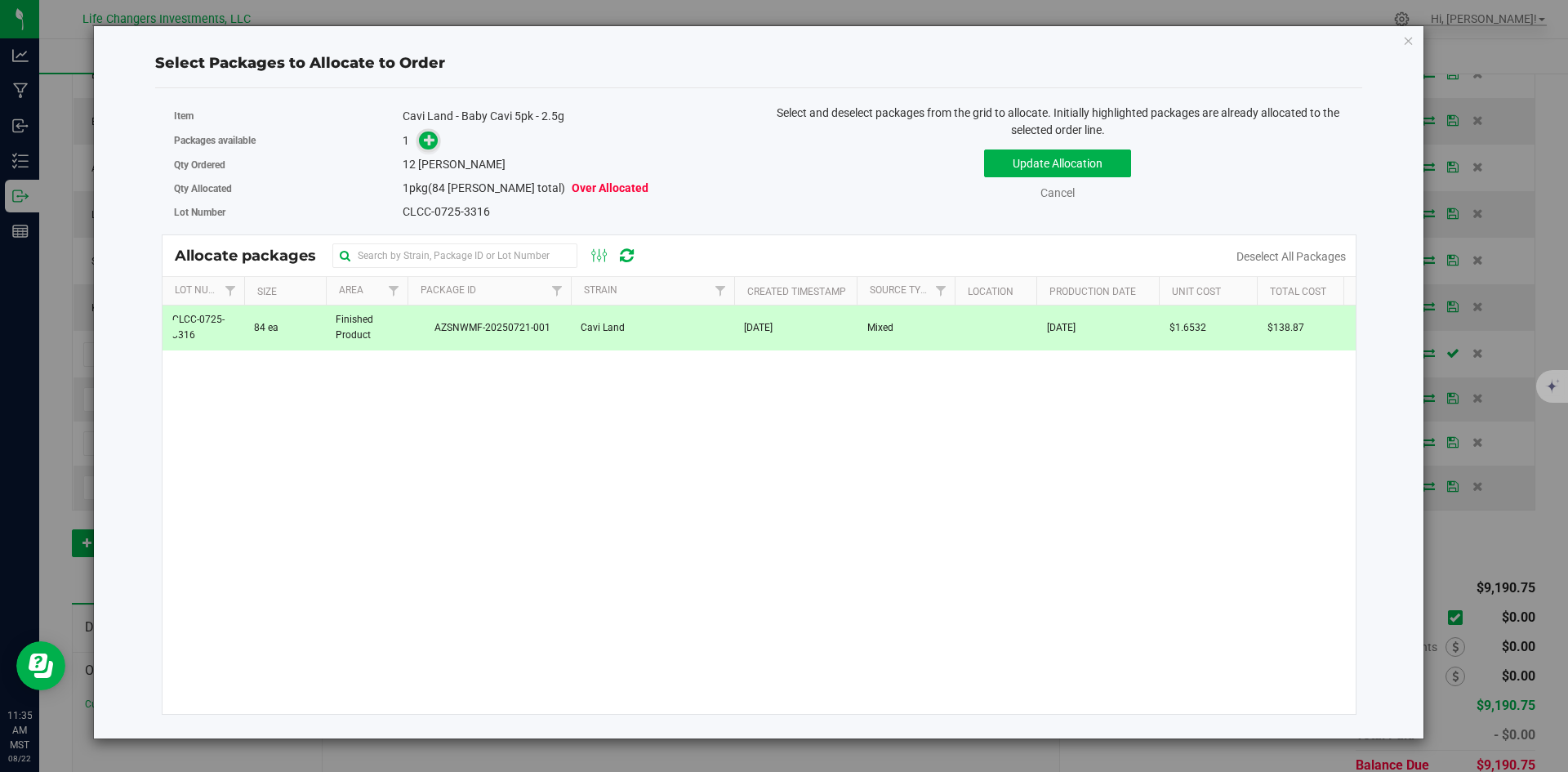
click at [427, 136] on icon at bounding box center [430, 140] width 12 height 12
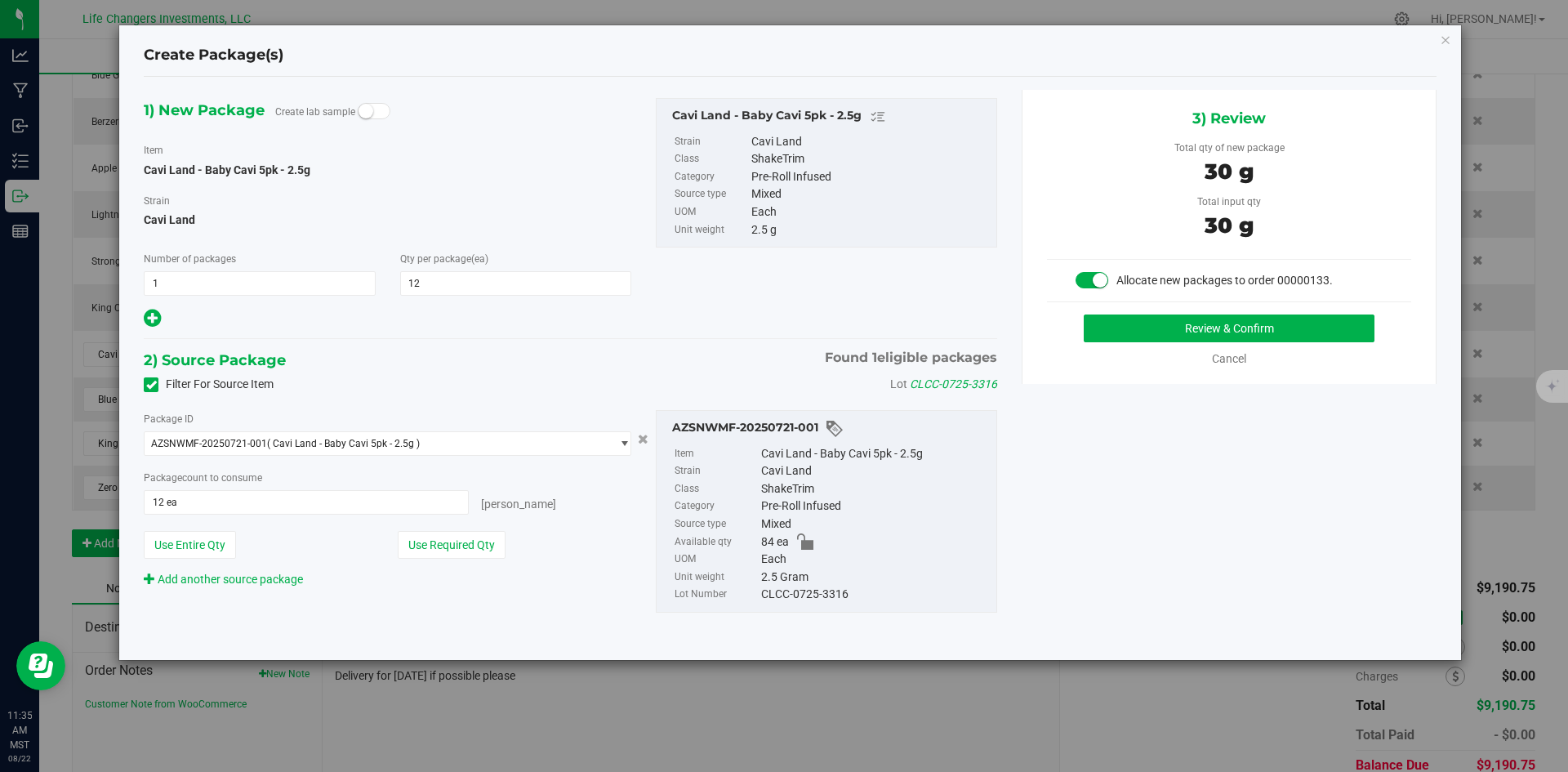
drag, startPoint x: 446, startPoint y: 539, endPoint x: 663, endPoint y: 485, distance: 223.6
click at [448, 539] on button "Use Required Qty" at bounding box center [451, 544] width 108 height 28
click at [1283, 318] on button "Review & Confirm" at bounding box center [1228, 328] width 291 height 28
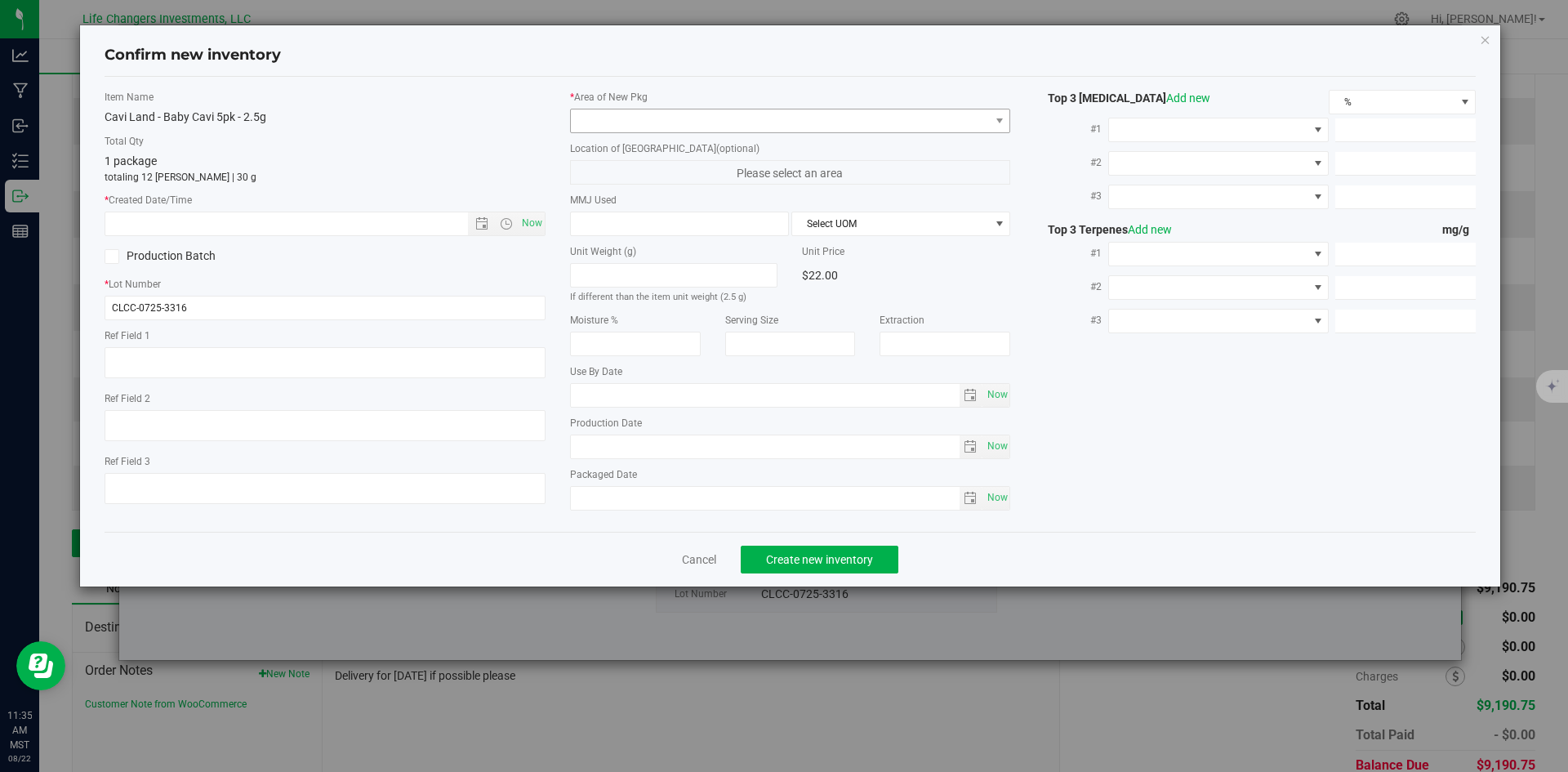
type input "[DATE]"
drag, startPoint x: 528, startPoint y: 218, endPoint x: 536, endPoint y: 201, distance: 18.8
click at [527, 218] on span "Now" at bounding box center [531, 223] width 28 height 24
type input "[DATE] 11:35 AM"
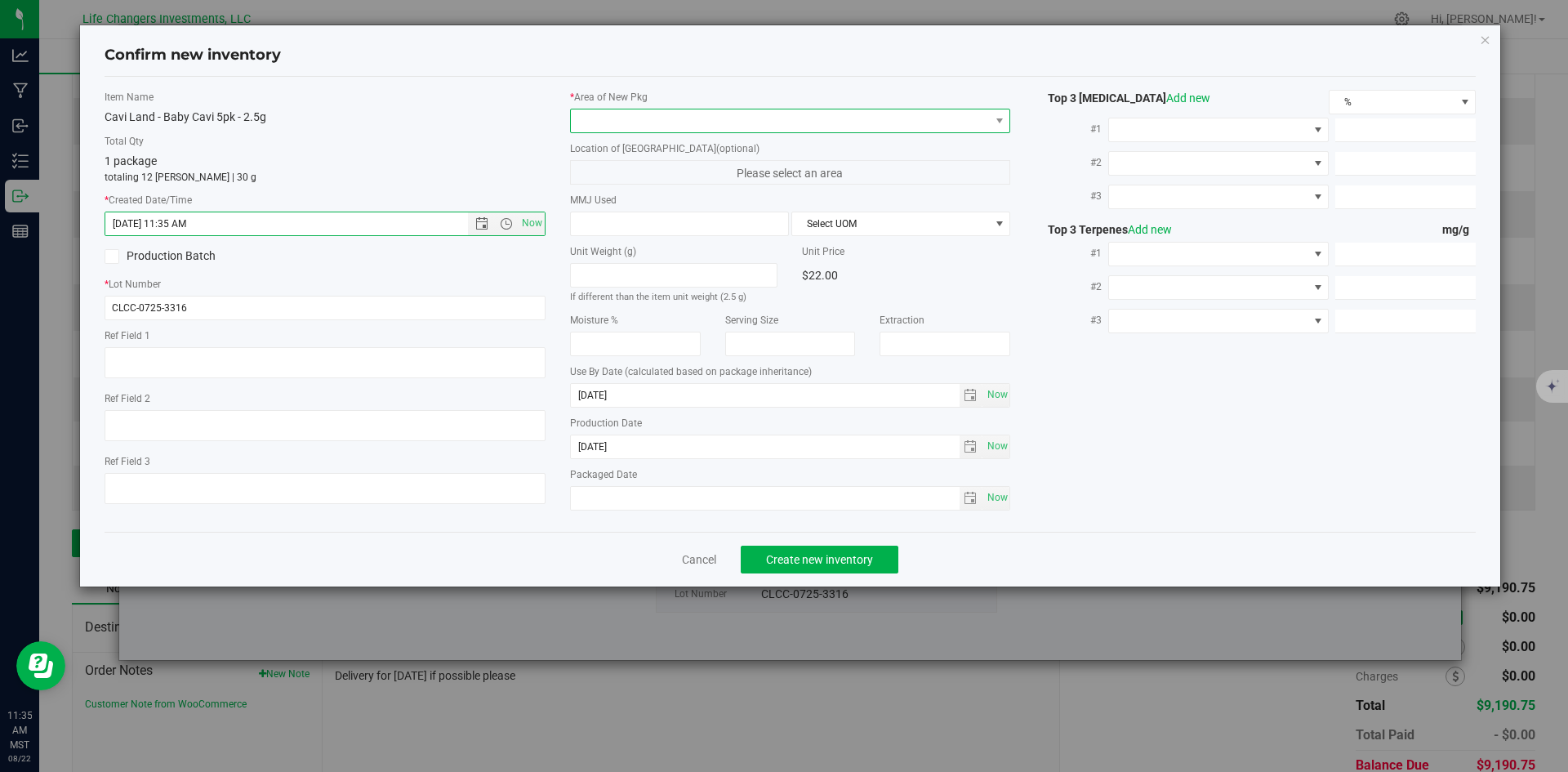
click at [636, 116] on span at bounding box center [780, 121] width 419 height 23
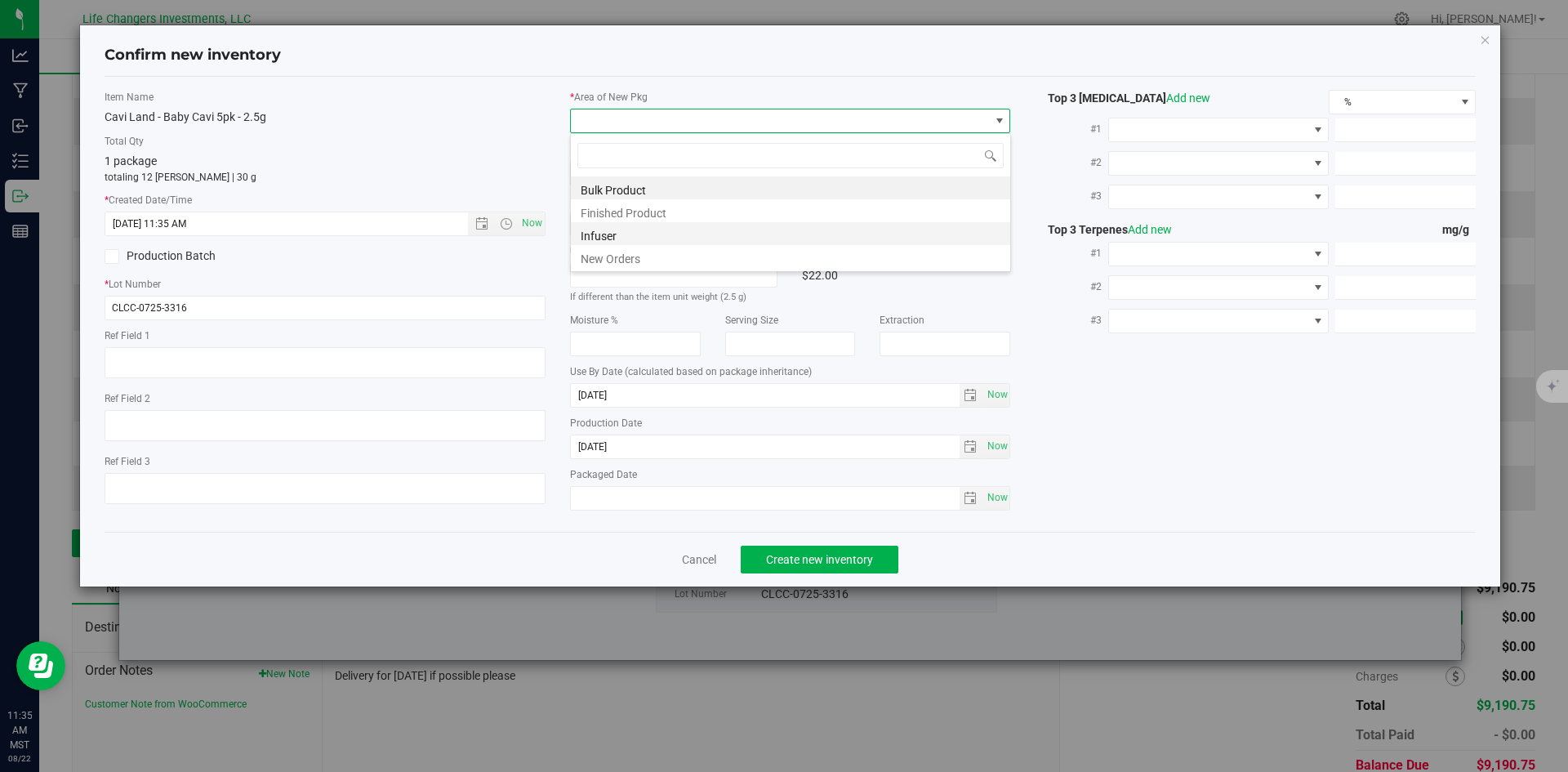
scroll to position [25, 441]
click at [623, 257] on li "New Orders" at bounding box center [790, 257] width 439 height 23
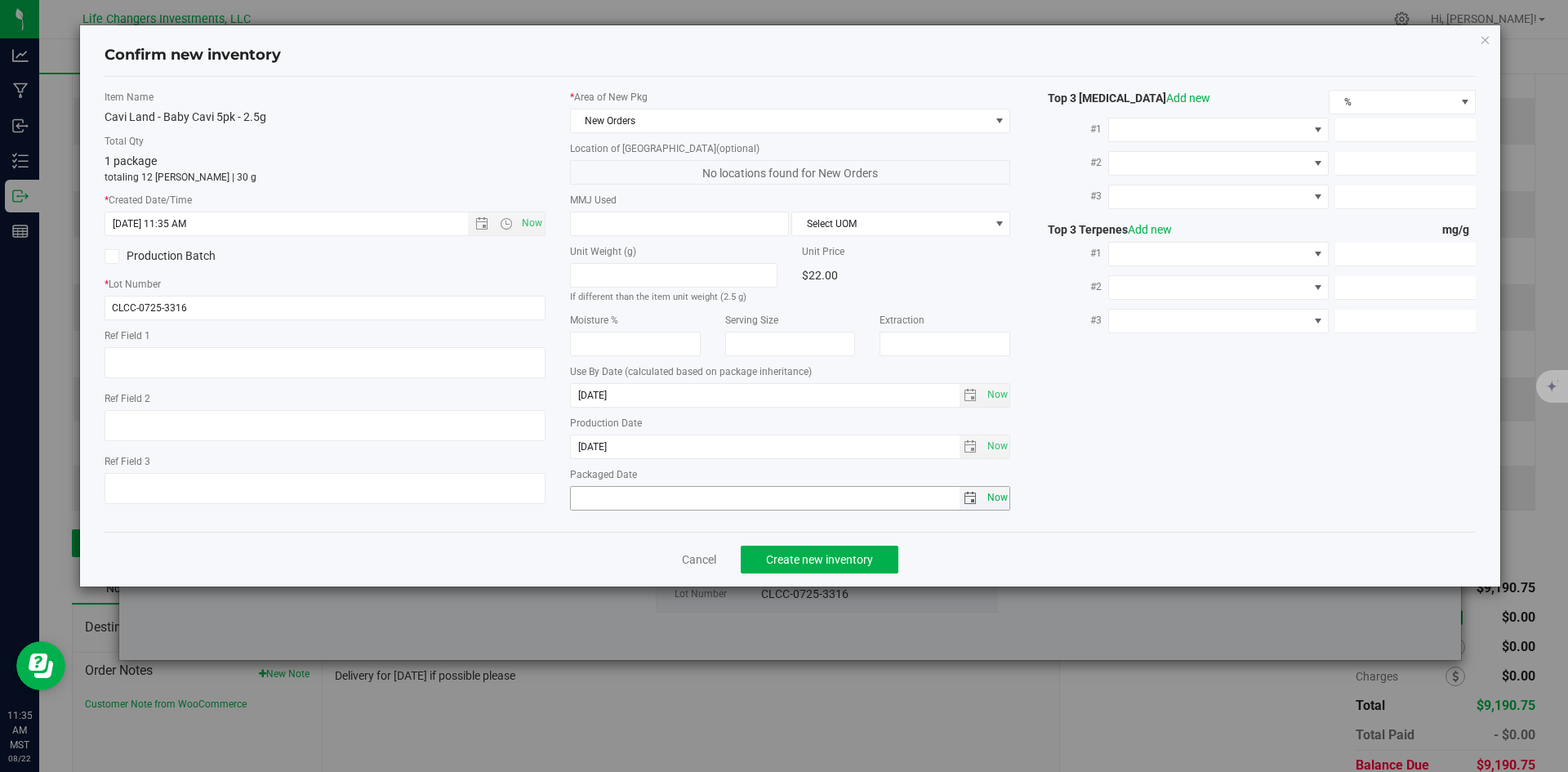
click at [1004, 496] on span "Now" at bounding box center [996, 498] width 28 height 24
type input "[DATE]"
click at [794, 554] on span "Create new inventory" at bounding box center [820, 559] width 107 height 13
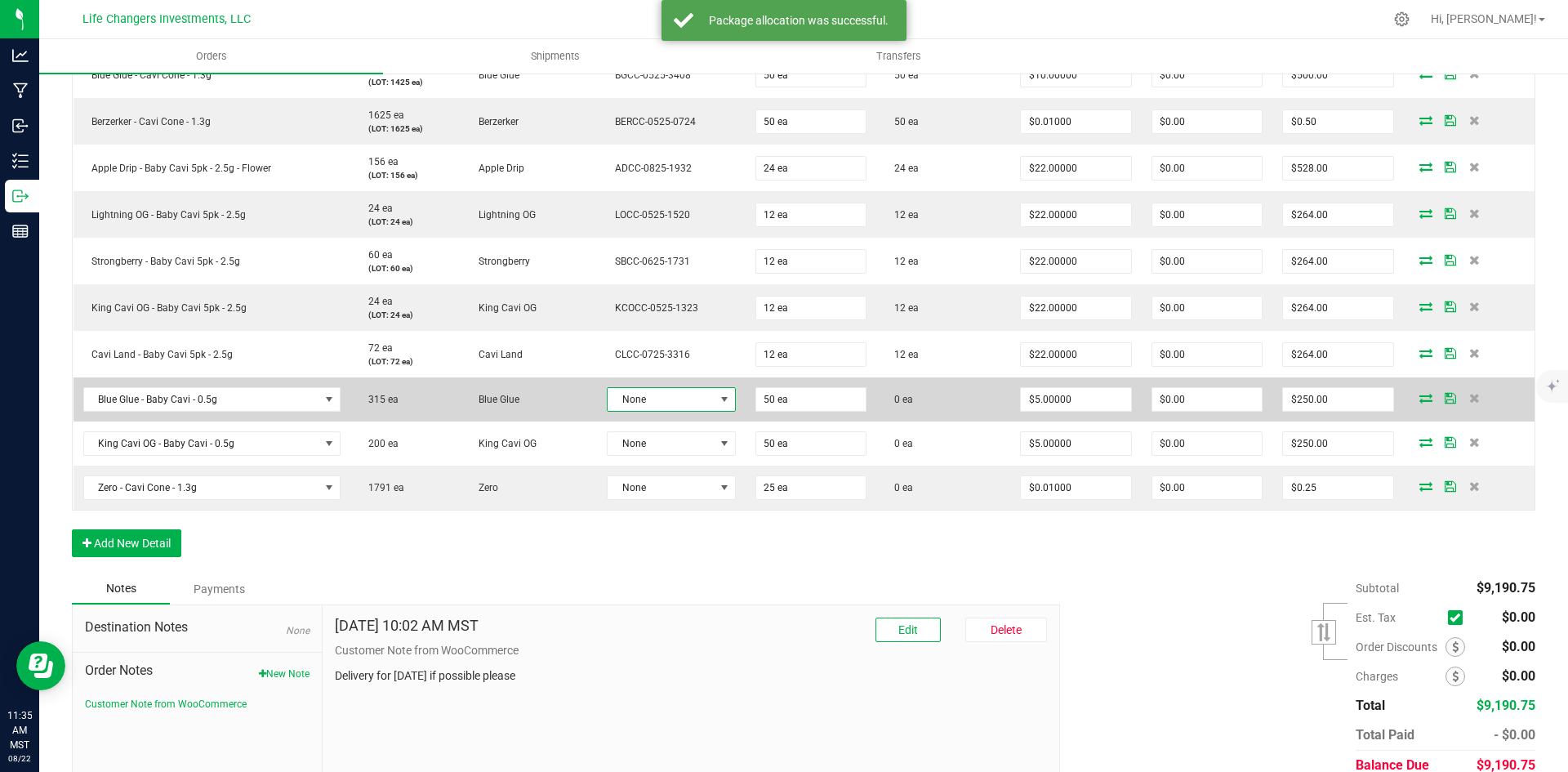
click at [717, 401] on span at bounding box center [724, 399] width 13 height 13
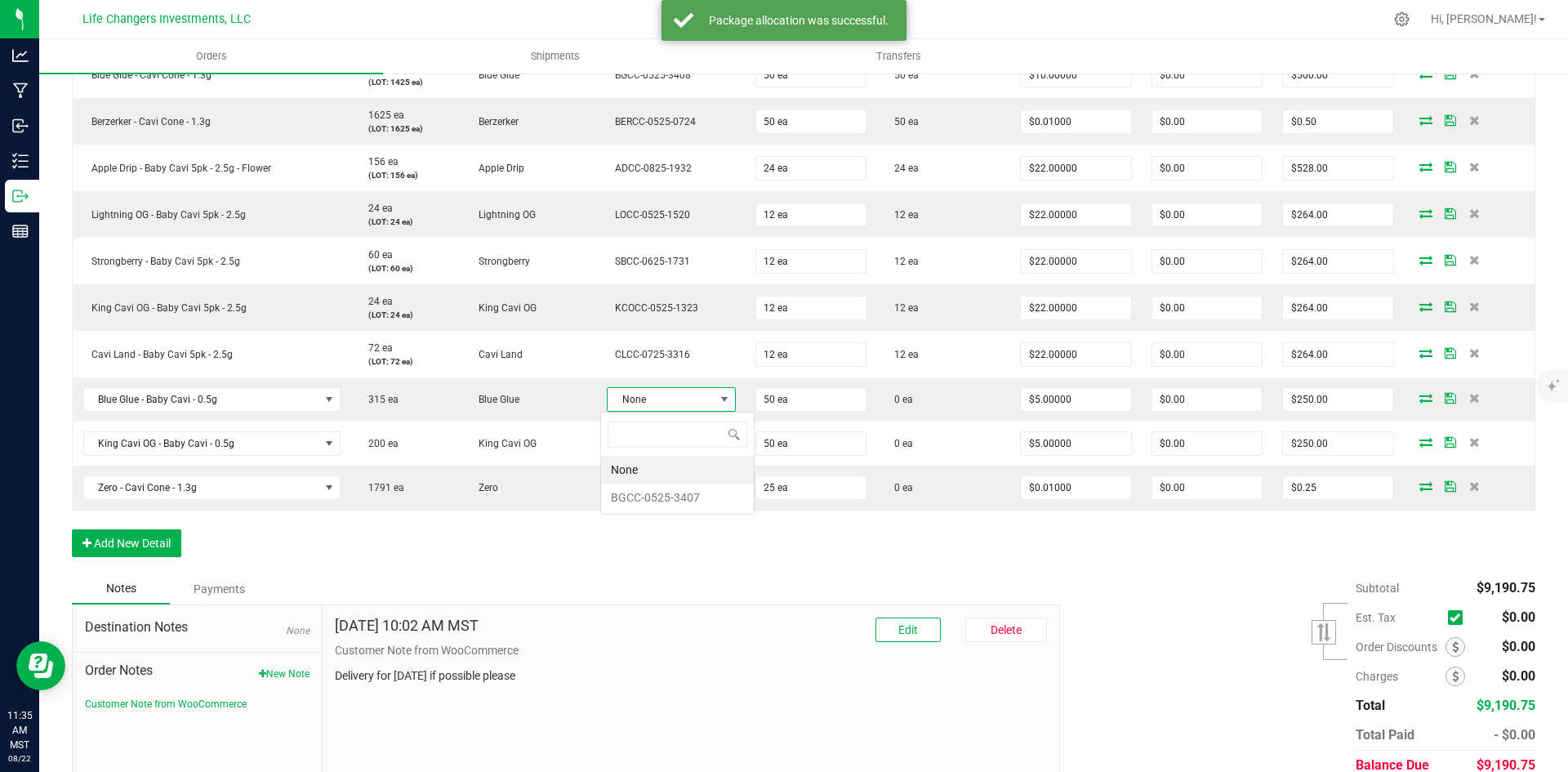
scroll to position [25, 127]
click at [656, 491] on li "BGCC-0525-3407" at bounding box center [677, 497] width 153 height 28
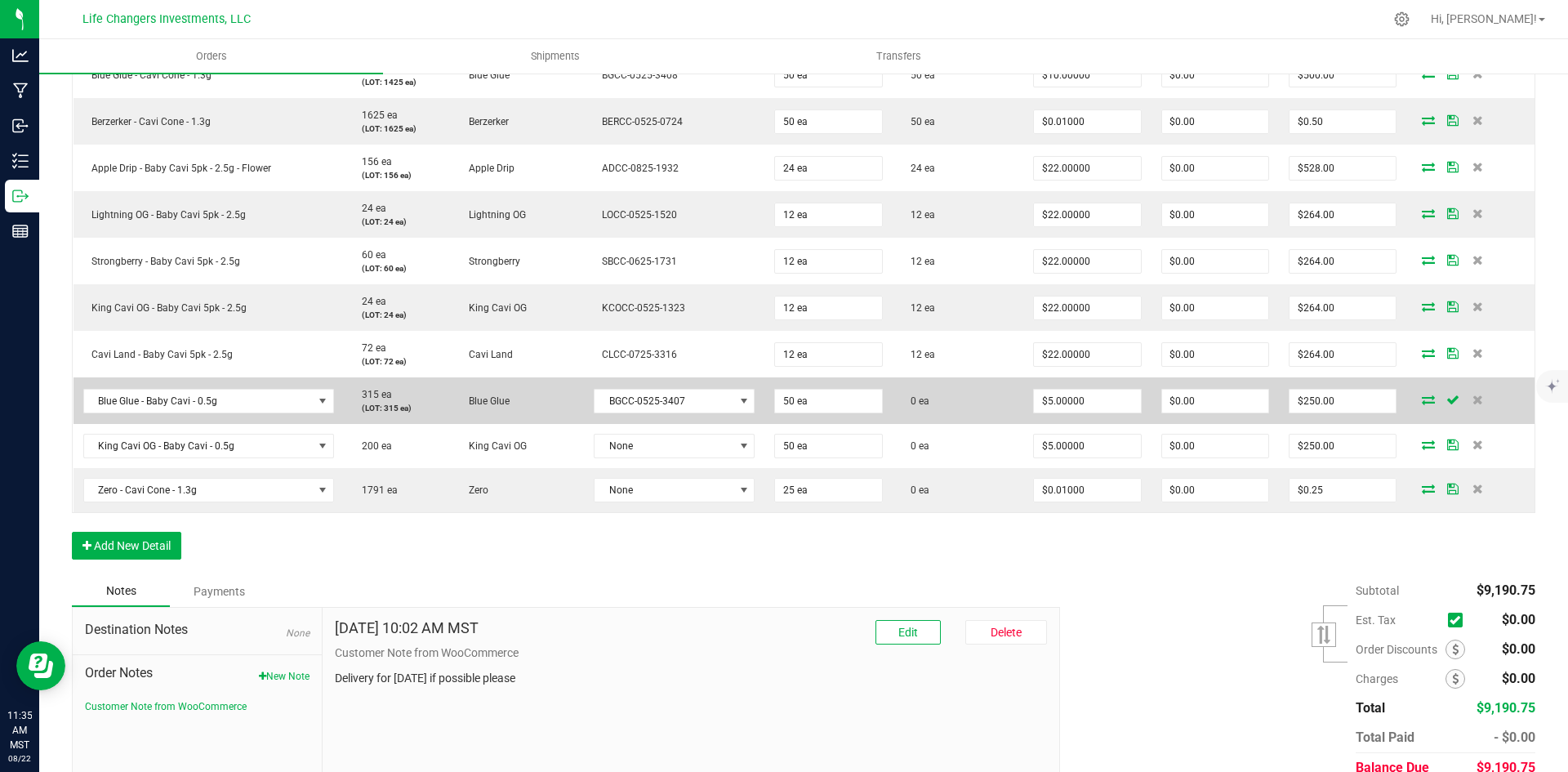
click at [1421, 402] on icon at bounding box center [1428, 399] width 13 height 10
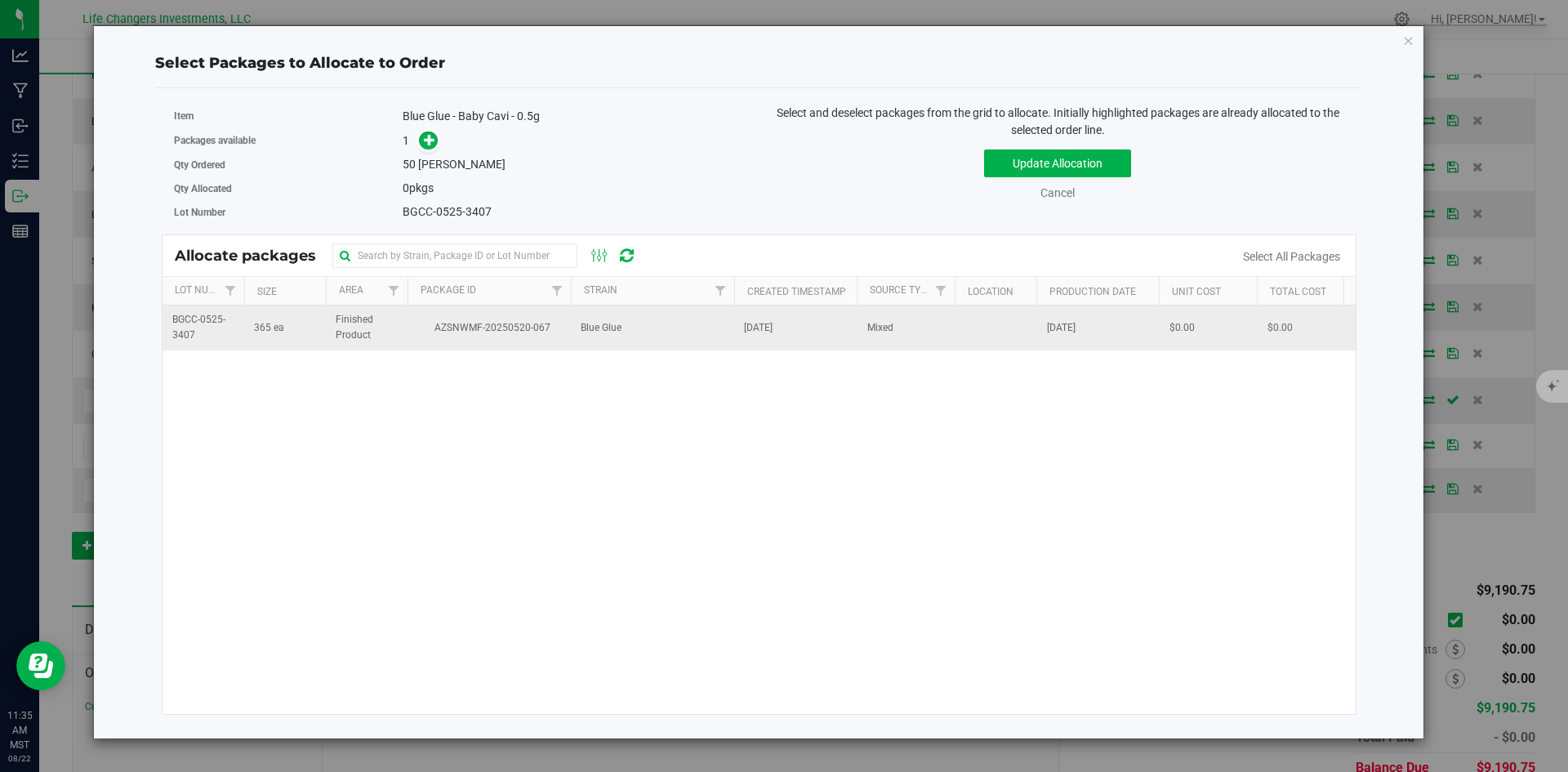
click at [652, 318] on td "Blue Glue" at bounding box center [652, 328] width 164 height 44
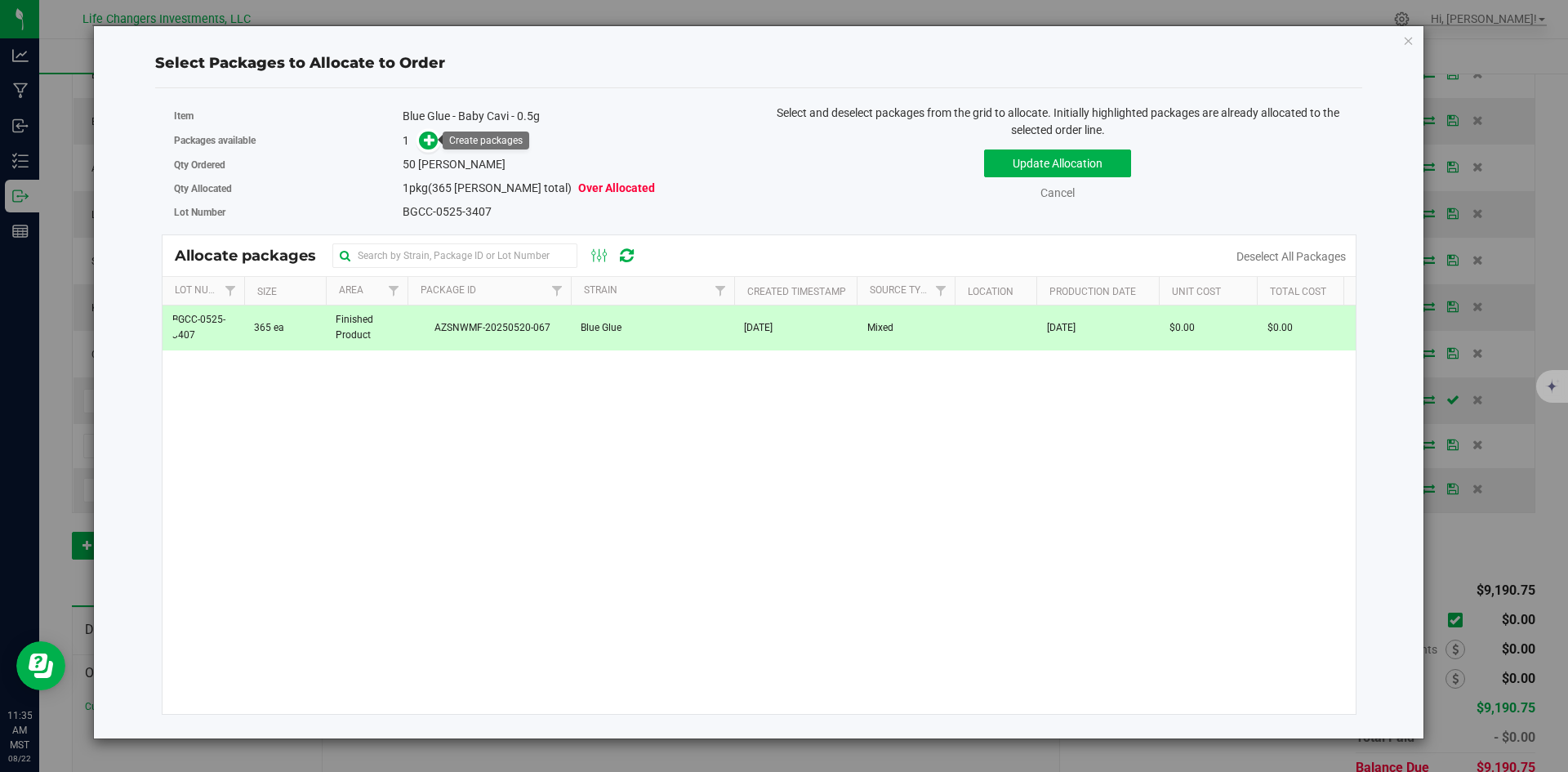
click at [416, 140] on span at bounding box center [424, 140] width 26 height 19
click at [422, 137] on span at bounding box center [428, 141] width 20 height 20
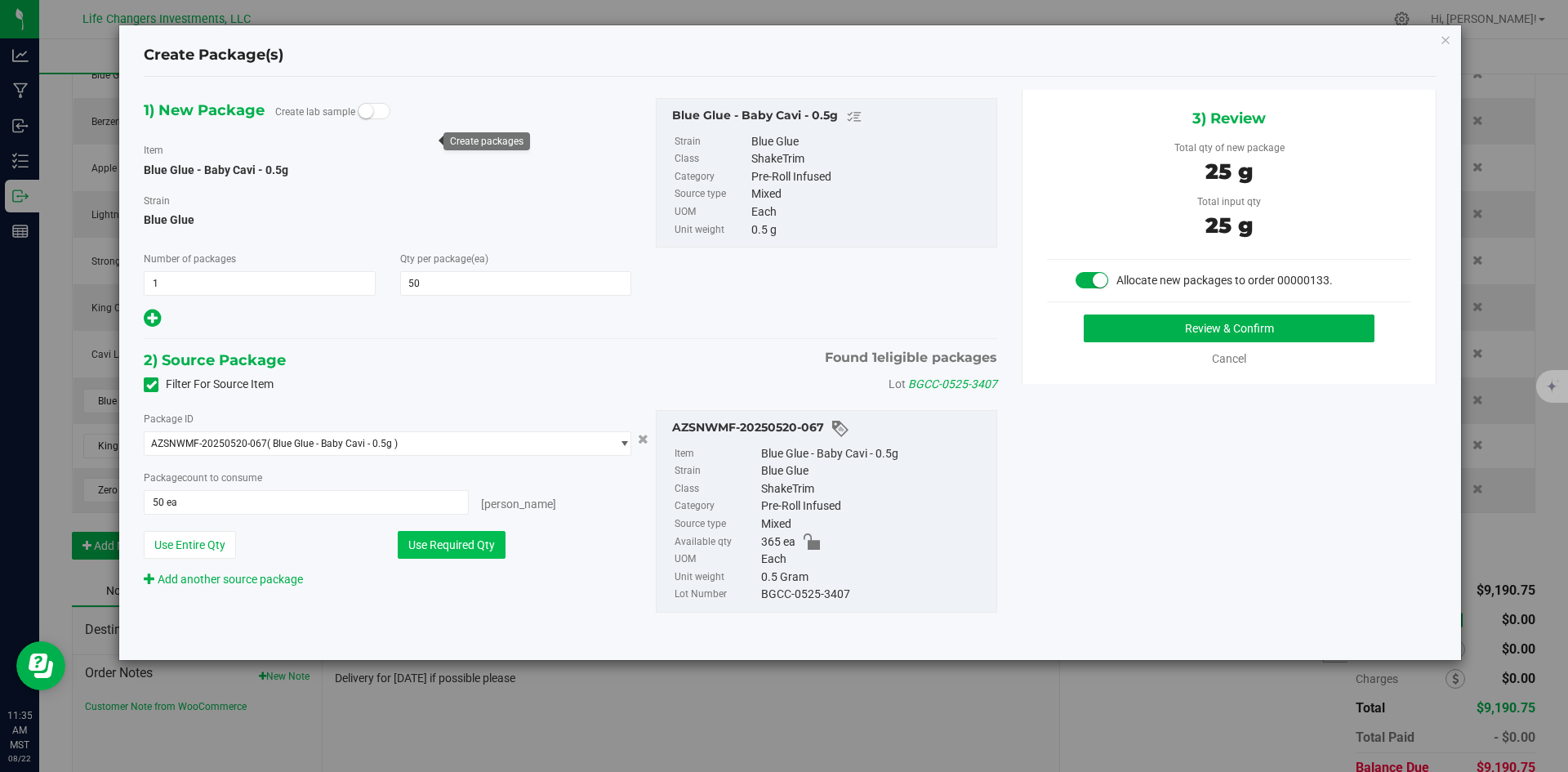
drag, startPoint x: 437, startPoint y: 540, endPoint x: 449, endPoint y: 538, distance: 12.2
click at [438, 540] on button "Use Required Qty" at bounding box center [451, 544] width 108 height 28
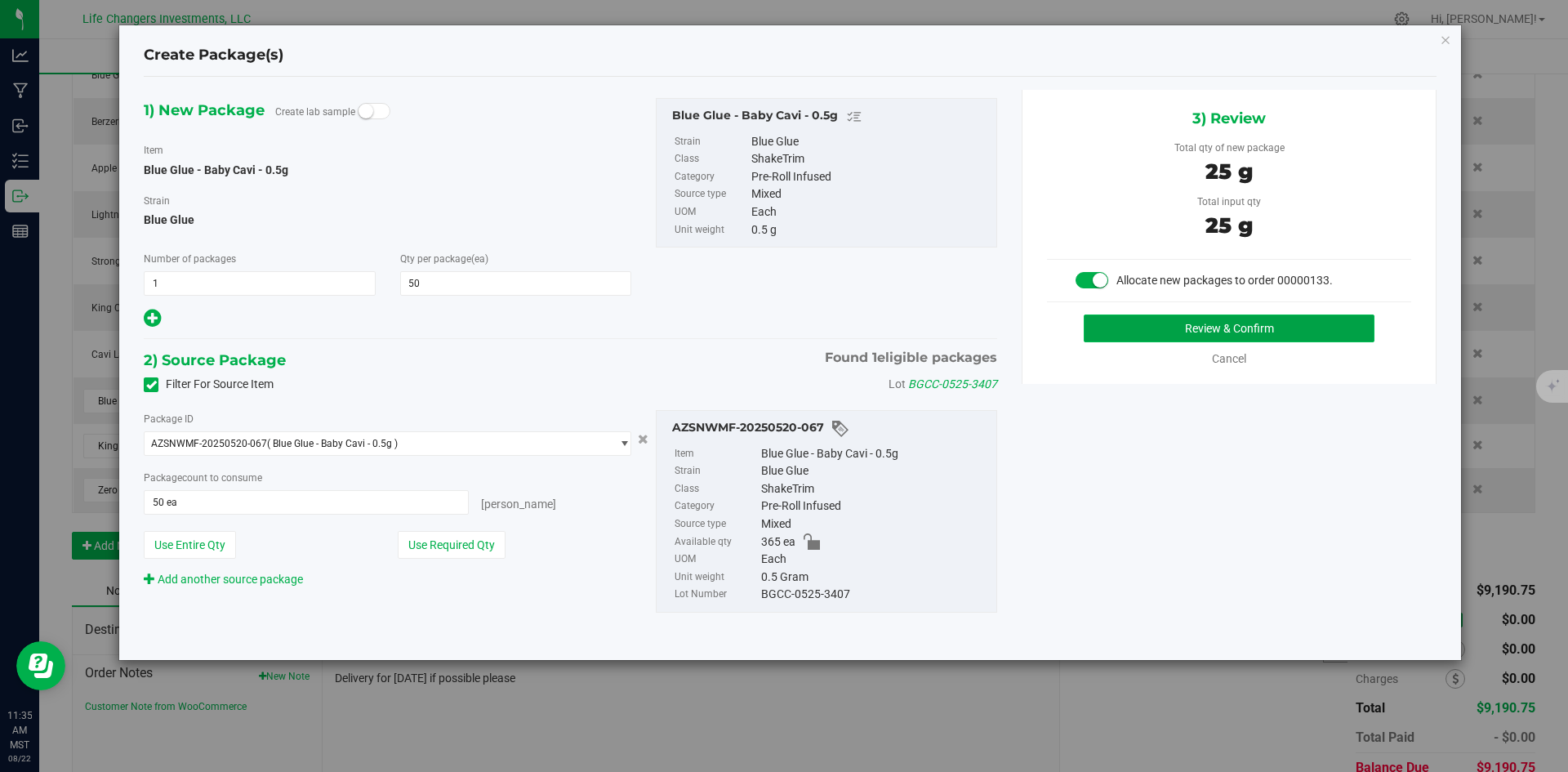
click at [1263, 331] on button "Review & Confirm" at bounding box center [1228, 328] width 291 height 28
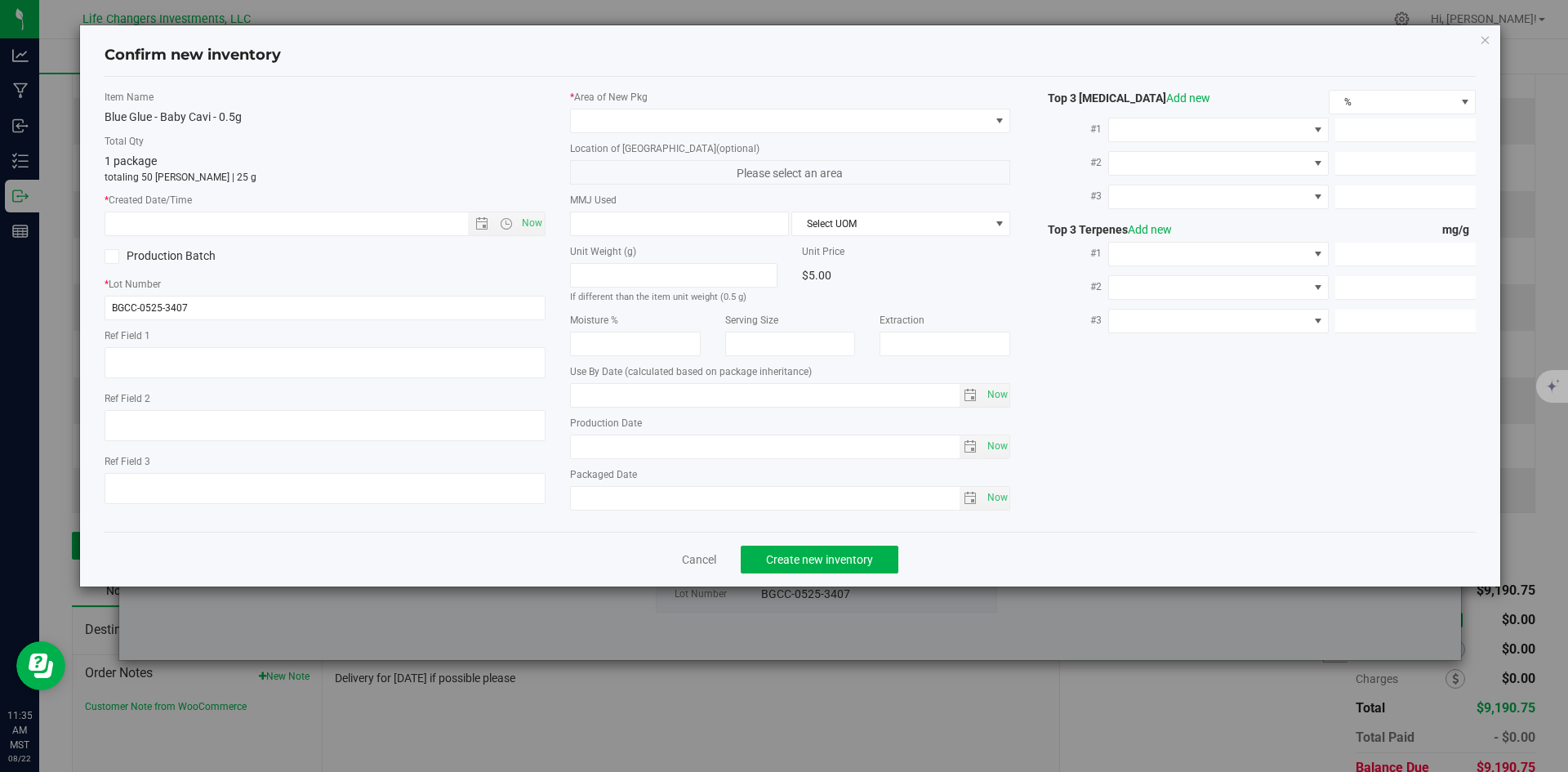
type input "[DATE]"
click at [530, 223] on span "Now" at bounding box center [531, 223] width 28 height 24
type input "[DATE] 11:35 AM"
click at [608, 115] on span at bounding box center [780, 121] width 419 height 23
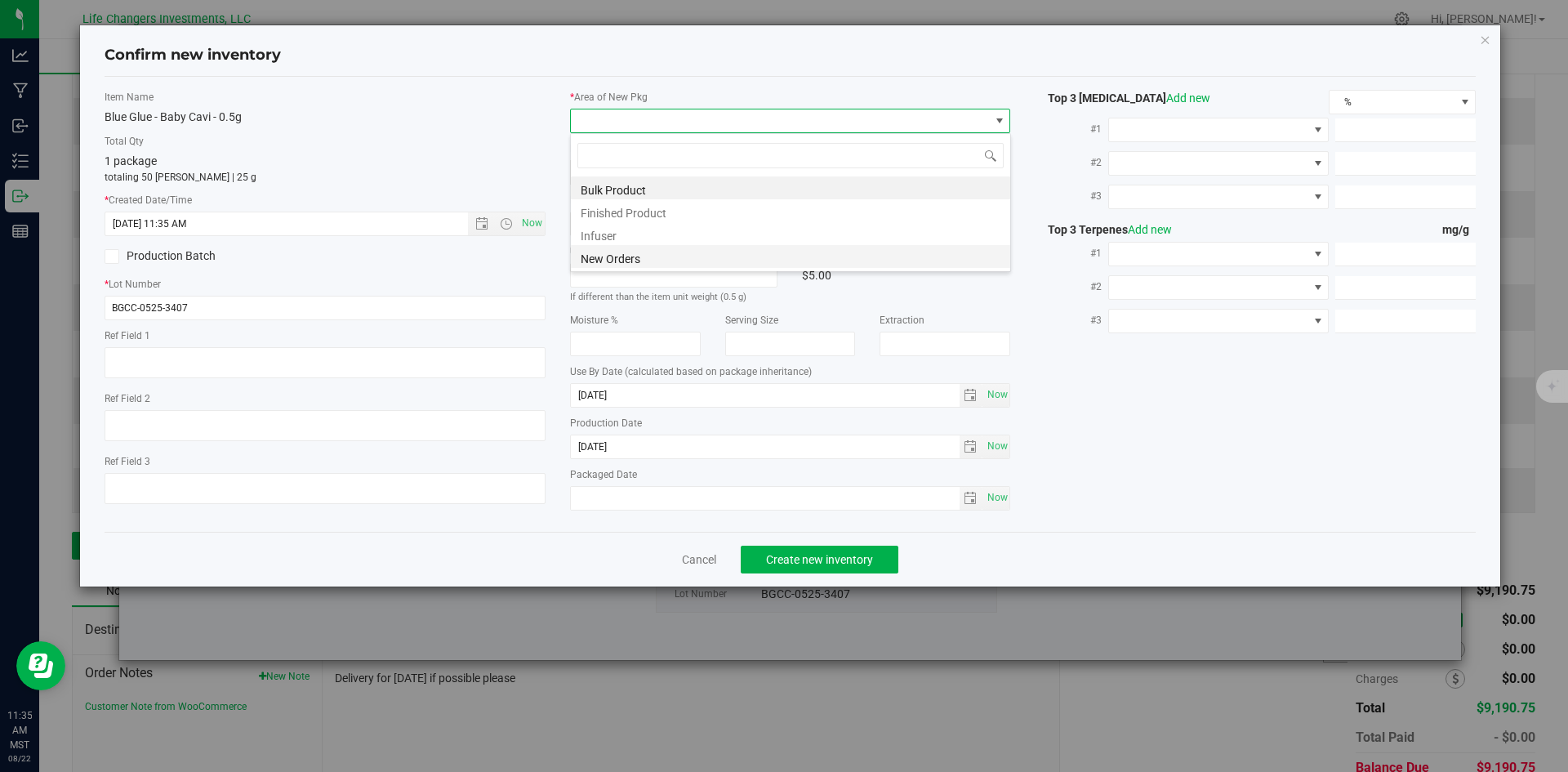
scroll to position [25, 441]
drag, startPoint x: 620, startPoint y: 254, endPoint x: 621, endPoint y: 264, distance: 10.0
click at [619, 254] on li "New Orders" at bounding box center [790, 257] width 439 height 23
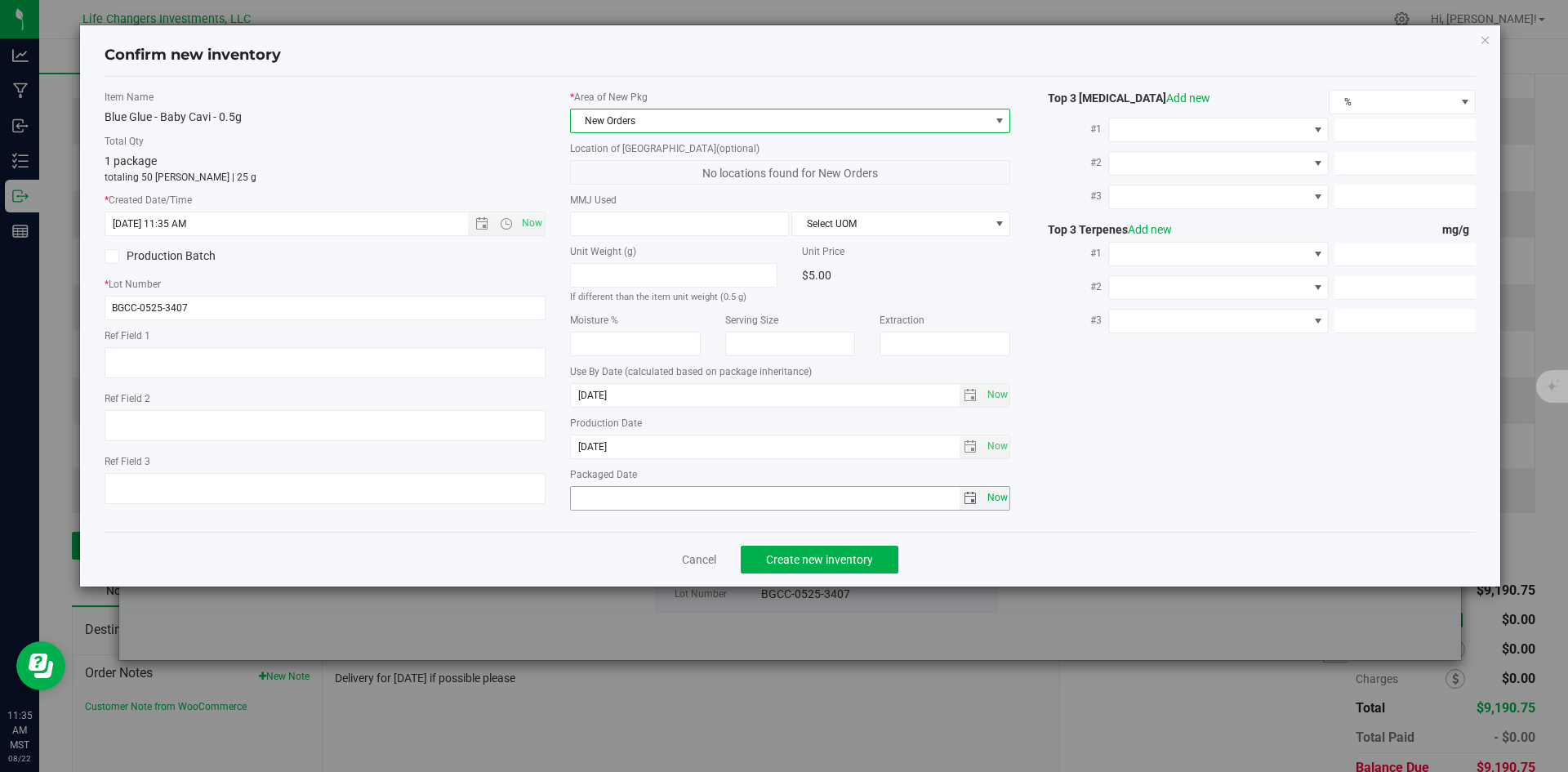
click at [992, 500] on span "Now" at bounding box center [996, 498] width 28 height 24
type input "[DATE]"
click at [813, 567] on button "Create new inventory" at bounding box center [819, 559] width 157 height 28
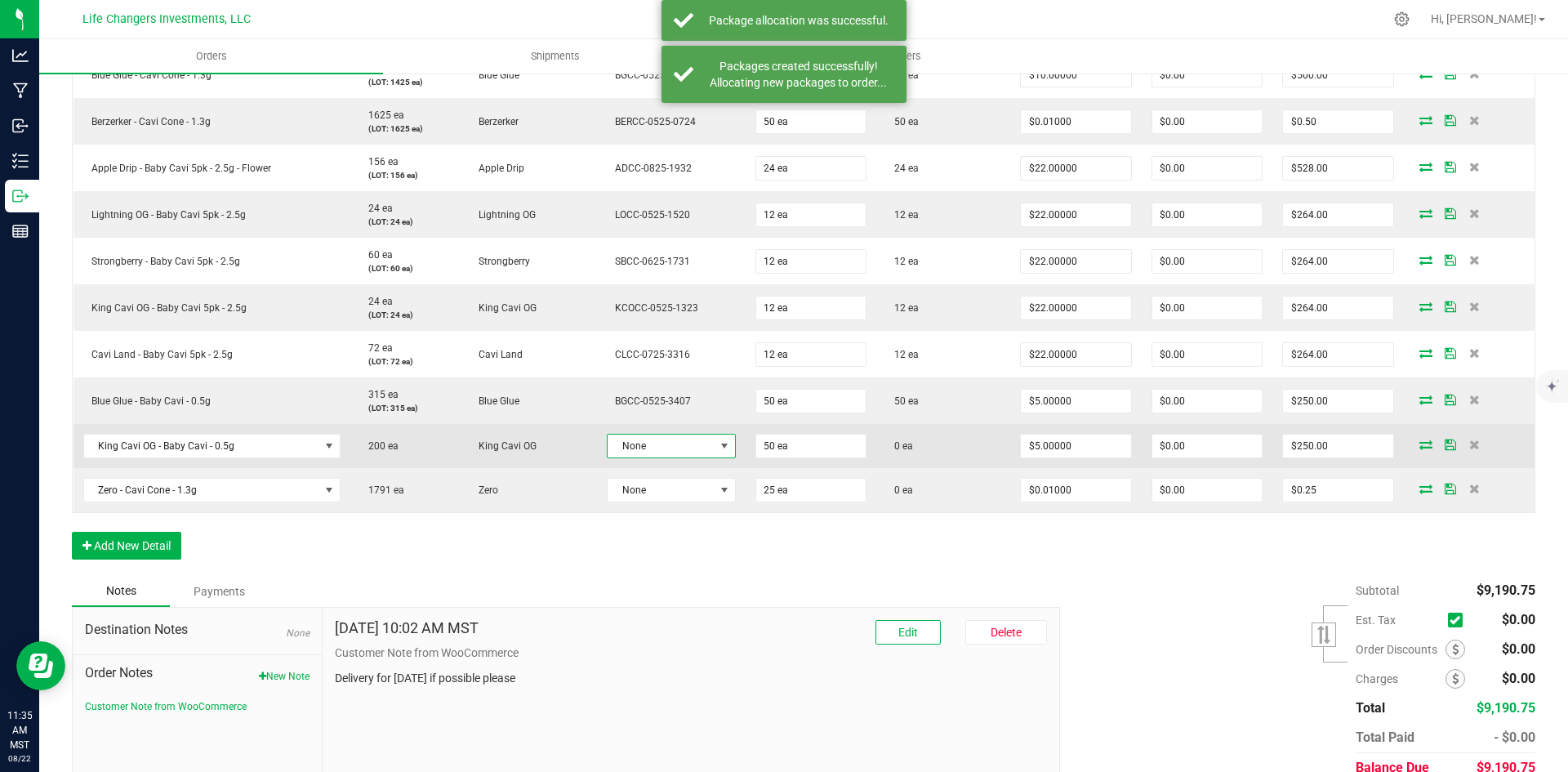
click at [722, 440] on span at bounding box center [724, 446] width 13 height 13
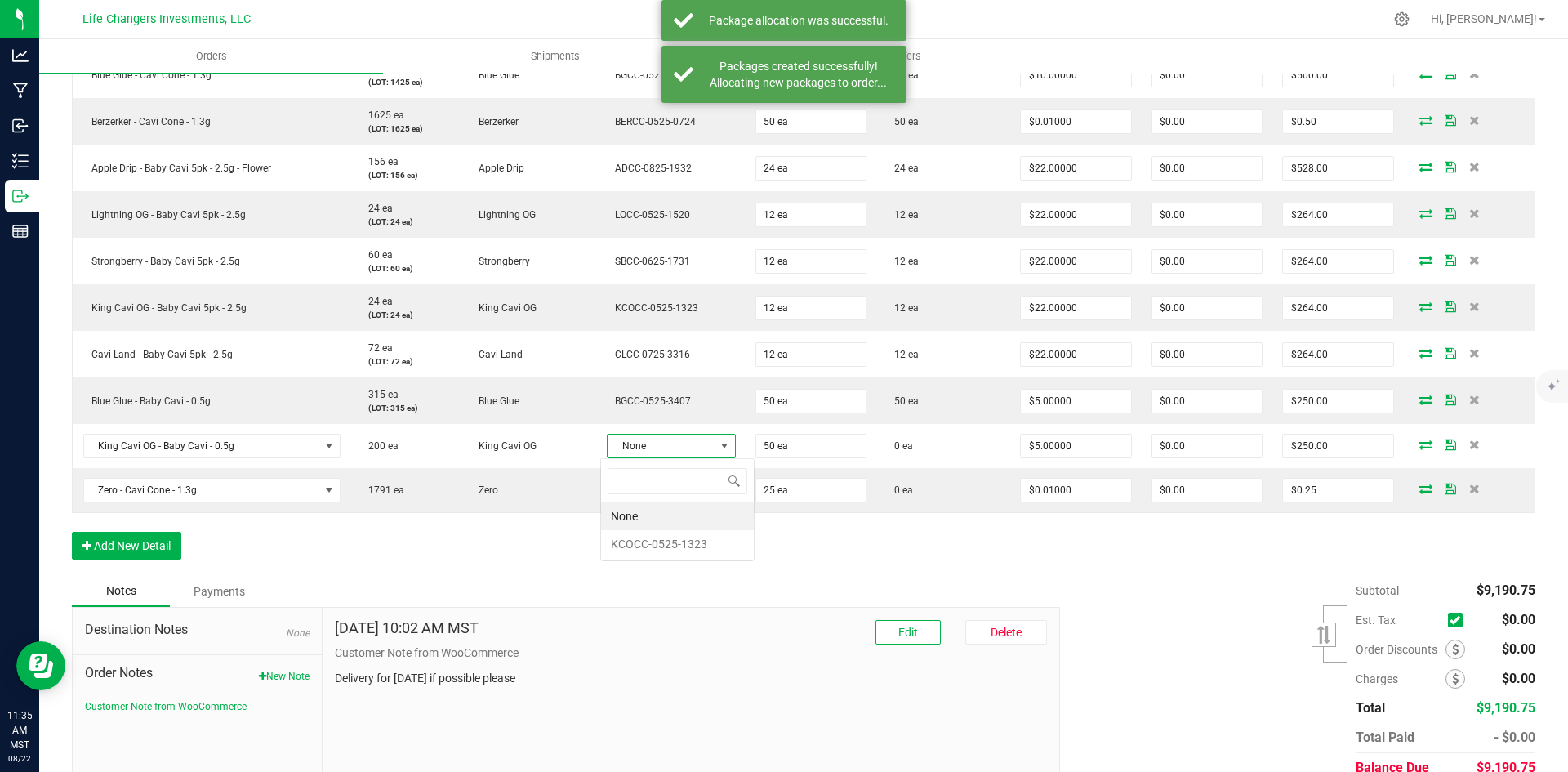
scroll to position [25, 127]
click at [683, 541] on li "KCOCC-0525-1323" at bounding box center [677, 543] width 153 height 28
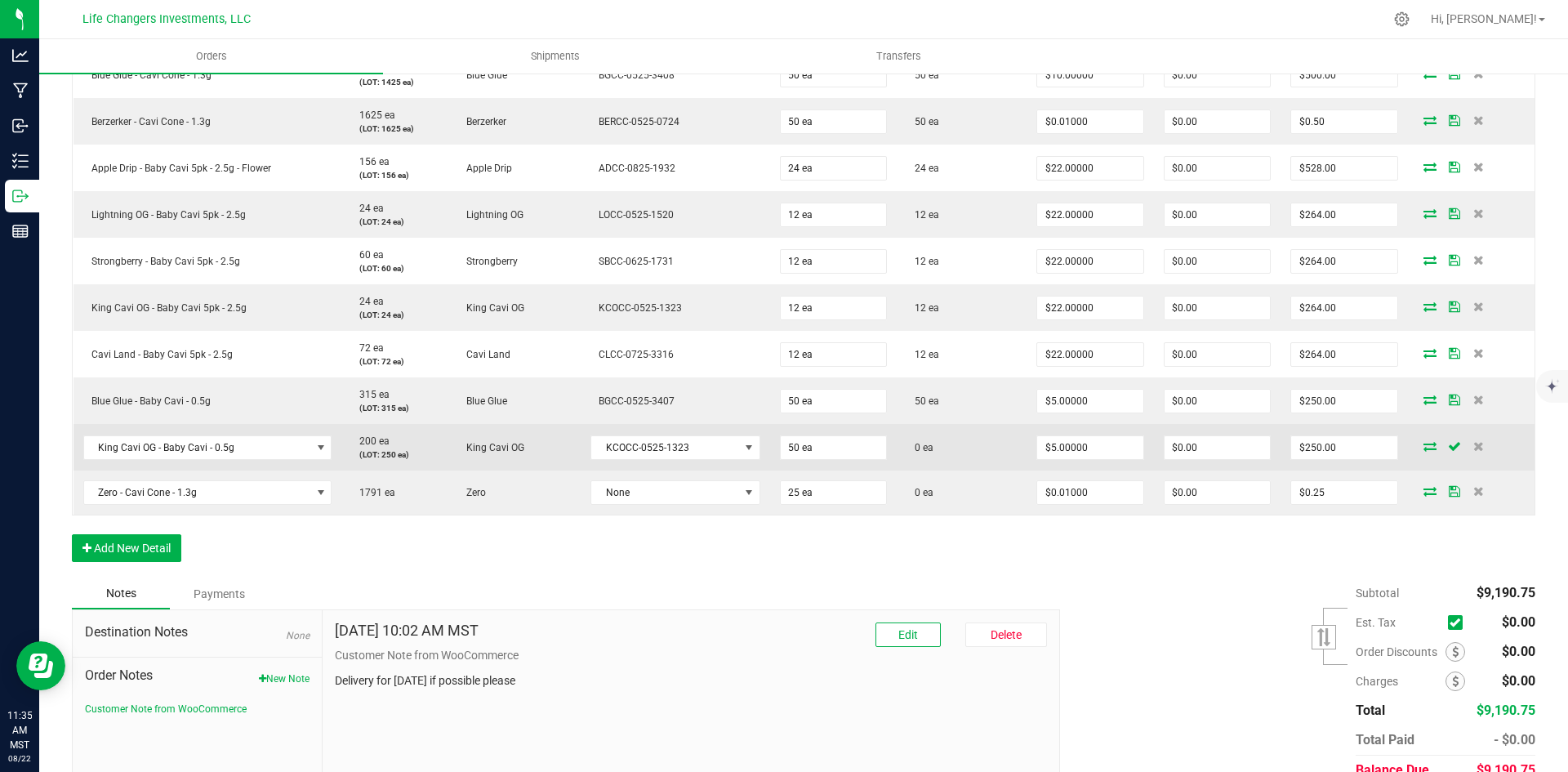
click at [1423, 446] on icon at bounding box center [1429, 446] width 13 height 10
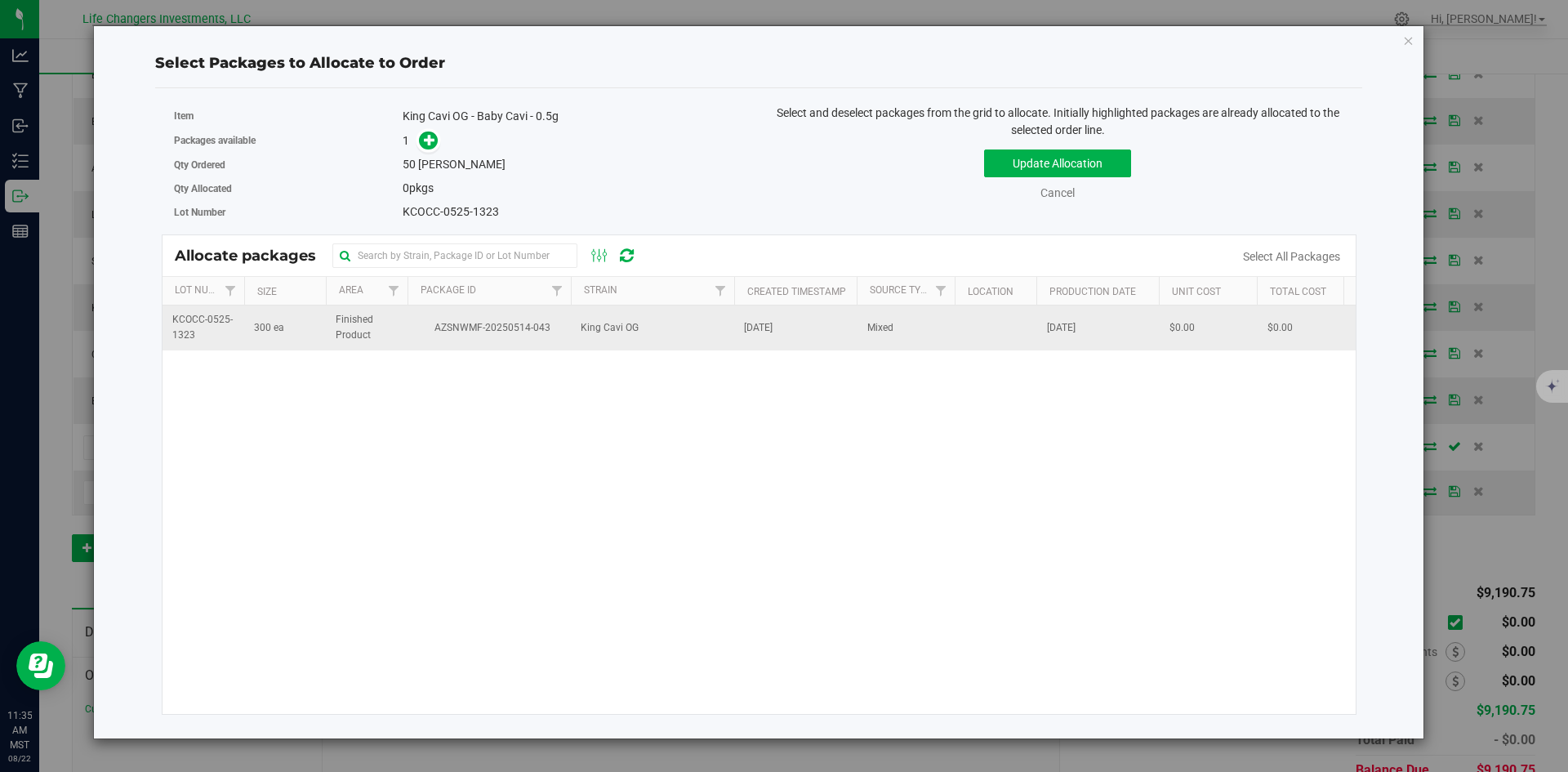
click at [537, 325] on span "AZSNWMF-20250514-043" at bounding box center [489, 327] width 144 height 15
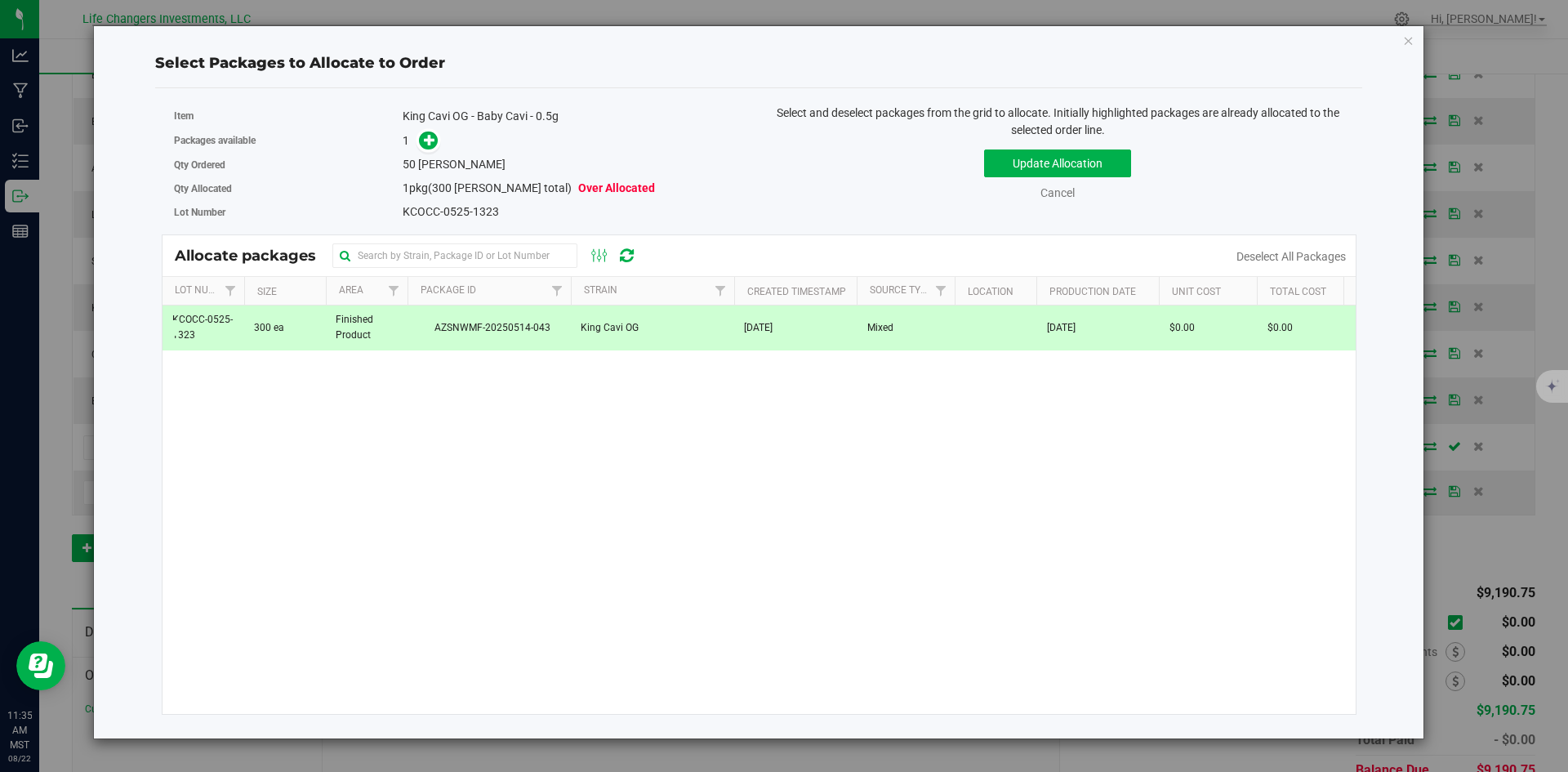
click at [416, 143] on span at bounding box center [424, 140] width 26 height 19
click at [431, 138] on icon at bounding box center [429, 140] width 12 height 12
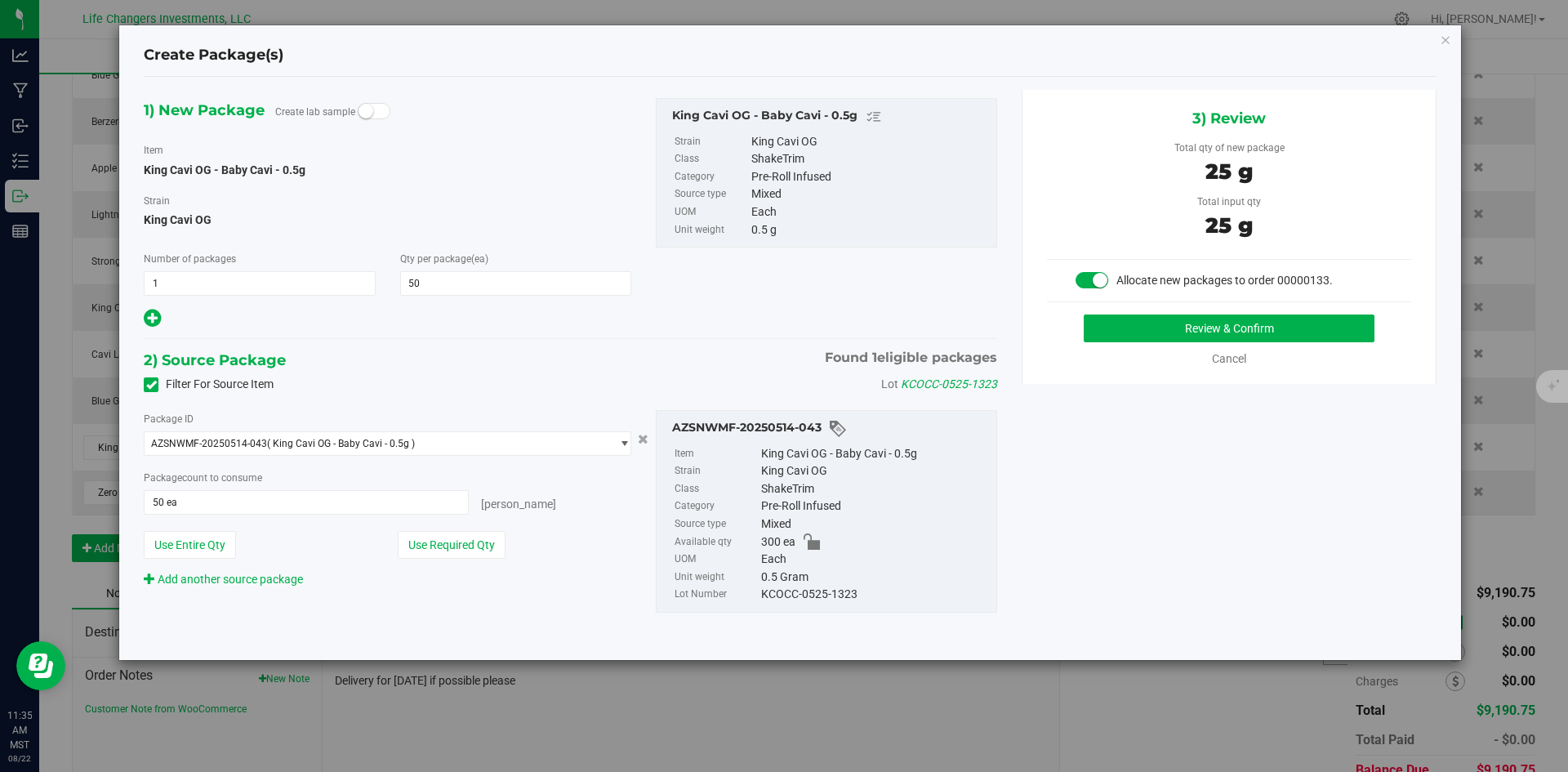
drag, startPoint x: 460, startPoint y: 545, endPoint x: 618, endPoint y: 527, distance: 159.0
click at [463, 545] on button "Use Required Qty" at bounding box center [451, 544] width 108 height 28
click at [1326, 326] on button "Review & Confirm" at bounding box center [1228, 328] width 291 height 28
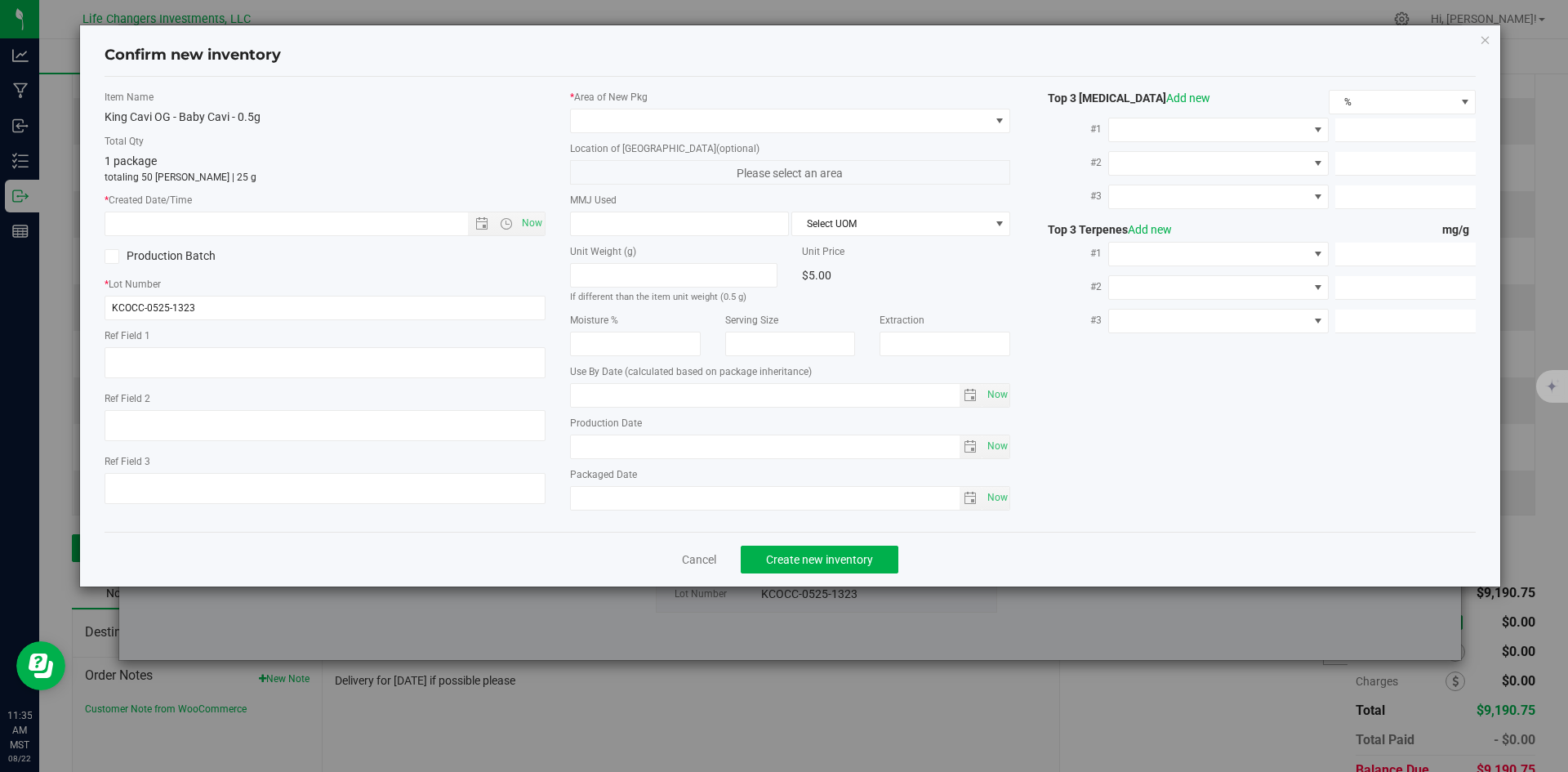
type input "[DATE]"
drag, startPoint x: 527, startPoint y: 216, endPoint x: 583, endPoint y: 187, distance: 63.1
click at [528, 214] on span "Now" at bounding box center [531, 223] width 28 height 24
type input "[DATE] 11:35 AM"
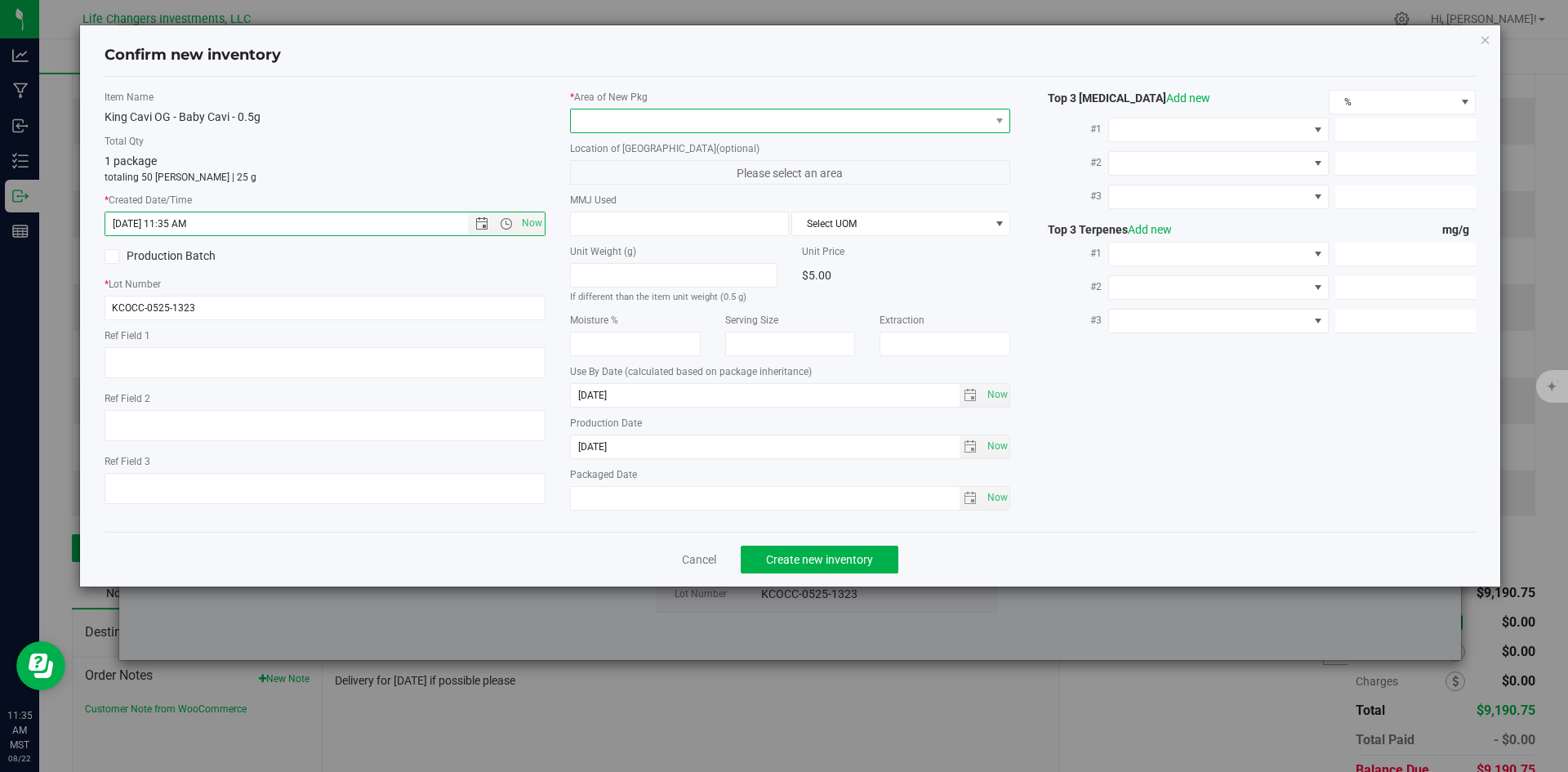
click at [636, 119] on span at bounding box center [780, 121] width 419 height 23
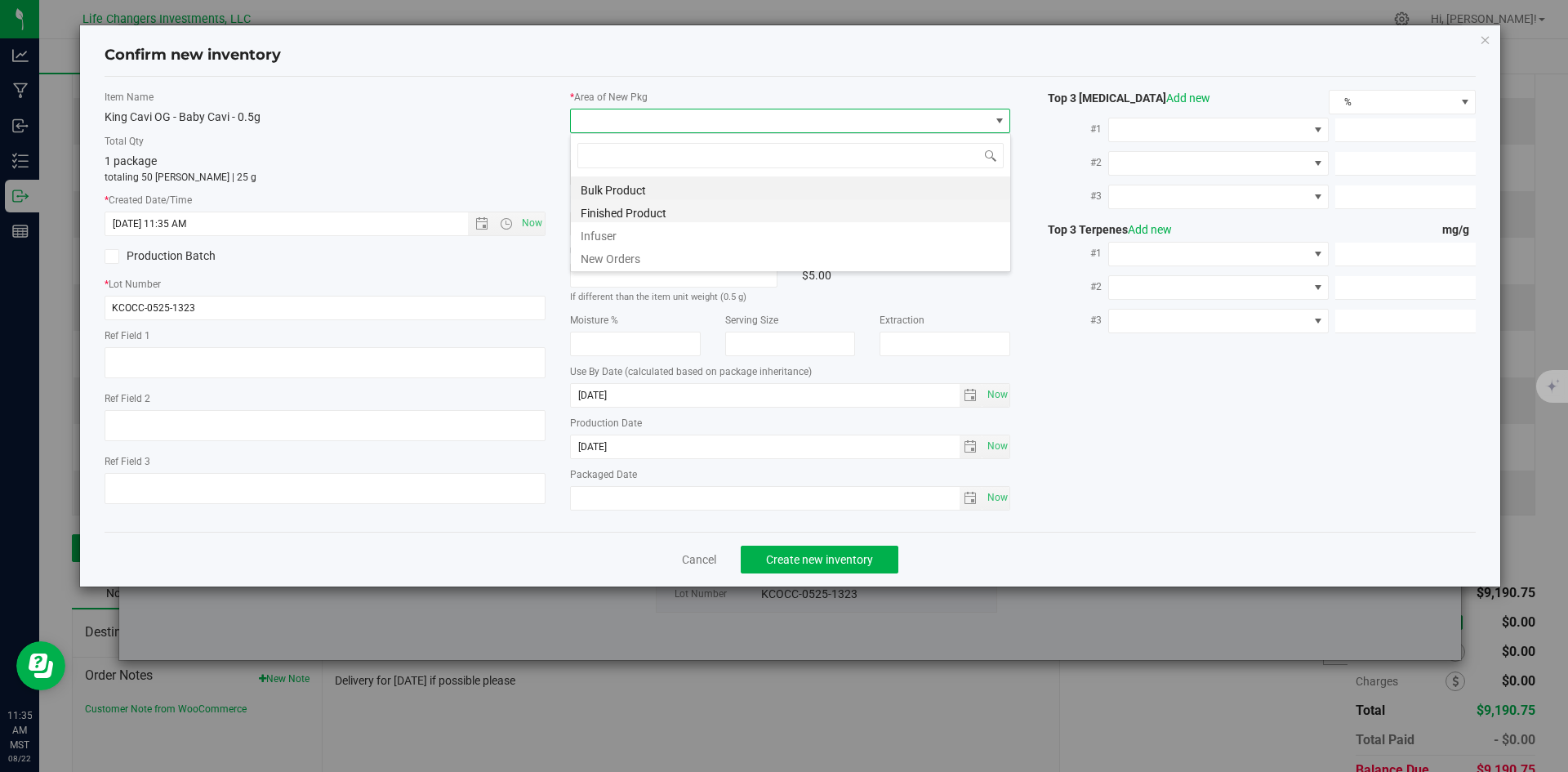
scroll to position [25, 441]
click at [607, 257] on li "New Orders" at bounding box center [790, 257] width 439 height 23
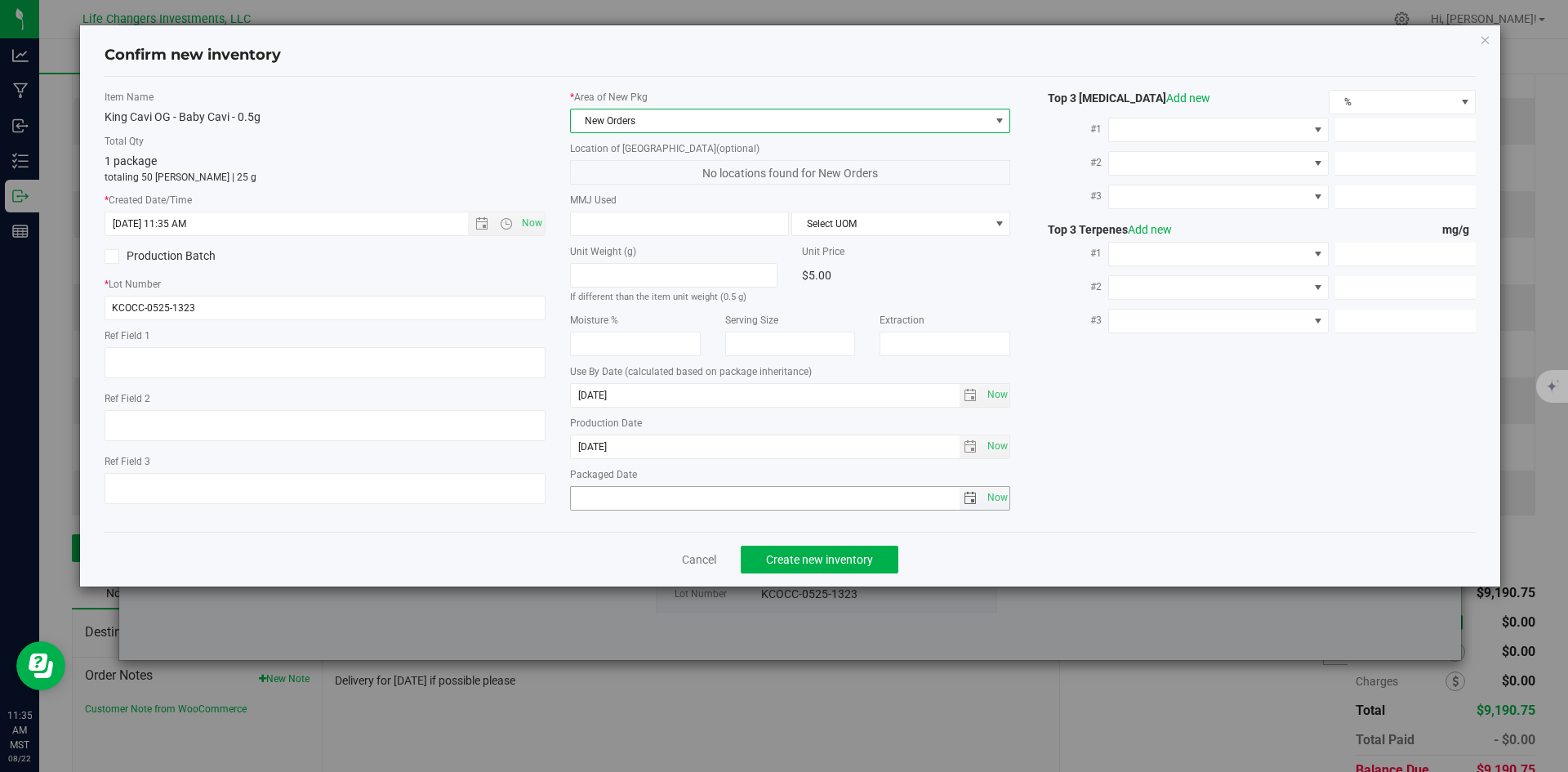
drag, startPoint x: 996, startPoint y: 495, endPoint x: 963, endPoint y: 521, distance: 42.0
click at [995, 495] on span "Now" at bounding box center [996, 498] width 28 height 24
type input "[DATE]"
click at [863, 562] on span "Create new inventory" at bounding box center [820, 559] width 107 height 13
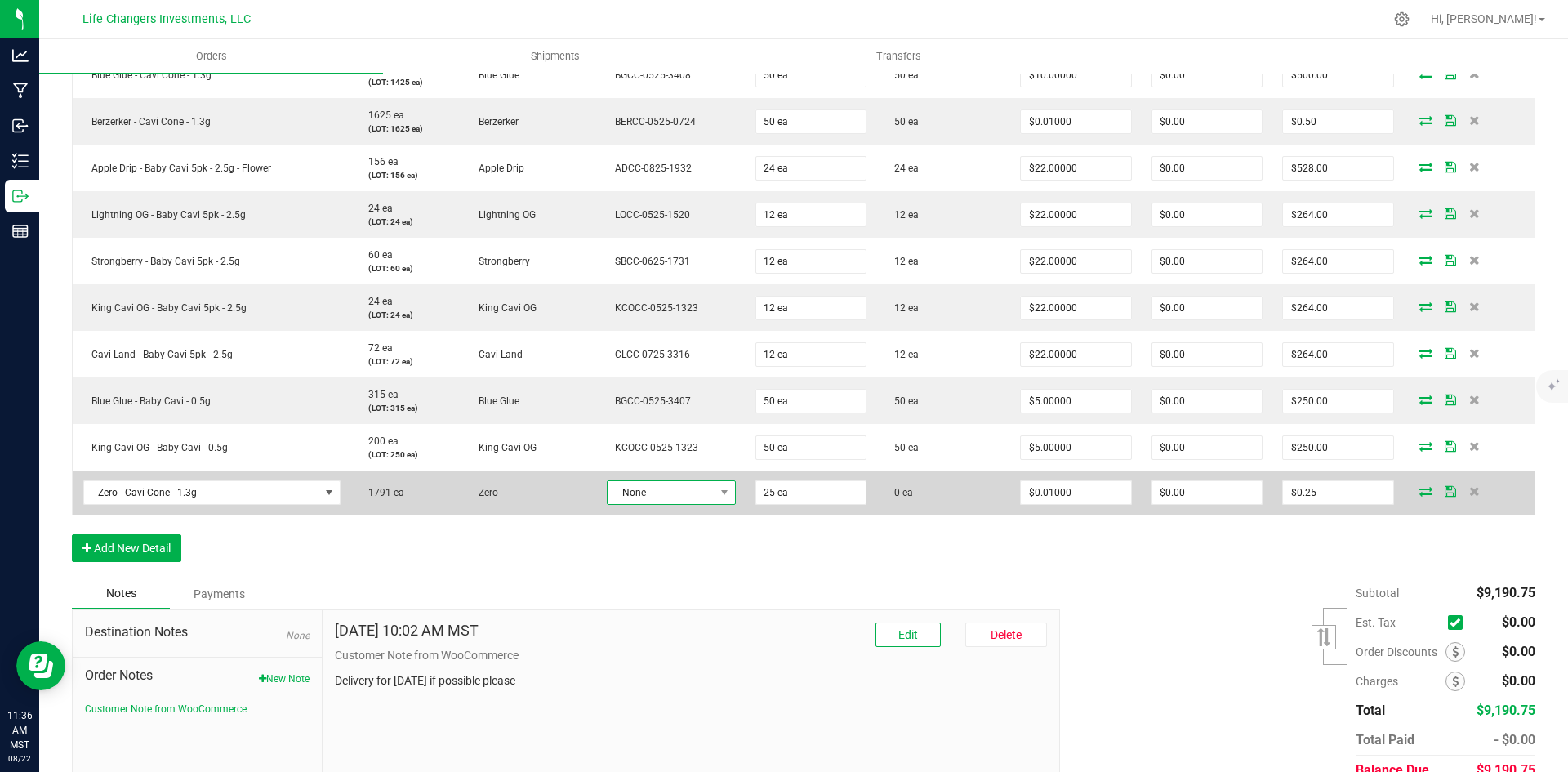
click at [691, 493] on span "None" at bounding box center [660, 493] width 107 height 23
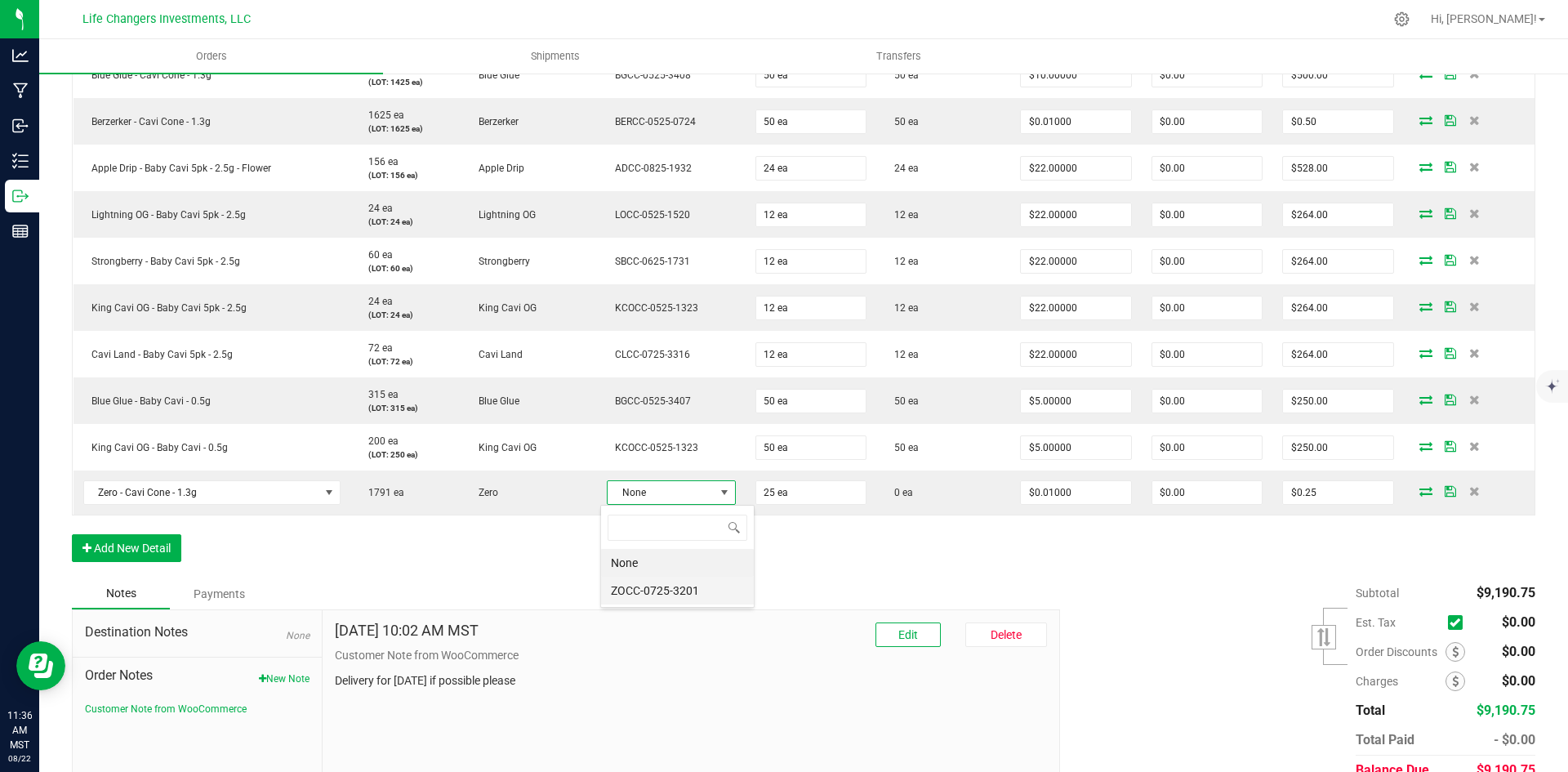
click at [674, 597] on li "ZOCC-0725-3201" at bounding box center [677, 591] width 153 height 28
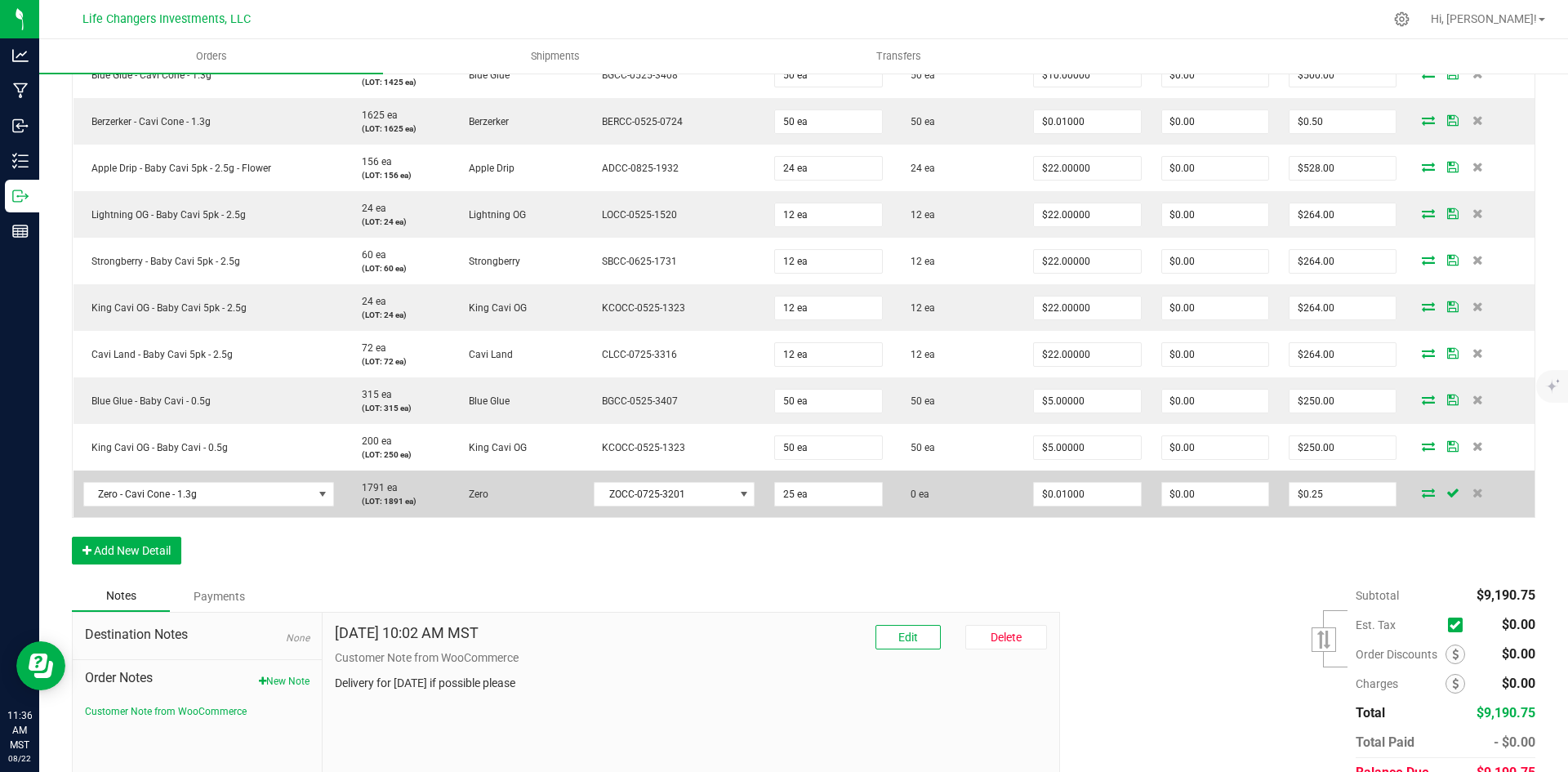
click at [1421, 493] on icon at bounding box center [1428, 492] width 13 height 10
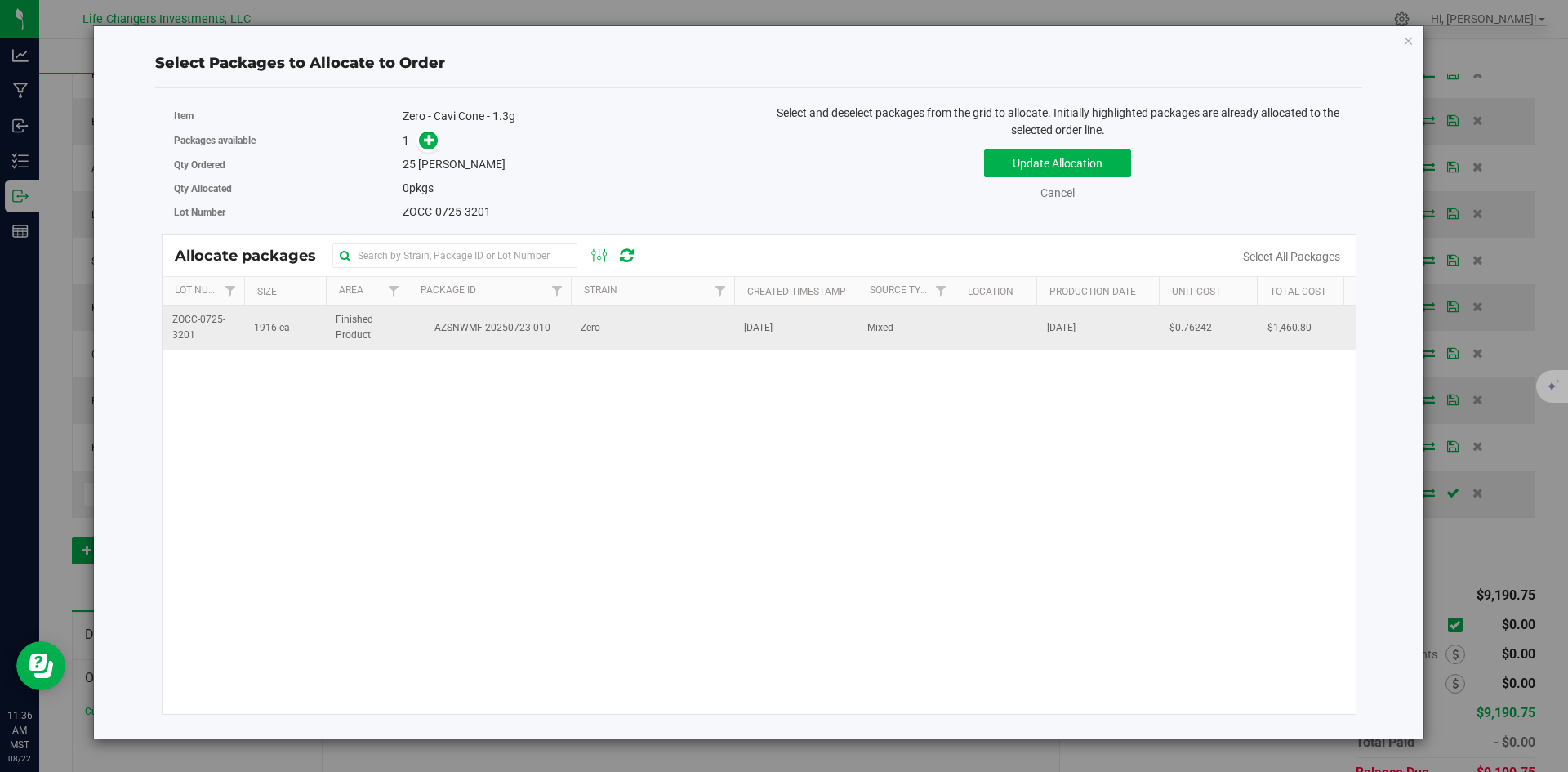
click at [567, 325] on td "AZSNWMF-20250723-010" at bounding box center [489, 328] width 164 height 44
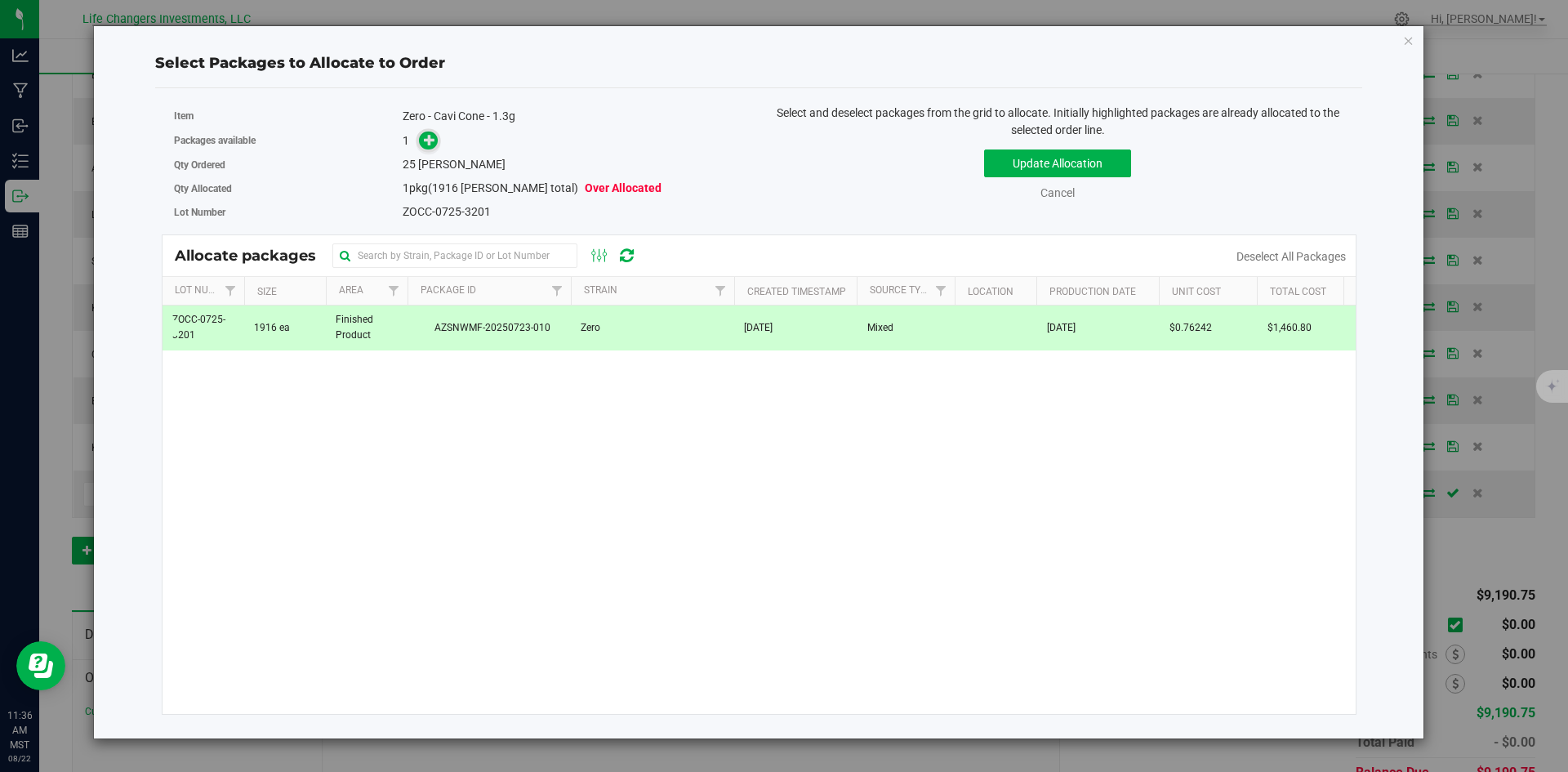
click at [431, 148] on span at bounding box center [428, 140] width 19 height 19
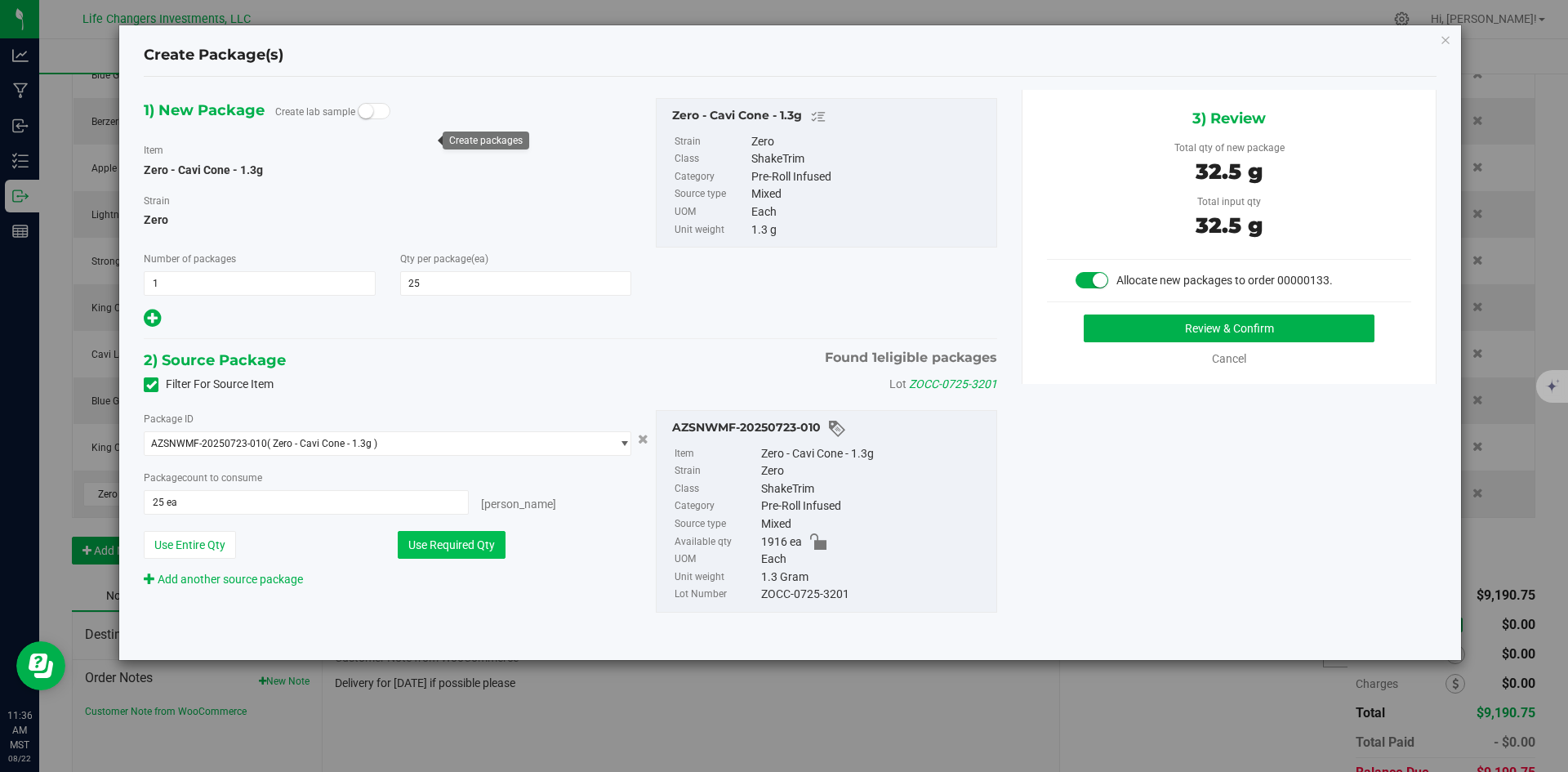
drag, startPoint x: 463, startPoint y: 538, endPoint x: 478, endPoint y: 541, distance: 15.3
click at [468, 540] on button "Use Required Qty" at bounding box center [451, 544] width 108 height 28
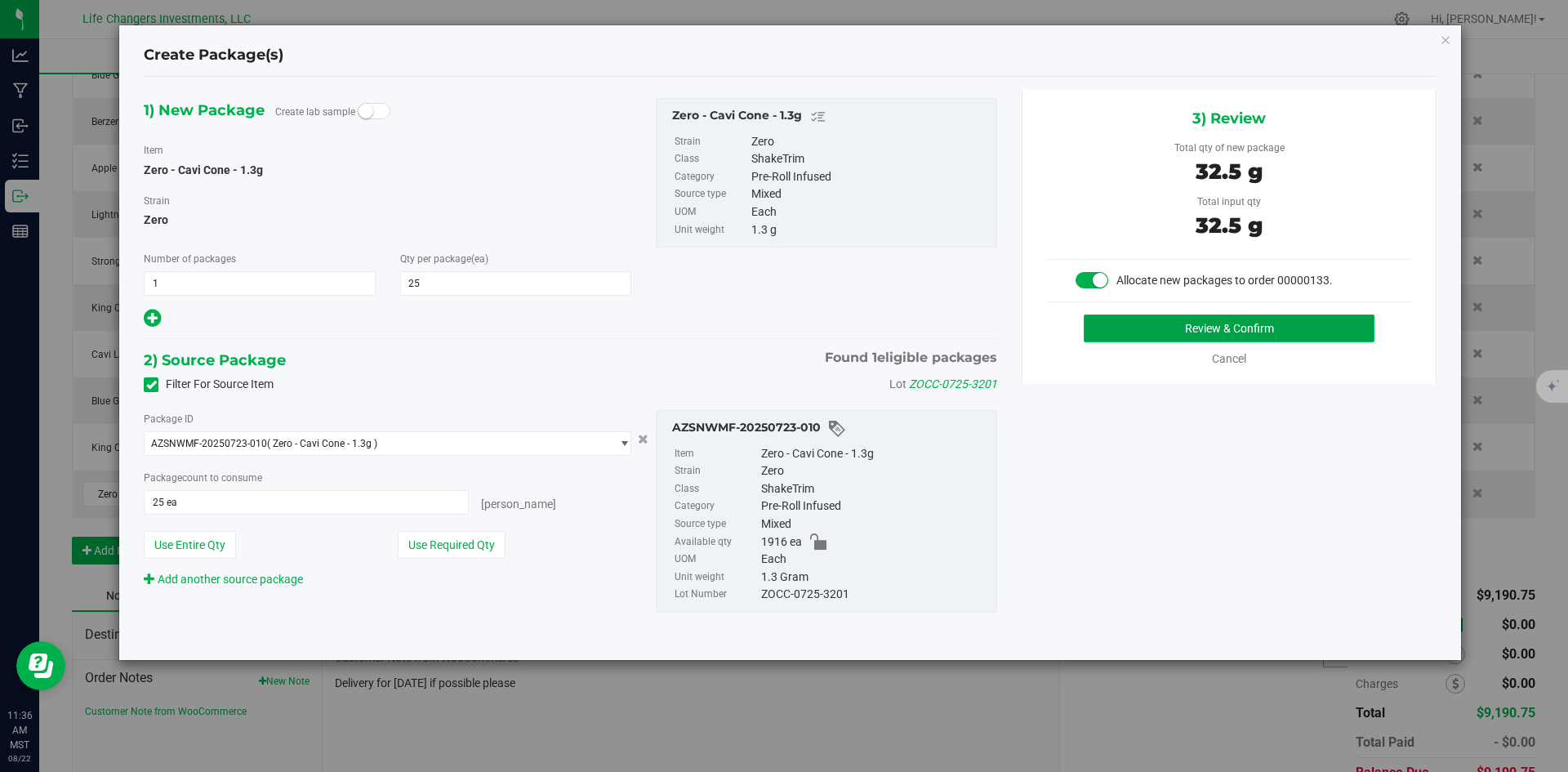
click at [1254, 333] on button "Review & Confirm" at bounding box center [1228, 328] width 291 height 28
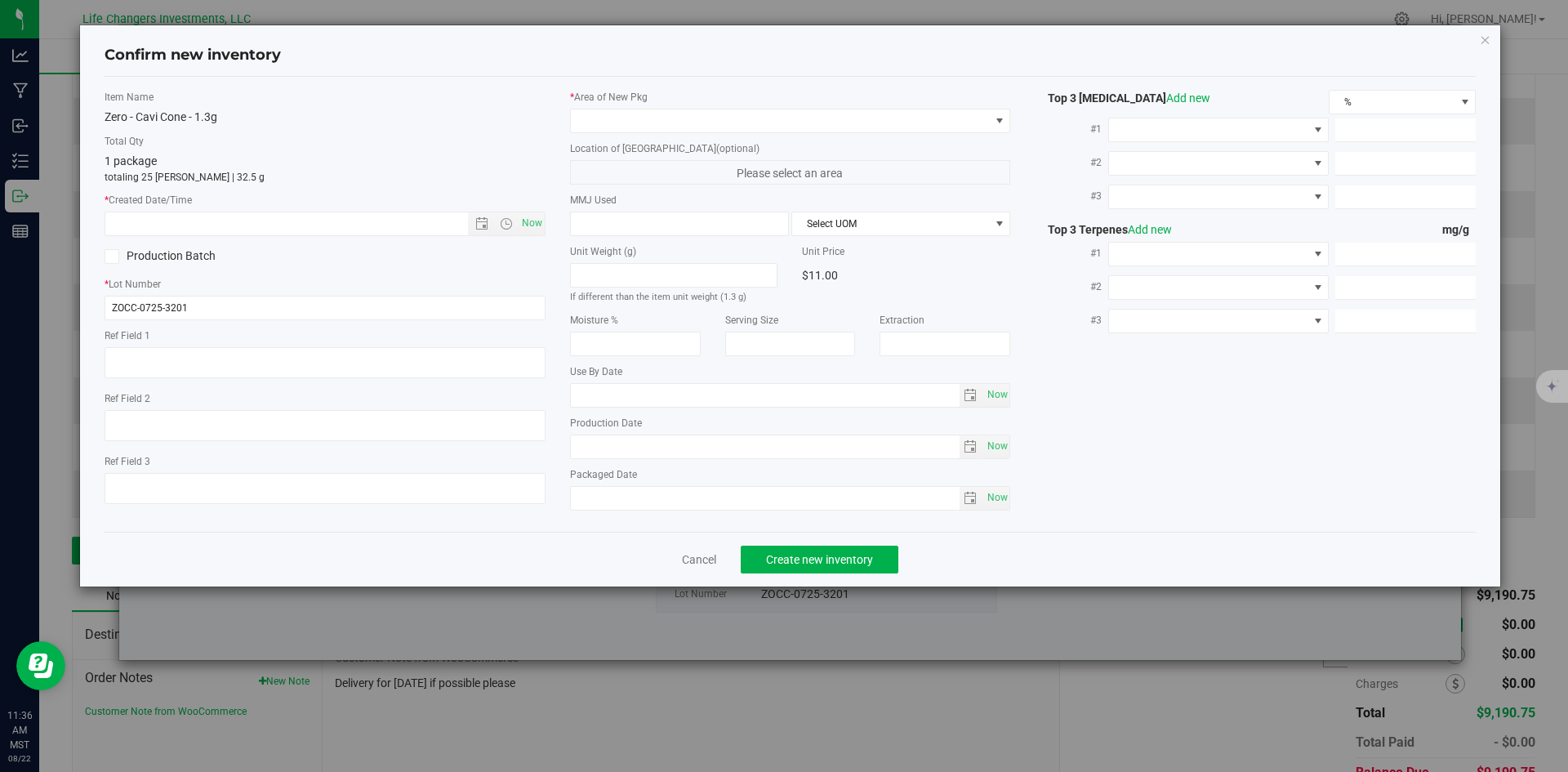
type input "[DATE]"
click at [533, 225] on span "Now" at bounding box center [531, 223] width 28 height 24
type input "[DATE] 11:36 AM"
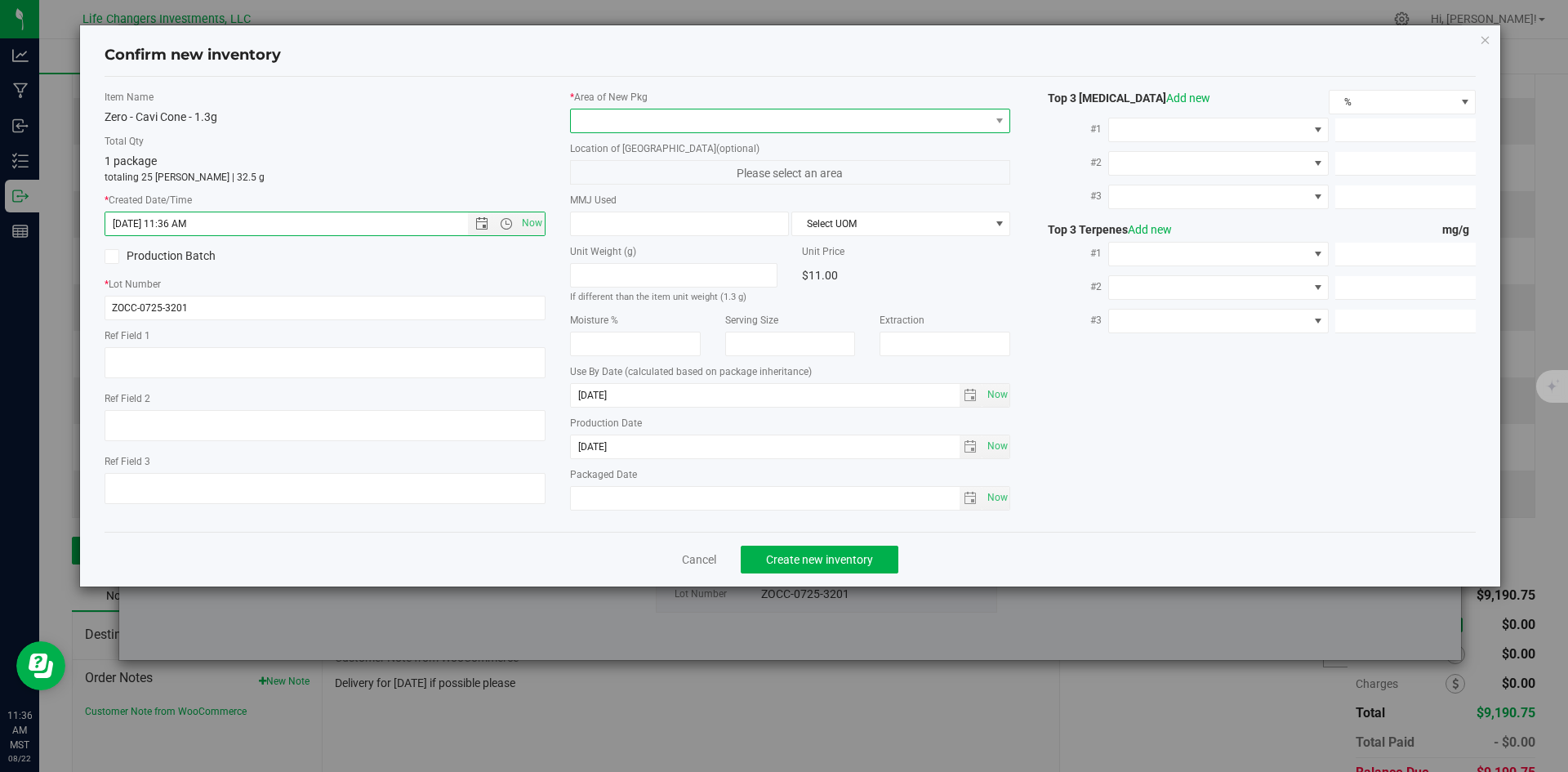
click at [643, 117] on span at bounding box center [780, 121] width 419 height 23
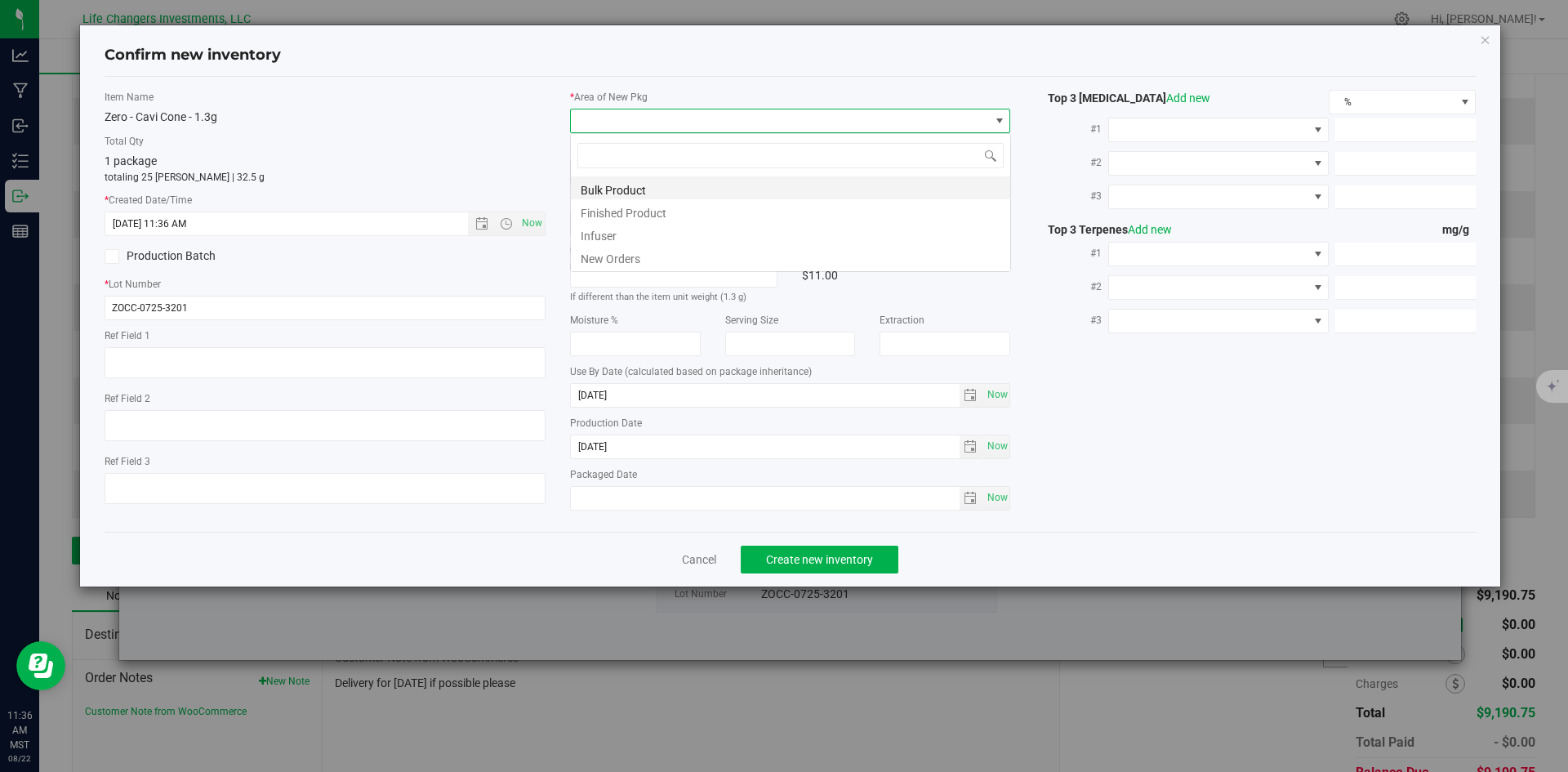
scroll to position [25, 441]
click at [620, 253] on li "New Orders" at bounding box center [790, 257] width 439 height 23
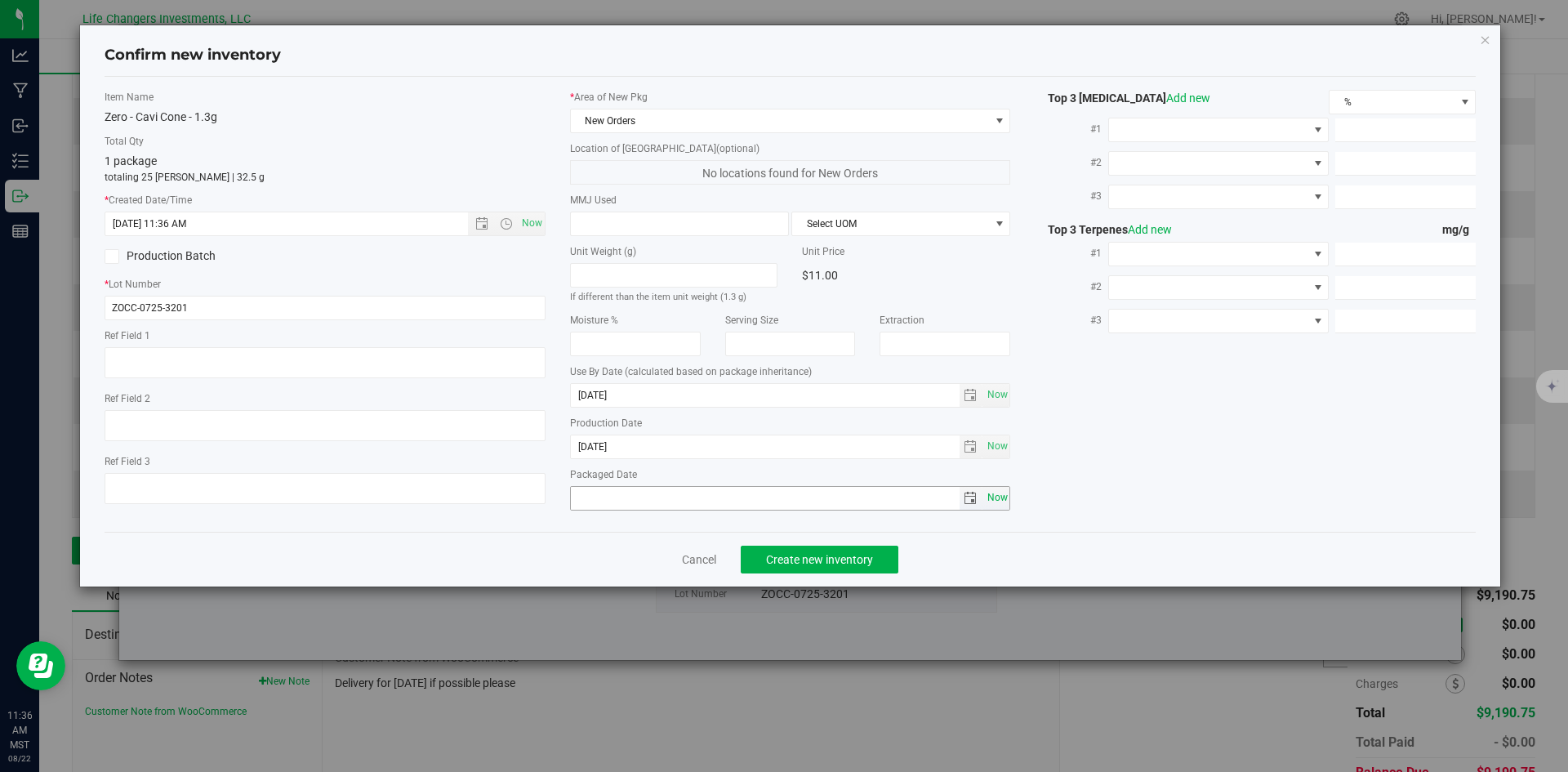
click at [996, 497] on span "Now" at bounding box center [996, 498] width 28 height 24
type input "[DATE]"
click at [808, 559] on span "Create new inventory" at bounding box center [820, 559] width 107 height 13
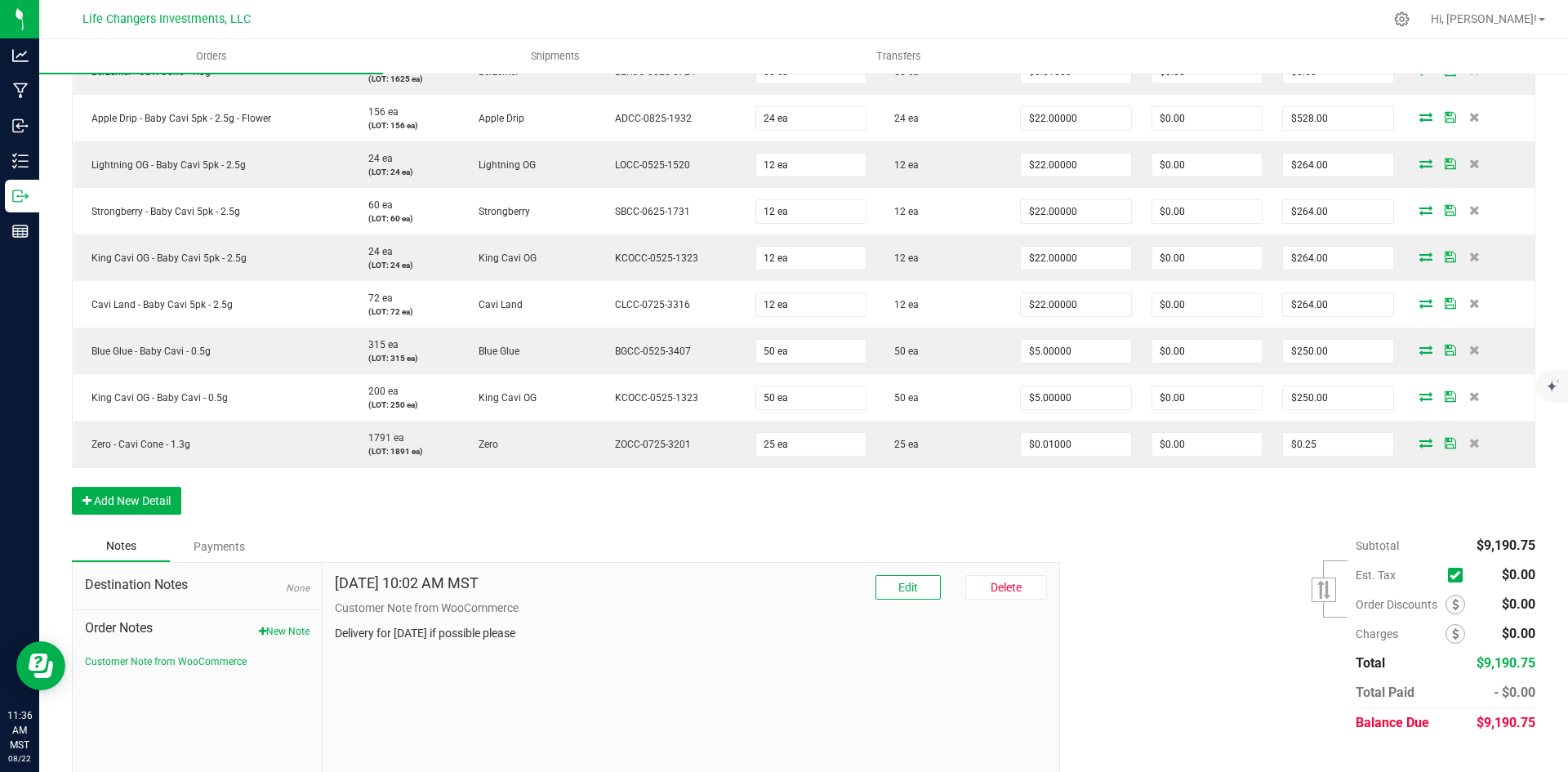
scroll to position [1220, 0]
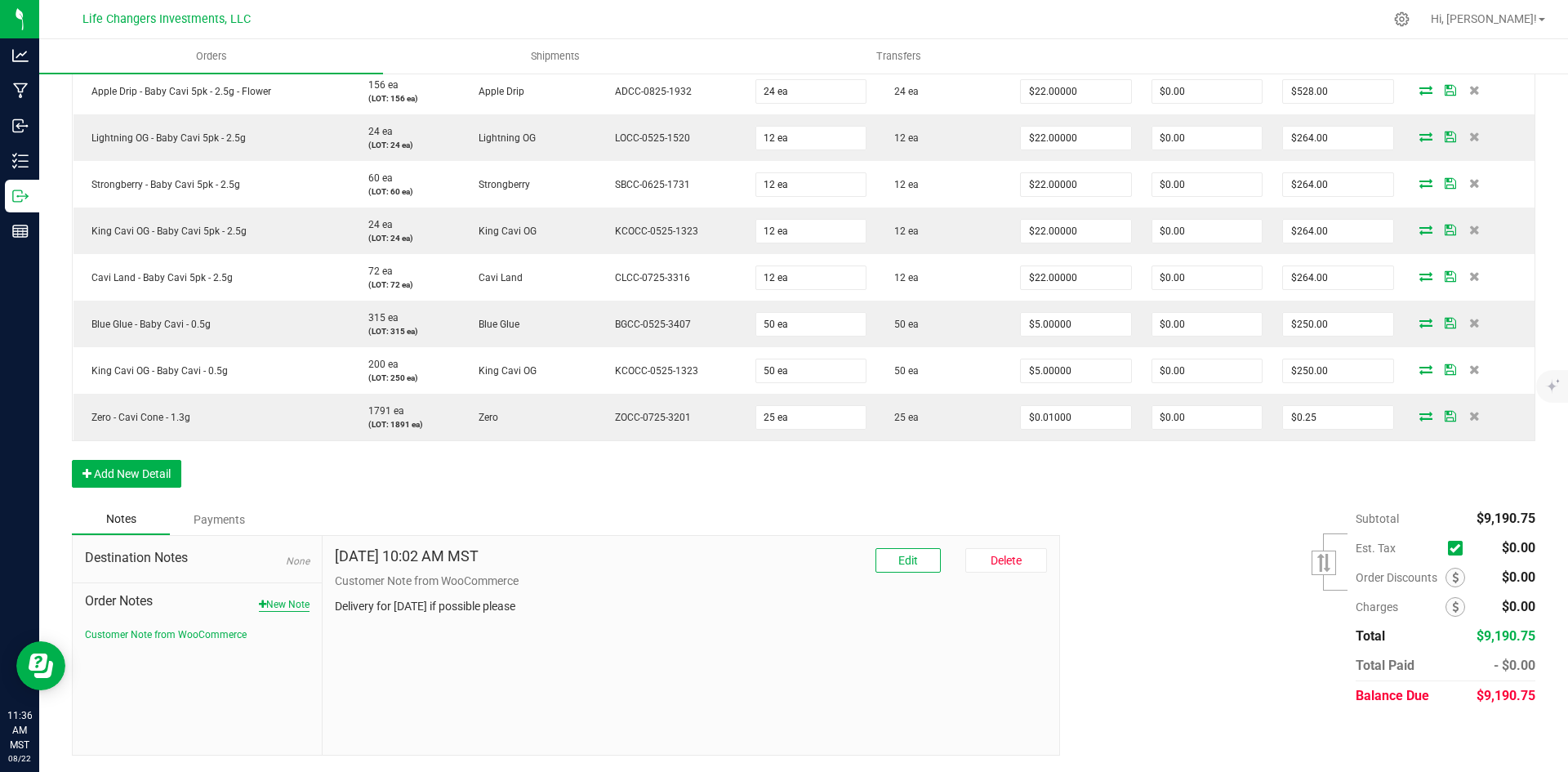
click at [292, 600] on button "New Note" at bounding box center [284, 605] width 51 height 15
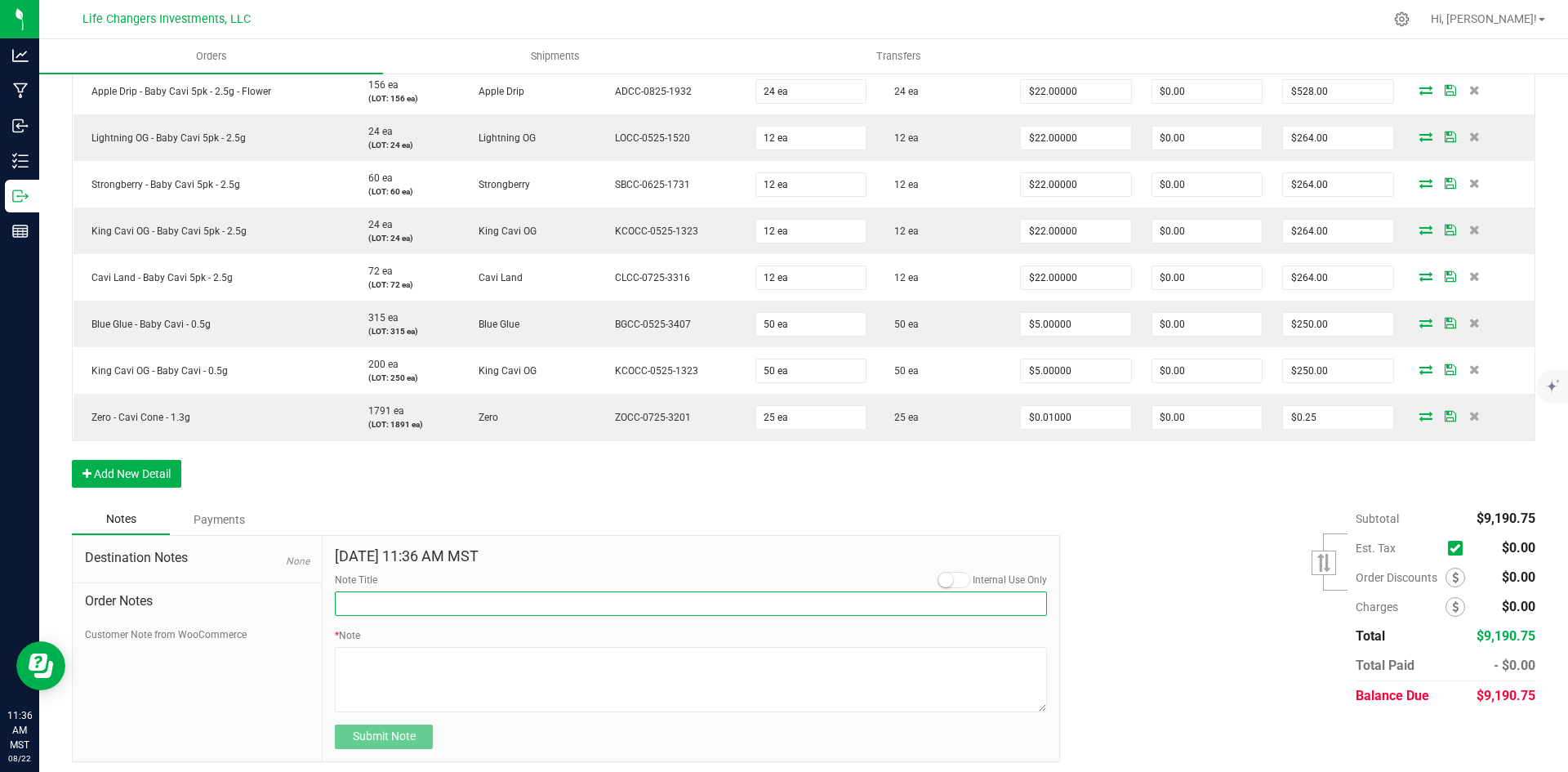
click at [396, 602] on input "Note Title" at bounding box center [691, 604] width 712 height 25
type input "p"
type input "PROMO CREDIT"
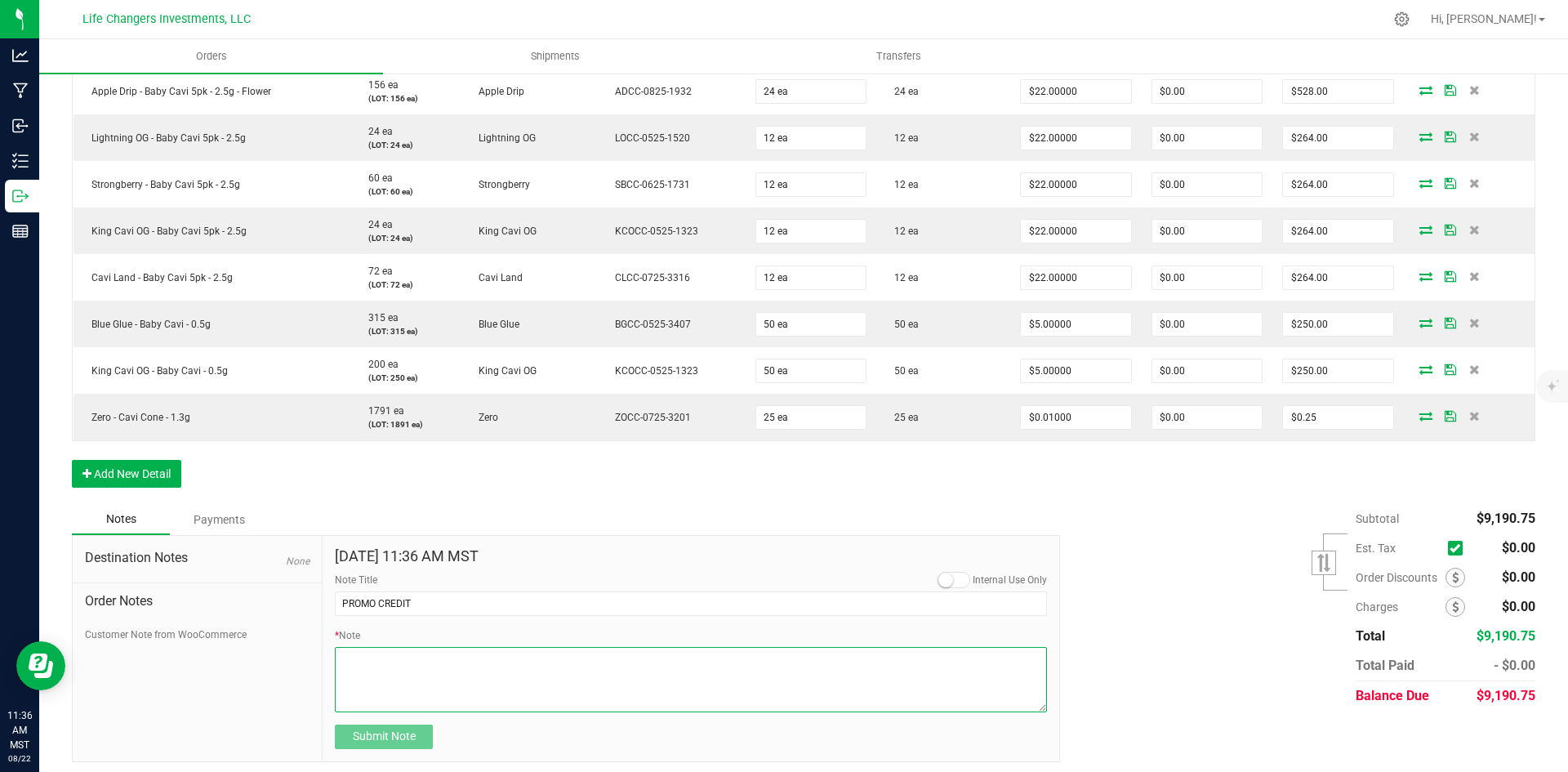
click at [366, 660] on textarea "* Note" at bounding box center [691, 680] width 712 height 65
click at [345, 654] on textarea "* Note" at bounding box center [691, 680] width 712 height 65
type textarea "2 CASES"
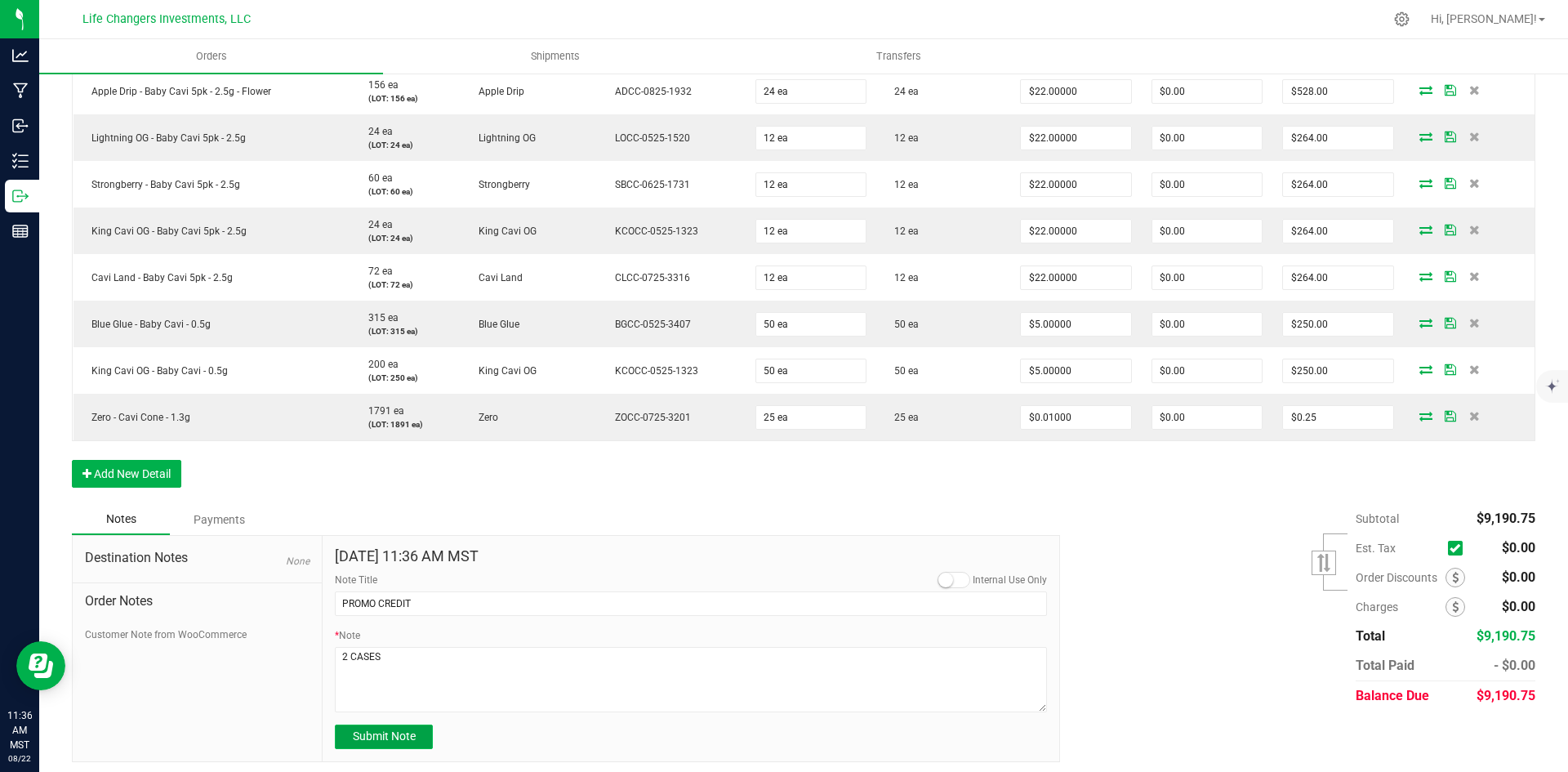
click at [399, 735] on span "Submit Note" at bounding box center [384, 736] width 63 height 13
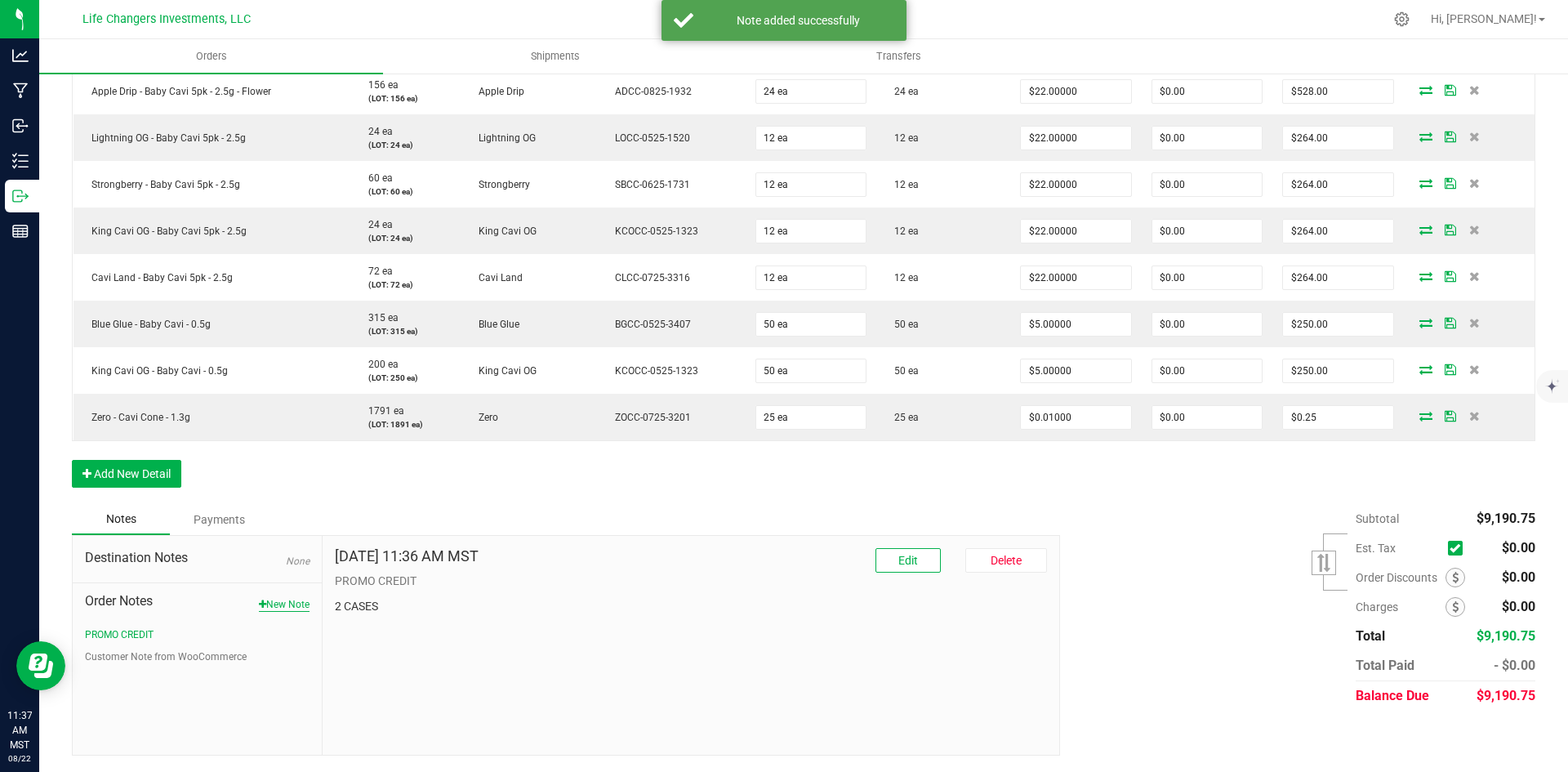
click at [296, 598] on button "New Note" at bounding box center [284, 605] width 51 height 15
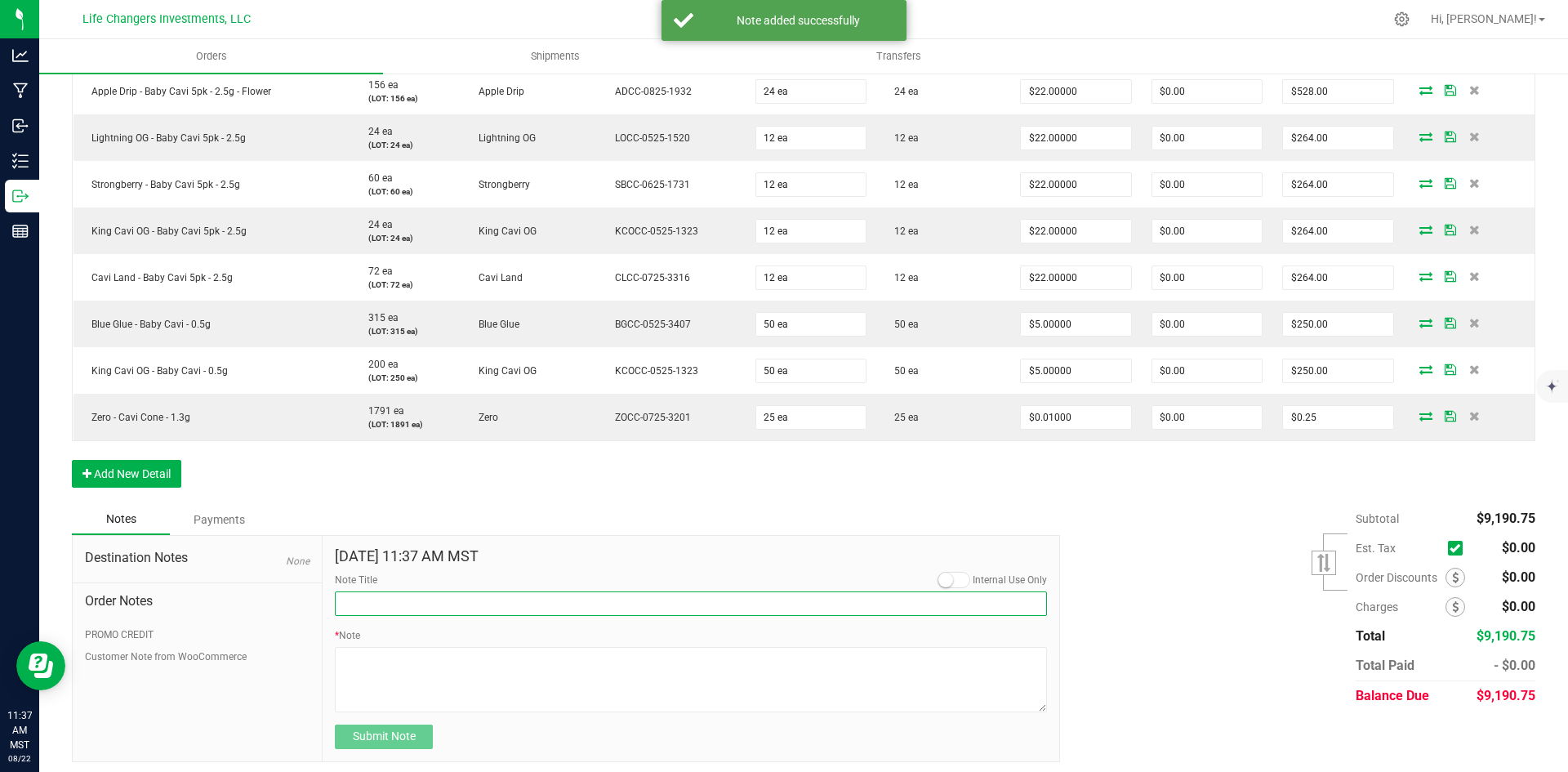
click at [436, 599] on input "Note Title" at bounding box center [691, 604] width 712 height 25
type input "Budtenders"
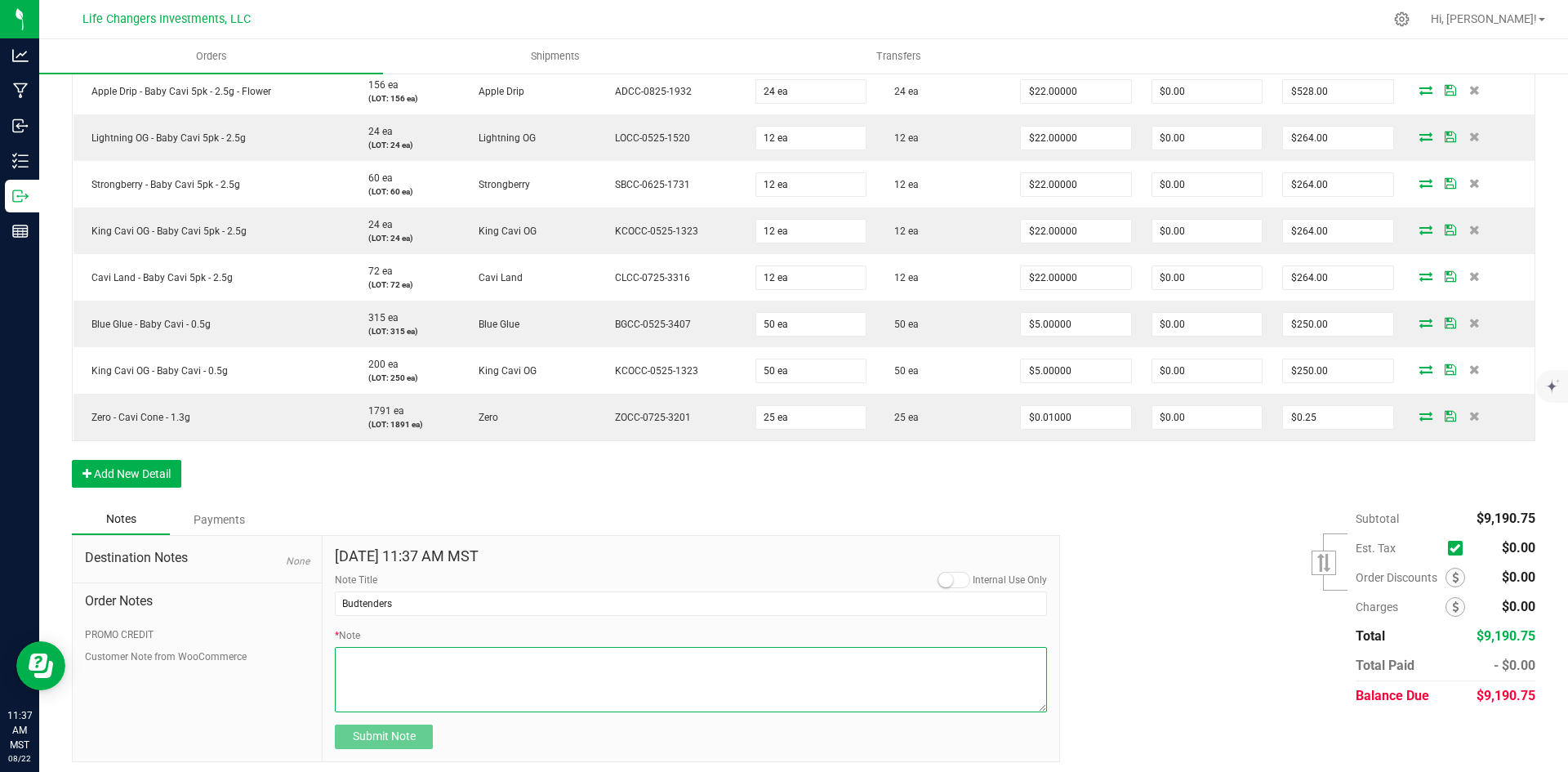
click at [371, 659] on textarea "* Note" at bounding box center [691, 680] width 712 height 65
type textarea "1 CASE"
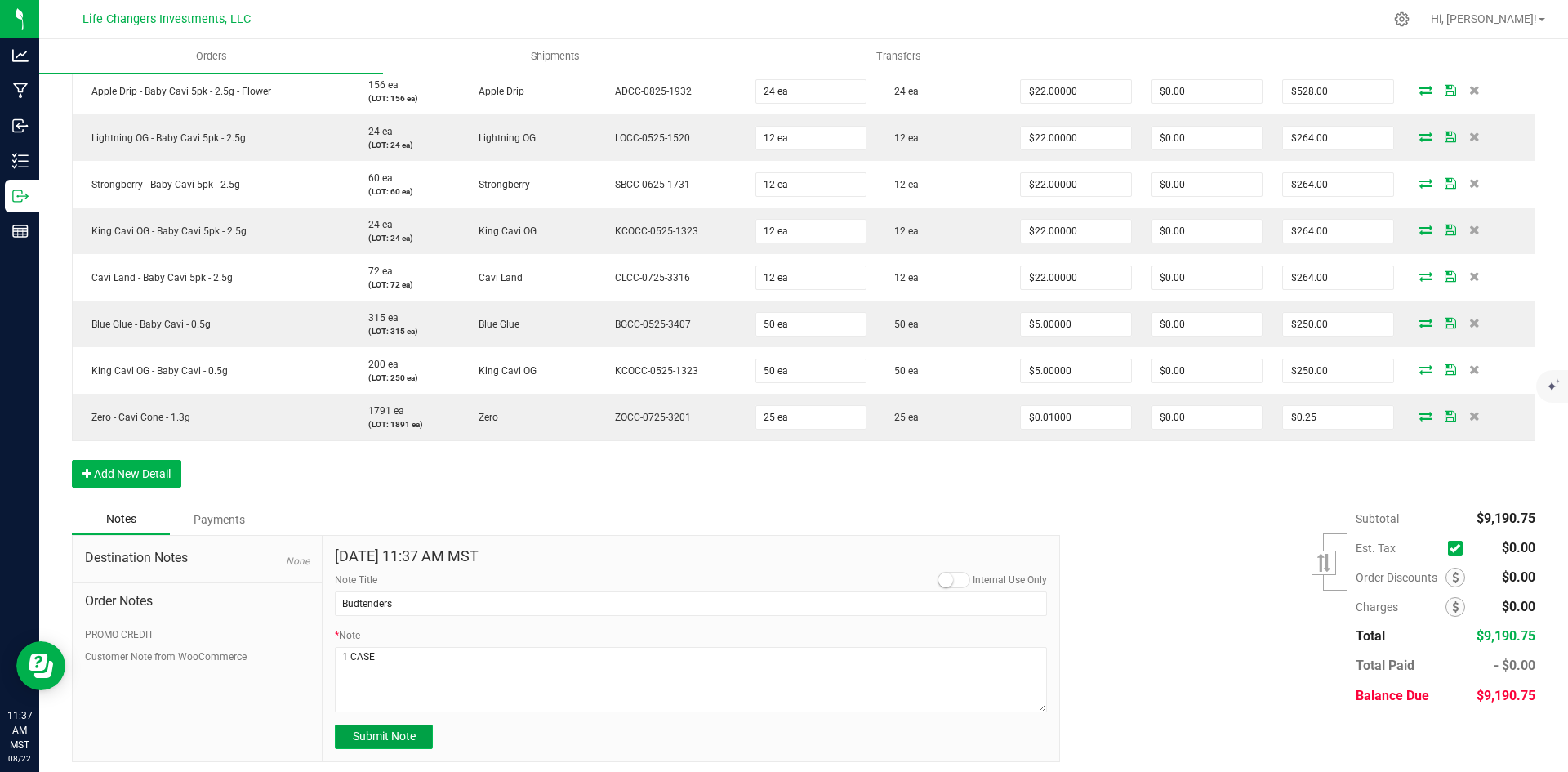
click at [380, 736] on span "Submit Note" at bounding box center [384, 736] width 63 height 13
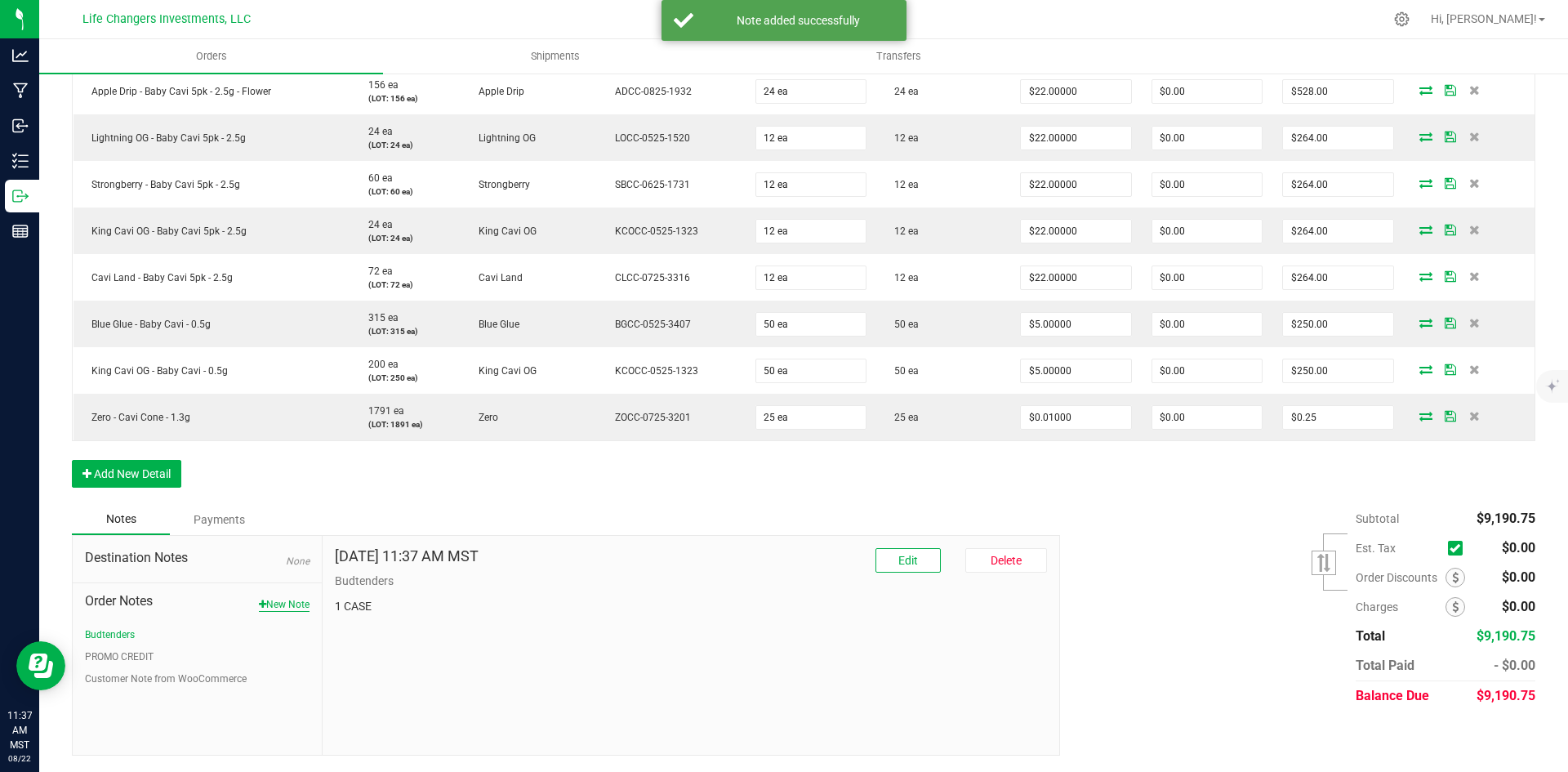
click at [291, 607] on button "New Note" at bounding box center [284, 605] width 51 height 15
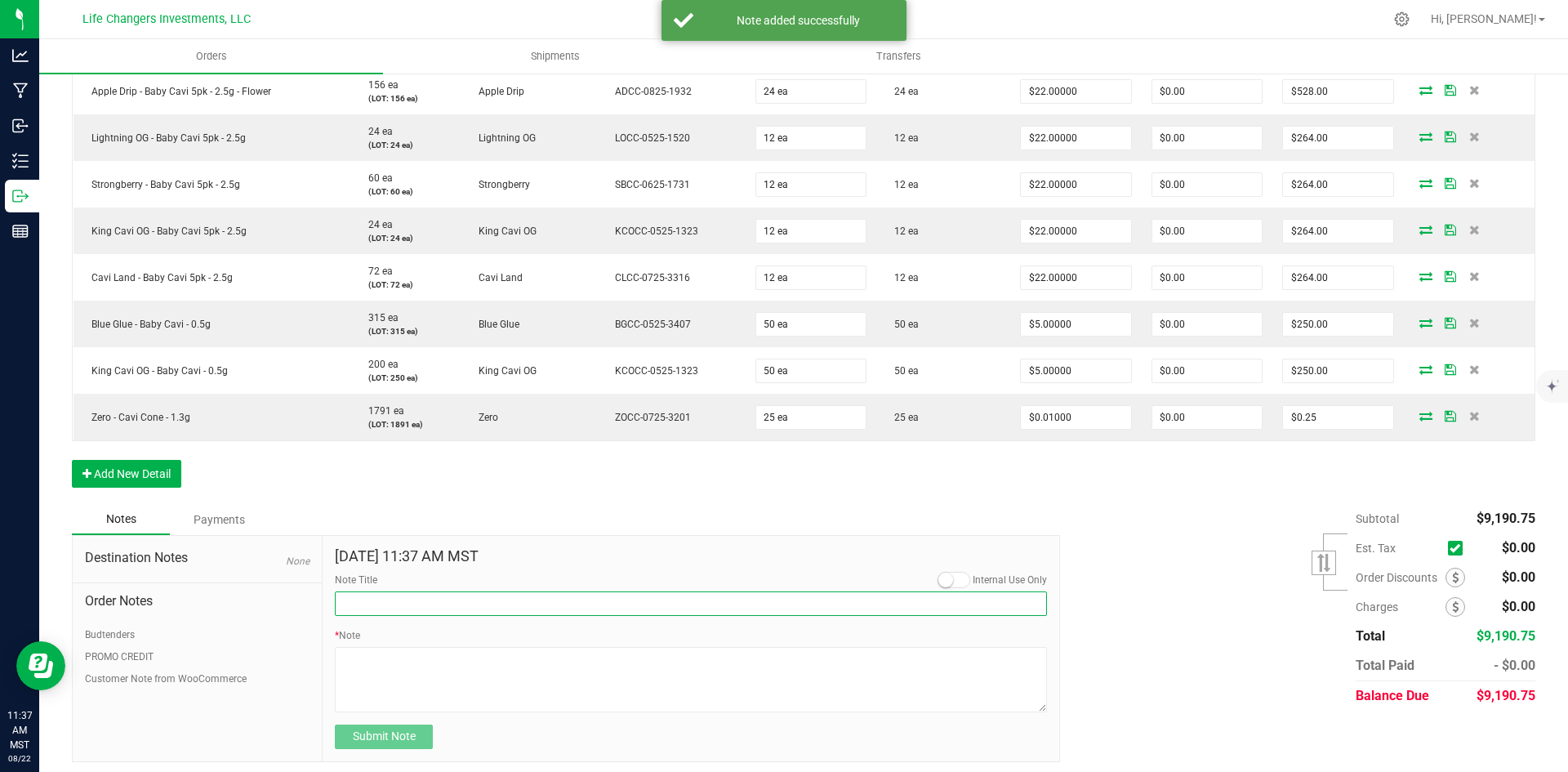
click at [394, 598] on input "Note Title" at bounding box center [691, 604] width 712 height 25
type input "Order Discount"
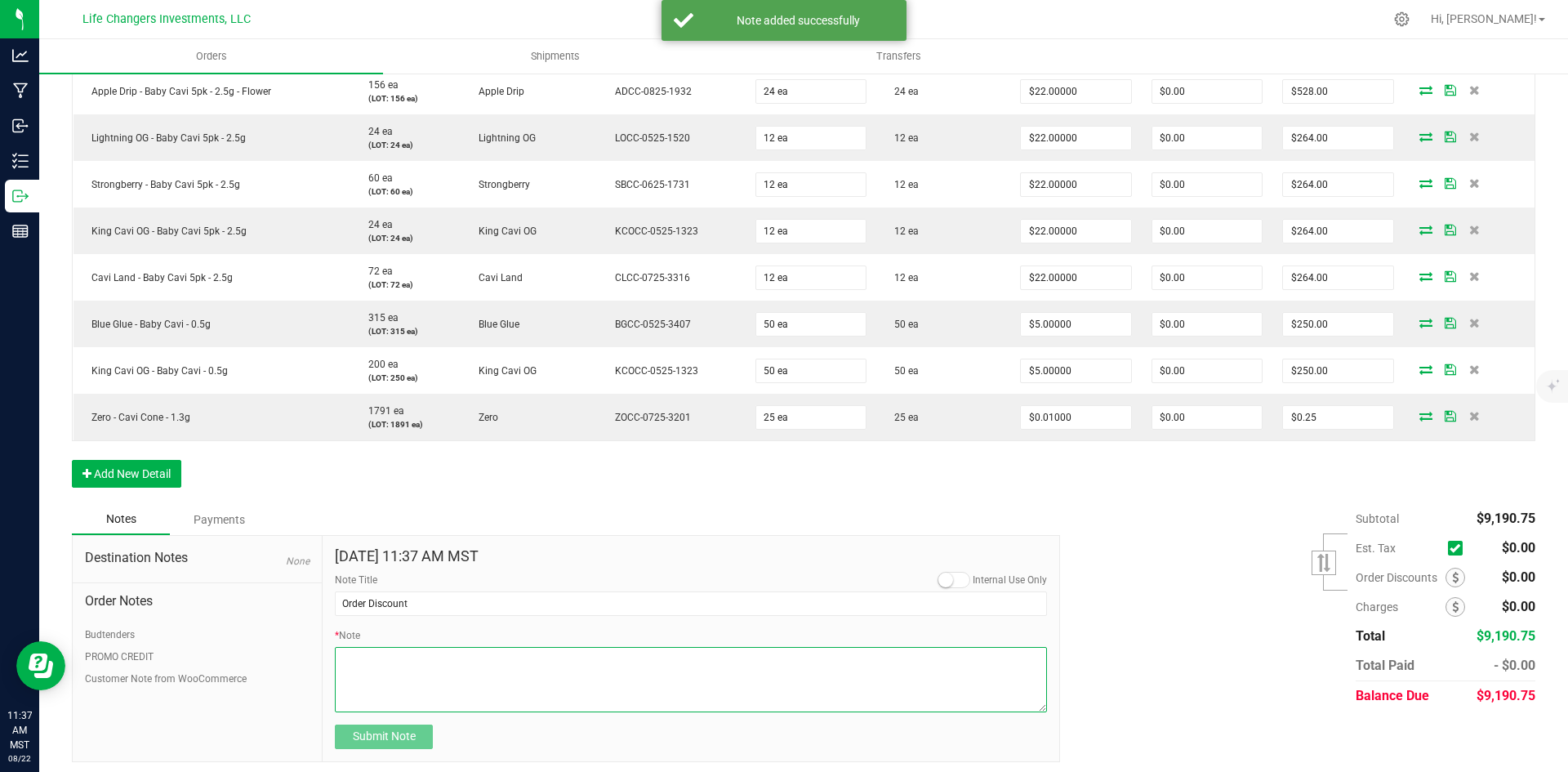
click at [369, 663] on textarea "* Note" at bounding box center [691, 680] width 712 height 65
type textarea "$774.25"
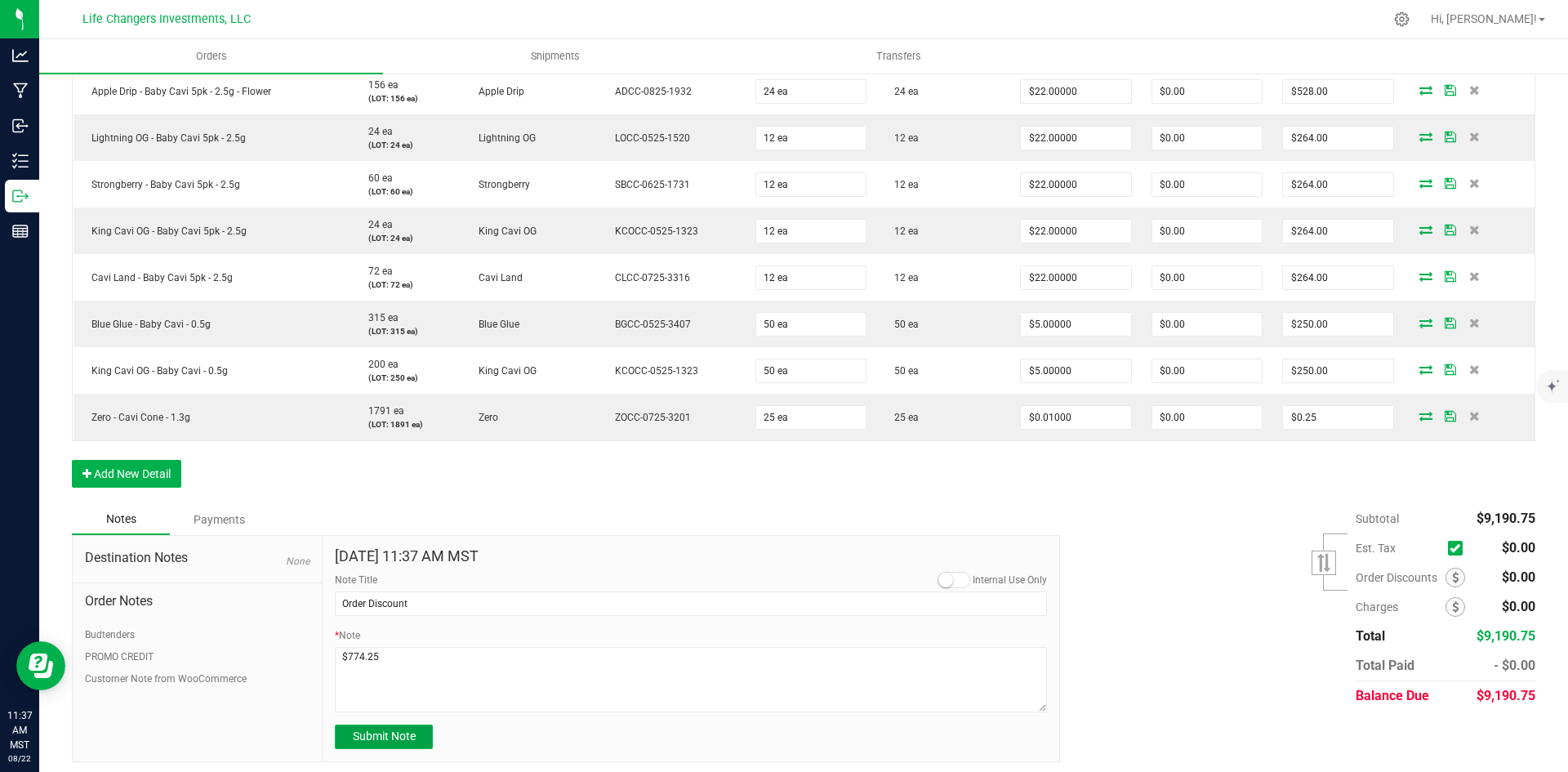
click at [380, 738] on span "Submit Note" at bounding box center [384, 736] width 63 height 13
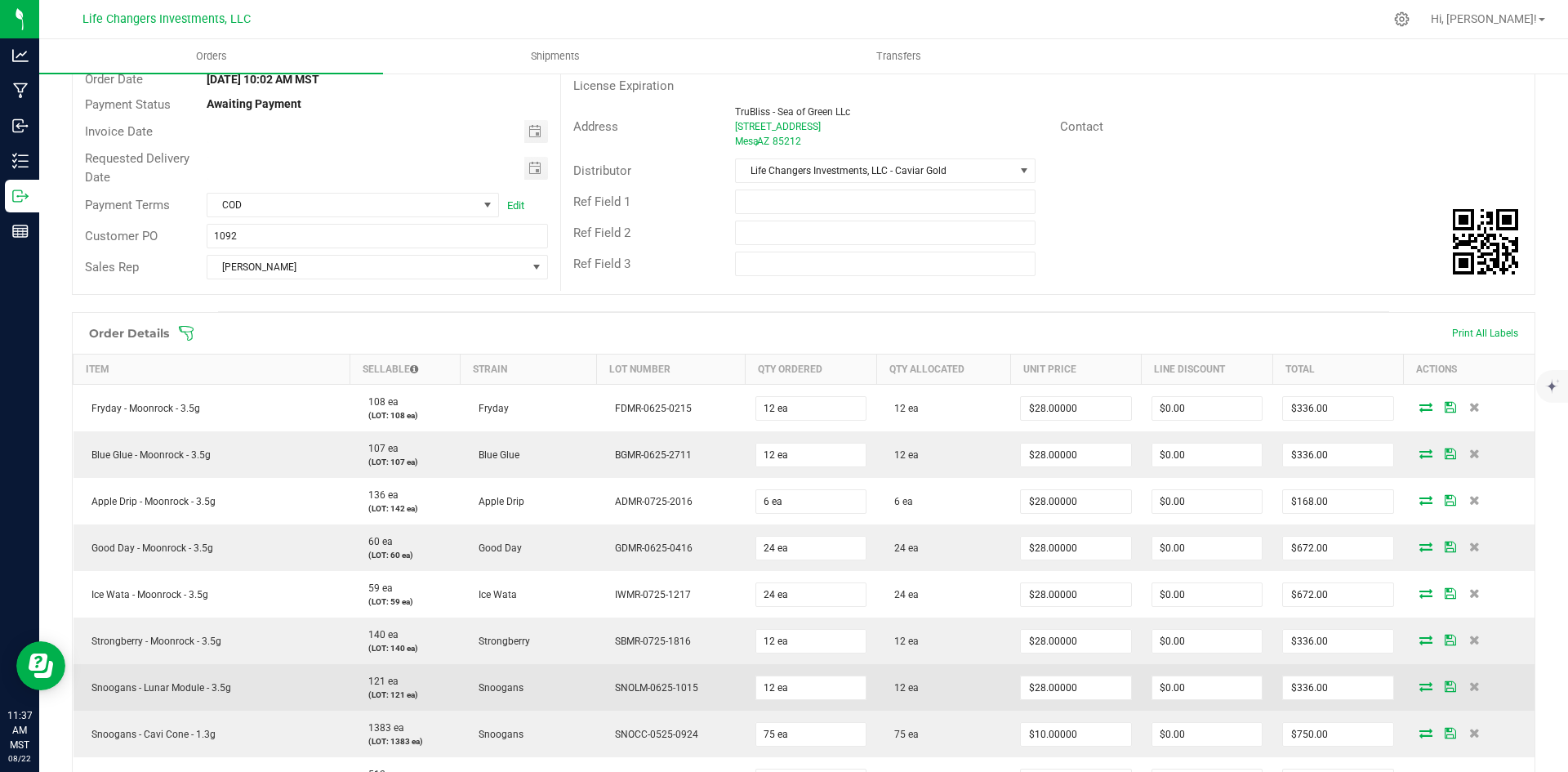
scroll to position [0, 0]
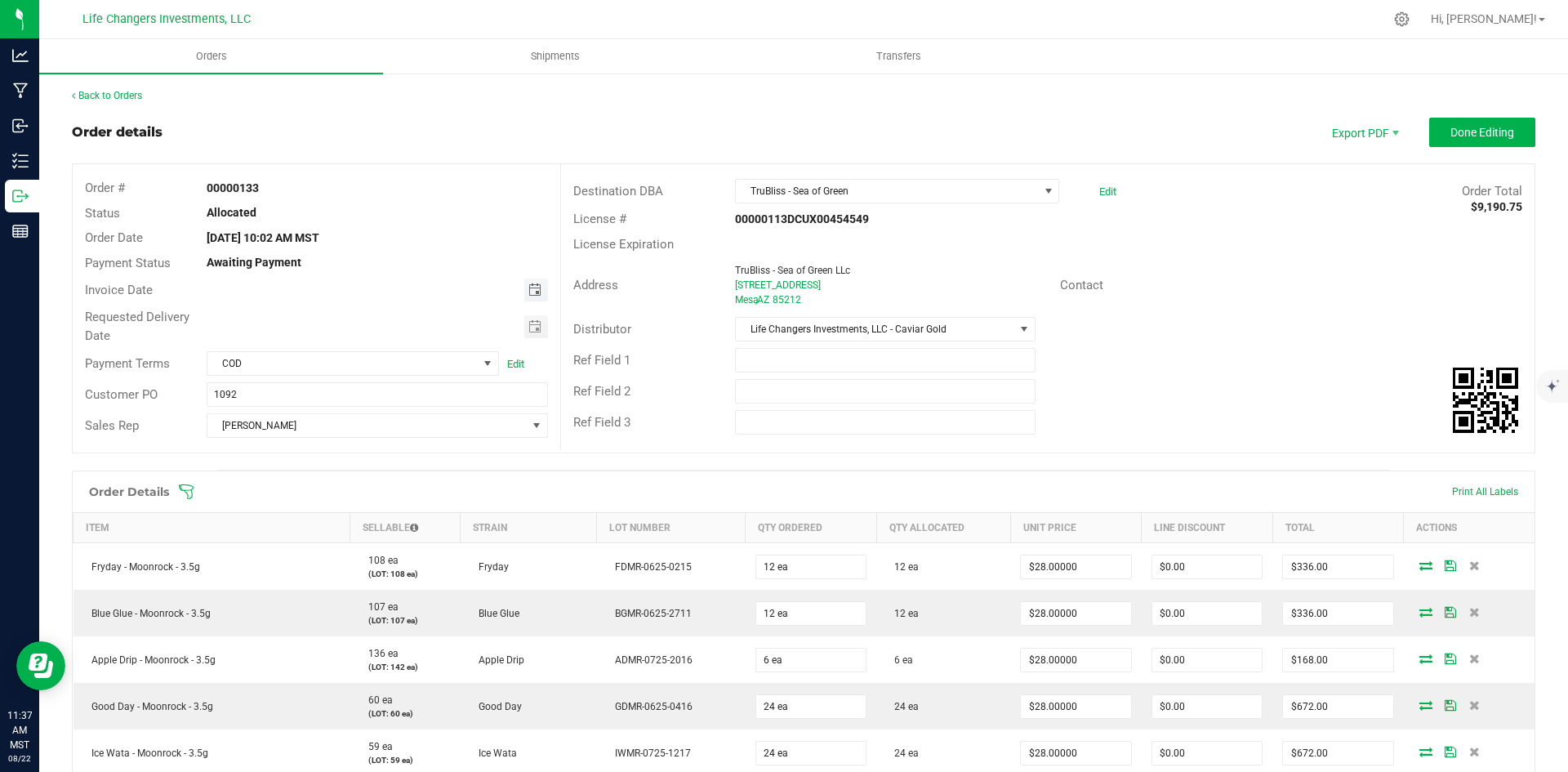
click at [533, 294] on span "Toggle calendar" at bounding box center [534, 290] width 13 height 13
click at [399, 456] on span "22" at bounding box center [399, 452] width 24 height 25
type input "[DATE]"
click at [529, 323] on span "Toggle calendar" at bounding box center [534, 326] width 13 height 13
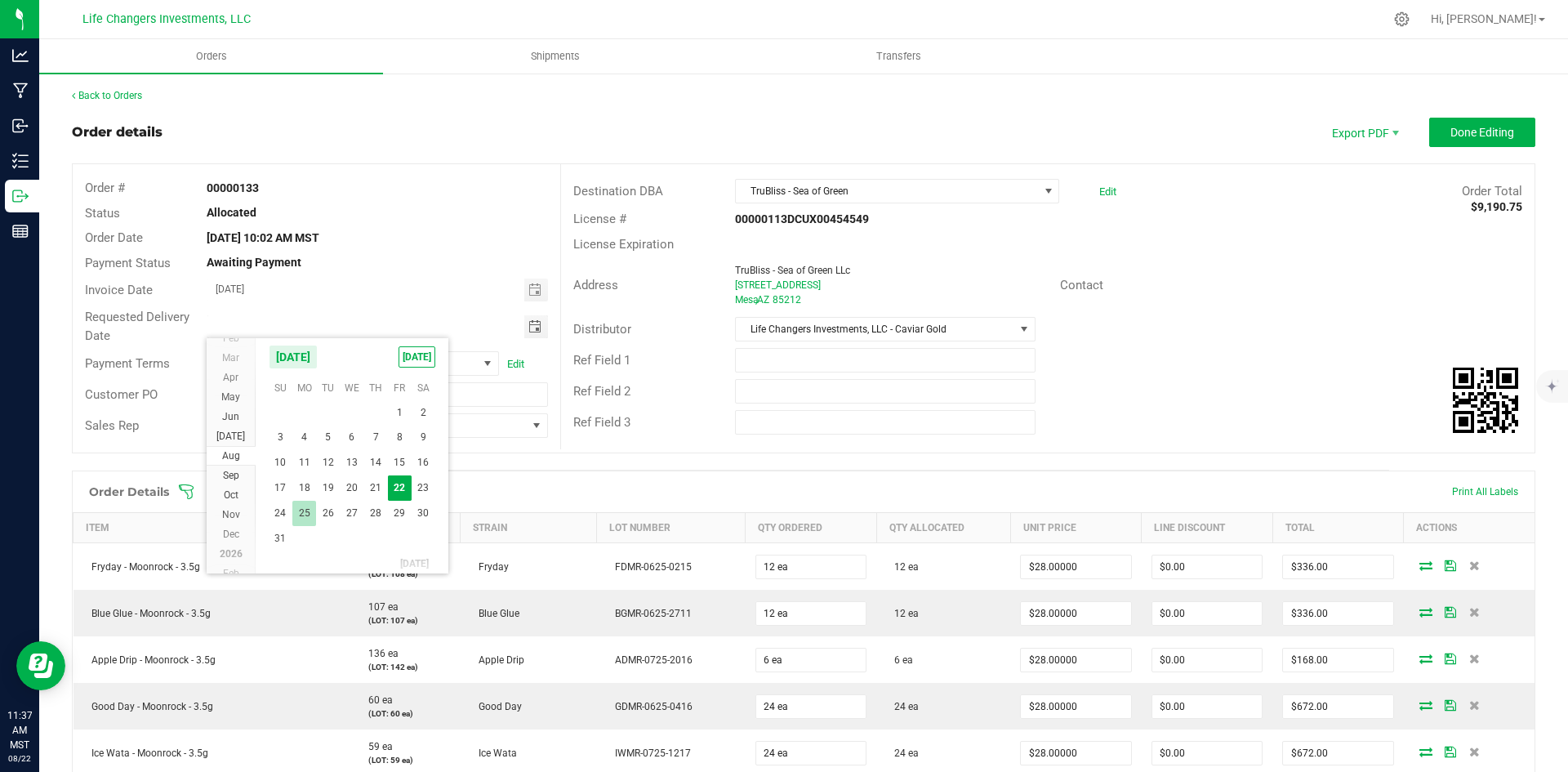
click at [302, 512] on span "25" at bounding box center [304, 513] width 24 height 25
type input "[DATE]"
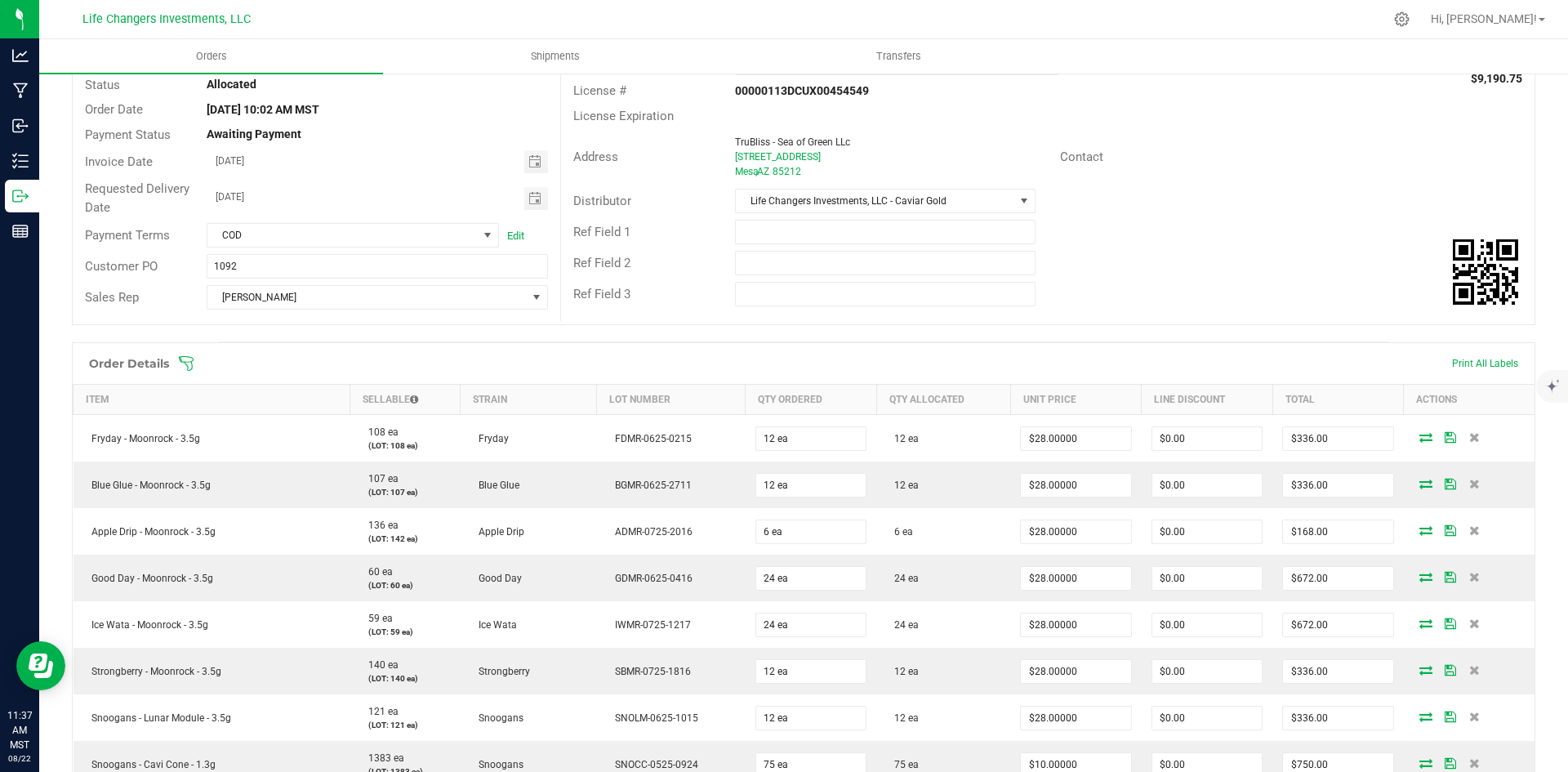
scroll to position [0, 0]
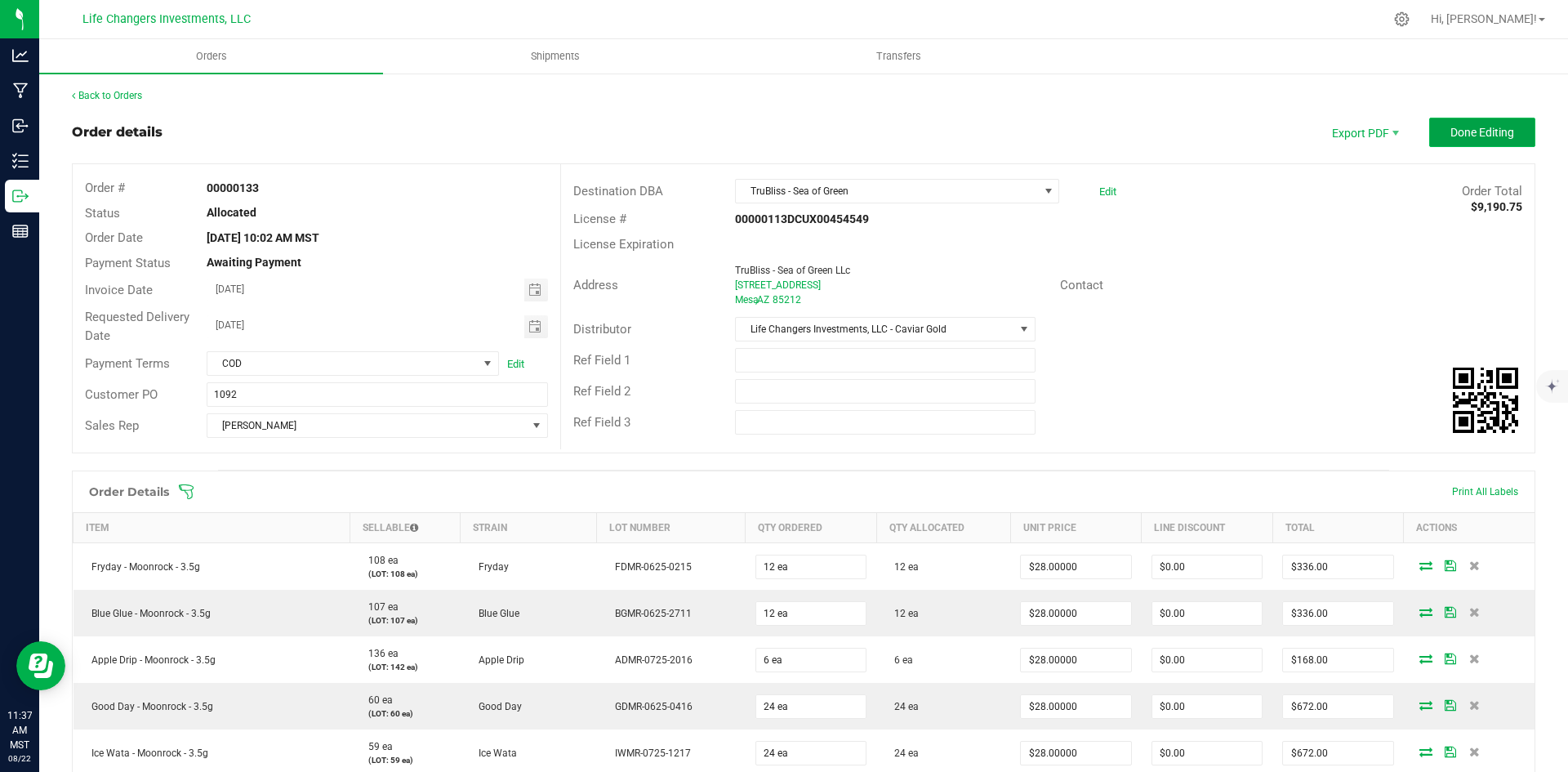
click at [1459, 130] on span "Done Editing" at bounding box center [1482, 132] width 64 height 13
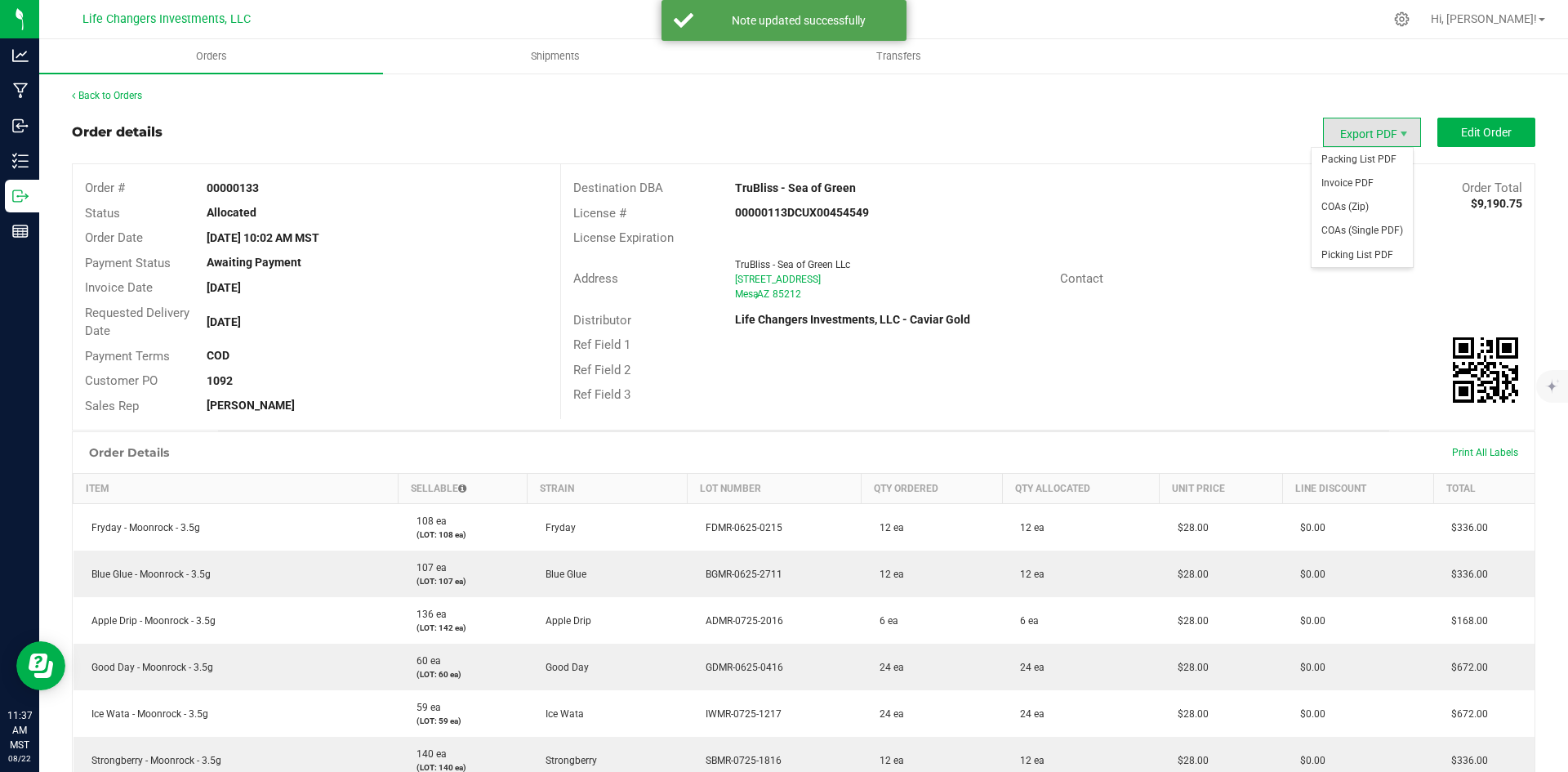
click at [1377, 131] on span "Export PDF" at bounding box center [1372, 132] width 98 height 29
click at [1353, 182] on span "Invoice PDF" at bounding box center [1362, 183] width 101 height 24
